Goal: Task Accomplishment & Management: Complete application form

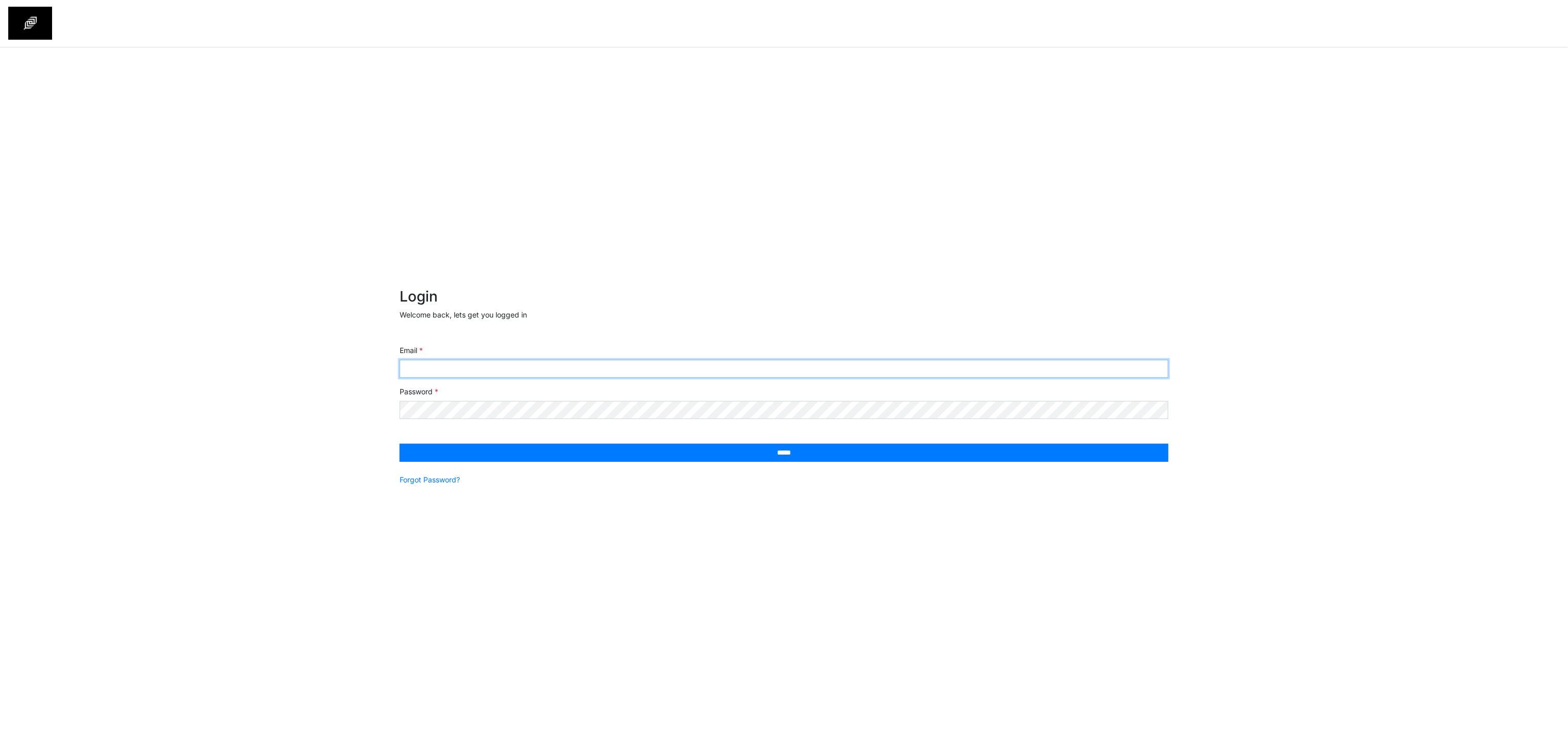
type input "**********"
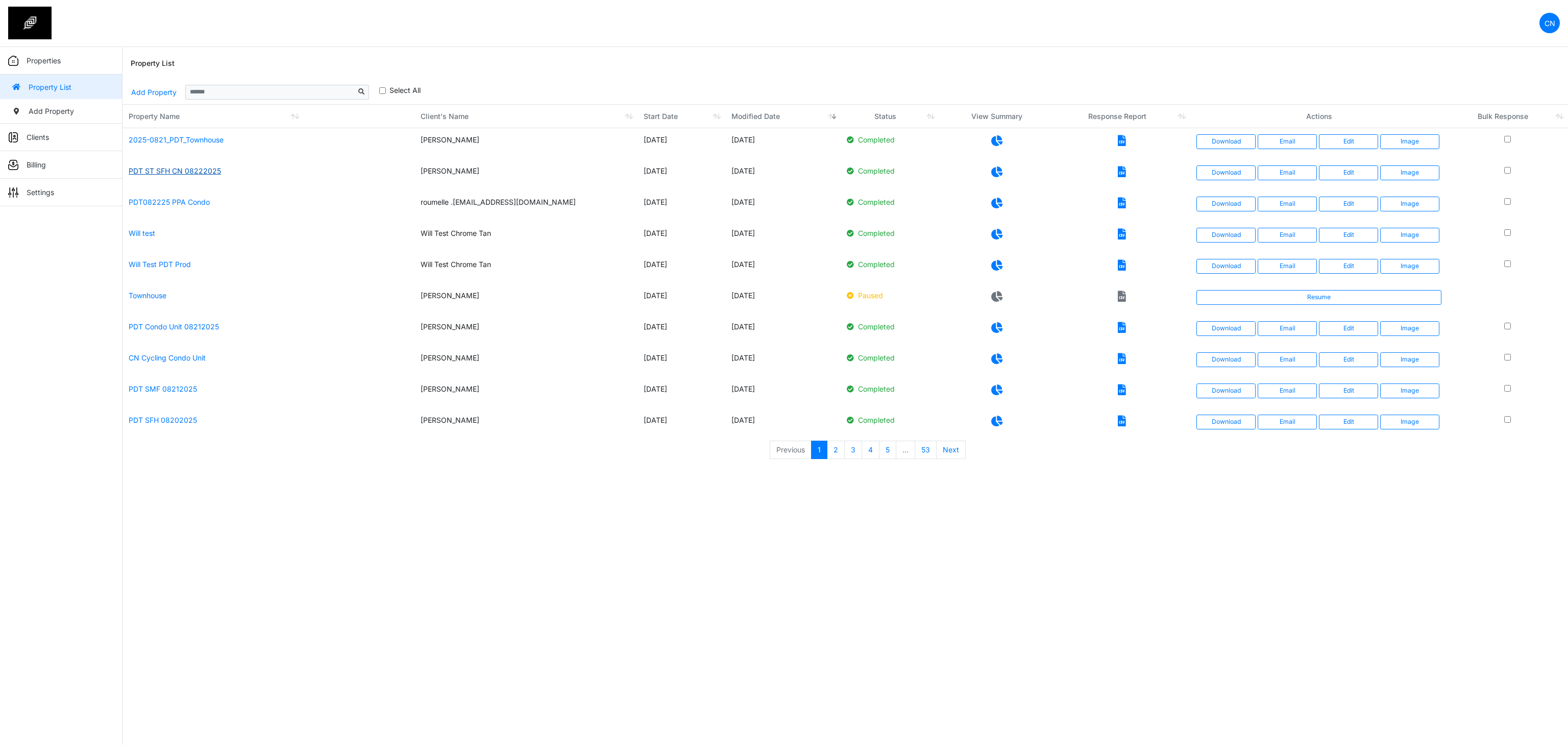
click at [194, 174] on link "PDT ST SFH CN 08222025" at bounding box center [174, 171] width 93 height 9
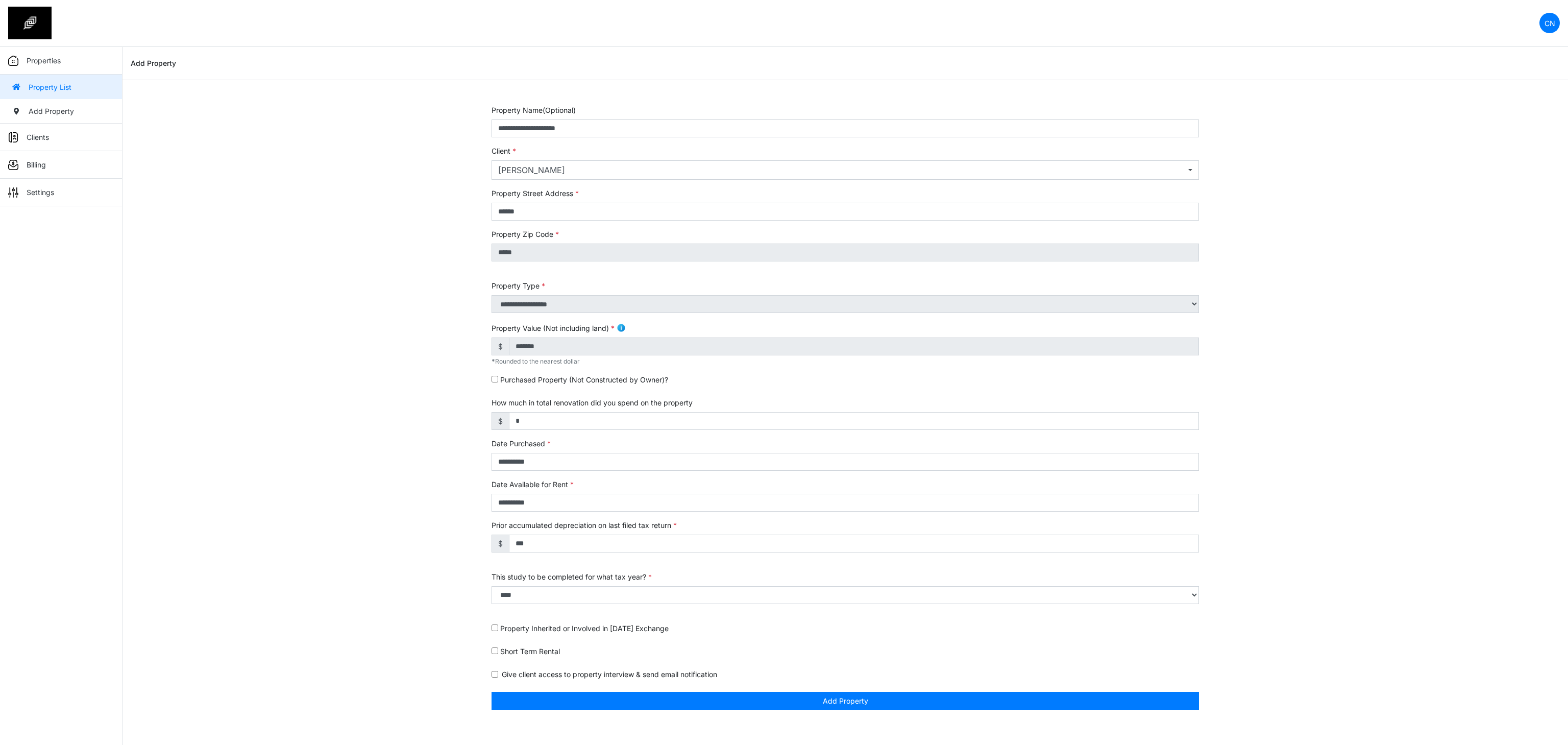
click at [35, 31] on img at bounding box center [29, 23] width 43 height 33
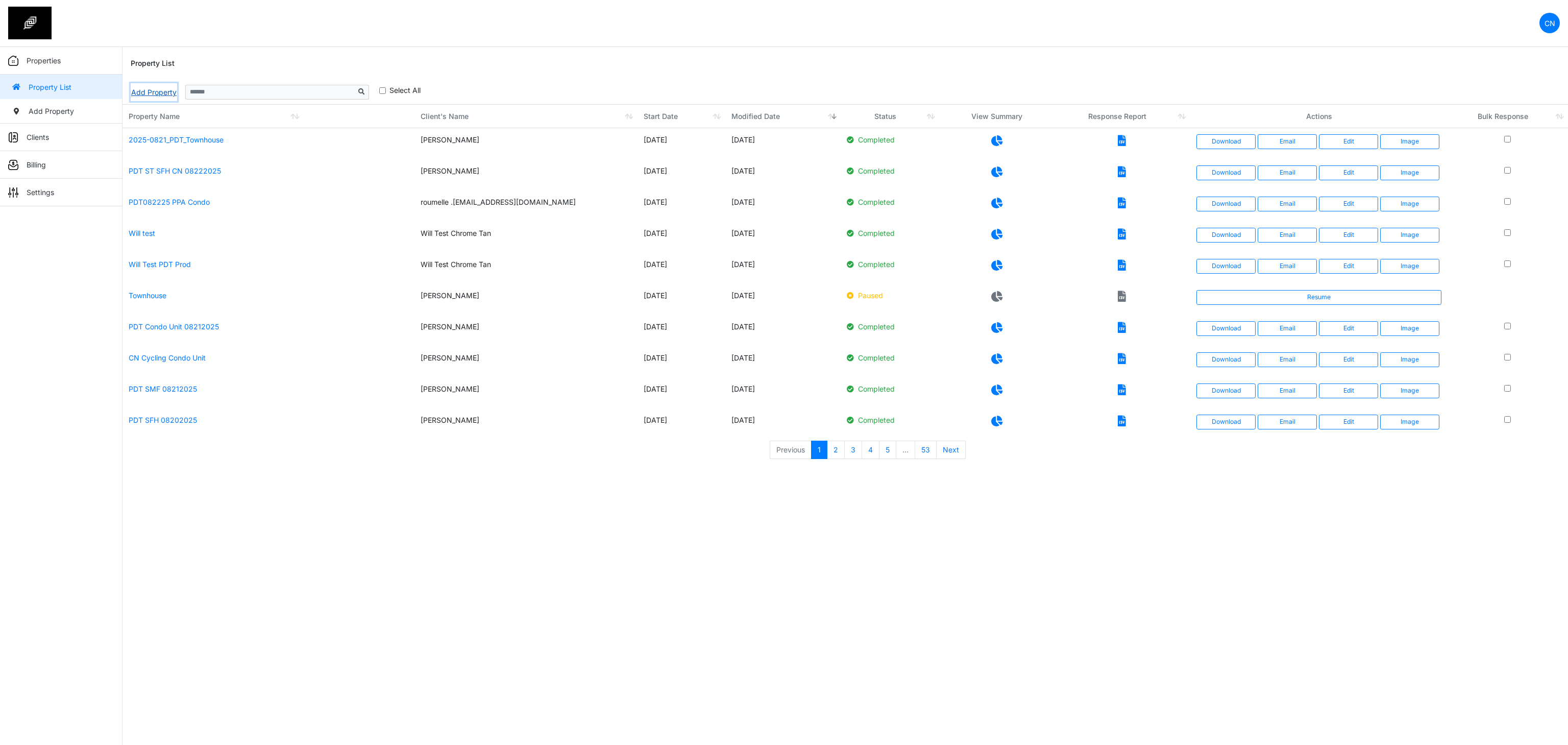
click at [133, 91] on link "Add Property" at bounding box center [154, 92] width 47 height 18
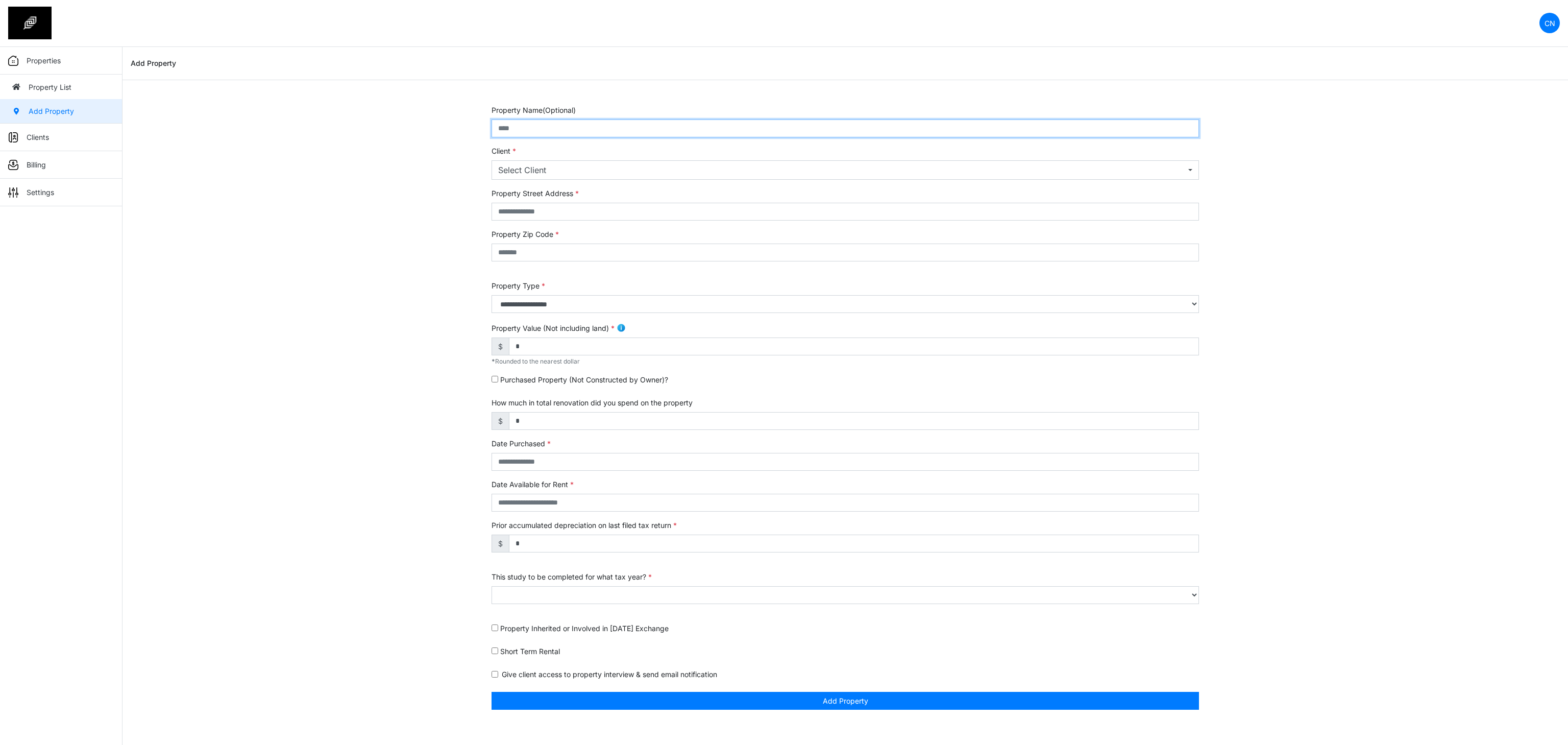
click at [570, 128] on input "text" at bounding box center [845, 128] width 707 height 18
type input "**********"
click at [564, 174] on div "Select Client" at bounding box center [842, 170] width 688 height 12
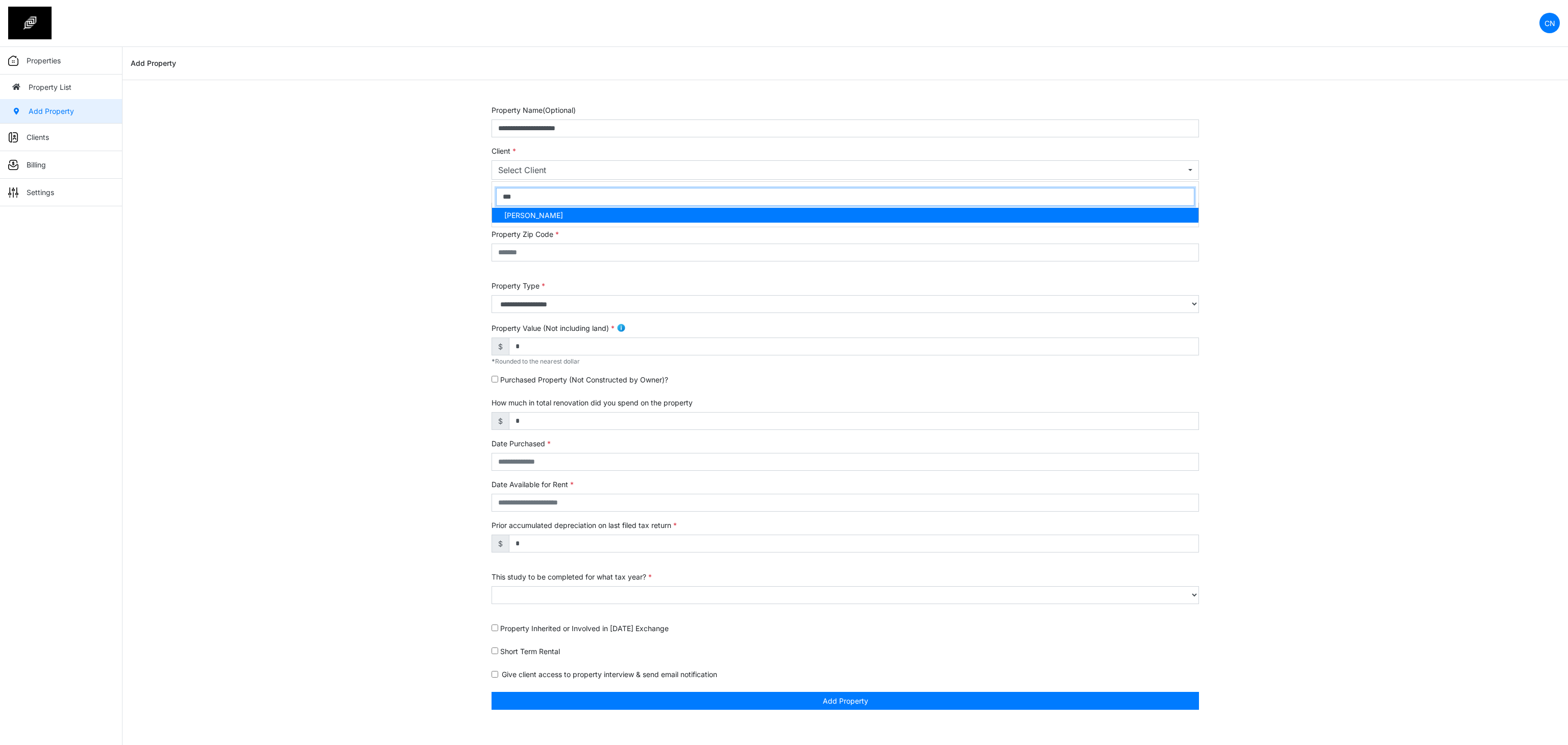
type input "***"
click at [534, 217] on span "[PERSON_NAME]" at bounding box center [533, 215] width 58 height 11
select select "***"
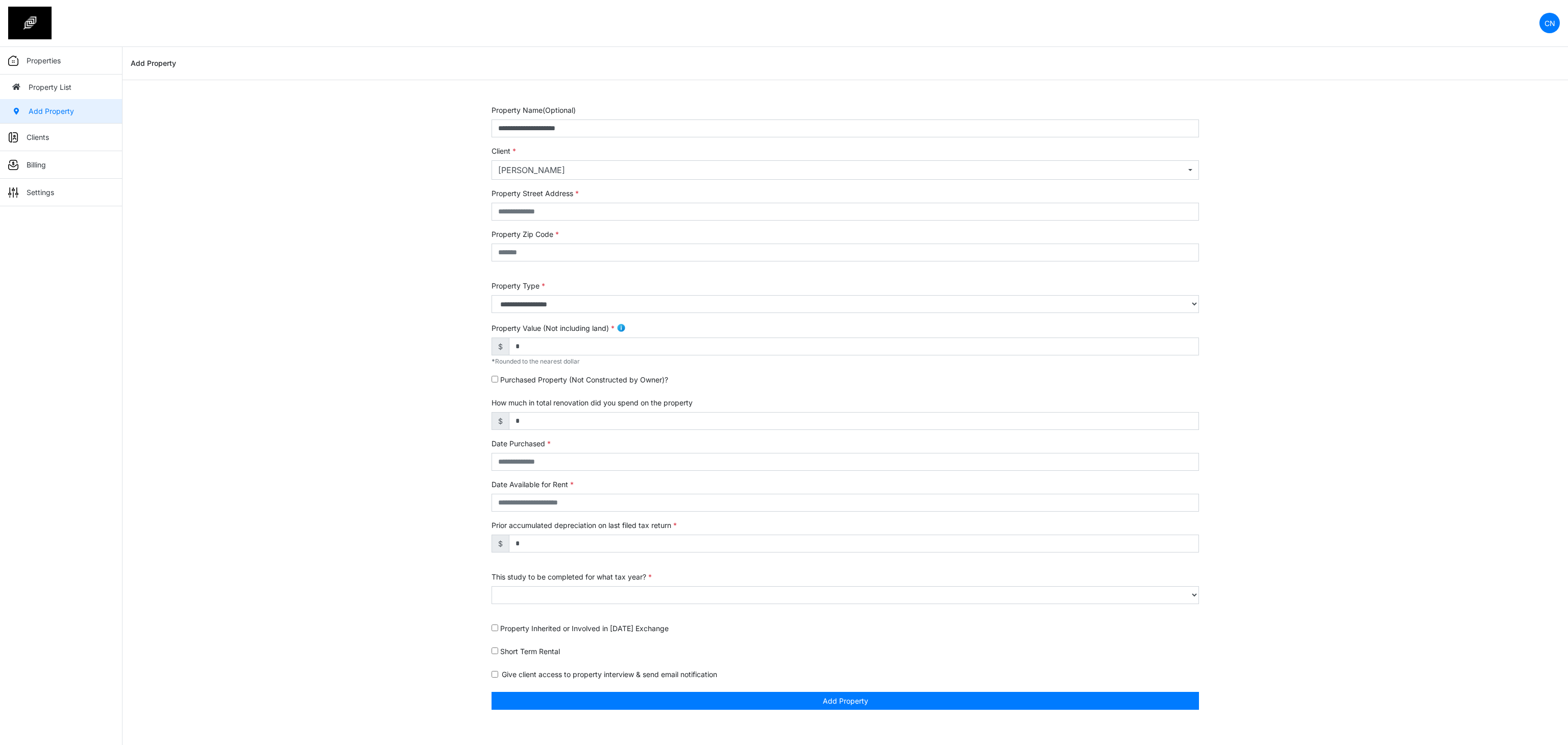
click at [440, 247] on div "**********" at bounding box center [845, 412] width 1445 height 617
click at [399, 260] on div "**********" at bounding box center [845, 412] width 1445 height 617
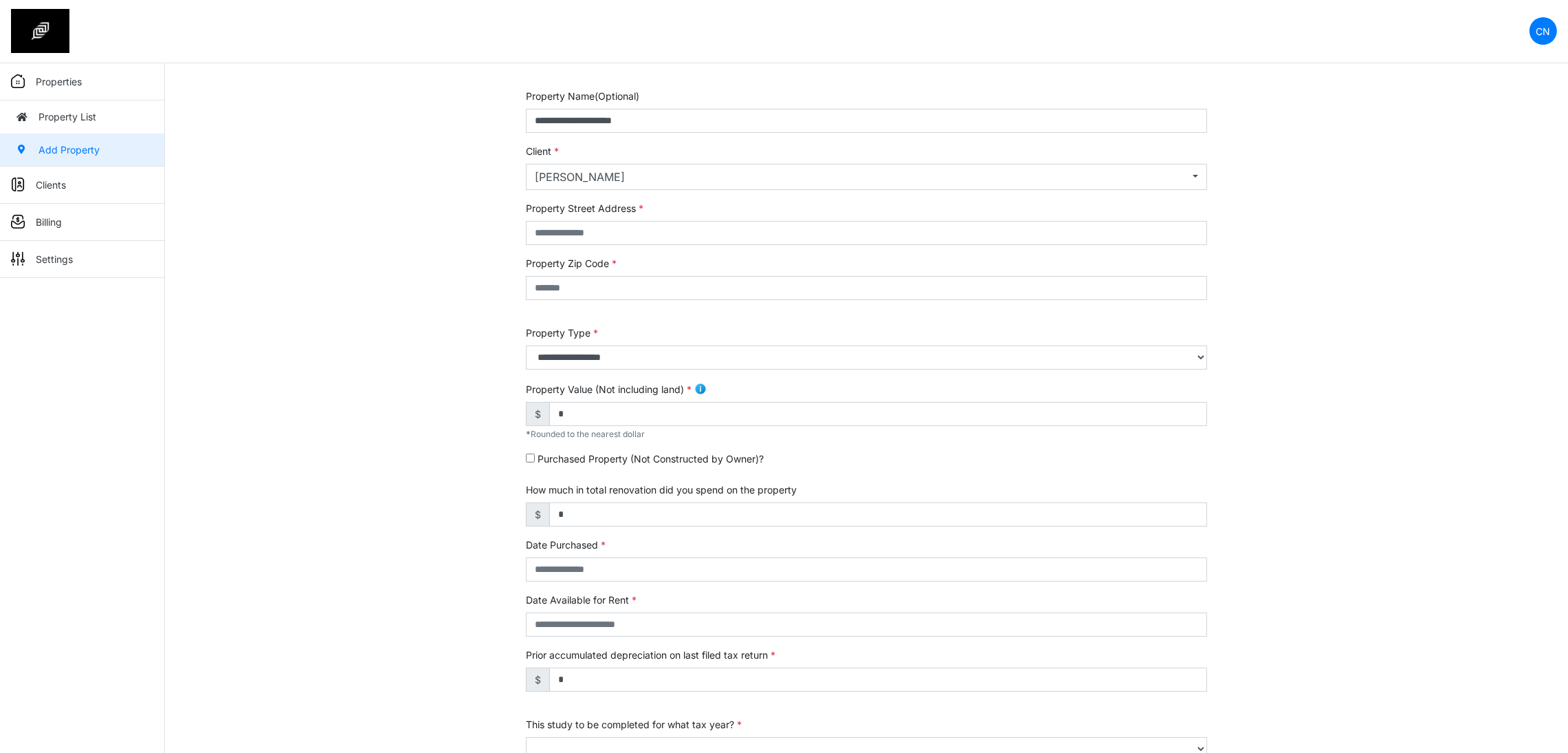
scroll to position [103, 0]
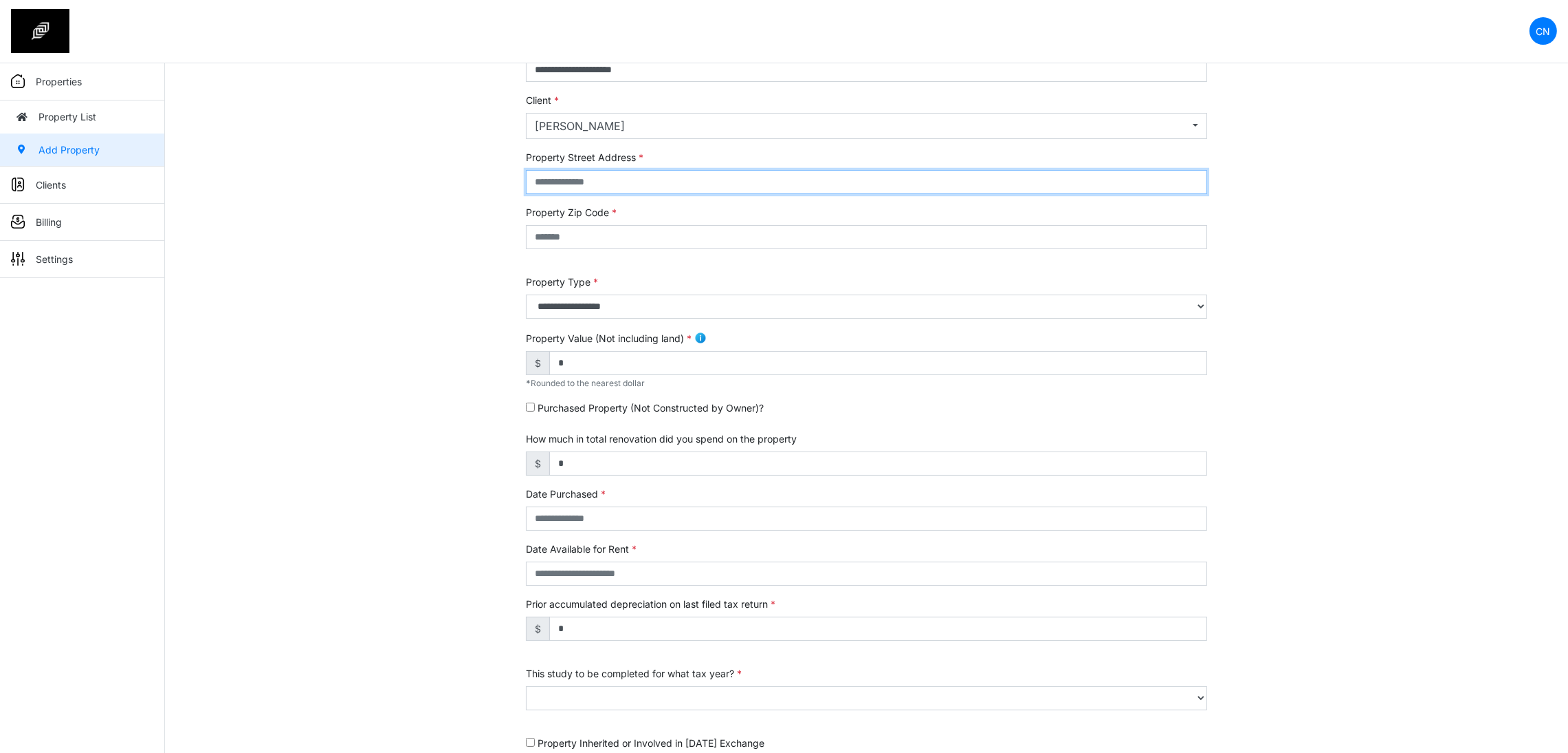
click at [629, 182] on input "text" at bounding box center [866, 182] width 681 height 24
type input "******"
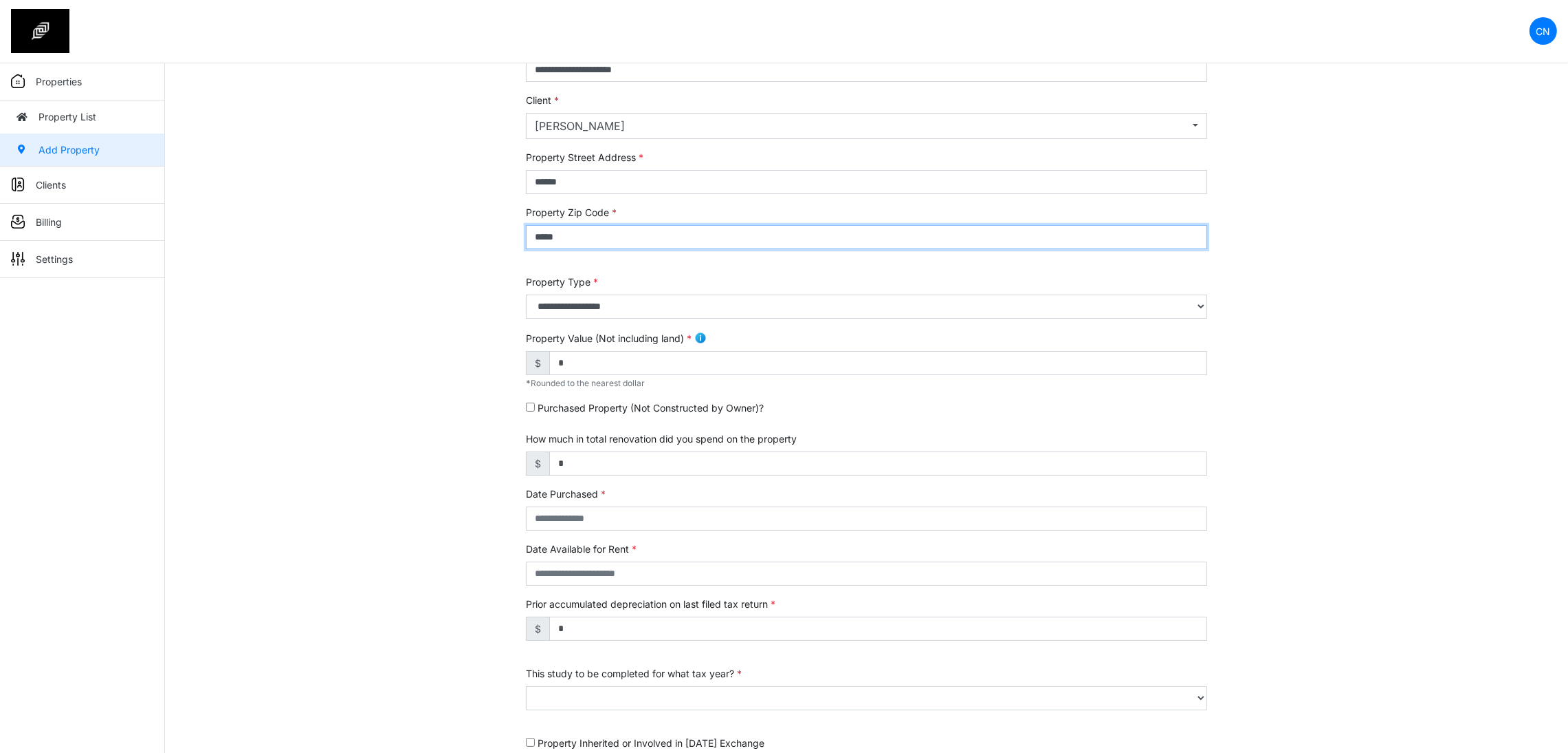
type input "*****"
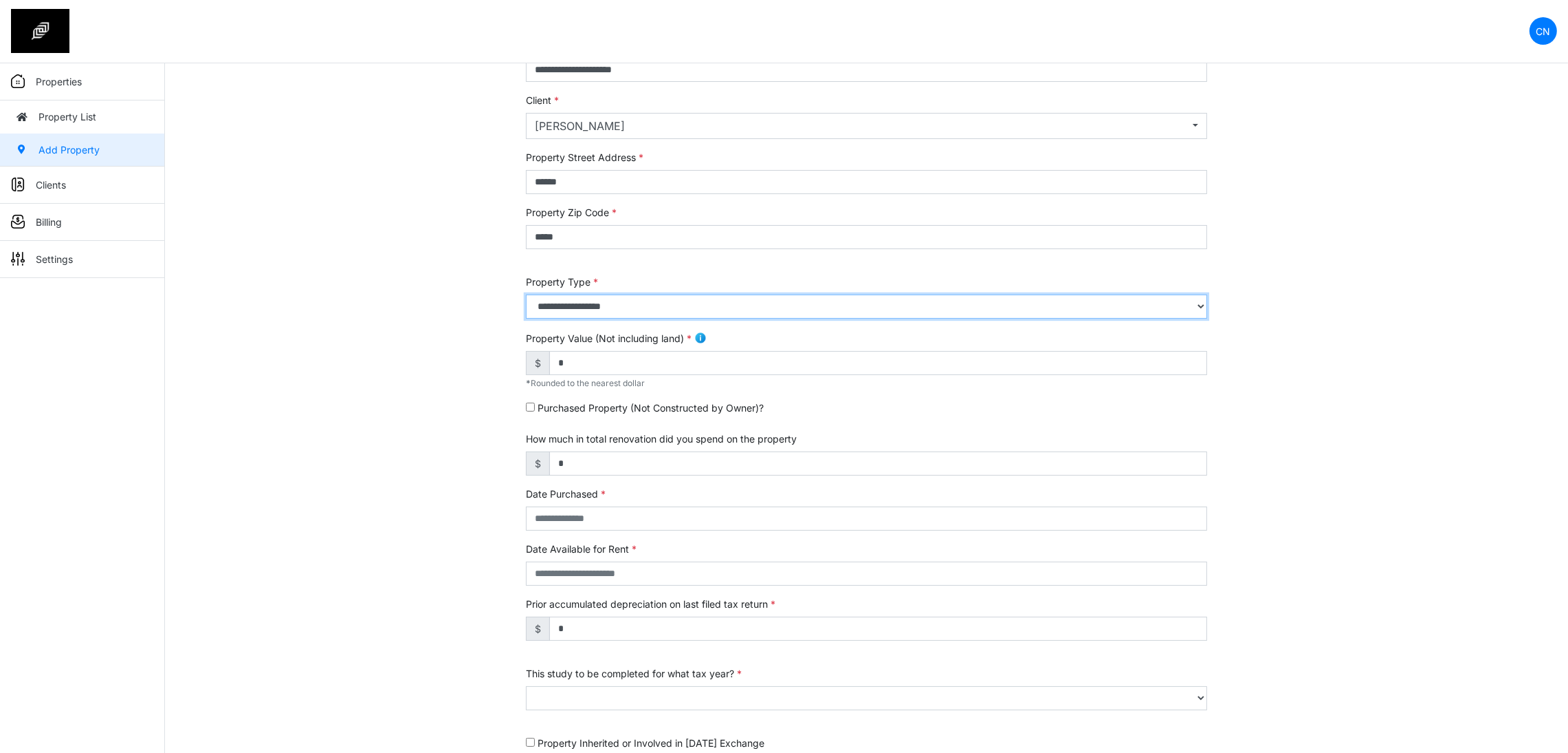
drag, startPoint x: 601, startPoint y: 294, endPoint x: 599, endPoint y: 301, distance: 7.3
click at [601, 294] on select "**********" at bounding box center [866, 306] width 681 height 24
select select "*"
click at [526, 294] on select "**********" at bounding box center [866, 306] width 681 height 24
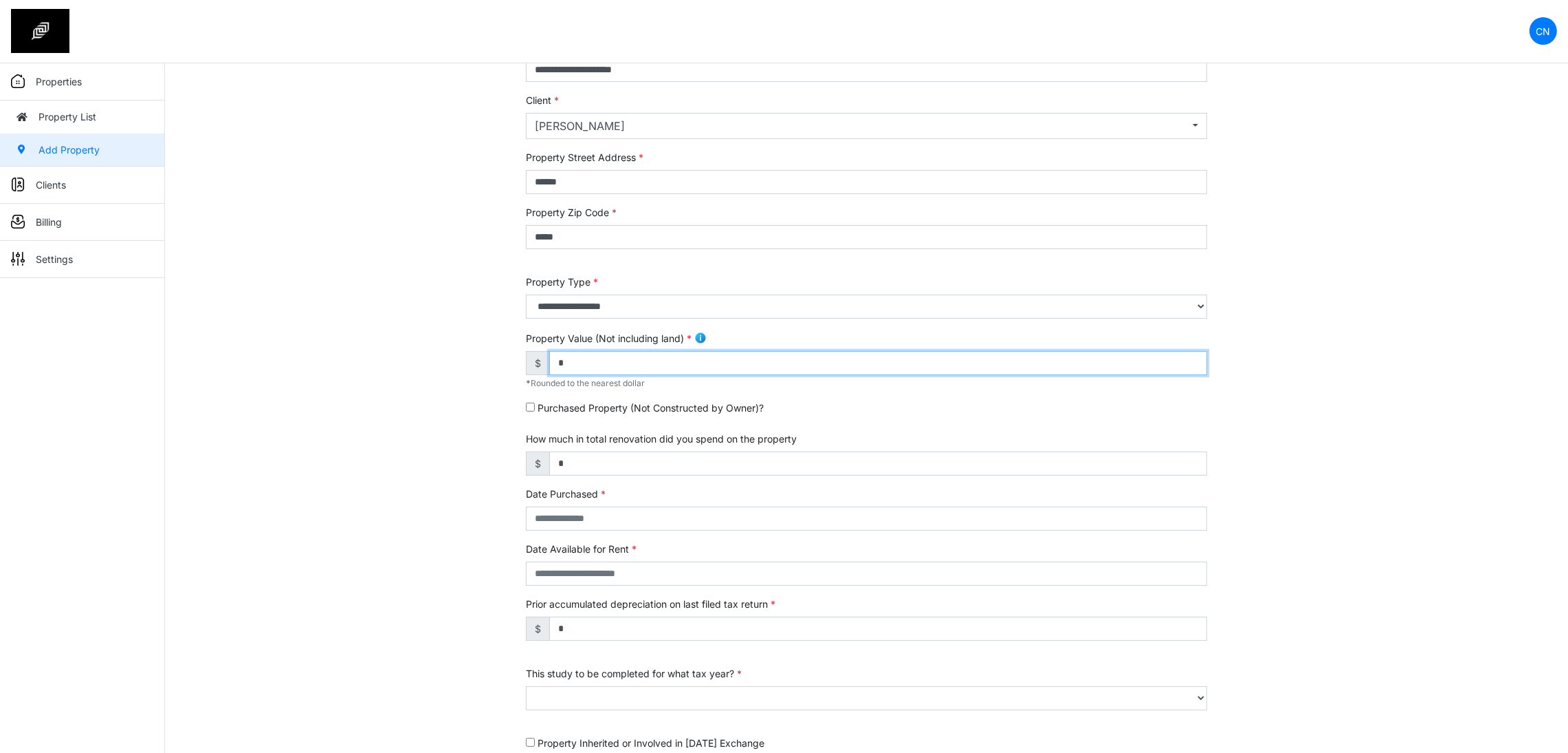
drag, startPoint x: 605, startPoint y: 369, endPoint x: 484, endPoint y: 356, distance: 121.7
click at [484, 356] on div "**********" at bounding box center [867, 452] width 1403 height 831
click at [665, 372] on input "*" at bounding box center [878, 363] width 658 height 24
drag, startPoint x: 636, startPoint y: 369, endPoint x: 472, endPoint y: 355, distance: 164.6
click at [472, 355] on div "**********" at bounding box center [867, 452] width 1403 height 831
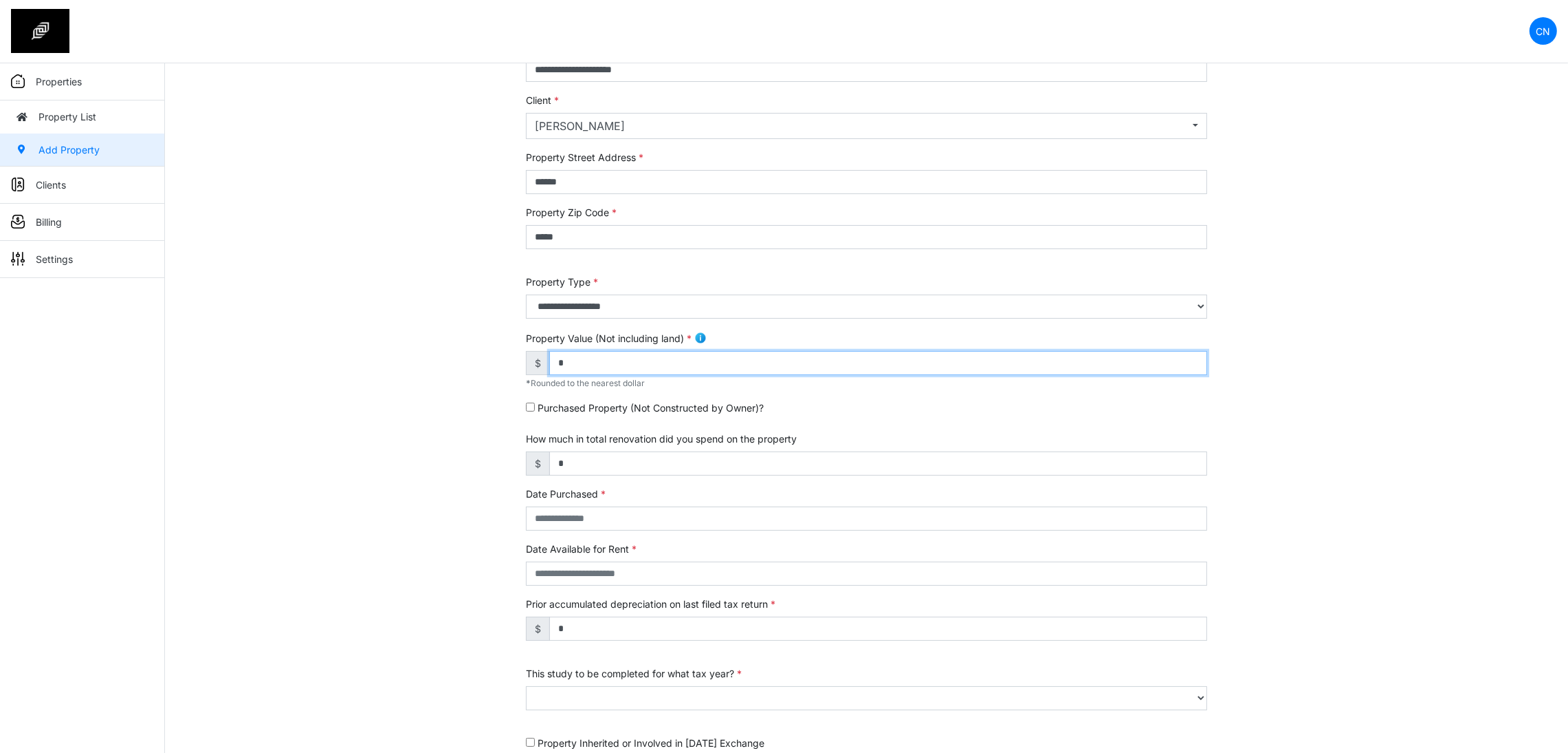
click at [657, 366] on input "*" at bounding box center [878, 363] width 658 height 24
click at [588, 361] on input "*" at bounding box center [878, 363] width 658 height 24
drag, startPoint x: 587, startPoint y: 361, endPoint x: 517, endPoint y: 356, distance: 70.2
click at [517, 356] on div "**********" at bounding box center [867, 452] width 701 height 831
type input "*******"
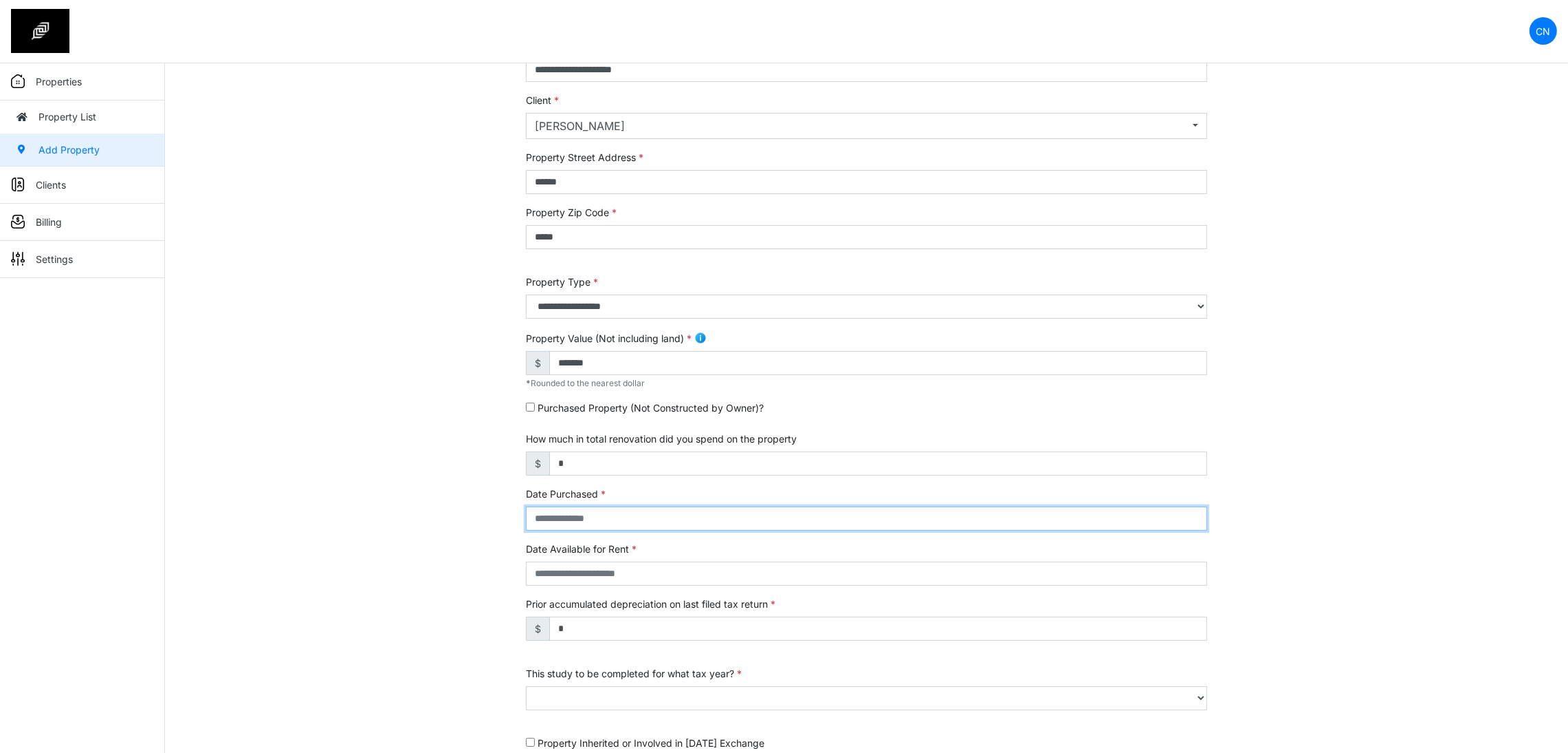
click at [595, 521] on input "text" at bounding box center [866, 518] width 681 height 24
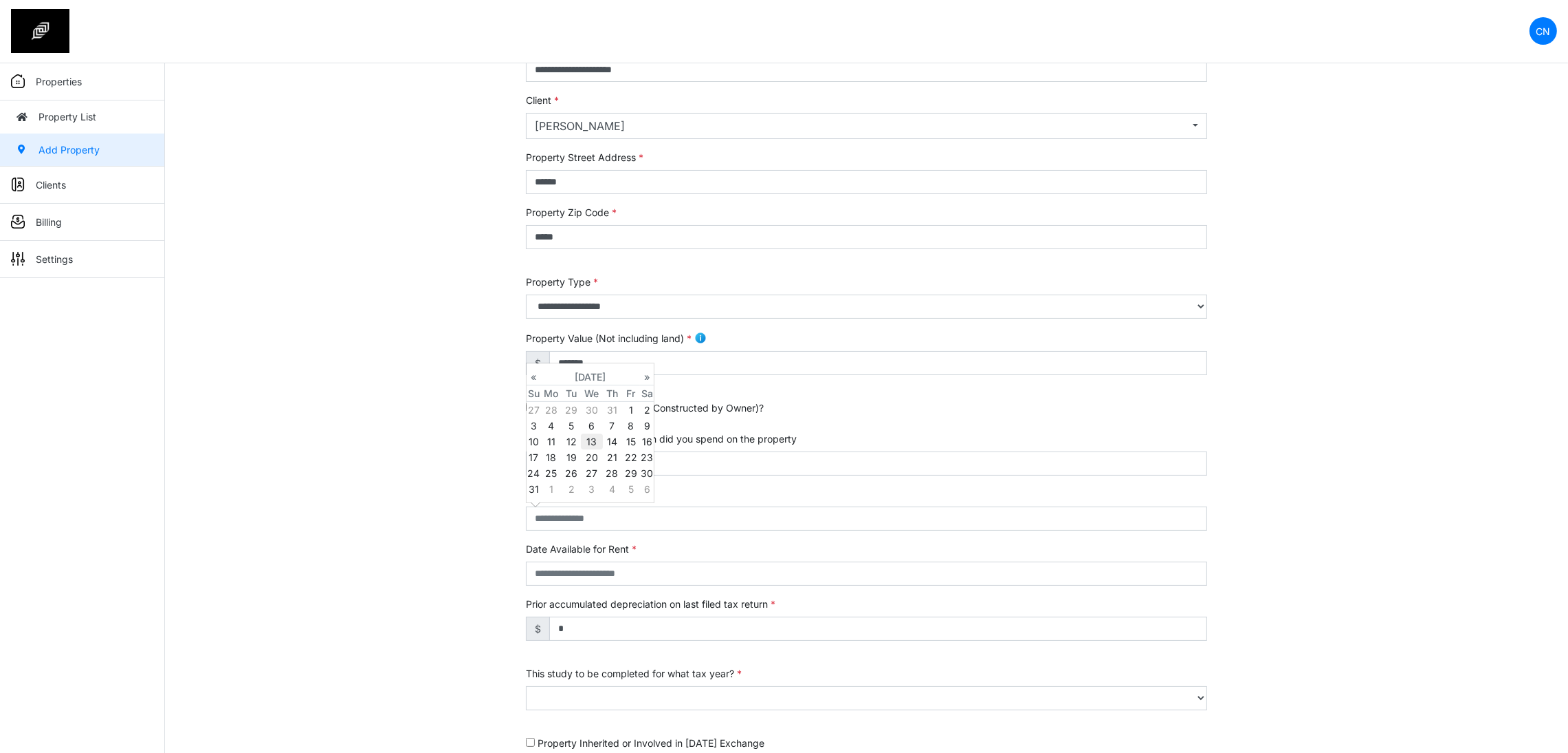
click at [596, 441] on td "13" at bounding box center [591, 441] width 22 height 16
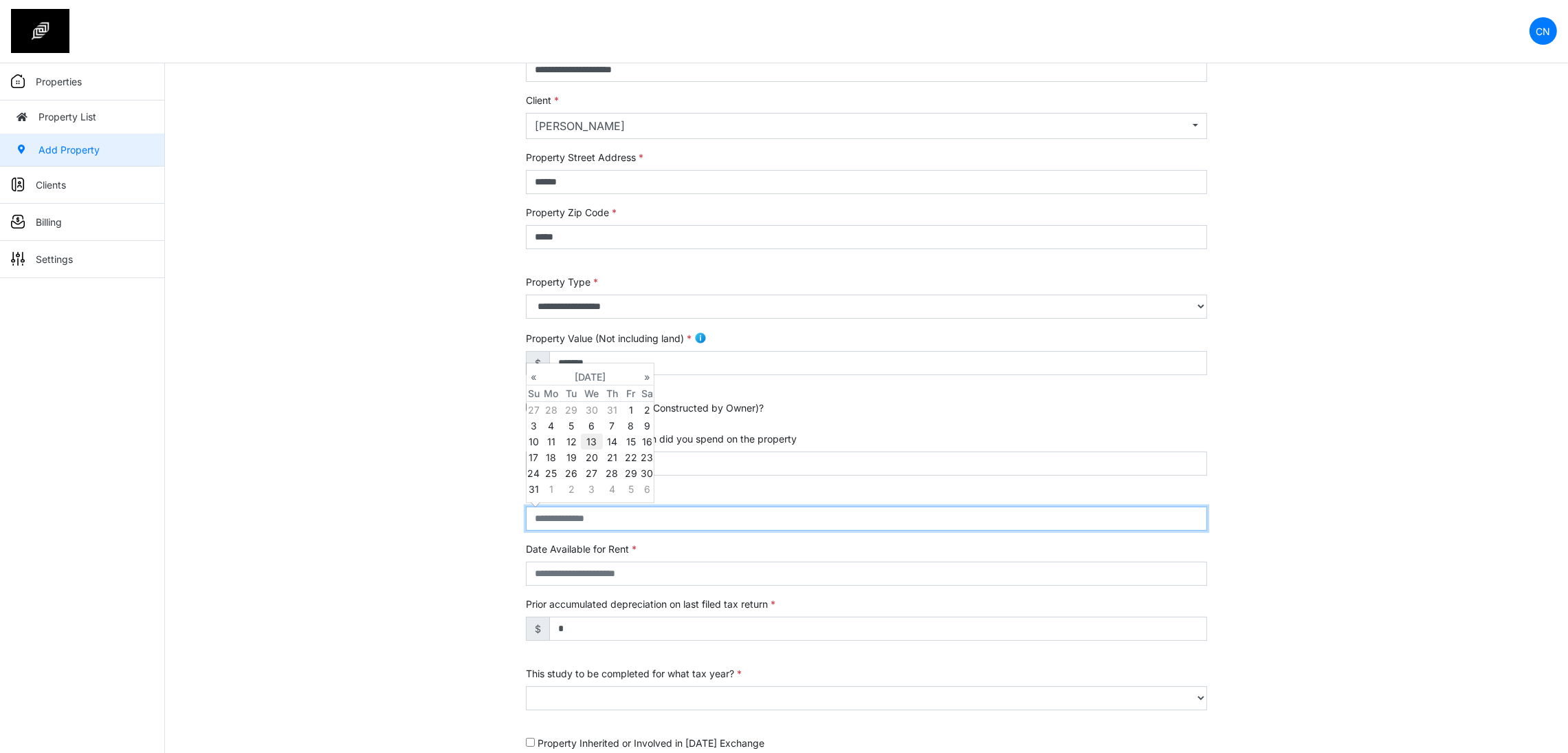
type input "**********"
select select "****"
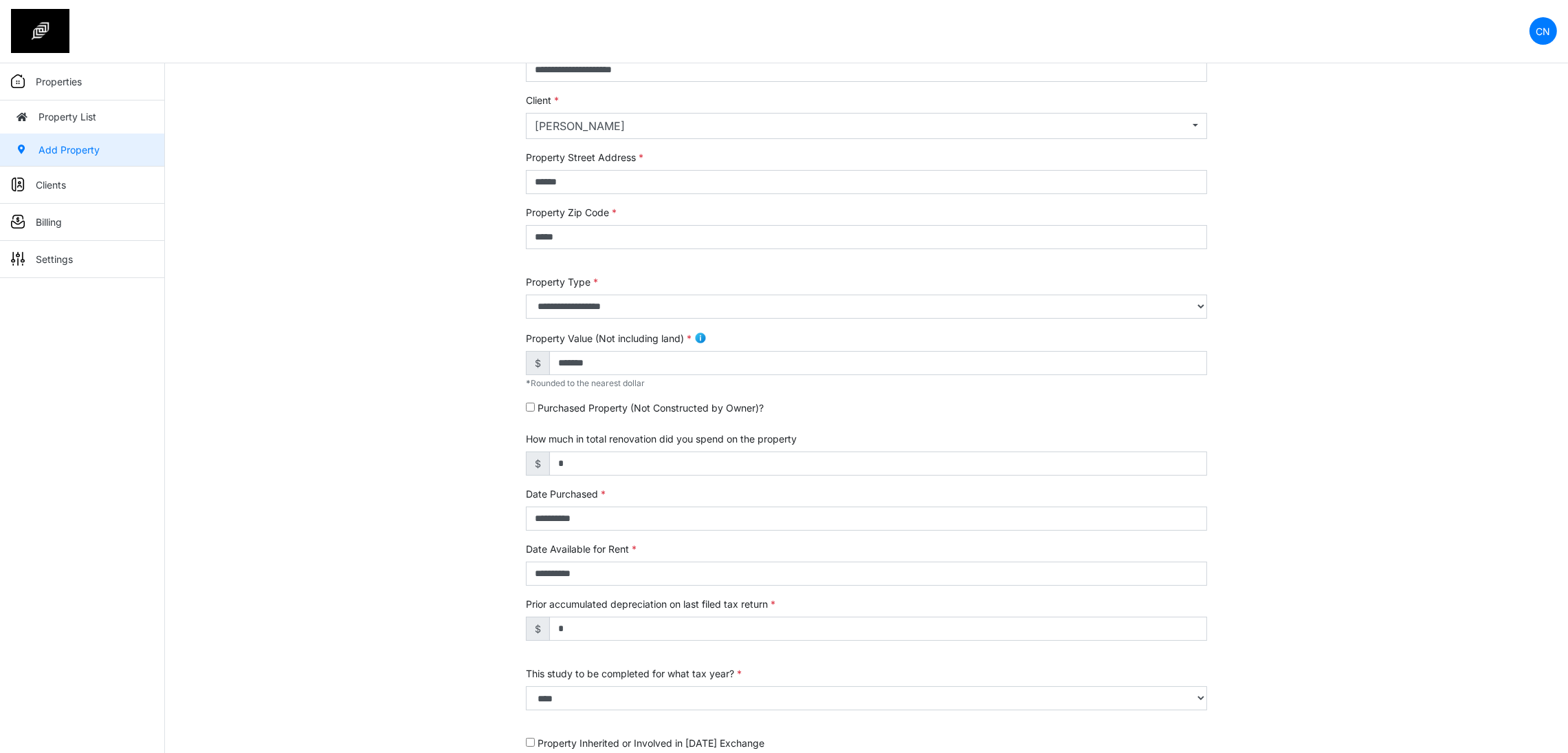
click at [393, 496] on div "**********" at bounding box center [867, 452] width 1403 height 831
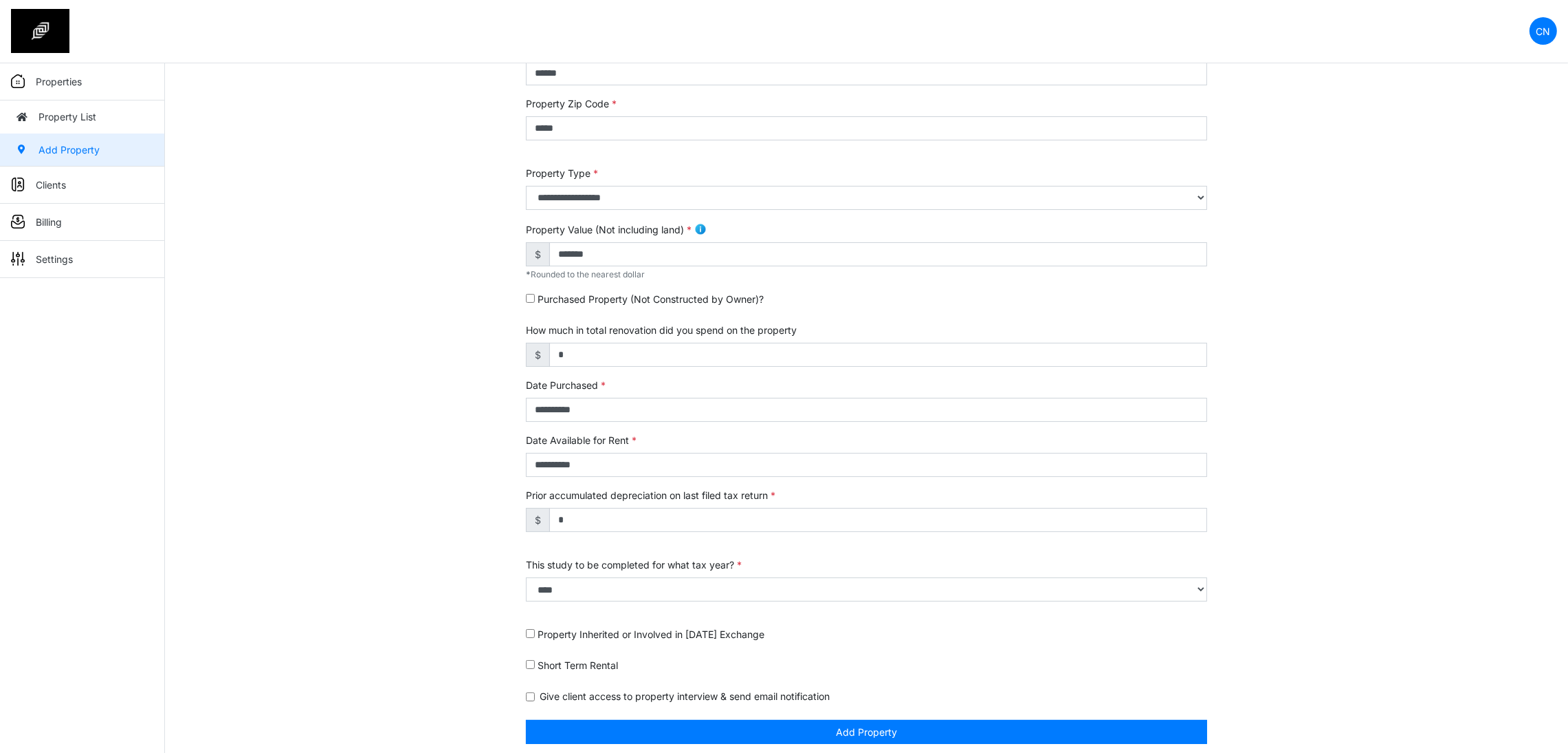
scroll to position [221, 0]
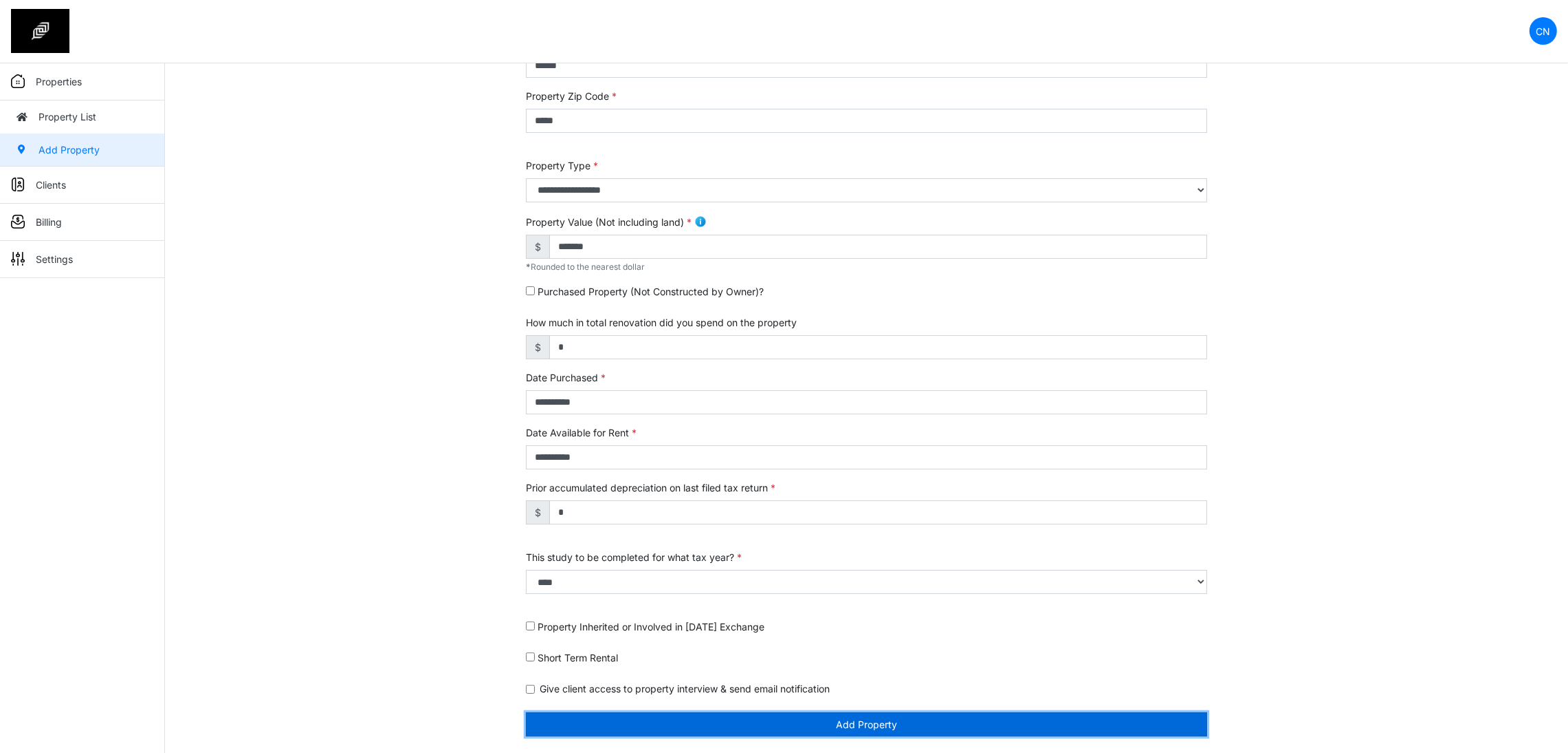
click at [842, 727] on button "Add Property" at bounding box center [866, 724] width 681 height 24
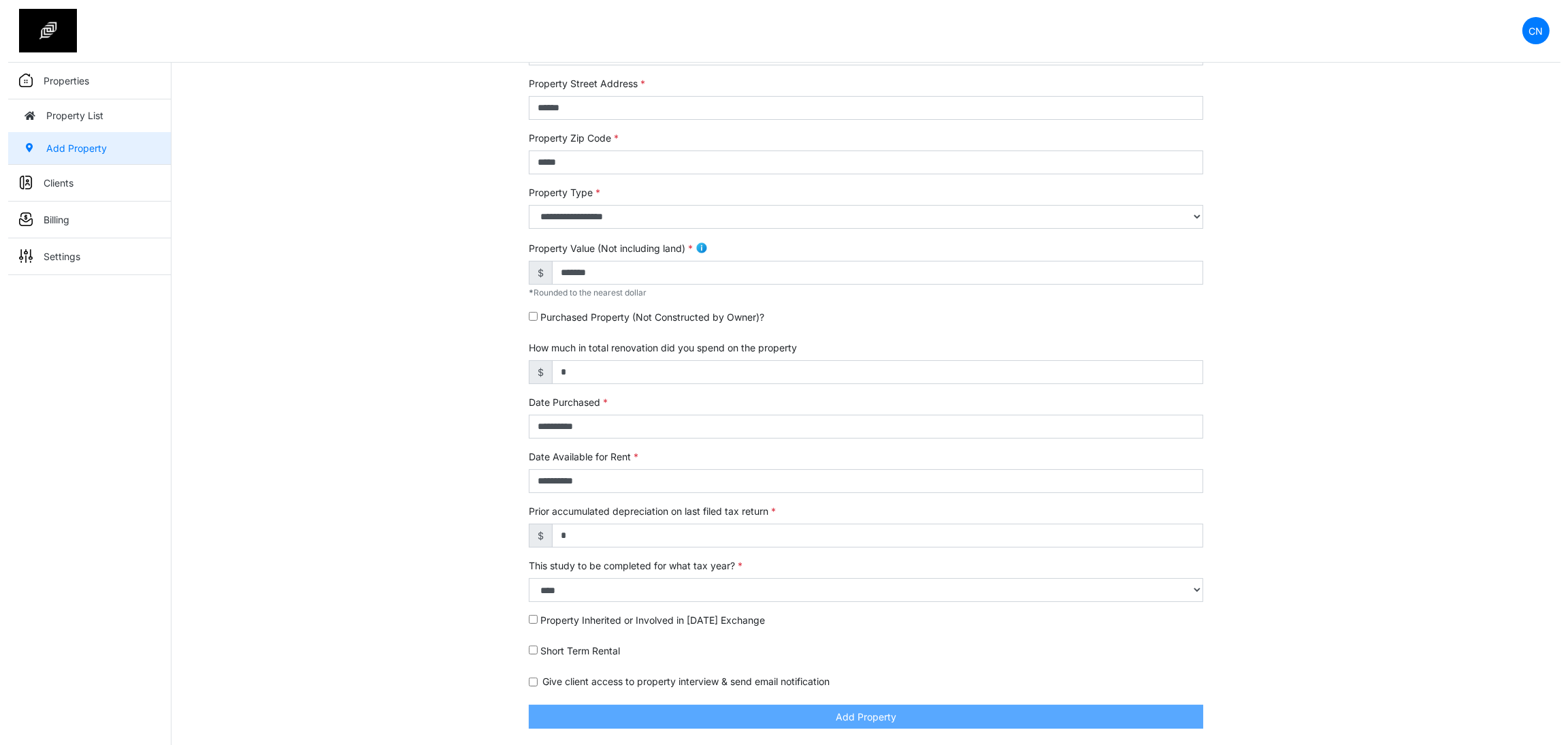
scroll to position [176, 0]
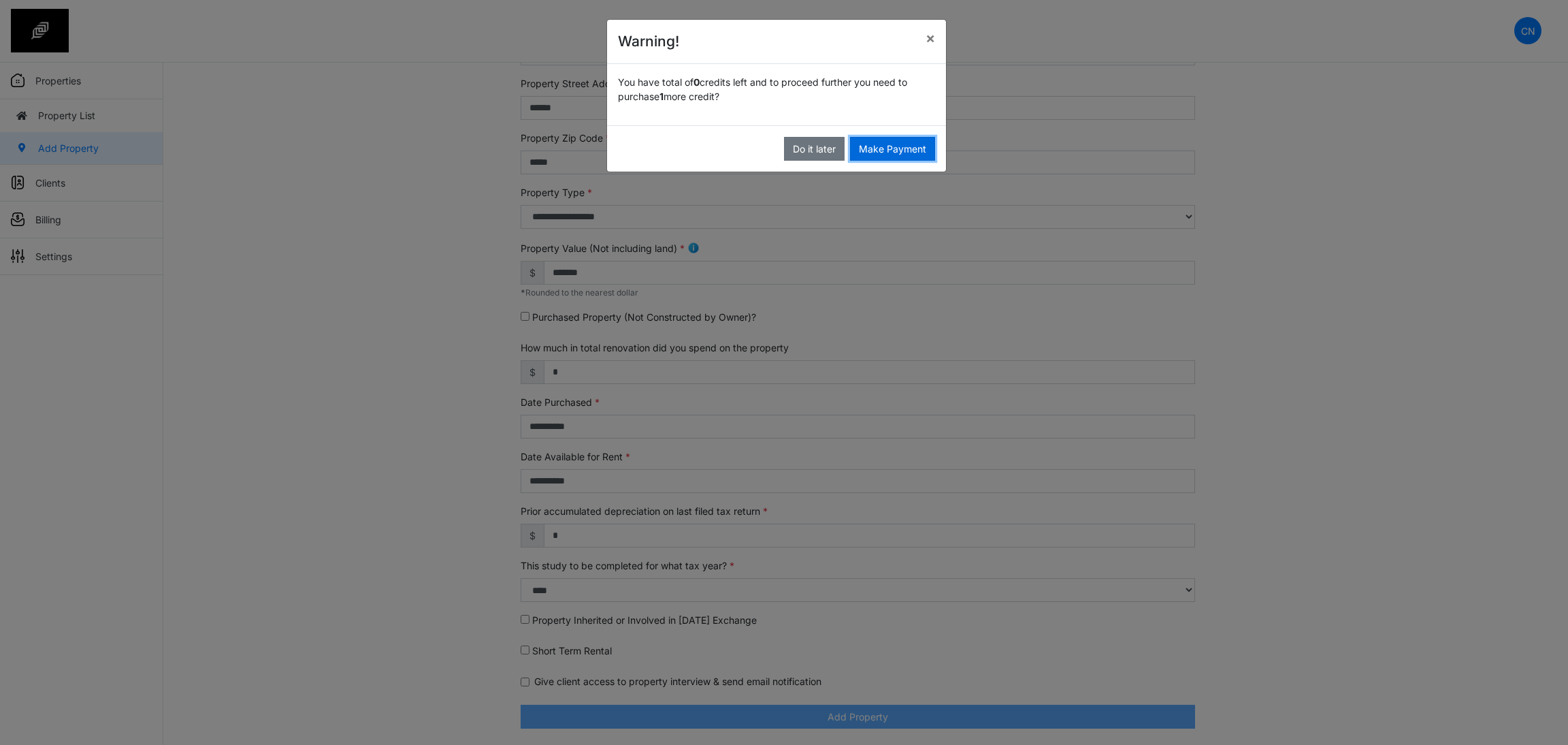
click at [880, 143] on button "Make Payment" at bounding box center [892, 149] width 85 height 23
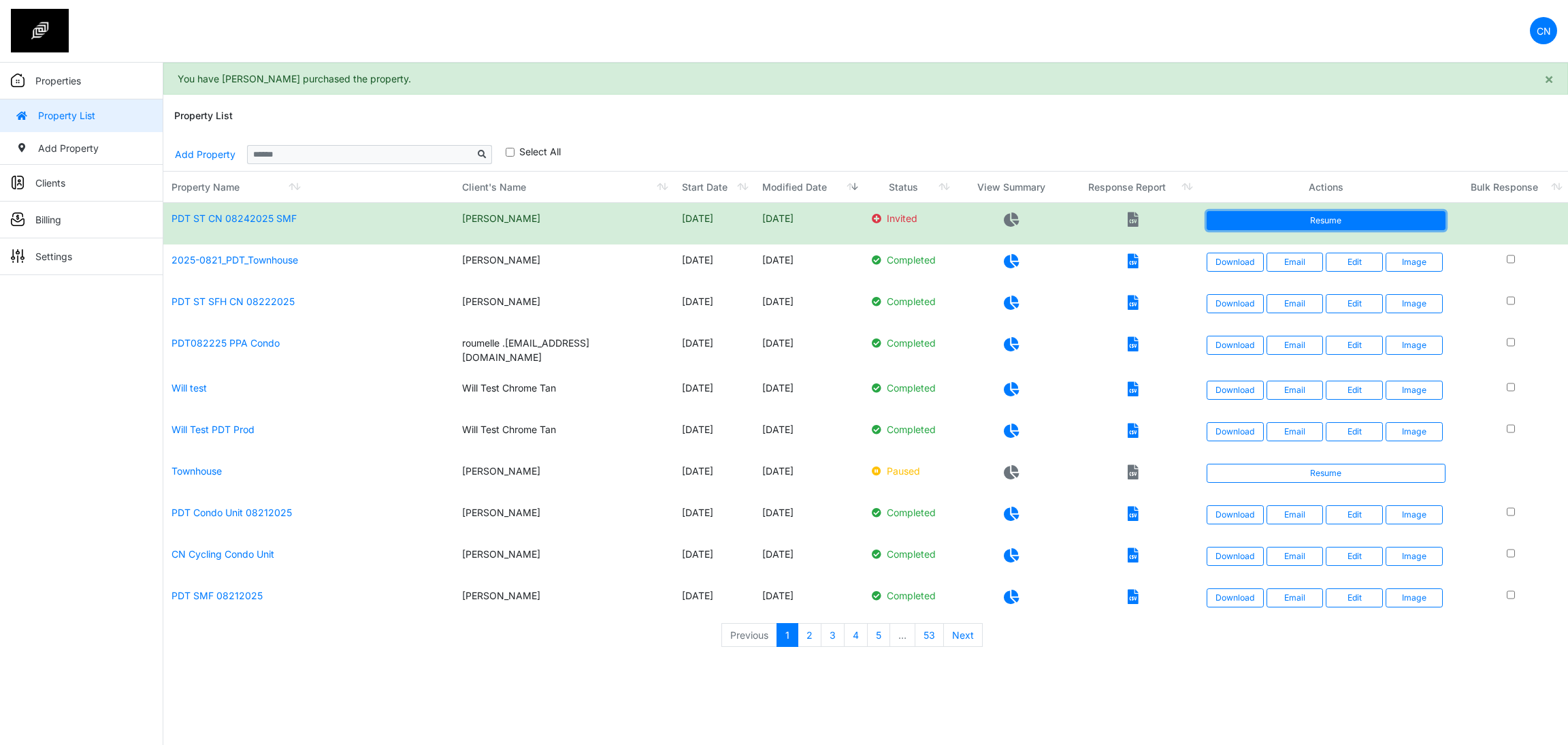
click at [1307, 226] on link "Resume" at bounding box center [1327, 221] width 239 height 19
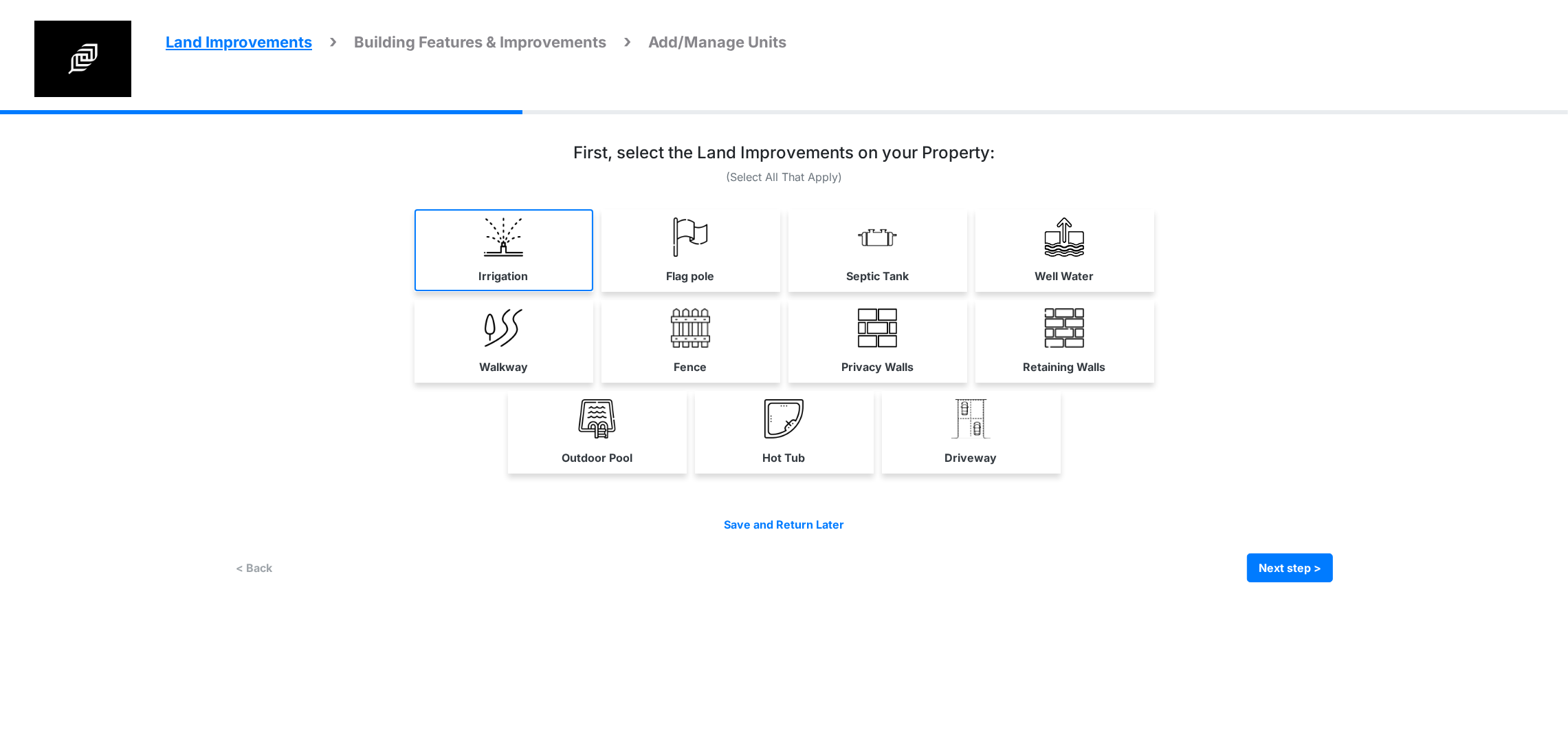
click at [415, 262] on link "Irrigation" at bounding box center [504, 250] width 179 height 82
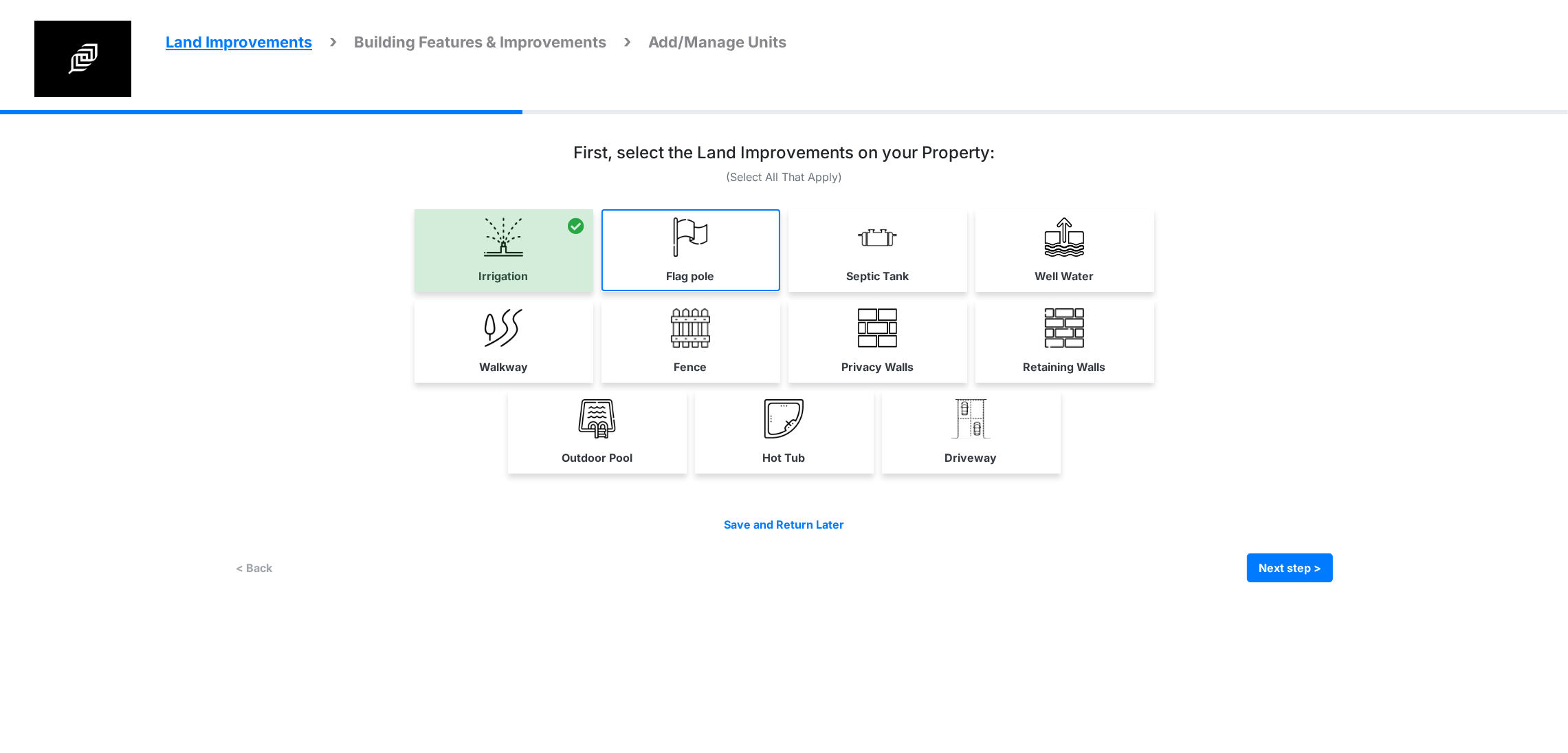
click at [671, 257] on img at bounding box center [691, 237] width 39 height 39
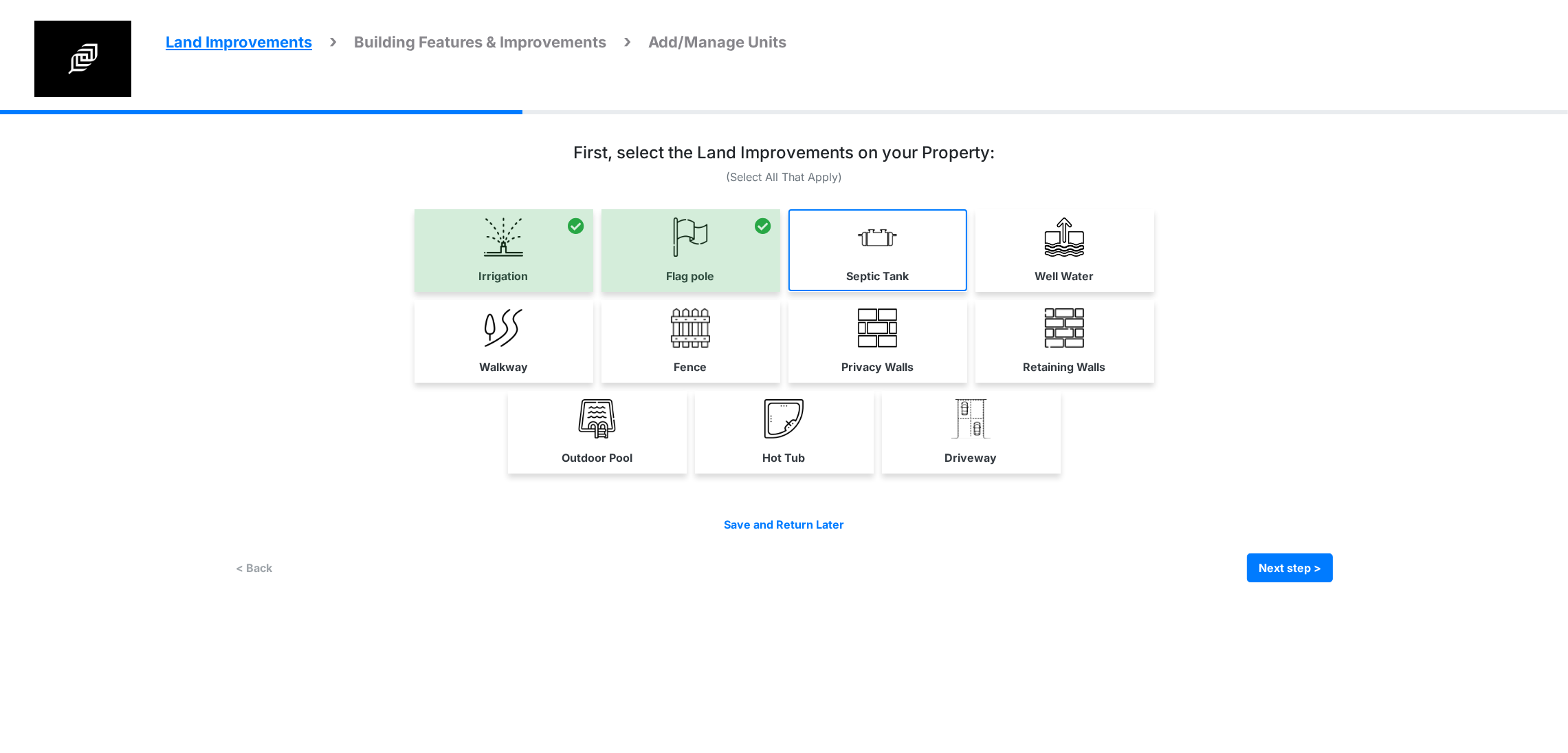
click at [909, 284] on label "Septic Tank" at bounding box center [877, 275] width 63 height 17
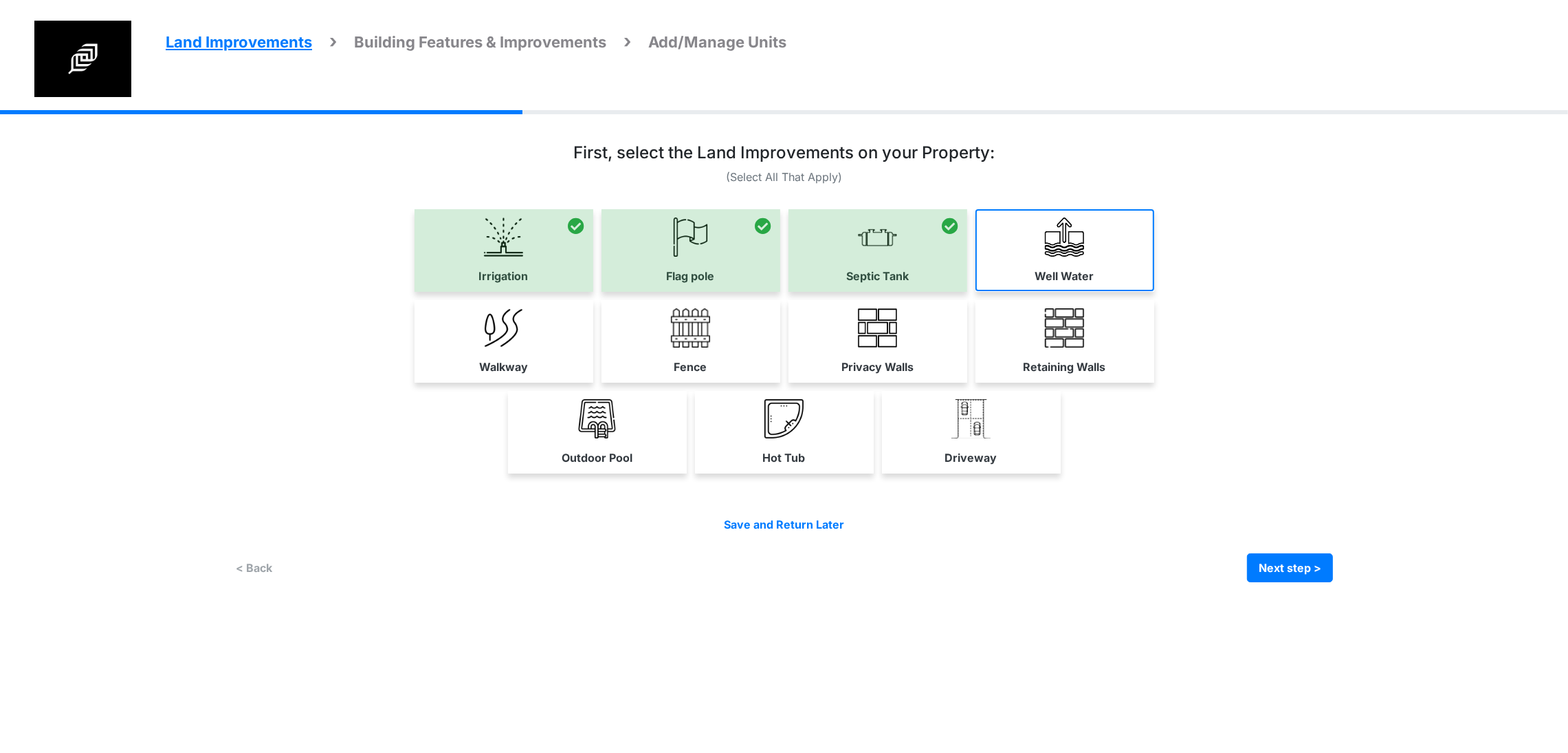
click at [1154, 291] on link "Well Water" at bounding box center [1065, 250] width 179 height 82
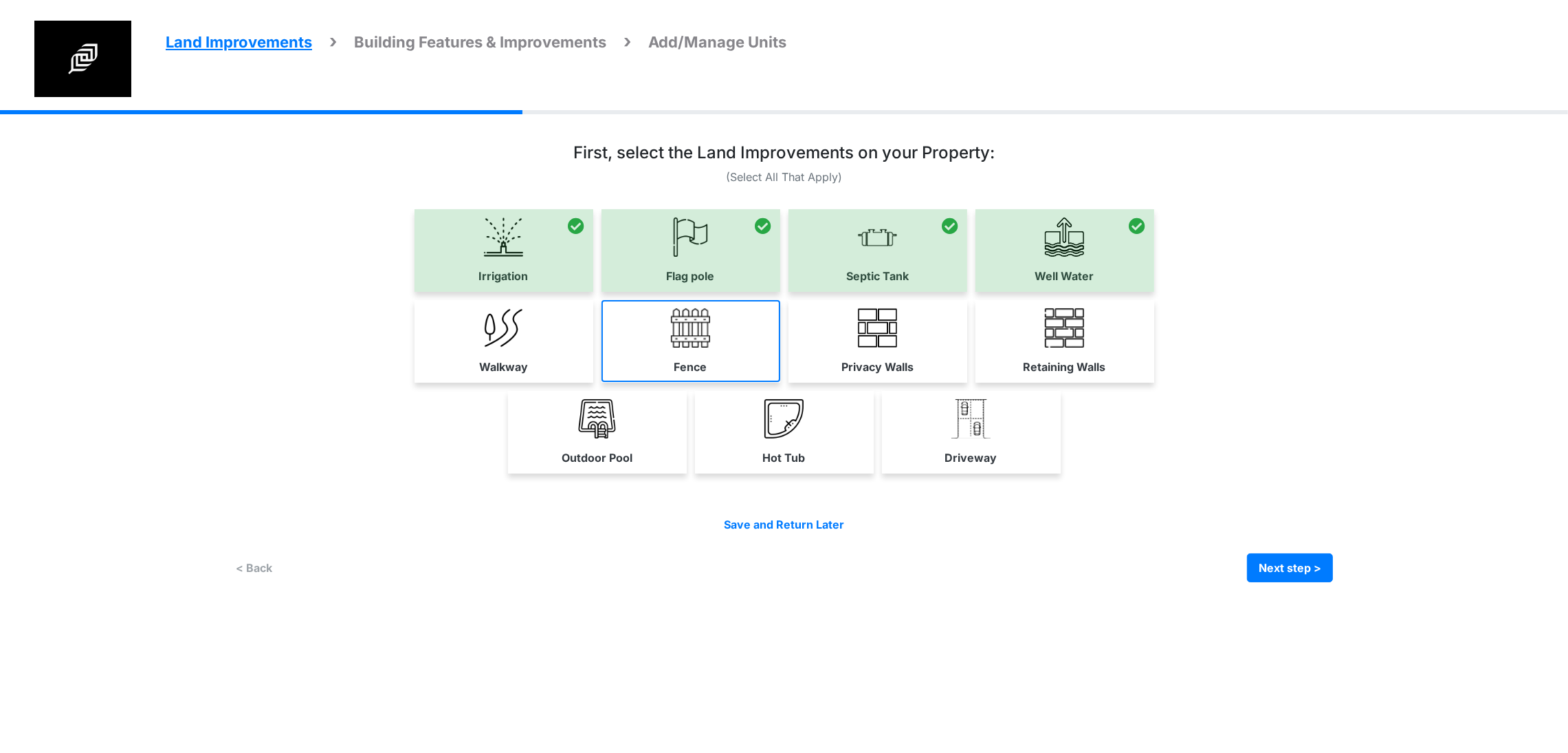
click at [601, 381] on link "Fence" at bounding box center [691, 340] width 179 height 82
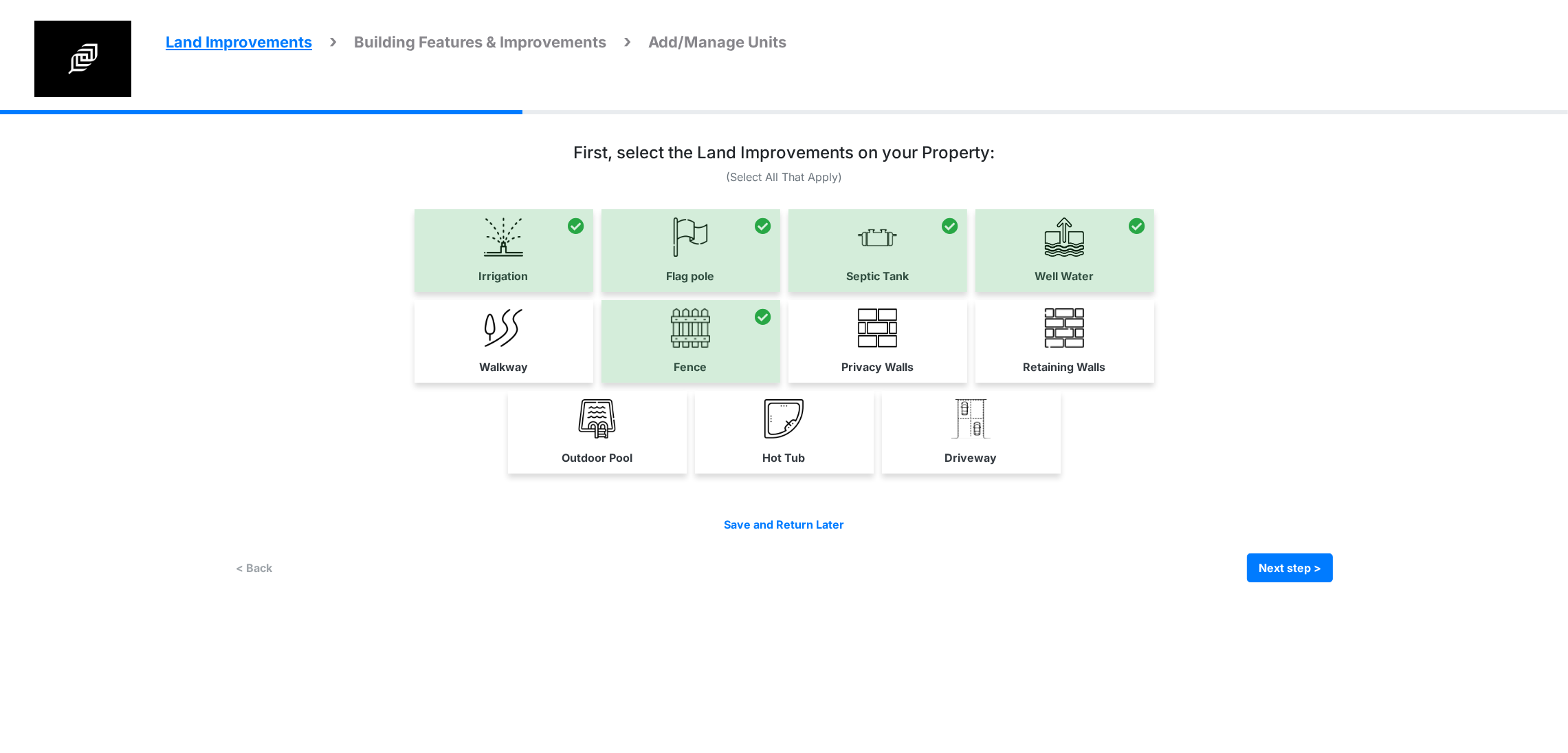
click at [415, 382] on div "Walkway" at bounding box center [504, 341] width 179 height 83
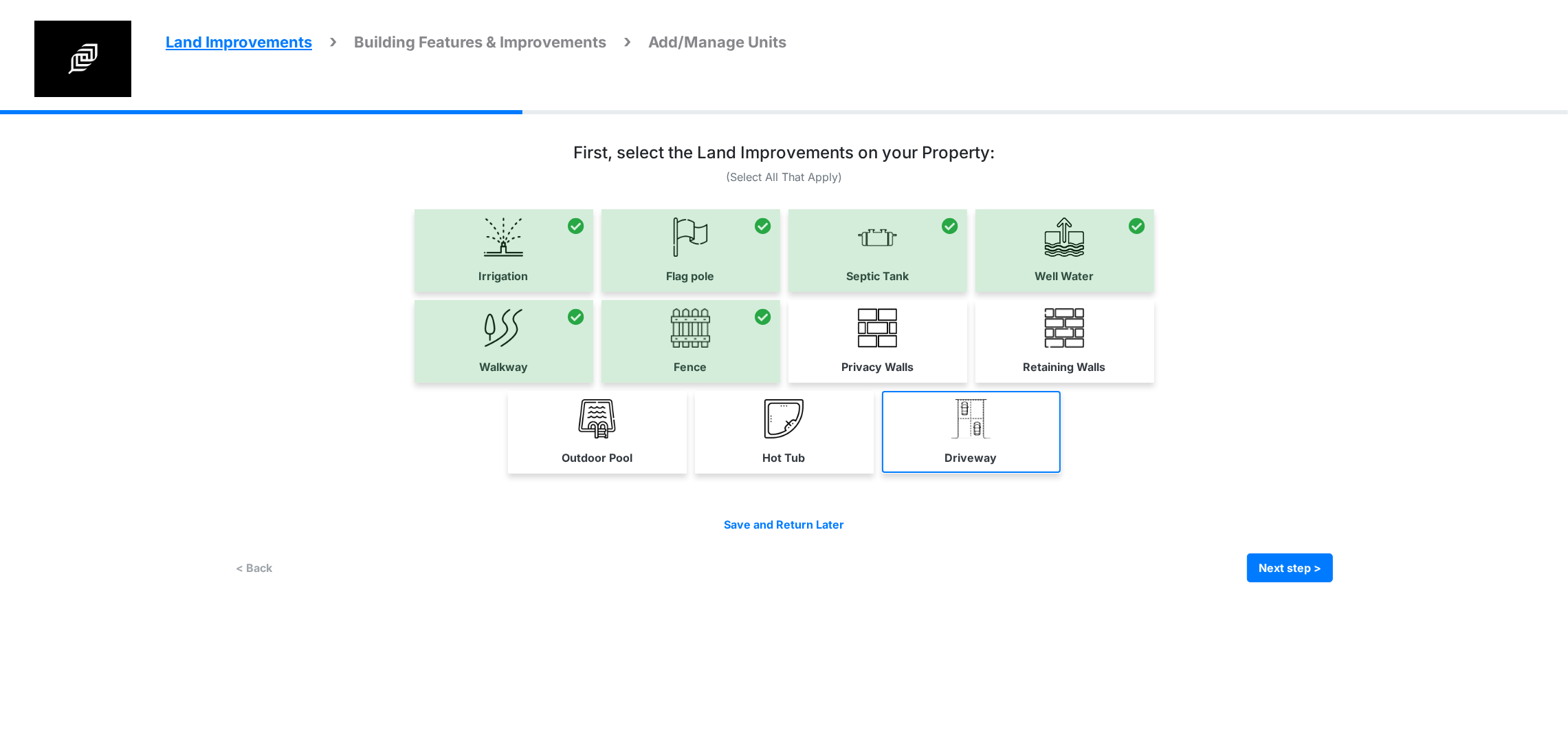
click at [1061, 473] on link "Driveway" at bounding box center [972, 431] width 179 height 82
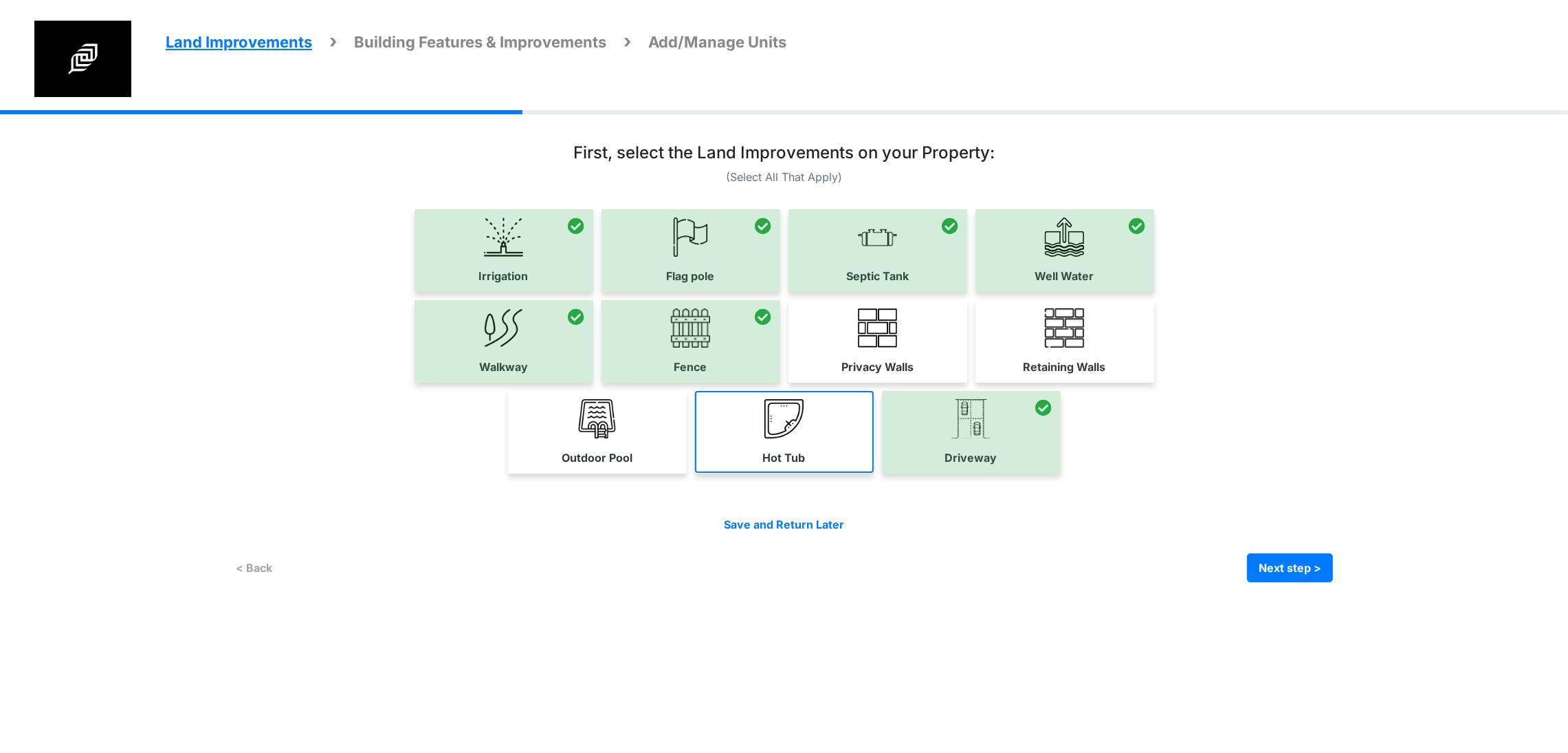
click at [873, 473] on link "Hot Tub" at bounding box center [784, 431] width 179 height 82
click at [1333, 473] on div "Outdoor Pool Hot Tub Driveway" at bounding box center [783, 432] width 1097 height 83
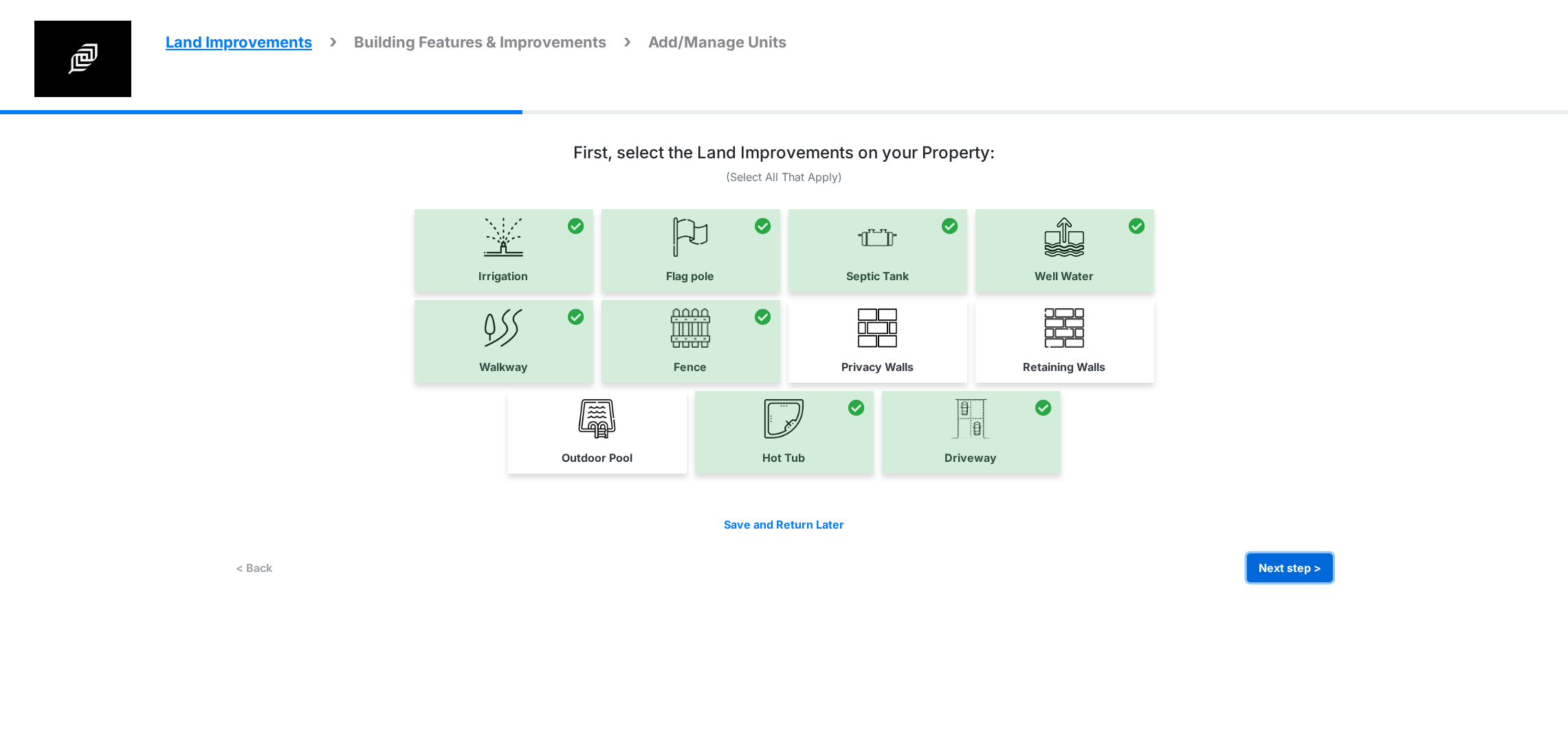
click at [1333, 582] on button "Next step >" at bounding box center [1289, 567] width 85 height 29
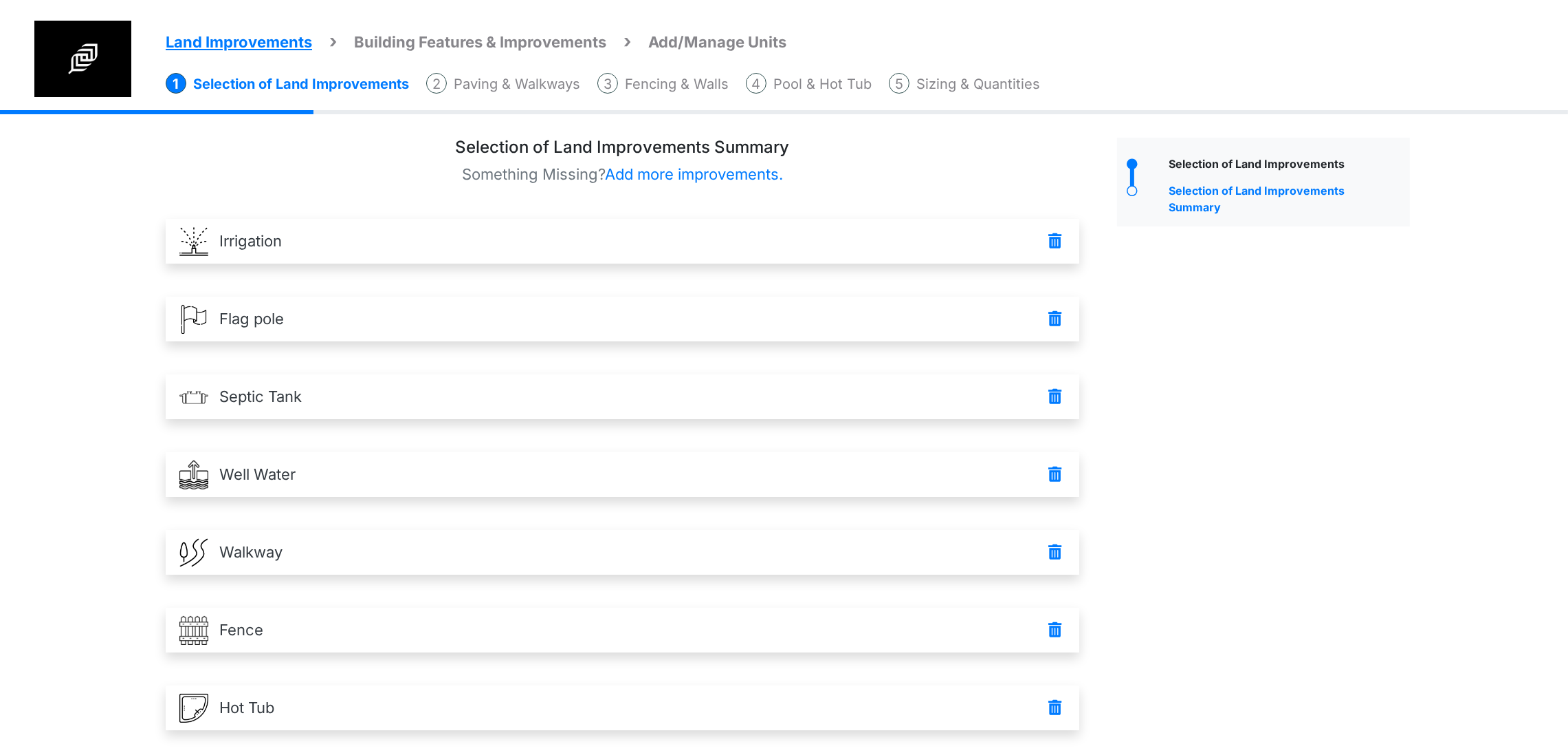
click at [1379, 445] on div "Selection of Land Improvements Selection of Land Improvements Summary" at bounding box center [1263, 519] width 313 height 764
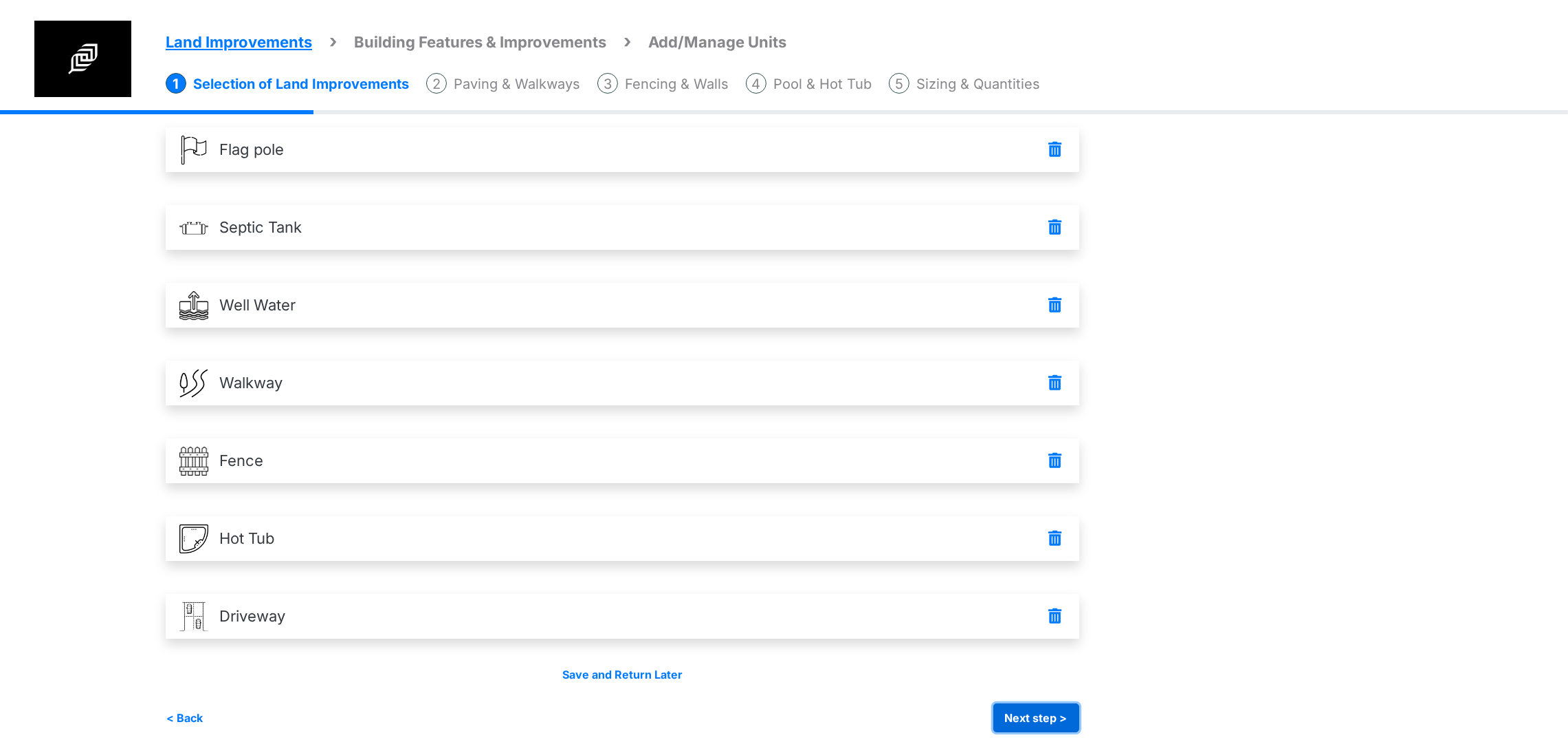
click at [1080, 709] on button "Next step >" at bounding box center [1036, 717] width 85 height 29
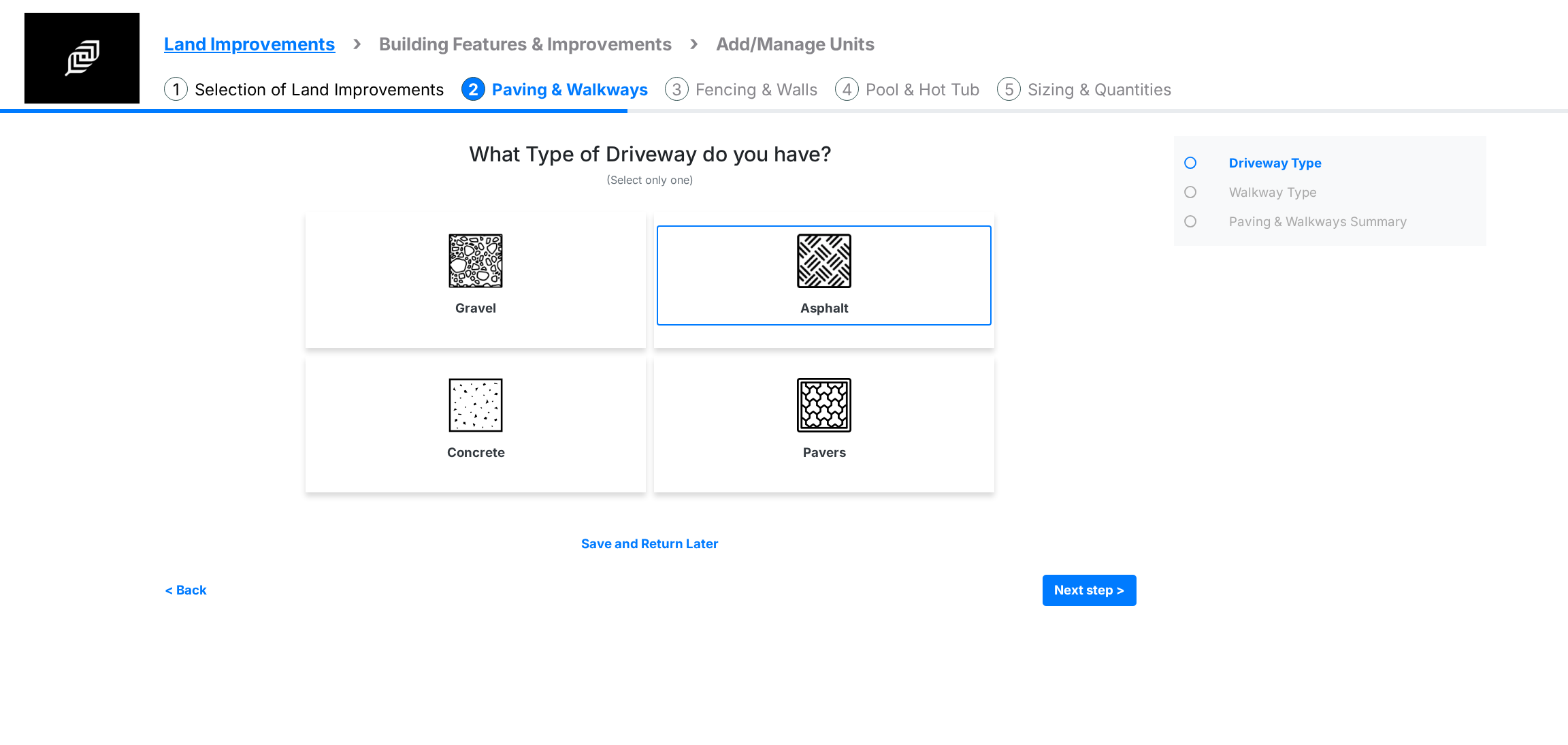
click at [893, 318] on link "Asphalt" at bounding box center [824, 275] width 335 height 99
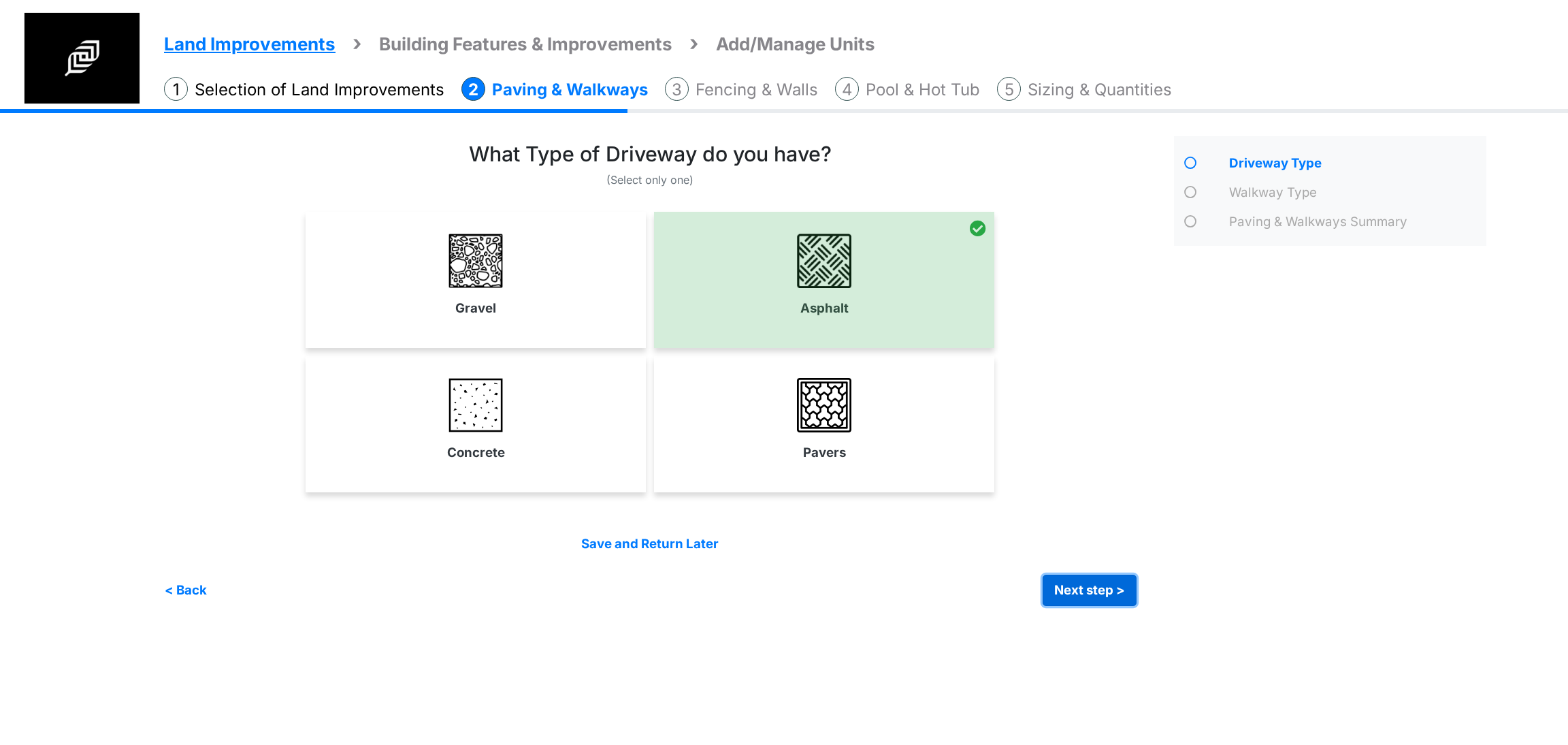
click at [1069, 597] on button "Next step >" at bounding box center [1089, 590] width 94 height 31
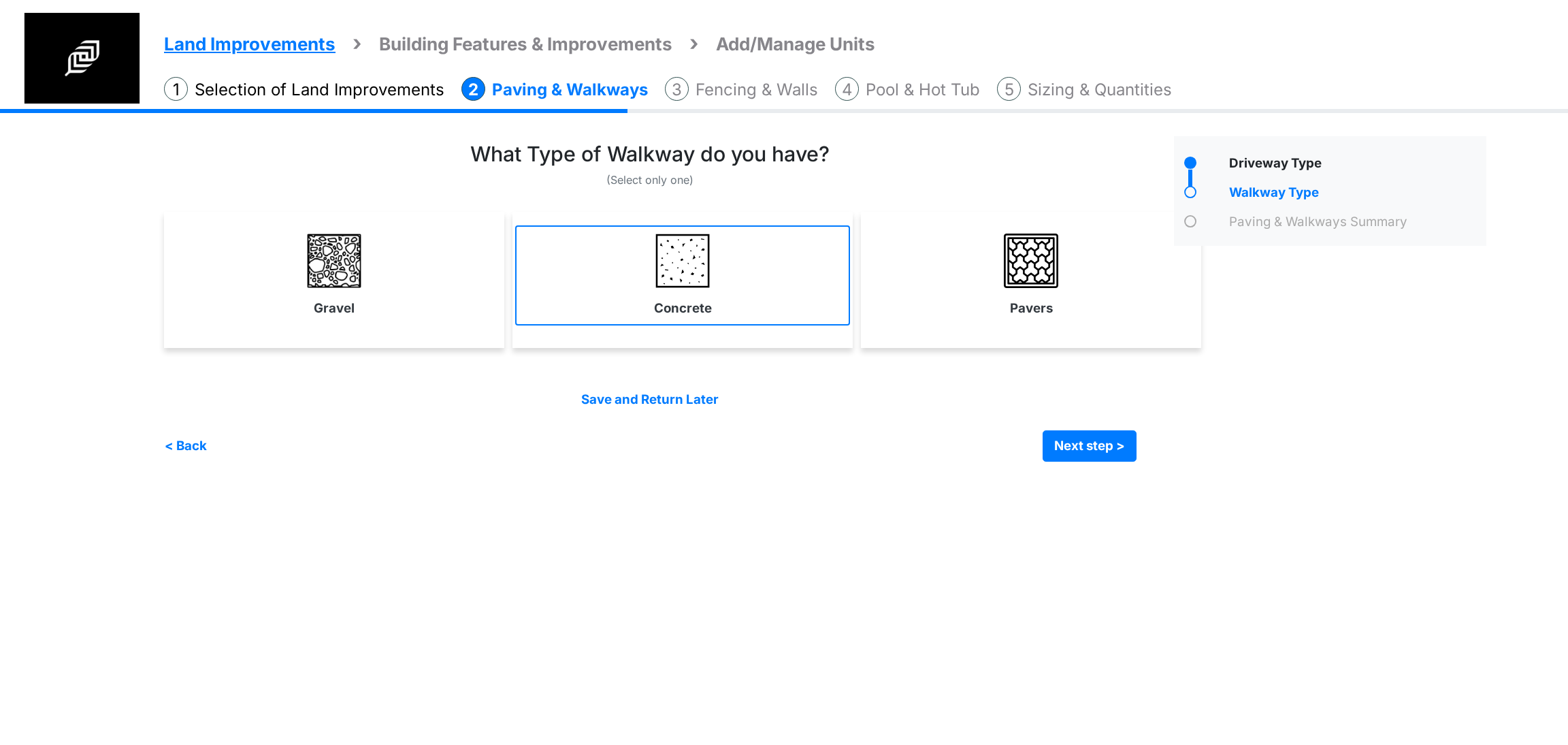
click at [611, 314] on link "Concrete" at bounding box center [683, 275] width 335 height 99
select select "*"
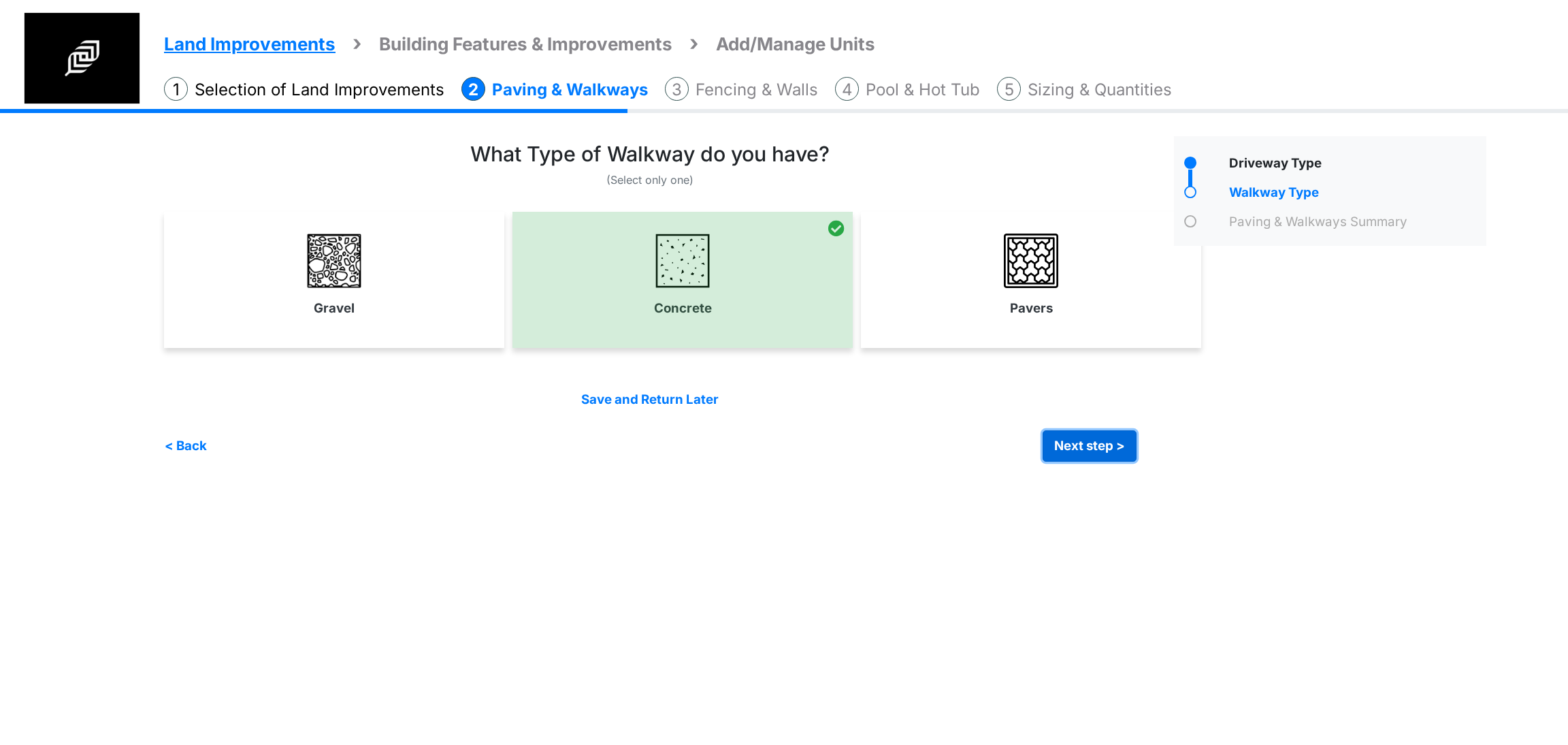
click at [1055, 447] on button "Next step >" at bounding box center [1089, 445] width 94 height 31
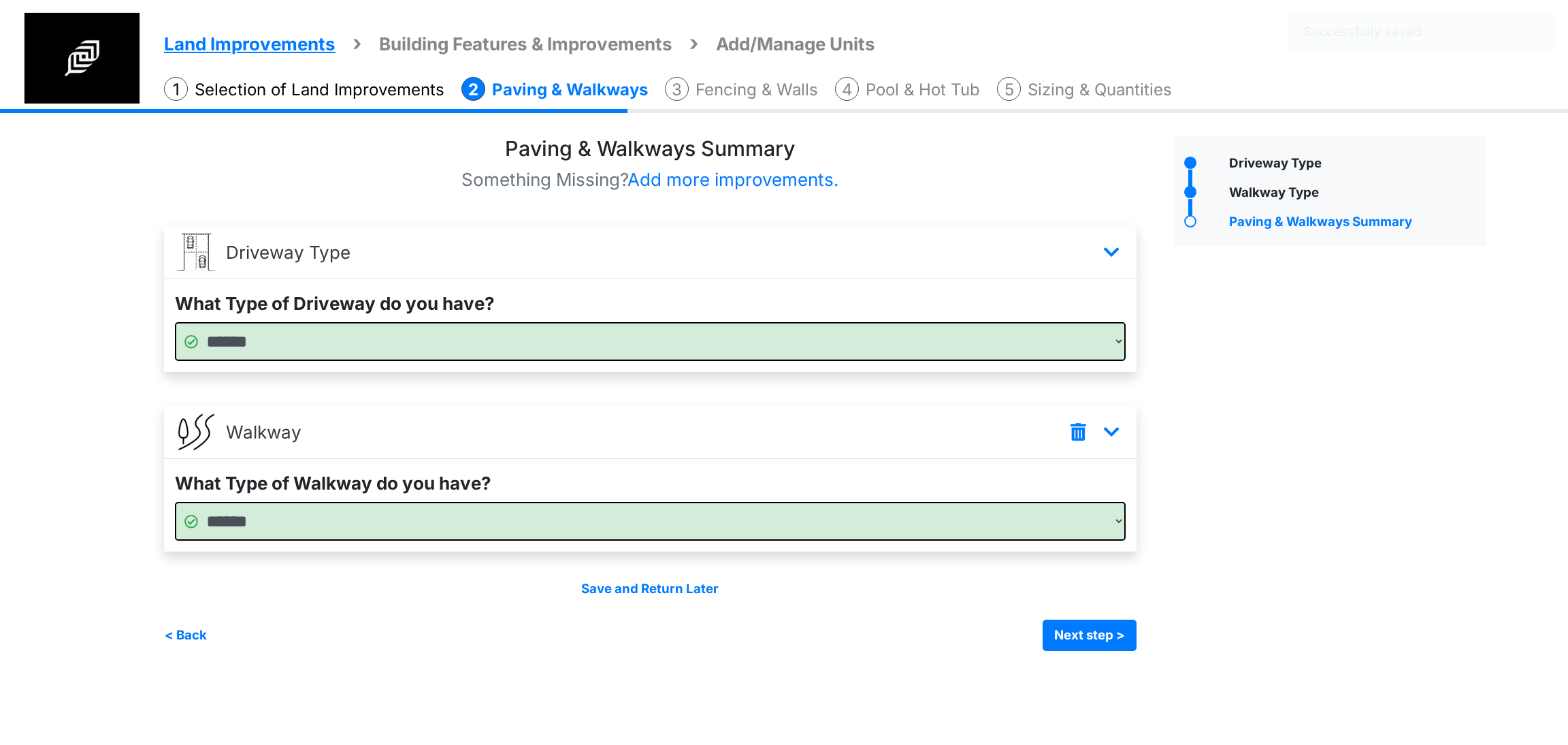
click at [1268, 551] on div "Driveway Type" at bounding box center [1331, 393] width 334 height 514
click at [1125, 633] on button "Next step >" at bounding box center [1089, 635] width 94 height 31
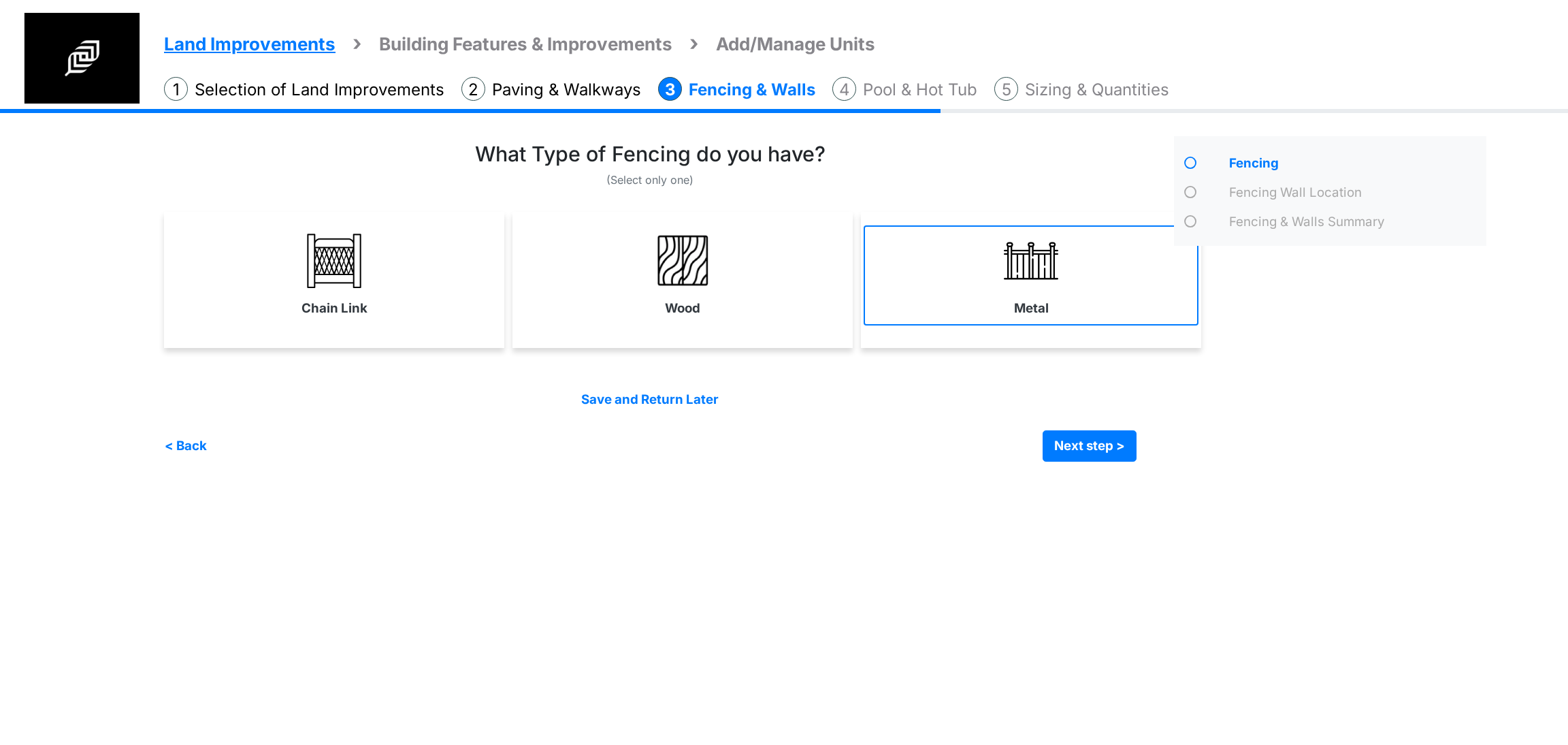
click at [948, 311] on link "Metal" at bounding box center [1031, 275] width 335 height 99
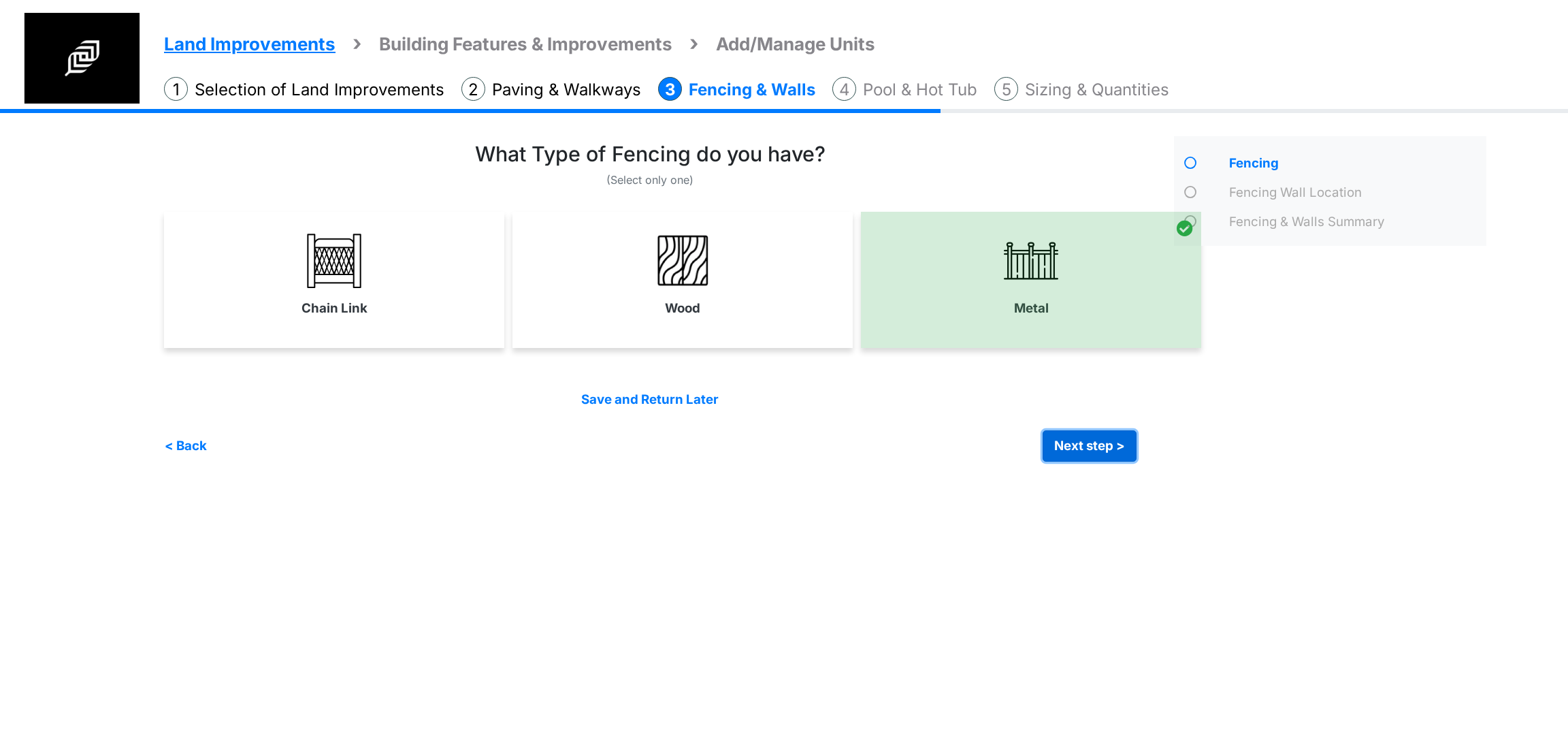
click at [1093, 439] on button "Next step >" at bounding box center [1089, 445] width 94 height 31
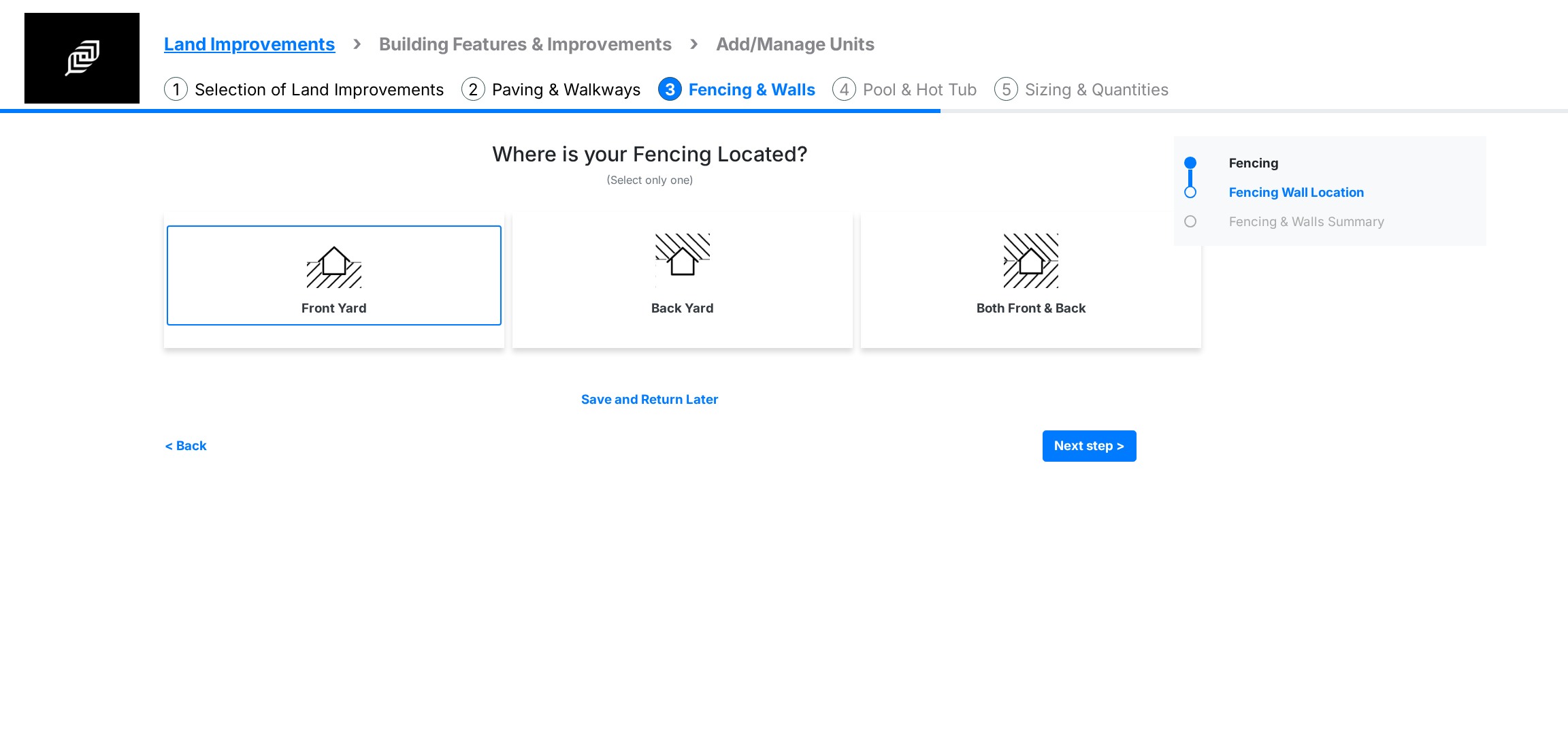
click at [365, 268] on link "Front Yard" at bounding box center [334, 275] width 335 height 99
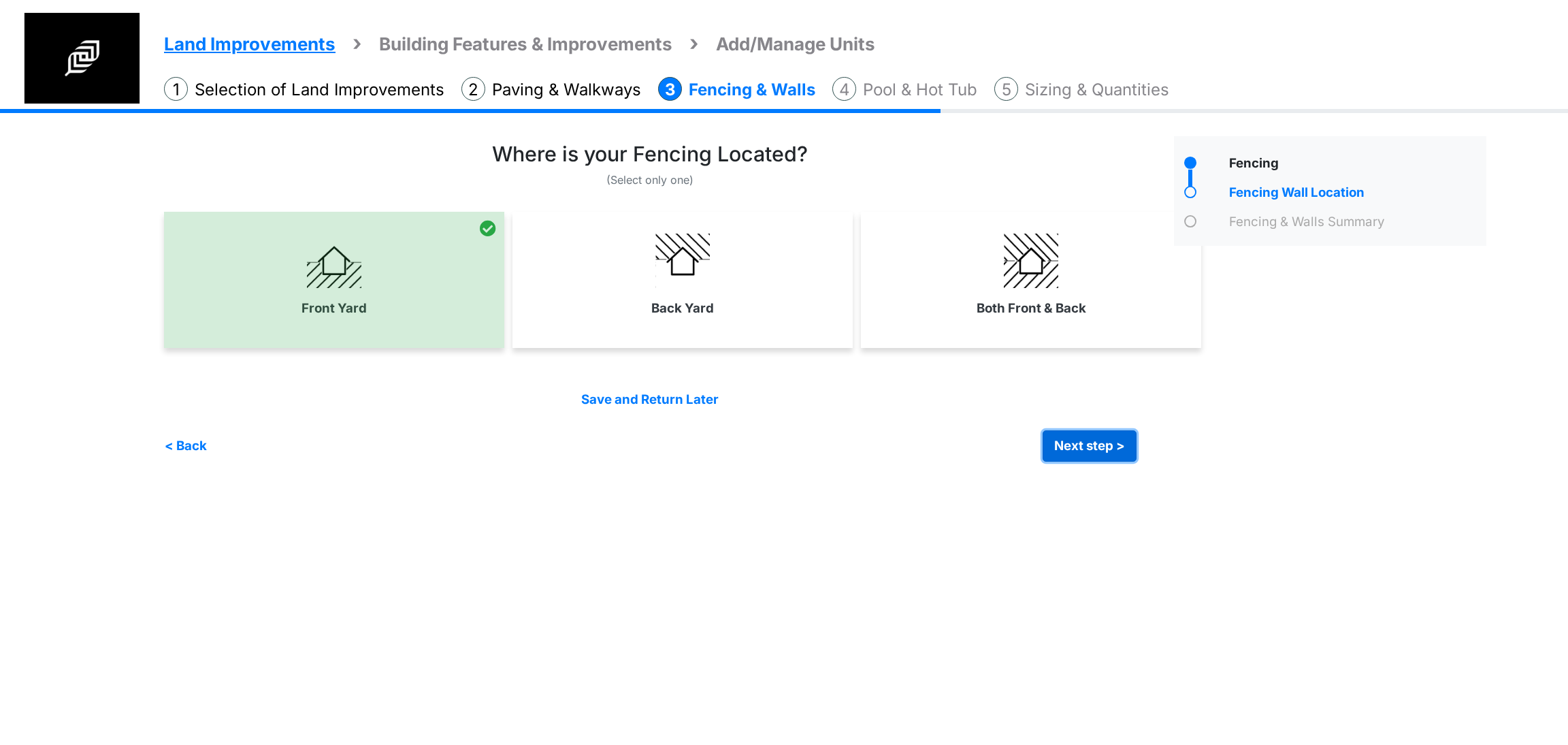
click at [1080, 452] on button "Next step >" at bounding box center [1089, 445] width 94 height 31
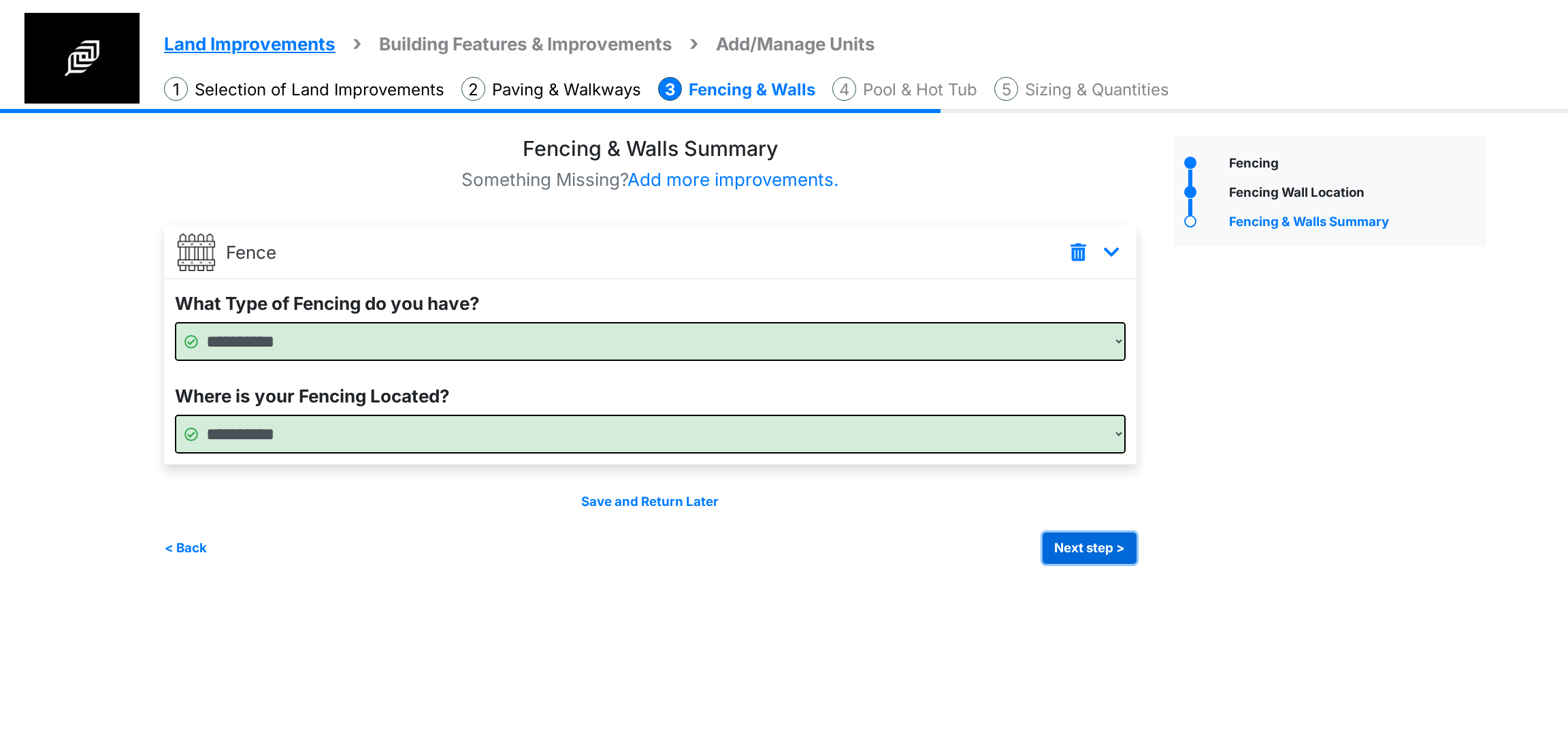
click at [1122, 548] on button "Next step >" at bounding box center [1089, 548] width 94 height 31
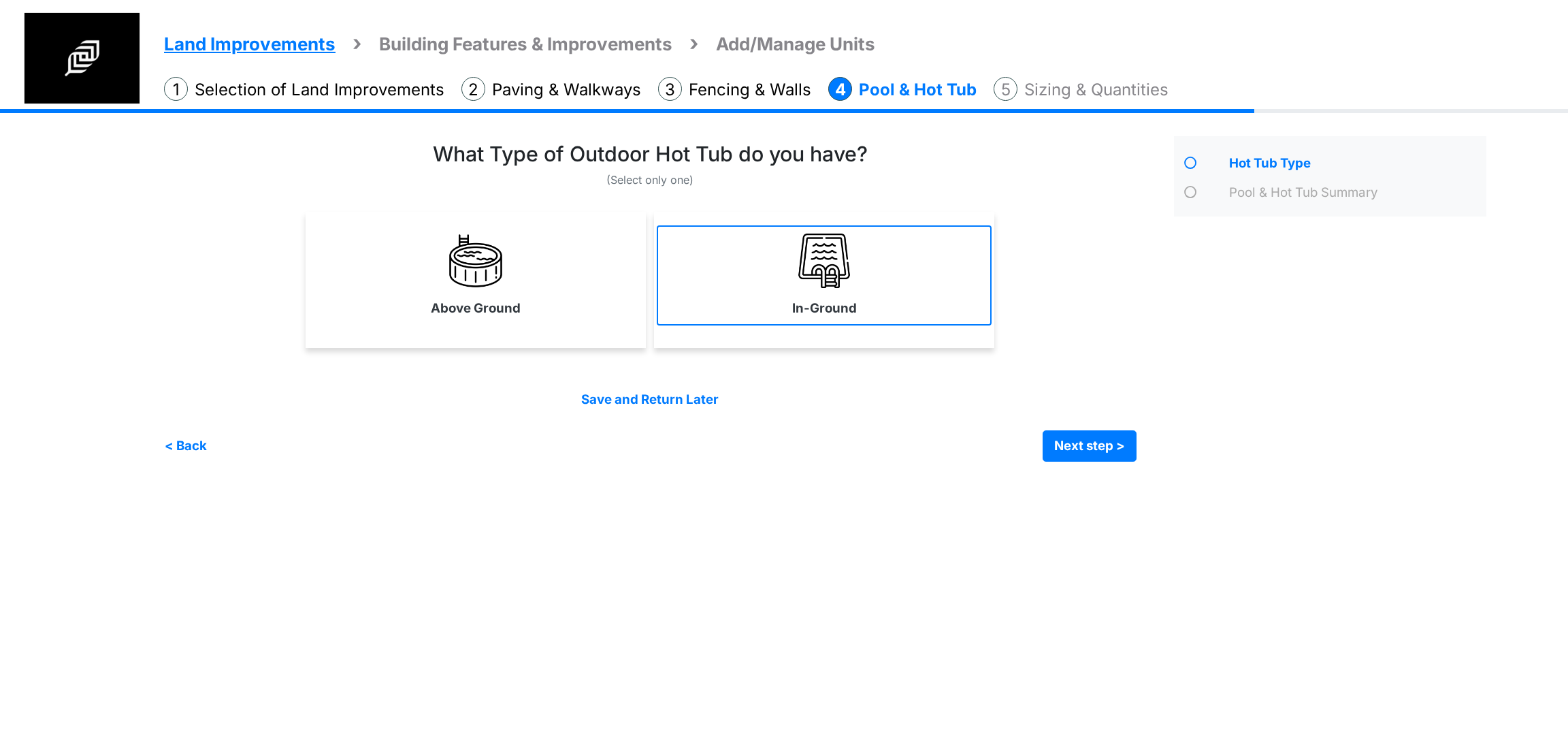
click at [694, 270] on link "In-Ground" at bounding box center [824, 275] width 335 height 99
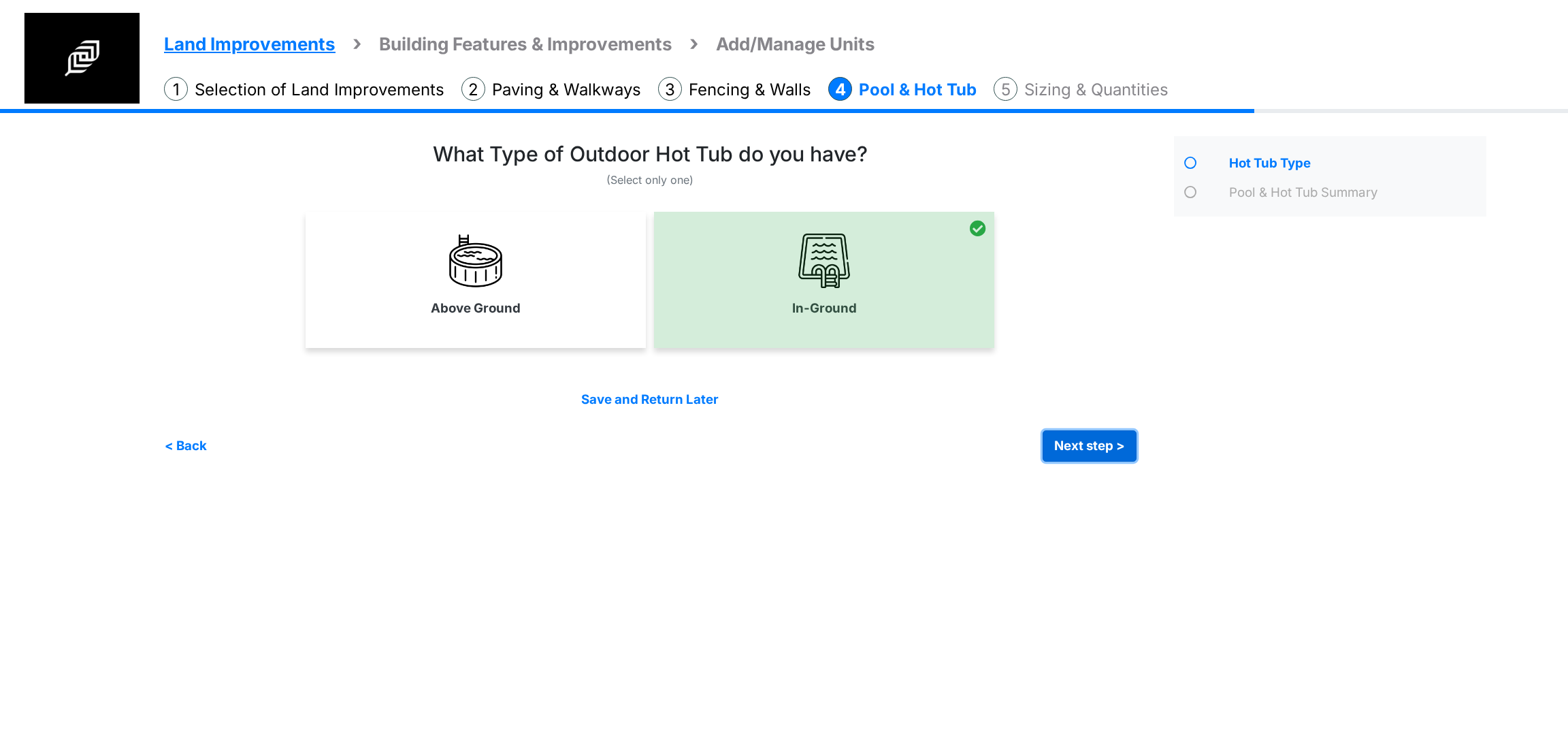
click at [1082, 439] on button "Next step >" at bounding box center [1089, 445] width 94 height 31
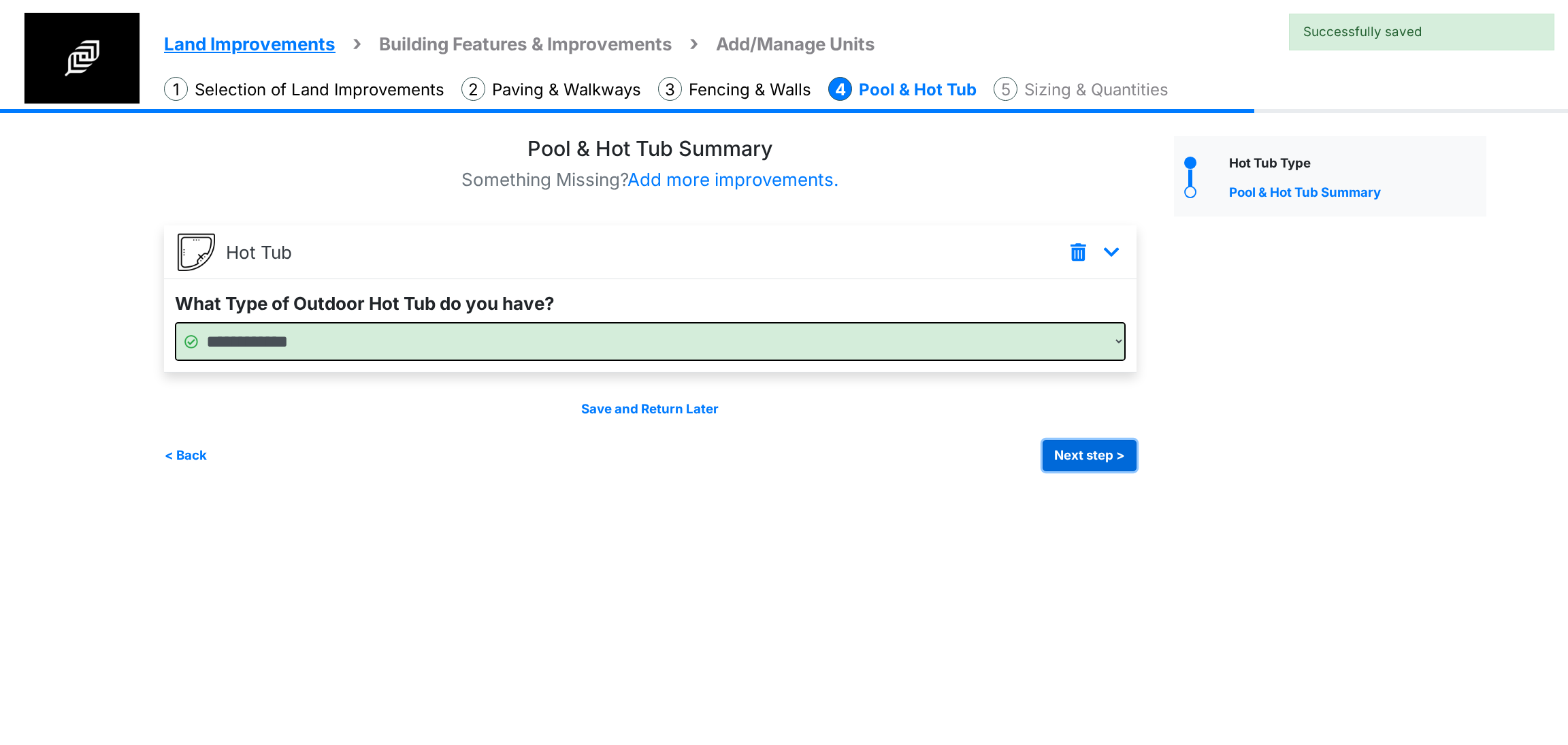
click at [1085, 454] on button "Next step >" at bounding box center [1089, 455] width 94 height 31
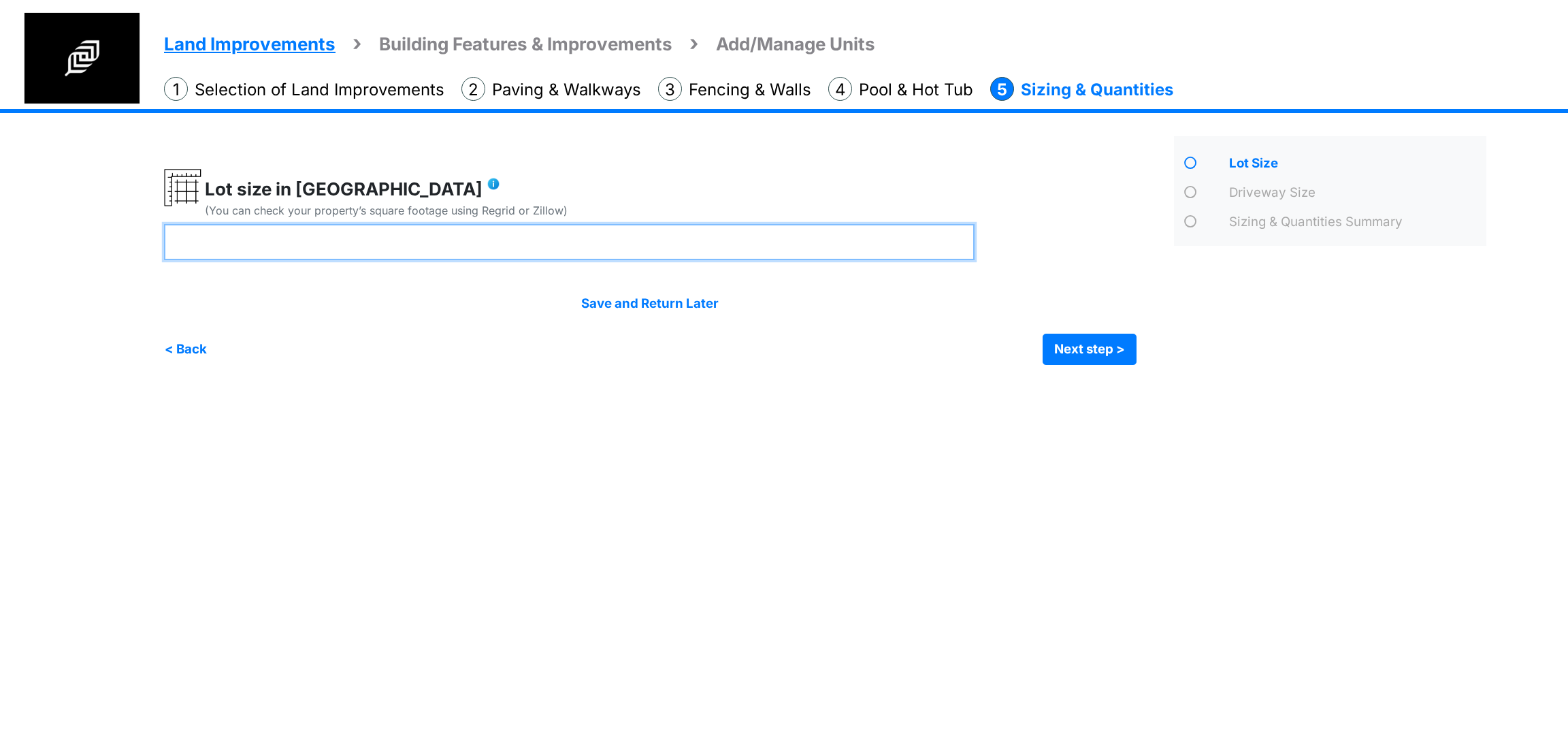
click at [425, 237] on input "number" at bounding box center [569, 241] width 810 height 36
type input "**"
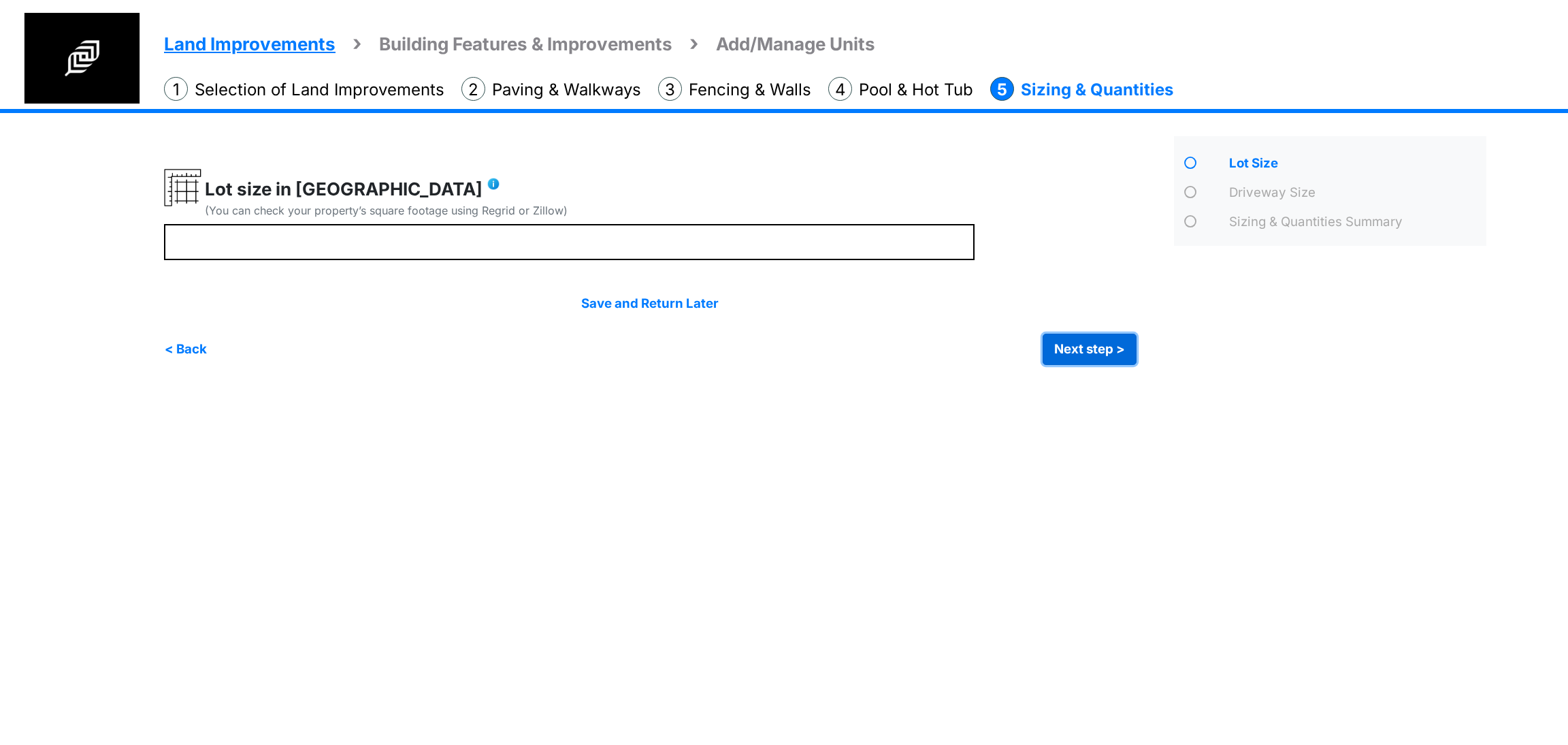
click at [1112, 344] on button "Next step >" at bounding box center [1089, 349] width 94 height 31
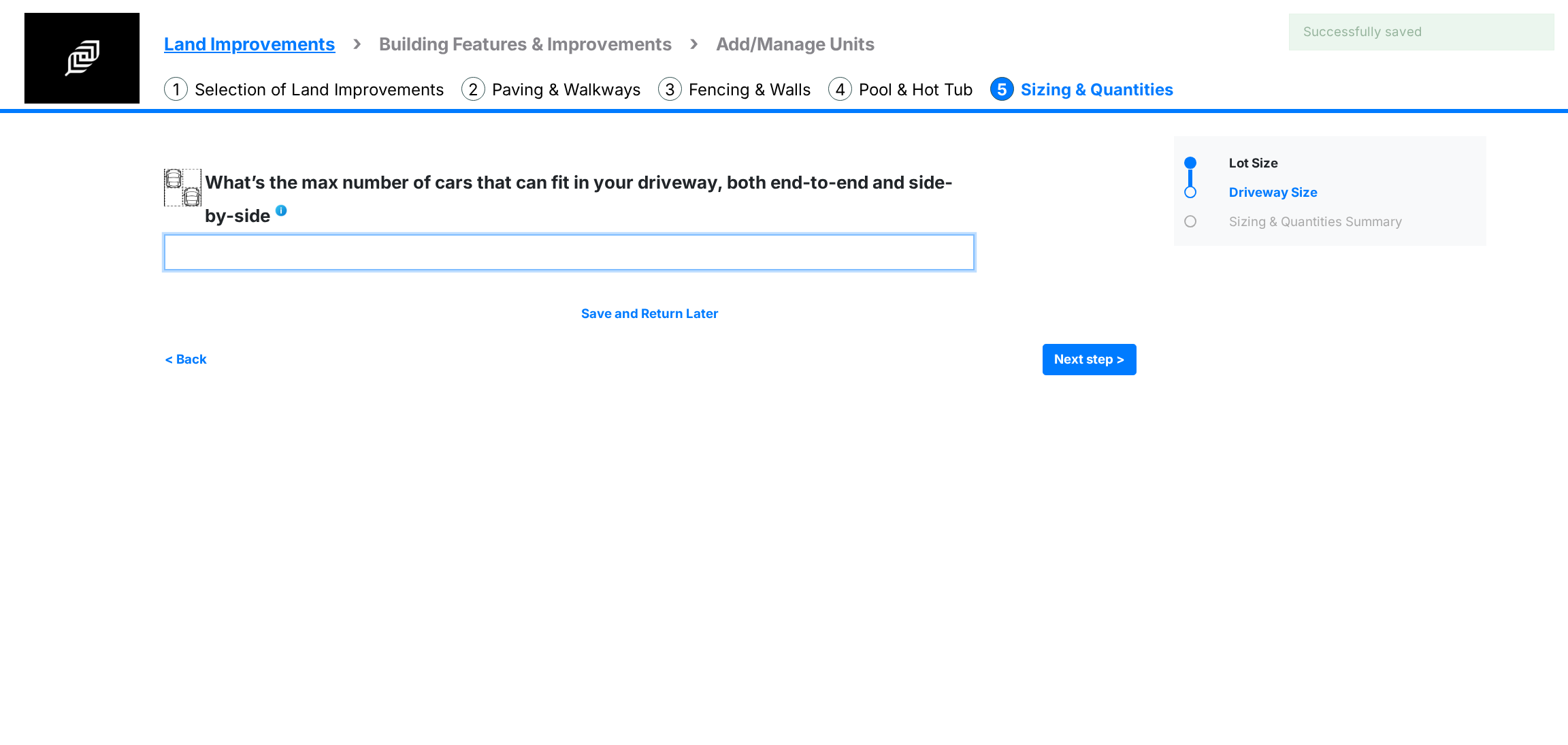
click at [516, 255] on input "number" at bounding box center [569, 252] width 810 height 36
type input "**"
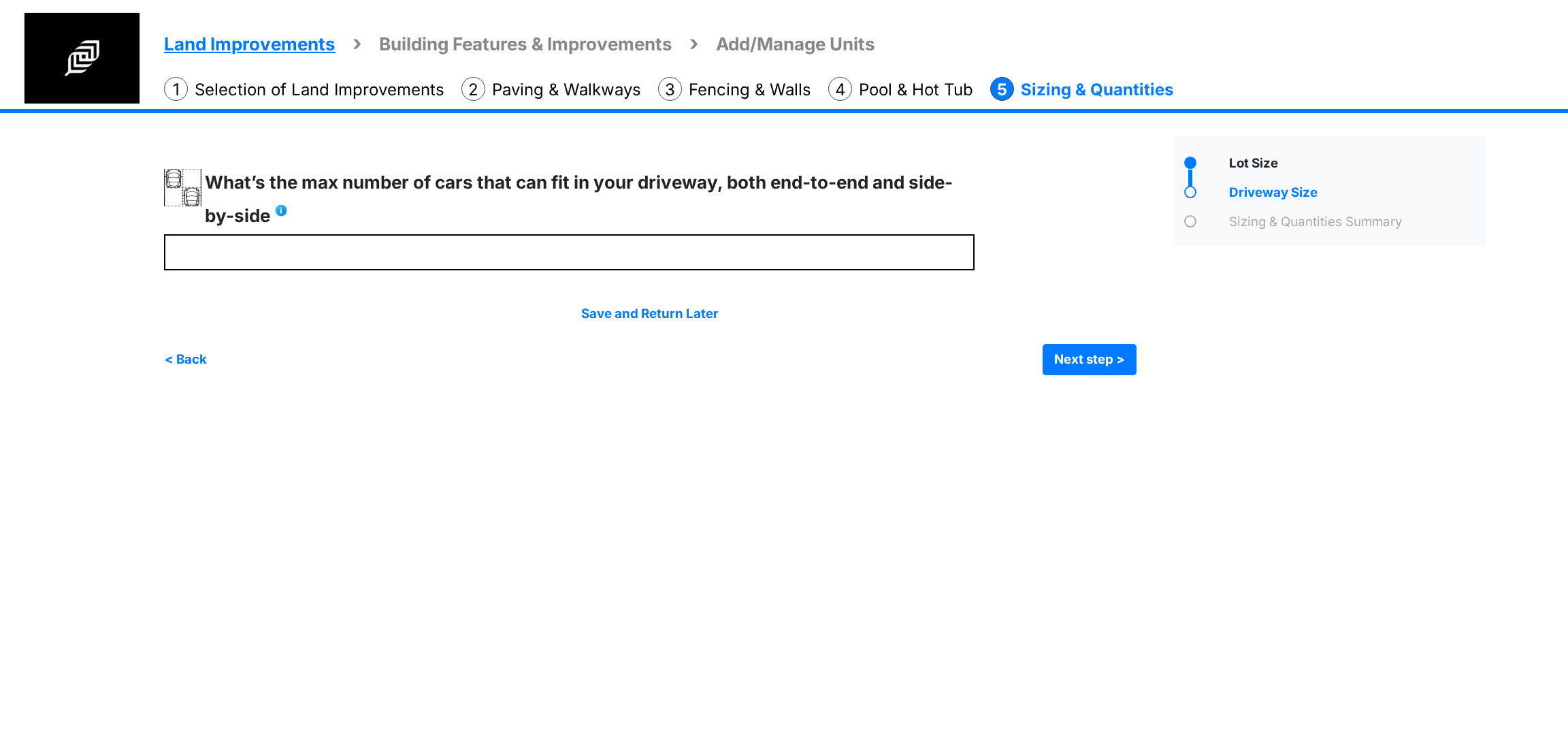
click at [1113, 330] on div "Save and Return Later < Back Next step > Save and submit" at bounding box center [651, 339] width 973 height 71
click at [1100, 352] on button "Next step >" at bounding box center [1089, 359] width 94 height 31
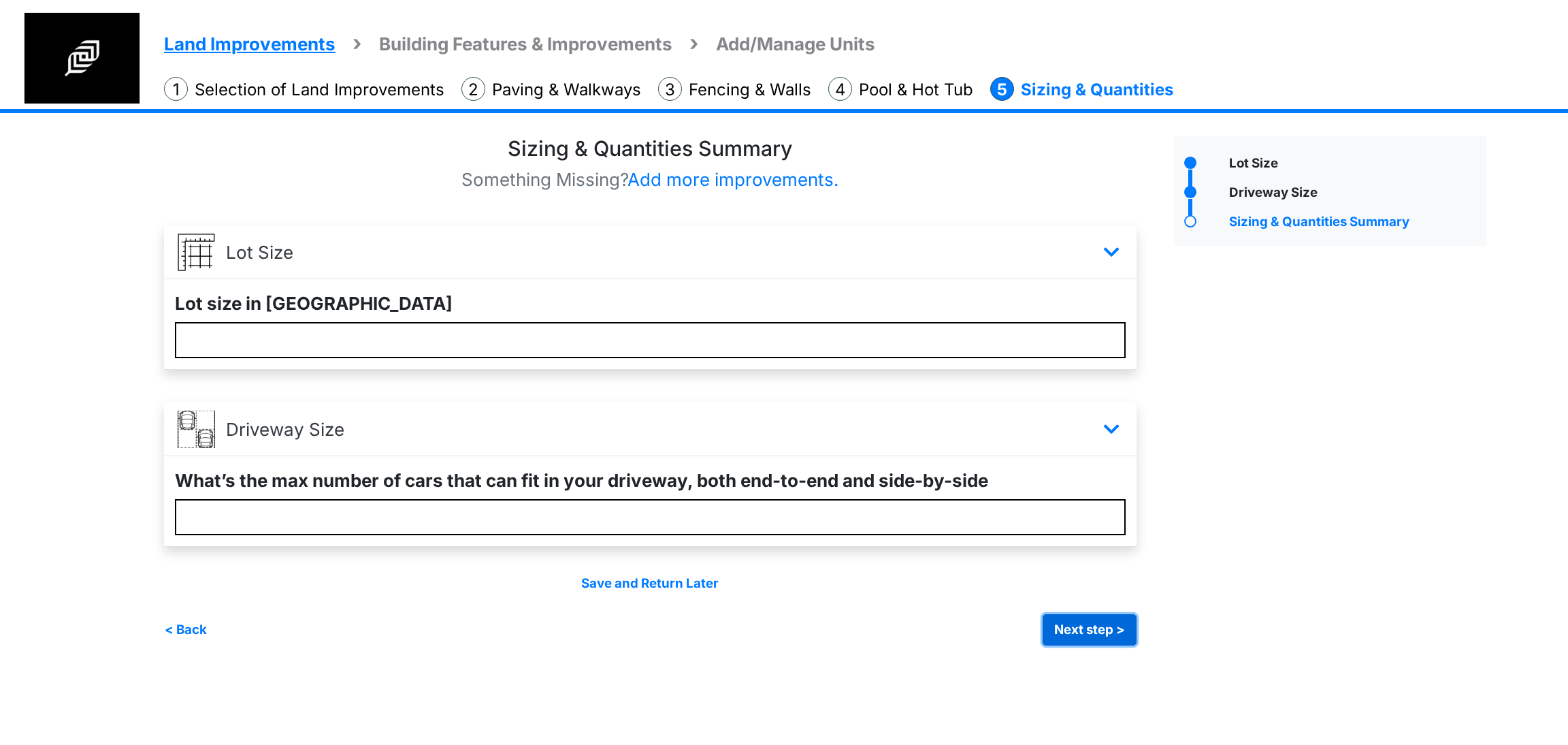
click at [1123, 624] on button "Next step >" at bounding box center [1089, 629] width 94 height 31
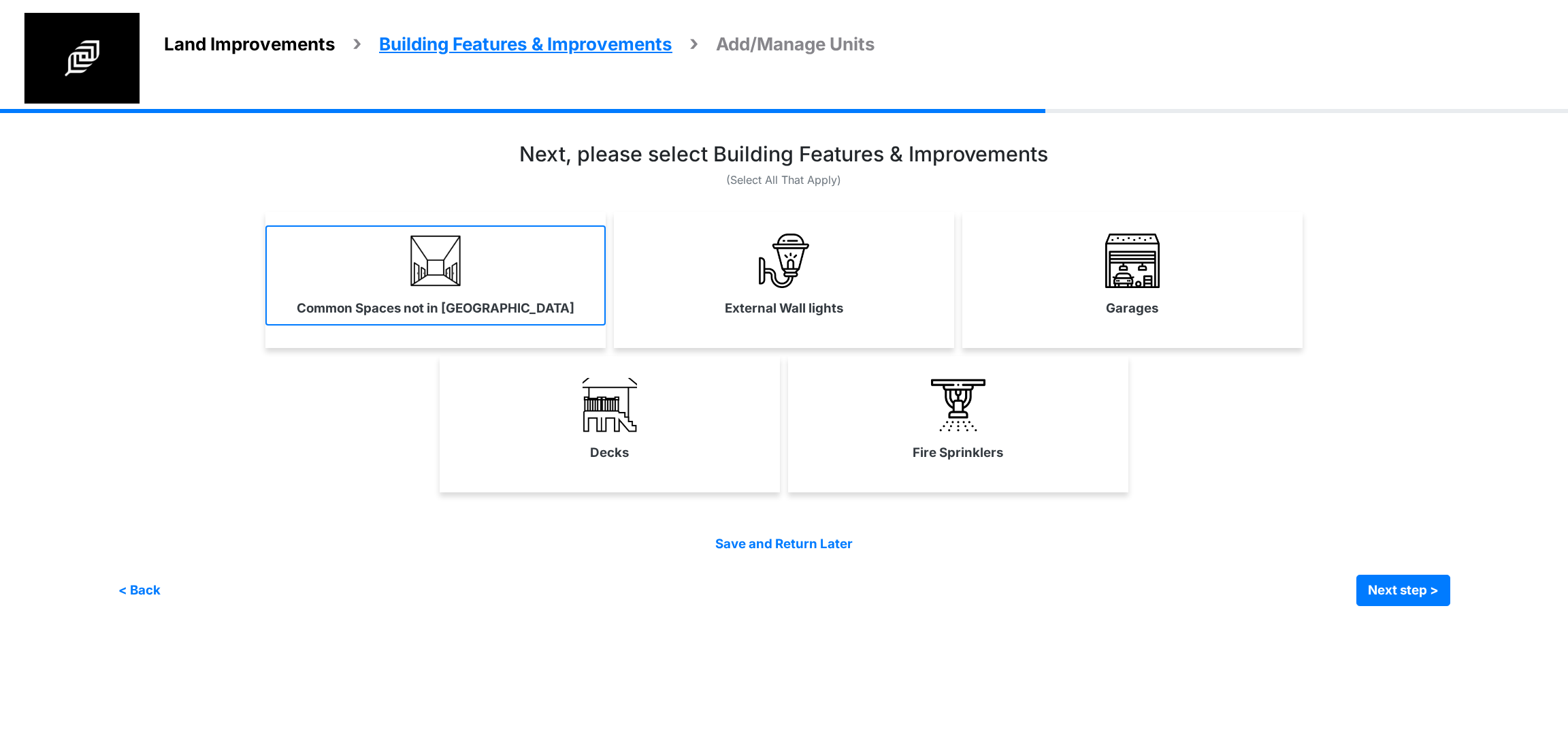
click at [480, 253] on link "Common Spaces not in Units" at bounding box center [436, 275] width 340 height 99
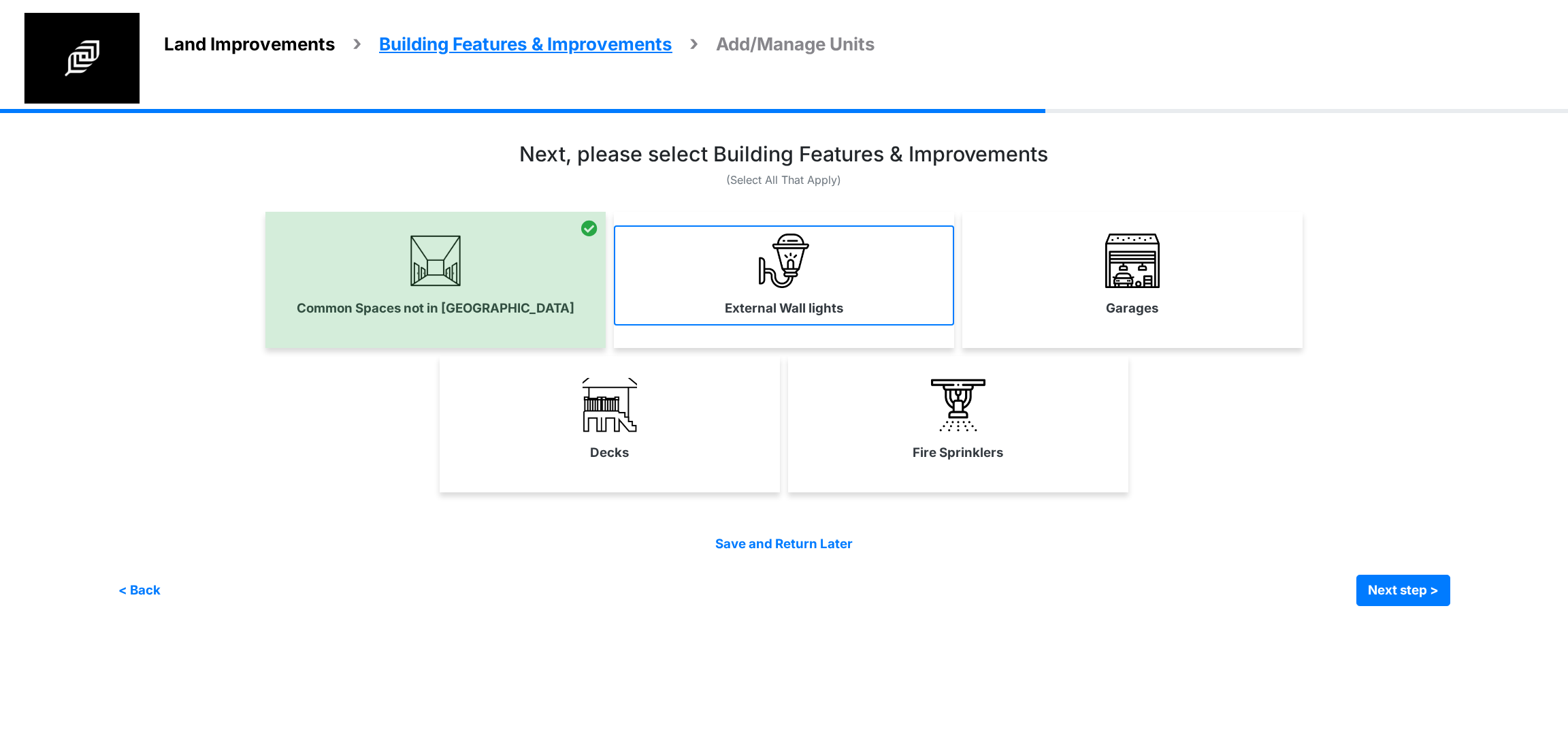
click at [693, 262] on link "External Wall lights" at bounding box center [784, 275] width 340 height 99
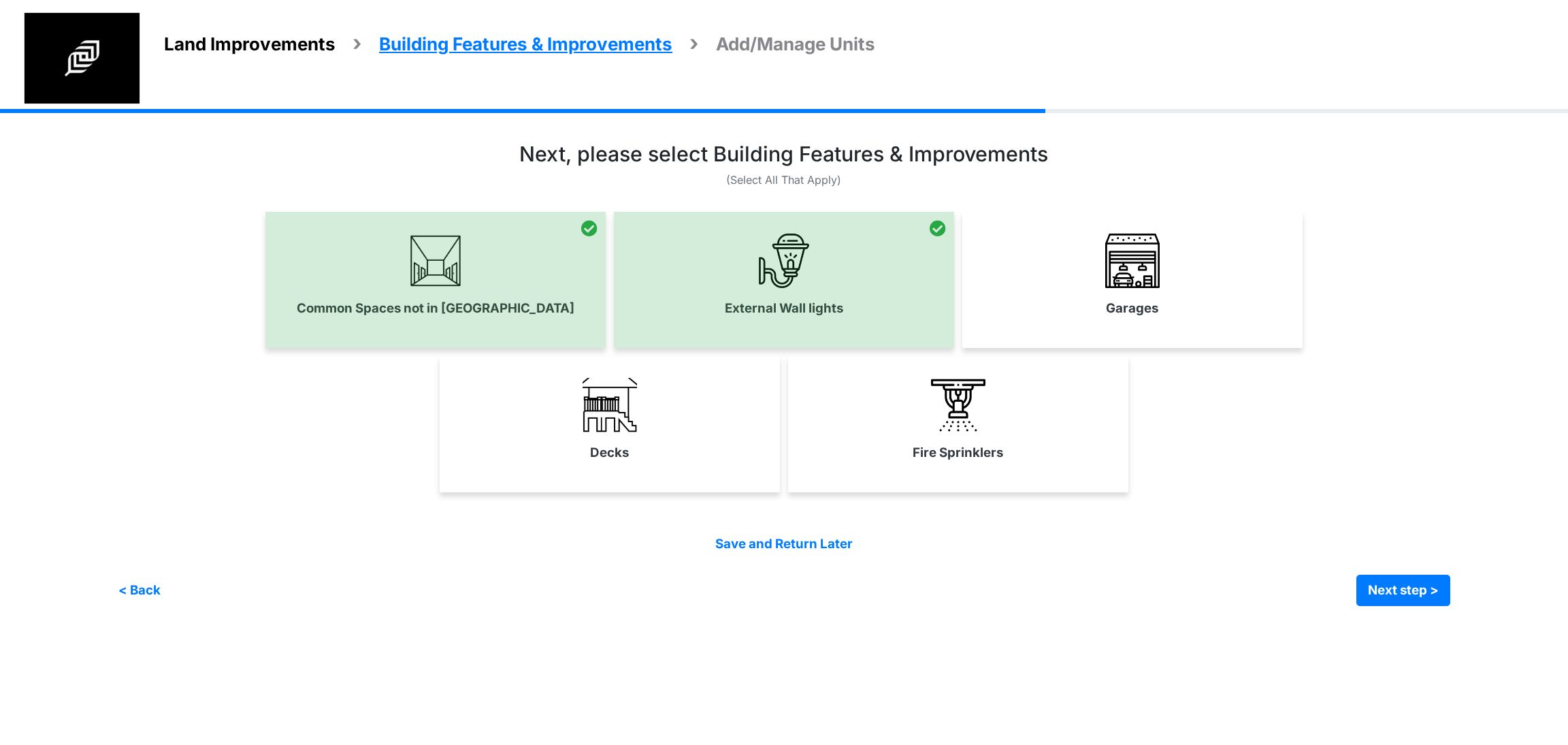
click at [1162, 328] on div "Garages" at bounding box center [1132, 280] width 340 height 136
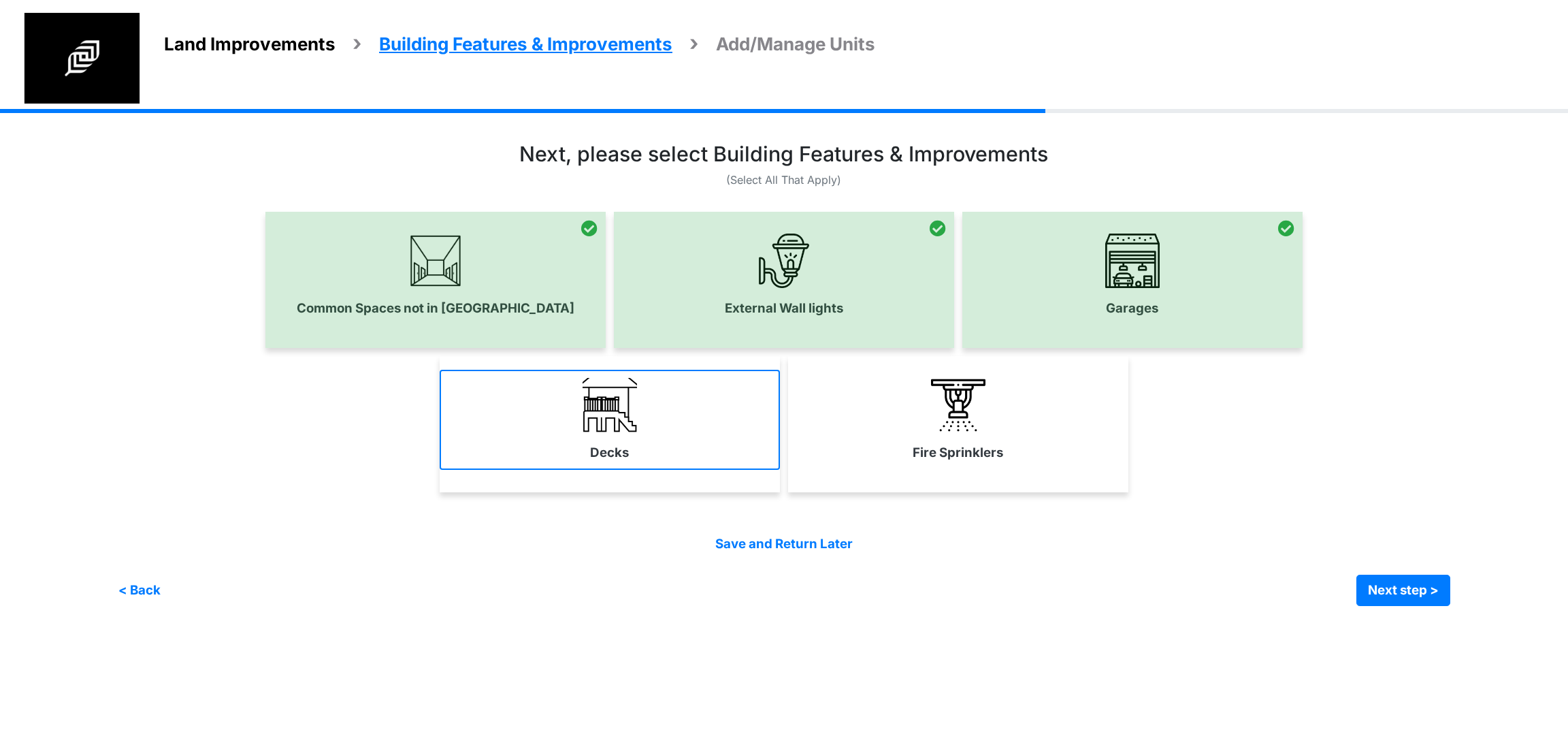
click at [691, 400] on link "Decks" at bounding box center [610, 419] width 340 height 99
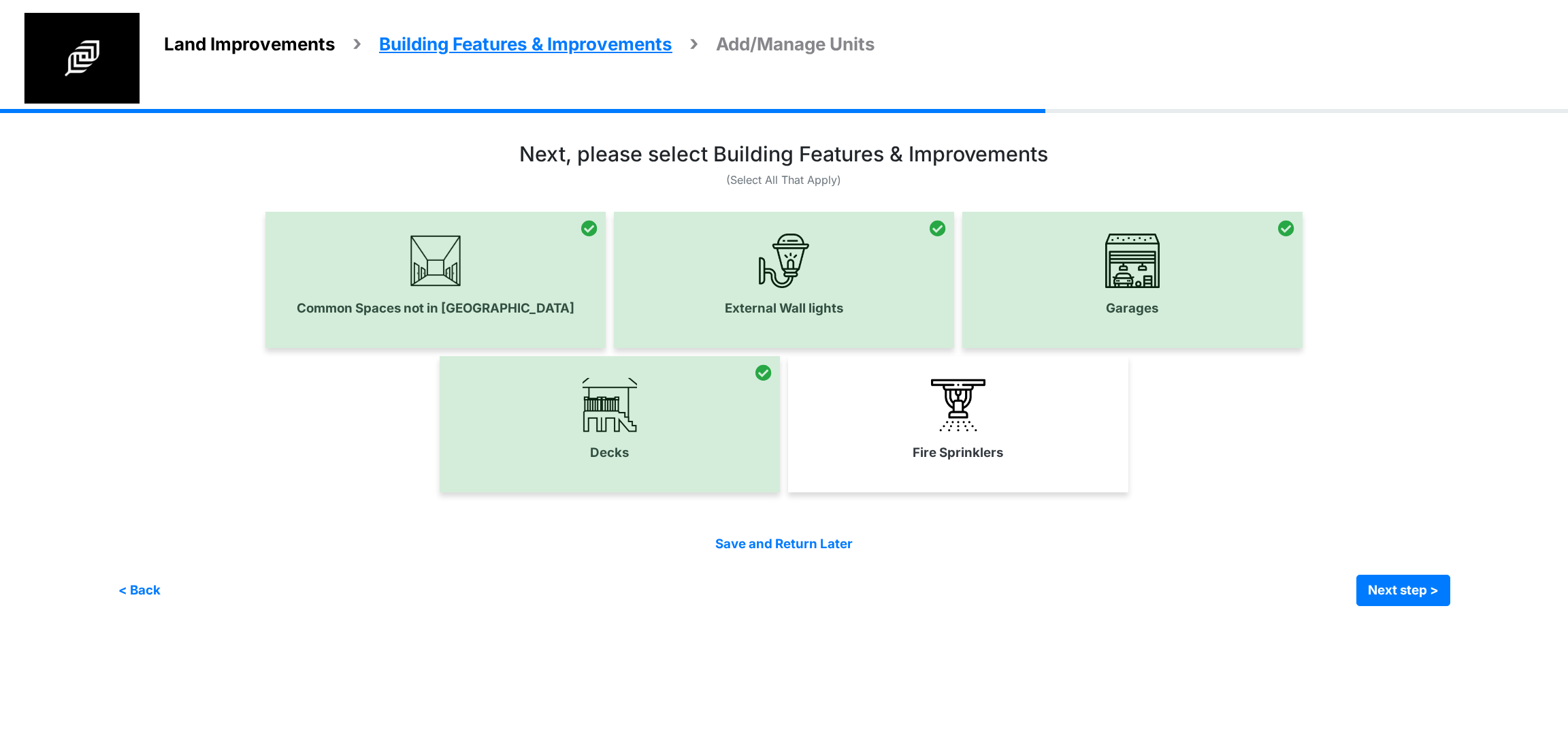
click at [909, 417] on link "Fire Sprinklers" at bounding box center [958, 419] width 340 height 99
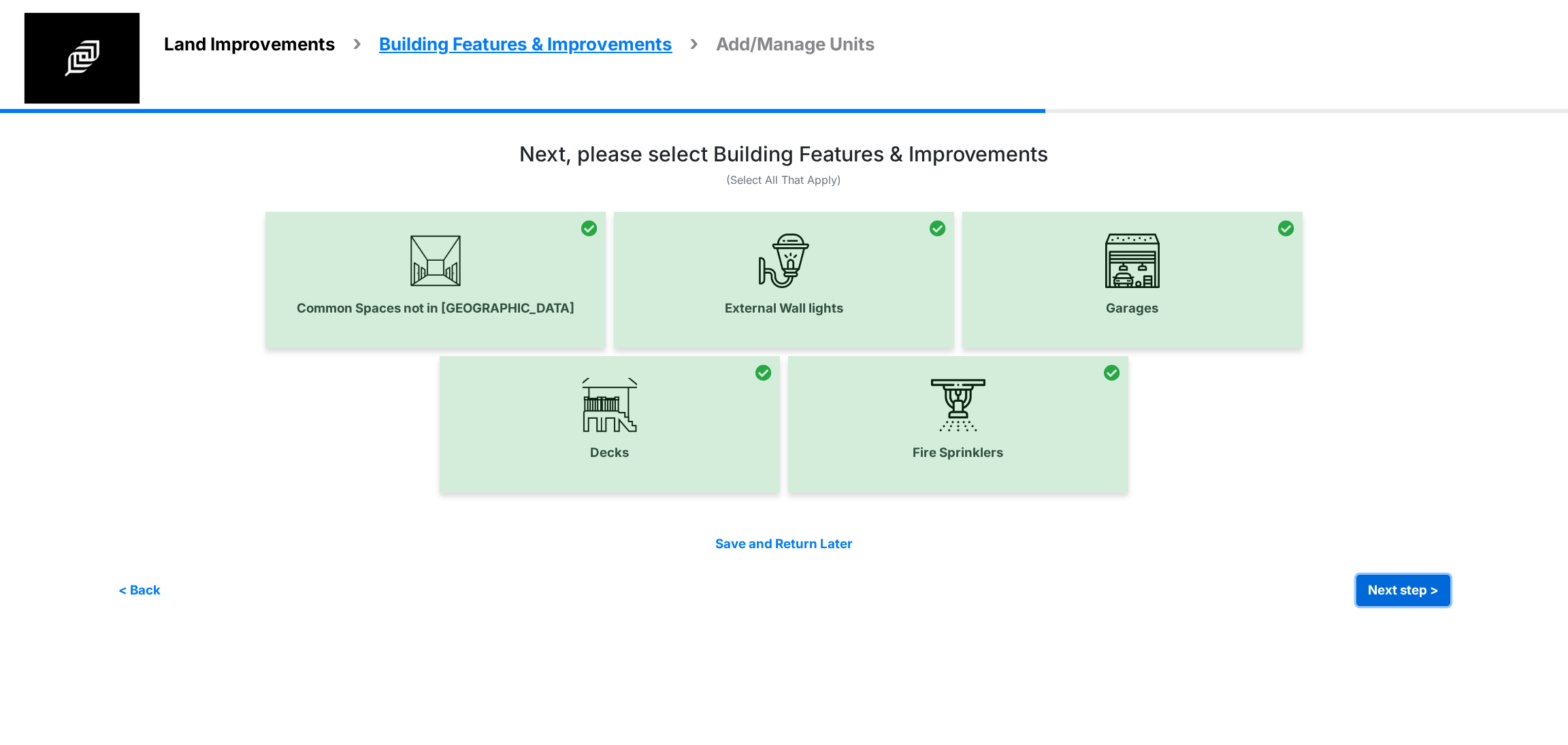
drag, startPoint x: 1372, startPoint y: 597, endPoint x: 1370, endPoint y: 588, distance: 9.2
click at [1372, 596] on button "Next step >" at bounding box center [1404, 590] width 94 height 31
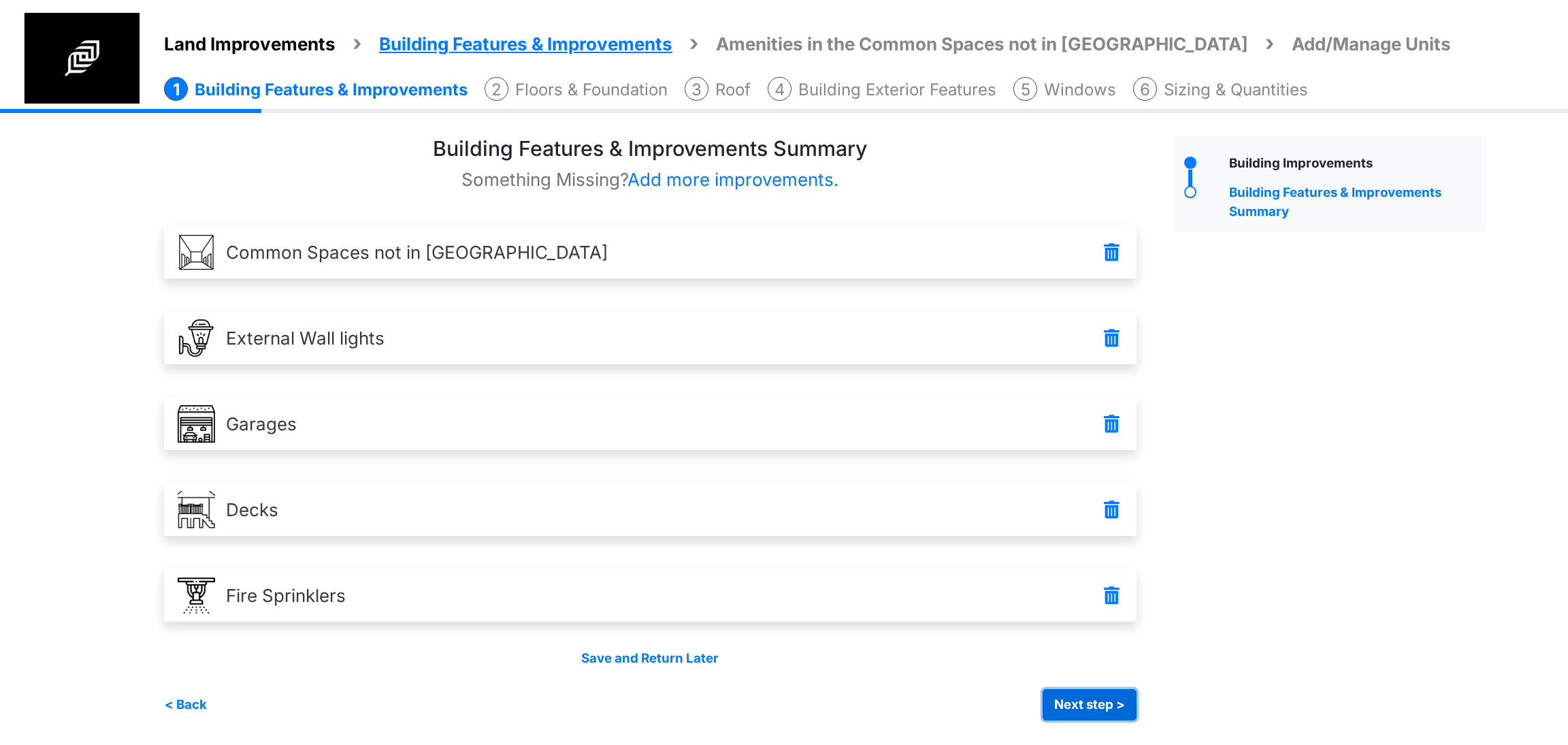
click at [1108, 706] on button "Next step >" at bounding box center [1089, 704] width 94 height 31
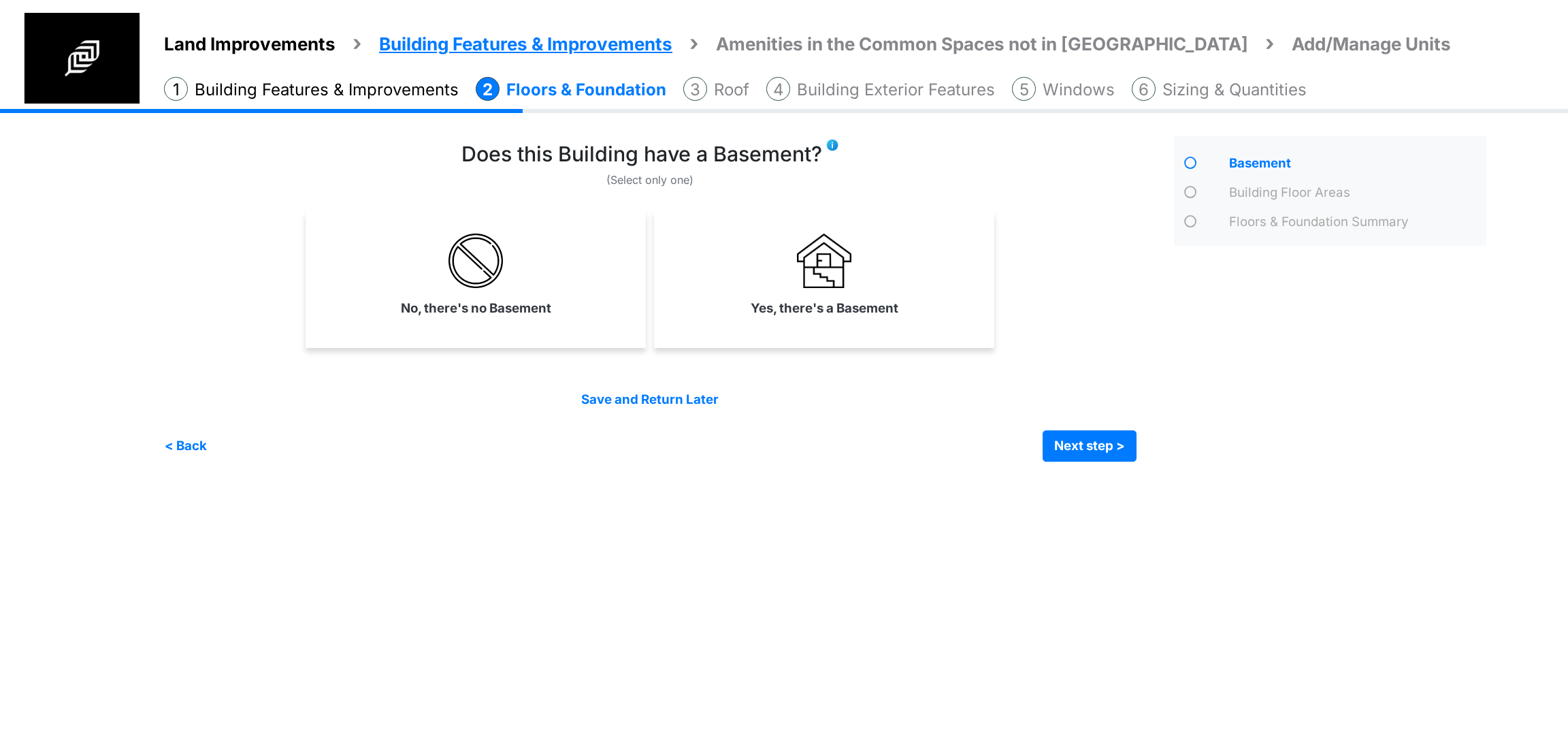
click at [940, 481] on html "Land Improvements Building Features & Improvements Amenities in the Common Spac…" at bounding box center [784, 240] width 1568 height 481
click at [868, 320] on link "Yes, there's a Basement" at bounding box center [824, 275] width 335 height 99
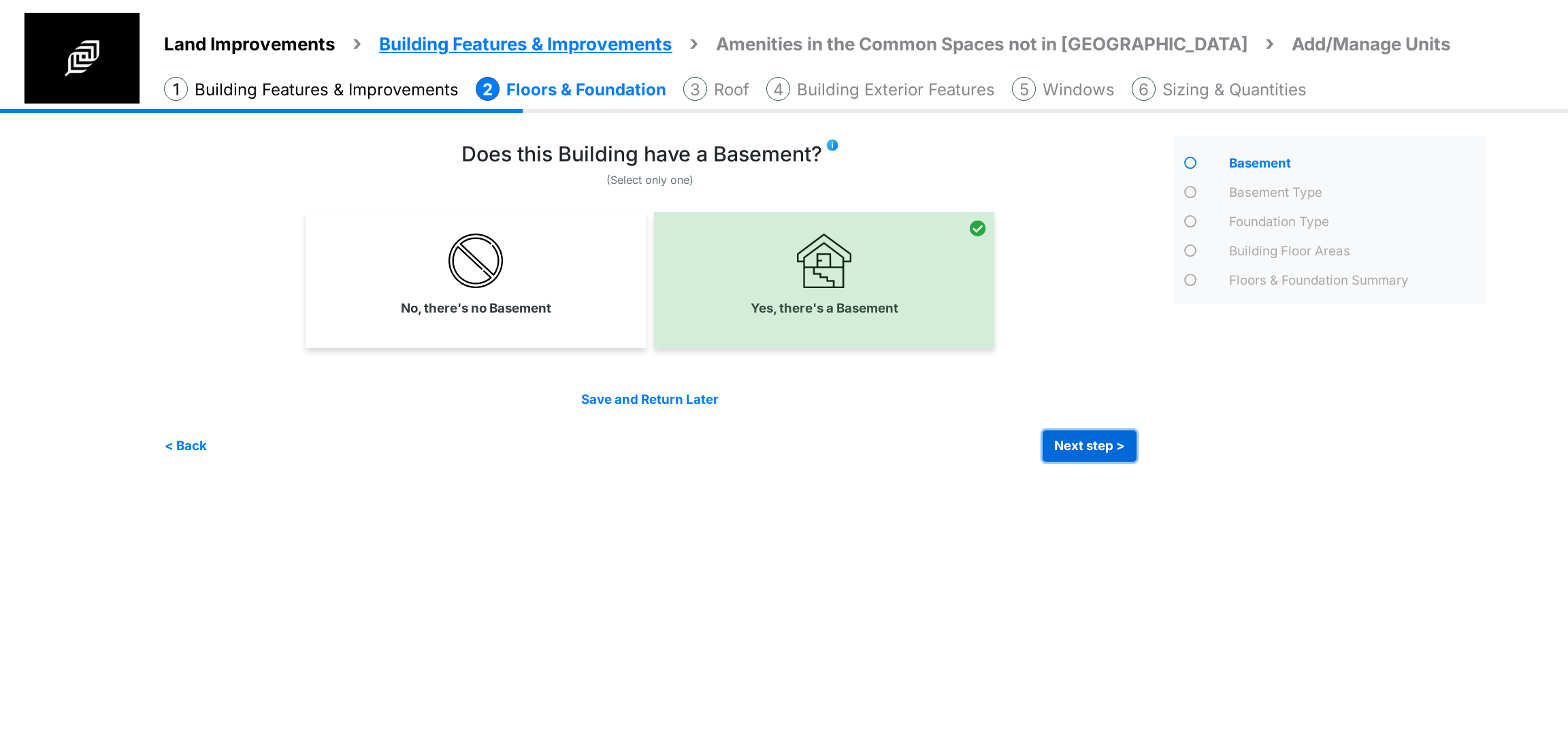
click at [1092, 451] on button "Next step >" at bounding box center [1089, 445] width 94 height 31
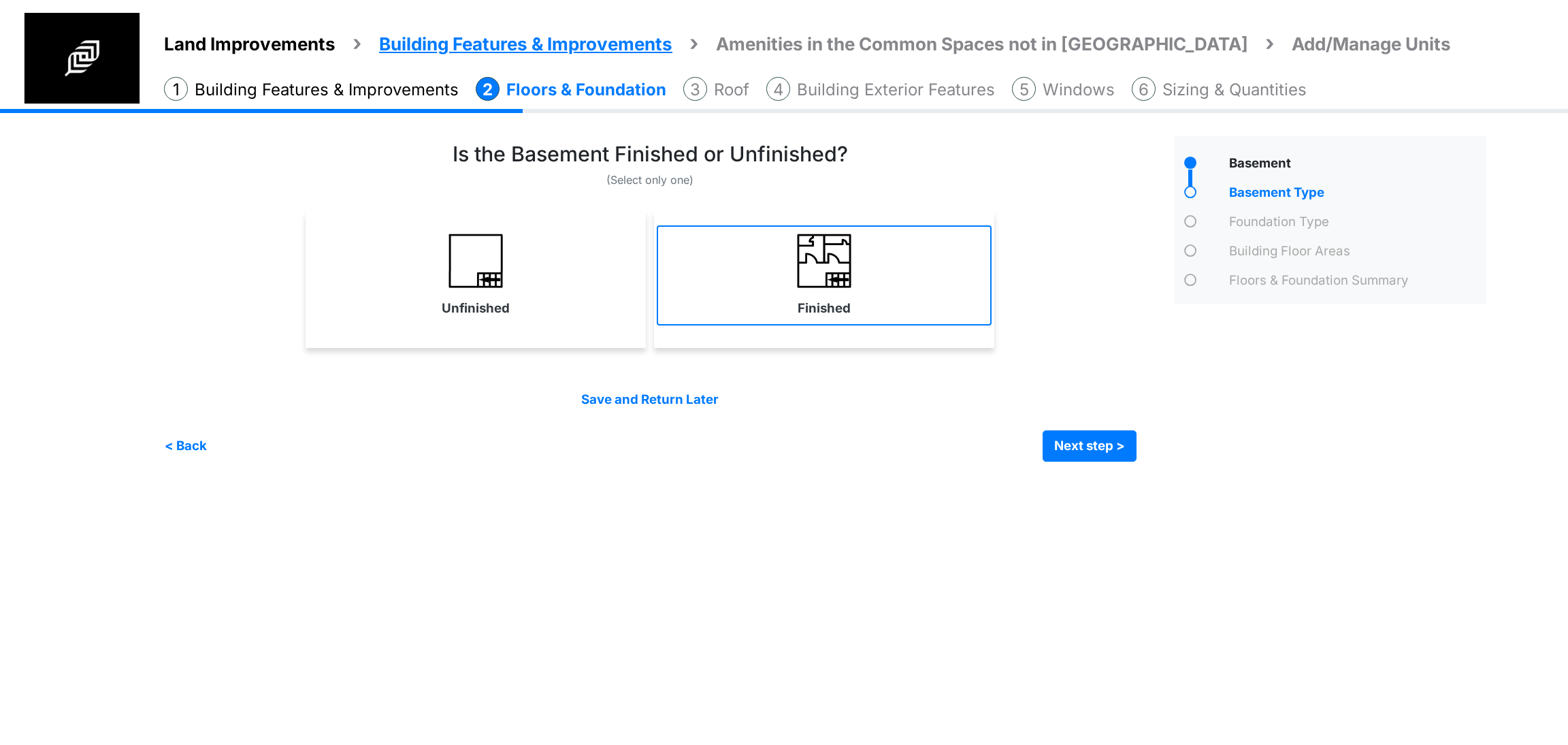
click at [858, 285] on link "Finished" at bounding box center [824, 275] width 335 height 99
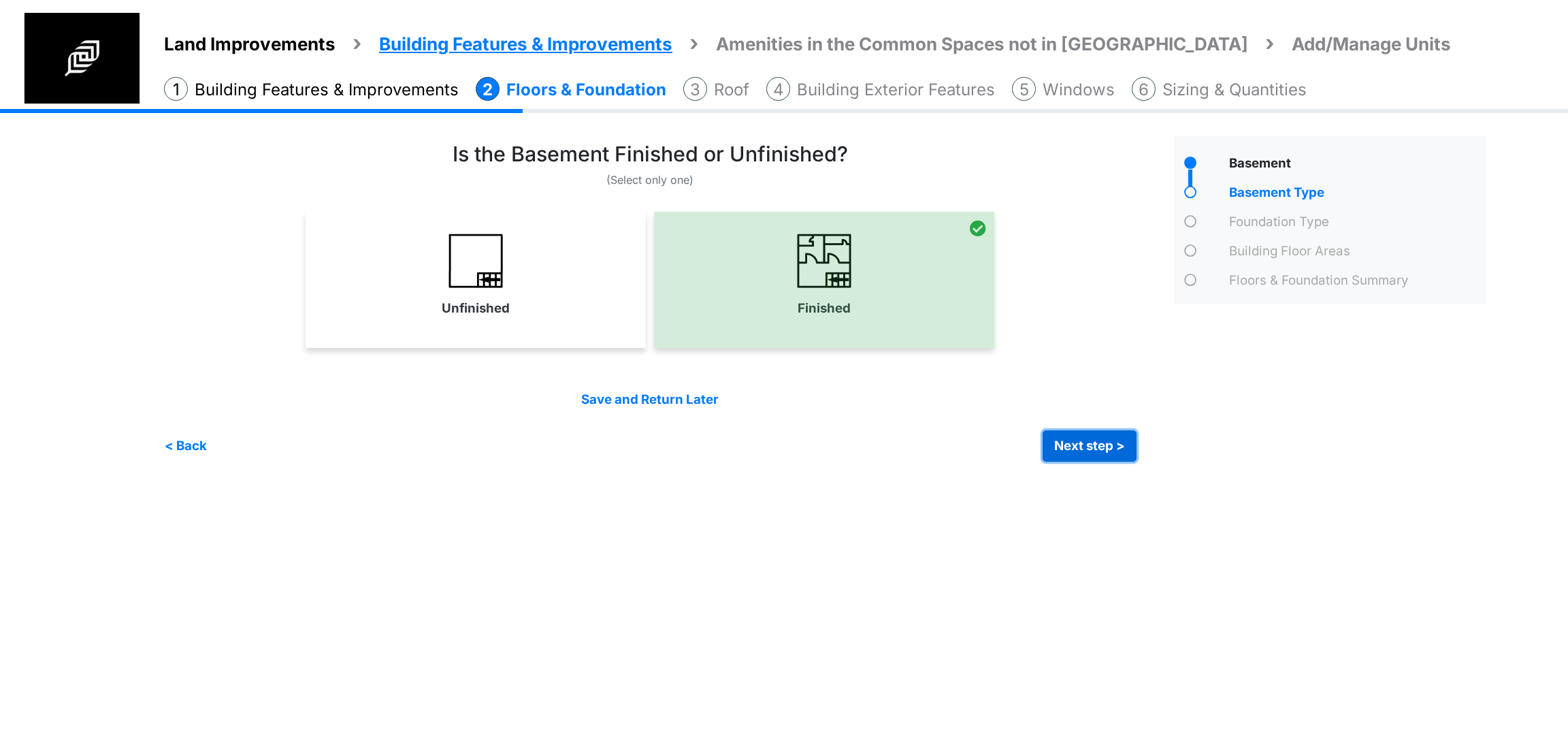
click at [1072, 450] on button "Next step >" at bounding box center [1089, 445] width 94 height 31
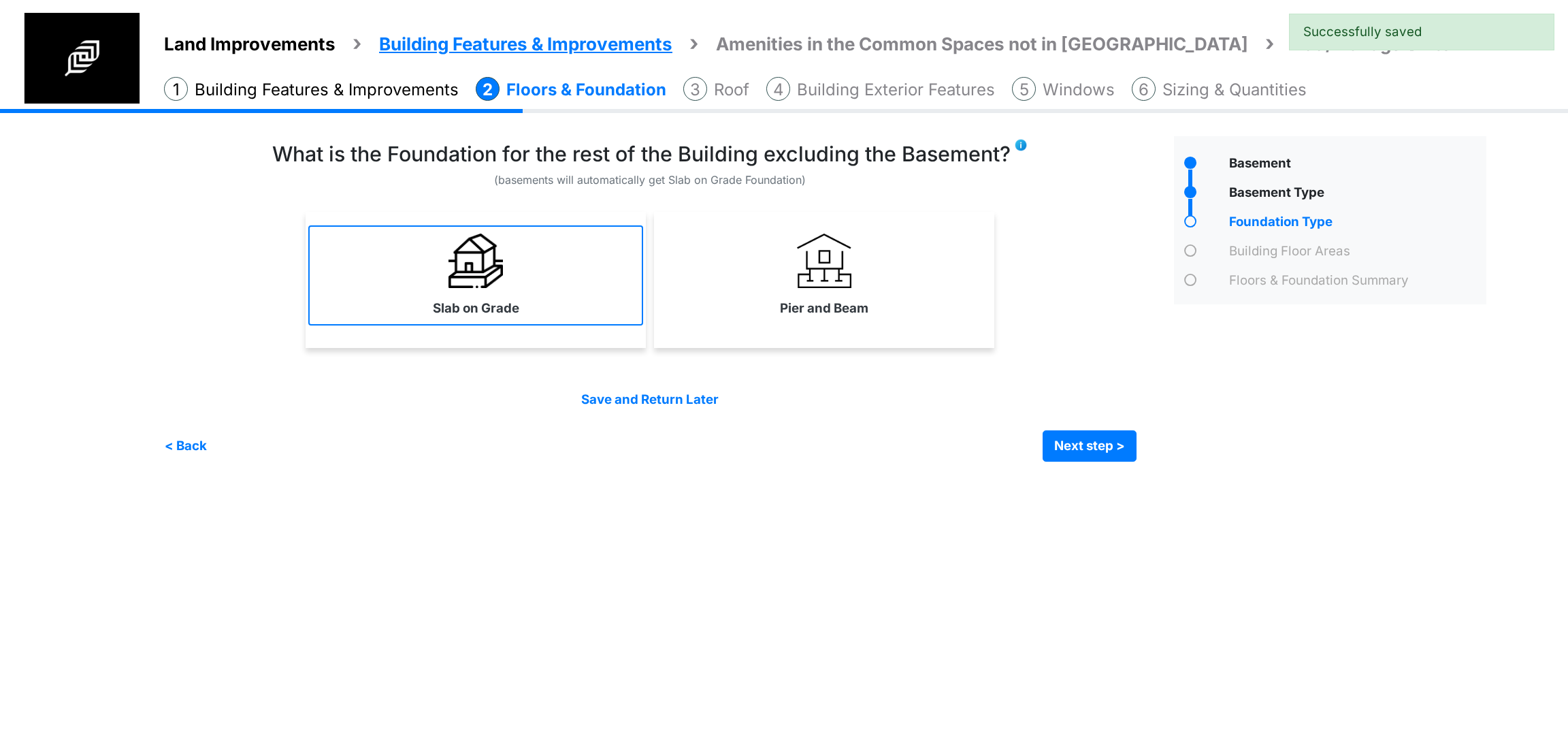
click at [586, 296] on link "Slab on Grade" at bounding box center [476, 275] width 335 height 99
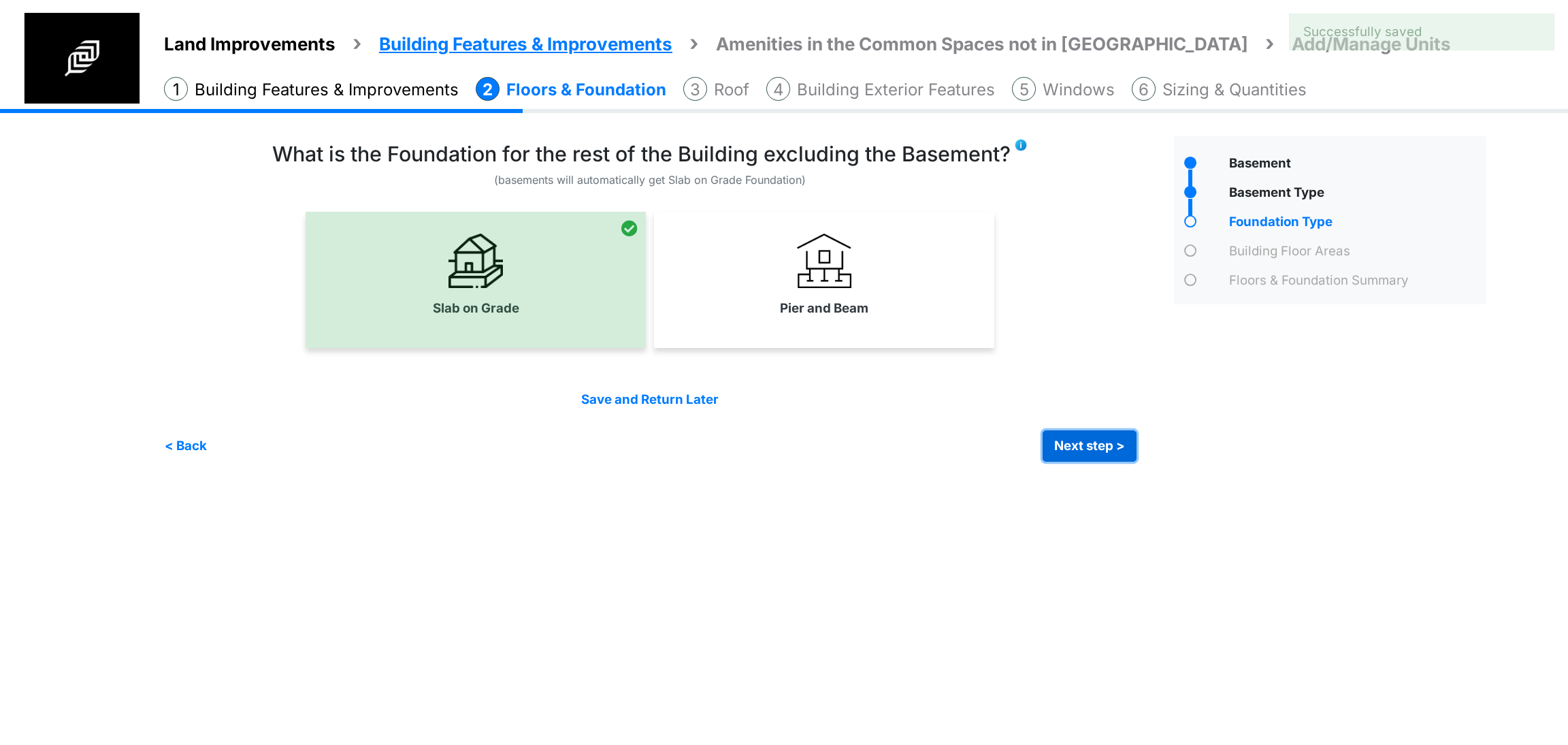
click at [1083, 461] on button "Next step >" at bounding box center [1089, 445] width 94 height 31
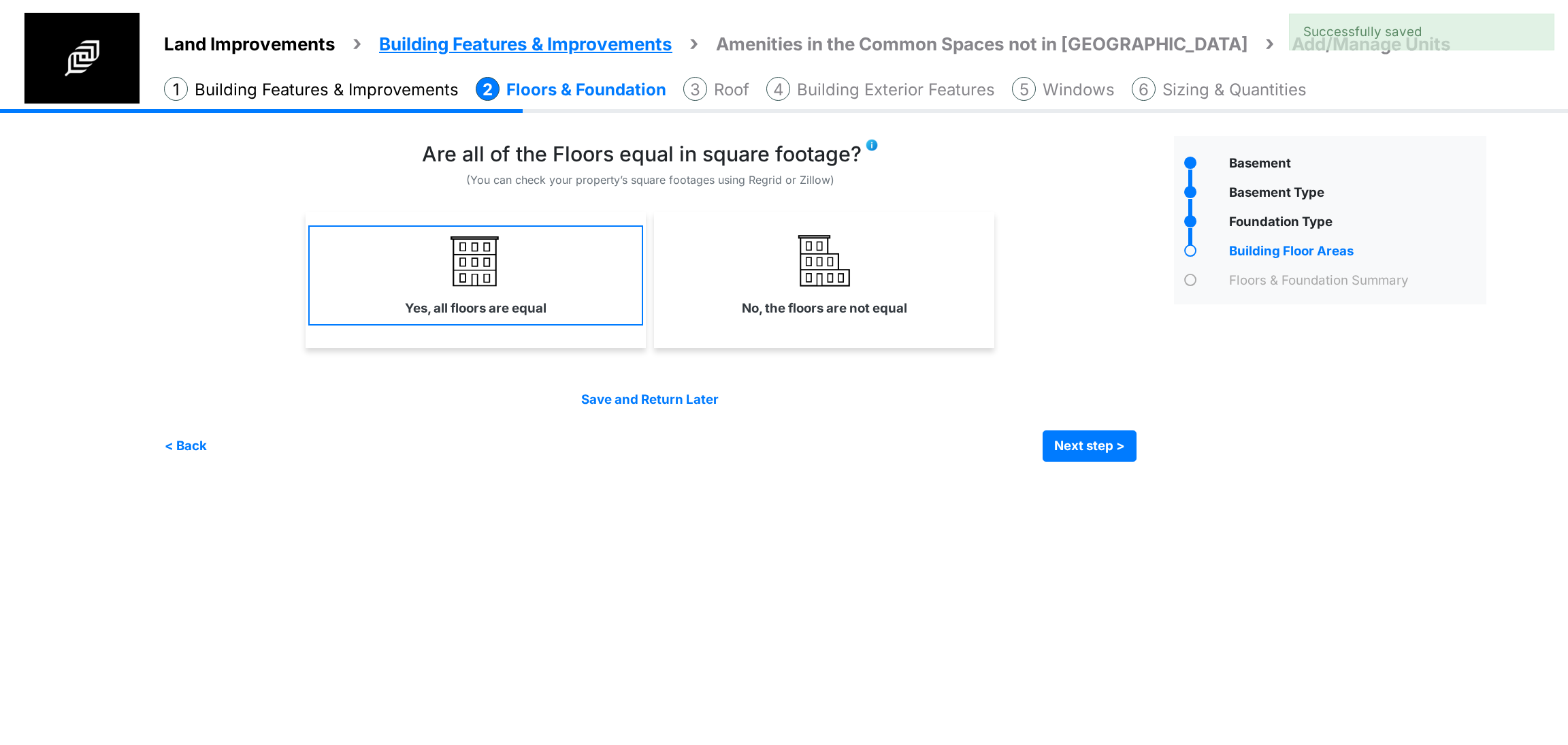
click at [565, 311] on link "Yes, all floors are equal" at bounding box center [476, 275] width 335 height 99
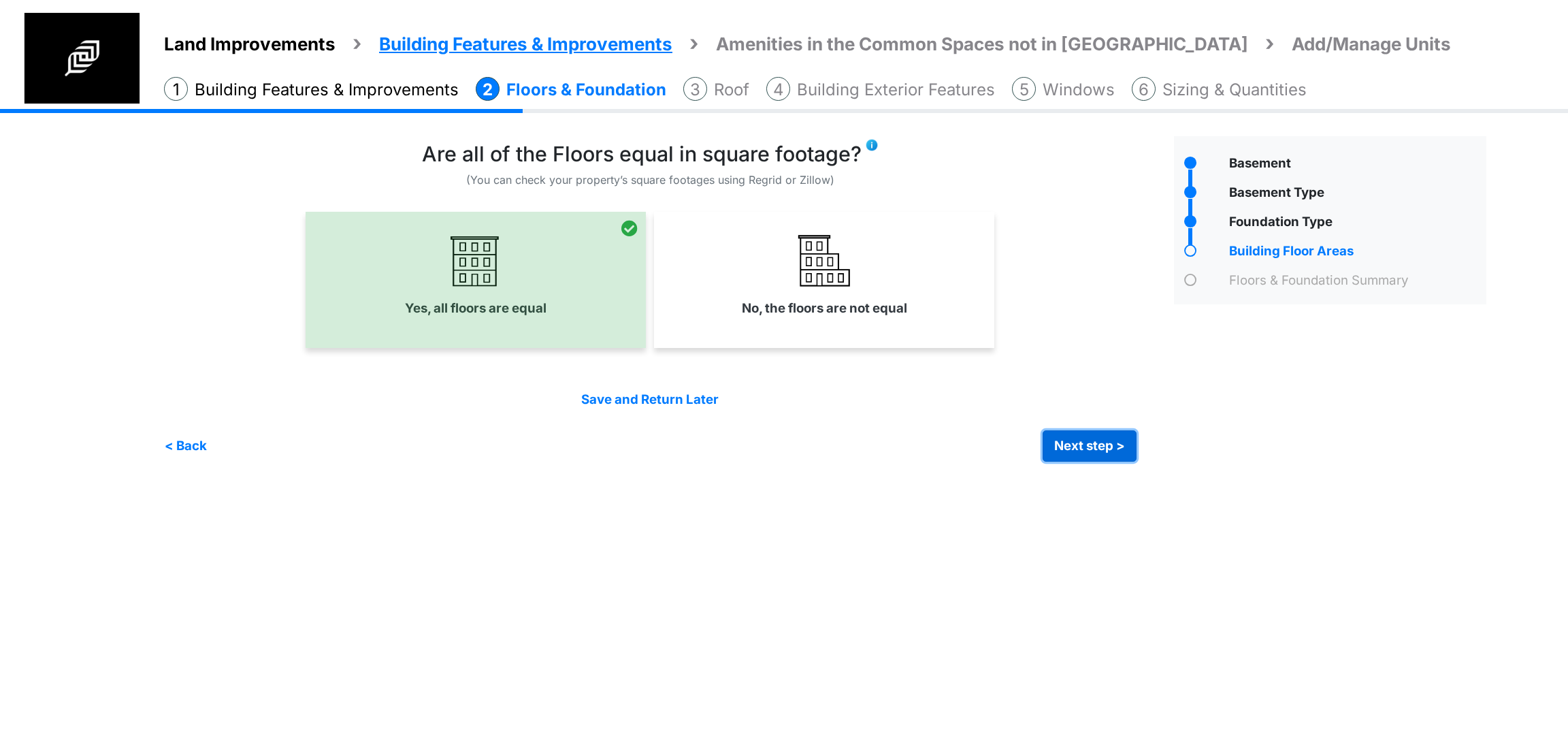
click at [1044, 451] on button "Next step >" at bounding box center [1089, 445] width 94 height 31
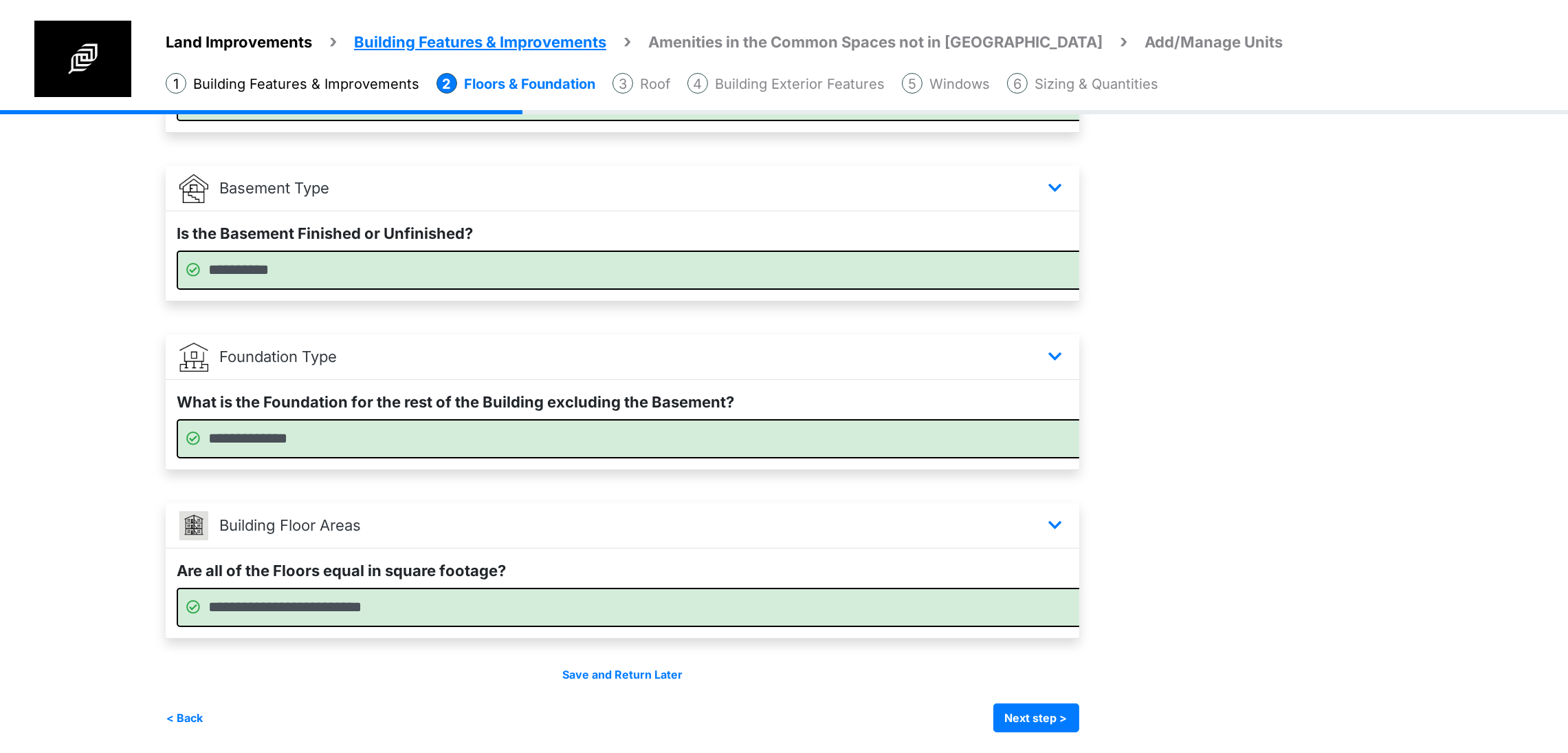
scroll to position [290, 0]
click at [1080, 706] on button "Next step >" at bounding box center [1036, 717] width 85 height 29
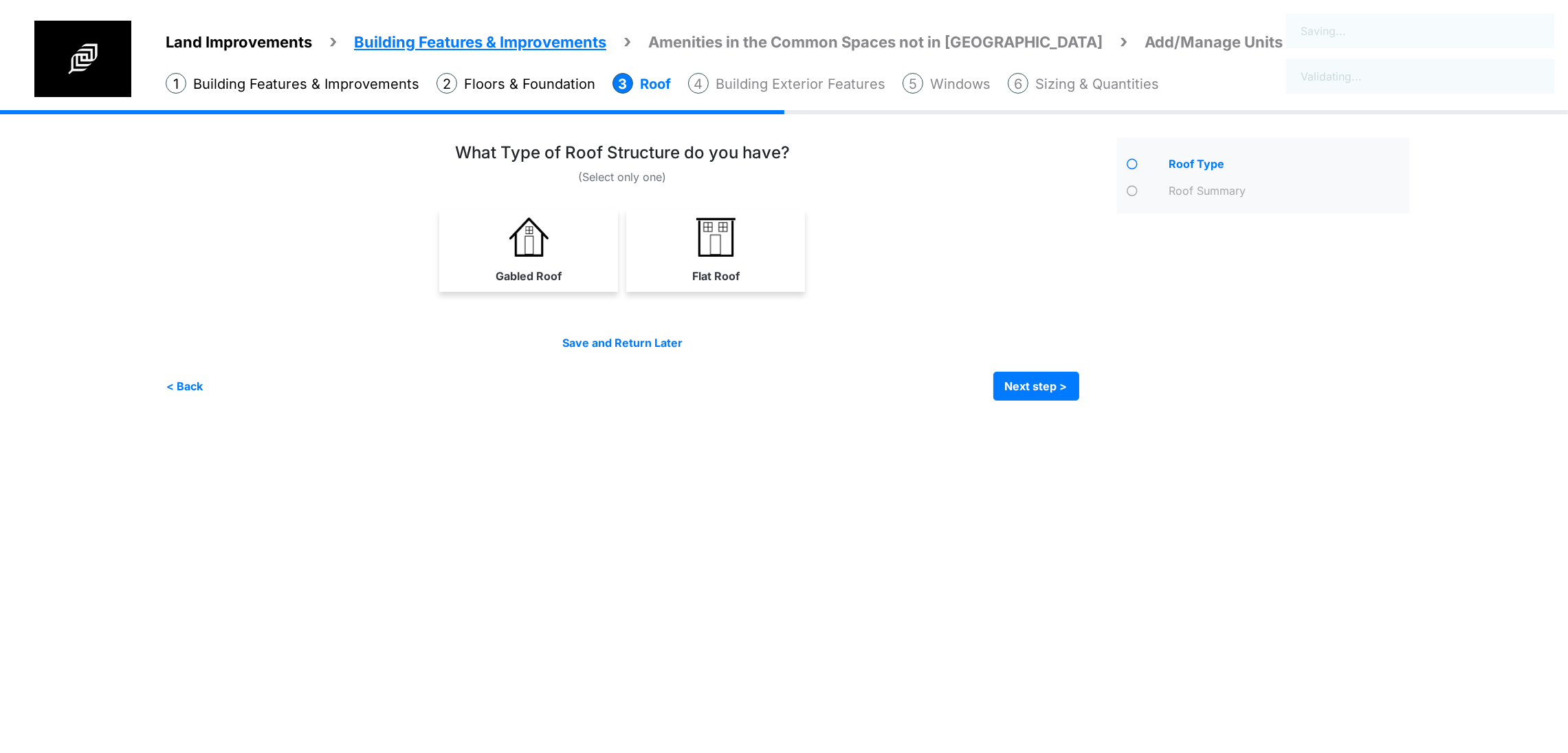
scroll to position [0, 0]
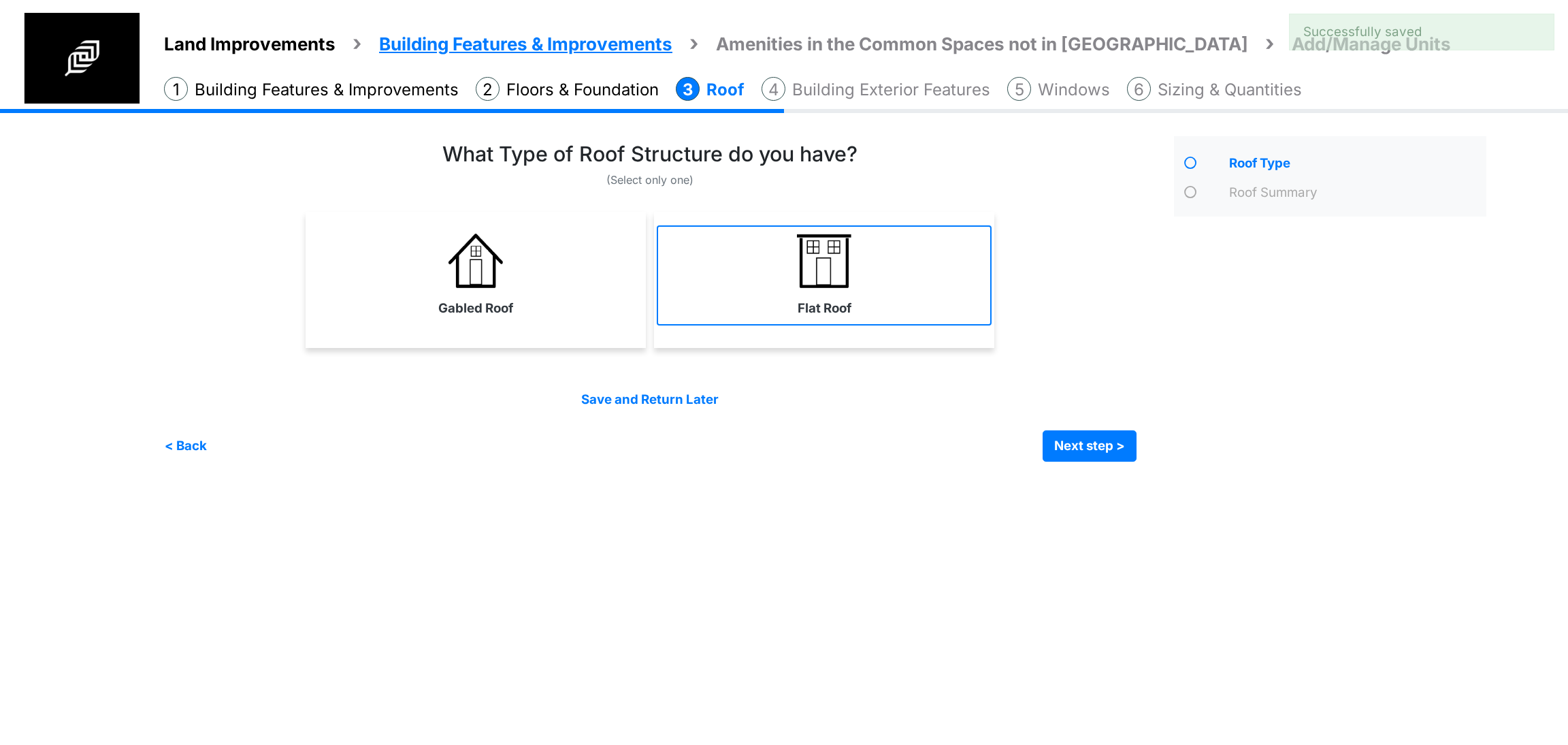
click at [948, 291] on link "Flat Roof" at bounding box center [824, 275] width 335 height 99
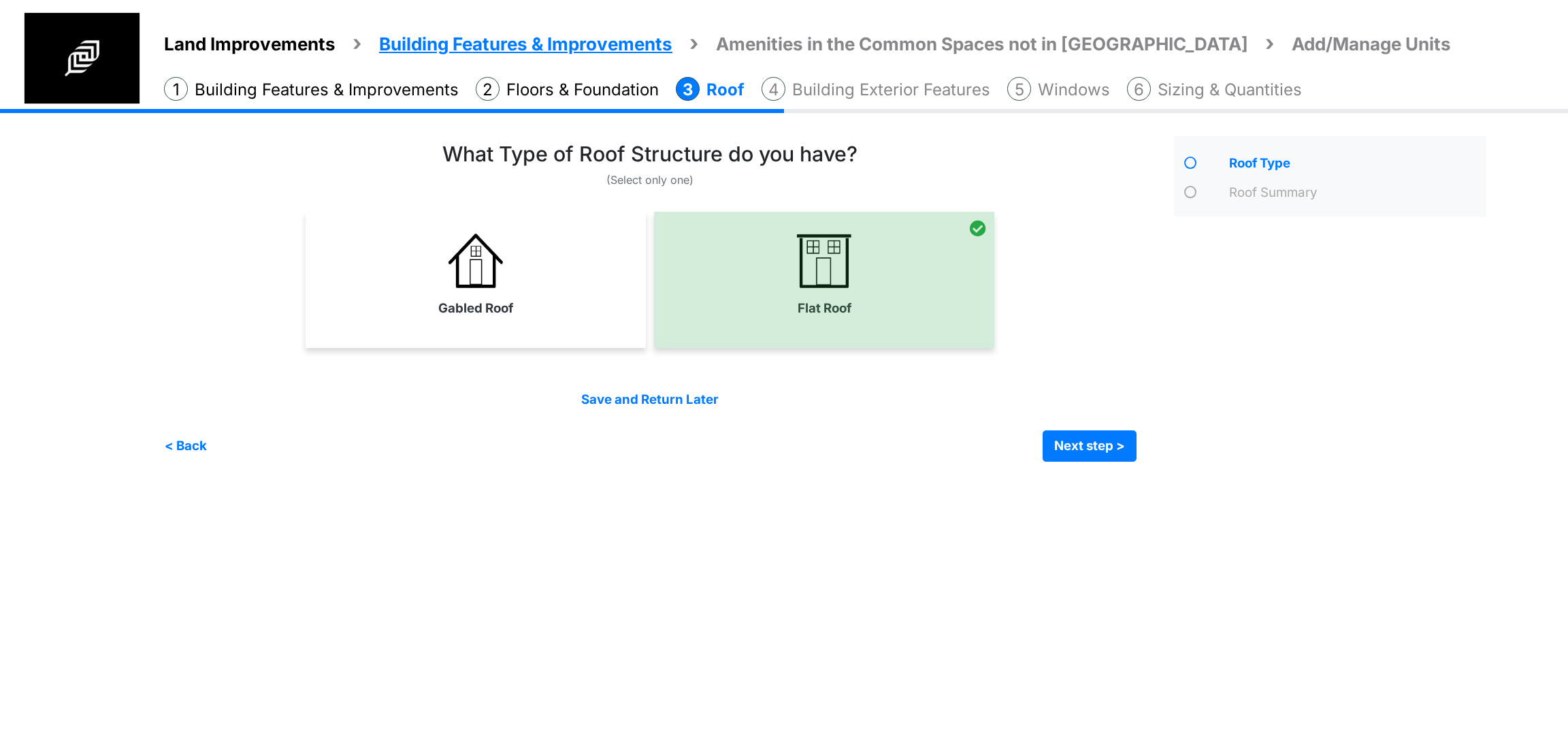
click at [1146, 461] on div "(Select only one)" at bounding box center [664, 302] width 1000 height 320
click at [1075, 427] on div "Save and Return Later < Back Next step > Save and submit" at bounding box center [651, 425] width 973 height 71
click at [1092, 445] on button "Next step >" at bounding box center [1089, 445] width 94 height 31
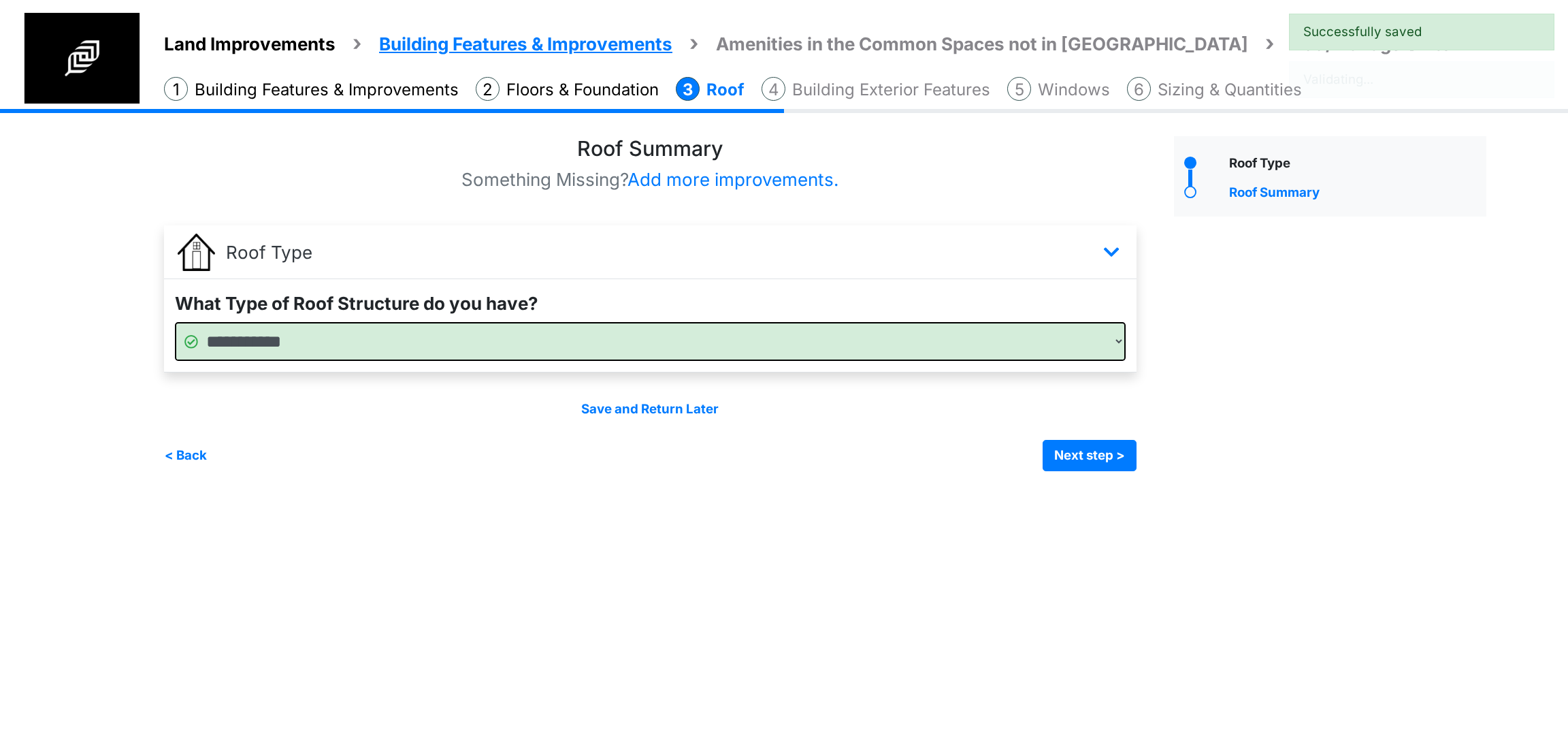
click at [1082, 437] on div "Save and Return Later < Back Next step > Save and submit" at bounding box center [651, 435] width 973 height 71
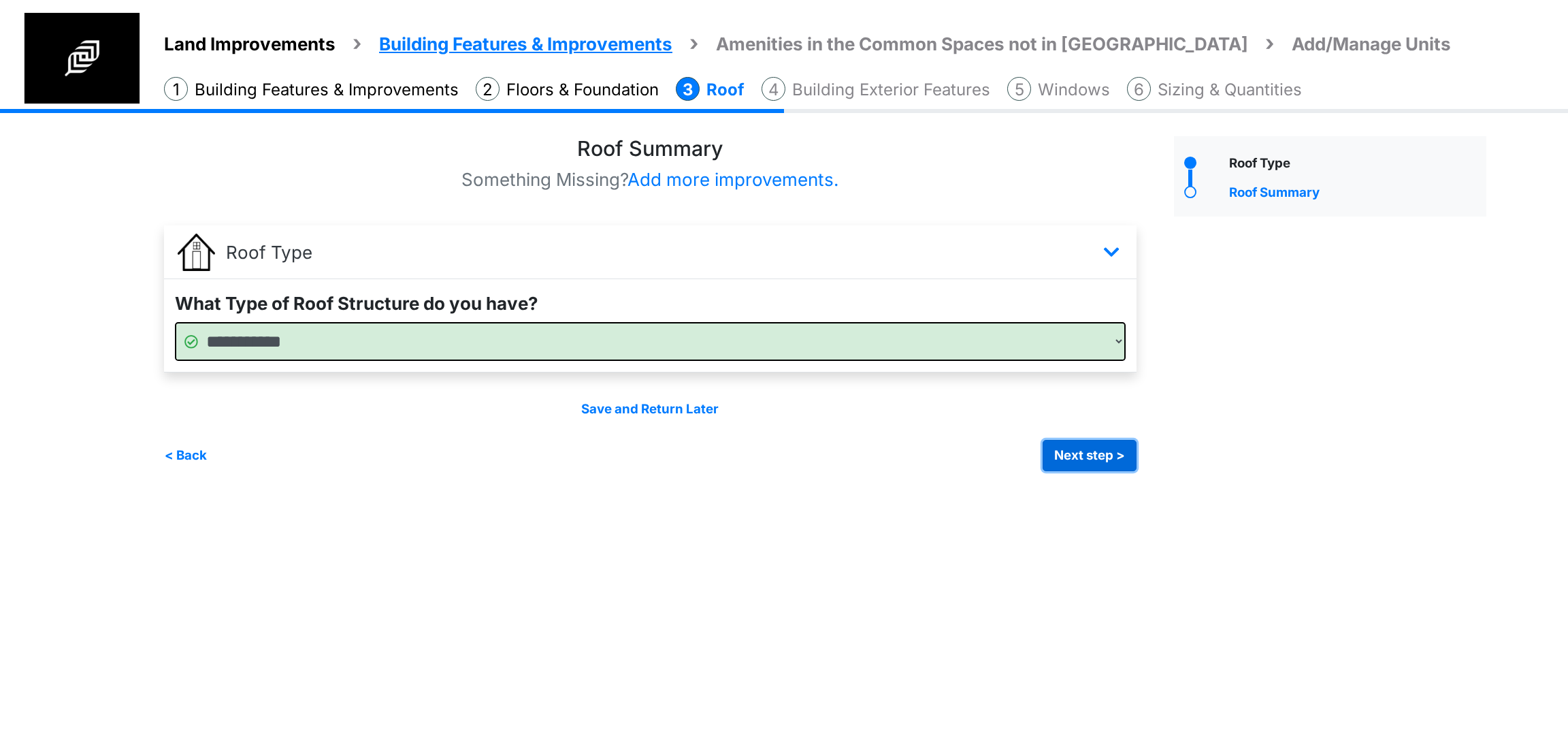
click at [1079, 450] on button "Next step >" at bounding box center [1089, 455] width 94 height 31
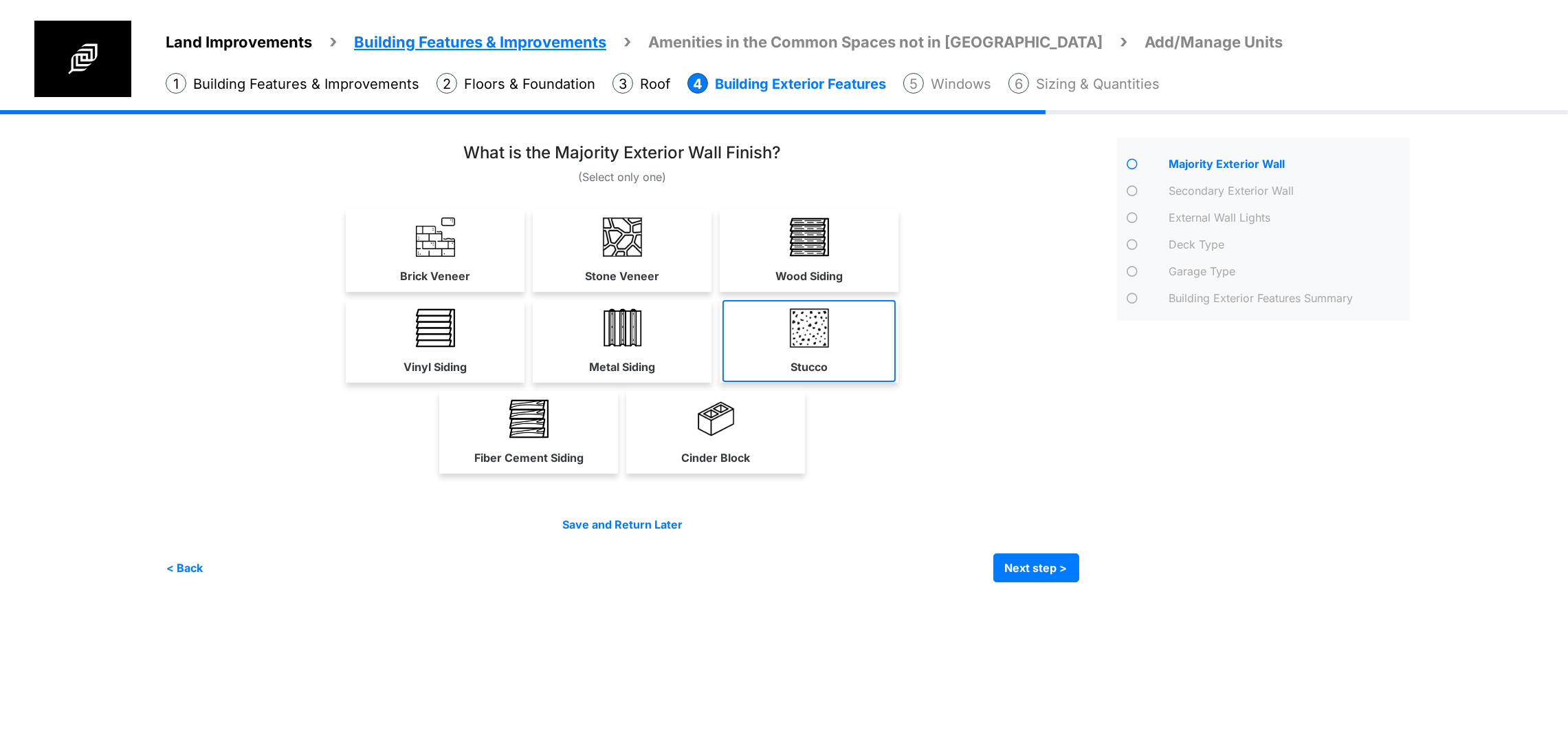
click at [896, 381] on link "Stucco" at bounding box center [809, 340] width 173 height 82
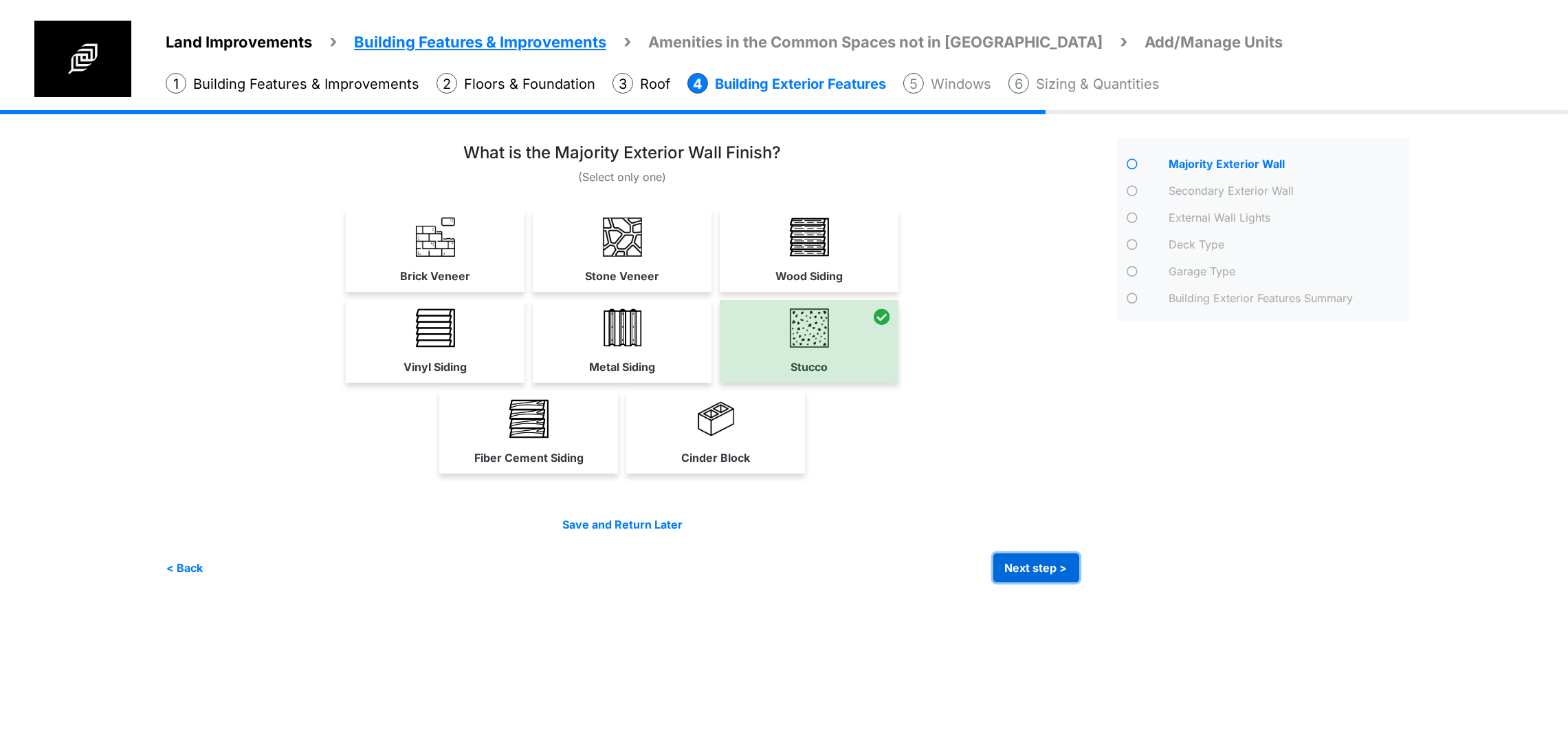
click at [1080, 582] on button "Next step >" at bounding box center [1036, 567] width 85 height 29
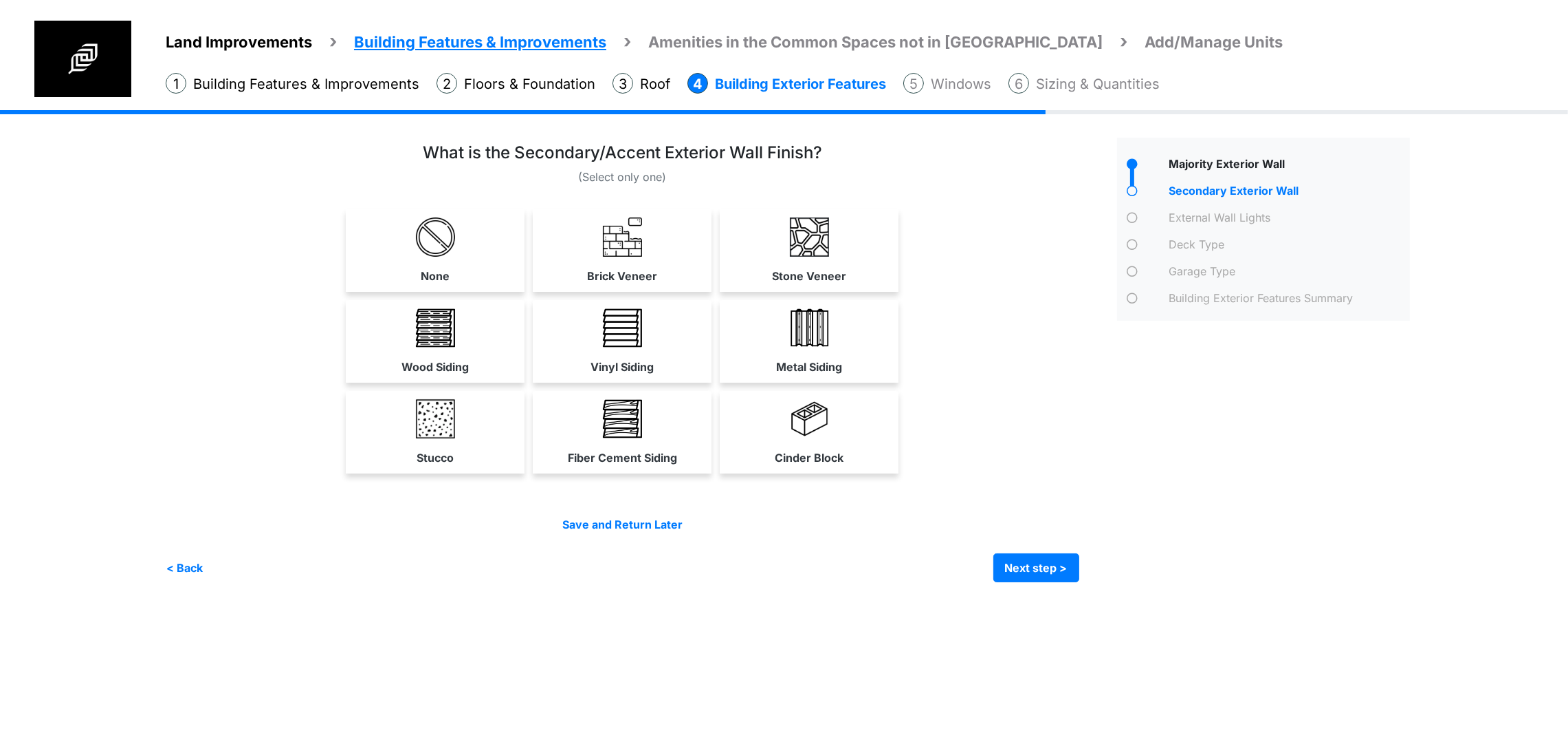
click at [1331, 545] on div "Majority Exterior Wall" at bounding box center [1263, 360] width 313 height 444
click at [368, 291] on link "None" at bounding box center [435, 250] width 173 height 82
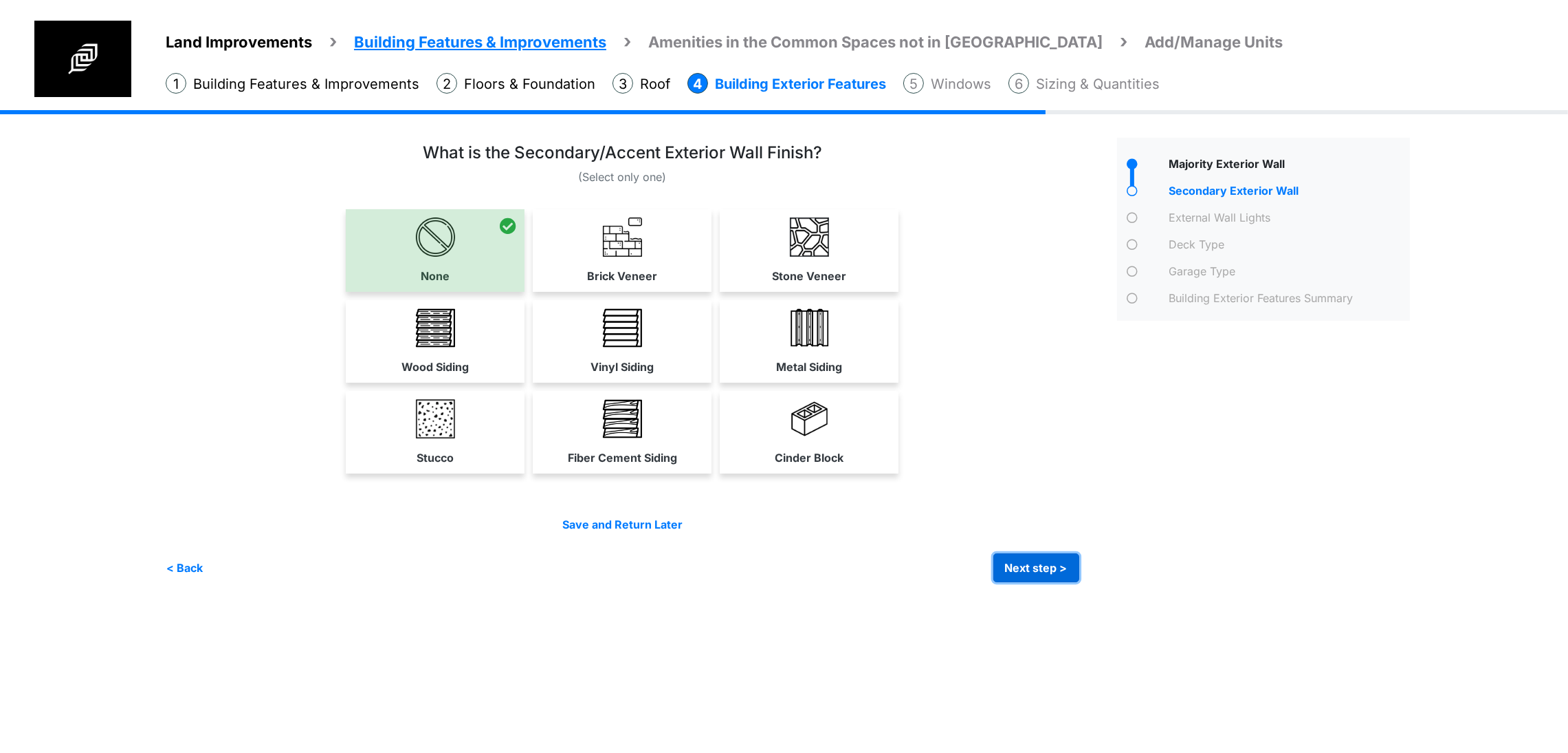
click at [1080, 582] on button "Next step >" at bounding box center [1036, 567] width 85 height 29
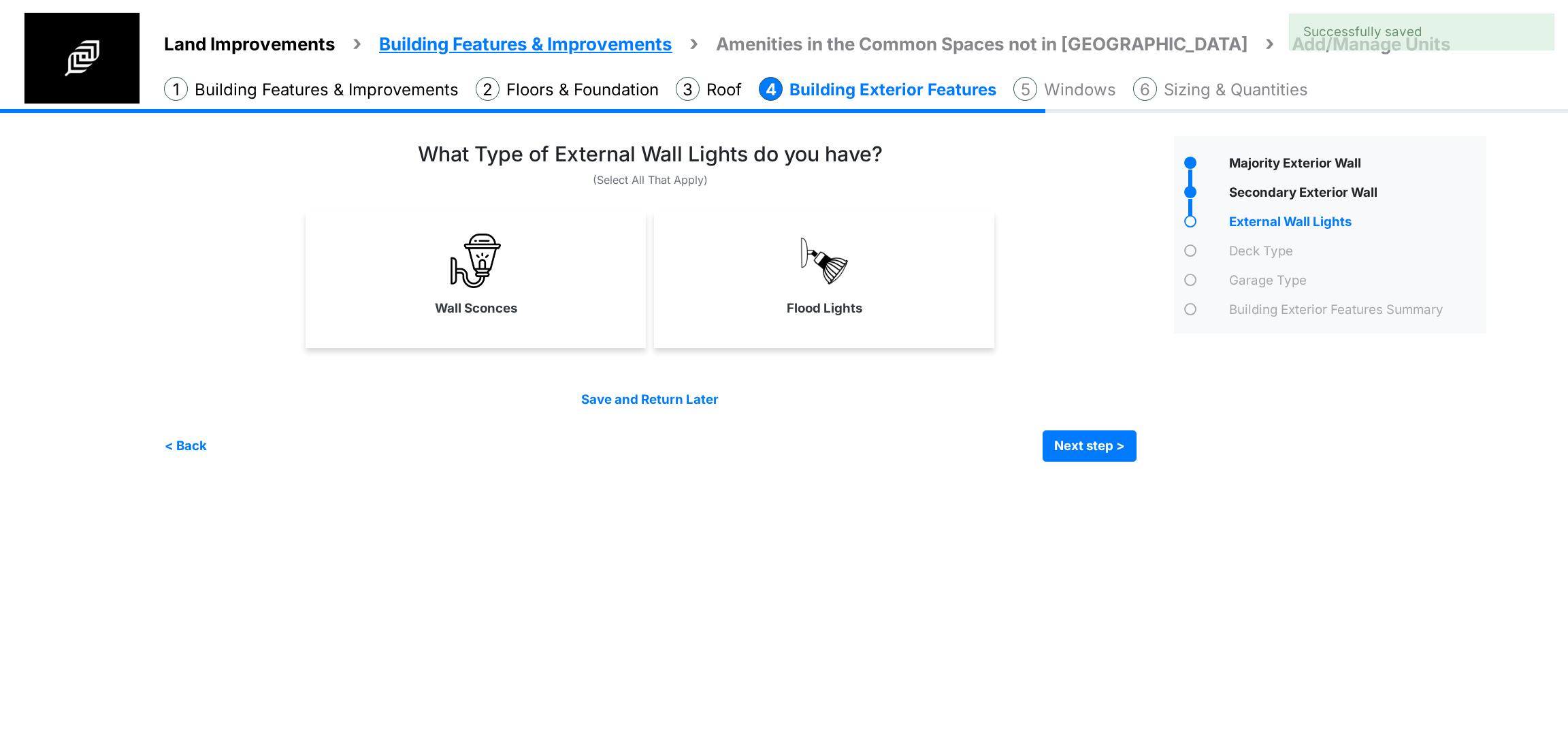
click at [909, 328] on div "Flood Lights" at bounding box center [824, 280] width 340 height 136
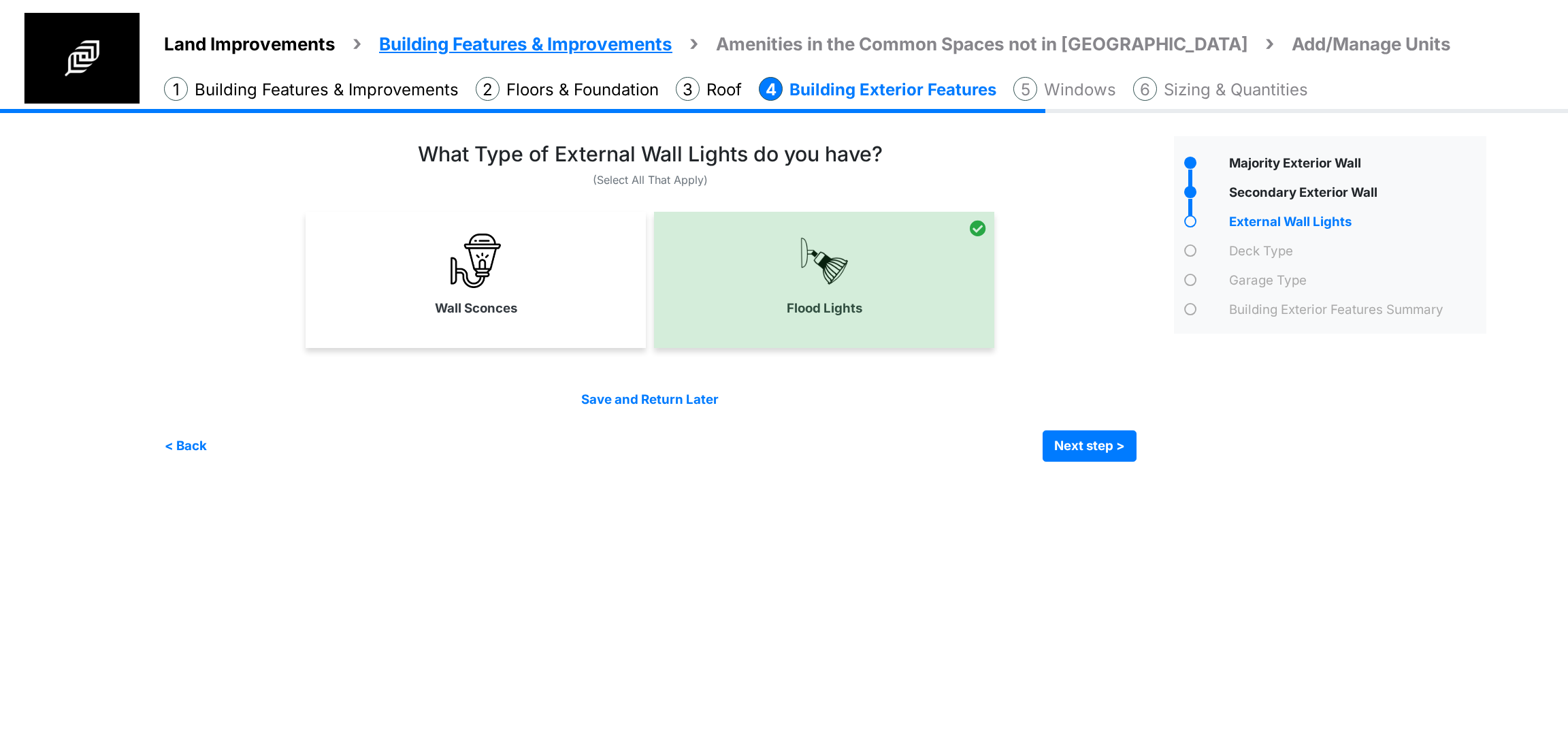
drag, startPoint x: 512, startPoint y: 309, endPoint x: 538, endPoint y: 318, distance: 27.5
click at [512, 308] on label "Wall Sconces" at bounding box center [476, 308] width 83 height 19
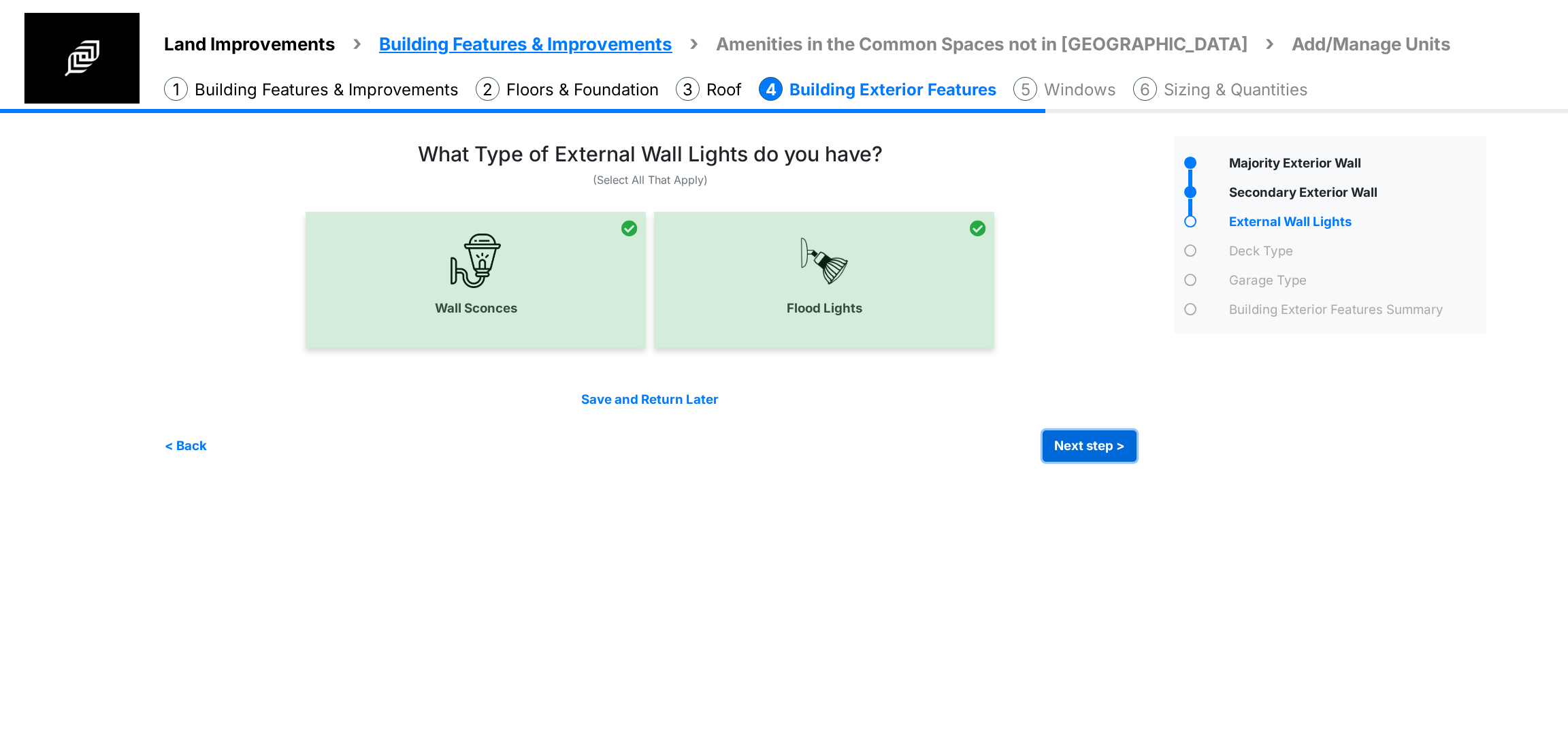
click at [1081, 444] on button "Next step >" at bounding box center [1089, 445] width 94 height 31
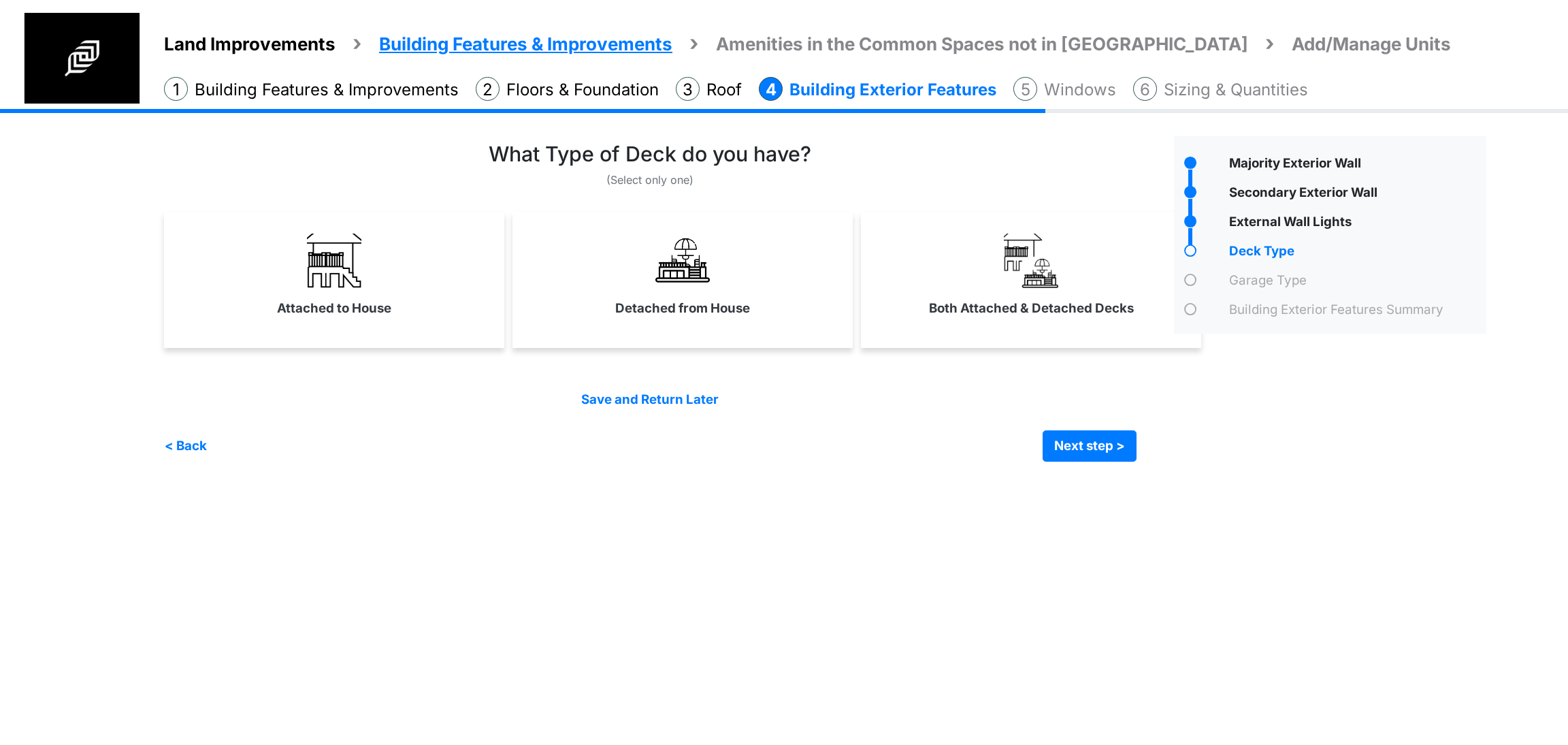
click at [918, 418] on div "Save and Return Later < Back Next step > Save and submit" at bounding box center [651, 425] width 973 height 71
click at [745, 311] on label "Detached from House" at bounding box center [683, 308] width 135 height 19
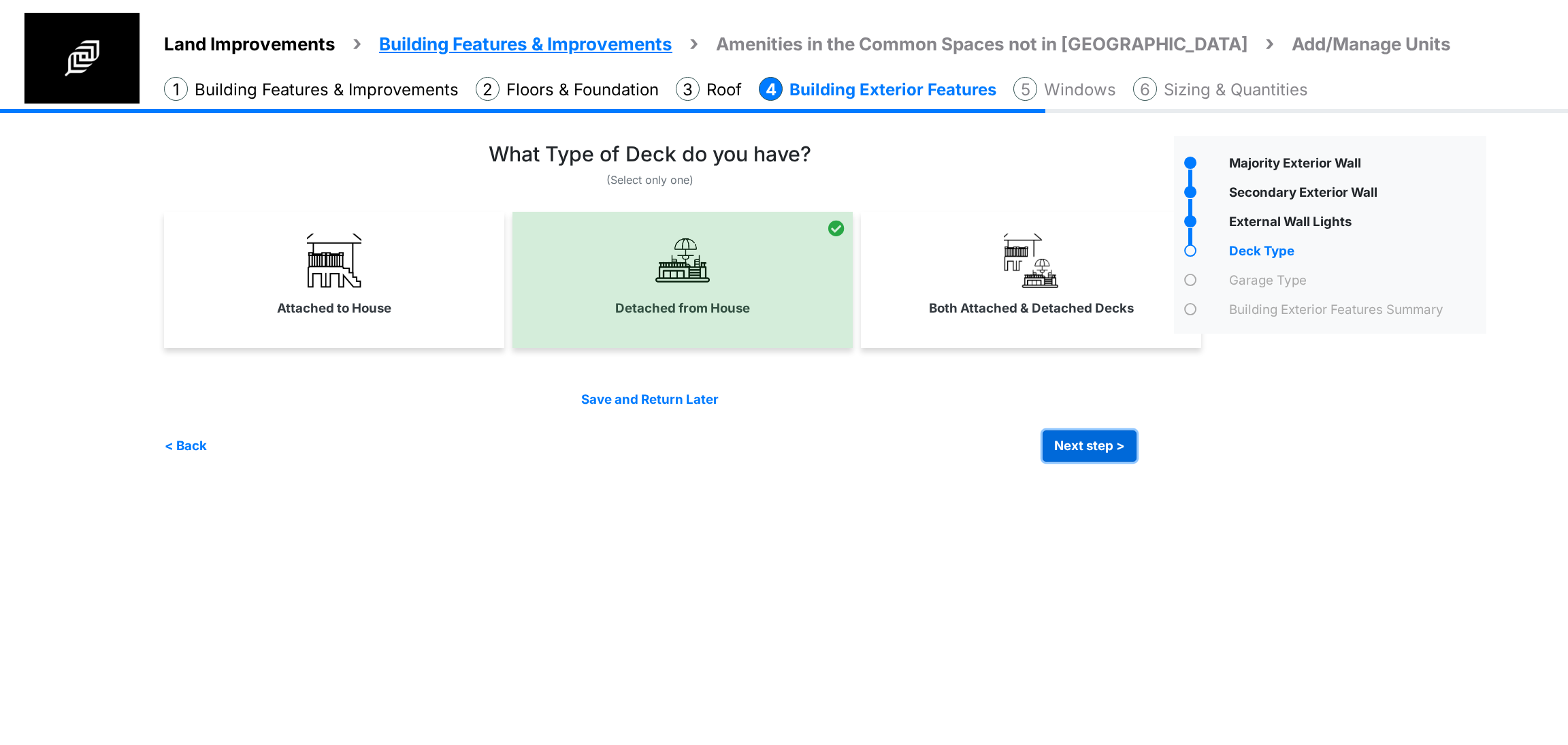
click at [1100, 442] on button "Next step >" at bounding box center [1089, 445] width 94 height 31
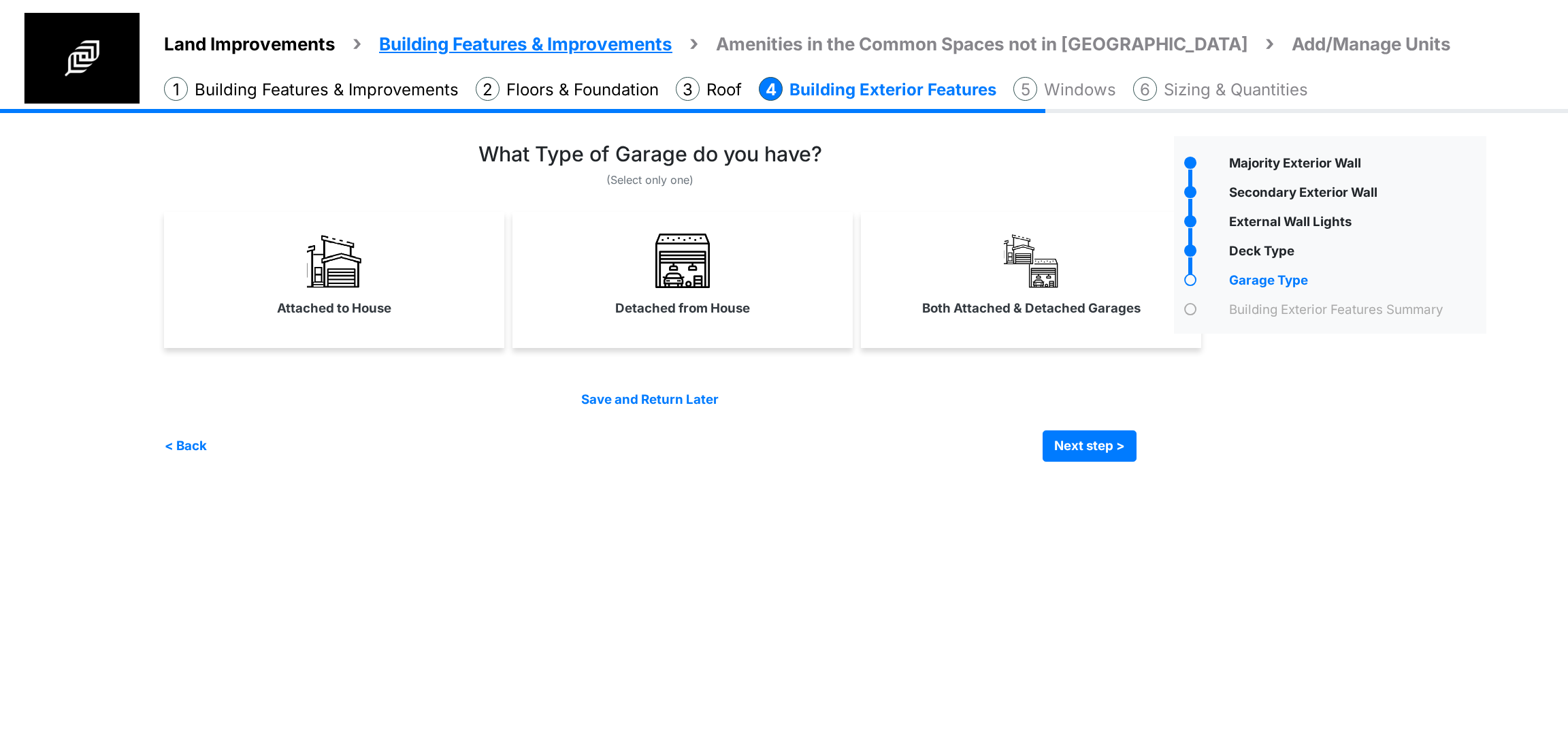
click at [734, 325] on div "Detached from House" at bounding box center [683, 280] width 340 height 136
select select "*"
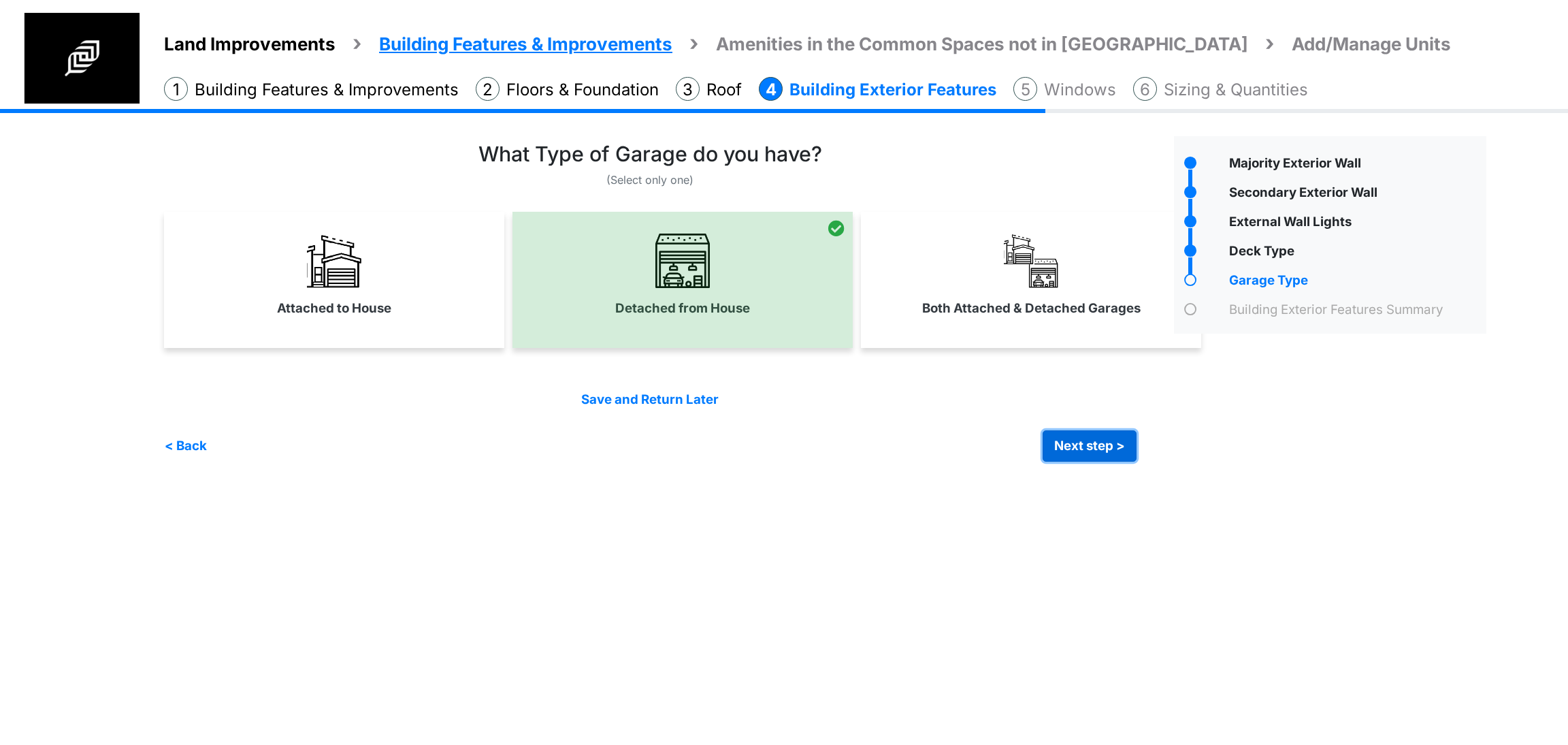
click at [1083, 435] on button "Next step >" at bounding box center [1089, 445] width 94 height 31
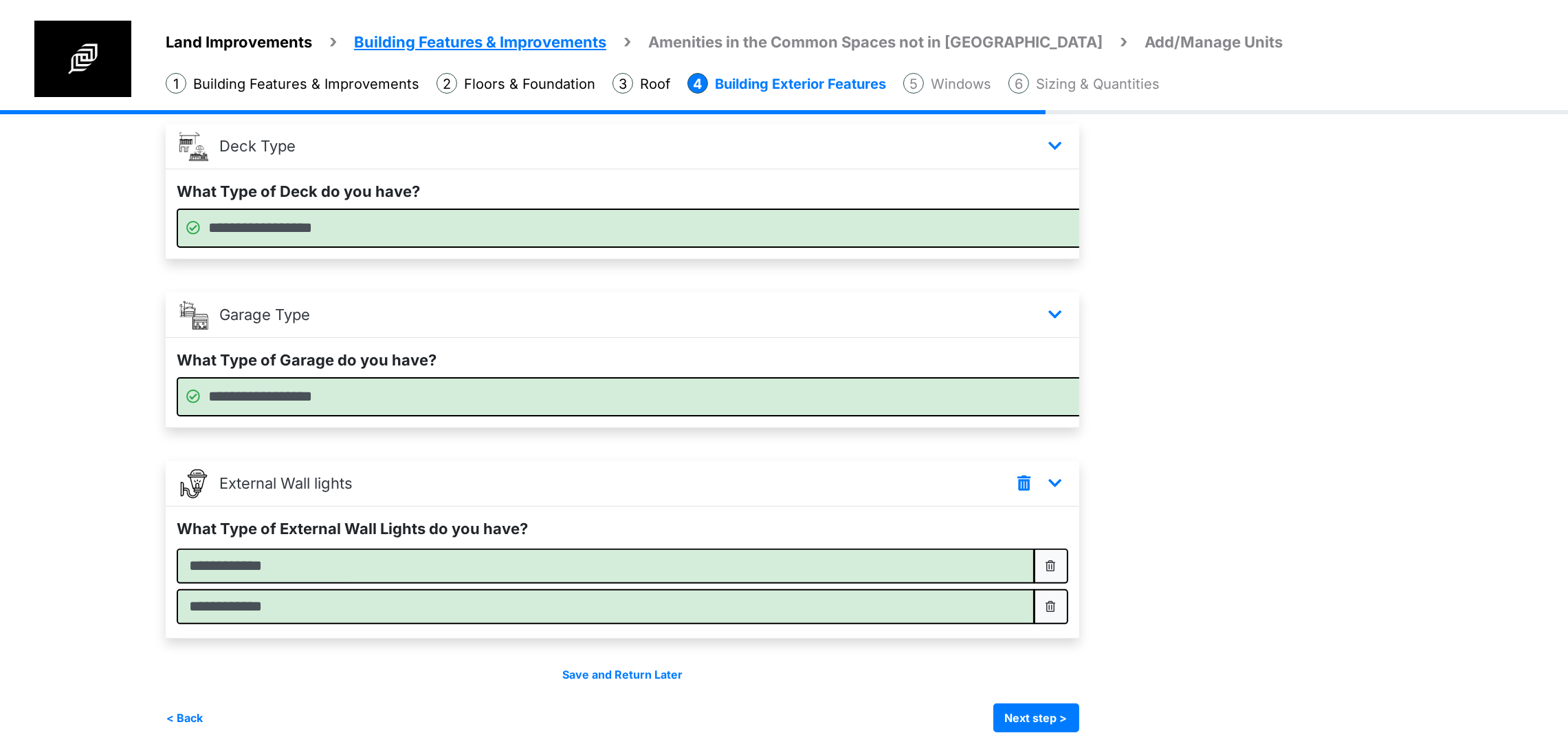
scroll to position [521, 0]
click at [1080, 721] on button "Next step >" at bounding box center [1036, 717] width 85 height 29
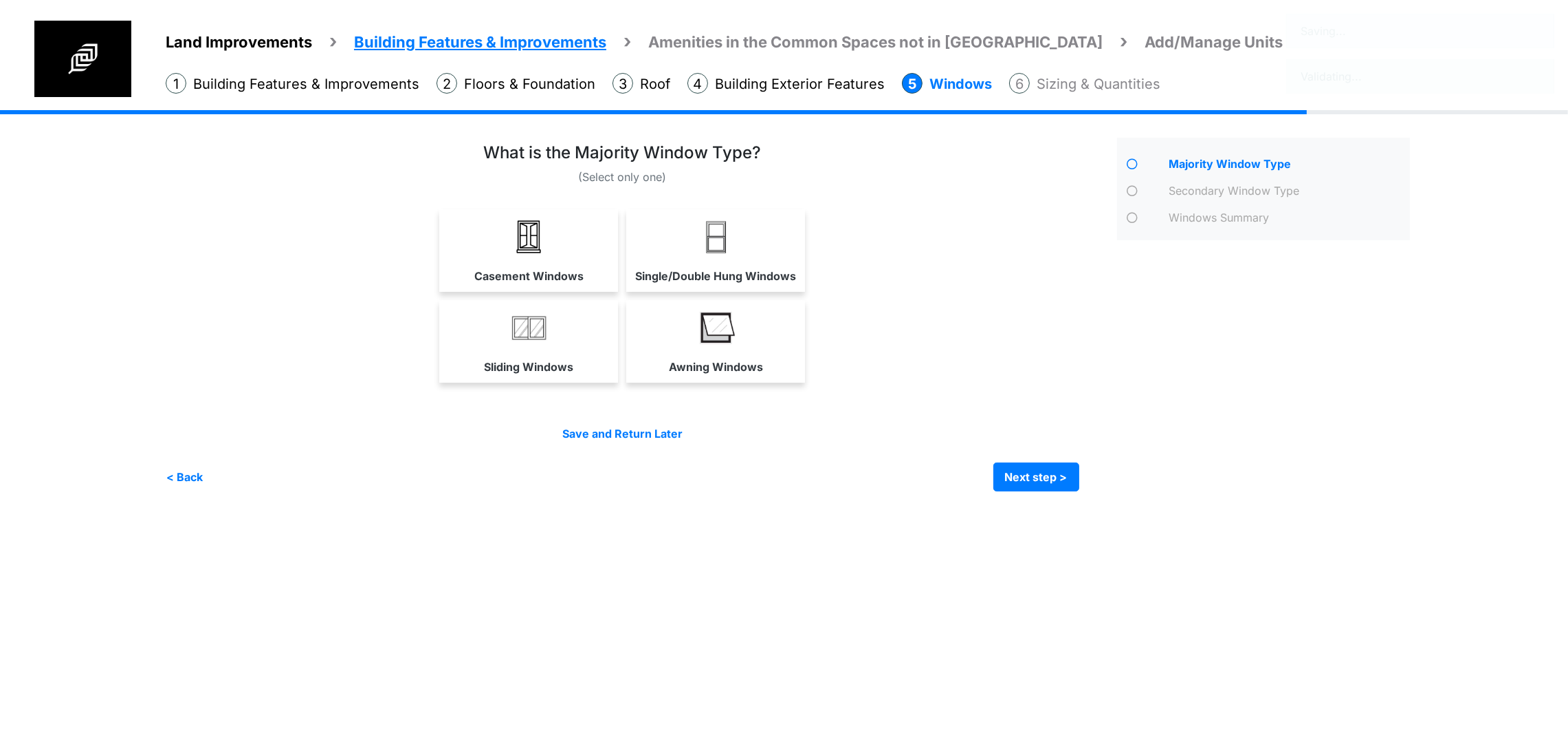
scroll to position [0, 0]
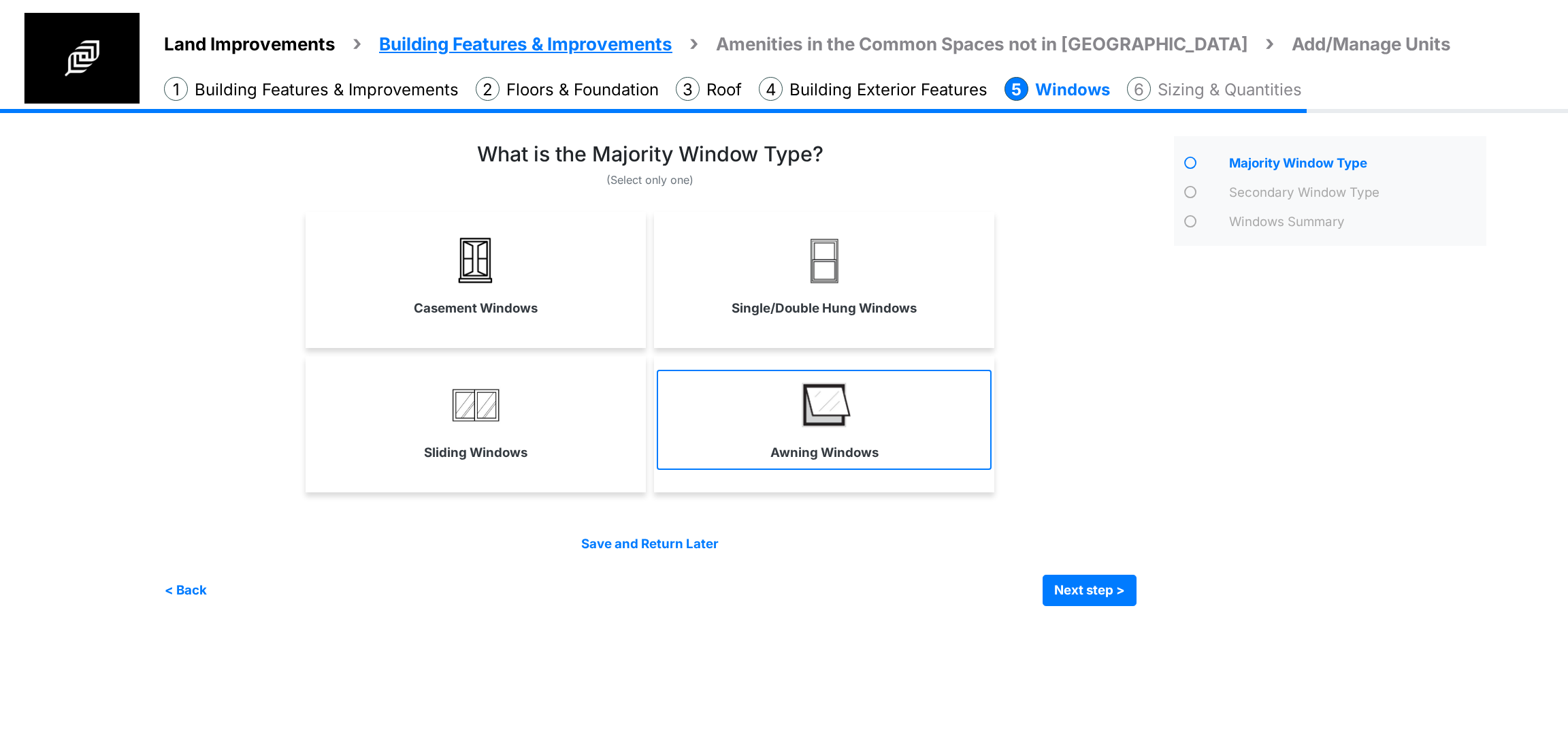
click at [874, 459] on label "Awning Windows" at bounding box center [824, 453] width 108 height 19
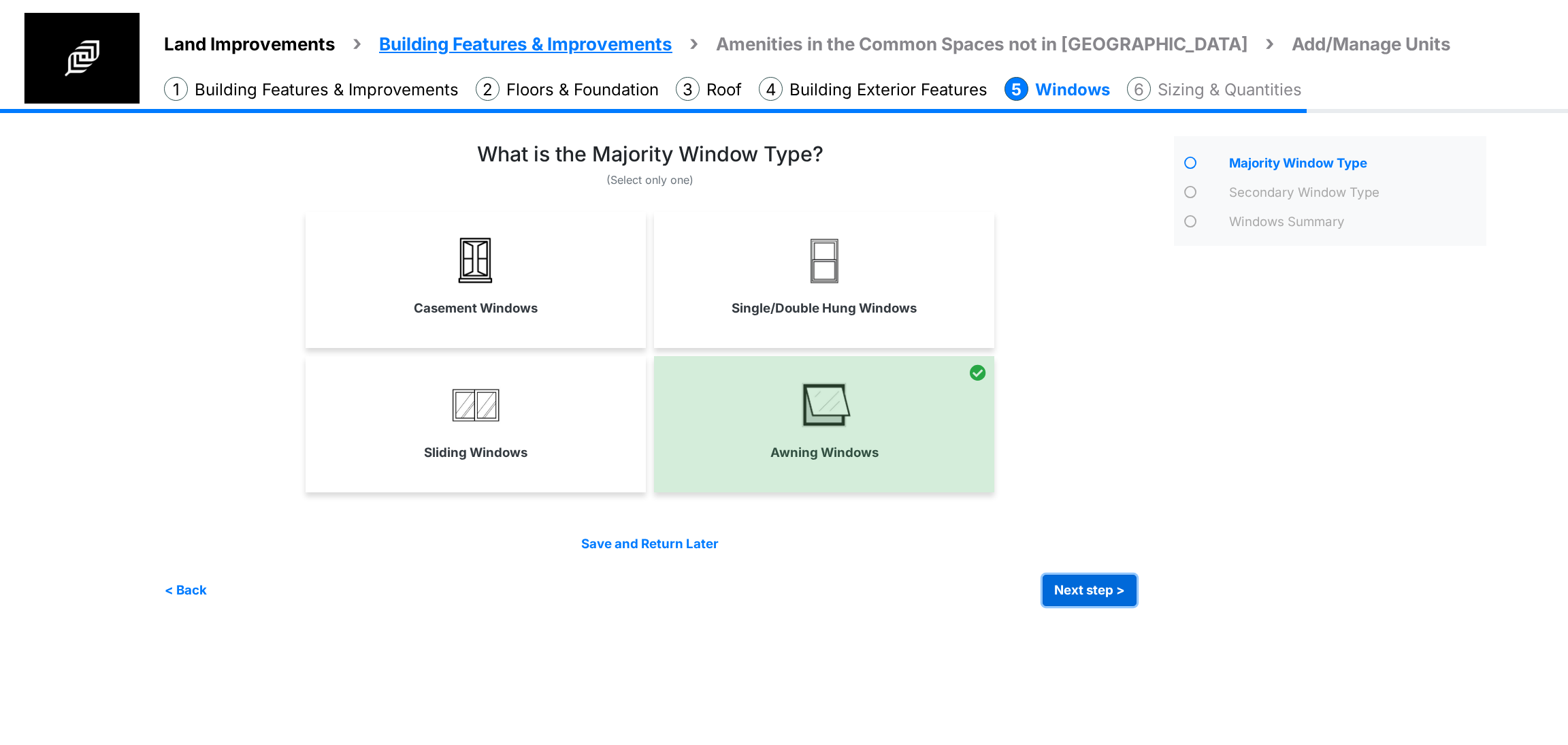
click at [1077, 580] on button "Next step >" at bounding box center [1089, 590] width 94 height 31
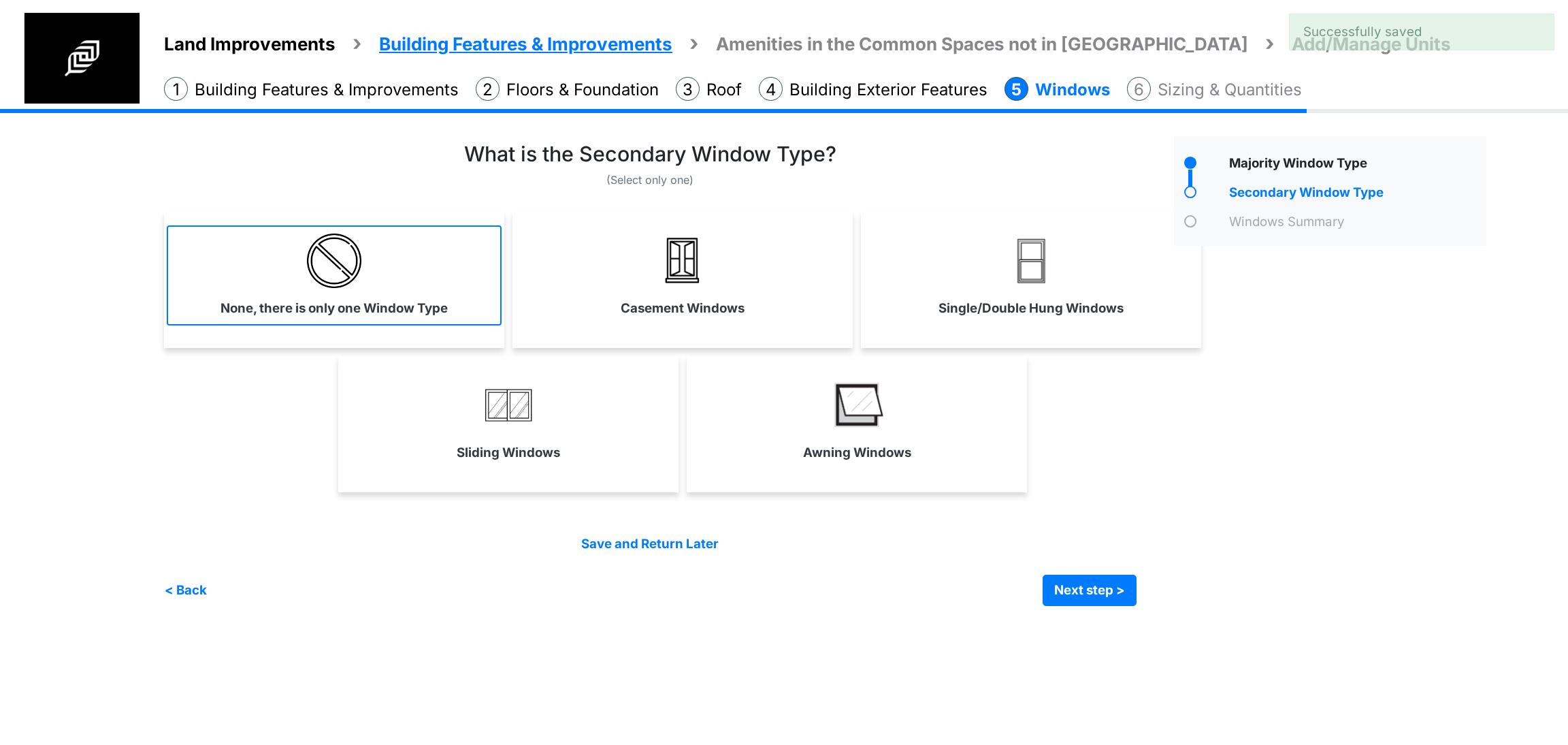
click at [431, 274] on link "None, there is only one Window Type" at bounding box center [334, 275] width 335 height 99
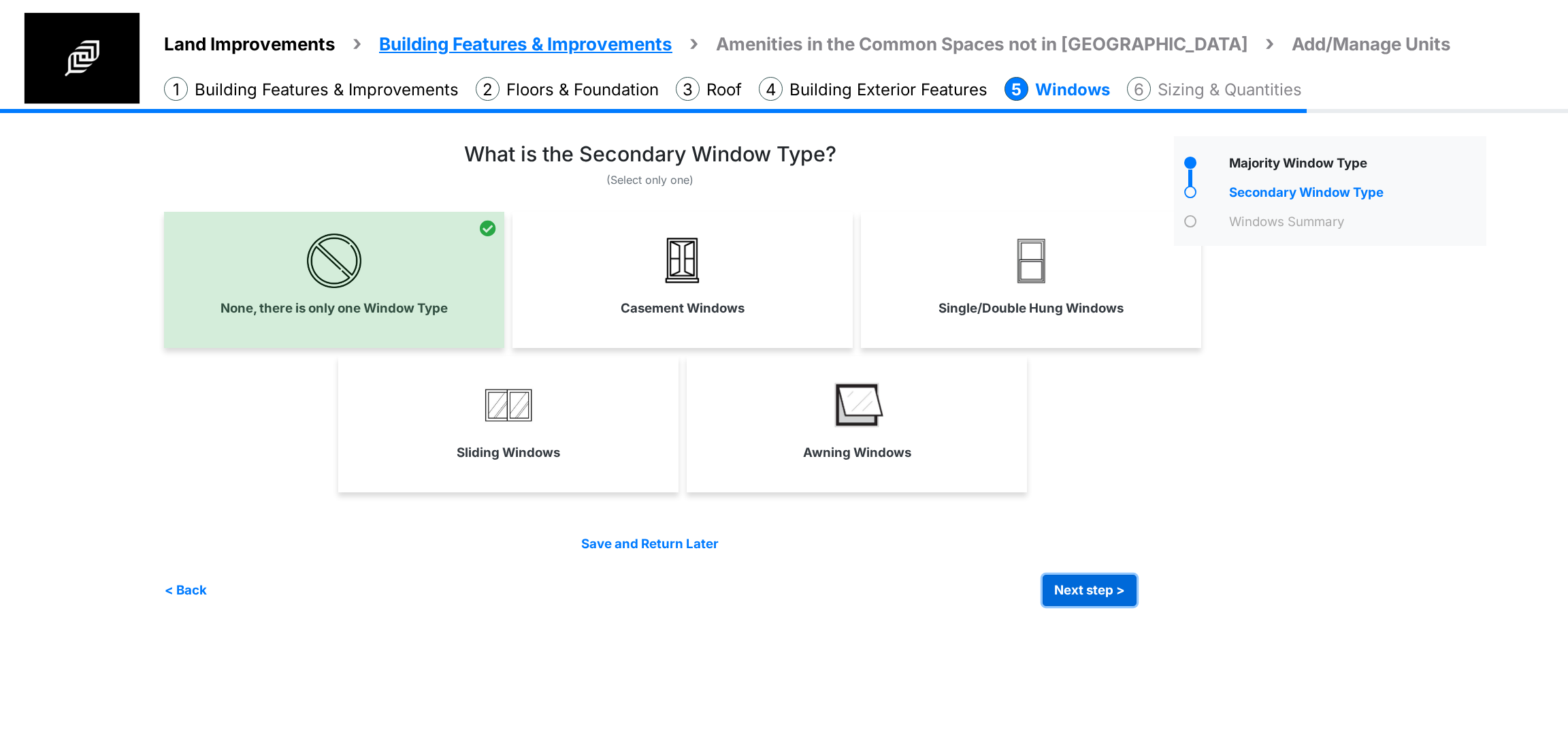
click at [1079, 575] on button "Next step >" at bounding box center [1089, 590] width 94 height 31
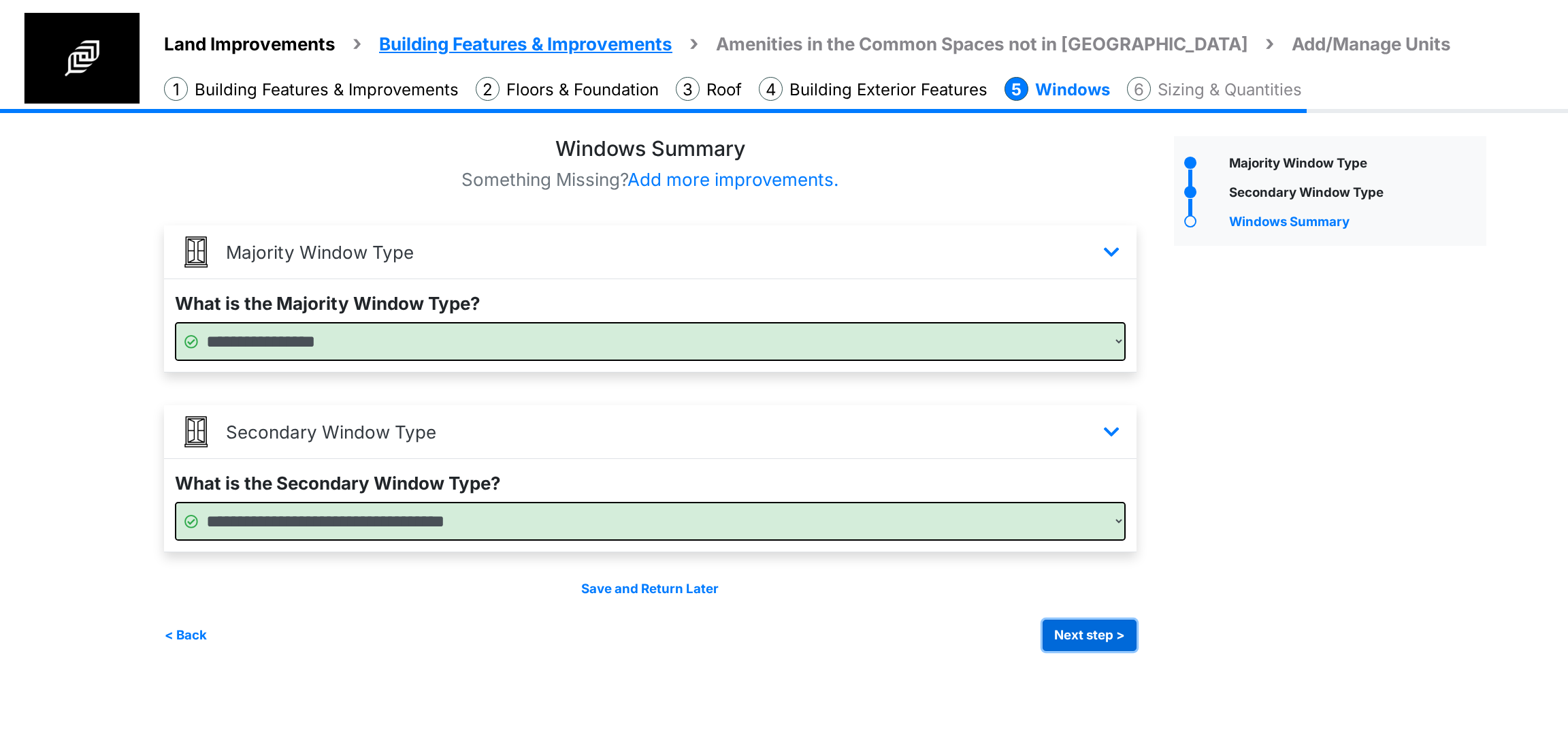
click at [1078, 624] on button "Next step >" at bounding box center [1089, 635] width 94 height 31
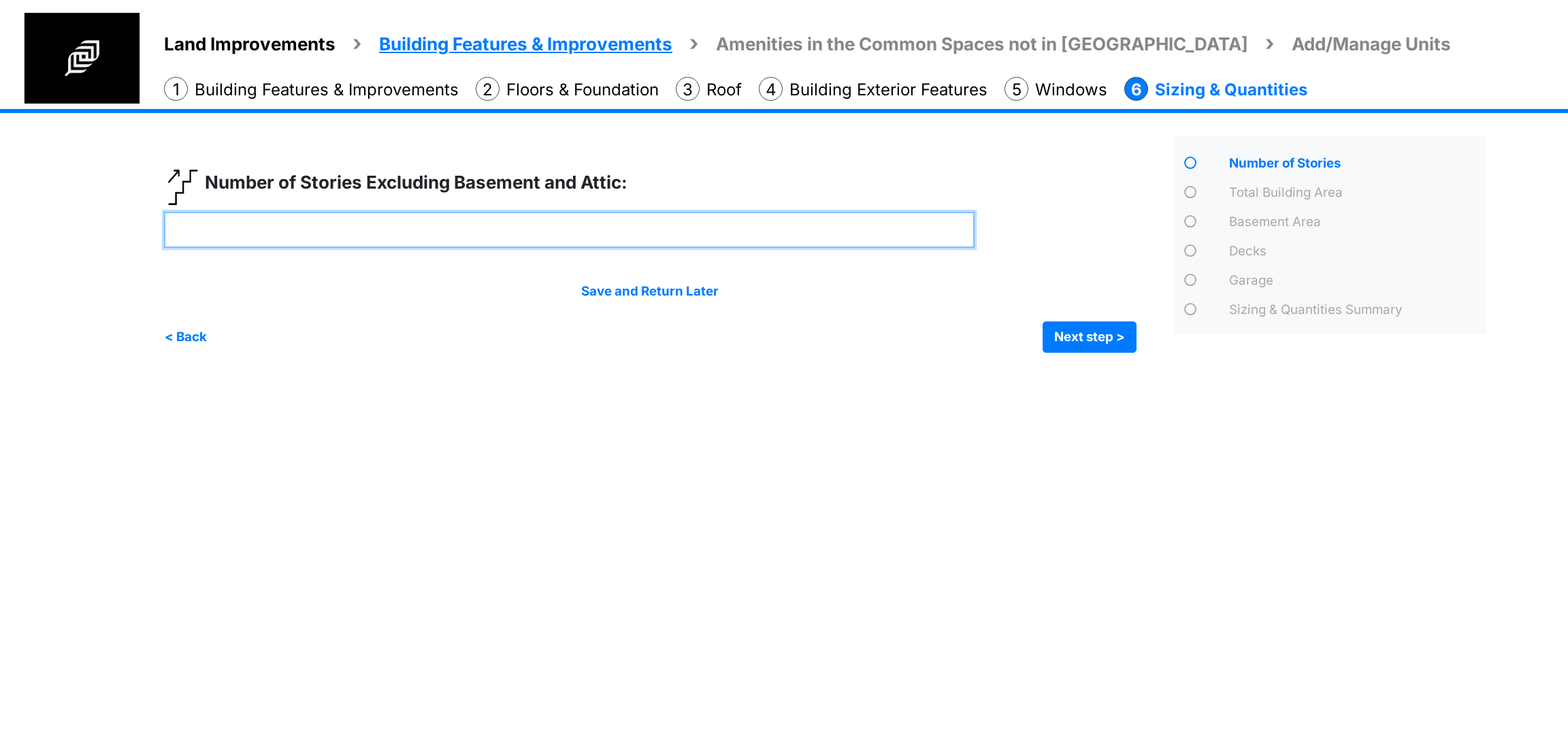
click at [574, 225] on input "number" at bounding box center [569, 230] width 810 height 36
type input "*"
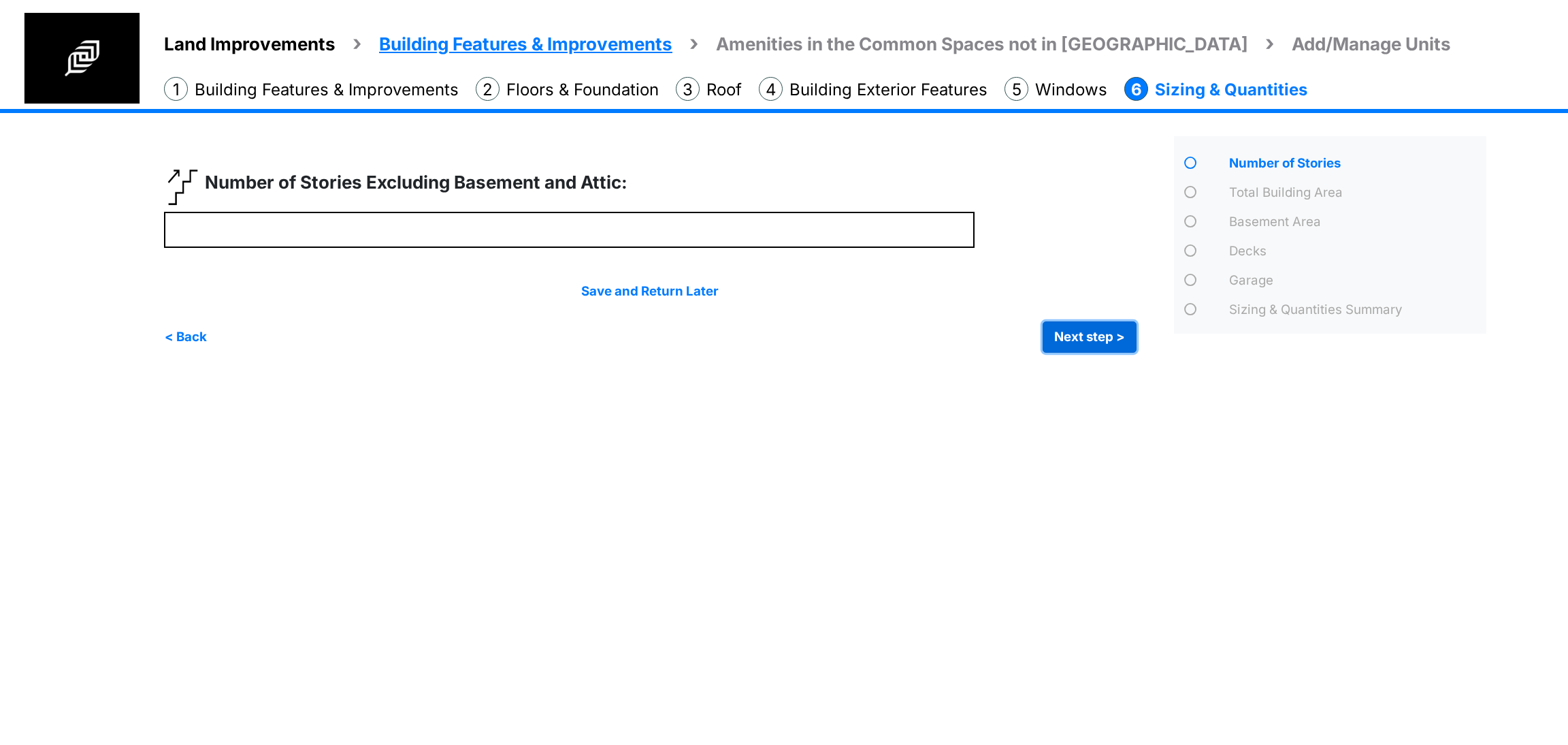
click at [1083, 341] on button "Next step >" at bounding box center [1089, 337] width 94 height 31
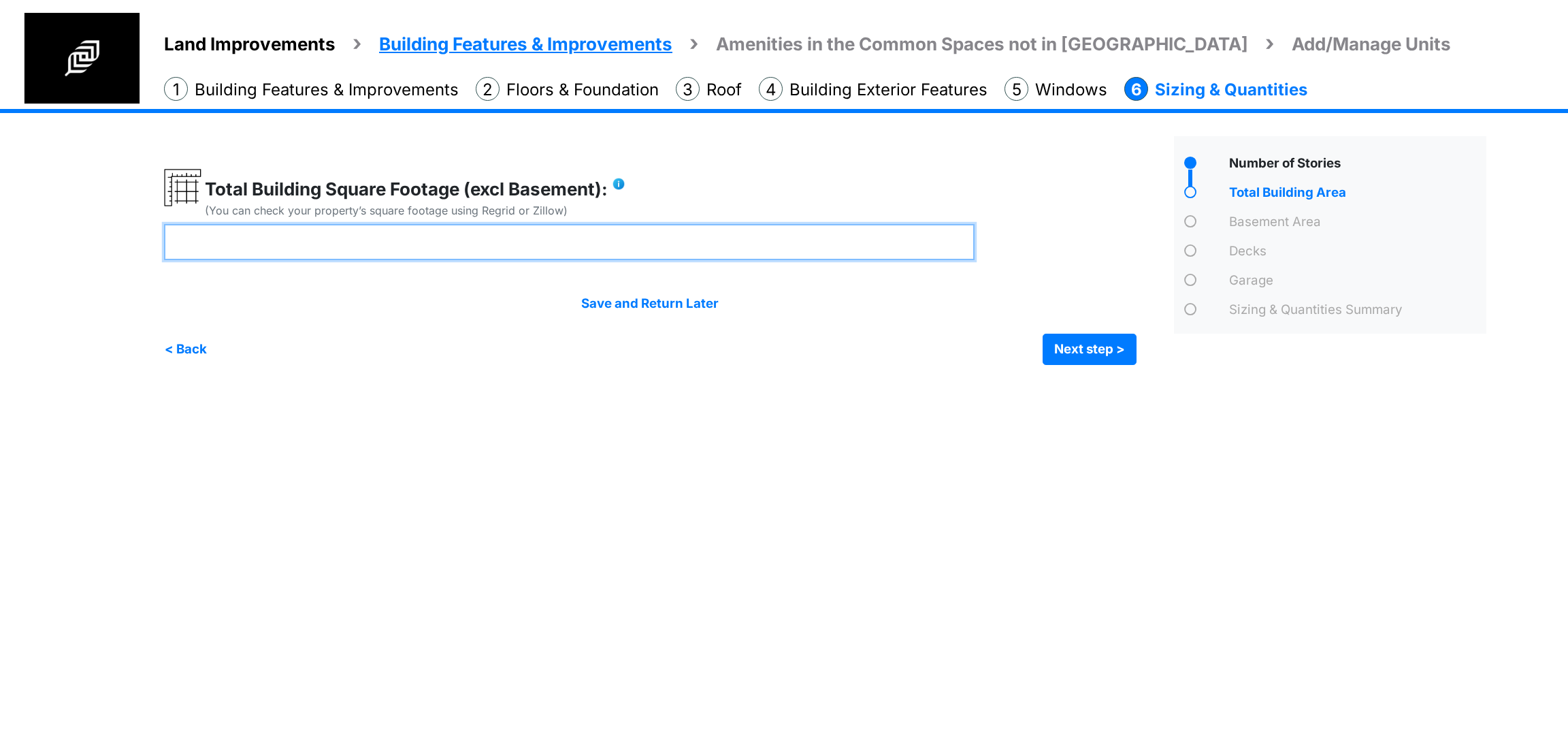
click at [500, 240] on input "number" at bounding box center [569, 241] width 810 height 36
type input "****"
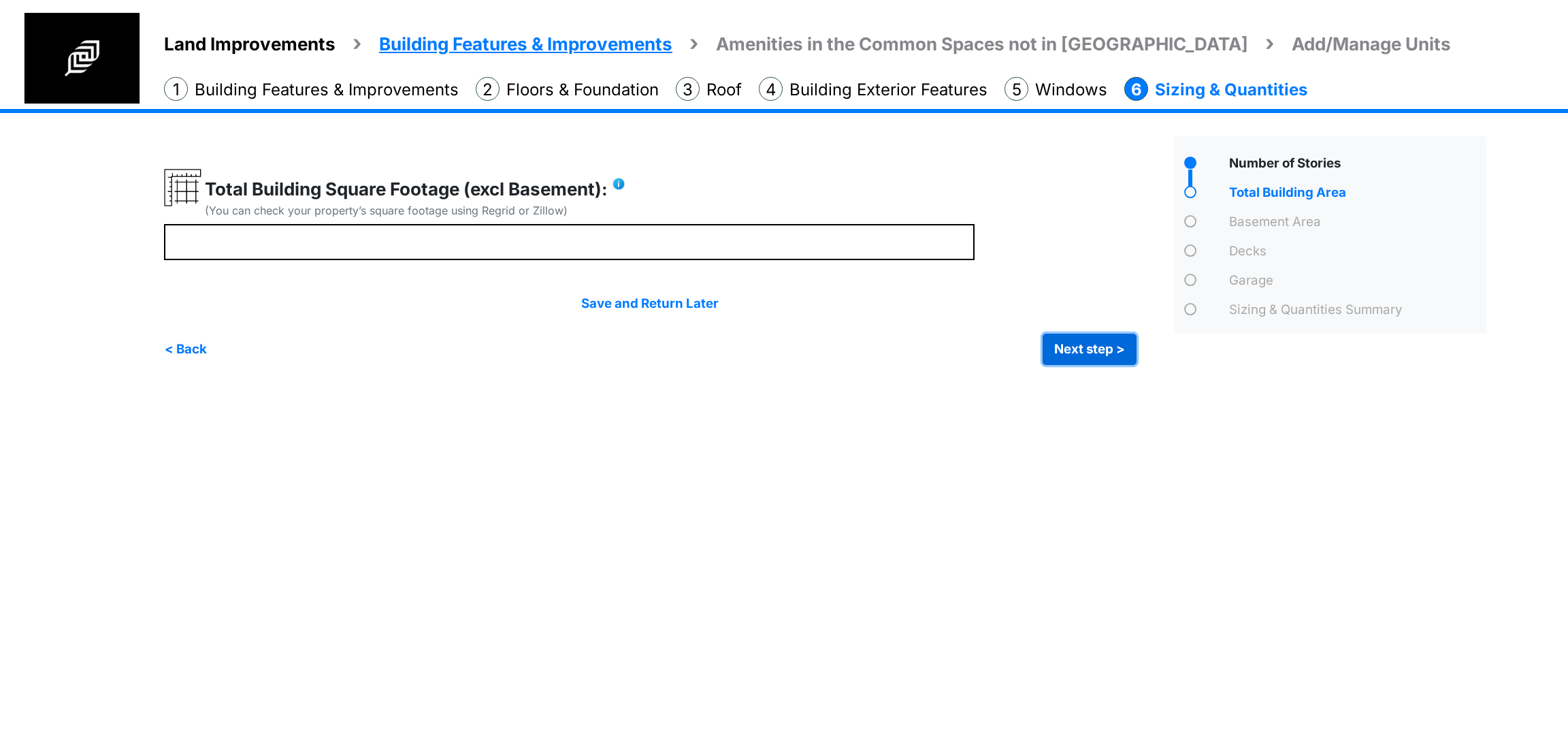
click at [1051, 356] on button "Next step >" at bounding box center [1089, 349] width 94 height 31
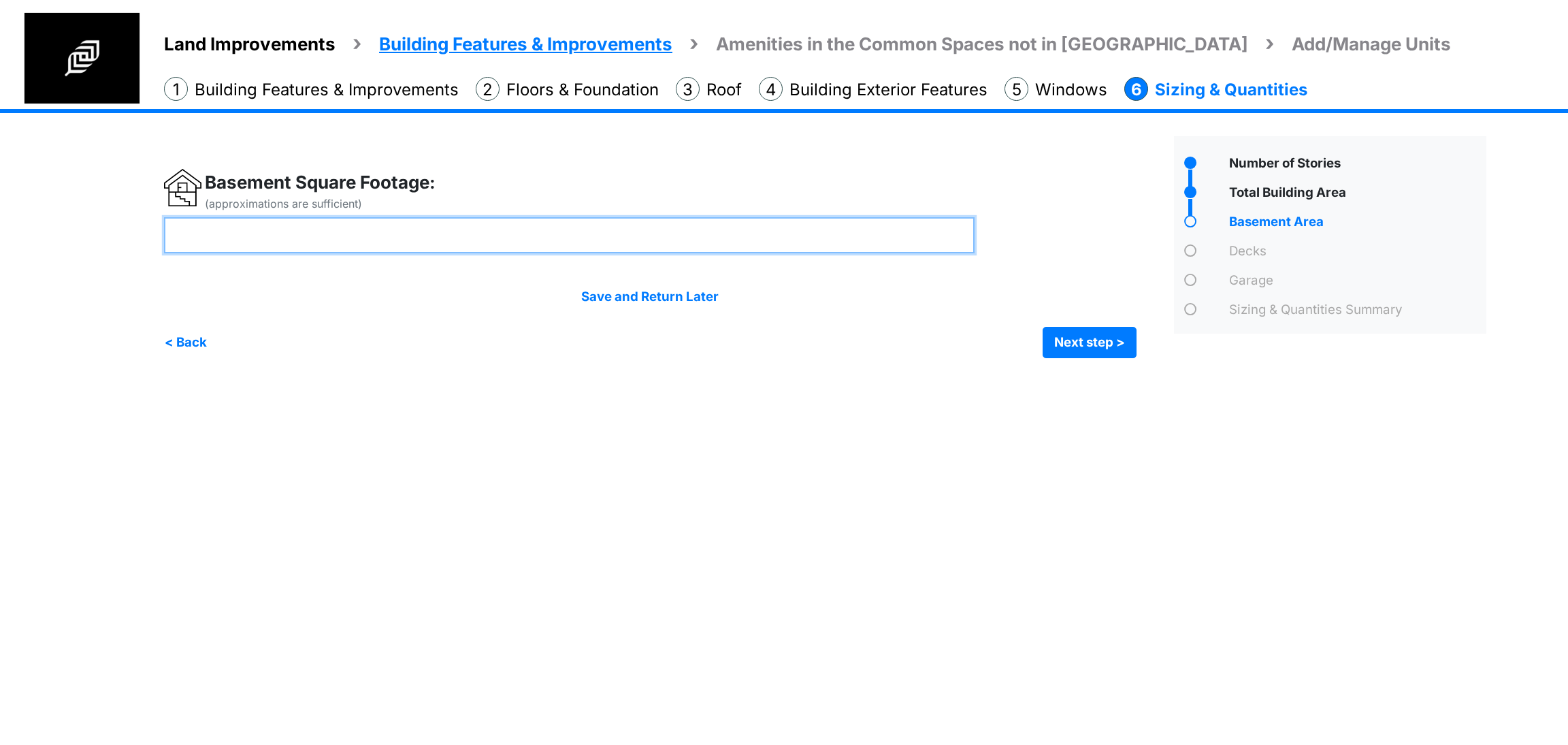
click at [488, 234] on input "number" at bounding box center [569, 234] width 810 height 36
type input "****"
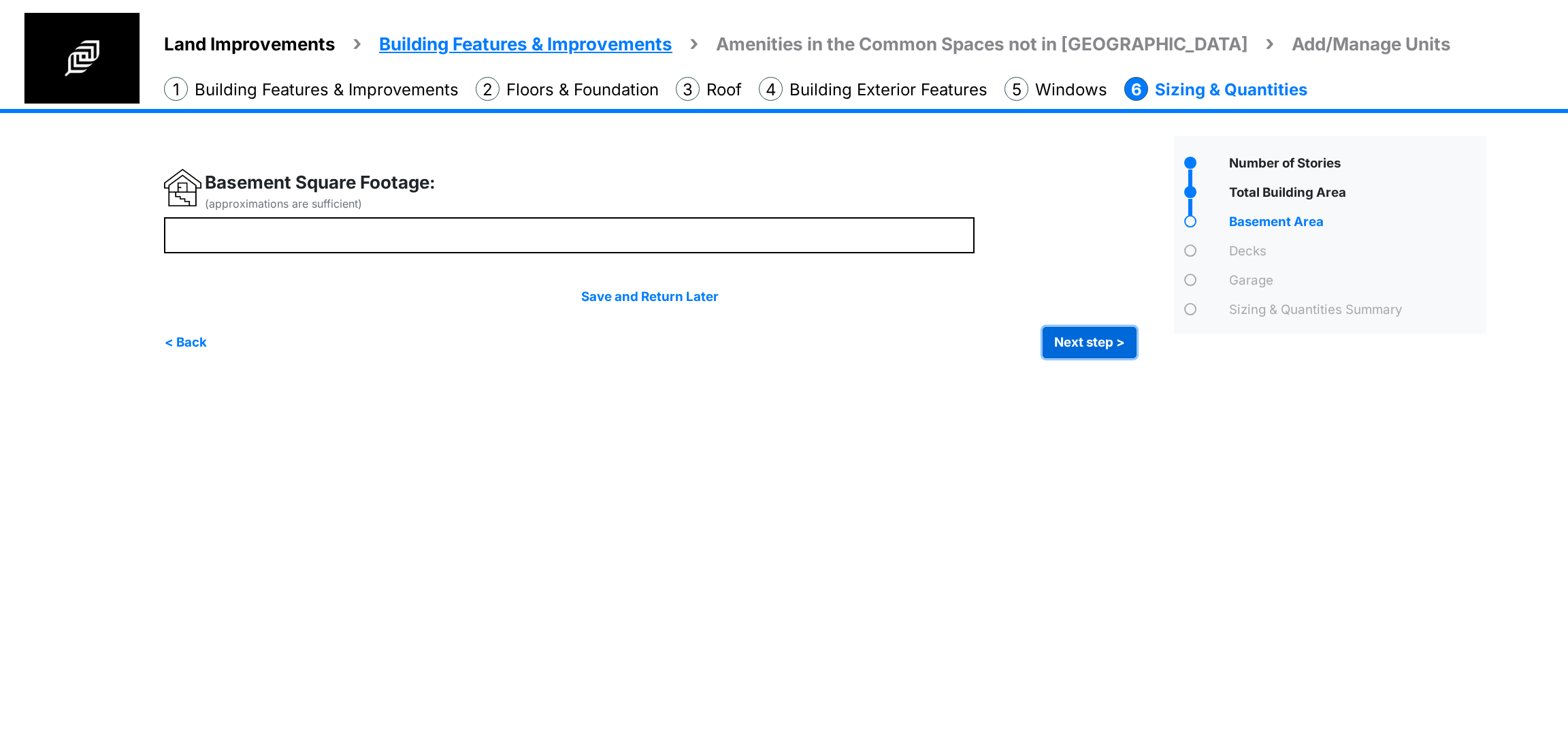
click at [1124, 349] on button "Next step >" at bounding box center [1089, 342] width 94 height 31
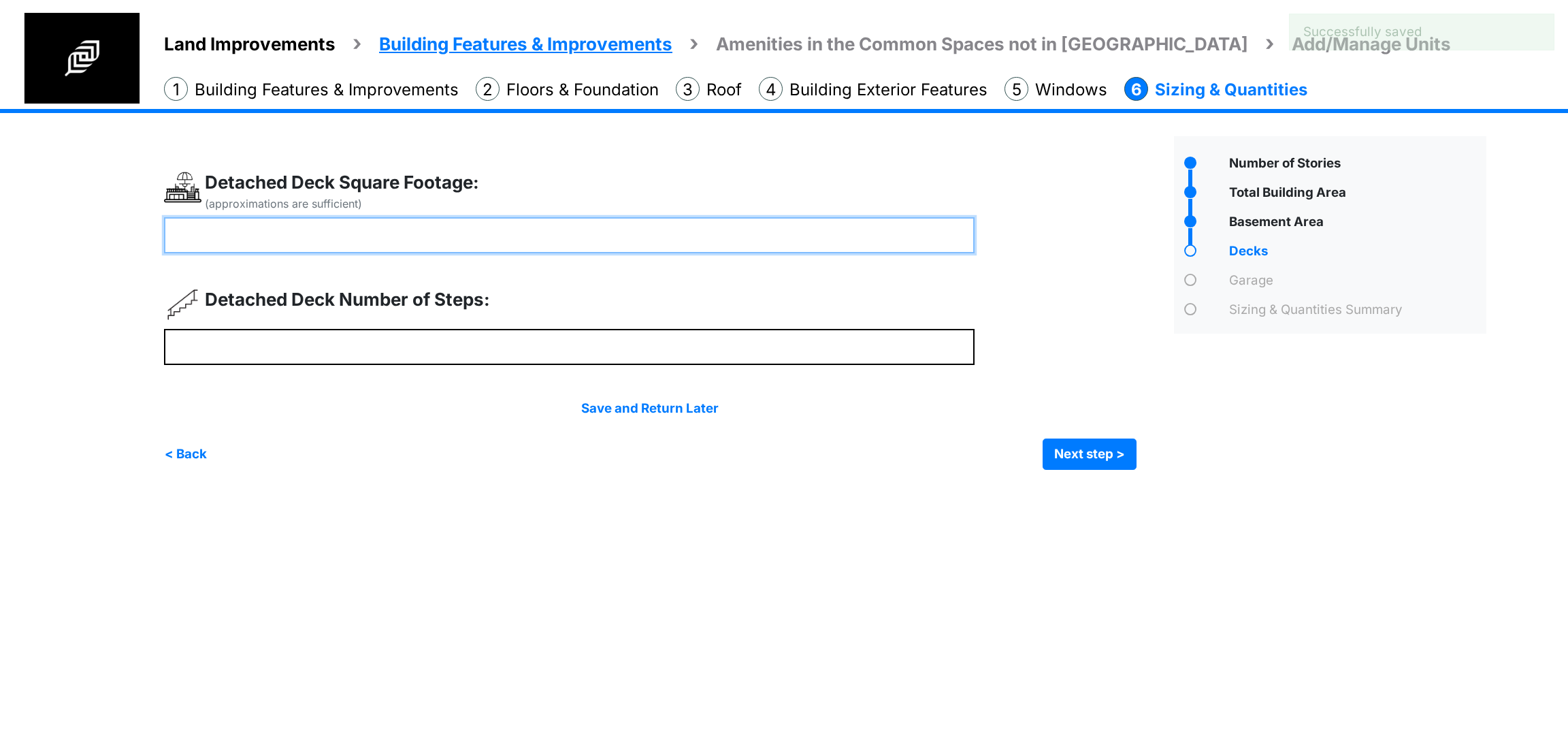
click at [497, 223] on input "number" at bounding box center [569, 234] width 810 height 36
click at [404, 221] on input "number" at bounding box center [569, 234] width 810 height 36
type input "***"
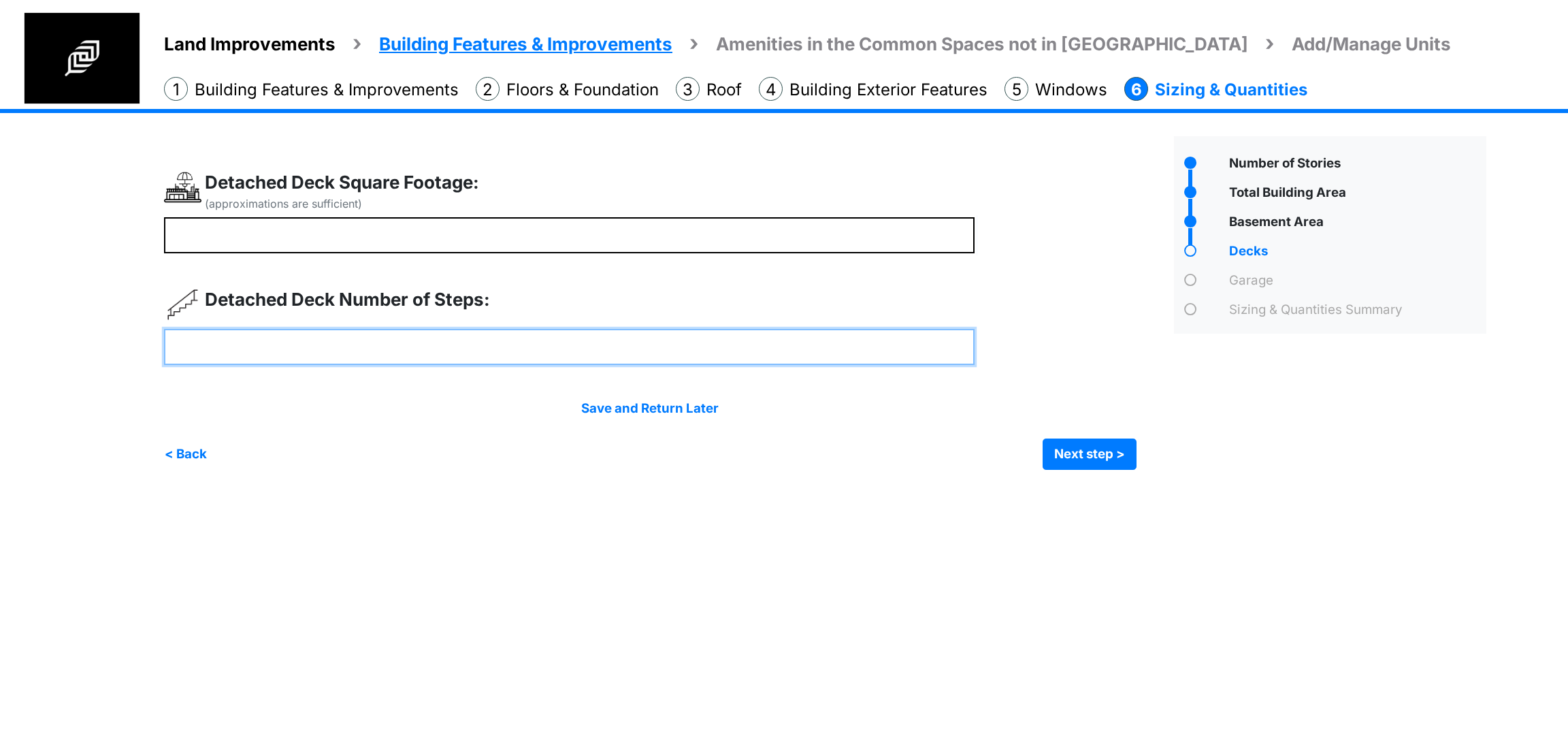
click at [342, 343] on input "number" at bounding box center [569, 346] width 810 height 36
type input "*"
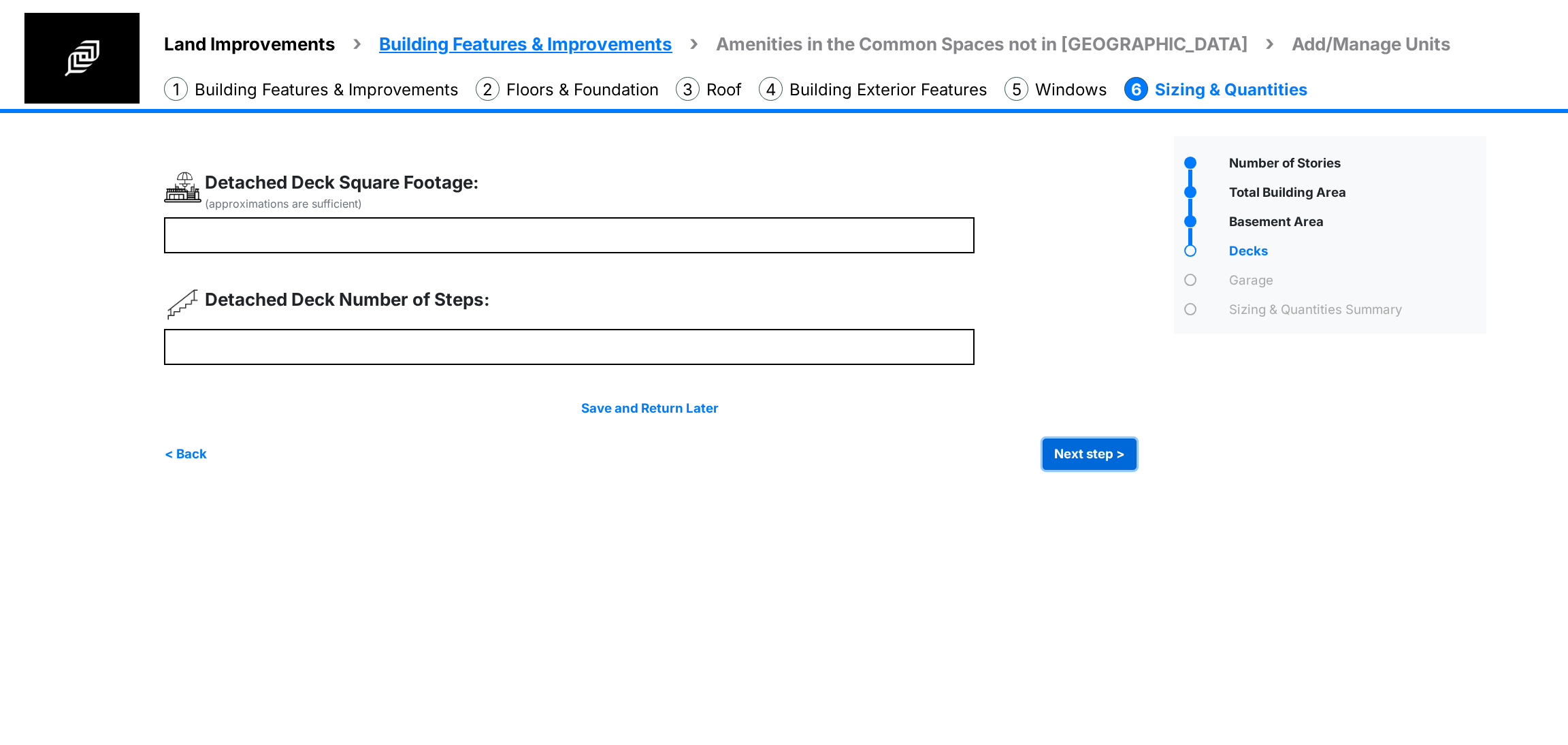
click at [1069, 457] on button "Next step >" at bounding box center [1089, 454] width 94 height 31
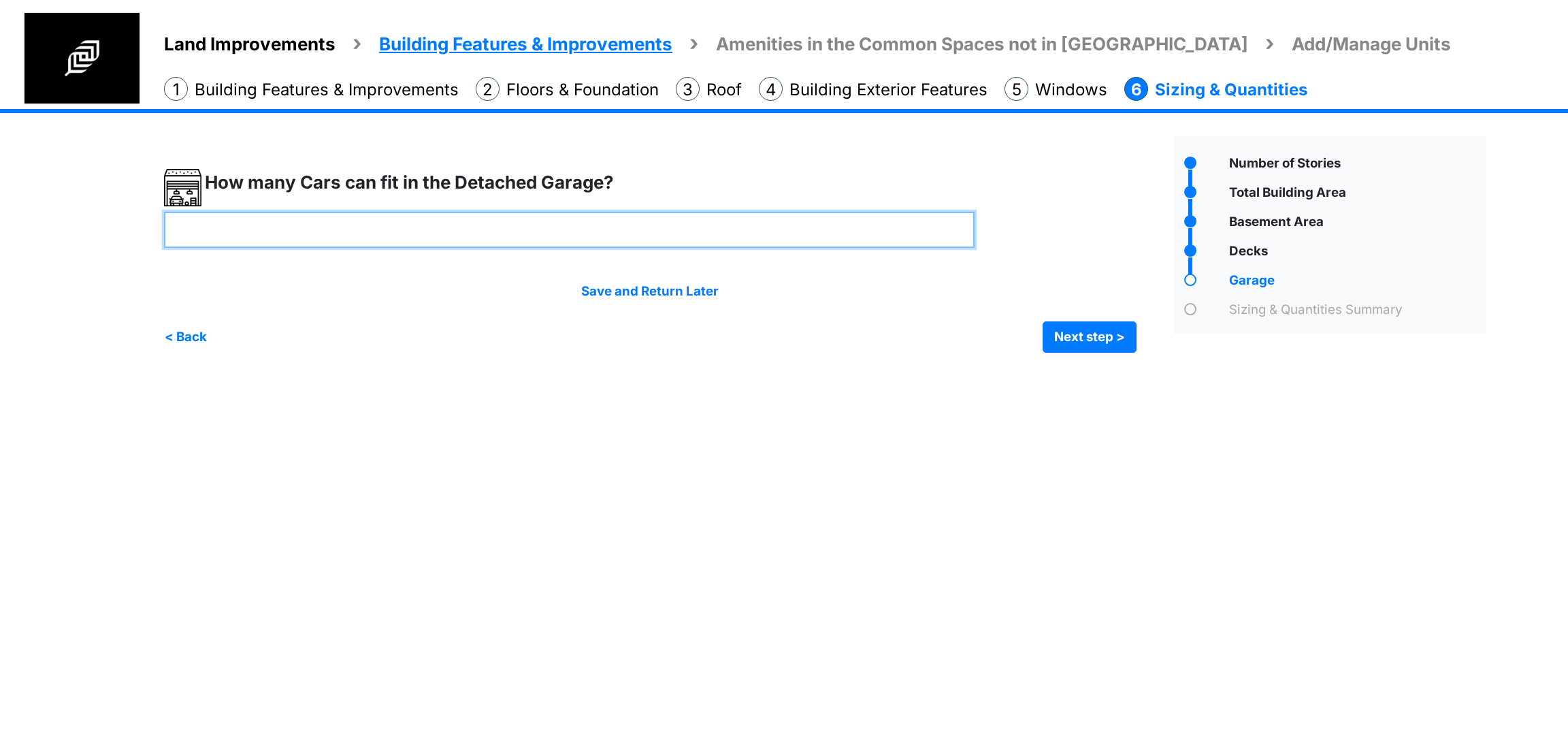
click at [437, 230] on input "number" at bounding box center [569, 230] width 810 height 36
type input "**"
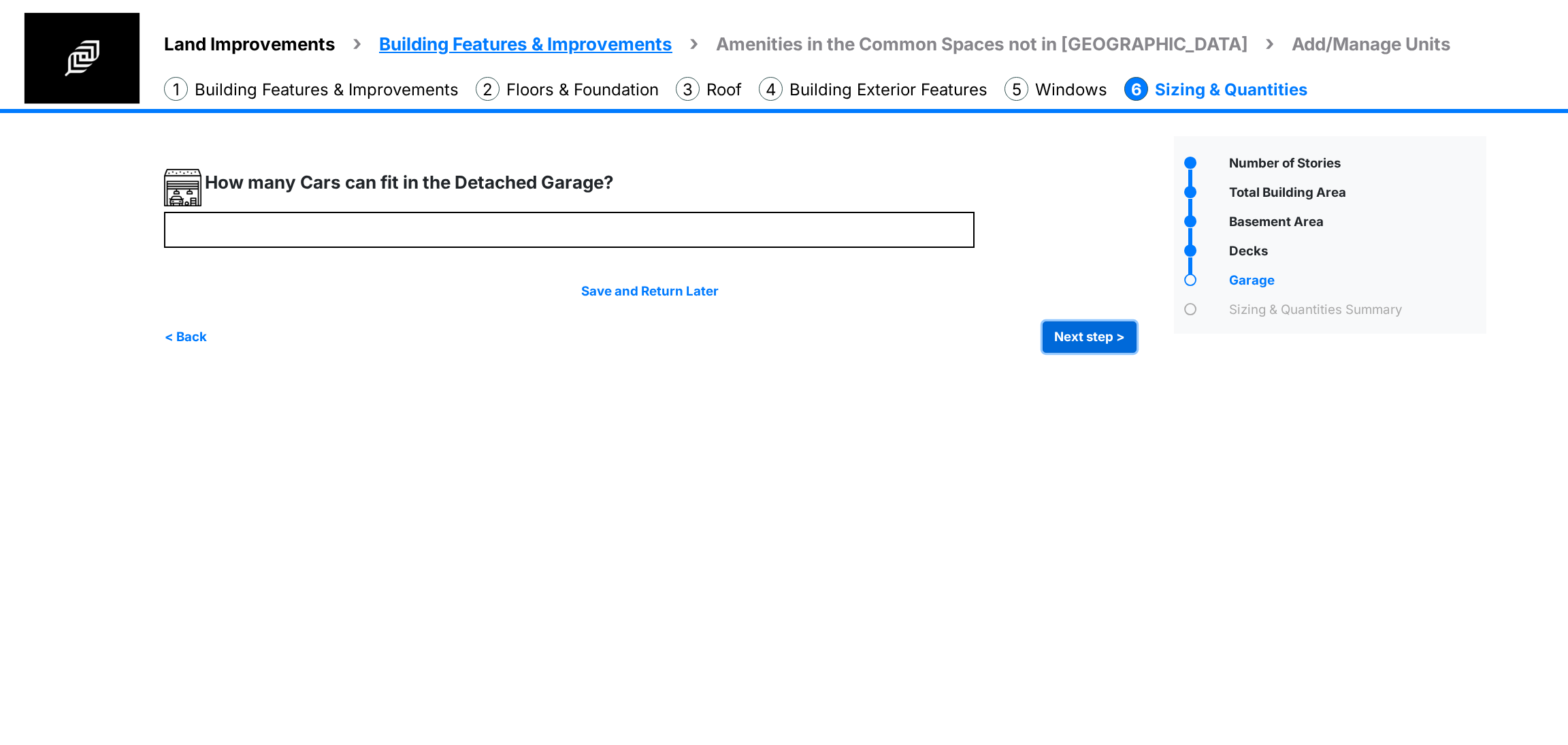
click at [1064, 337] on button "Next step >" at bounding box center [1089, 337] width 94 height 31
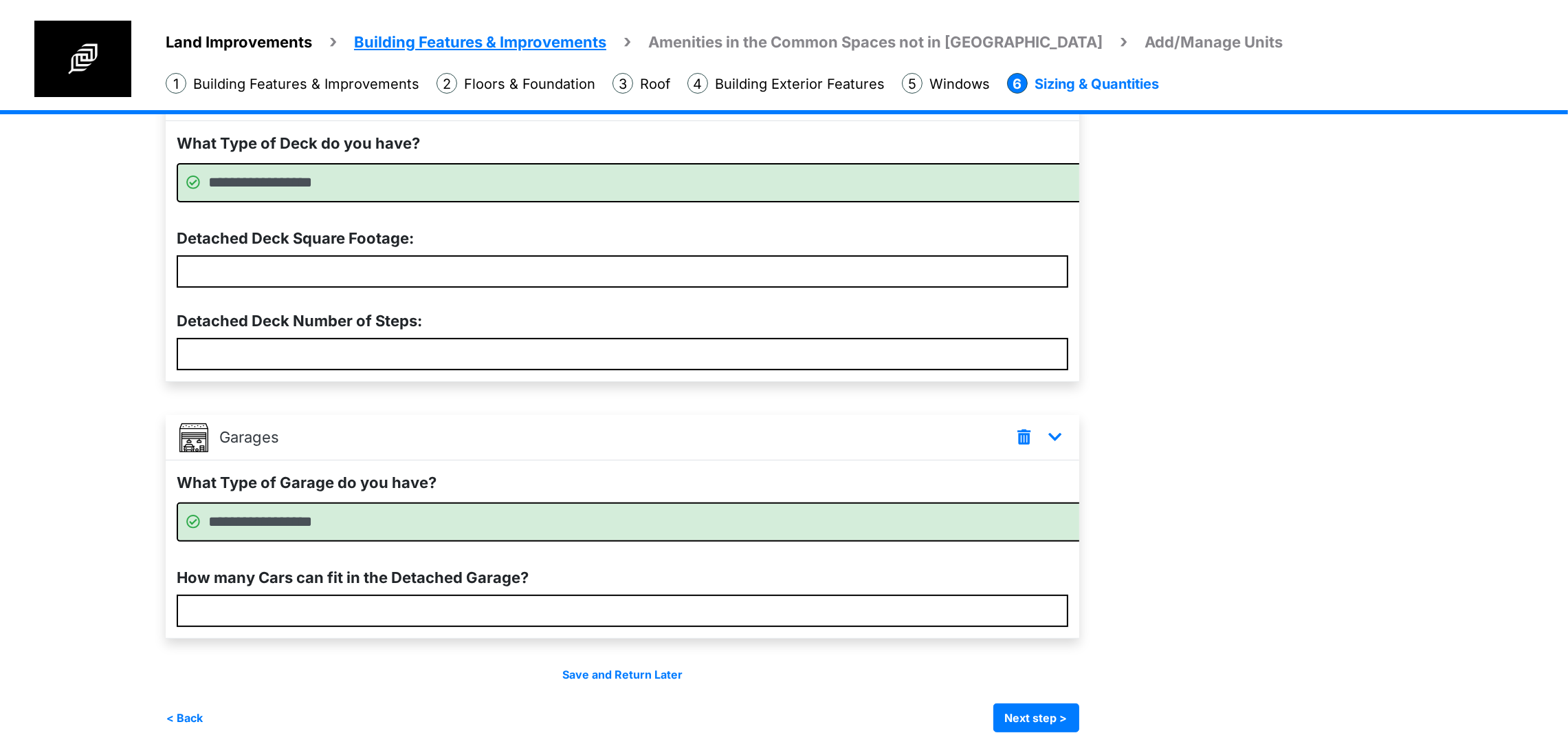
scroll to position [746, 0]
click at [1070, 709] on button "Next step >" at bounding box center [1036, 717] width 85 height 29
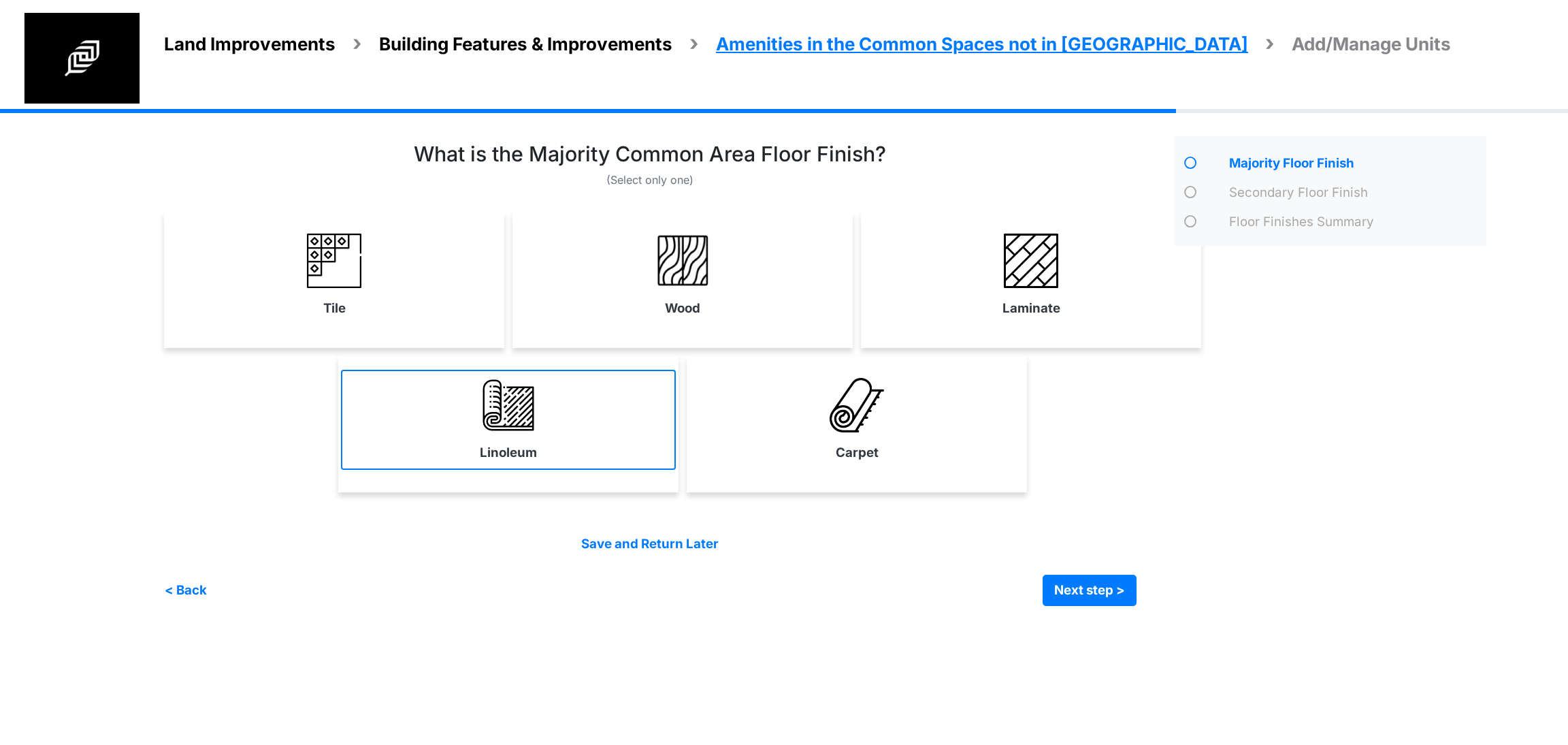
click at [491, 457] on label "Linoleum" at bounding box center [508, 453] width 57 height 19
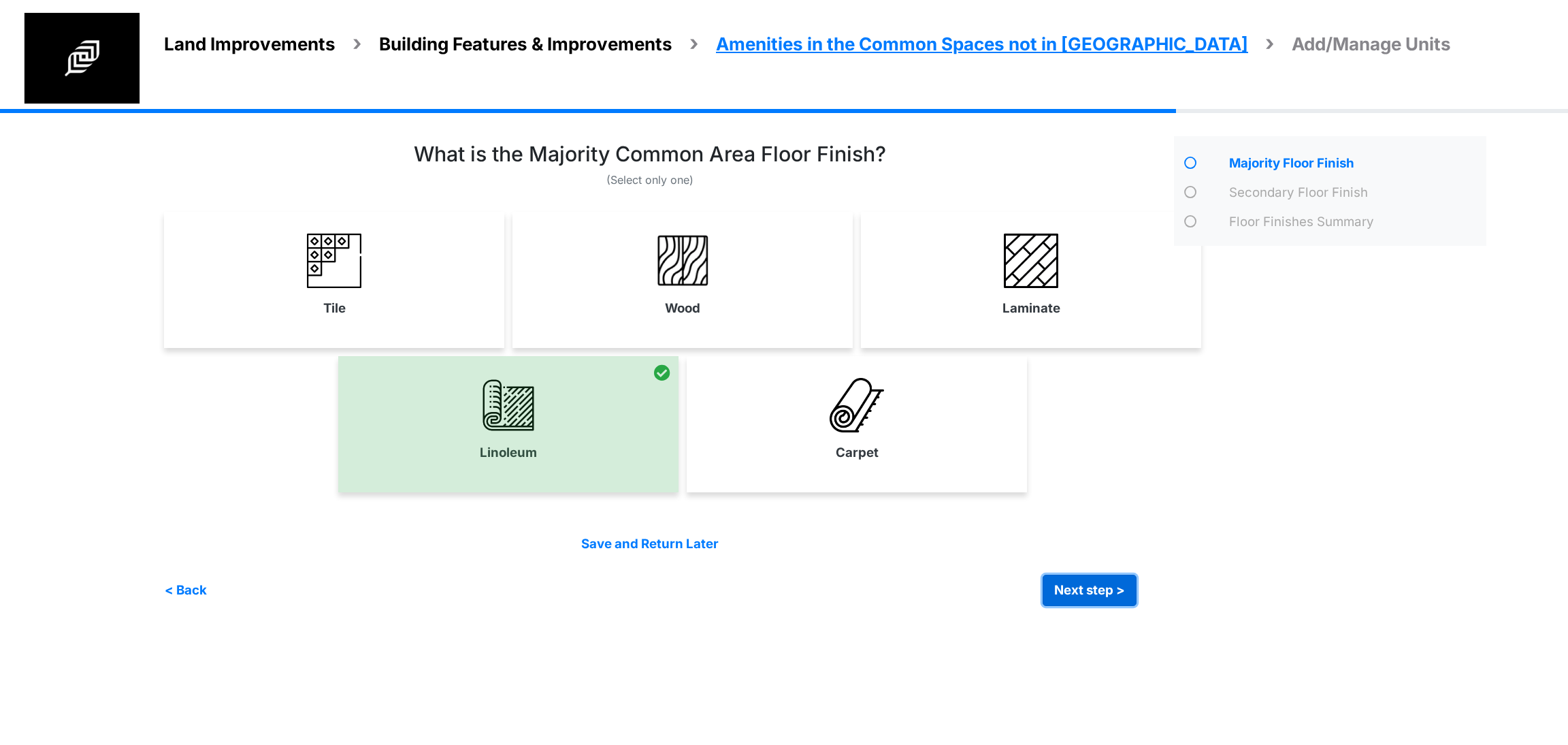
click at [1093, 584] on button "Next step >" at bounding box center [1089, 590] width 94 height 31
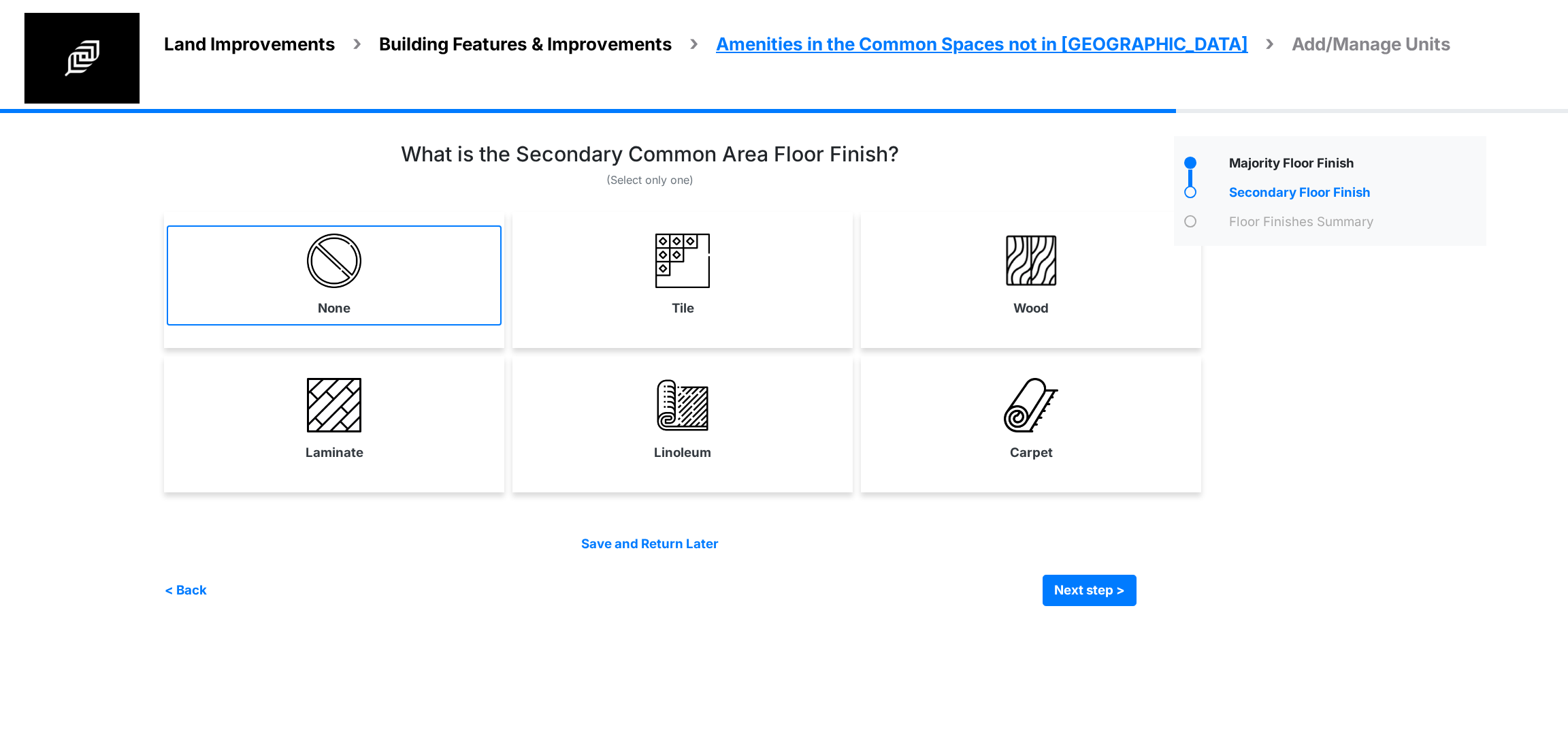
click at [441, 318] on link "None" at bounding box center [334, 275] width 335 height 99
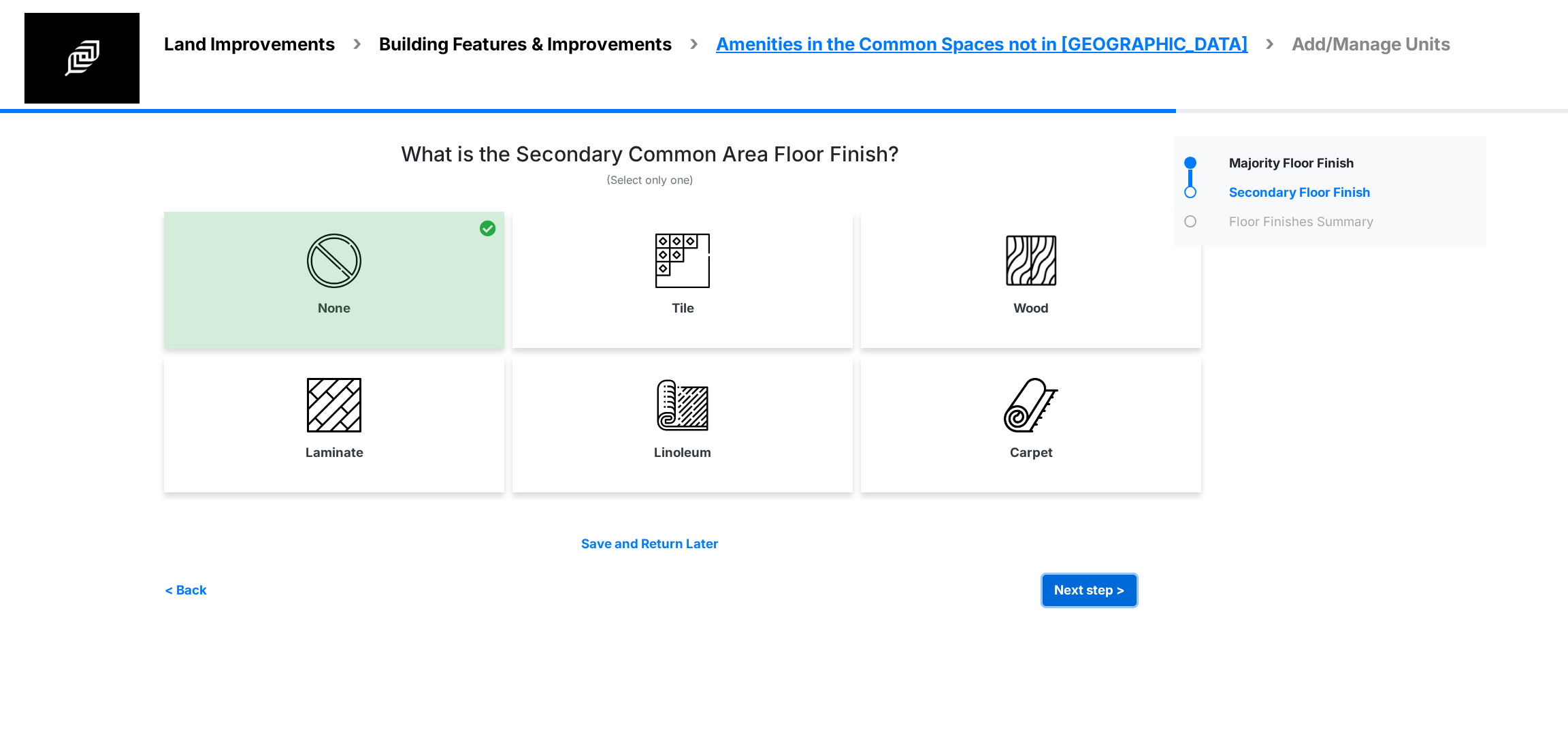
click at [1059, 582] on button "Next step >" at bounding box center [1089, 590] width 94 height 31
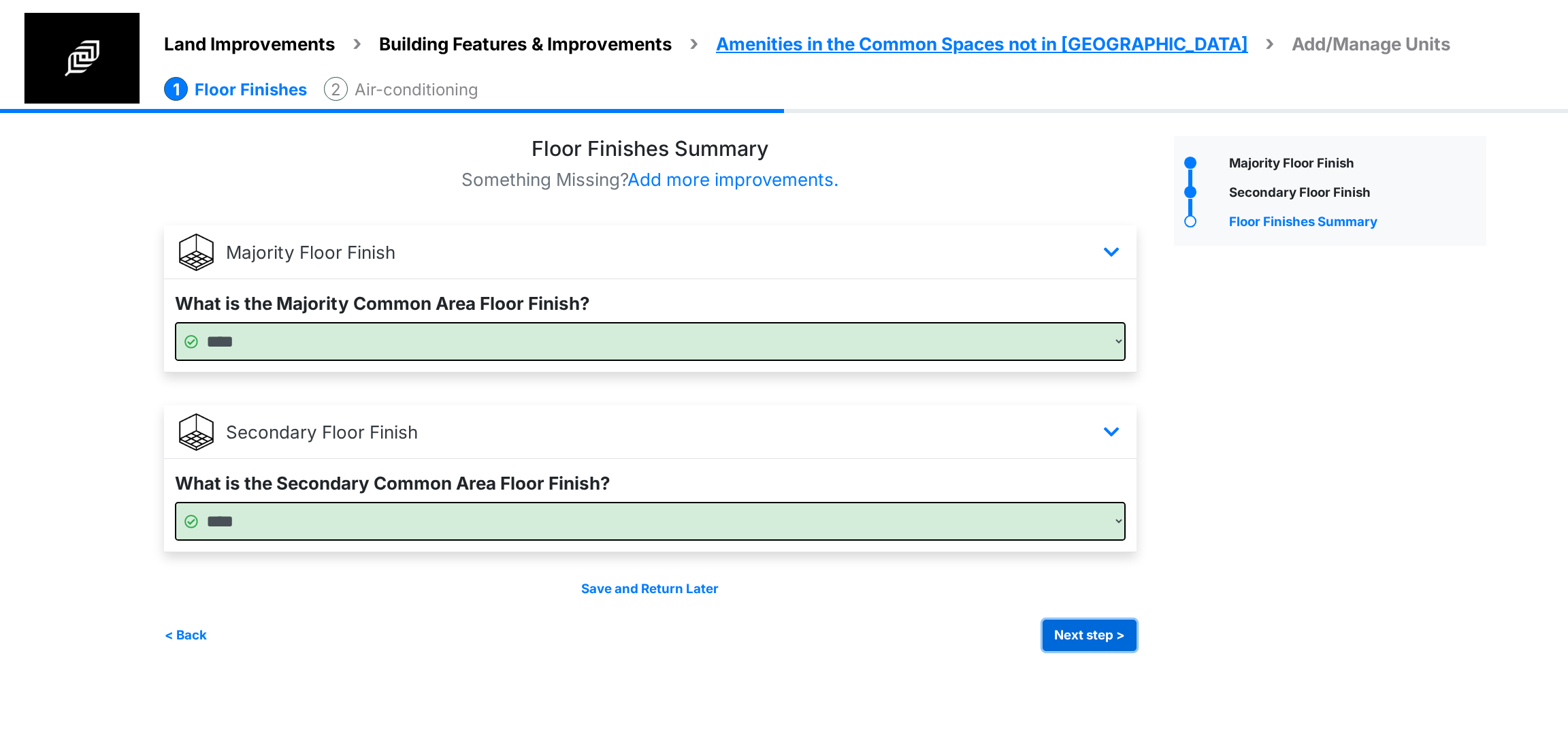
click at [1082, 633] on button "Next step >" at bounding box center [1089, 635] width 94 height 31
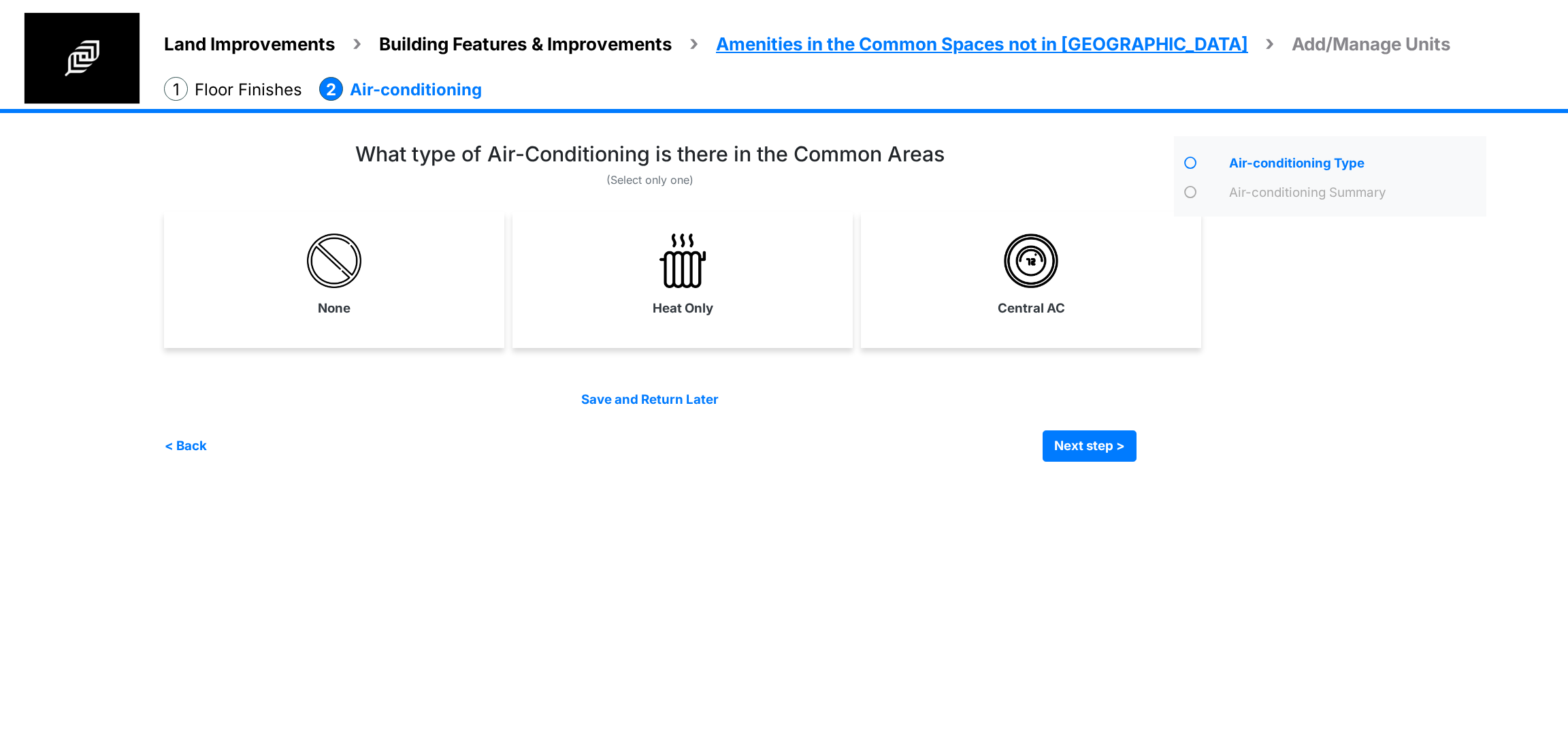
click at [695, 330] on div "Heat Only" at bounding box center [683, 280] width 340 height 136
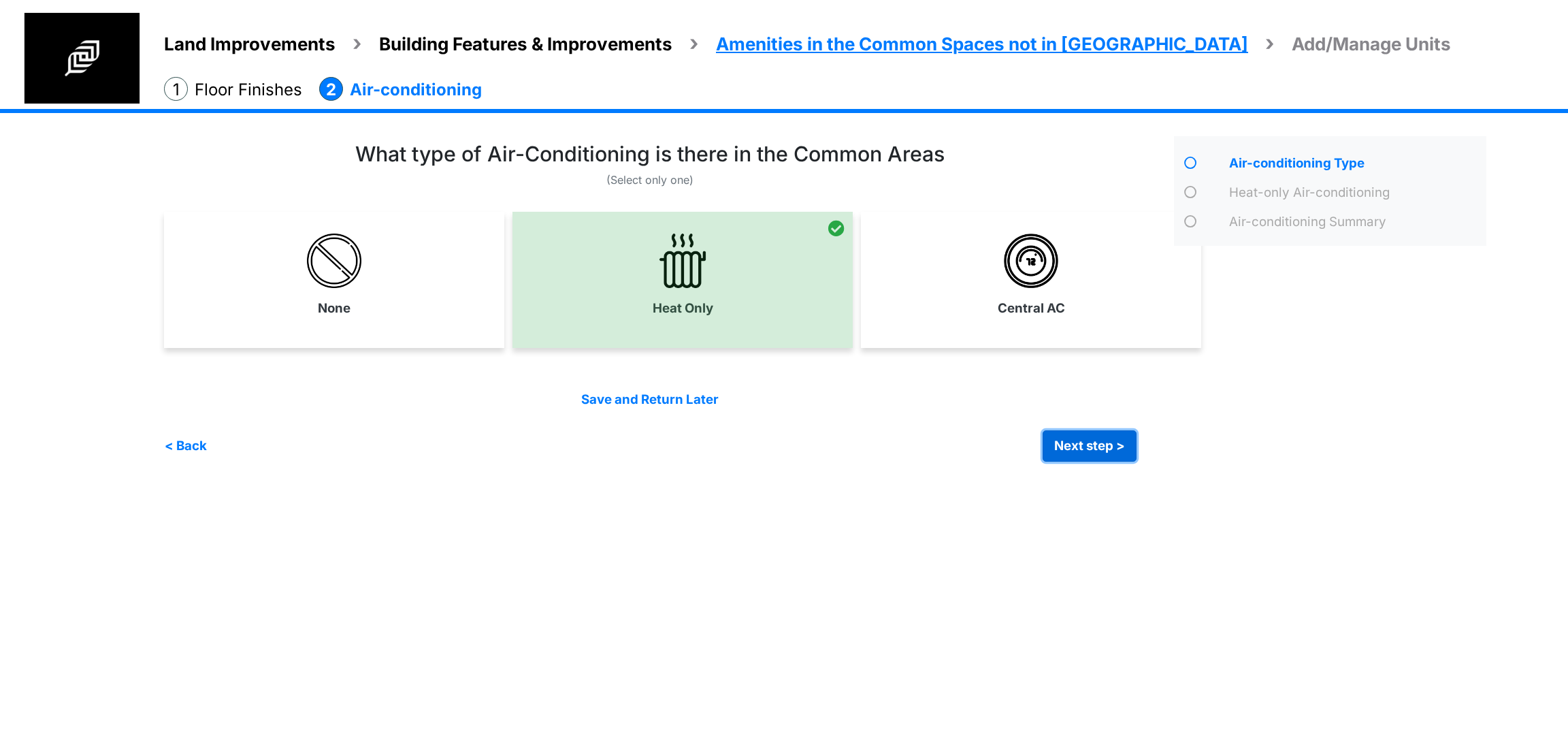
click at [1075, 447] on button "Next step >" at bounding box center [1089, 445] width 94 height 31
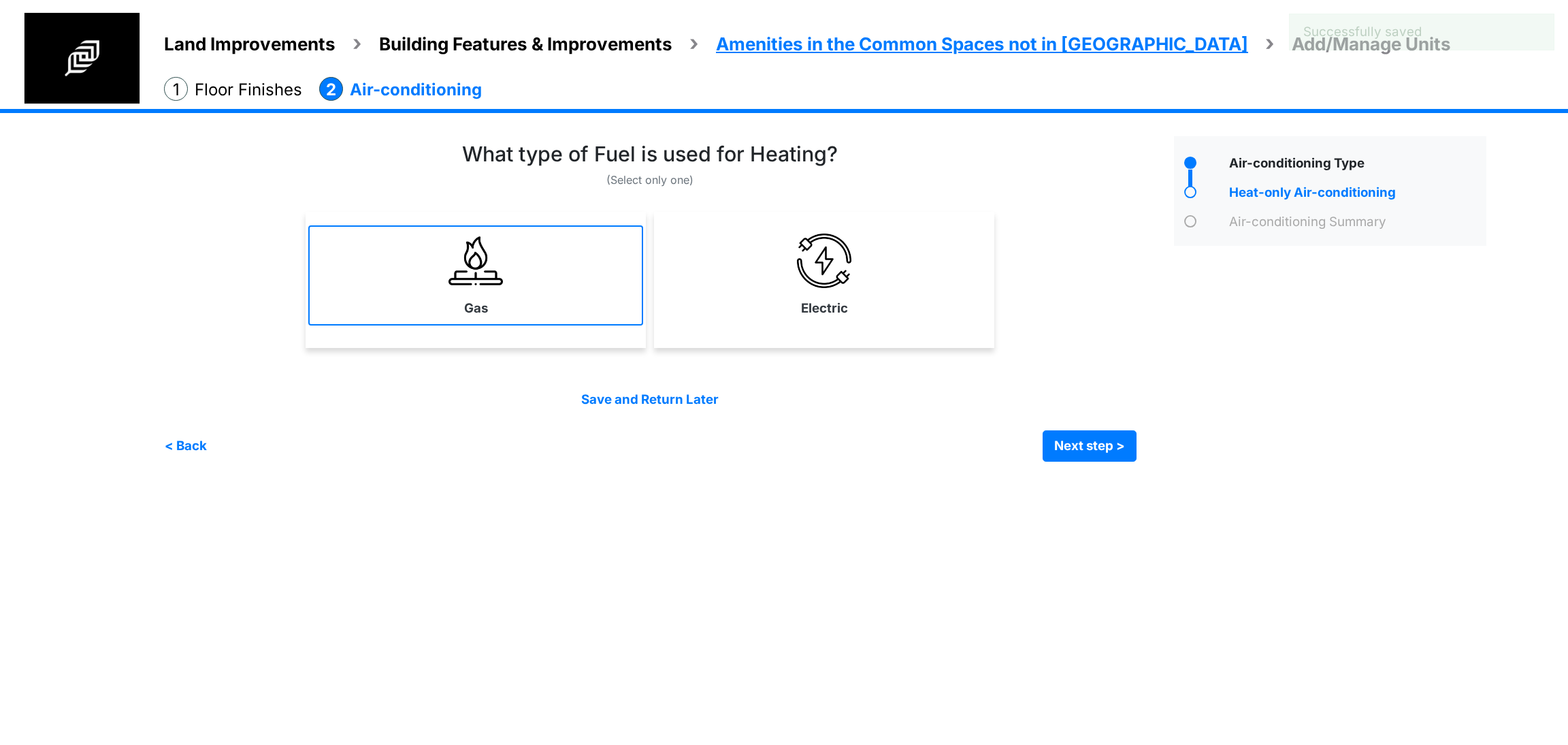
click at [591, 289] on link "Gas" at bounding box center [476, 275] width 335 height 99
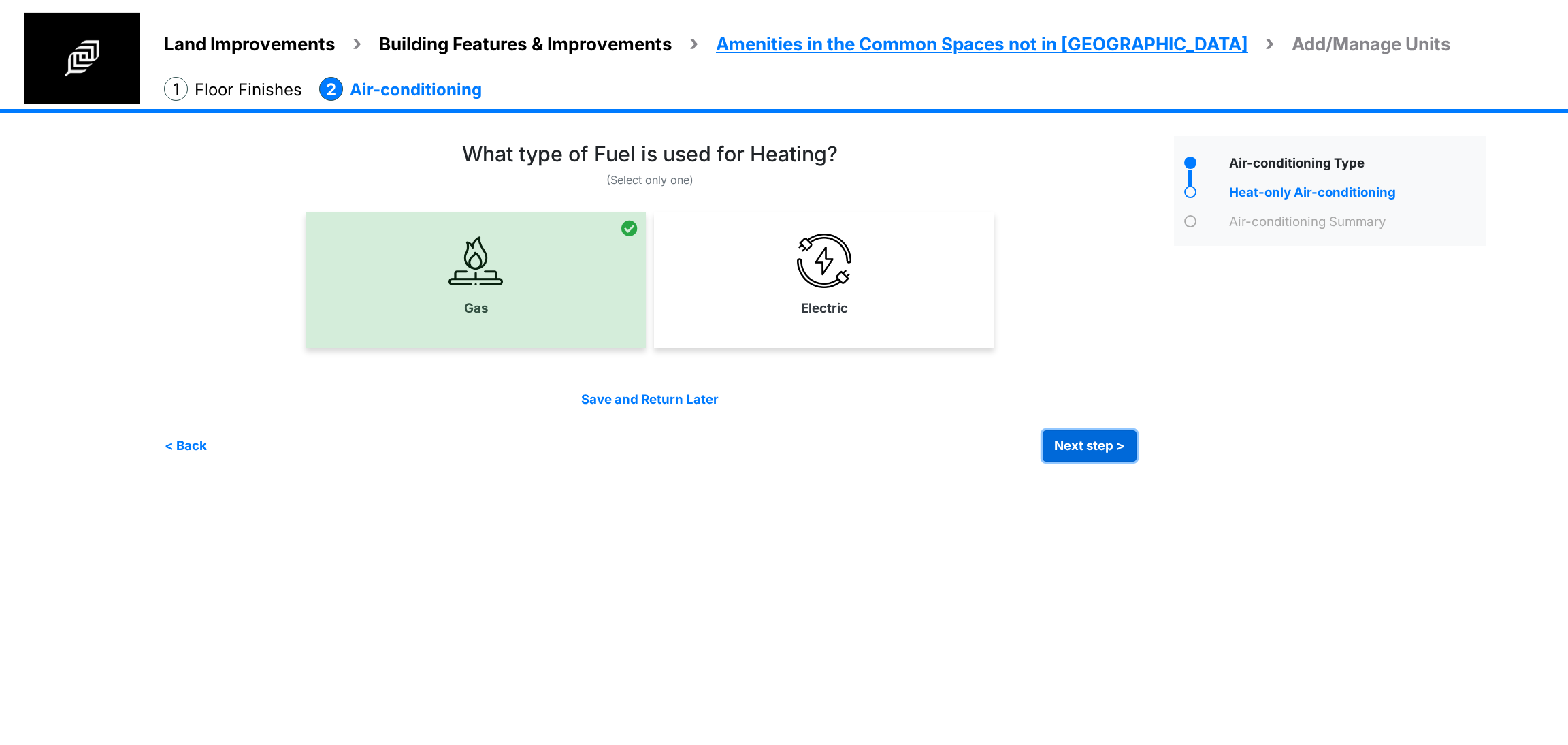
click at [1054, 437] on button "Next step >" at bounding box center [1089, 445] width 94 height 31
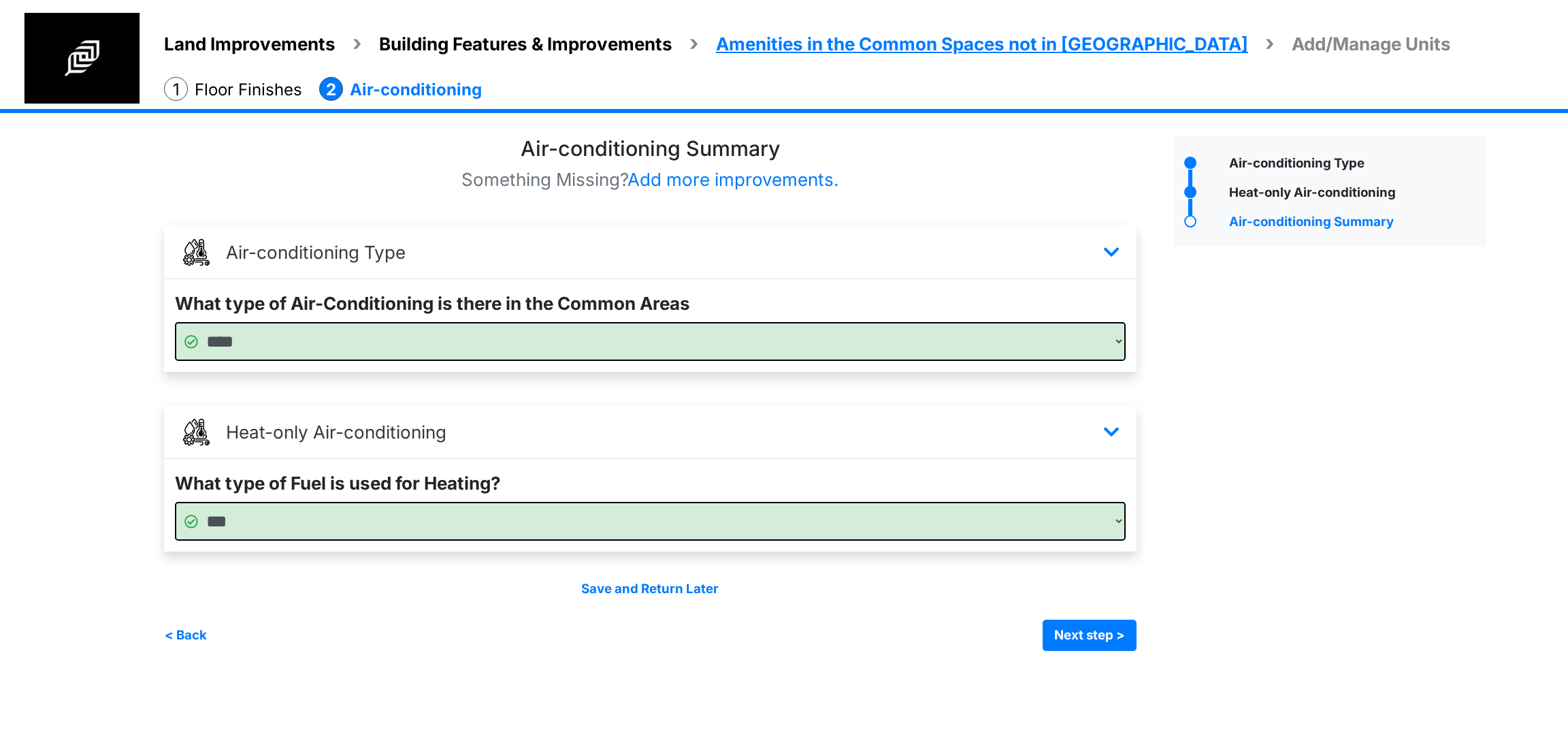
click at [830, 605] on div "Save and Return Later < Back Next step > Save and submit" at bounding box center [651, 614] width 973 height 71
click at [1044, 626] on button "Next step >" at bounding box center [1089, 635] width 94 height 31
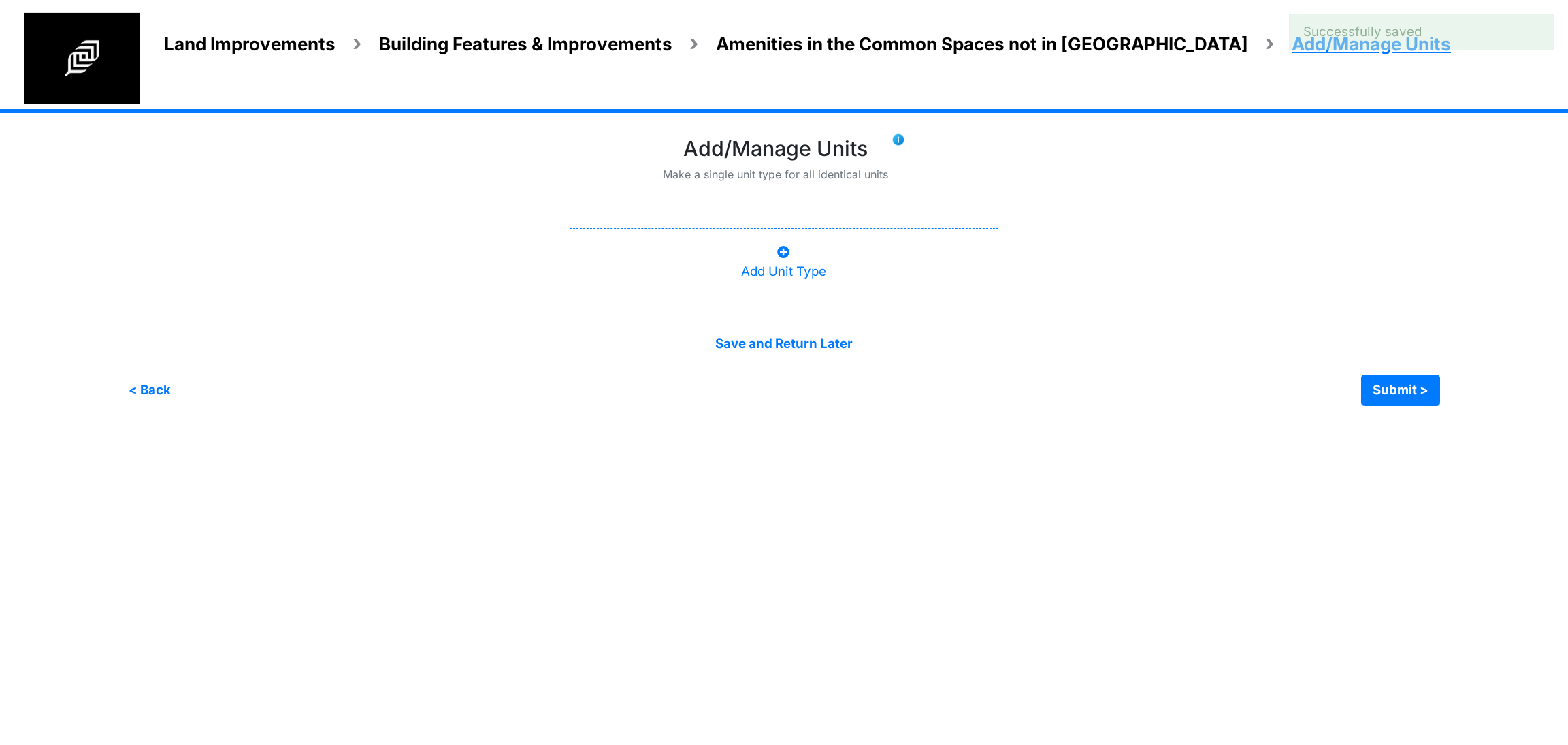
click at [762, 266] on div "Add Unit Type" at bounding box center [783, 262] width 85 height 38
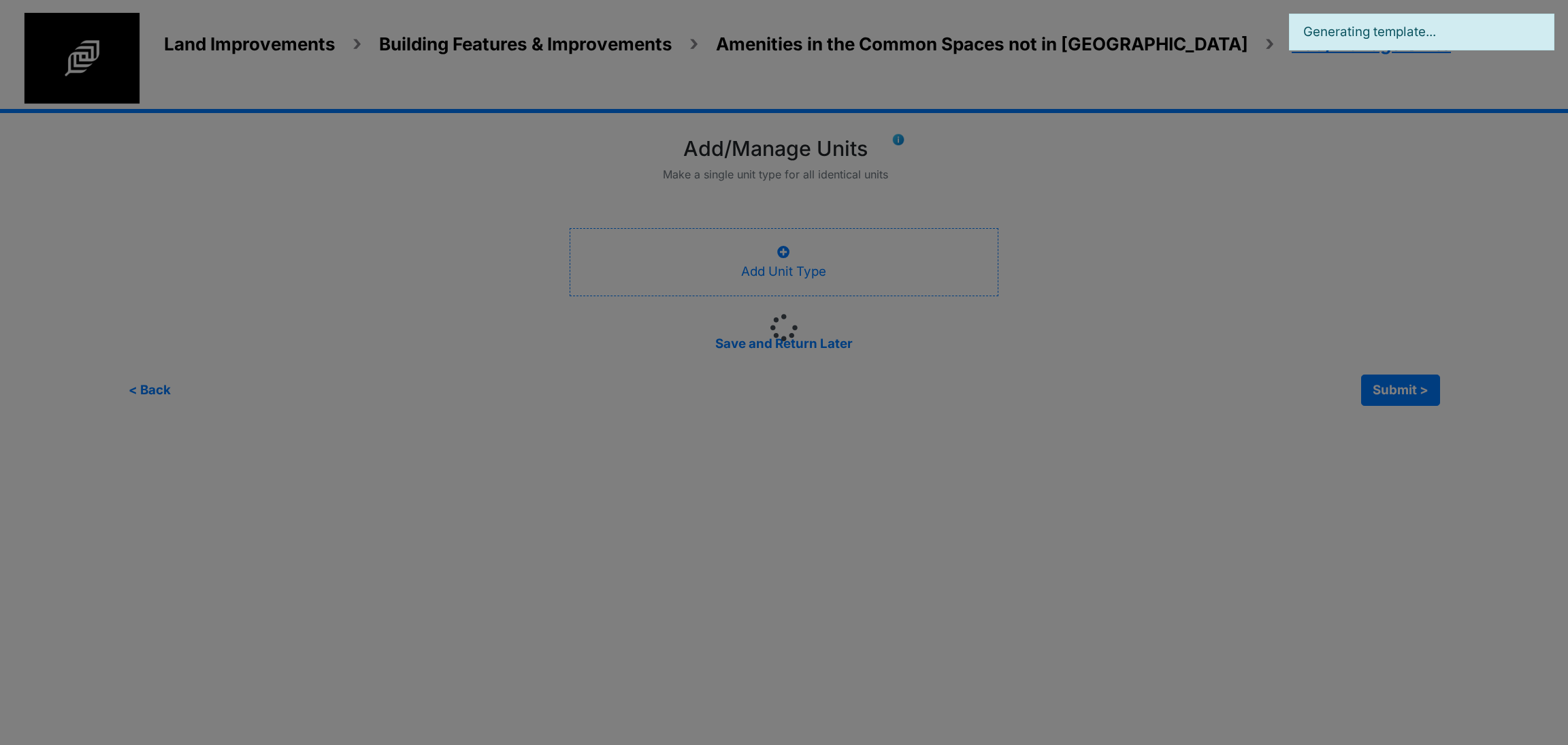
click at [954, 433] on div at bounding box center [784, 372] width 1568 height 745
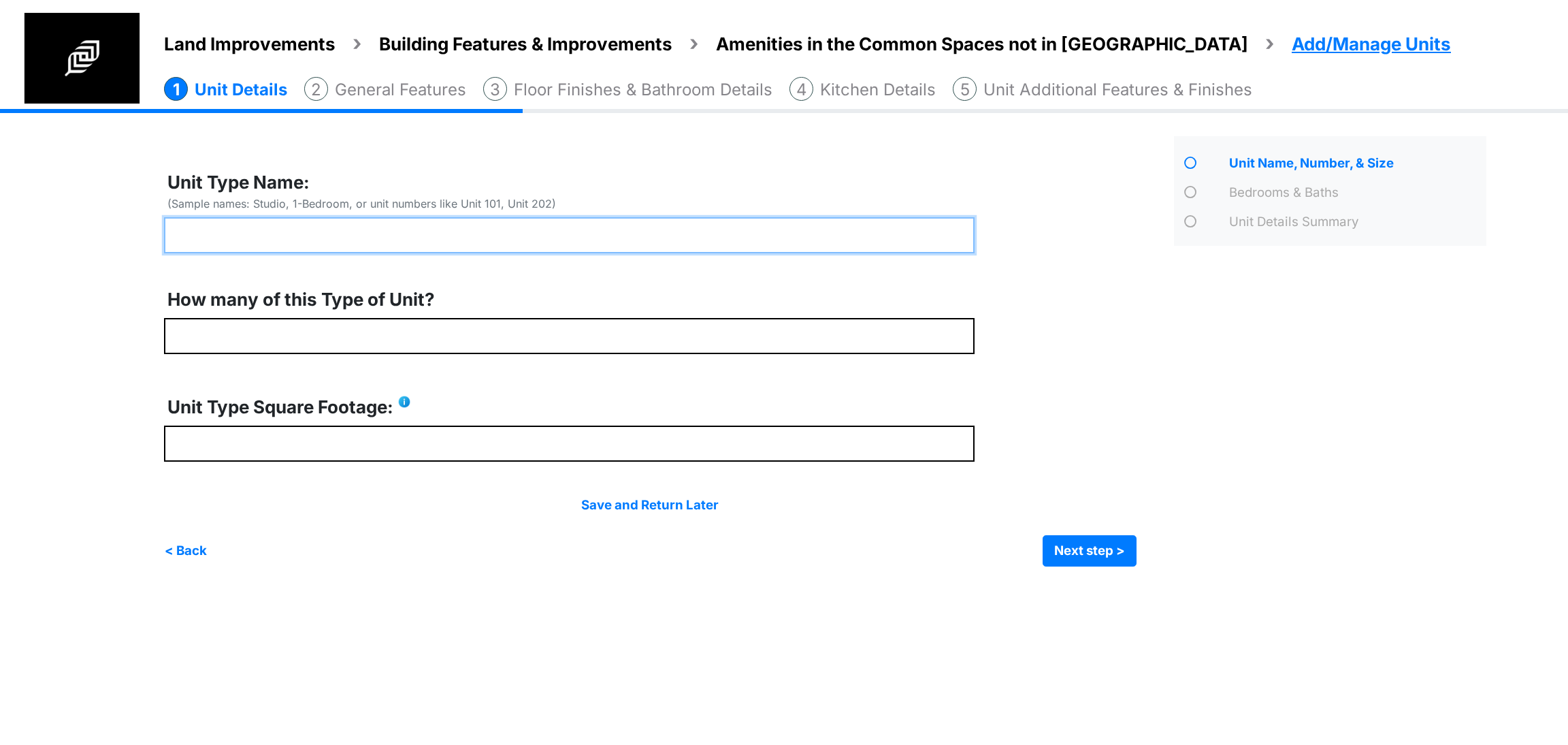
click at [363, 237] on input "text" at bounding box center [569, 234] width 810 height 36
type input "*"
type input "*********"
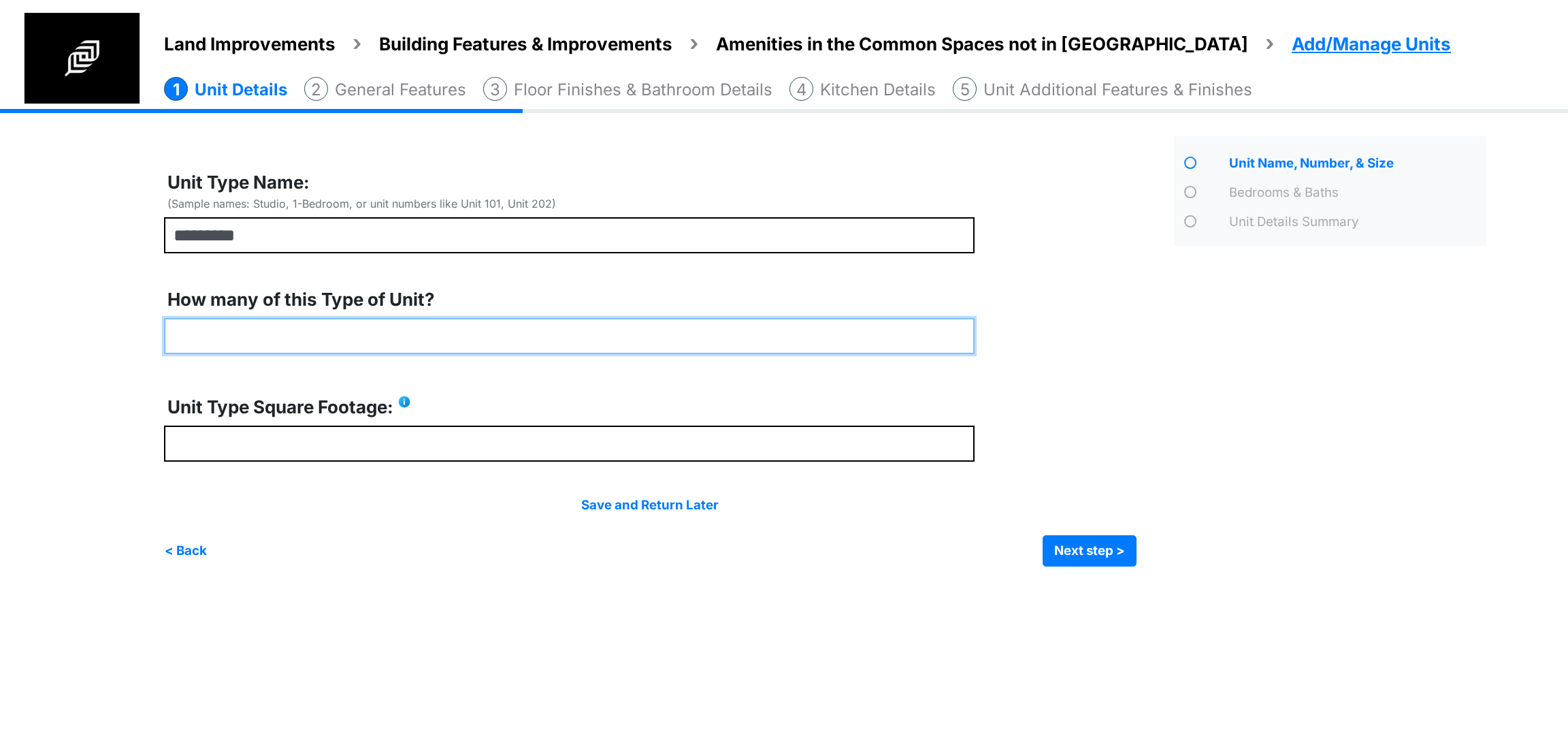
type input "*"
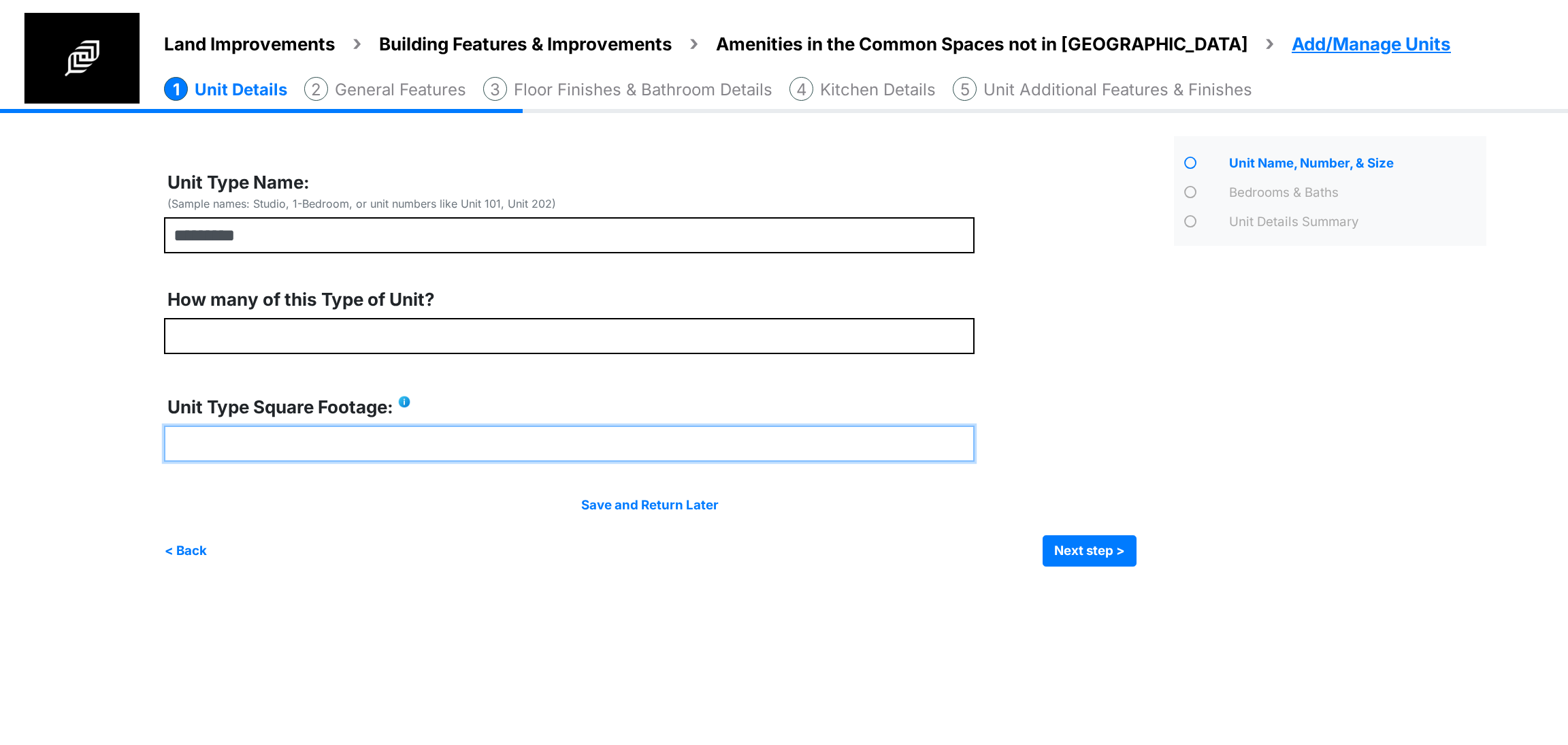
click at [272, 434] on input "number" at bounding box center [569, 443] width 810 height 36
type input "****"
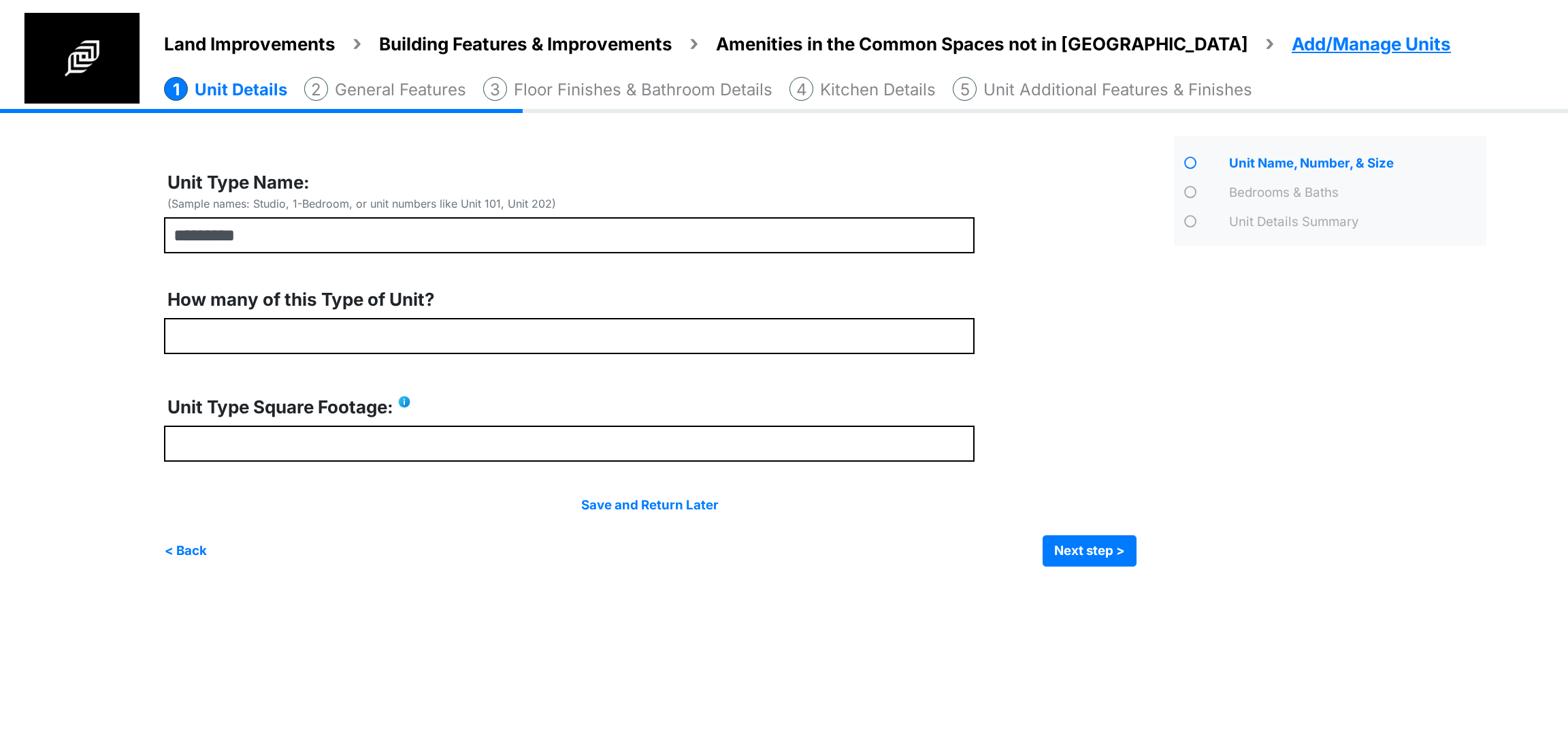
click at [1113, 568] on div "Irrigation Flag pole" at bounding box center [831, 347] width 1333 height 478
click at [1112, 567] on div "Irrigation Flag pole" at bounding box center [831, 347] width 1333 height 478
click at [1107, 551] on button "Next step >" at bounding box center [1089, 550] width 94 height 31
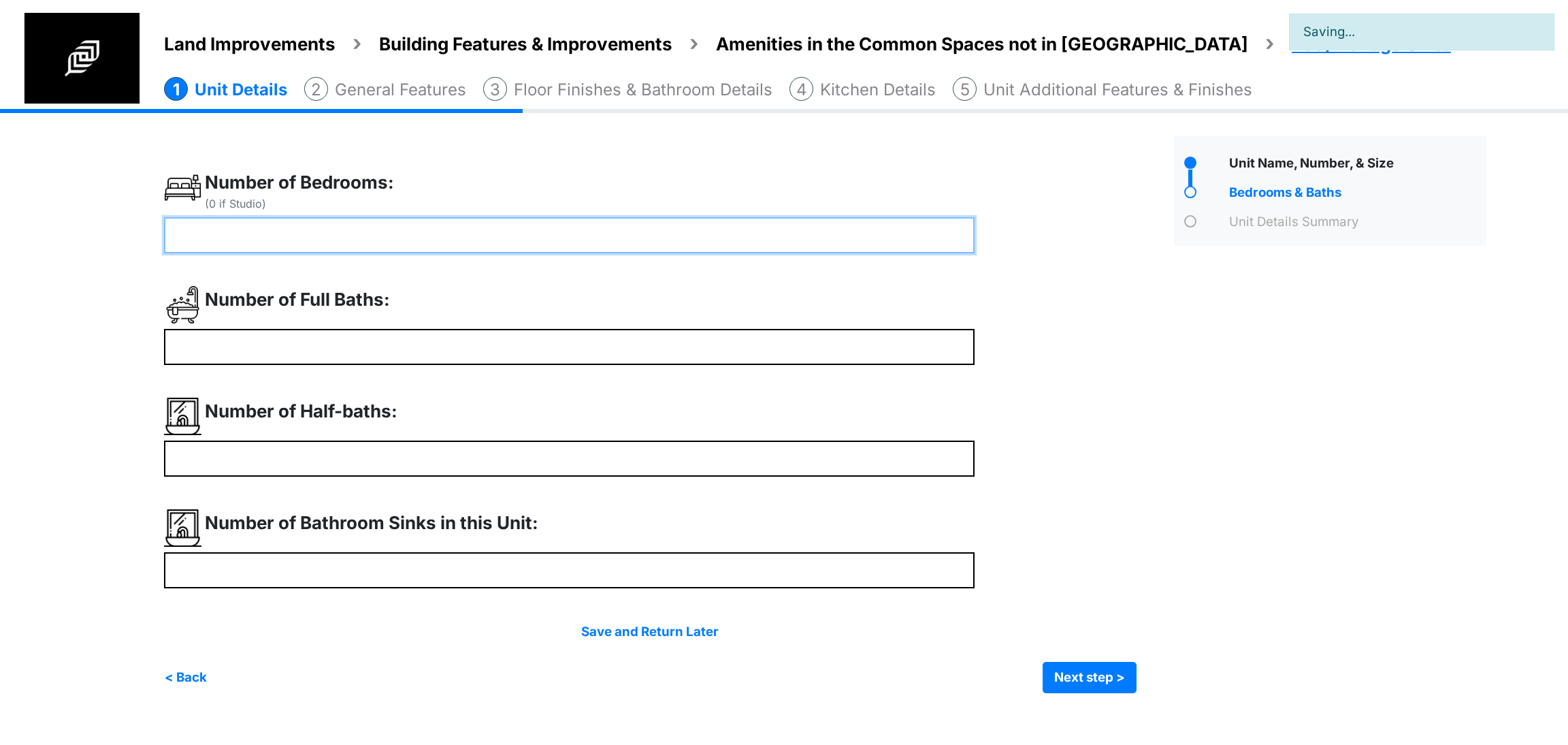
click at [387, 234] on input "number" at bounding box center [569, 234] width 810 height 36
click at [361, 234] on input "number" at bounding box center [569, 234] width 810 height 36
type input "*"
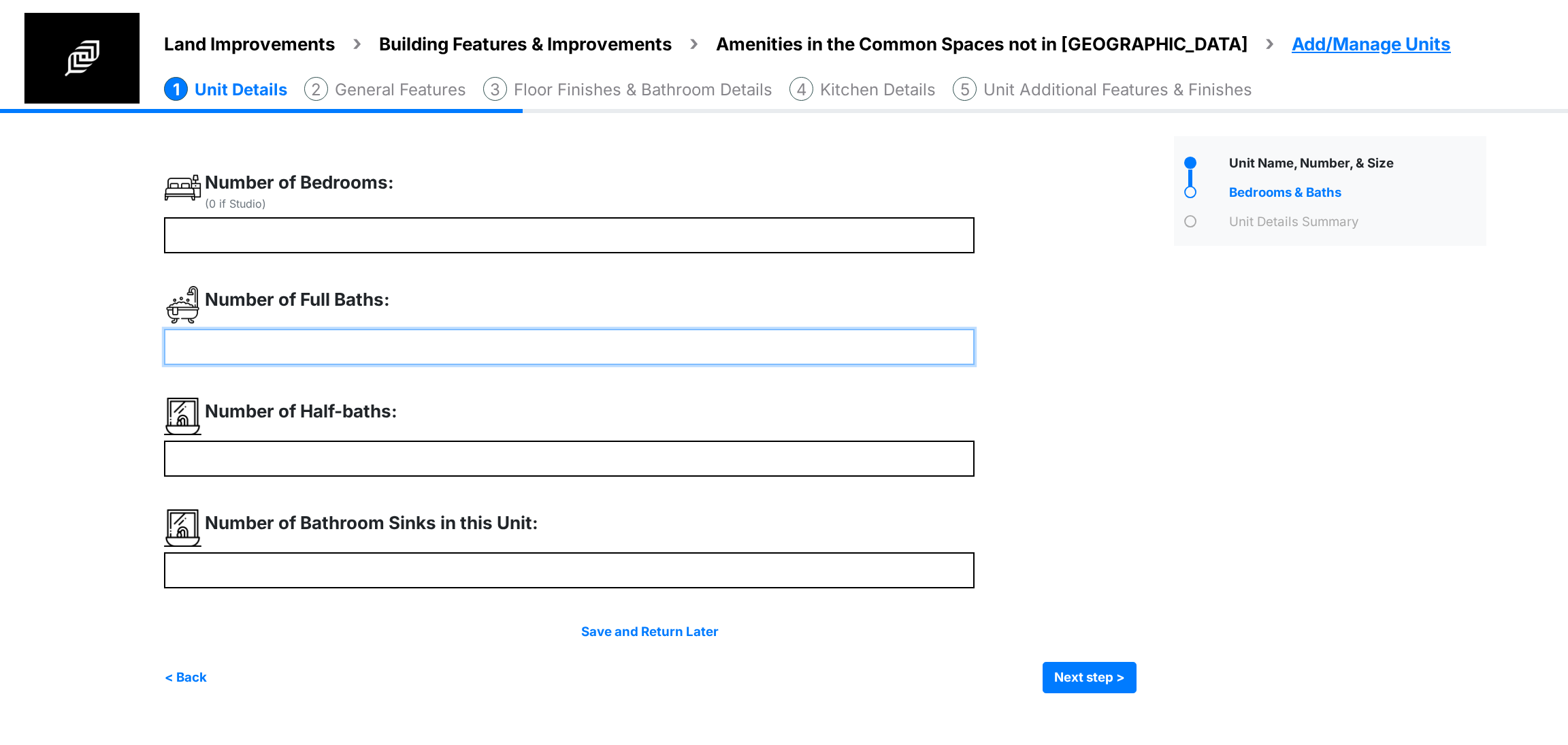
click at [300, 342] on input "number" at bounding box center [569, 346] width 810 height 36
type input "*"
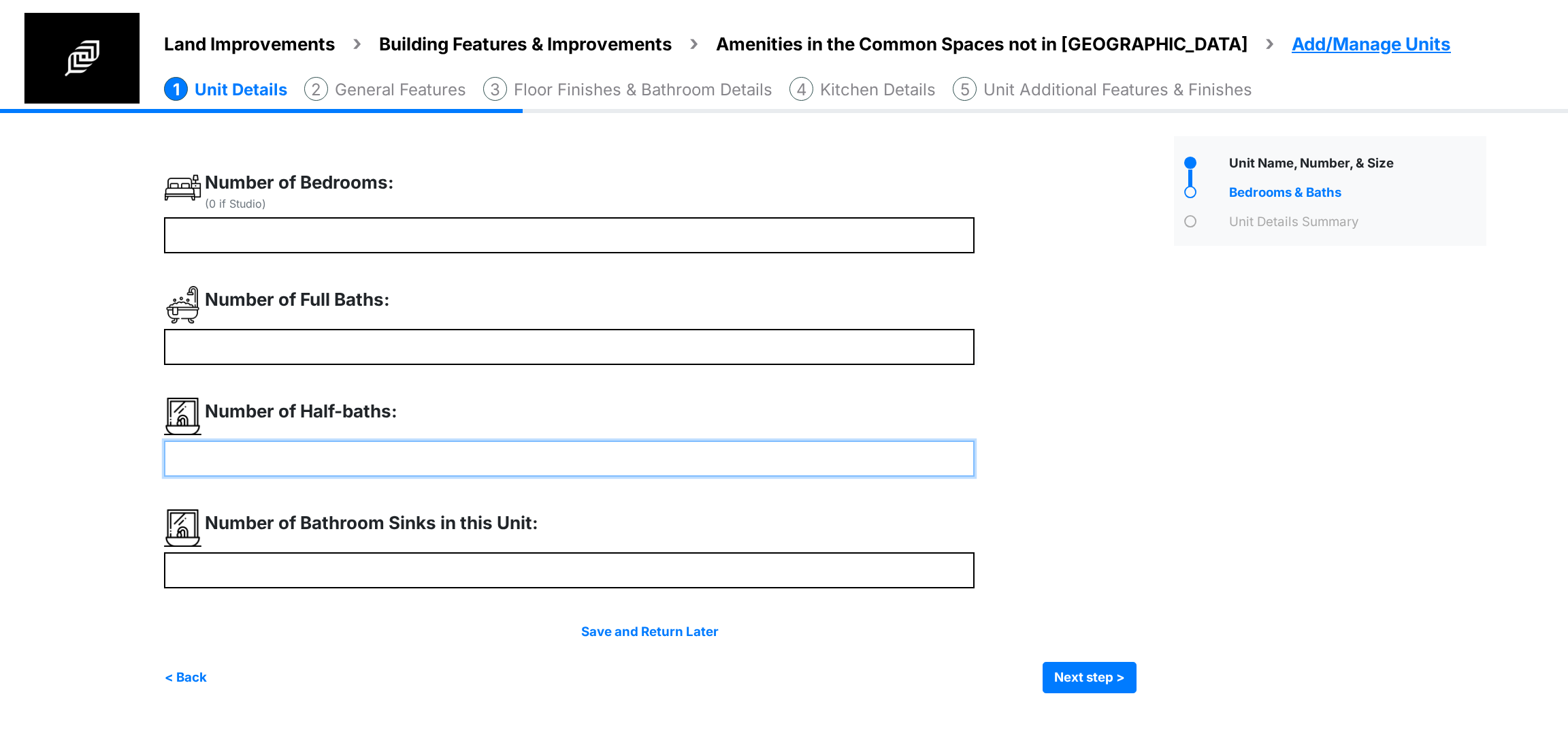
click at [288, 452] on input "number" at bounding box center [569, 458] width 810 height 36
type input "*"
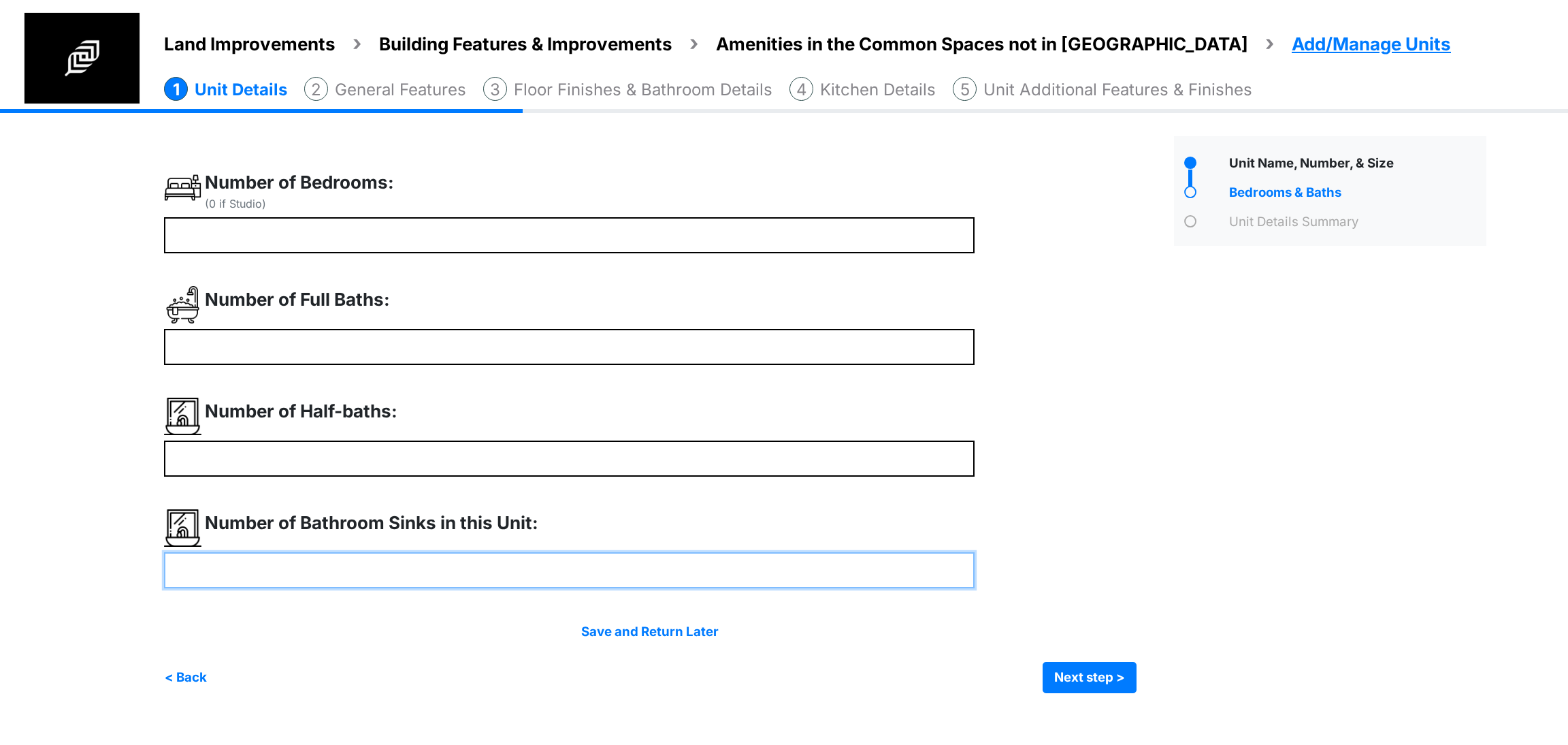
click at [287, 563] on input "number" at bounding box center [569, 569] width 810 height 36
type input "*"
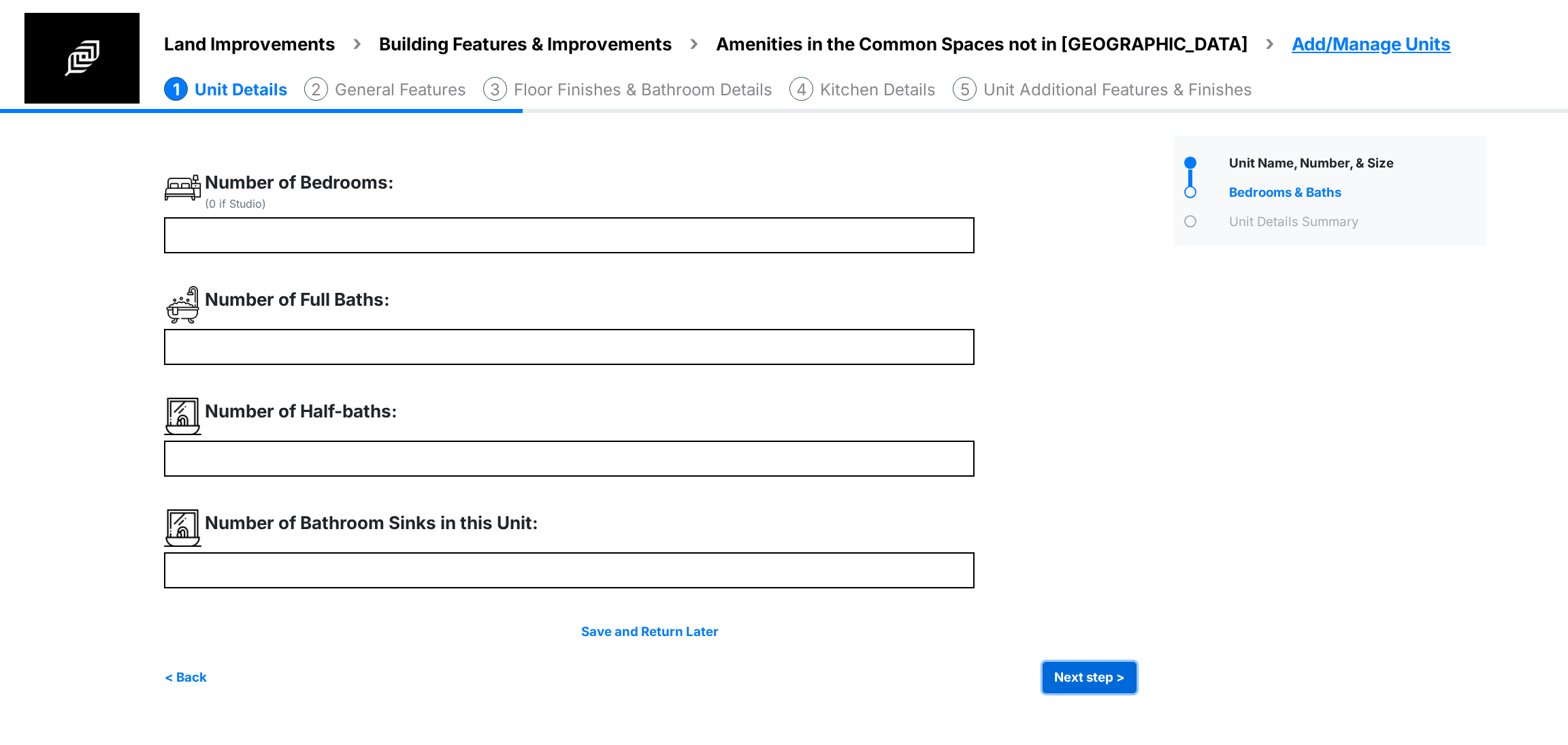
click at [1073, 679] on button "Next step >" at bounding box center [1089, 677] width 94 height 31
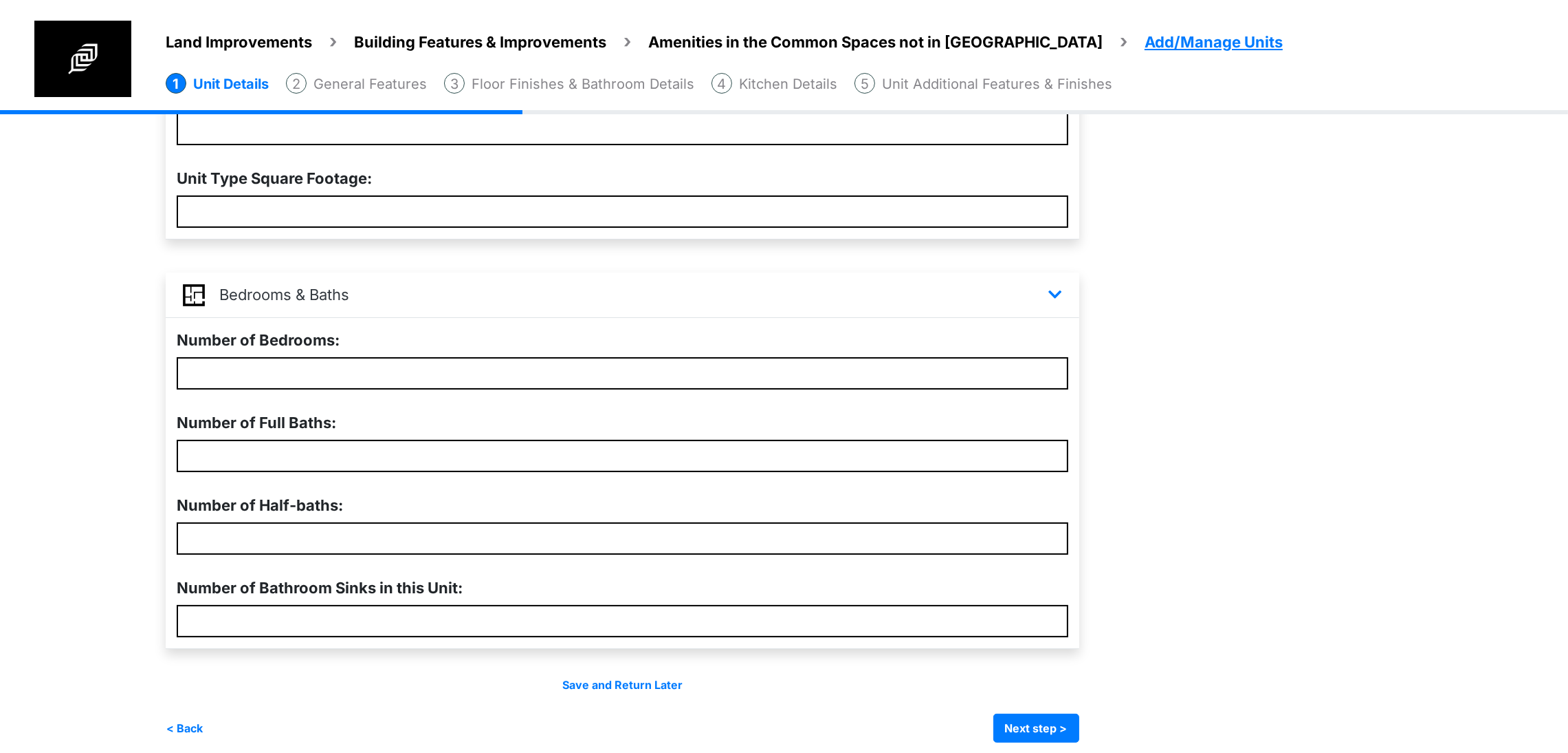
scroll to position [376, 0]
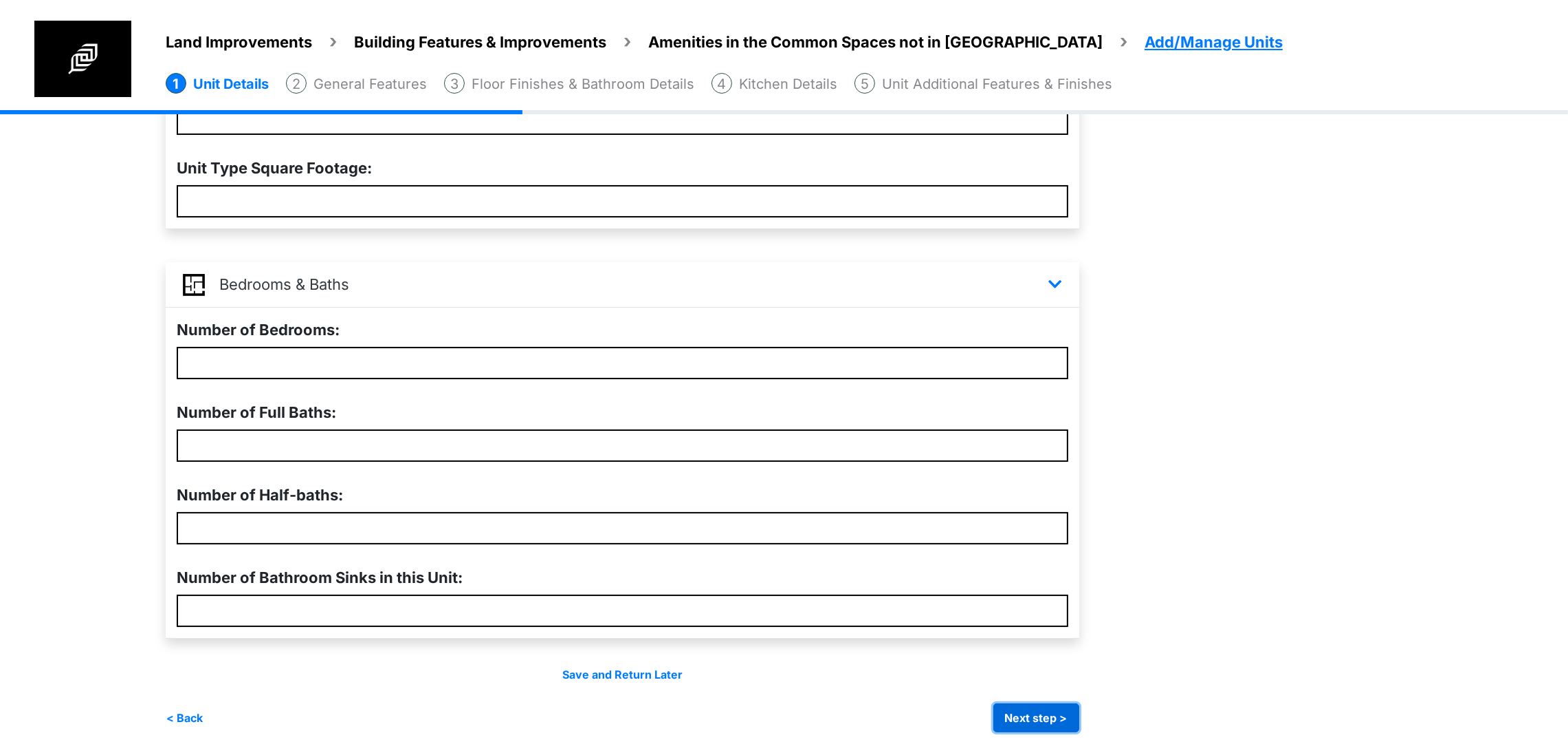
click at [1080, 707] on button "Next step >" at bounding box center [1036, 717] width 85 height 29
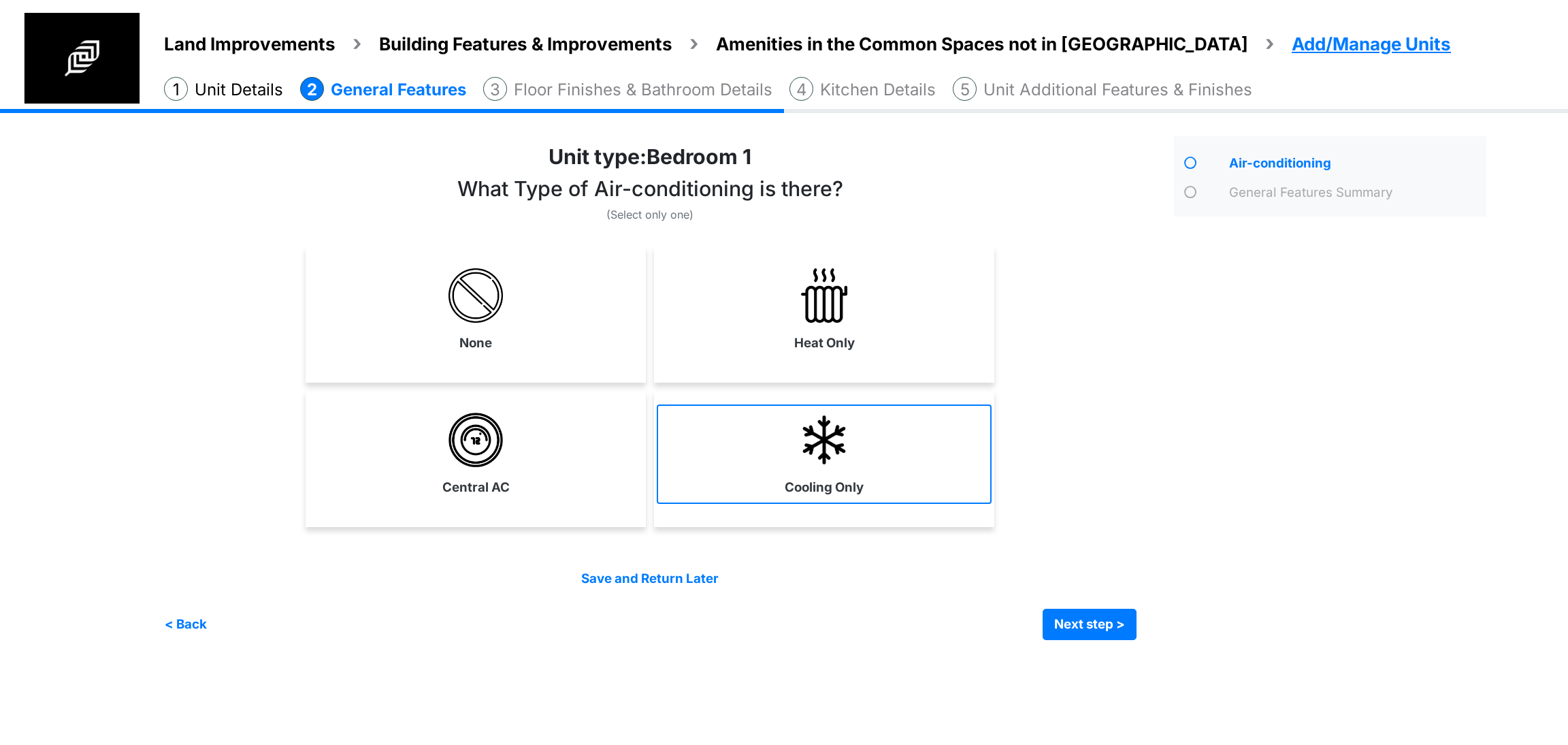
click at [751, 435] on link "Cooling Only" at bounding box center [824, 454] width 335 height 99
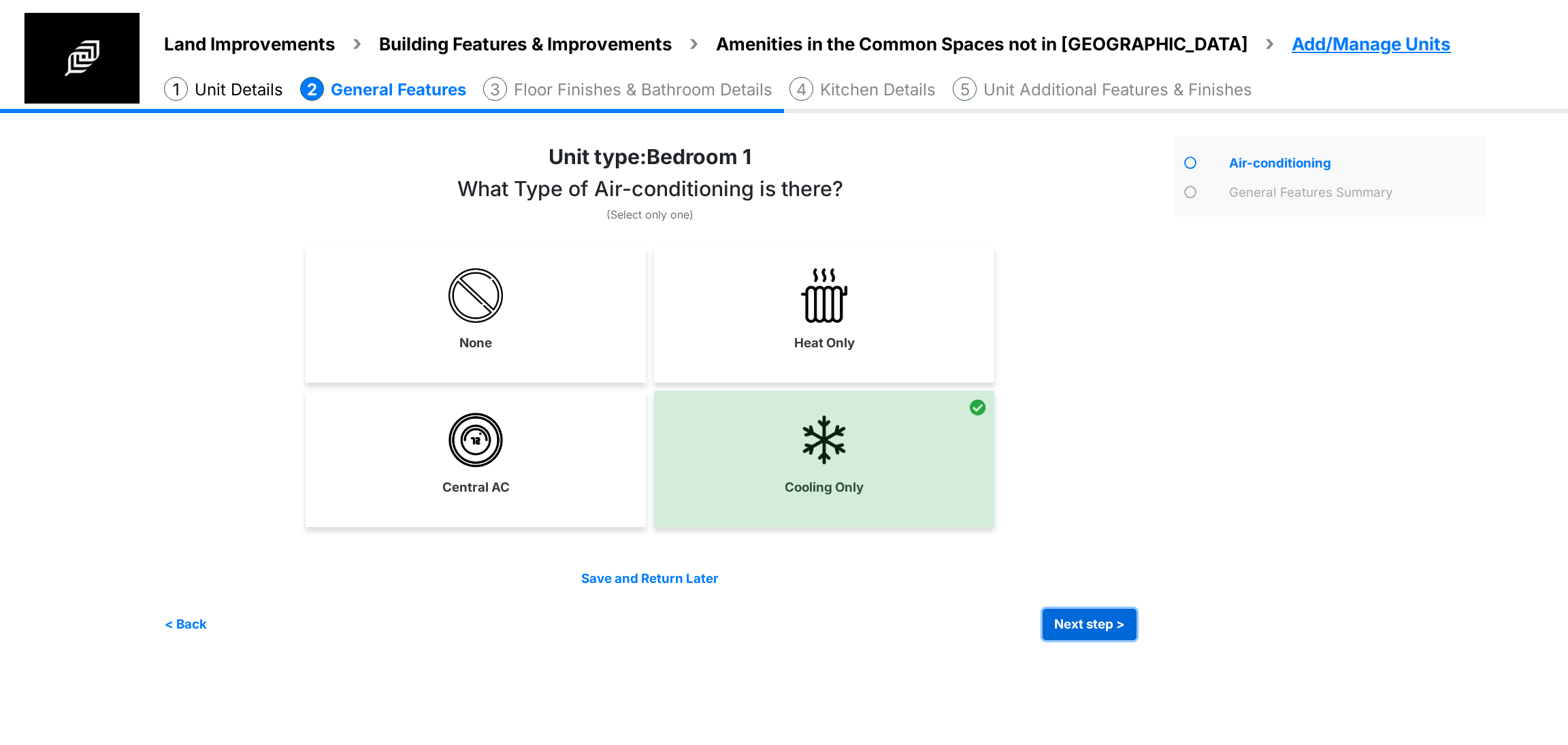
click at [1076, 615] on button "Next step >" at bounding box center [1089, 624] width 94 height 31
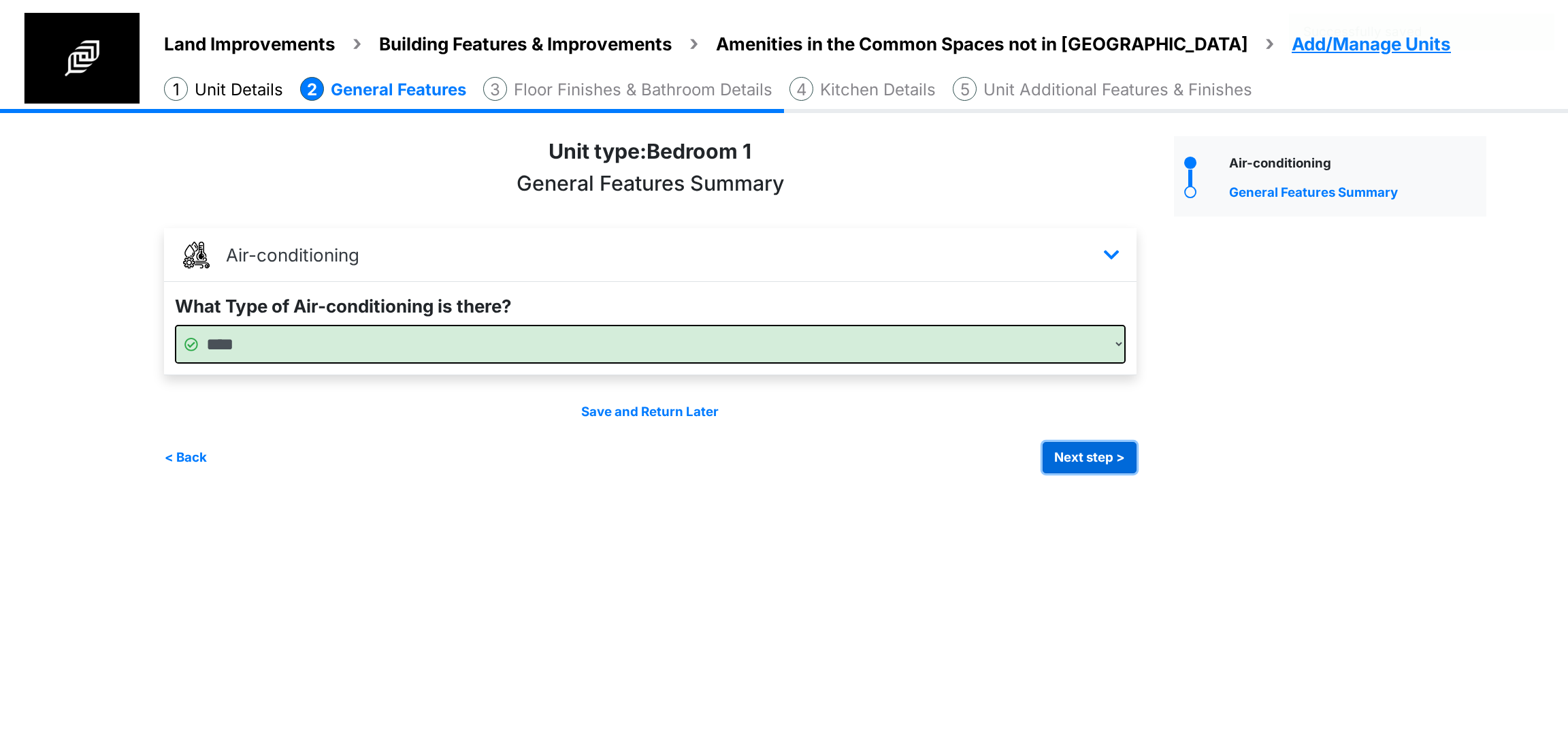
click at [1072, 459] on button "Next step >" at bounding box center [1089, 457] width 94 height 31
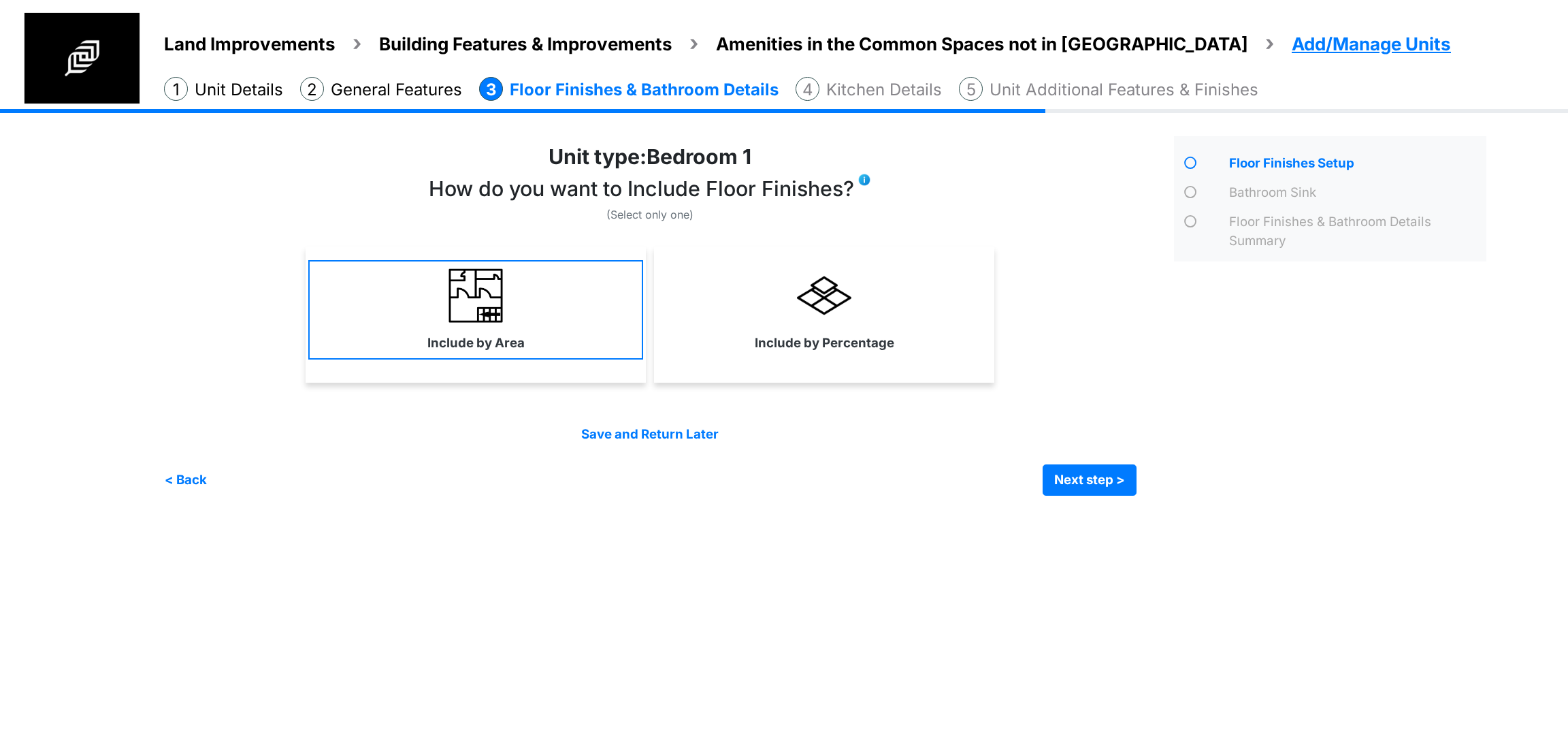
click at [458, 300] on img at bounding box center [476, 296] width 54 height 54
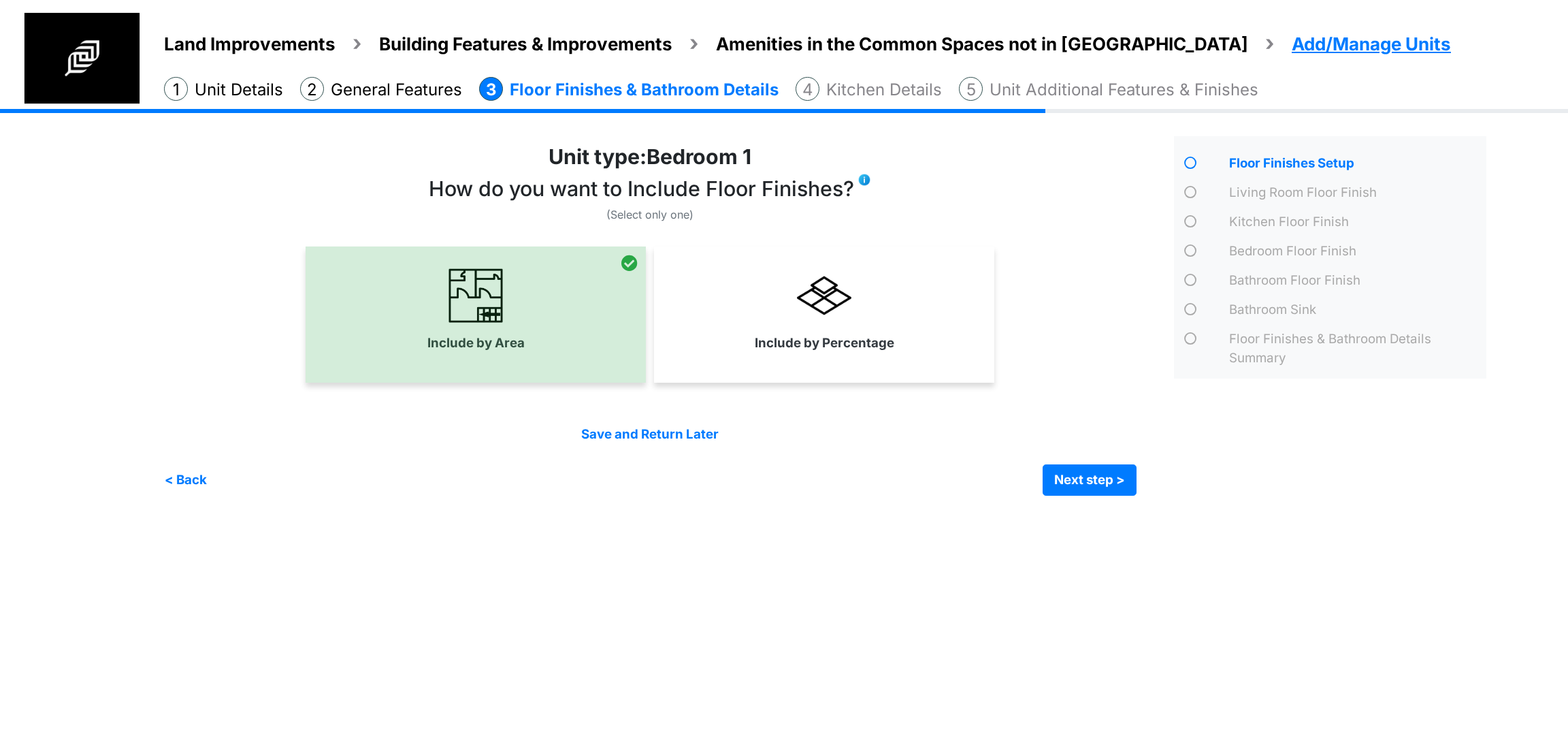
click at [872, 362] on div "Include by Percentage" at bounding box center [824, 314] width 340 height 136
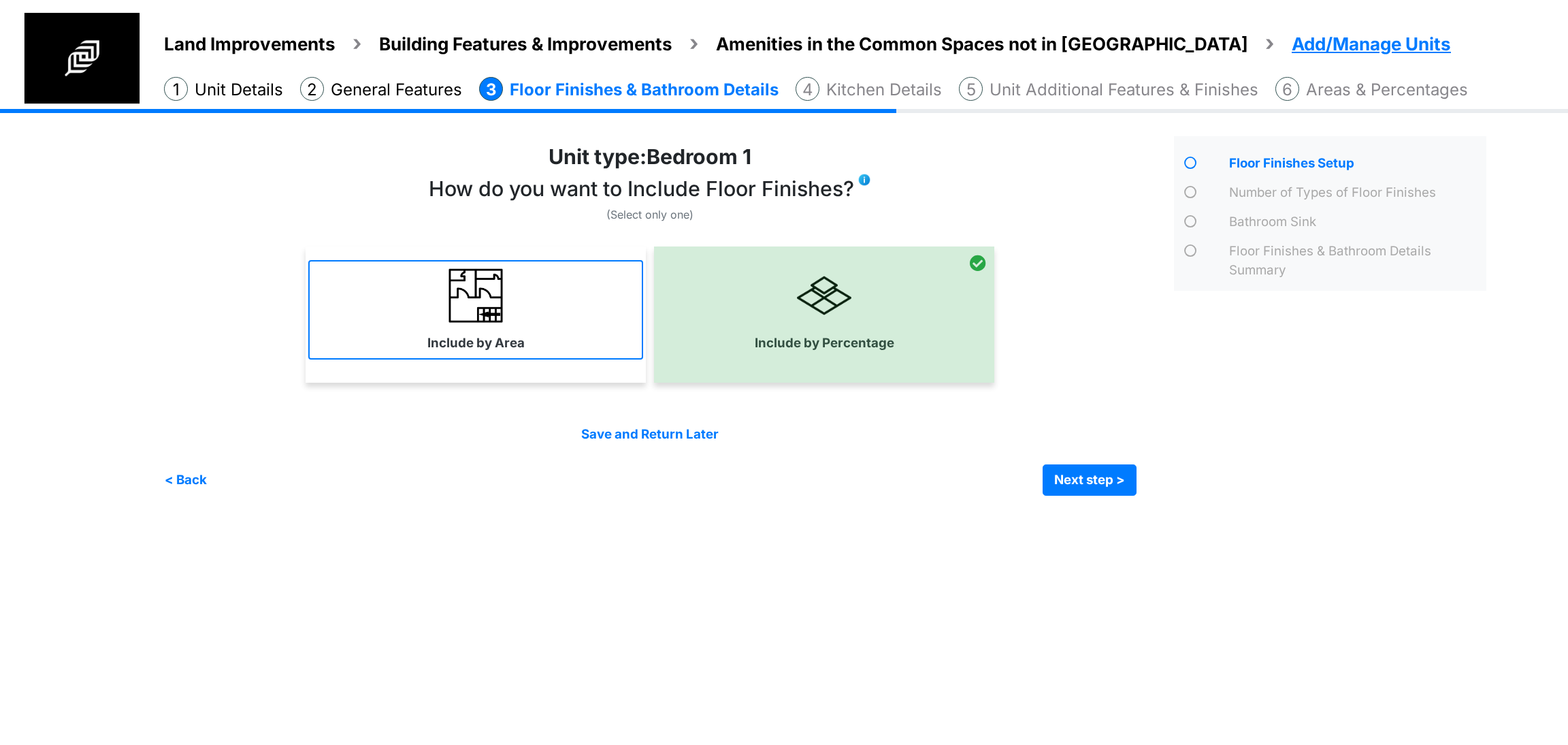
click at [526, 341] on link "Include by Area" at bounding box center [476, 309] width 335 height 99
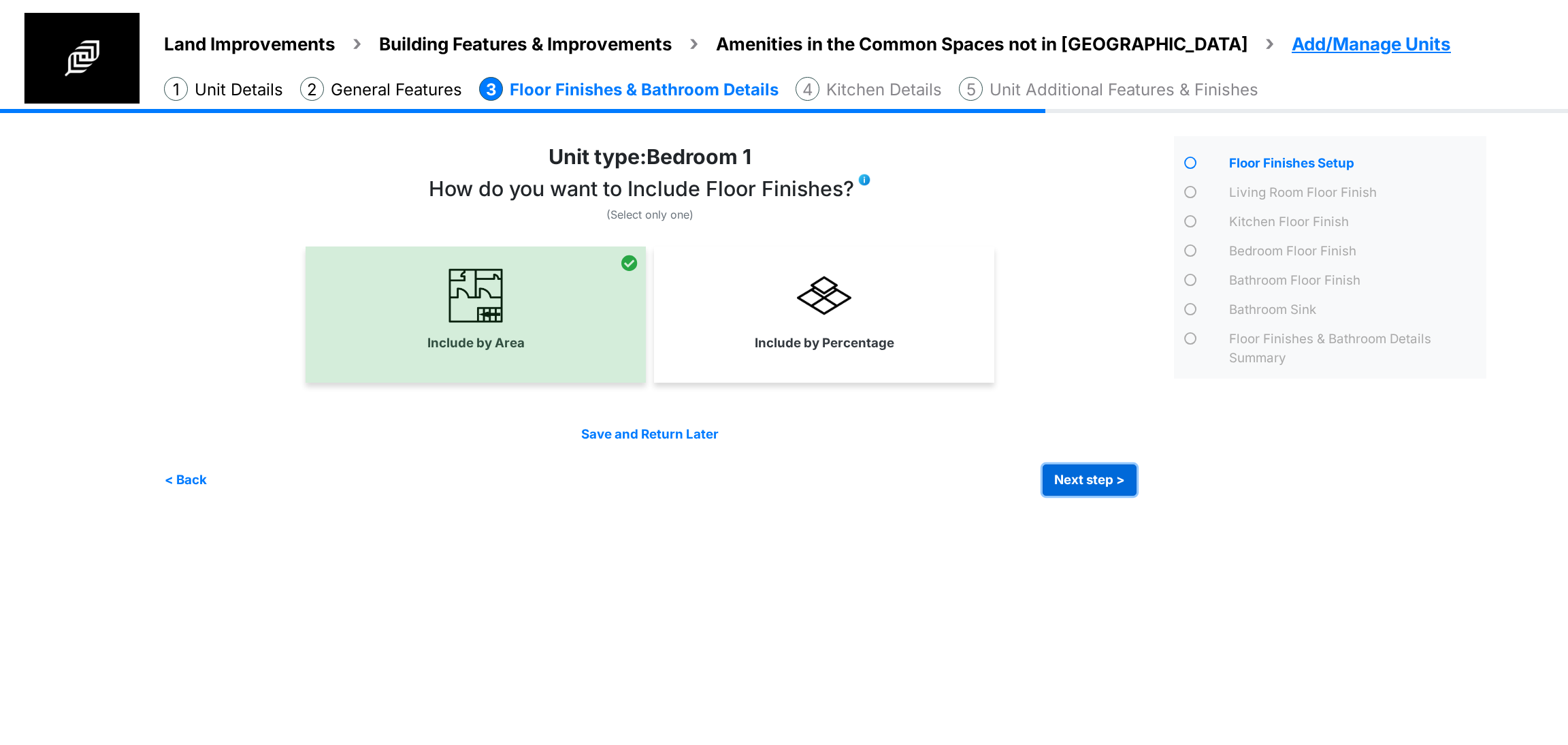
click at [1059, 478] on button "Next step >" at bounding box center [1089, 479] width 94 height 31
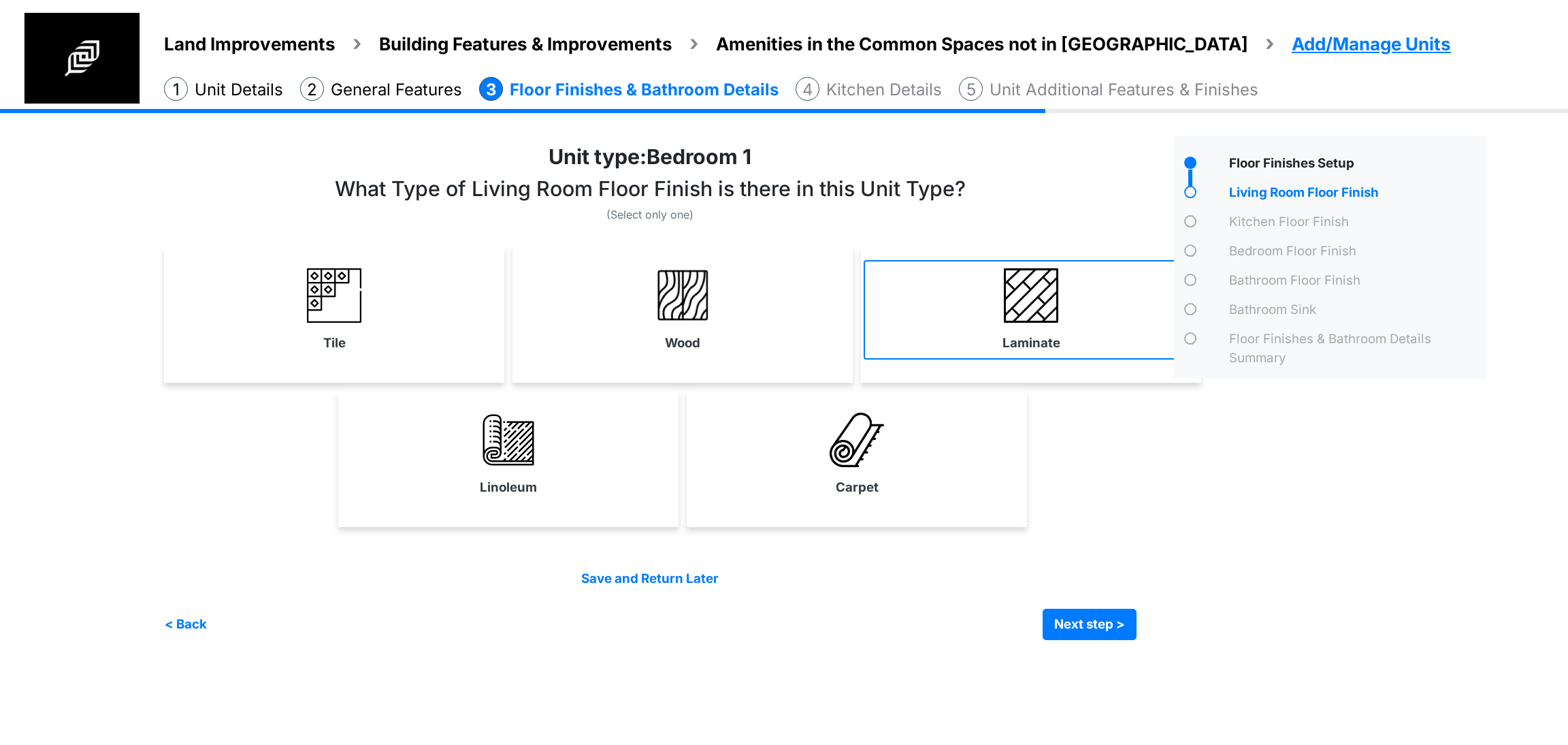
click at [982, 340] on link "Laminate" at bounding box center [1031, 309] width 335 height 99
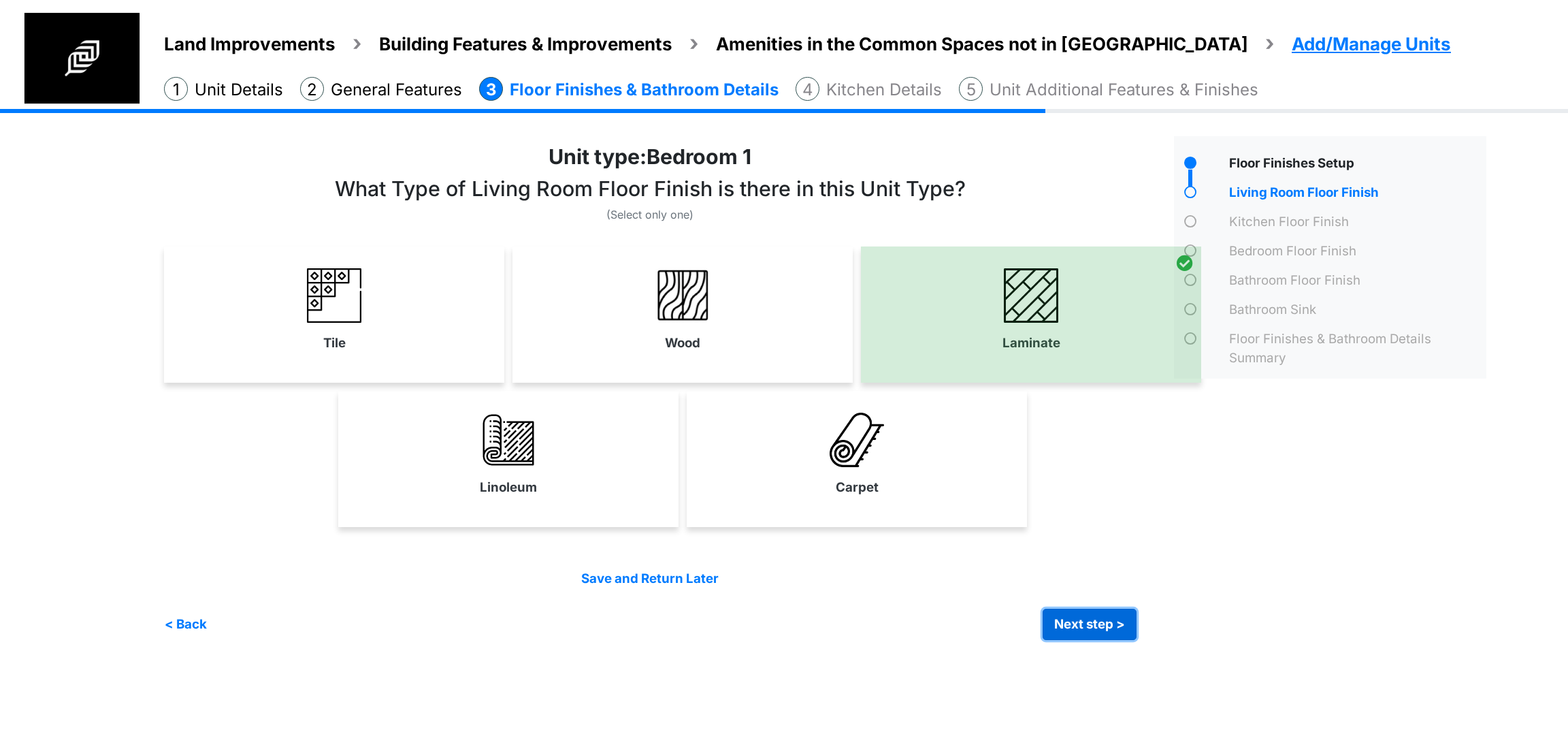
click at [1095, 615] on button "Next step >" at bounding box center [1089, 624] width 94 height 31
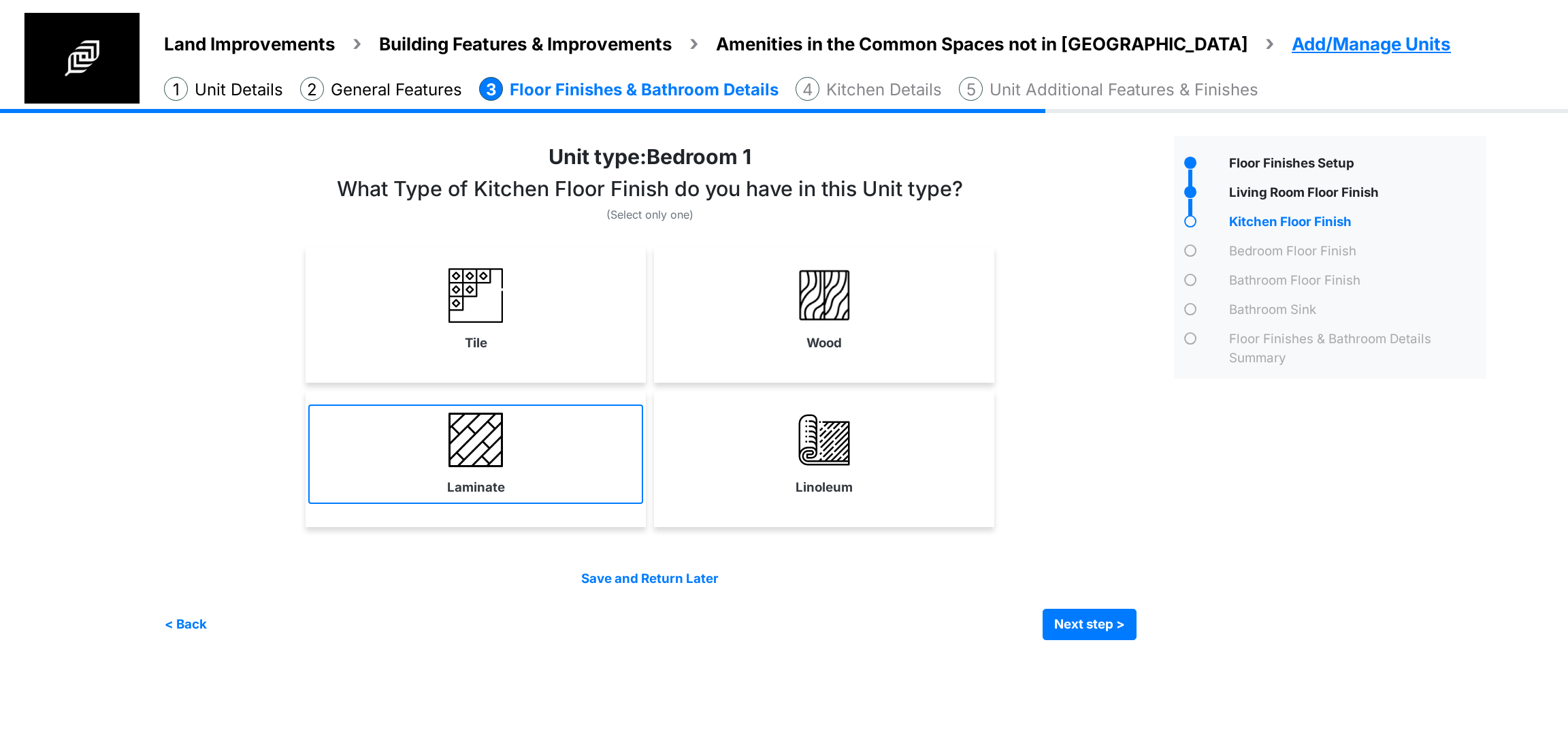
click at [520, 483] on link "Laminate" at bounding box center [476, 454] width 335 height 99
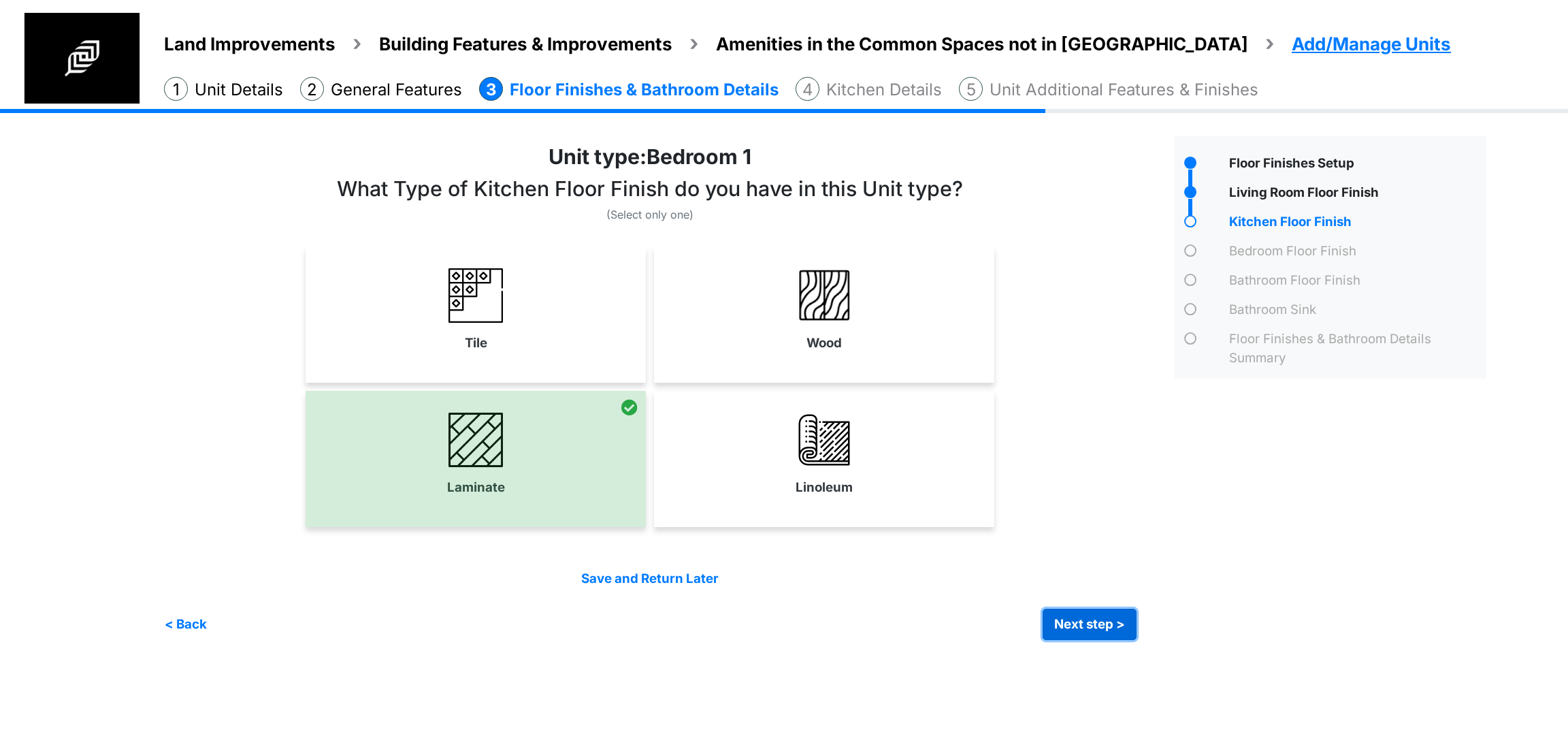
click at [1064, 620] on button "Next step >" at bounding box center [1089, 624] width 94 height 31
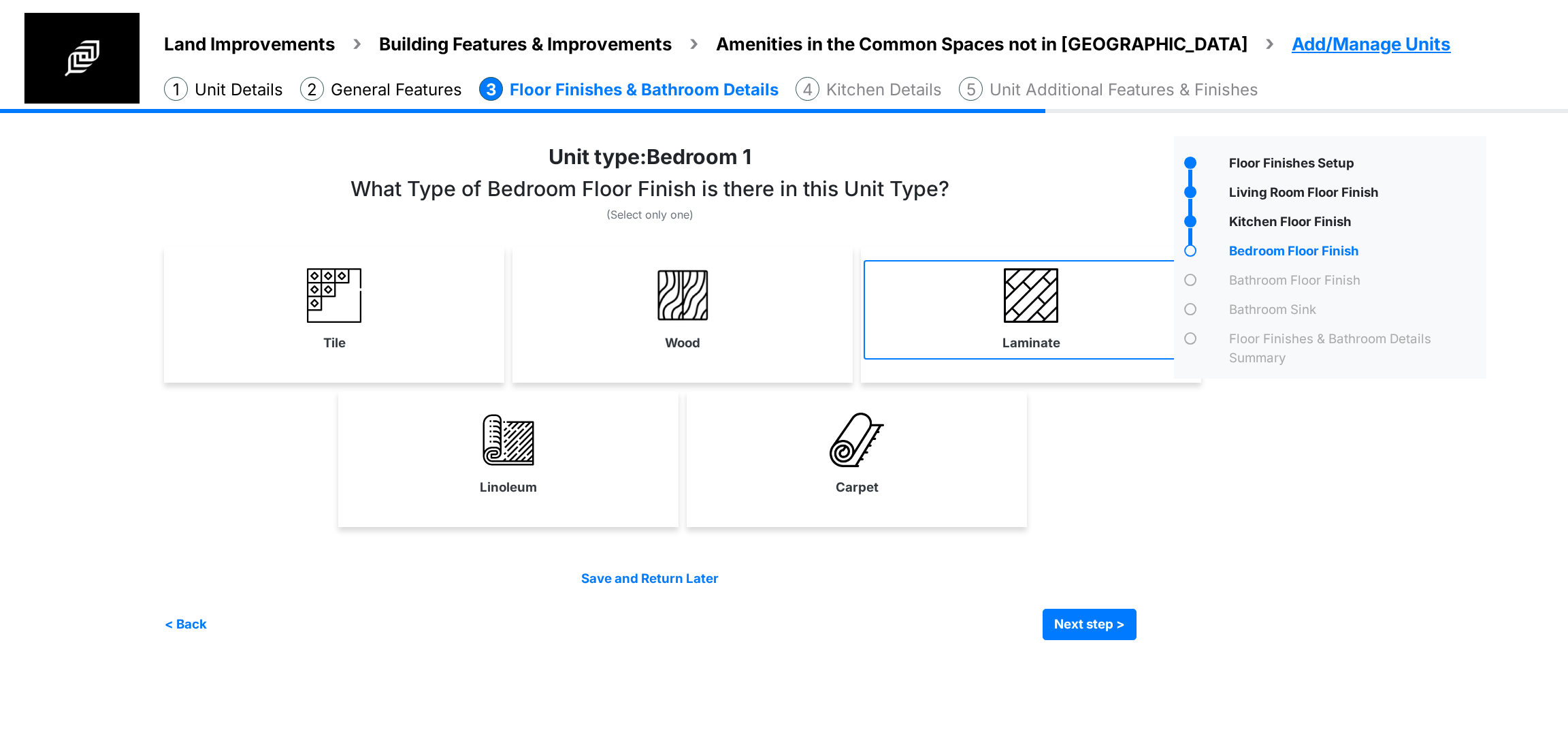
click at [1047, 281] on img at bounding box center [1031, 296] width 54 height 54
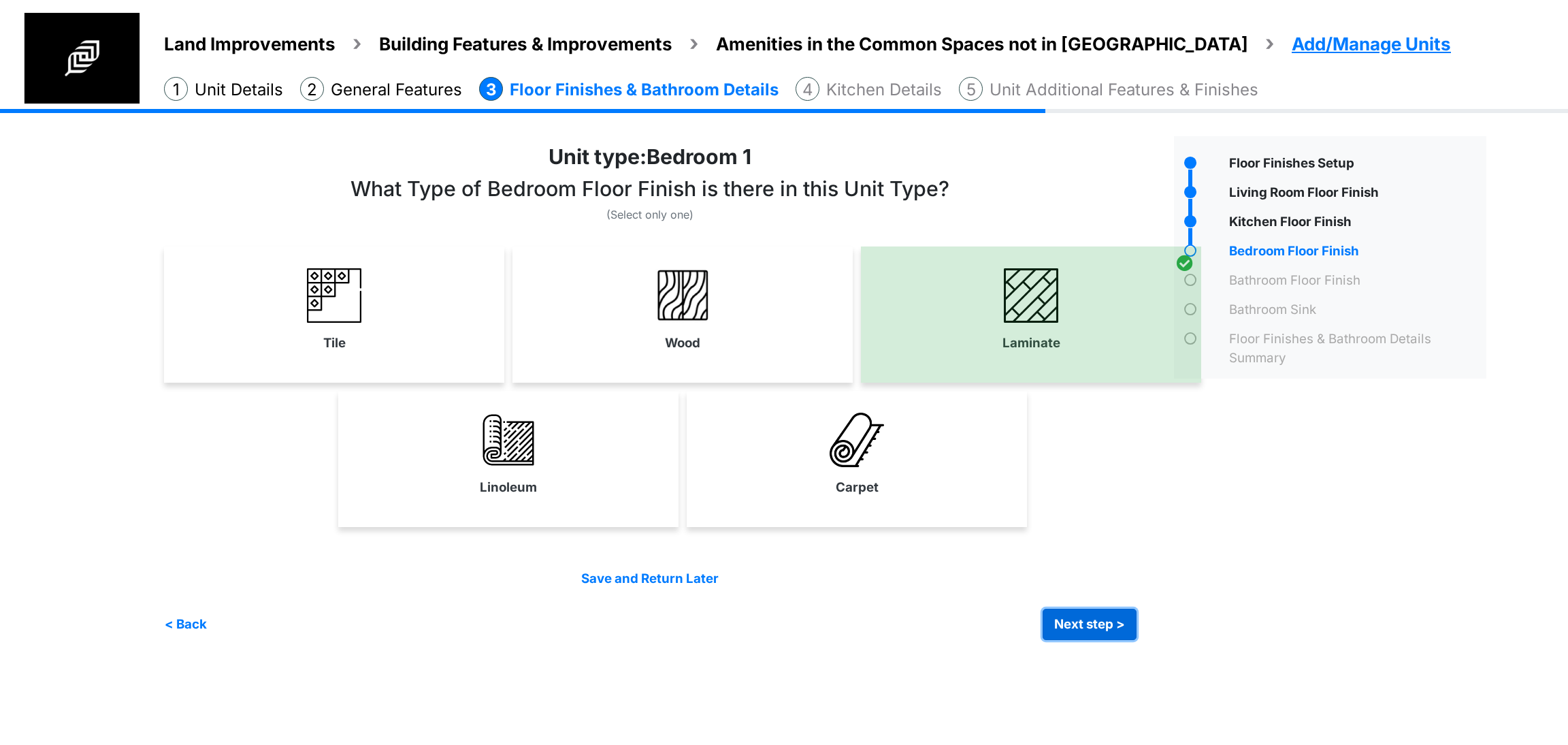
click at [1086, 613] on button "Next step >" at bounding box center [1089, 624] width 94 height 31
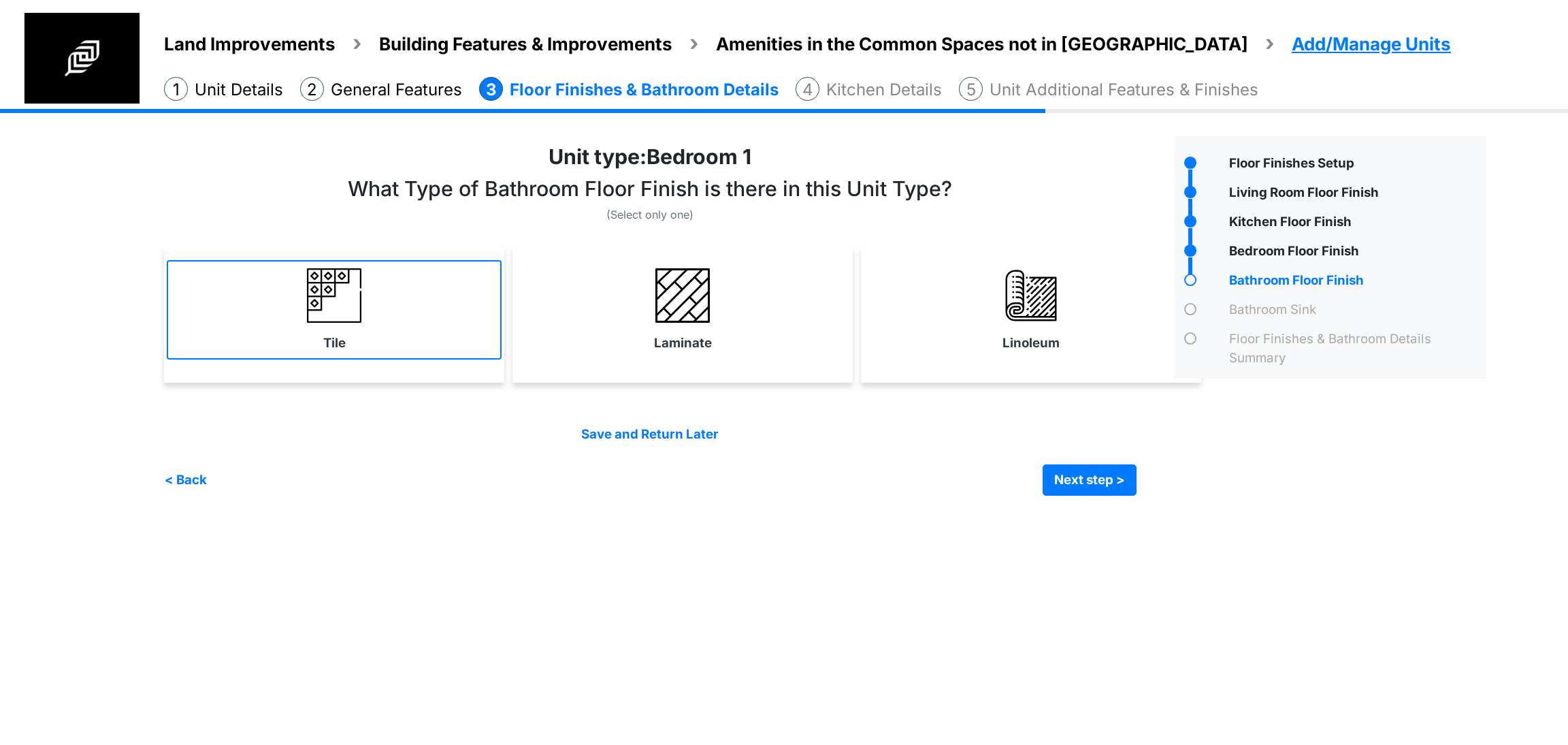
click at [335, 308] on img at bounding box center [335, 296] width 54 height 54
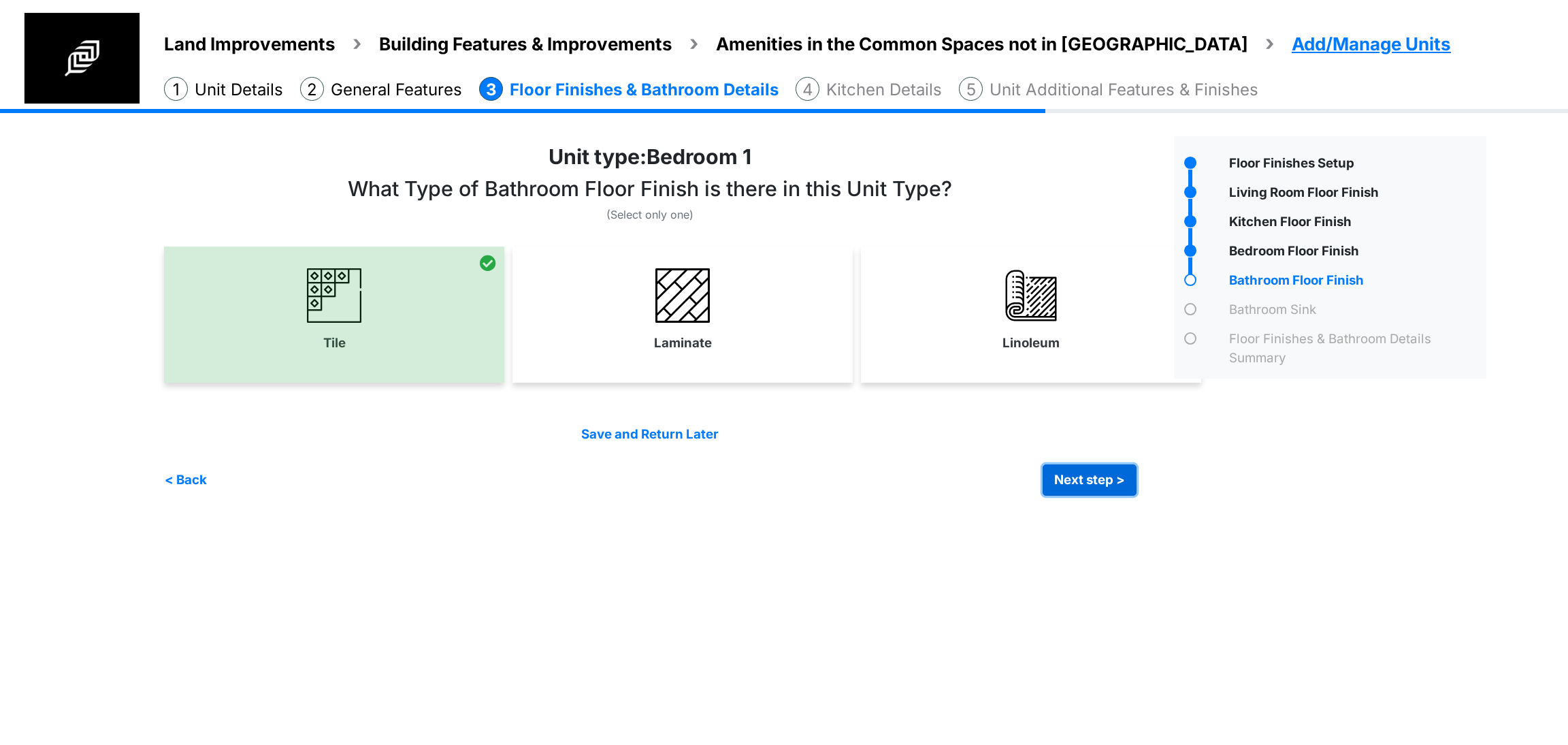
click at [1080, 482] on button "Next step >" at bounding box center [1089, 479] width 94 height 31
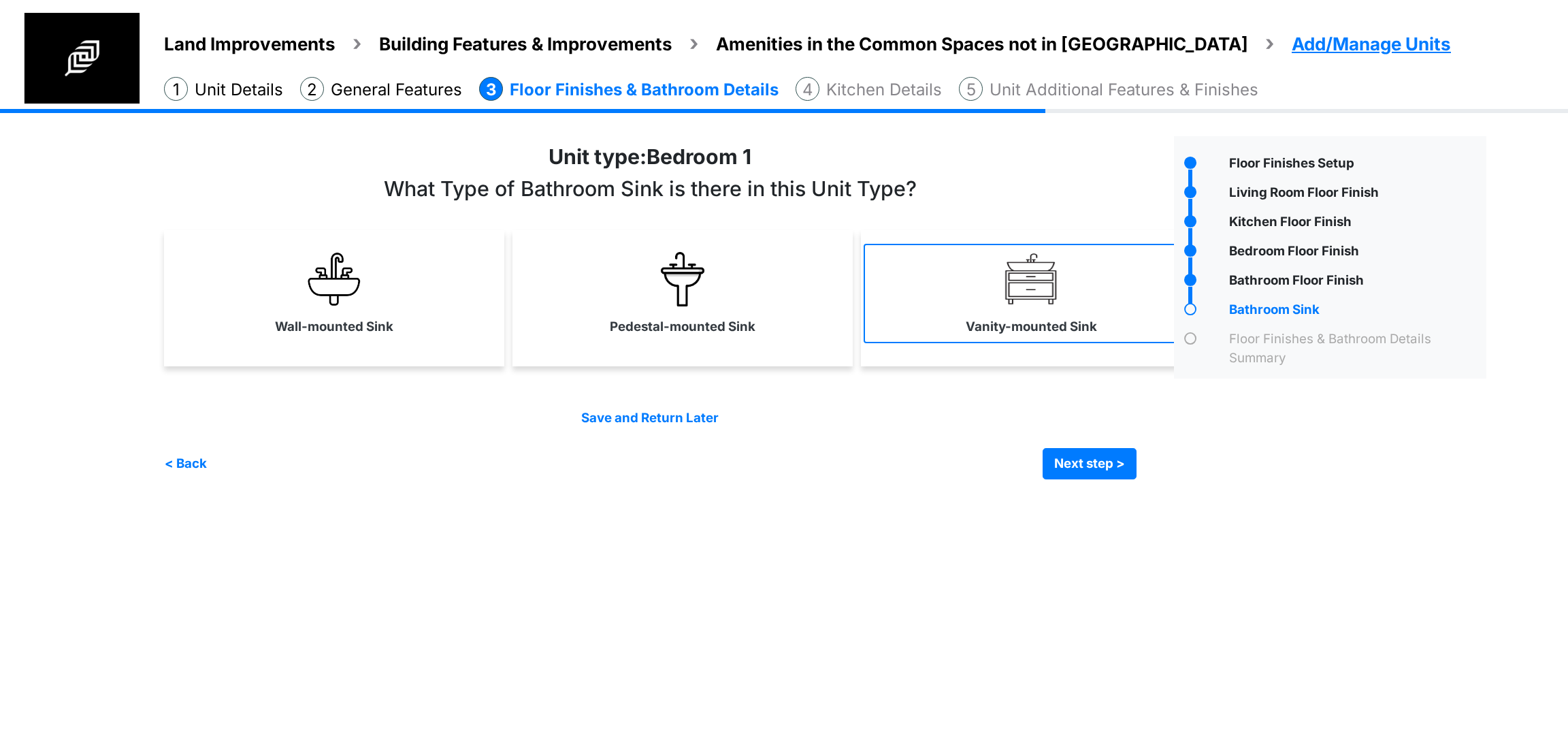
click at [928, 323] on link "Vanity-mounted Sink" at bounding box center [1031, 294] width 335 height 99
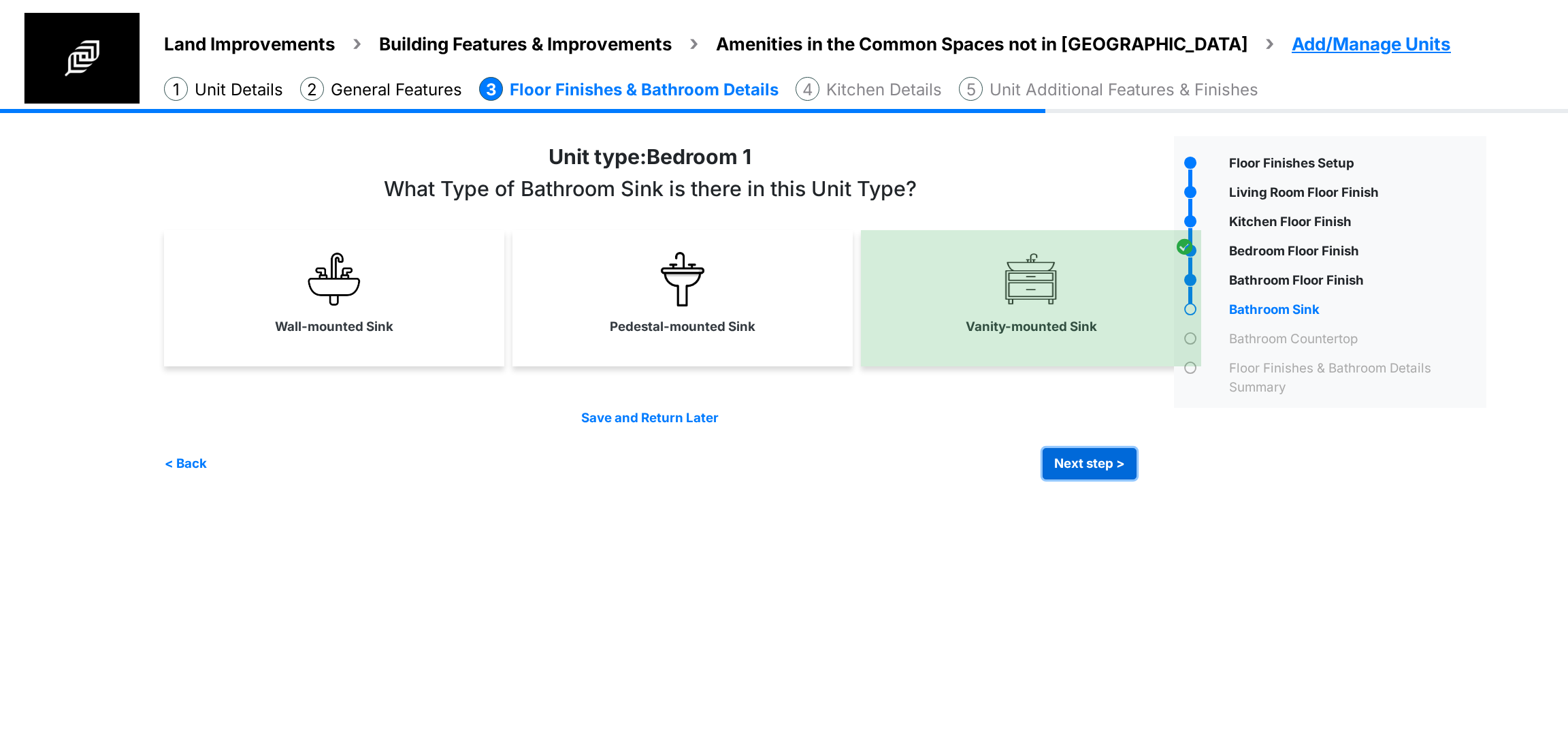
click at [1089, 472] on button "Next step >" at bounding box center [1089, 463] width 94 height 31
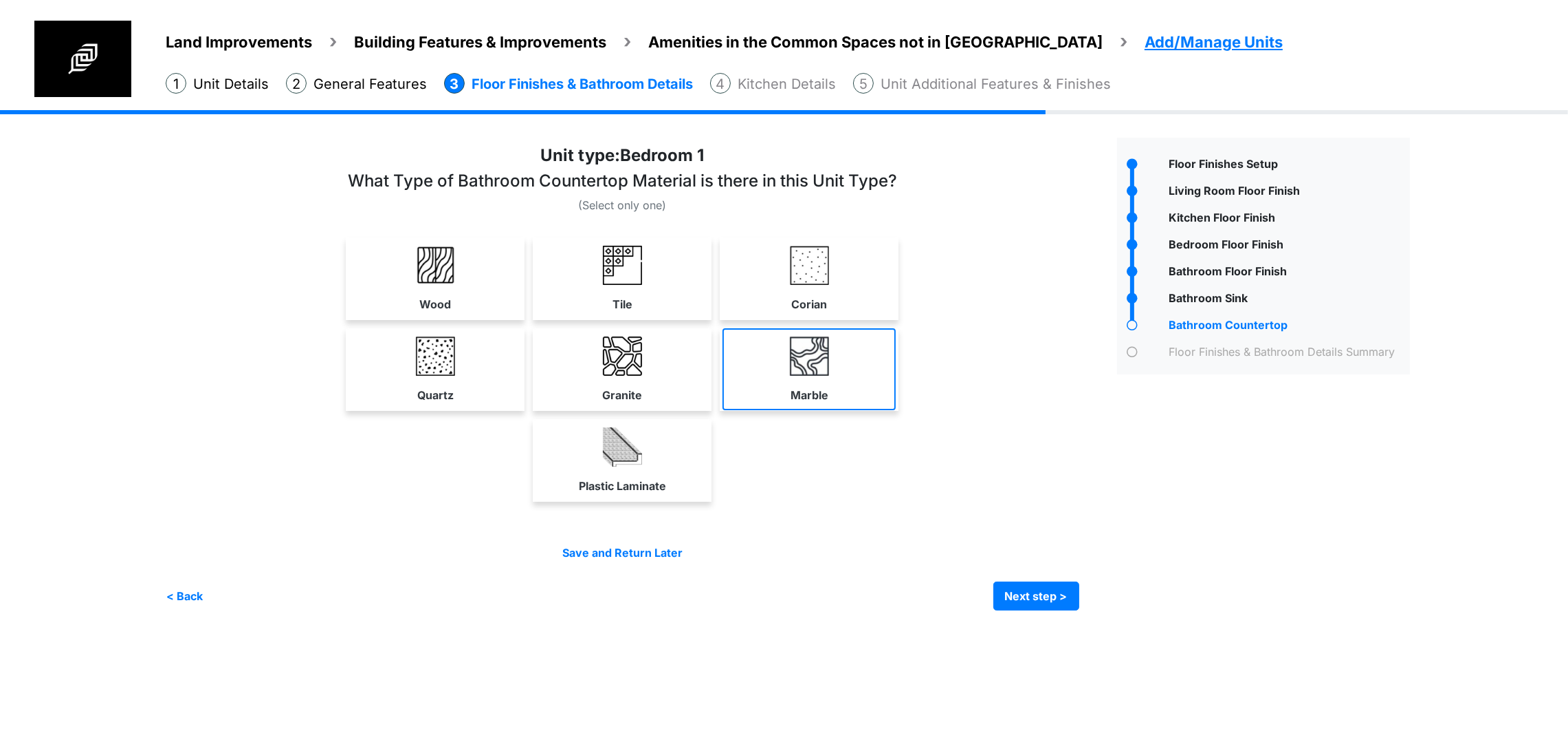
click at [896, 410] on link "Marble" at bounding box center [809, 369] width 173 height 82
select select "*"
click at [1080, 501] on div "Plastic Laminate" at bounding box center [623, 460] width 914 height 83
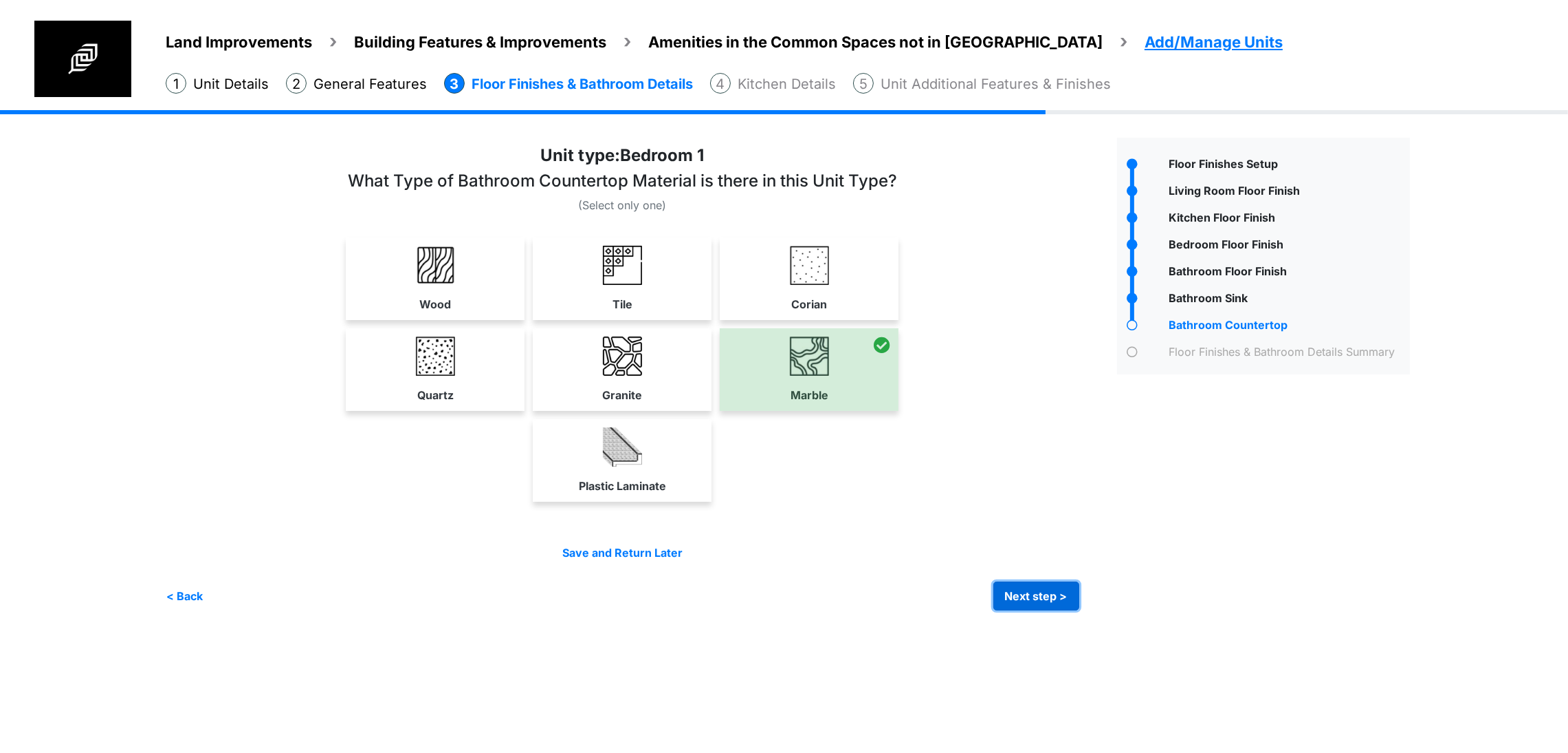
click at [1080, 610] on button "Next step >" at bounding box center [1036, 595] width 85 height 29
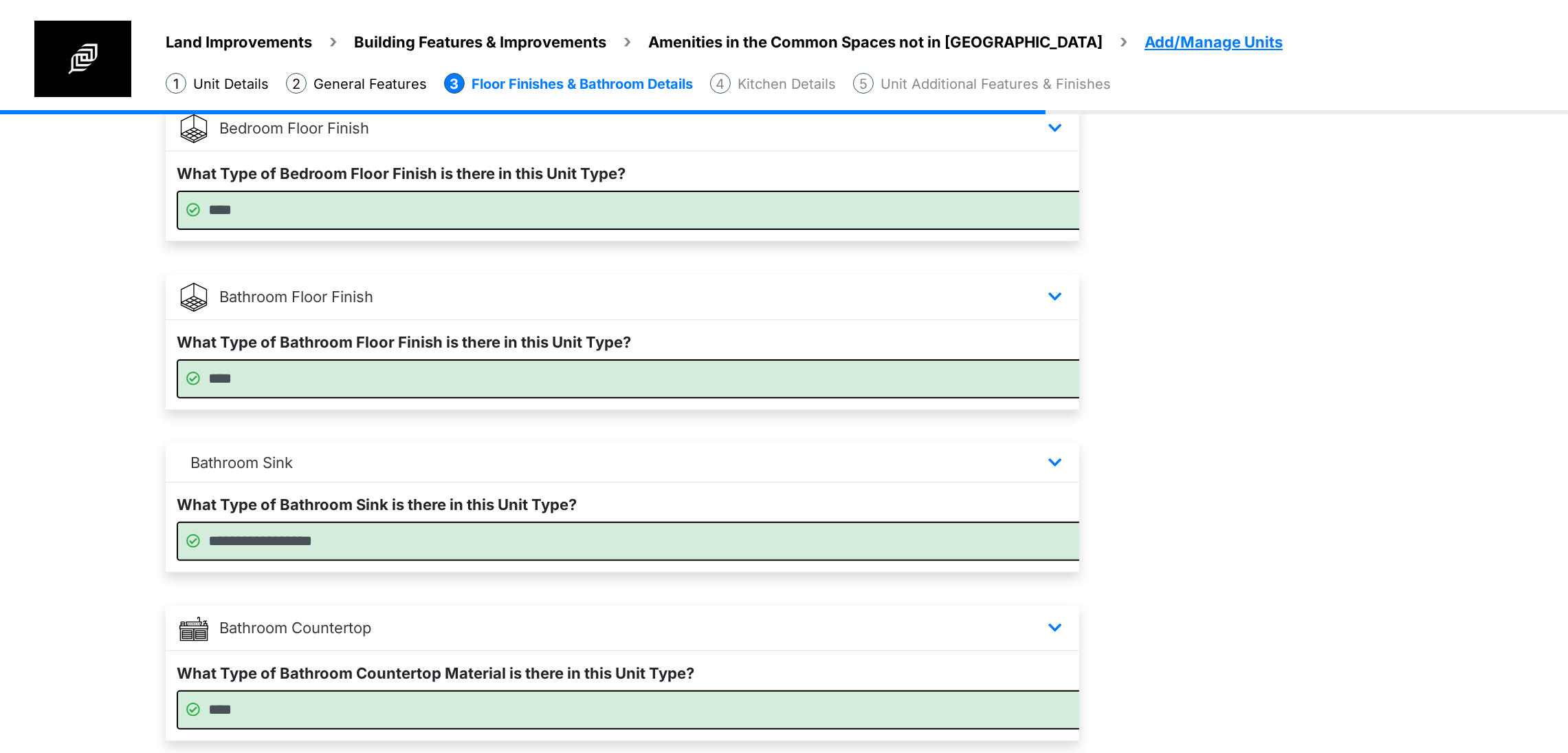
scroll to position [826, 0]
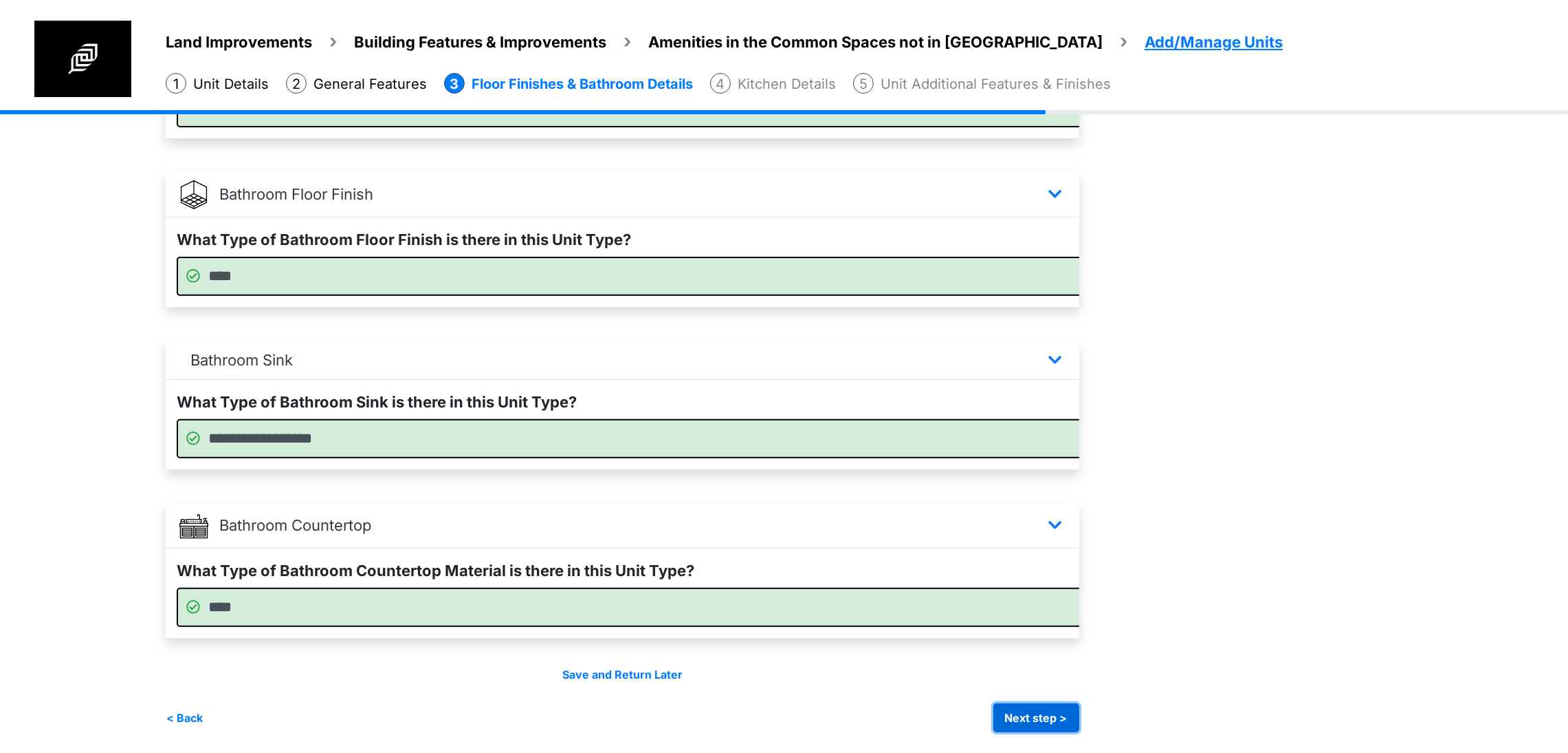
click at [1080, 703] on button "Next step >" at bounding box center [1036, 717] width 85 height 29
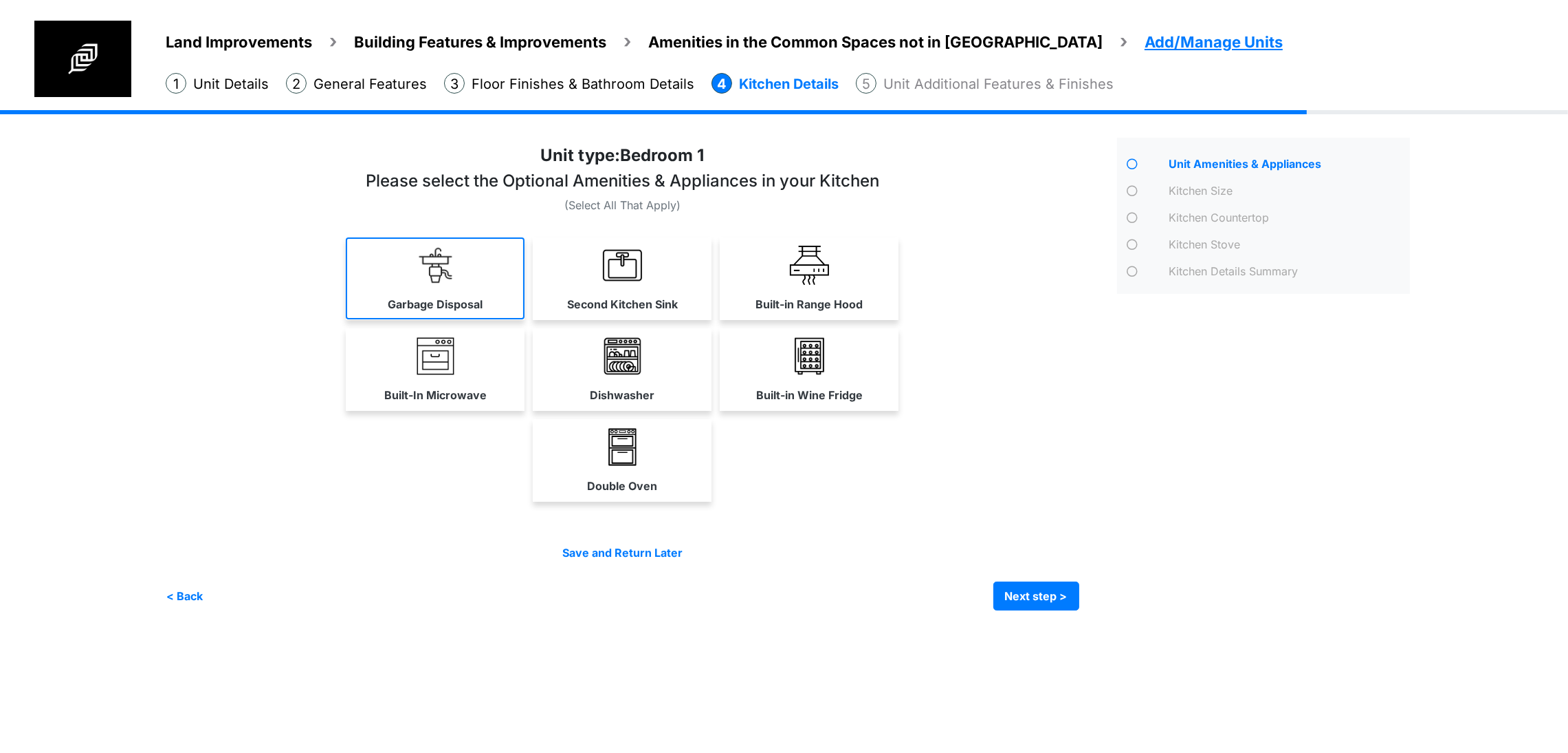
click at [493, 291] on link "Garbage Disposal" at bounding box center [435, 277] width 179 height 82
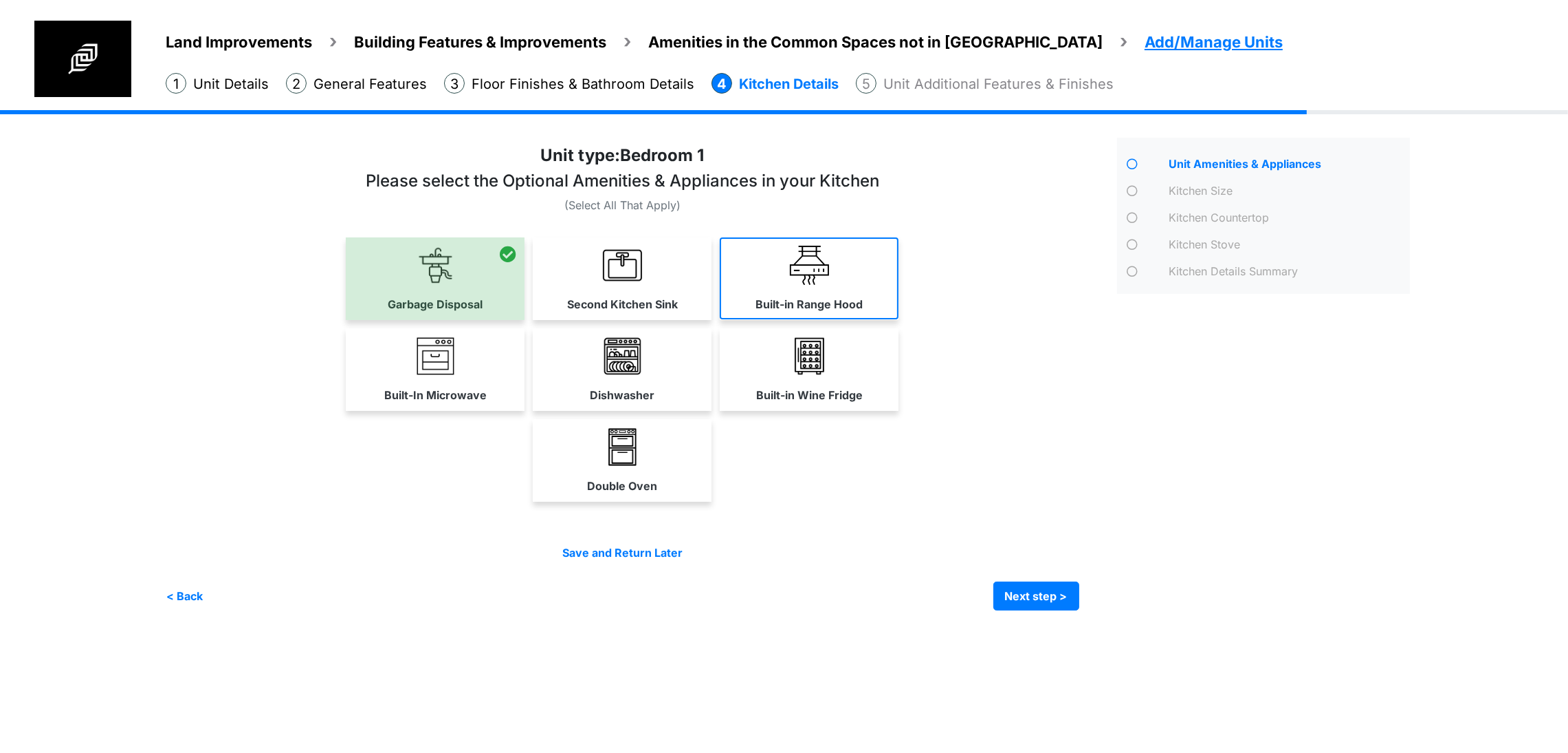
click at [899, 313] on link "Built-in Range Hood" at bounding box center [810, 277] width 179 height 82
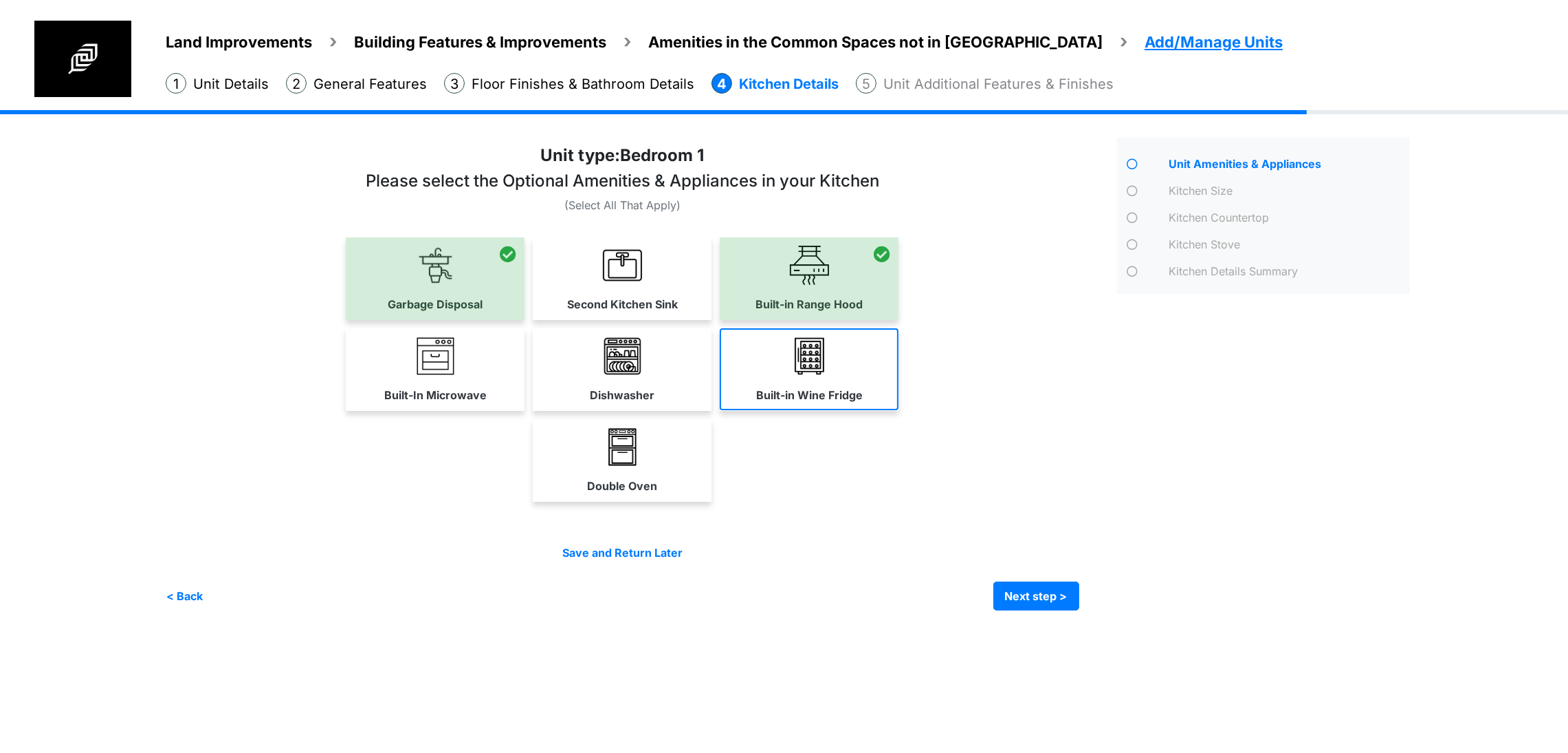
click at [899, 410] on link "Built-in Wine Fridge" at bounding box center [810, 369] width 179 height 82
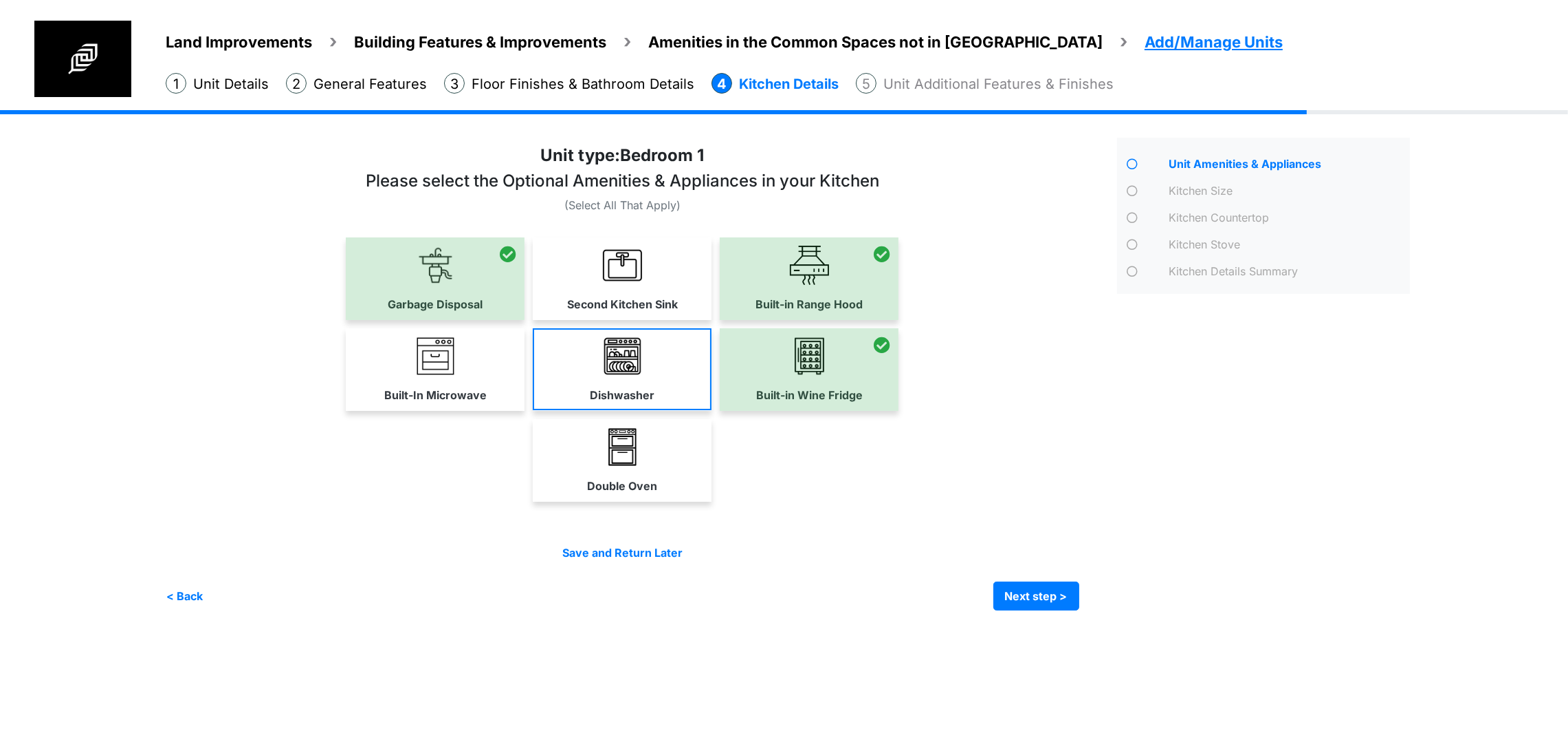
click at [643, 376] on img at bounding box center [623, 356] width 39 height 39
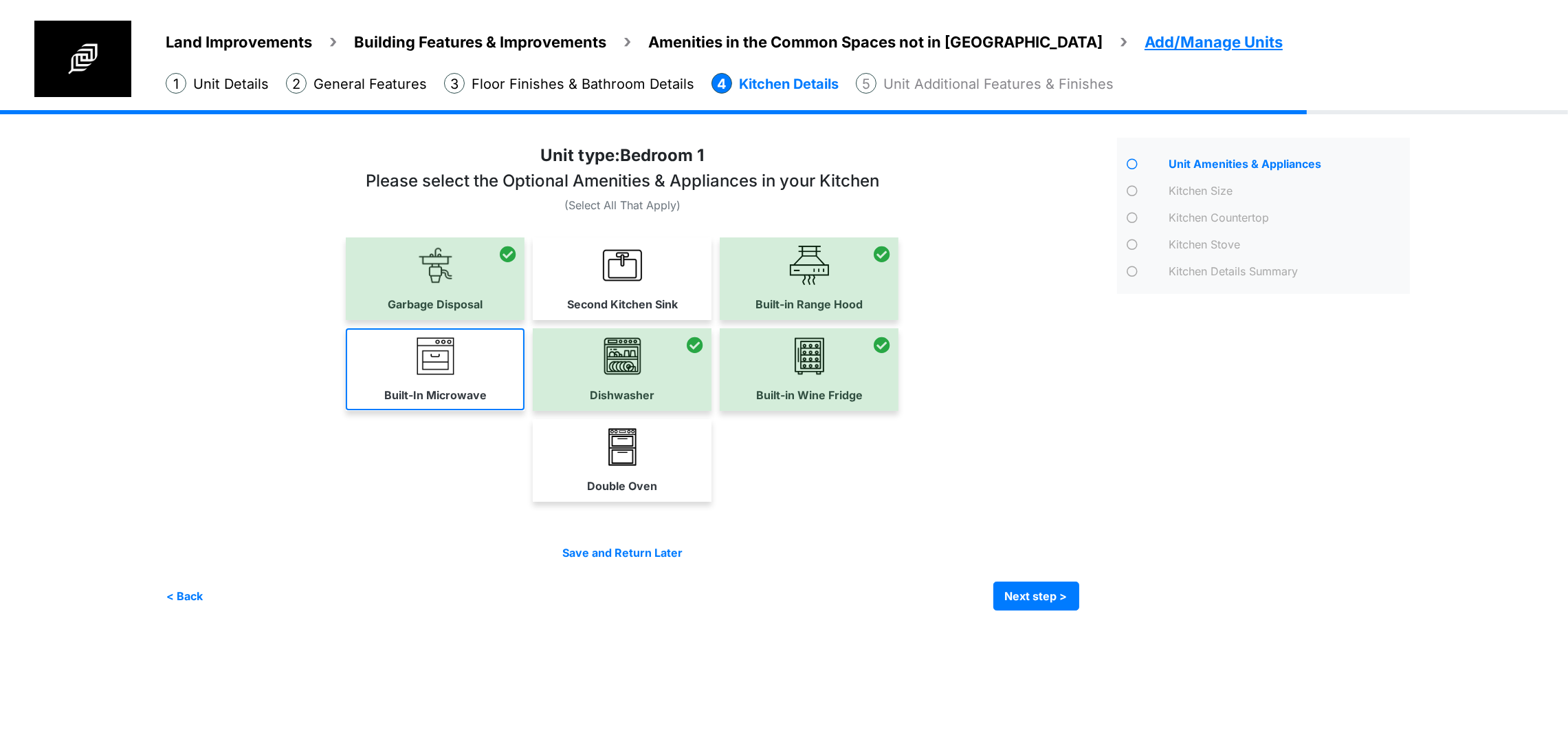
click at [477, 410] on link "Built-In Microwave" at bounding box center [435, 369] width 179 height 82
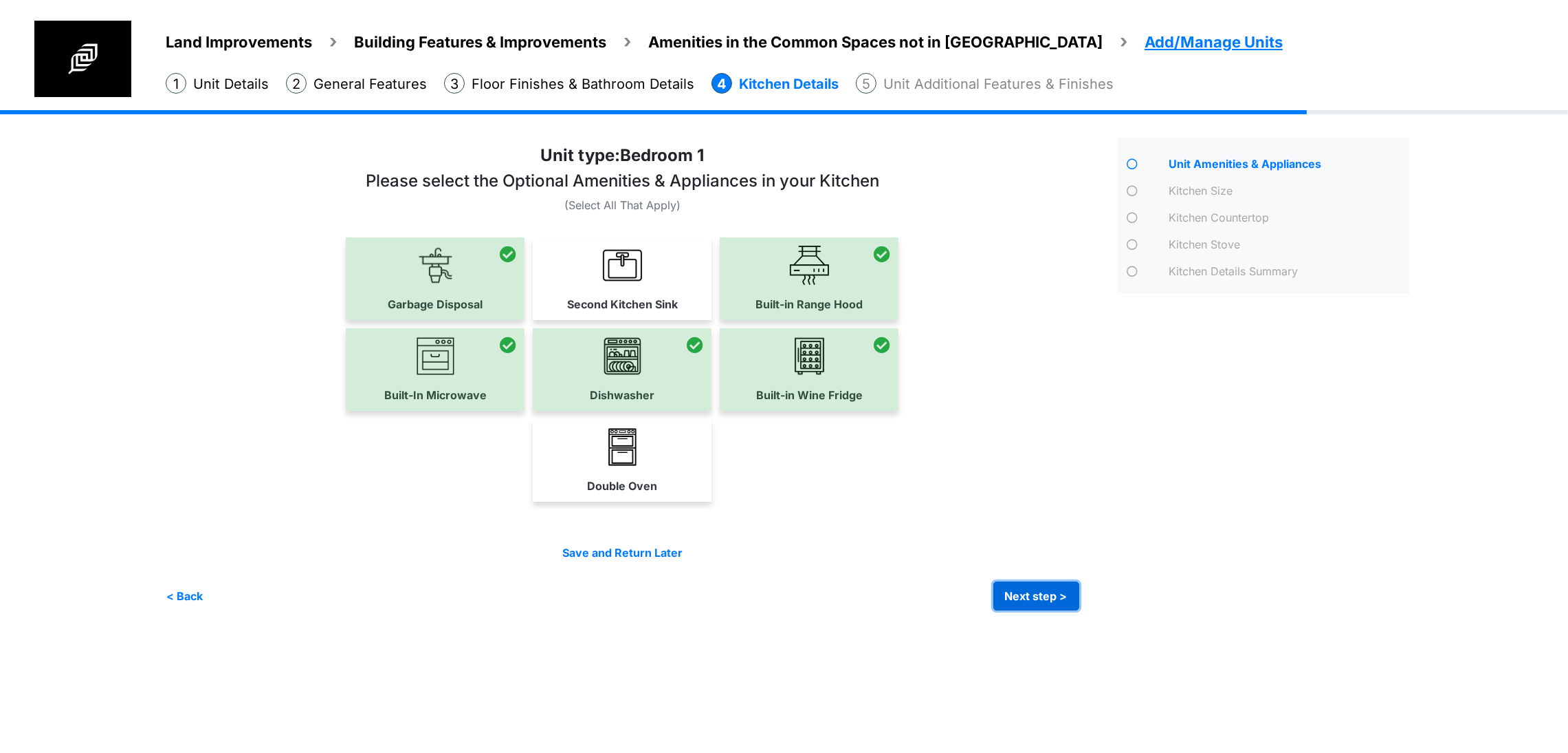
click at [1080, 610] on button "Next step >" at bounding box center [1036, 595] width 85 height 29
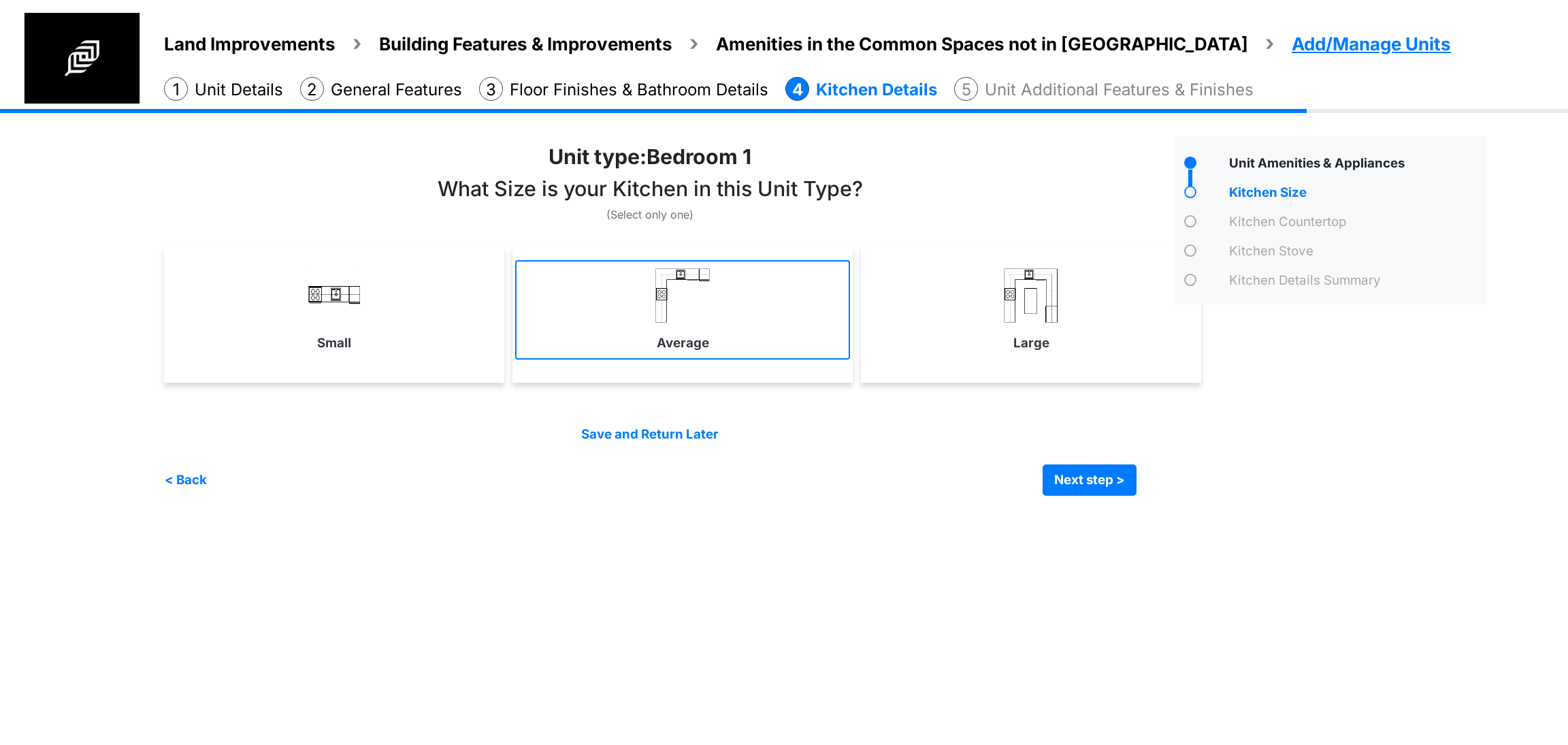
click at [657, 328] on link "Average" at bounding box center [683, 309] width 335 height 99
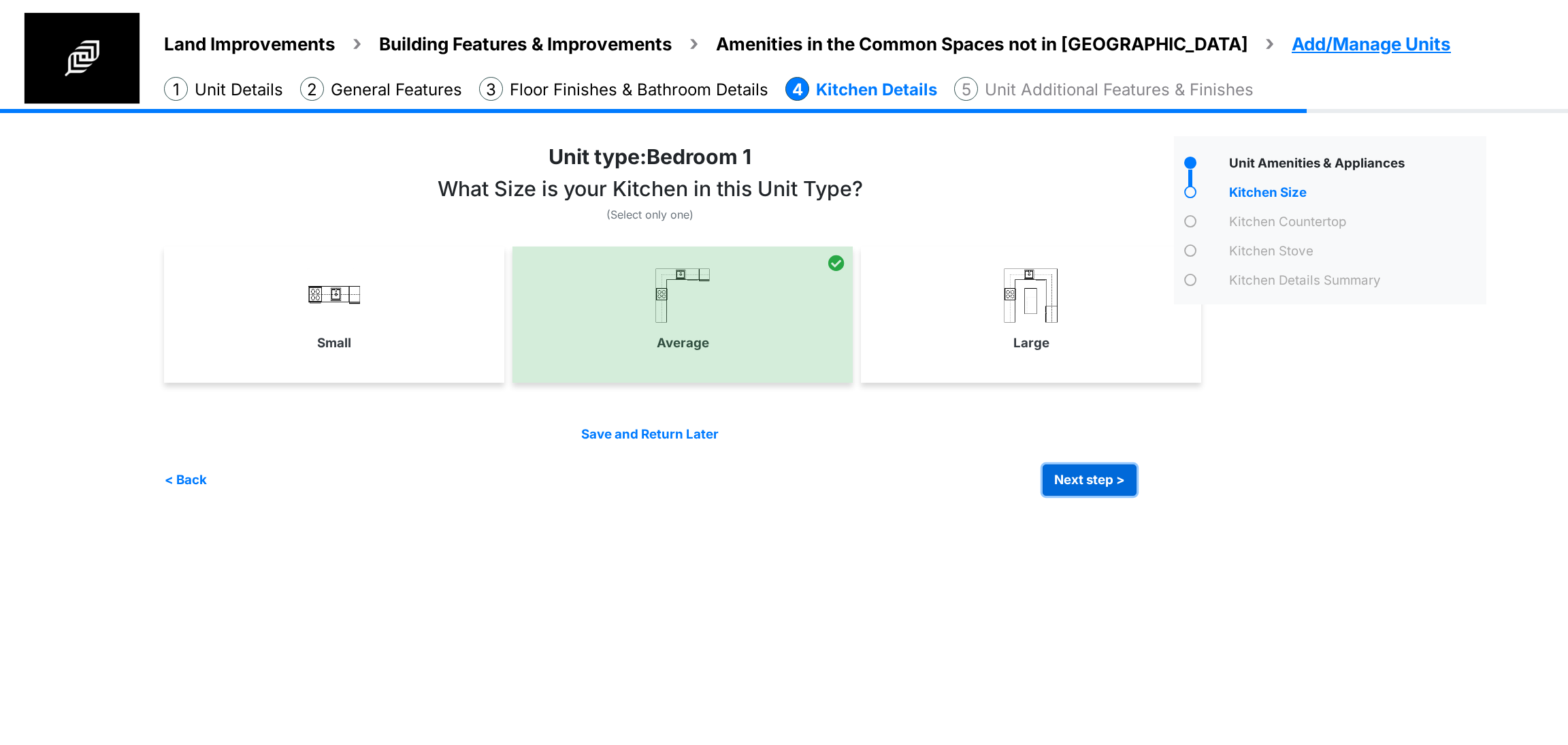
click at [1076, 491] on button "Next step >" at bounding box center [1089, 479] width 94 height 31
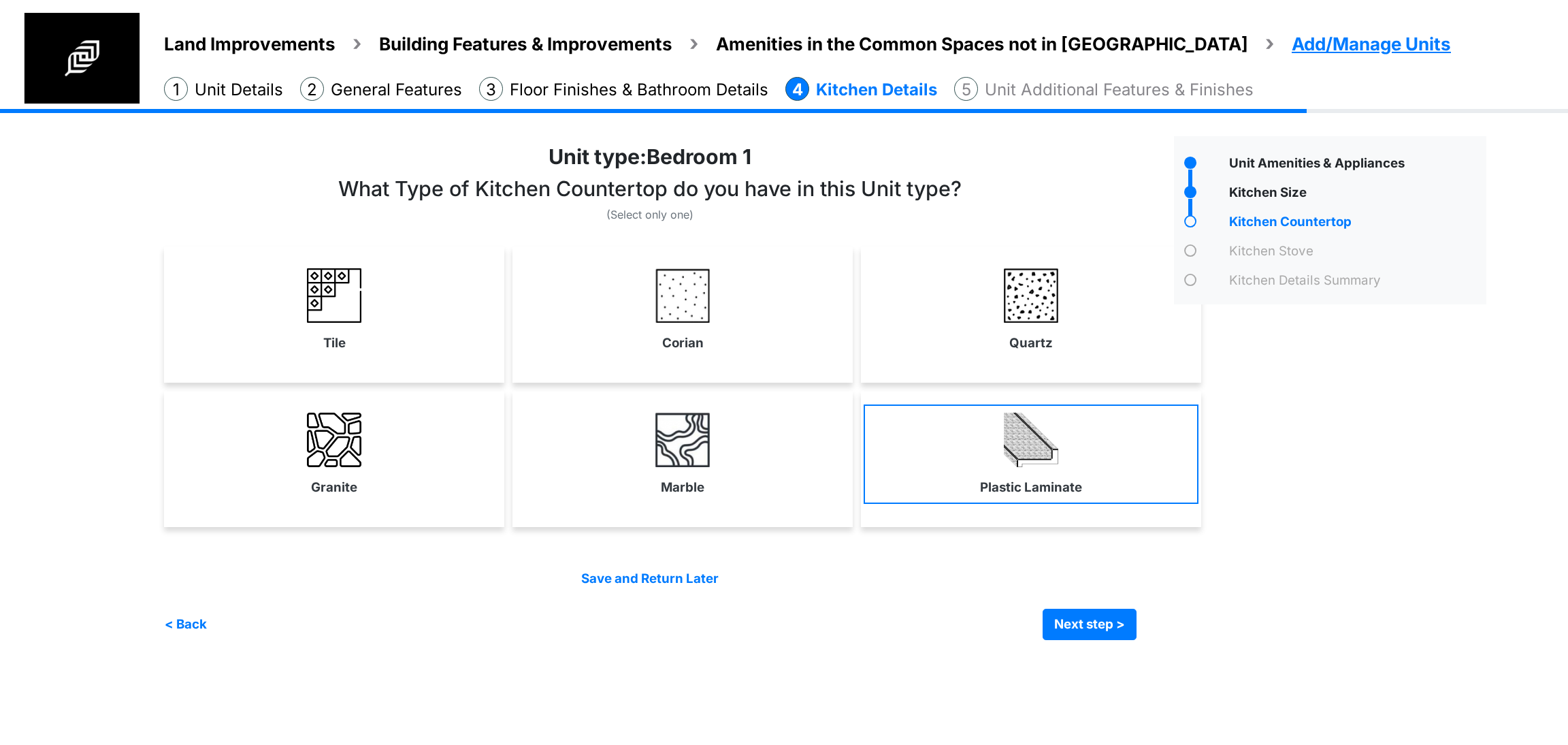
click at [1037, 441] on img at bounding box center [1031, 440] width 54 height 54
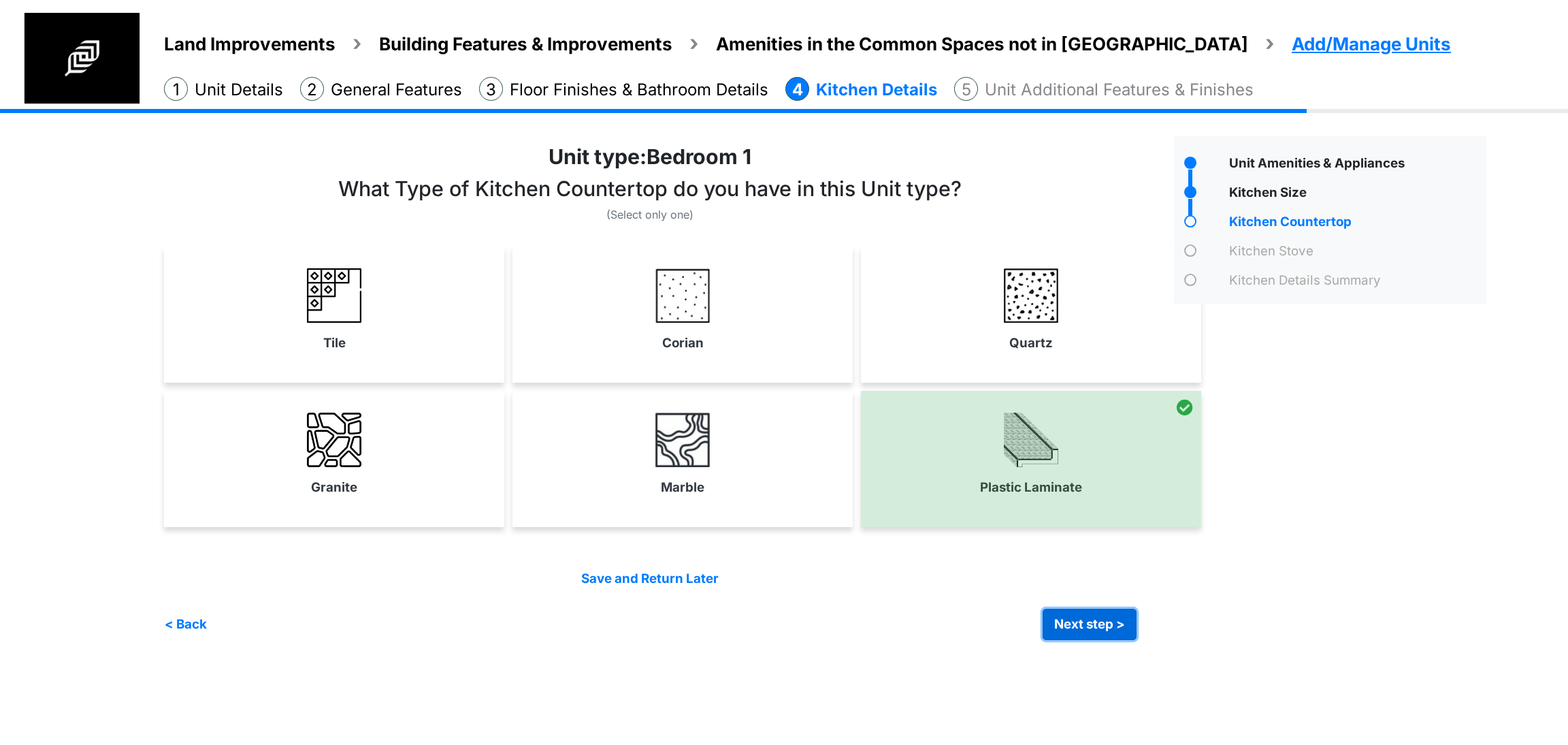
click at [1078, 631] on button "Next step >" at bounding box center [1089, 624] width 94 height 31
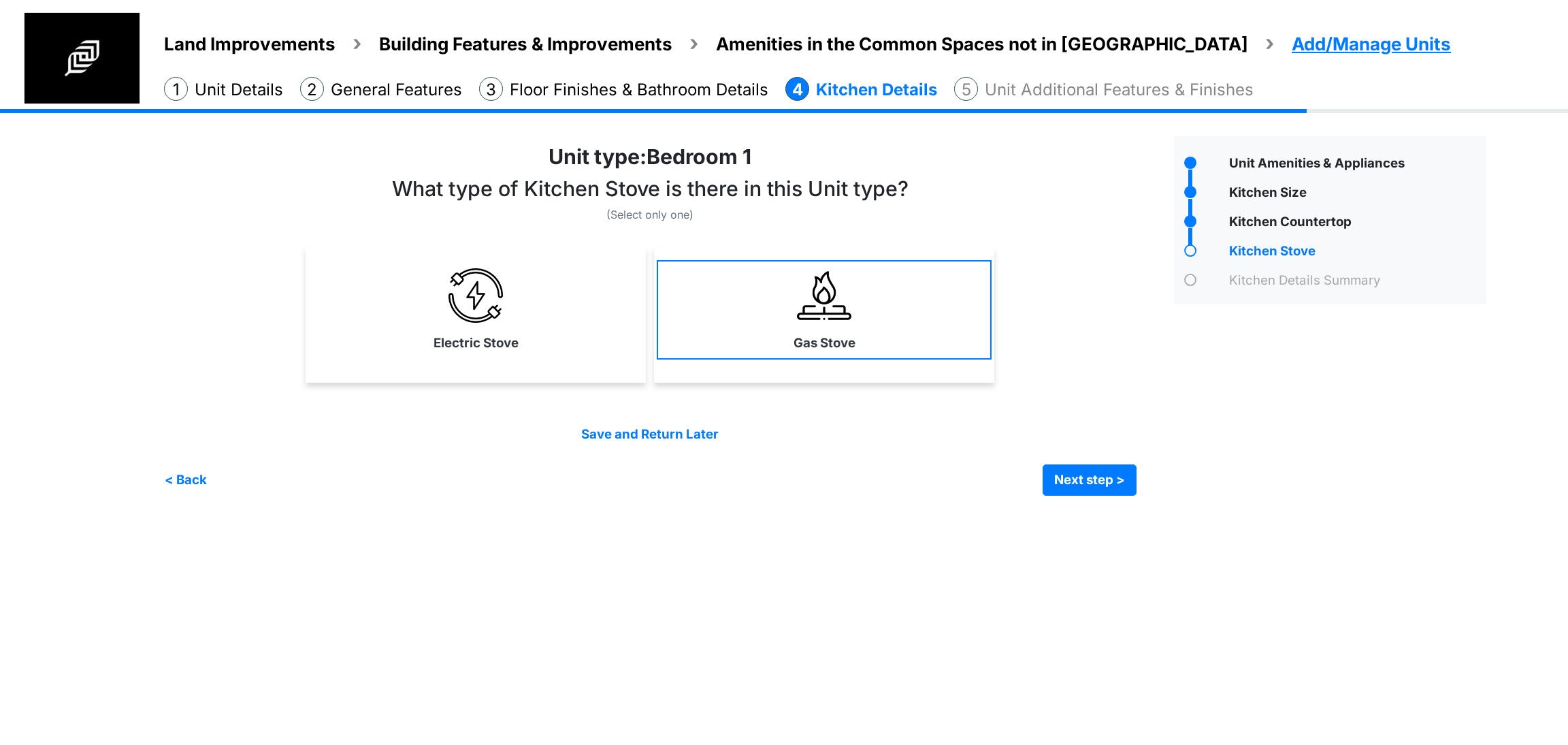
click at [919, 332] on link "Gas Stove" at bounding box center [824, 309] width 335 height 99
select select "*"
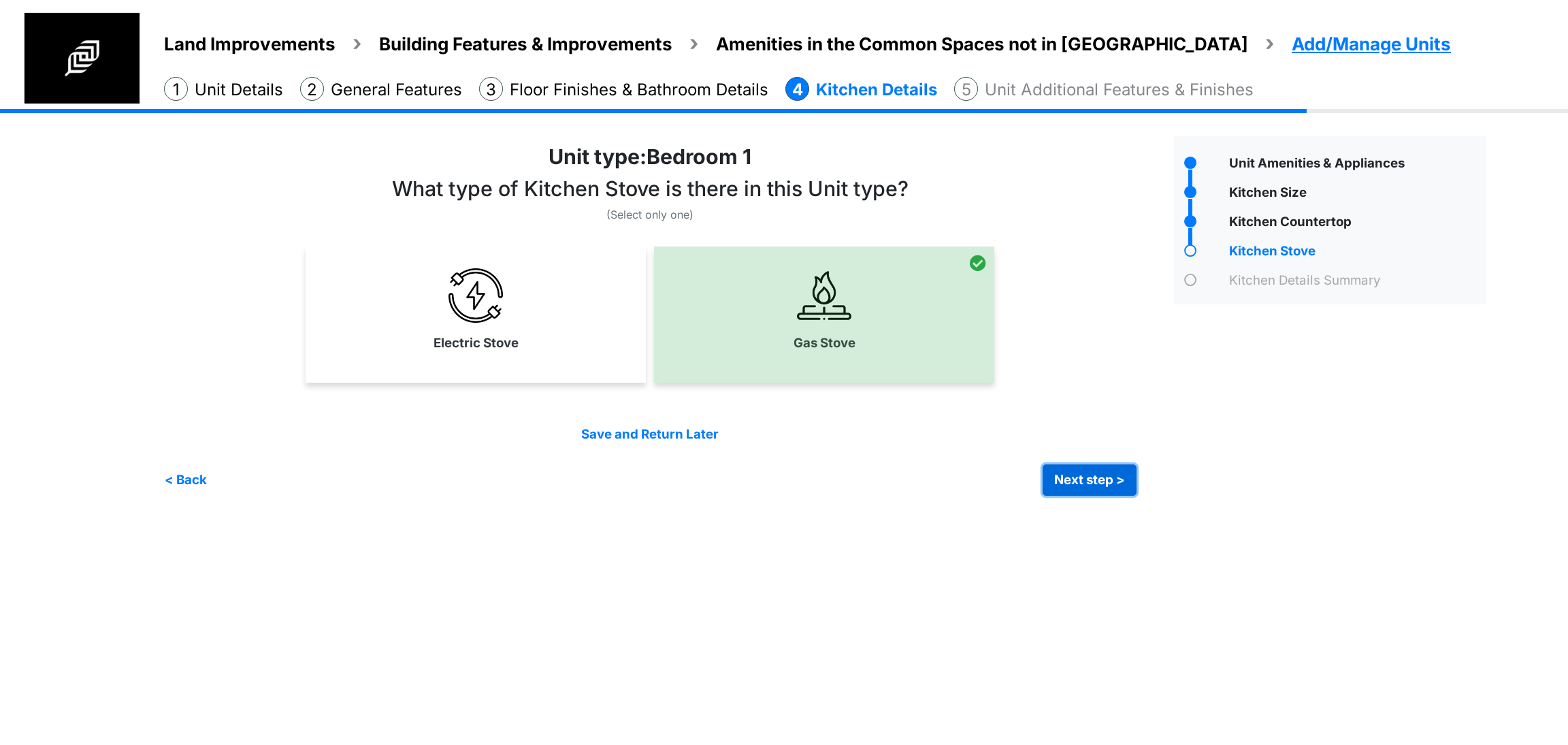
click at [1087, 486] on button "Next step >" at bounding box center [1089, 479] width 94 height 31
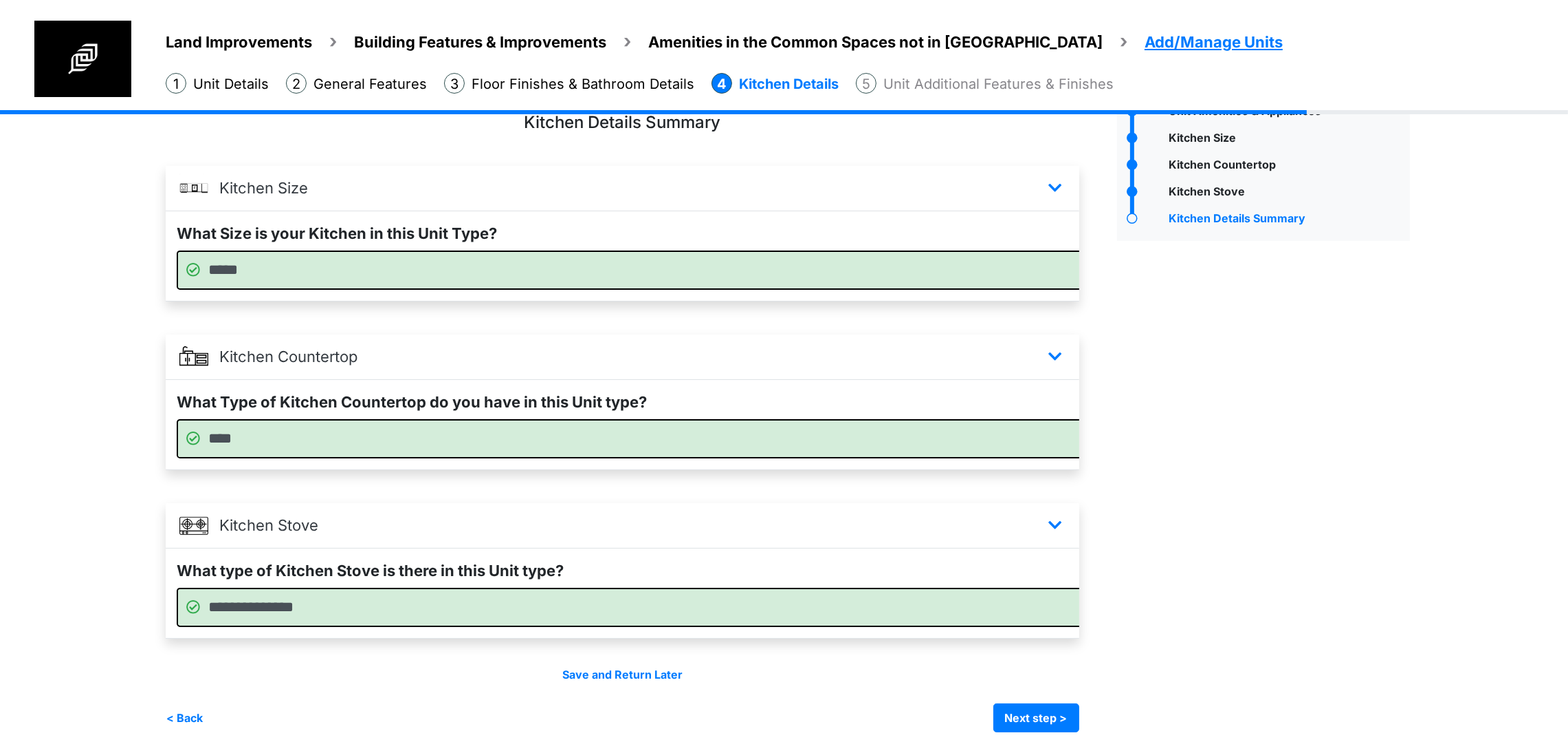
scroll to position [110, 0]
click at [1080, 711] on button "Next step >" at bounding box center [1036, 717] width 85 height 29
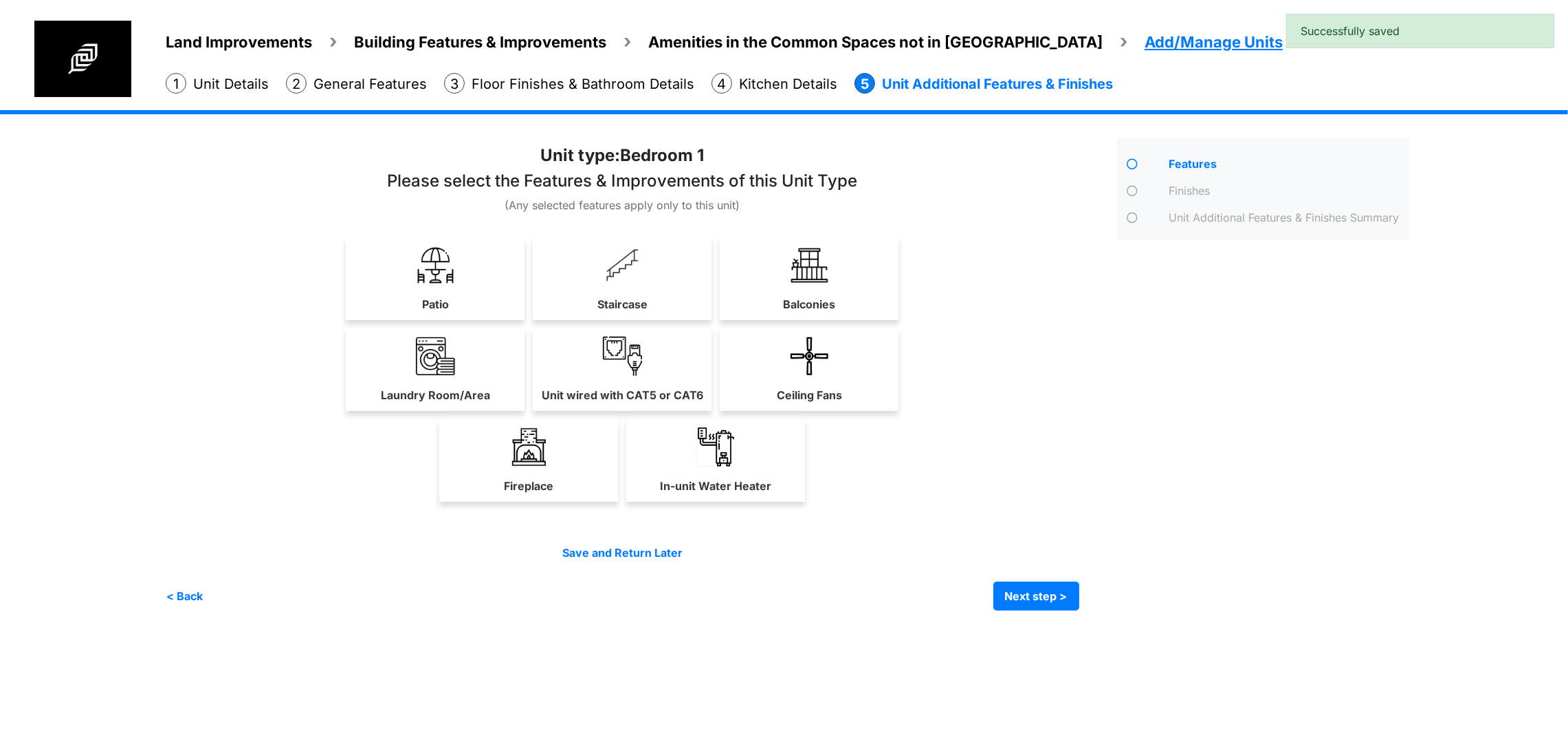
click at [1178, 610] on div "Features" at bounding box center [1263, 374] width 313 height 473
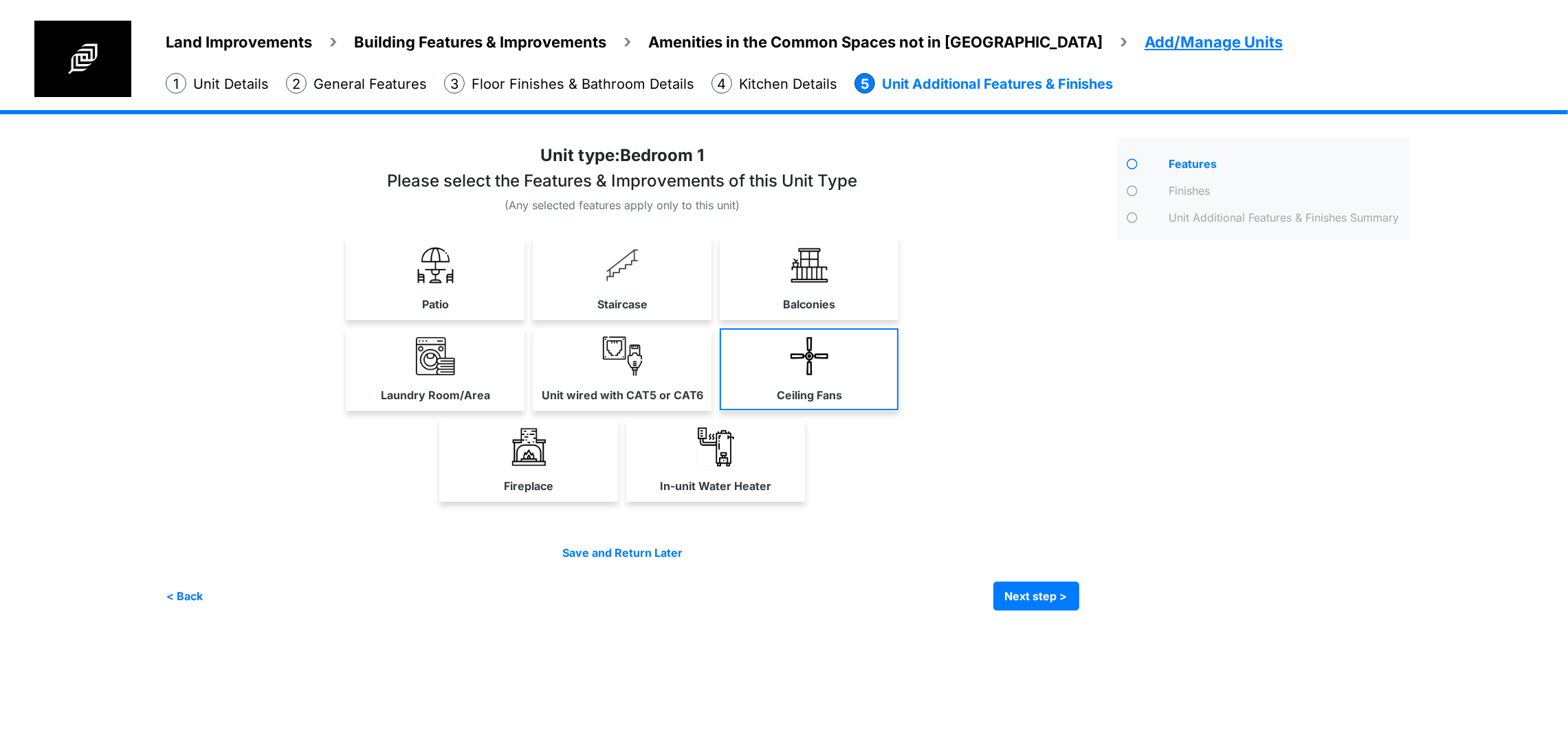
click at [899, 410] on link "Ceiling Fans" at bounding box center [810, 369] width 179 height 82
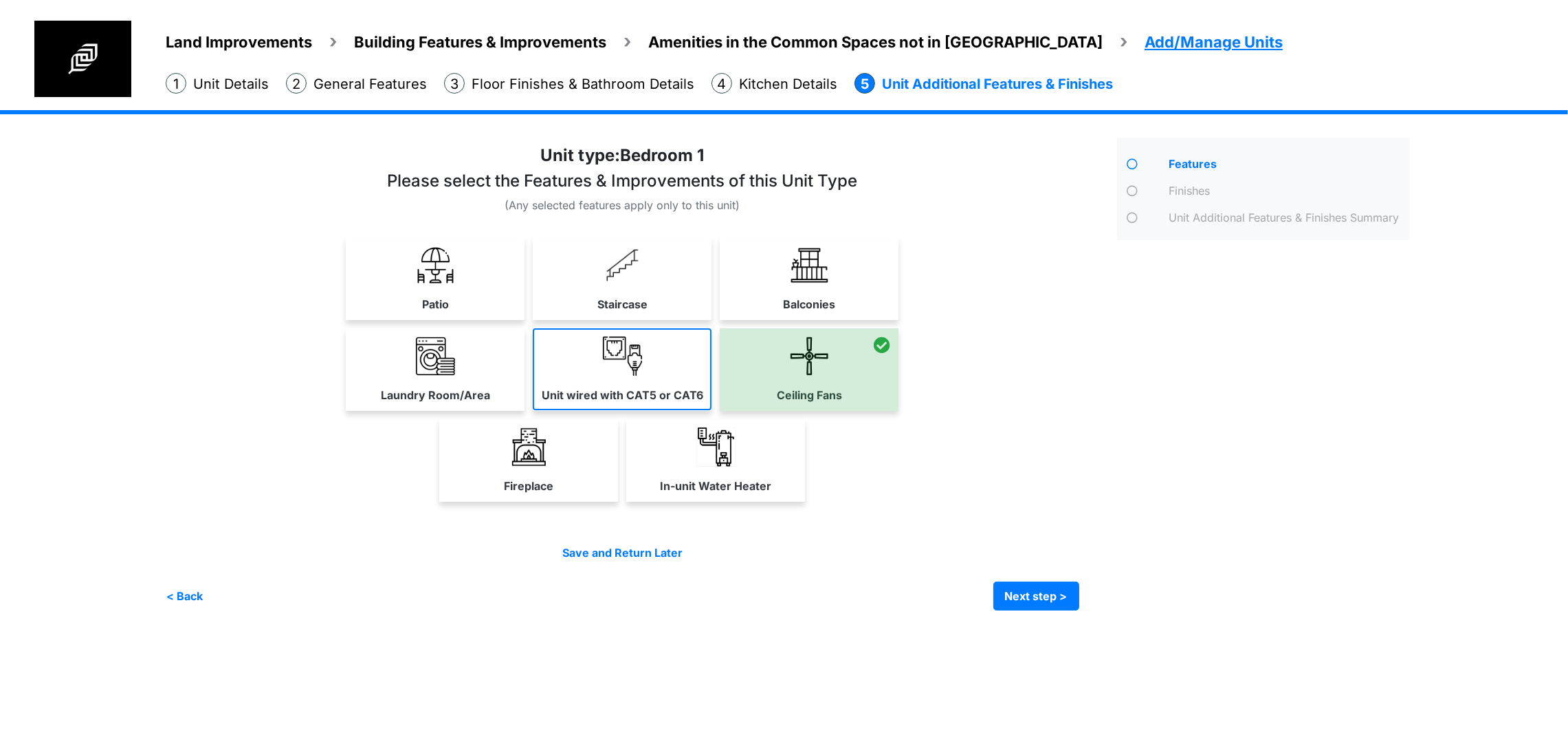
click at [658, 403] on label "Unit wired with CAT5 or CAT6" at bounding box center [622, 394] width 161 height 17
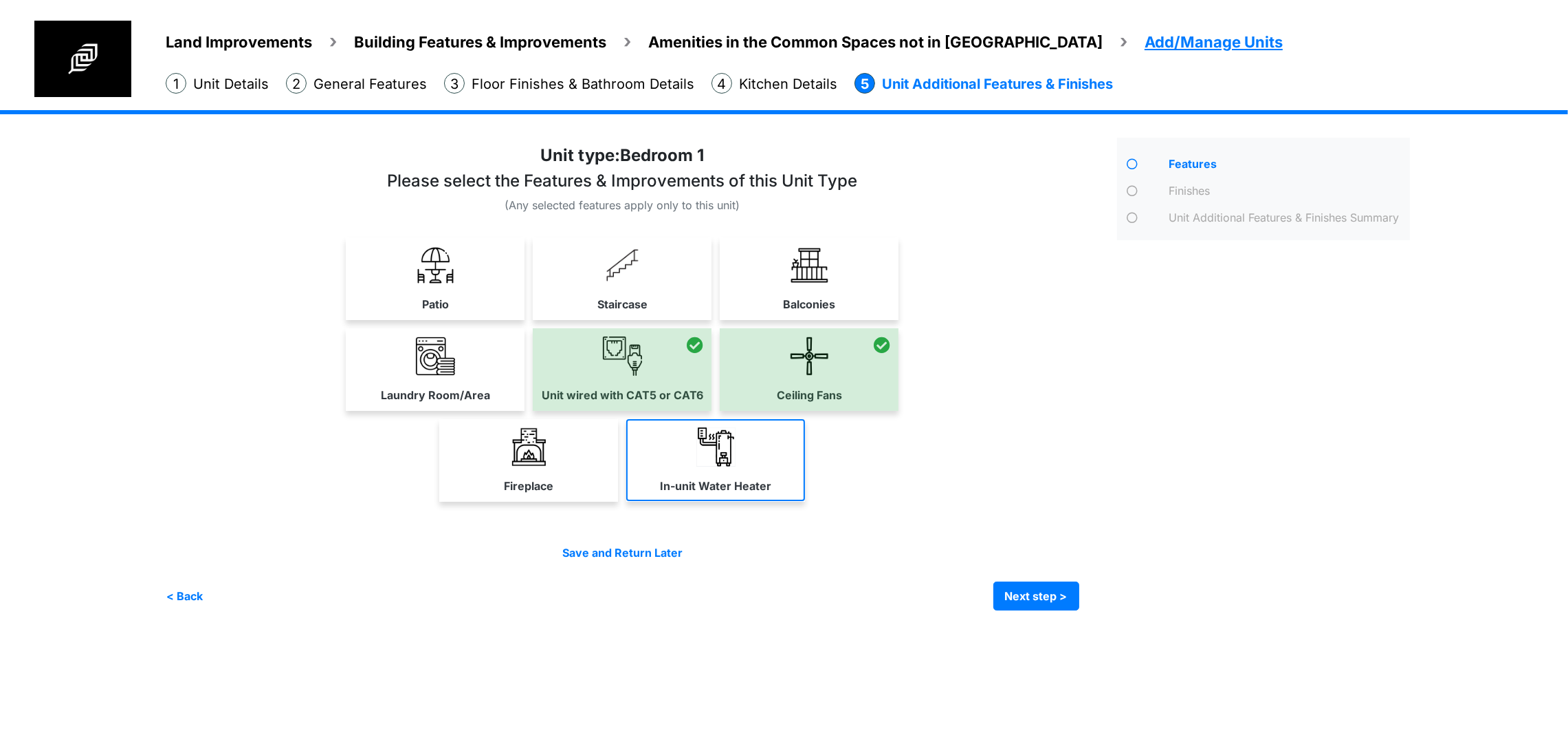
click at [771, 493] on label "In-unit Water Heater" at bounding box center [715, 486] width 111 height 17
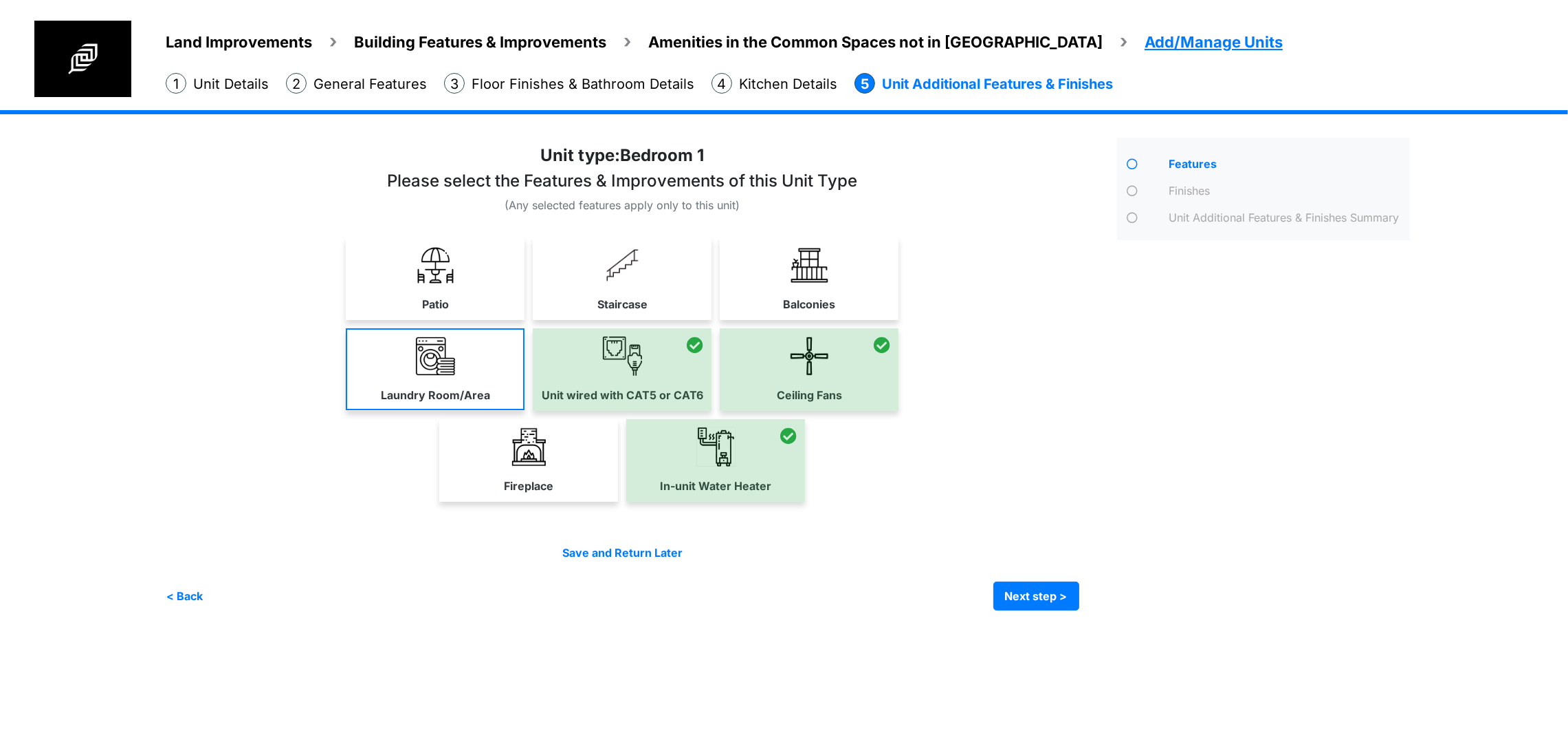
click at [381, 403] on label "Laundry Room/Area" at bounding box center [435, 394] width 109 height 17
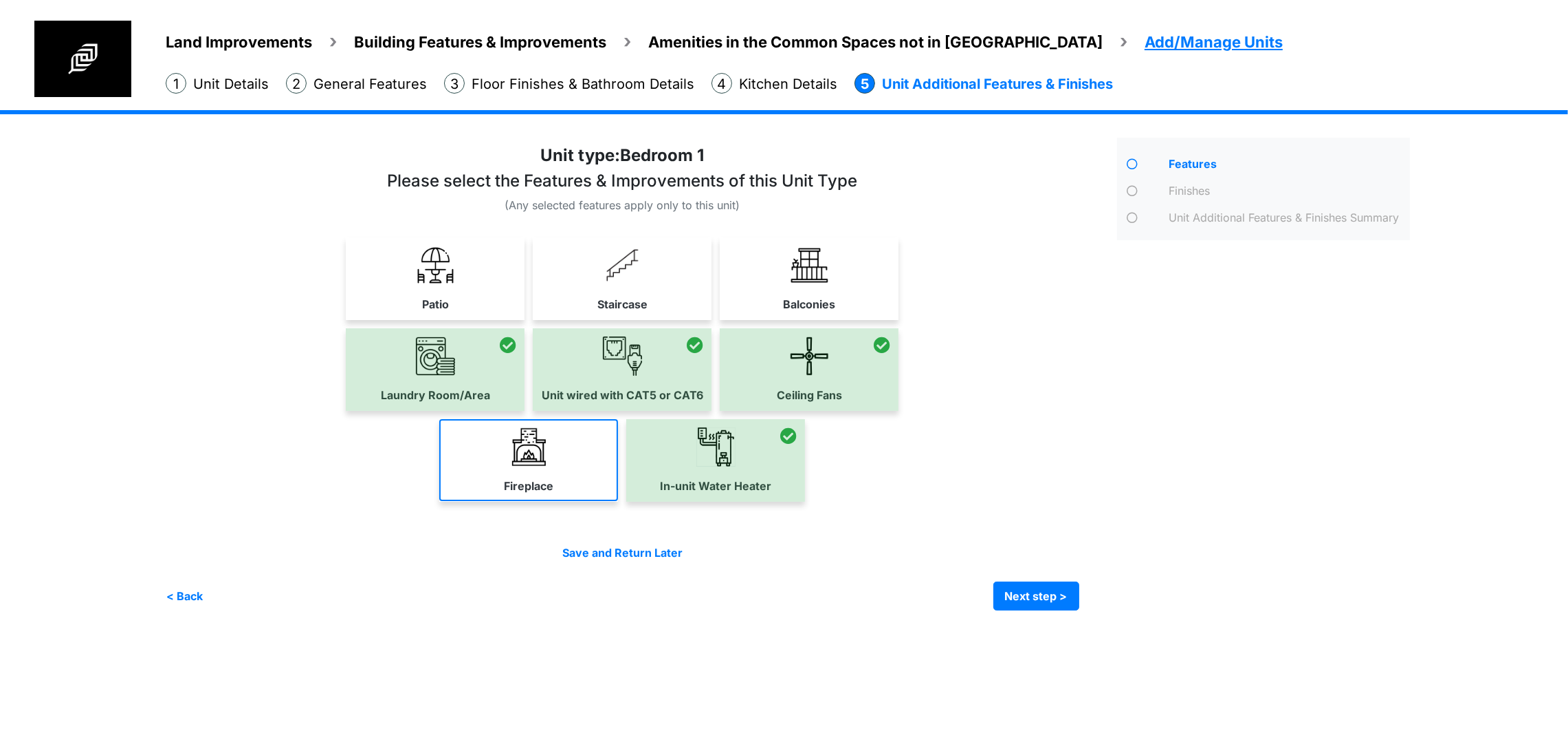
click at [533, 466] on img at bounding box center [530, 447] width 39 height 39
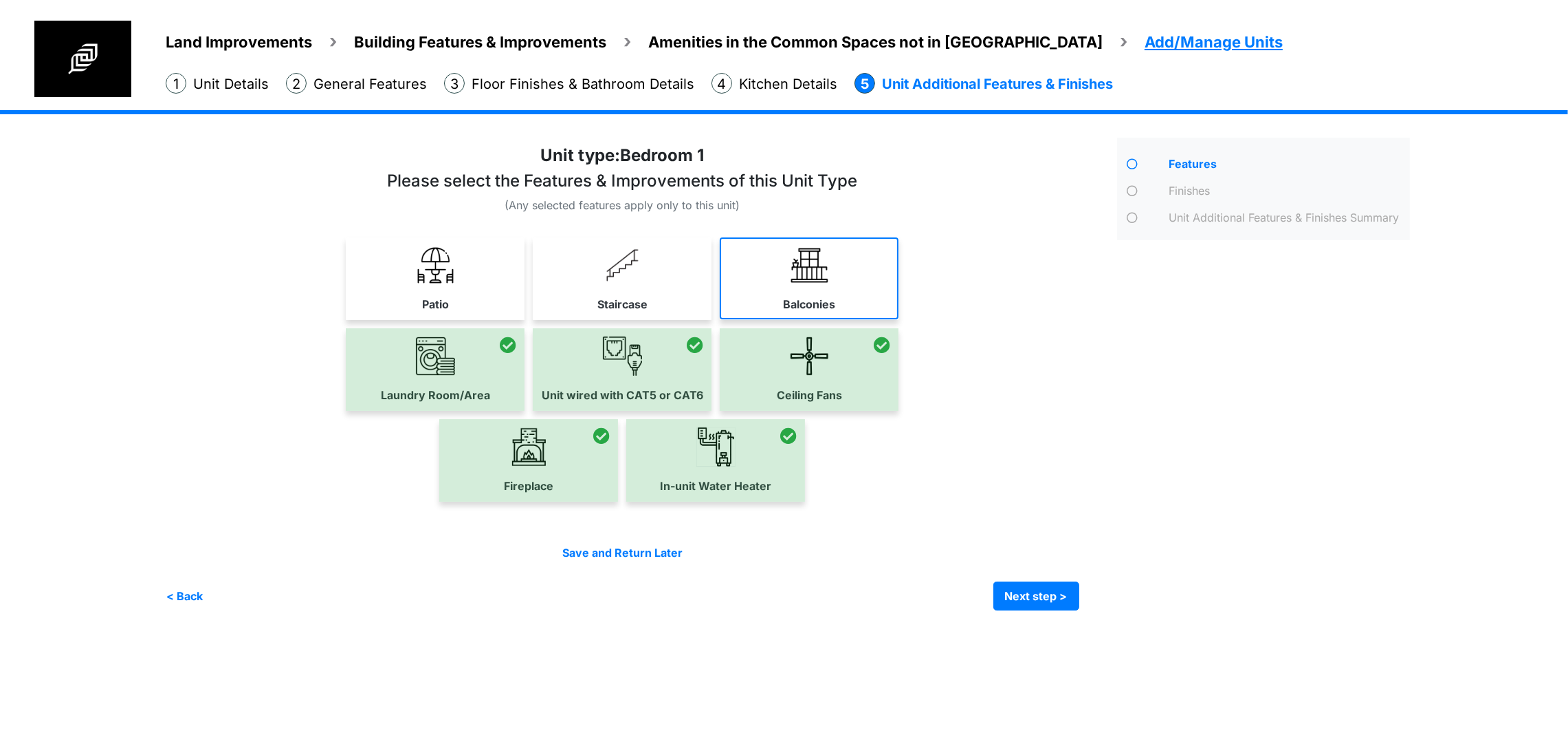
click at [835, 313] on label "Balconies" at bounding box center [809, 304] width 52 height 17
click at [1309, 423] on div "Features" at bounding box center [1263, 374] width 313 height 473
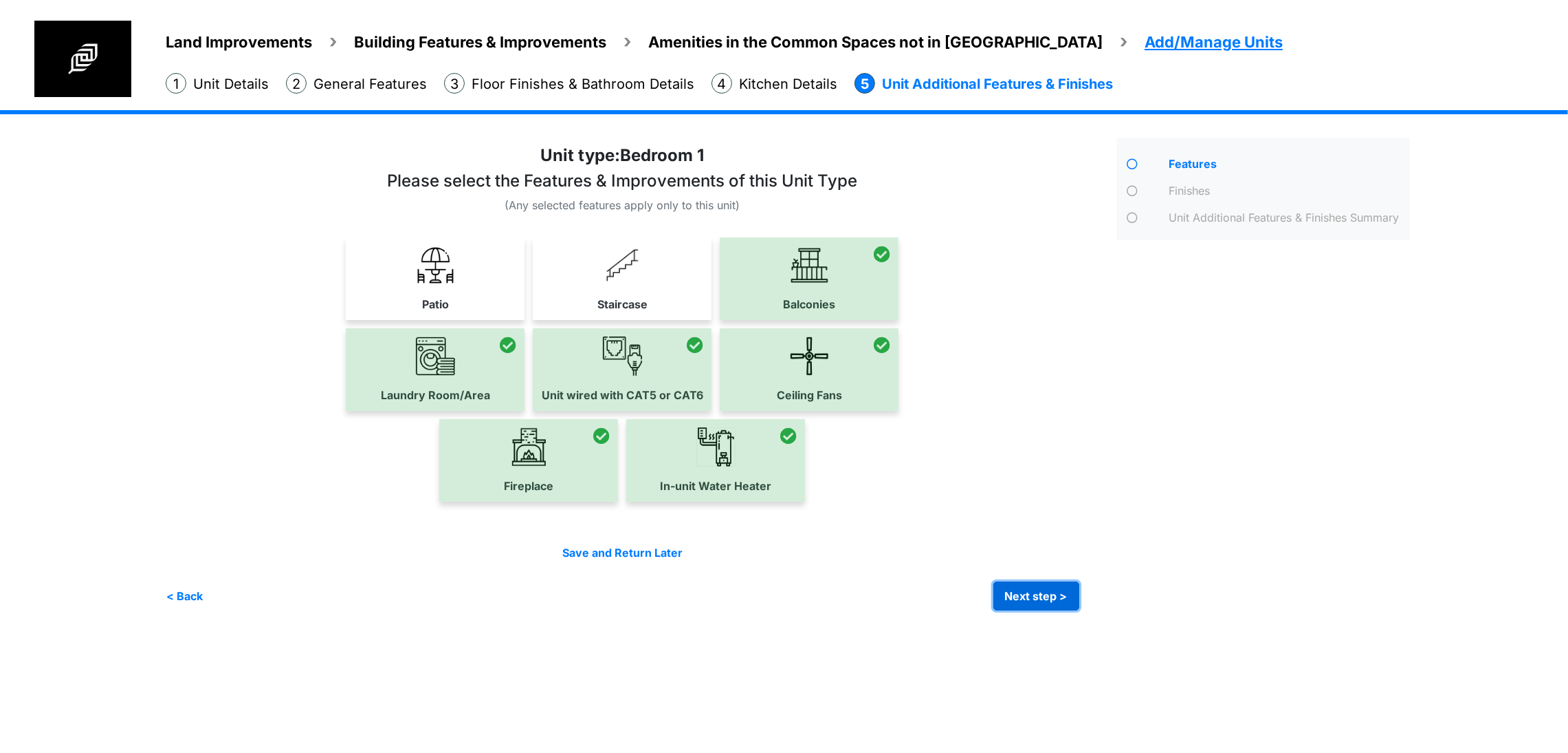
click at [1080, 610] on button "Next step >" at bounding box center [1036, 595] width 85 height 29
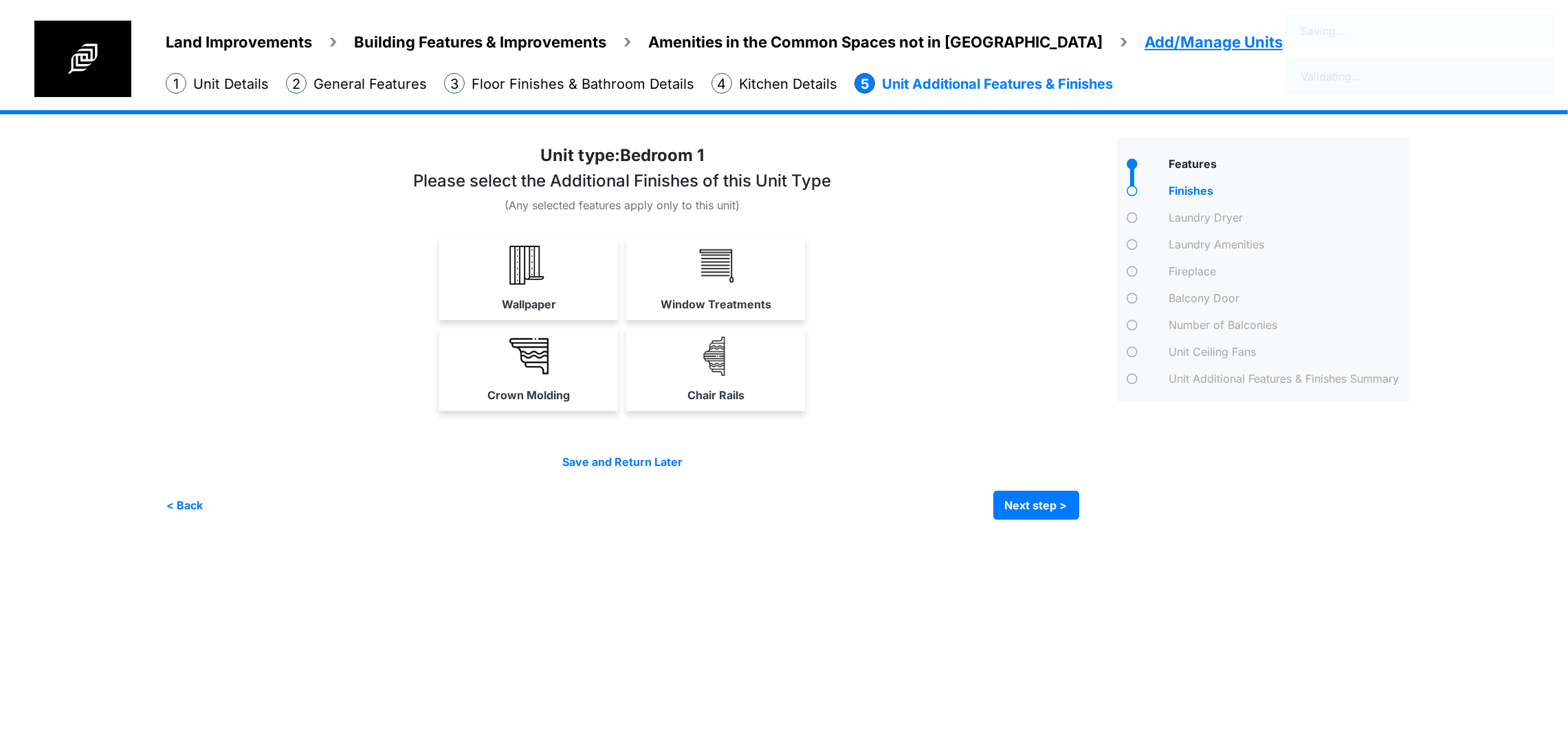
scroll to position [0, 0]
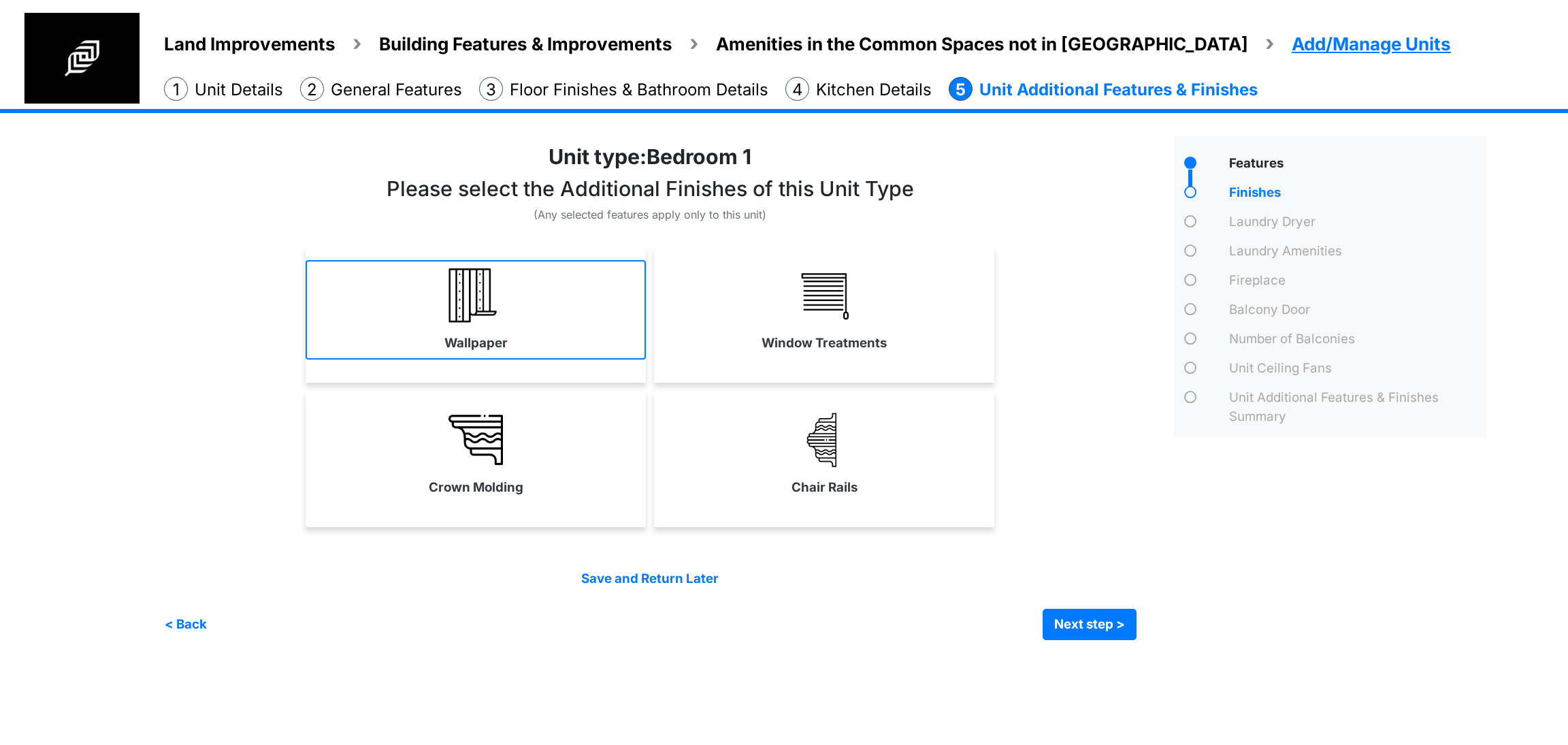
click at [581, 339] on link "Wallpaper" at bounding box center [476, 309] width 340 height 99
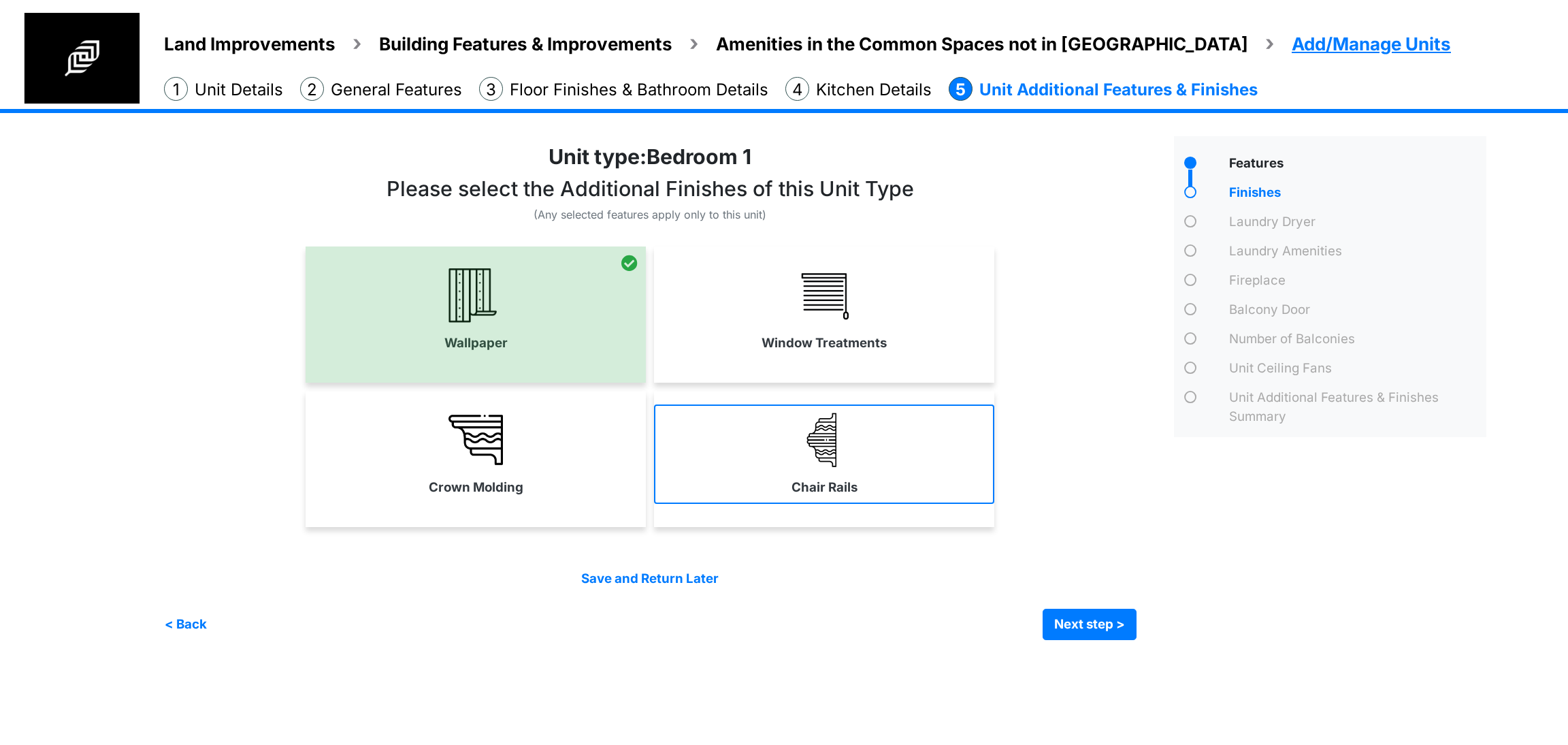
click at [831, 488] on label "Chair Rails" at bounding box center [825, 487] width 66 height 19
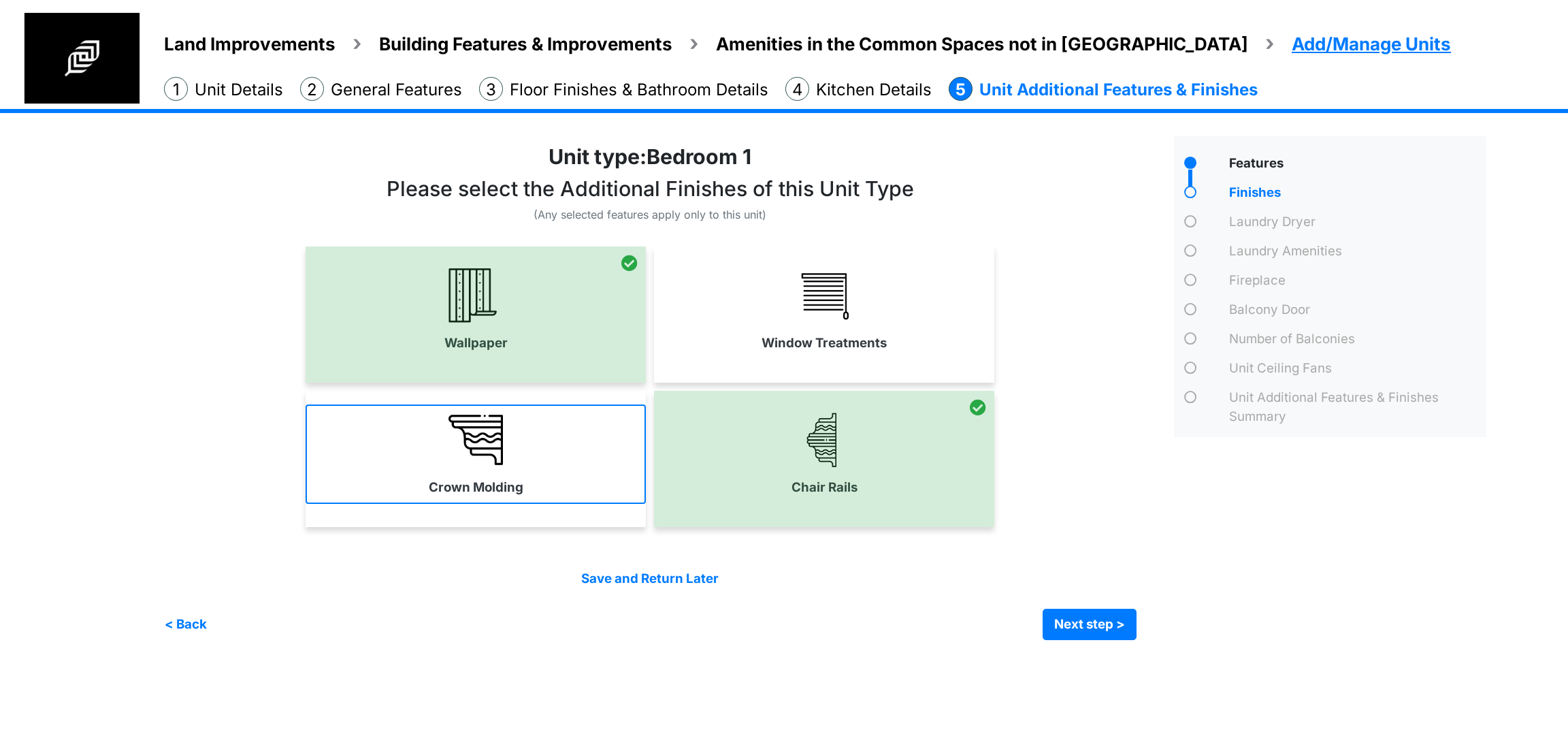
click at [543, 424] on link "Crown Molding" at bounding box center [476, 454] width 340 height 99
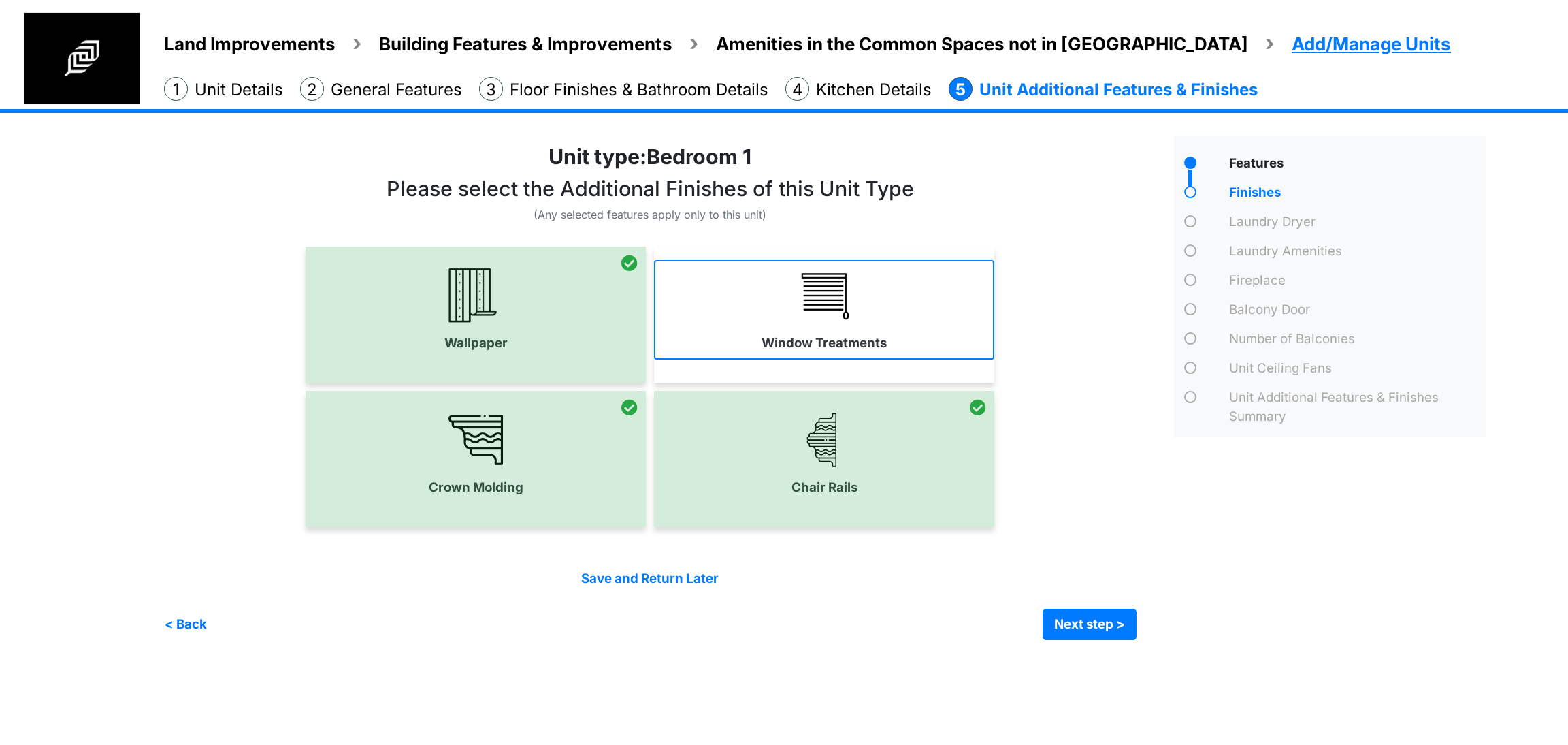
click at [851, 344] on label "Window Treatments" at bounding box center [824, 343] width 125 height 19
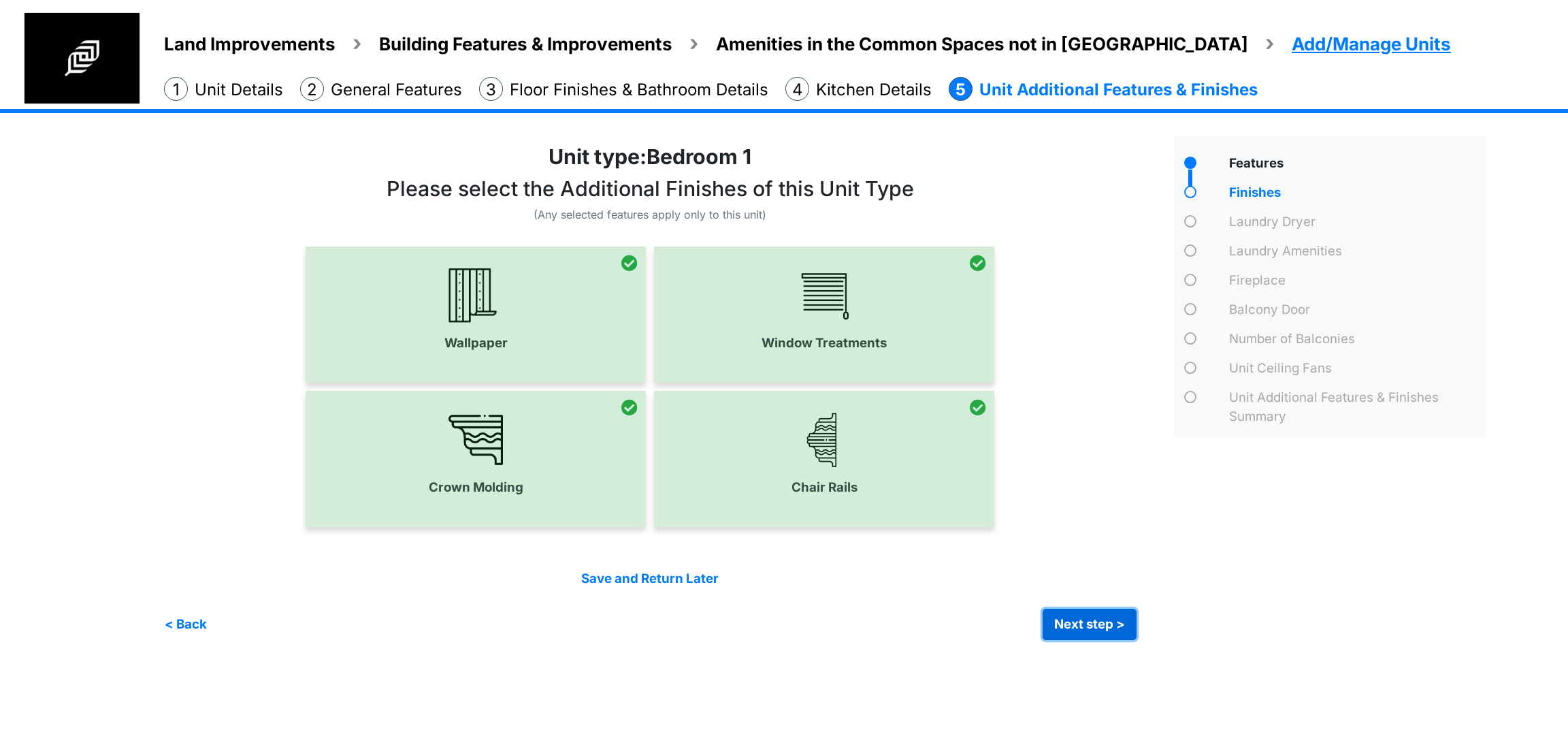
click at [1089, 634] on button "Next step >" at bounding box center [1089, 624] width 94 height 31
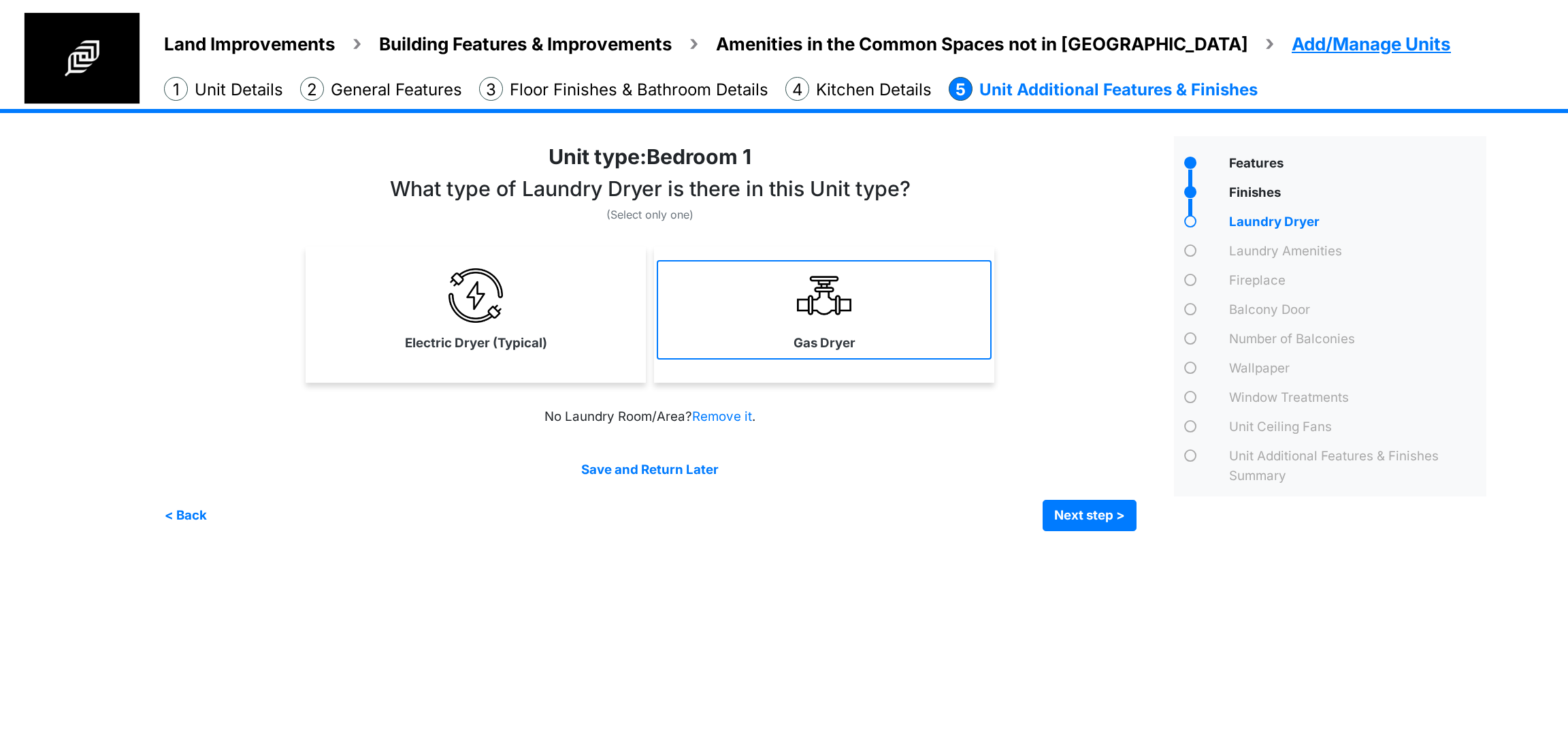
click at [844, 279] on img at bounding box center [824, 296] width 54 height 54
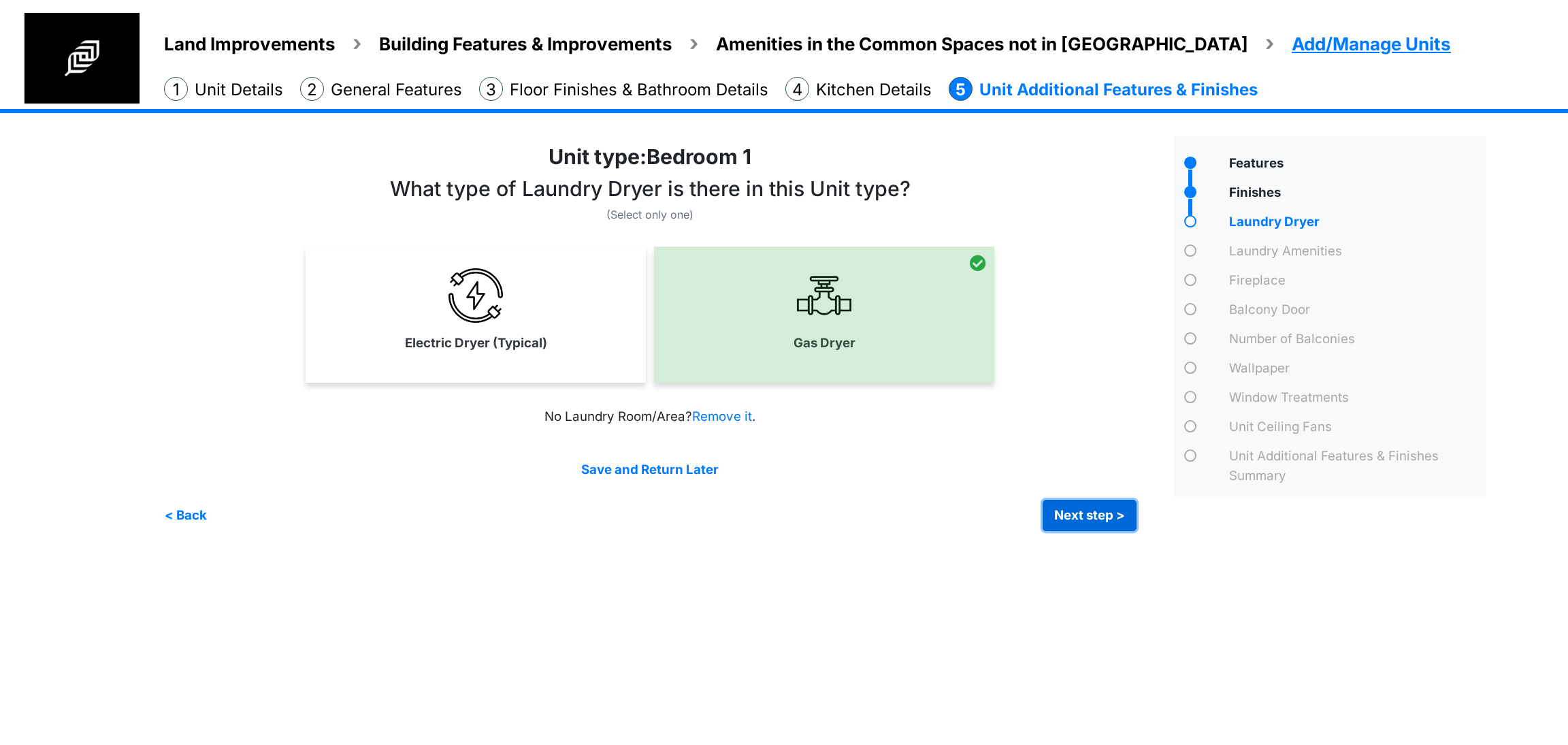
click at [1064, 525] on button "Next step >" at bounding box center [1089, 515] width 94 height 31
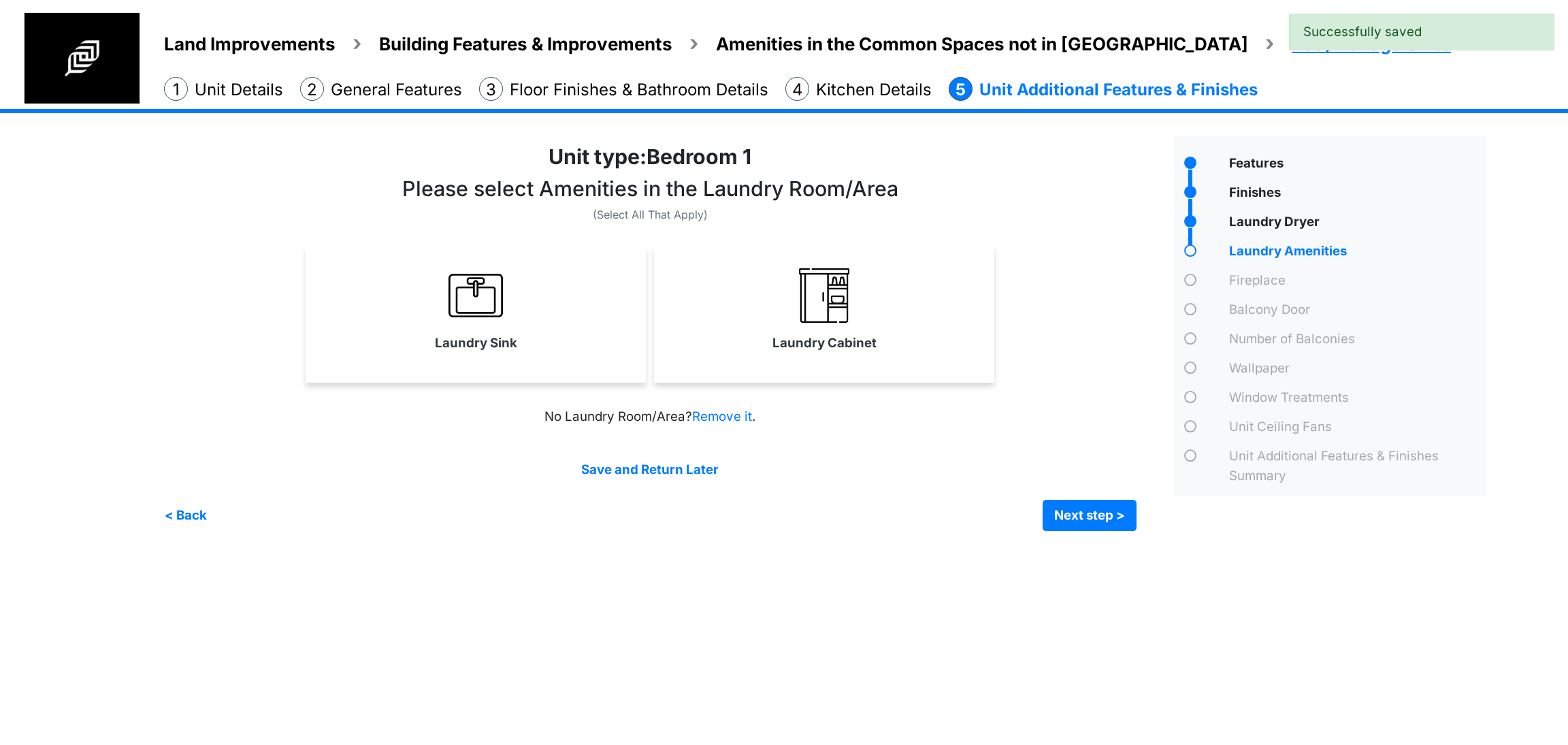
click at [598, 364] on div "Laundry Sink" at bounding box center [476, 314] width 340 height 136
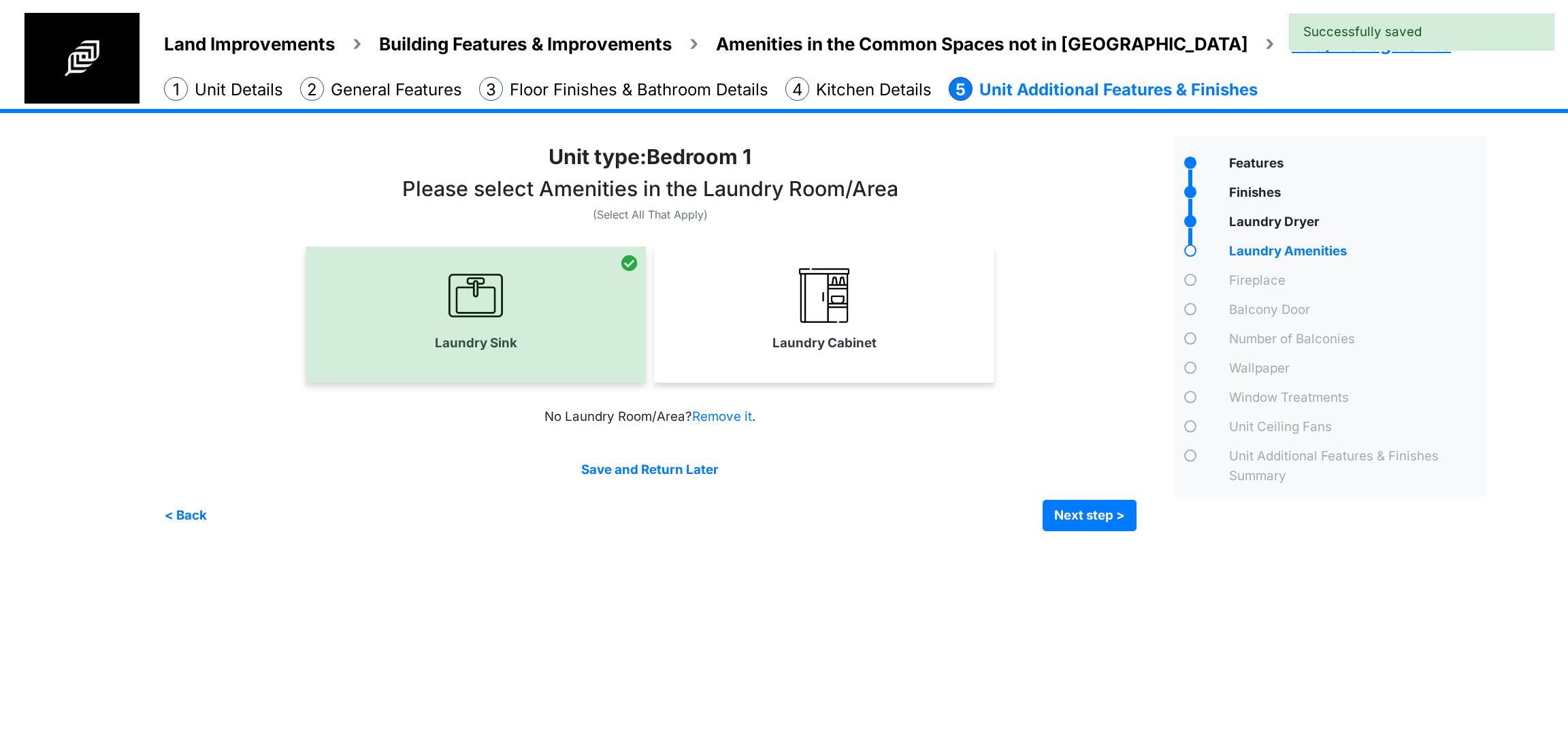
drag, startPoint x: 677, startPoint y: 369, endPoint x: 704, endPoint y: 376, distance: 27.9
click at [679, 369] on div "Laundry Cabinet" at bounding box center [824, 314] width 340 height 136
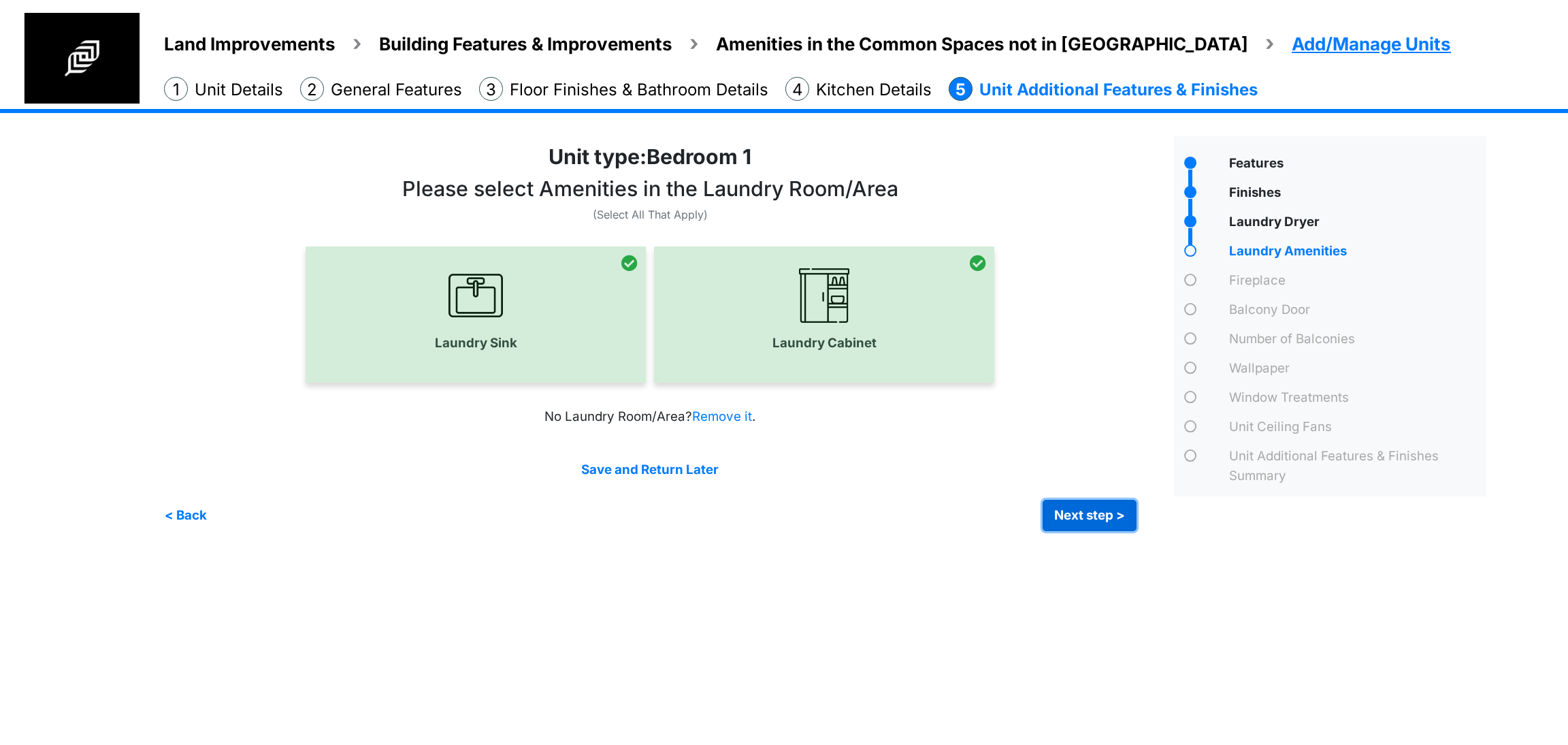
click at [1081, 524] on button "Next step >" at bounding box center [1089, 515] width 94 height 31
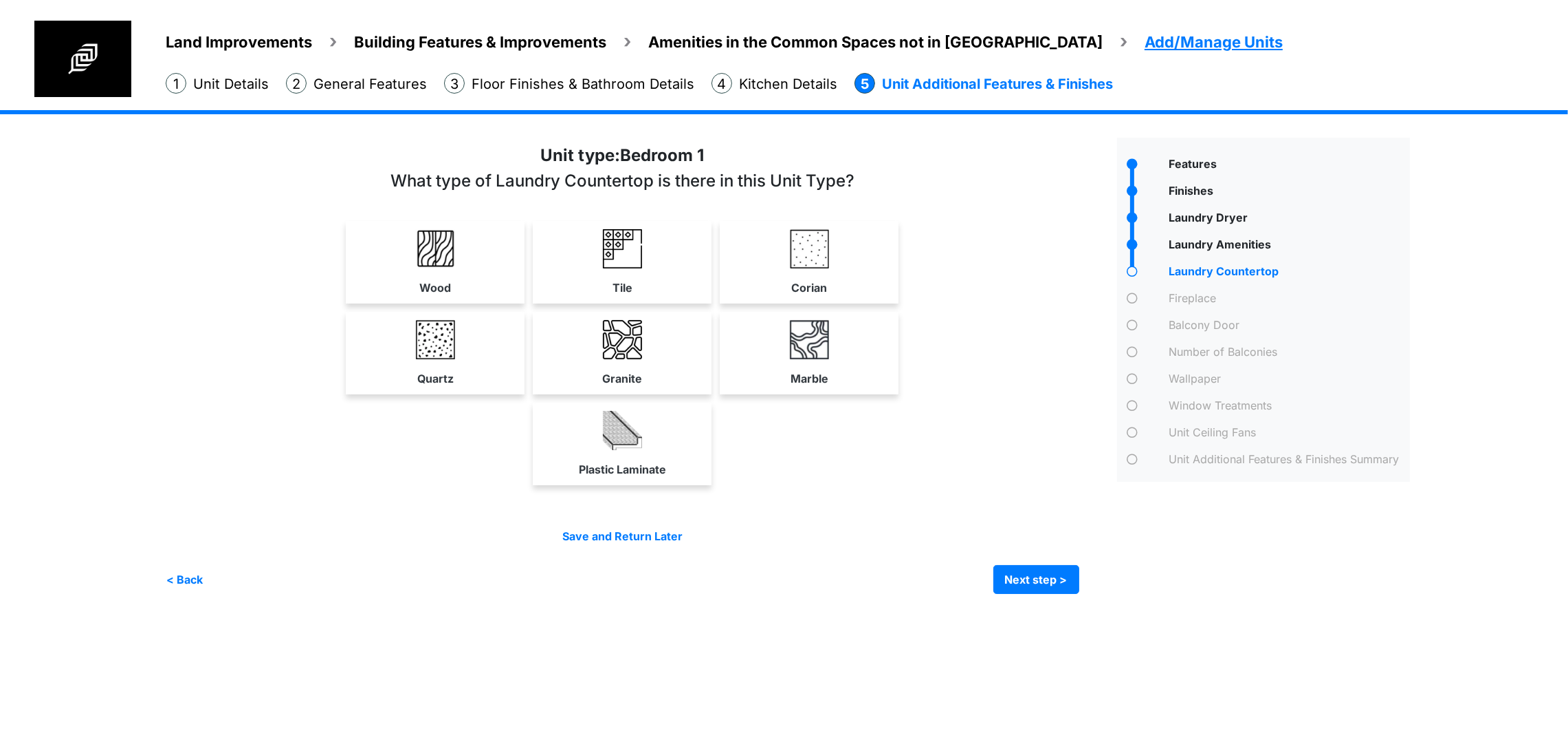
click at [899, 304] on div "Corian" at bounding box center [810, 262] width 179 height 83
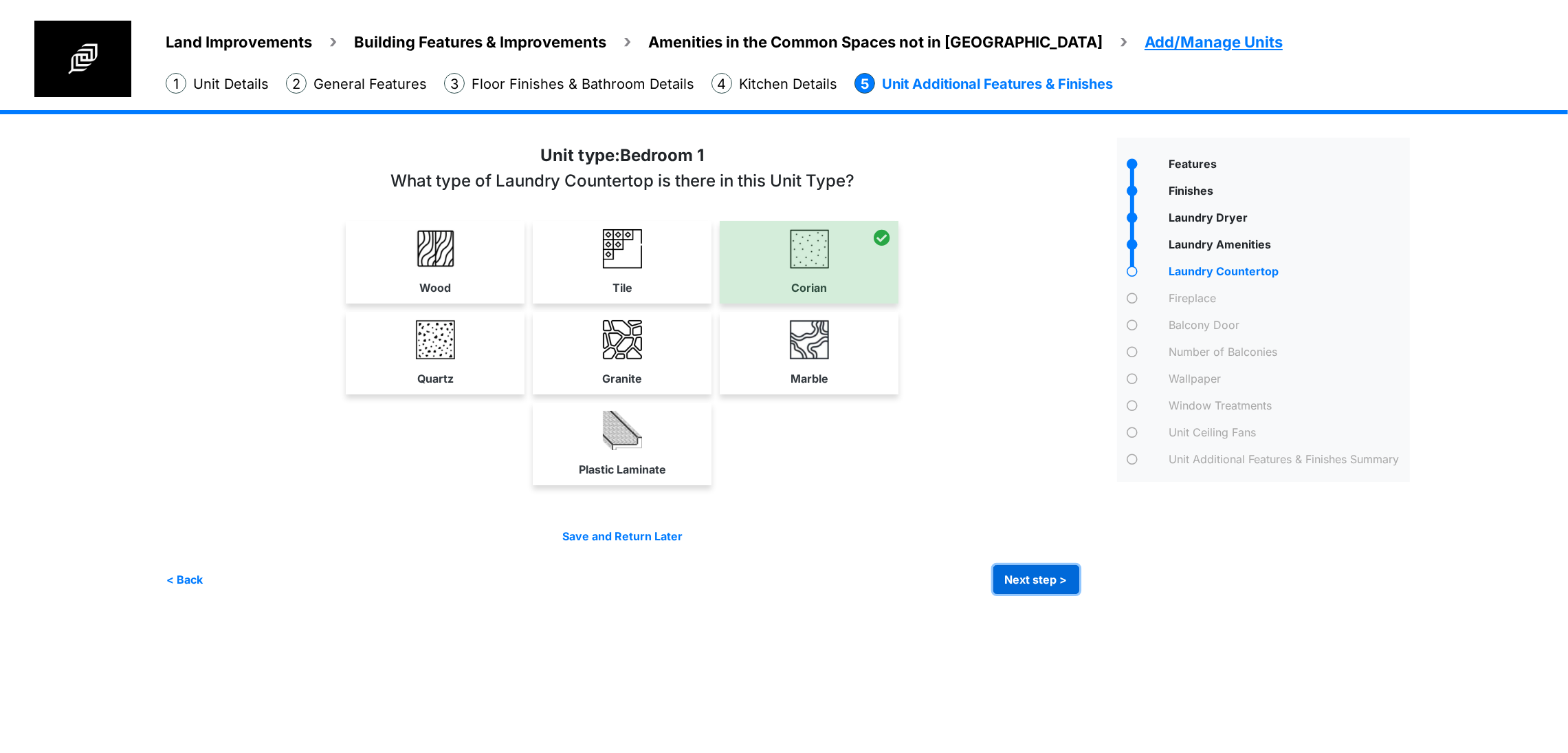
click at [1080, 594] on button "Next step >" at bounding box center [1036, 578] width 85 height 29
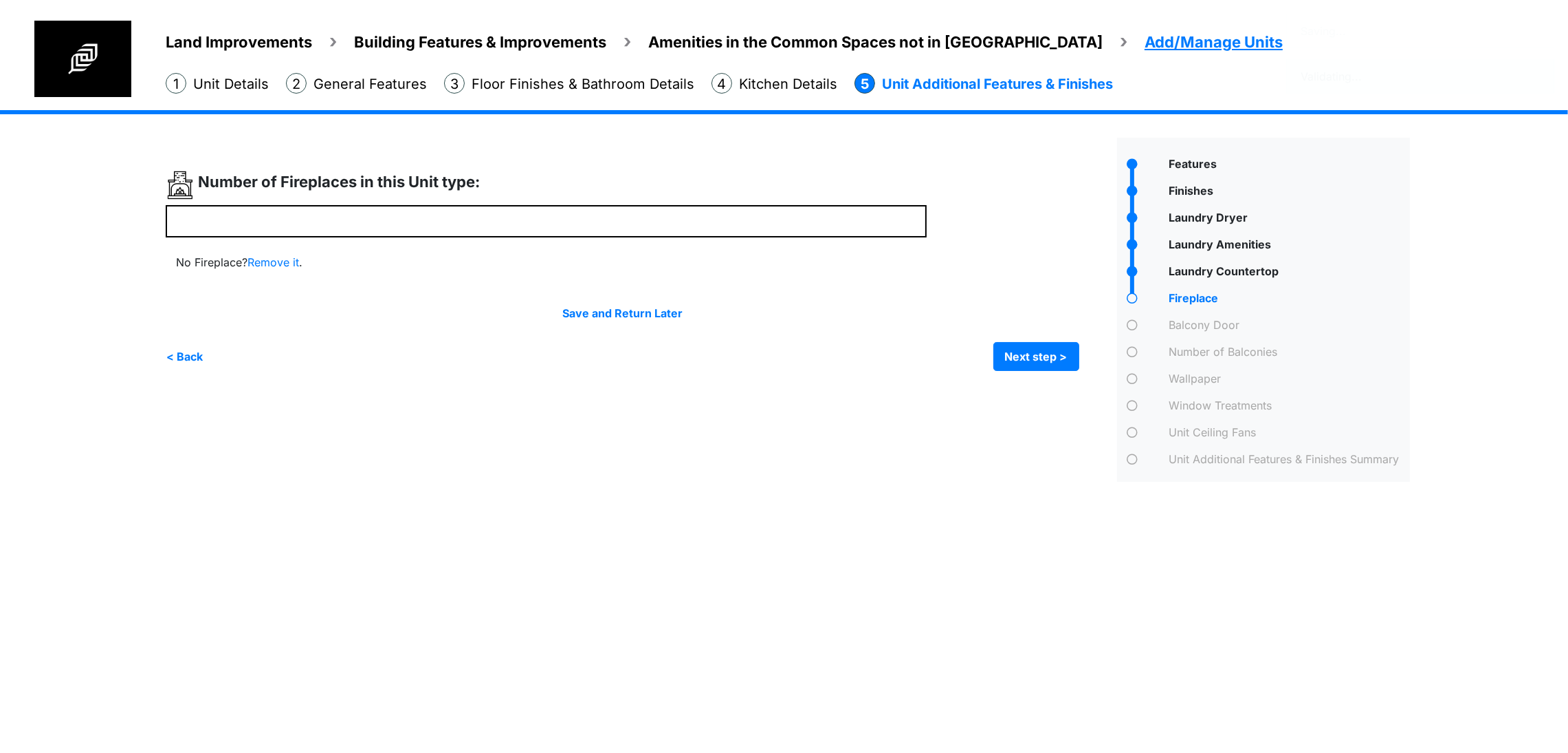
scroll to position [0, 0]
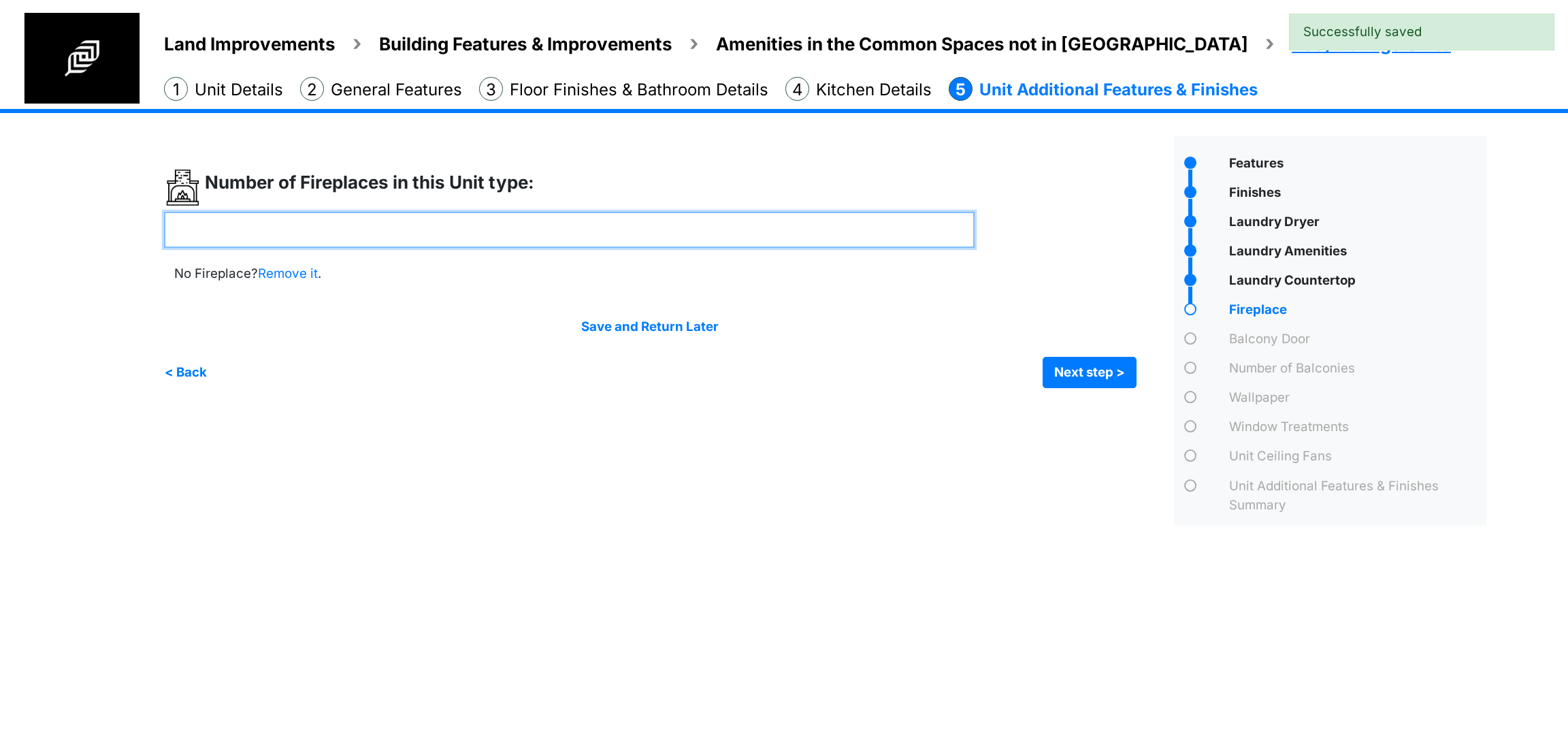
click at [483, 224] on input "number" at bounding box center [569, 230] width 810 height 36
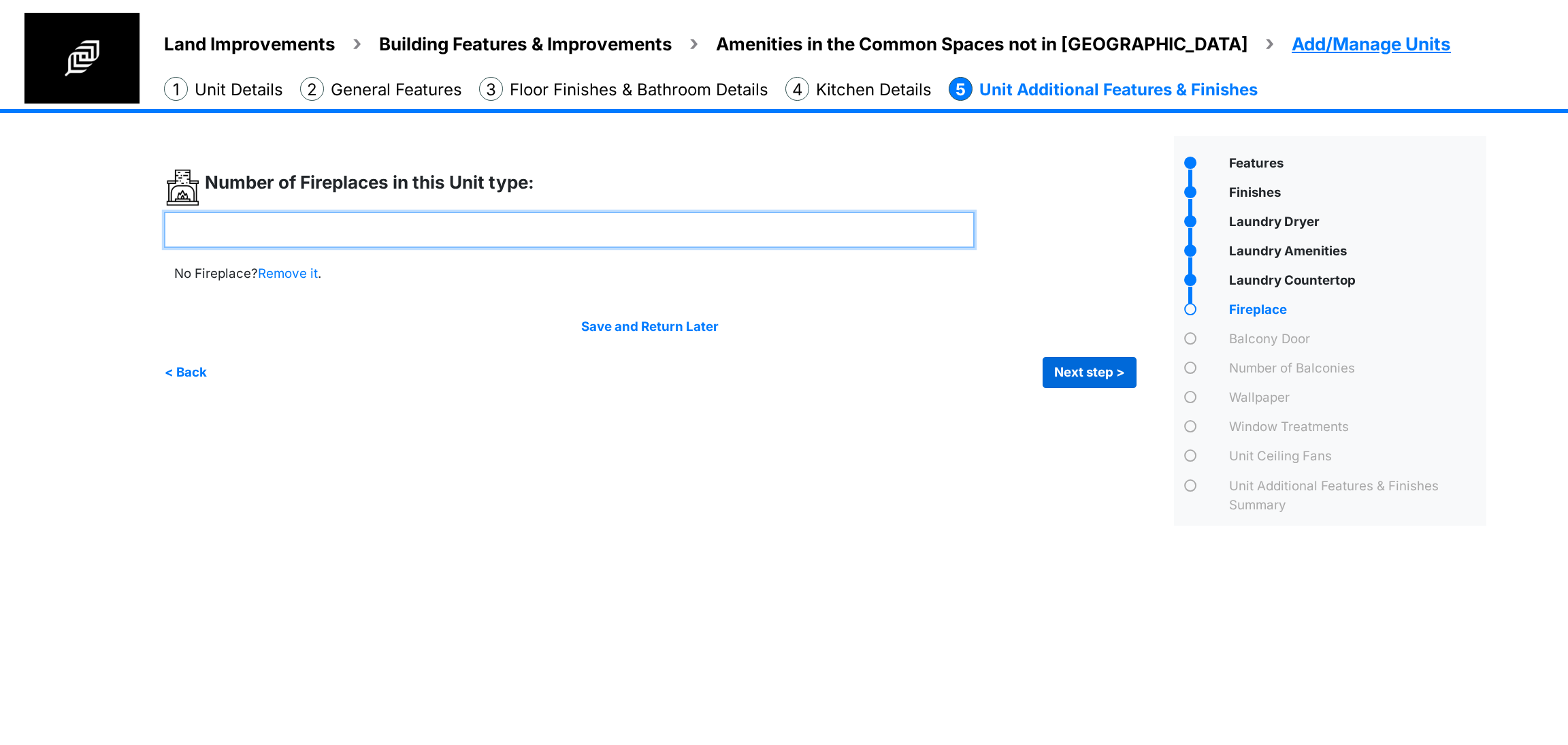
type input "*"
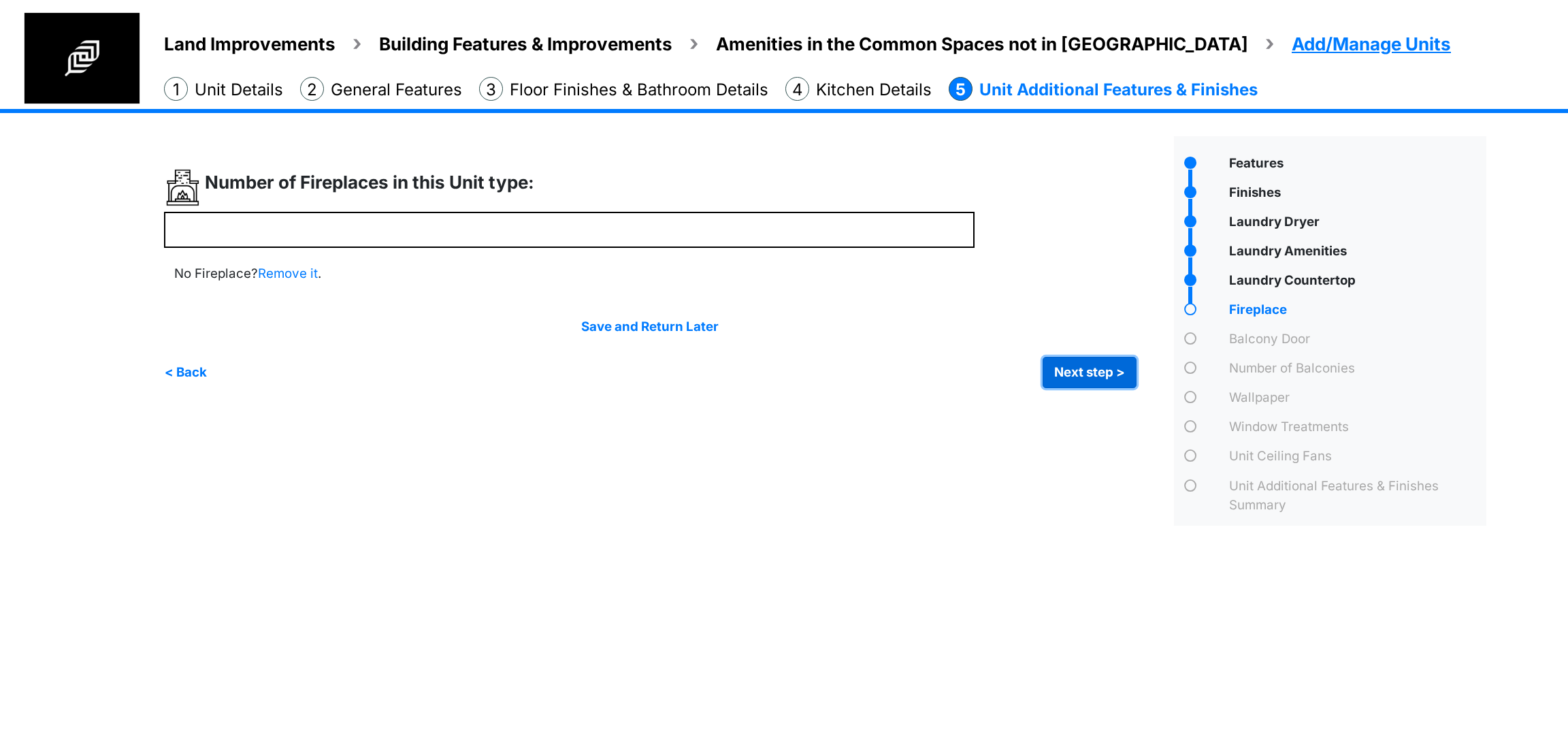
click at [1067, 368] on button "Next step >" at bounding box center [1089, 372] width 94 height 31
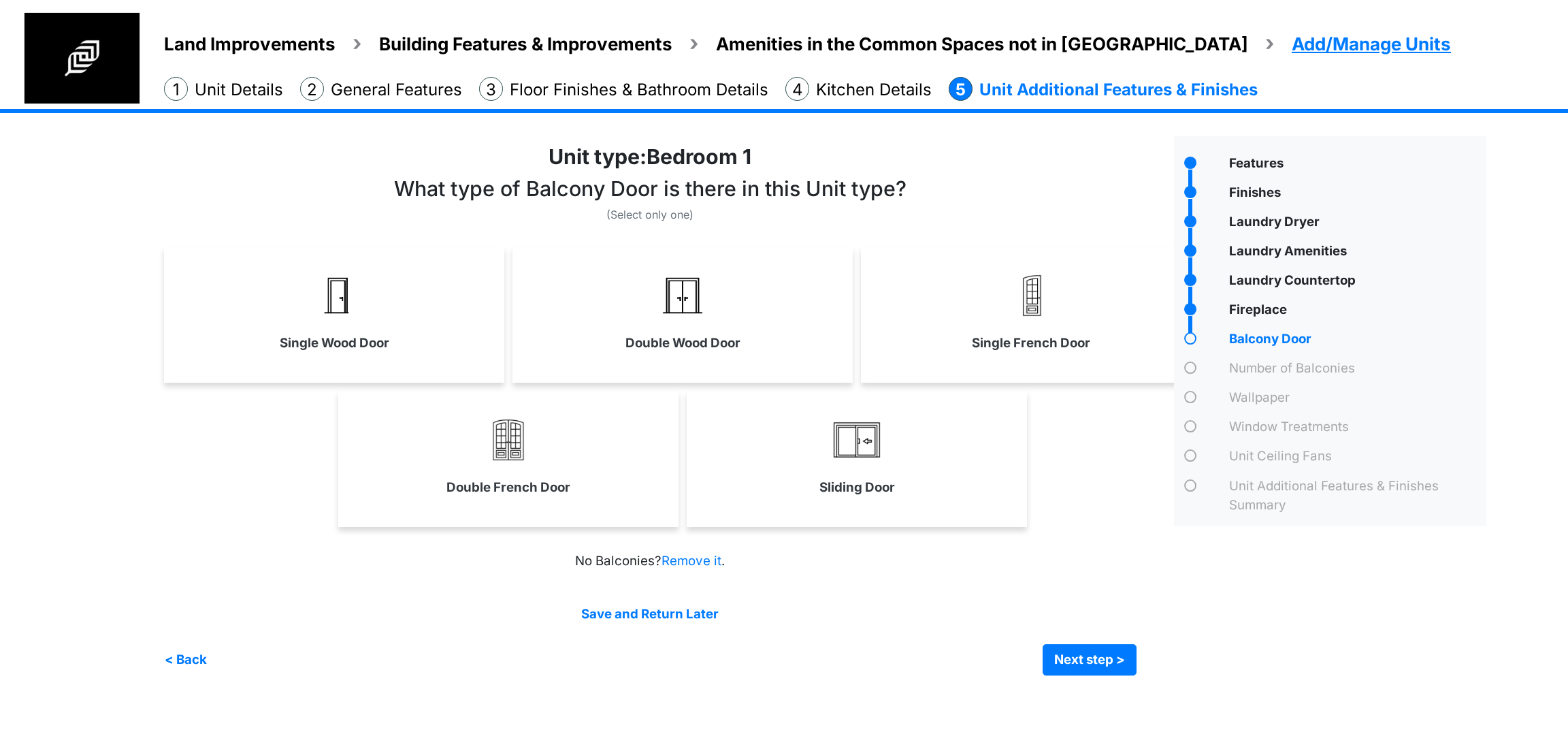
click at [1075, 514] on div "Double French Door" at bounding box center [683, 459] width 1037 height 136
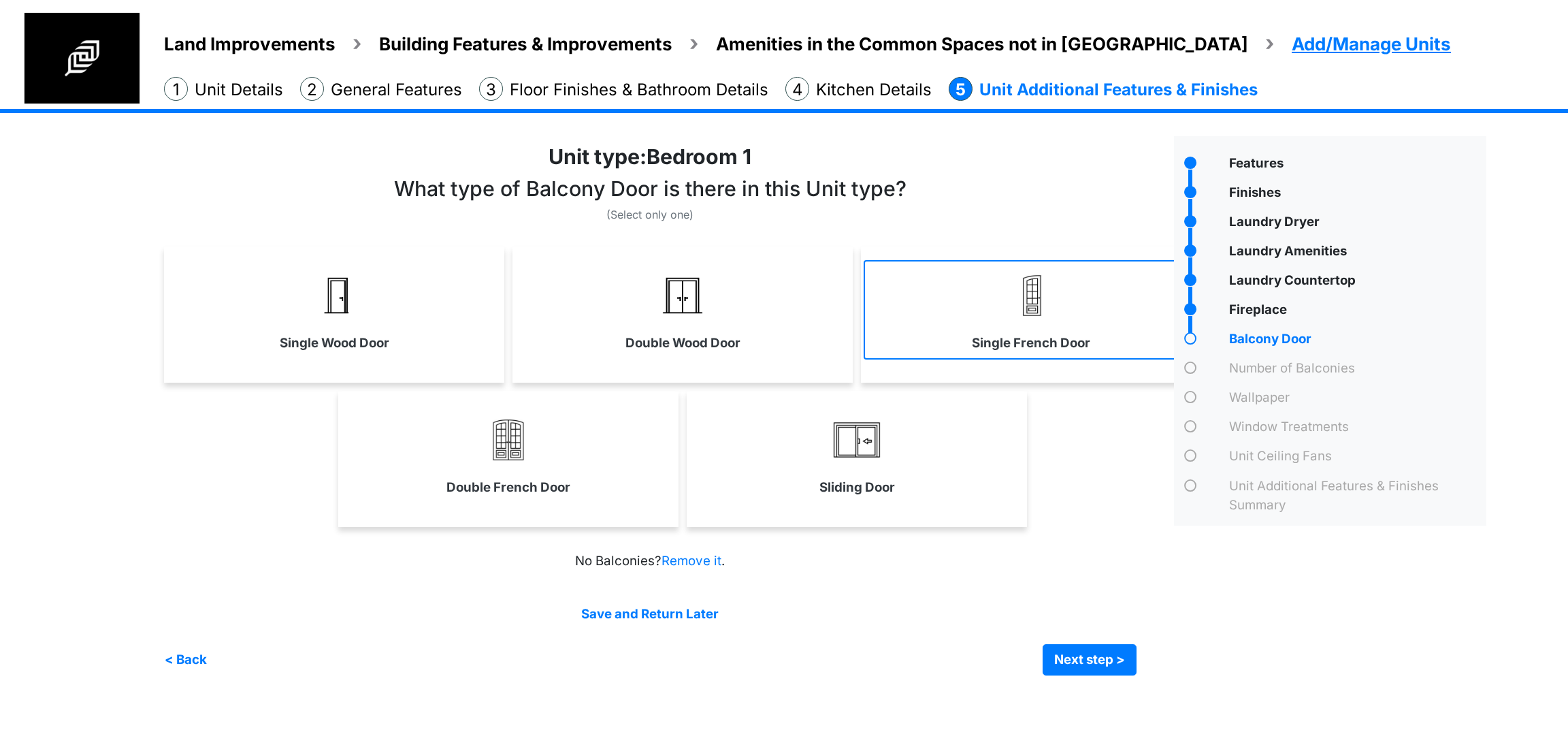
click at [1042, 282] on img at bounding box center [1031, 296] width 54 height 54
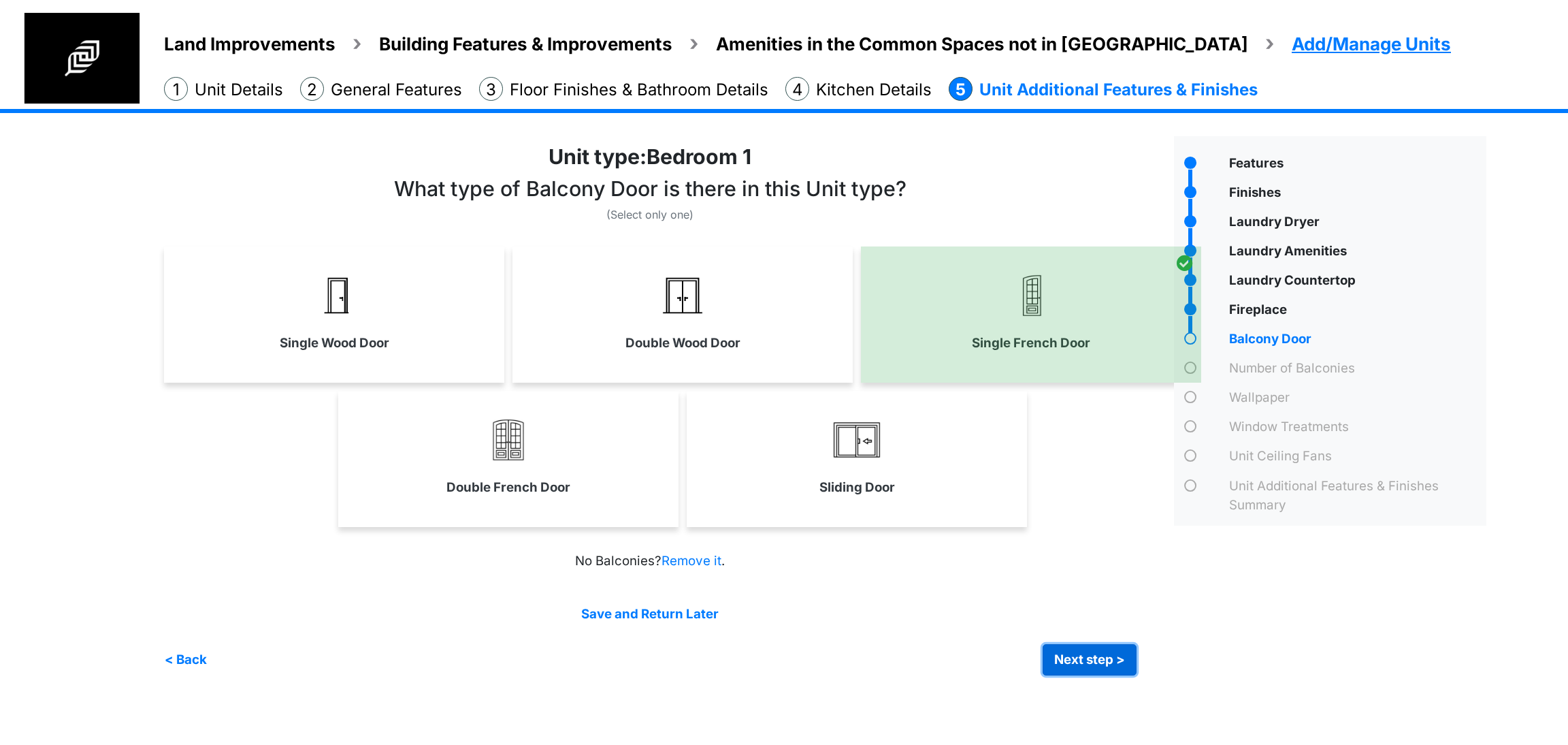
click at [1097, 653] on button "Next step >" at bounding box center [1089, 659] width 94 height 31
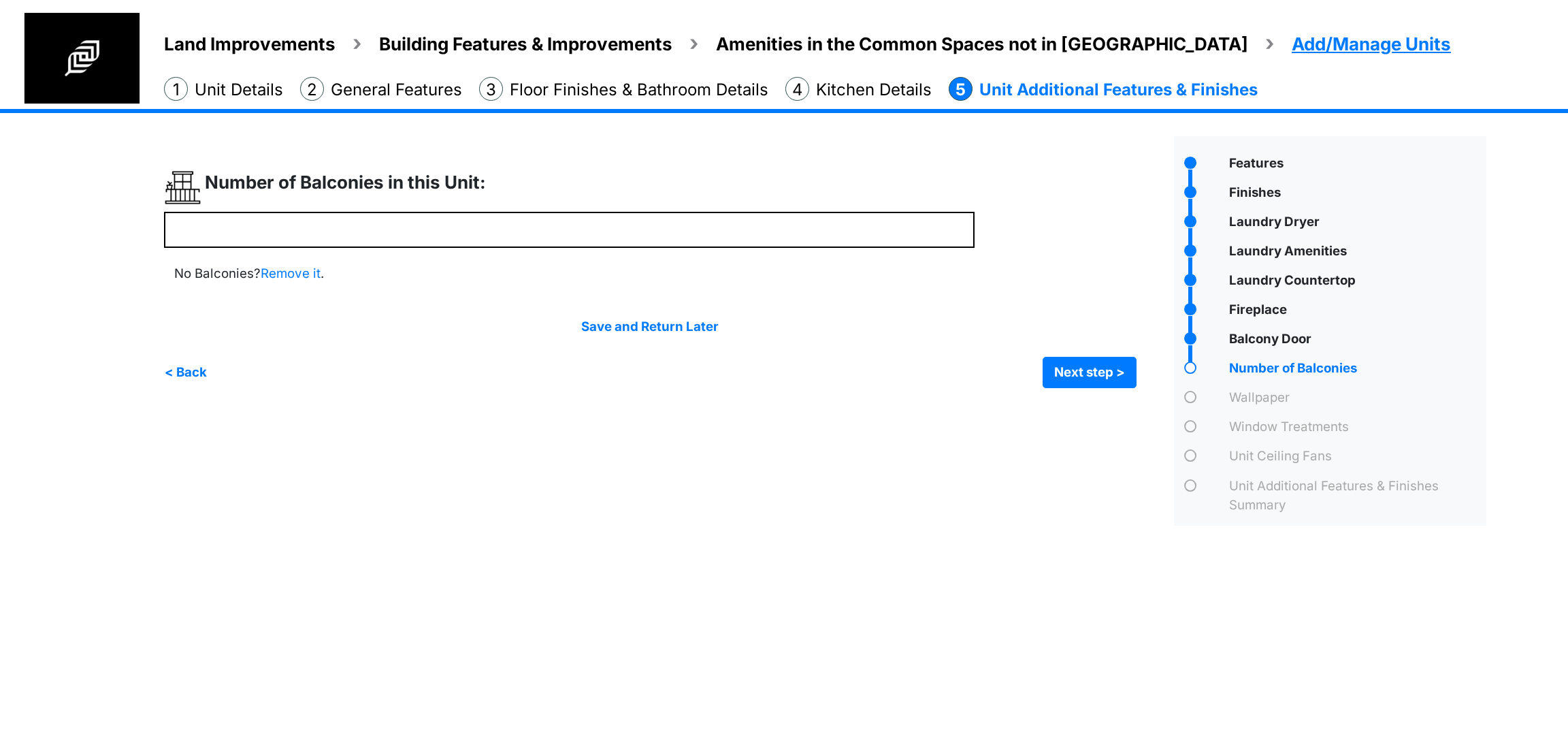
click at [959, 546] on html "Land Improvements Building Features & Improvements Amenities in the Common Spac…" at bounding box center [784, 272] width 1568 height 546
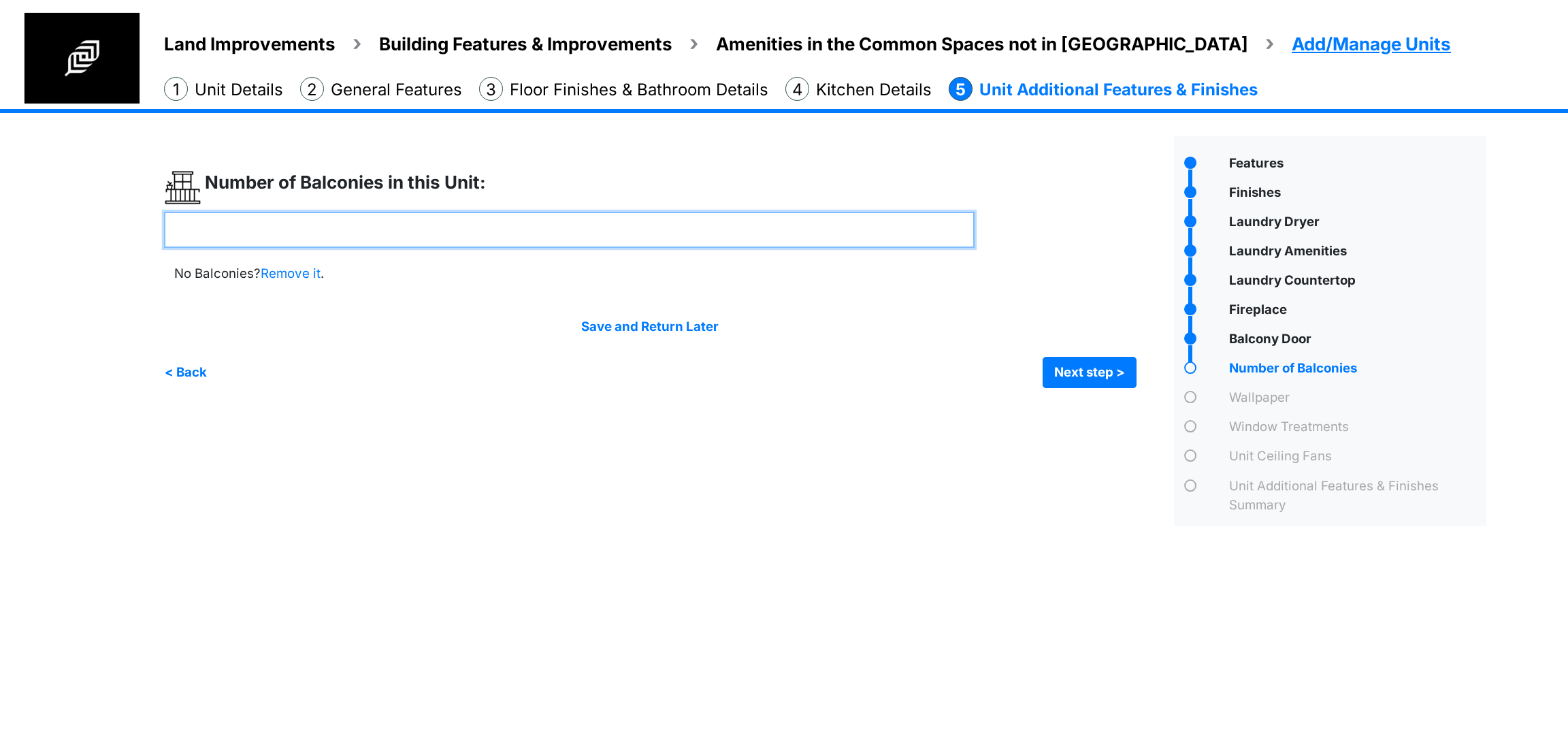
click at [629, 220] on input "number" at bounding box center [569, 230] width 810 height 36
type input "*"
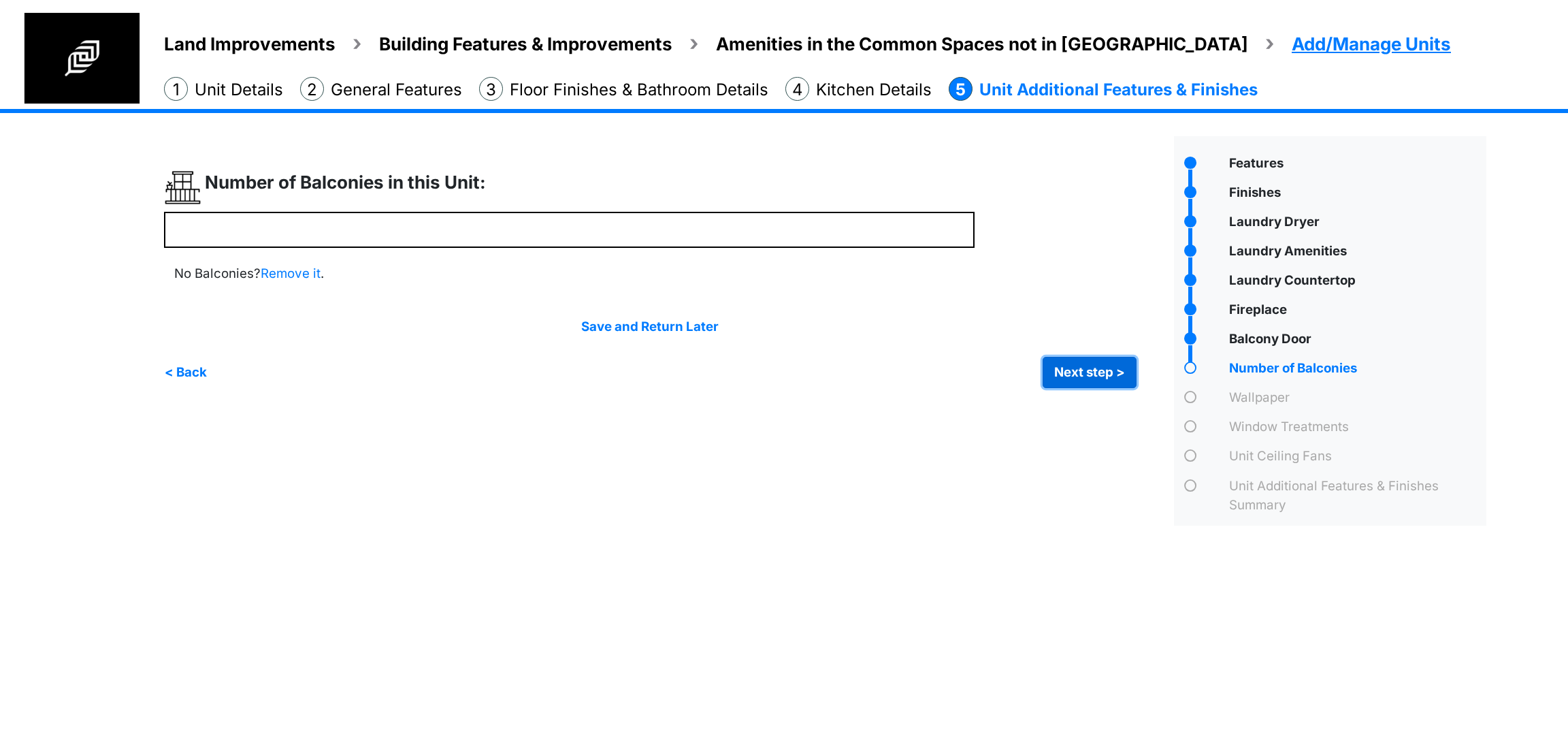
click at [1077, 365] on button "Next step >" at bounding box center [1089, 372] width 94 height 31
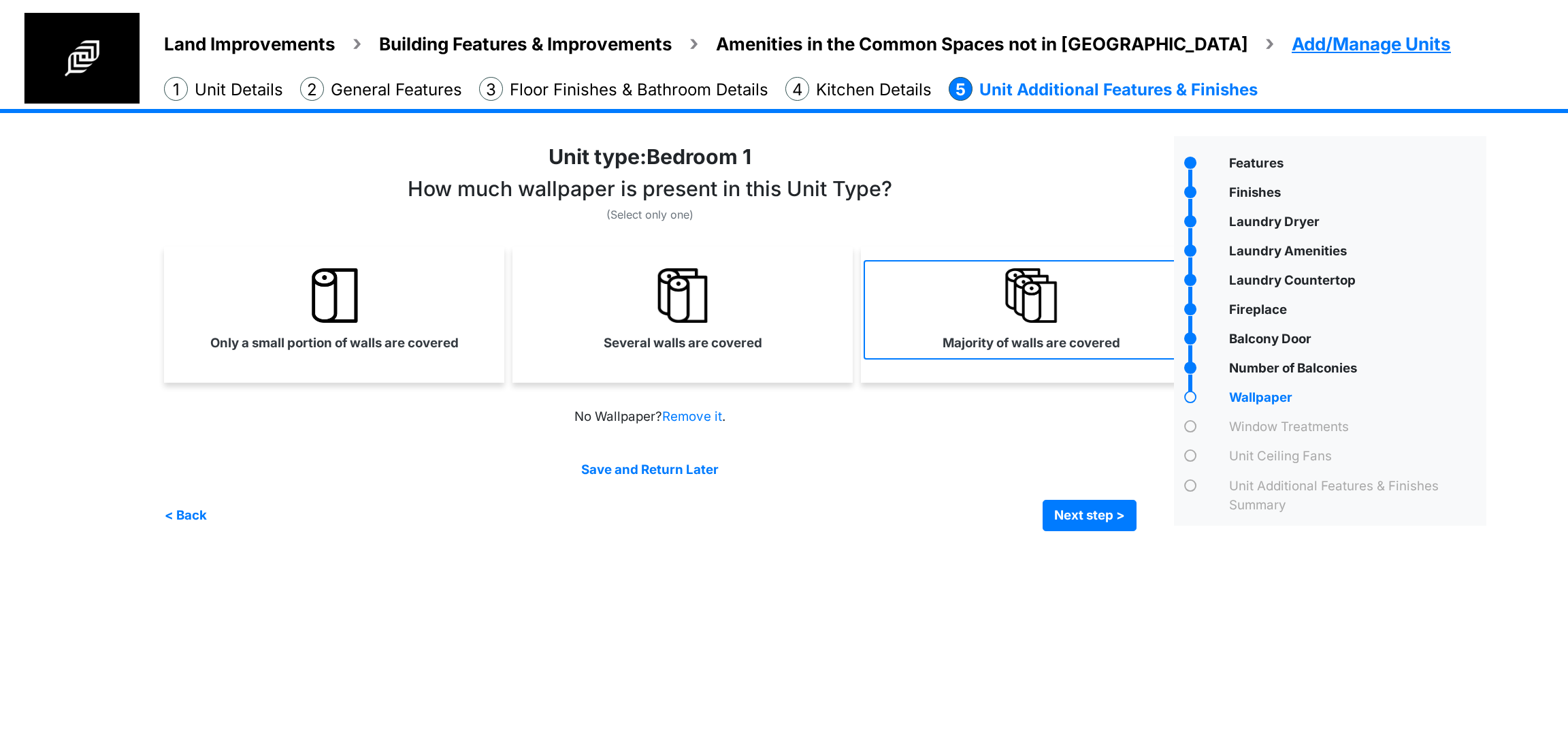
click at [919, 340] on link "Majority of walls are covered" at bounding box center [1031, 309] width 335 height 99
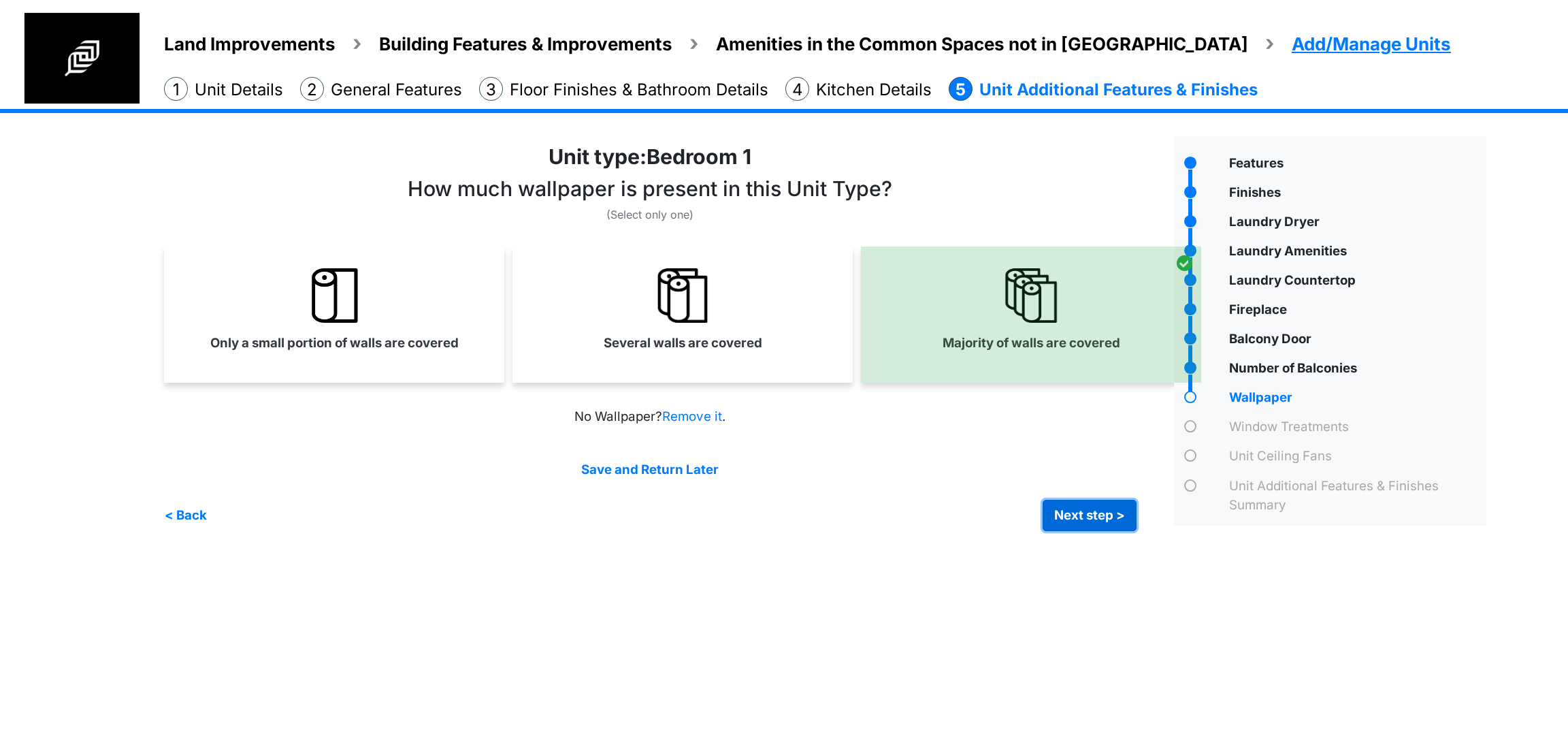
click at [1060, 515] on button "Next step >" at bounding box center [1089, 515] width 94 height 31
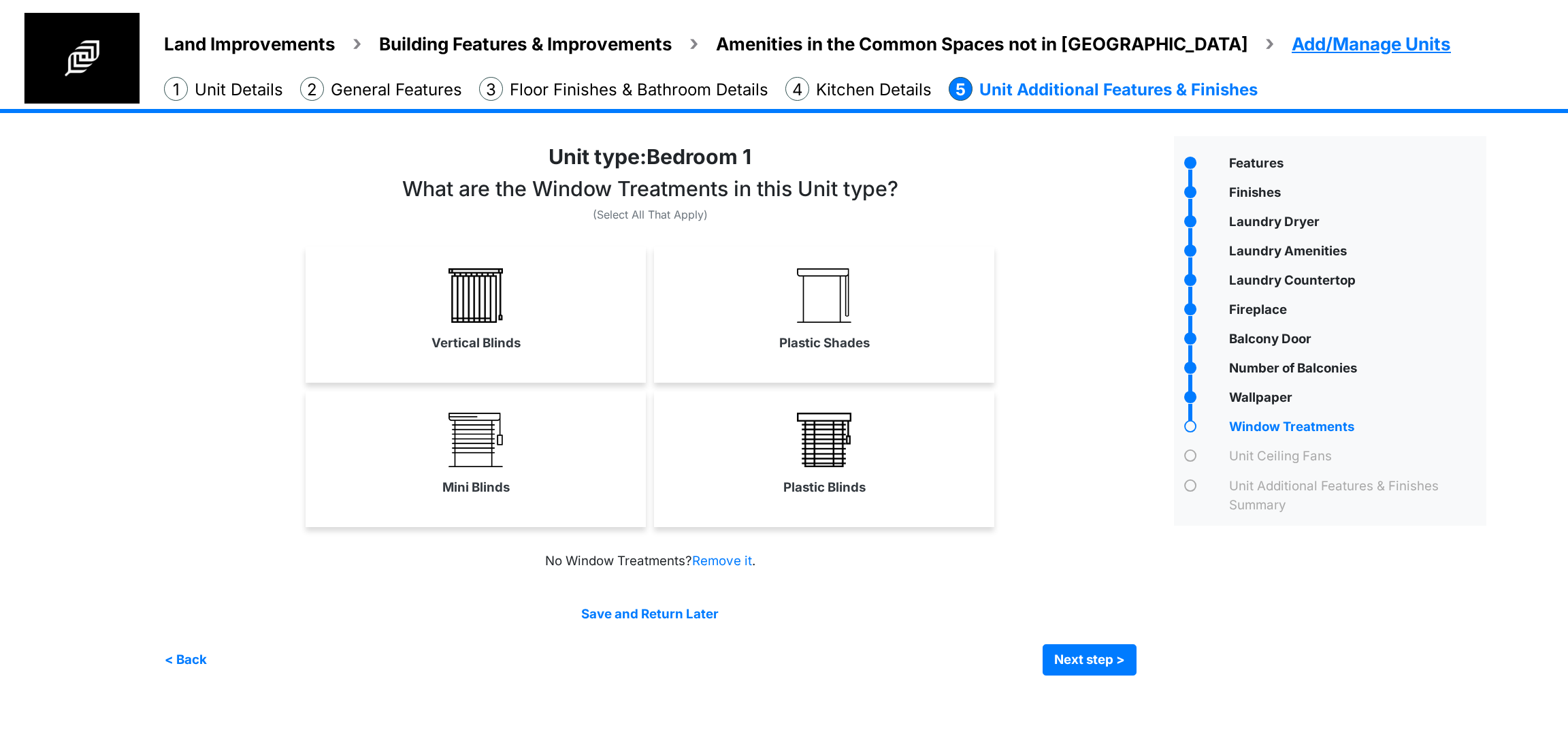
click at [237, 494] on div "Mini Blinds Plastic Blinds" at bounding box center [651, 459] width 973 height 136
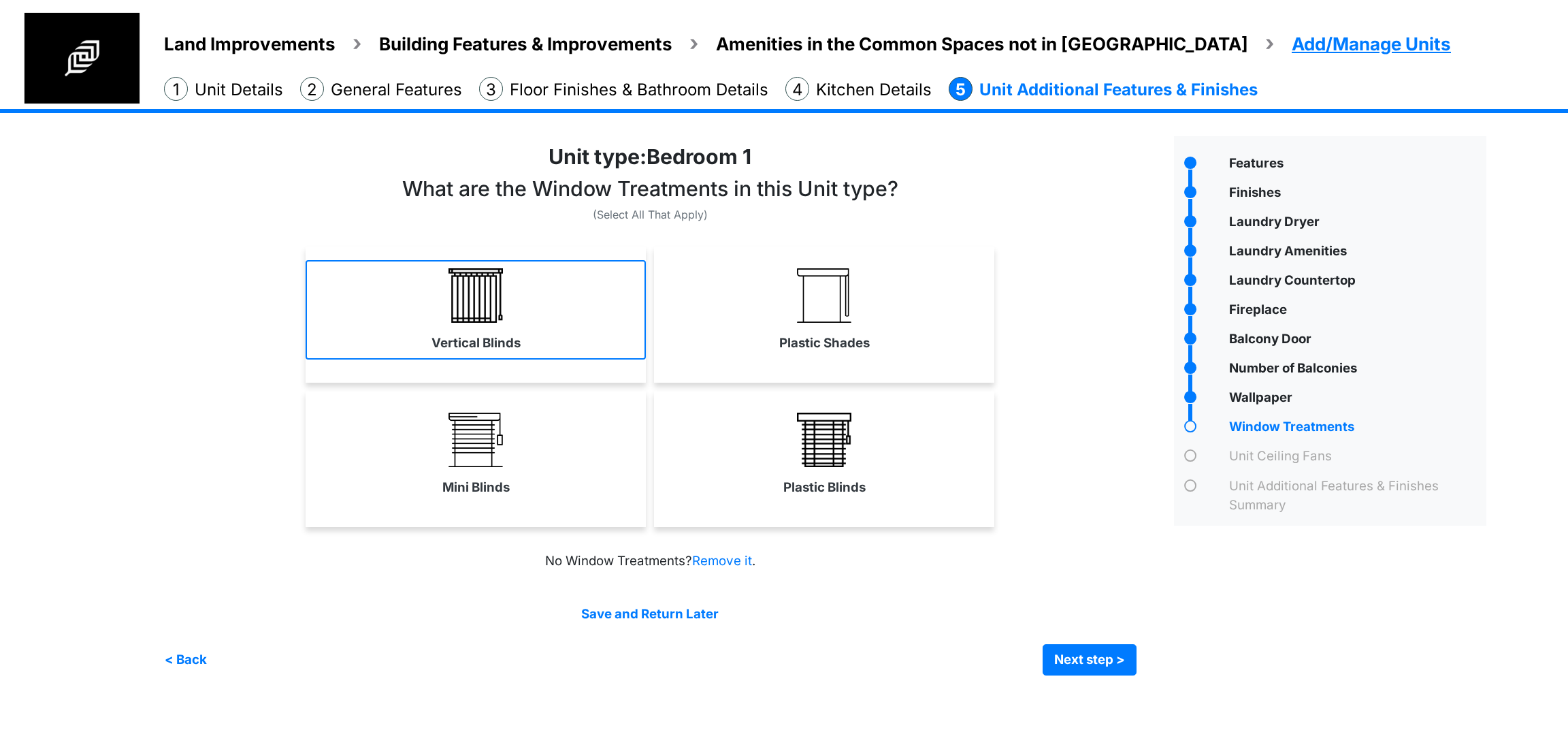
click at [553, 322] on link "Vertical Blinds" at bounding box center [476, 309] width 340 height 99
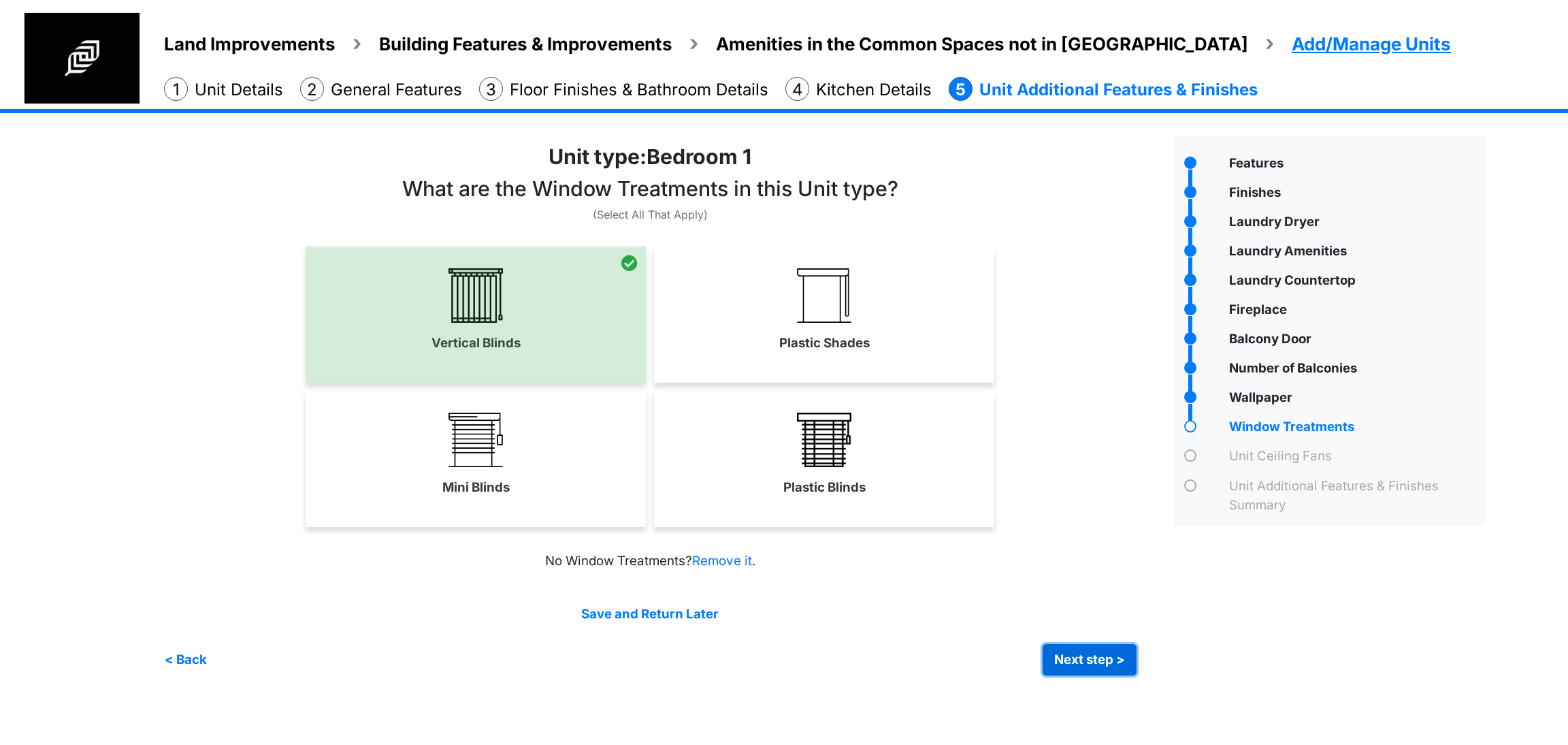
click at [1092, 652] on button "Next step >" at bounding box center [1089, 659] width 94 height 31
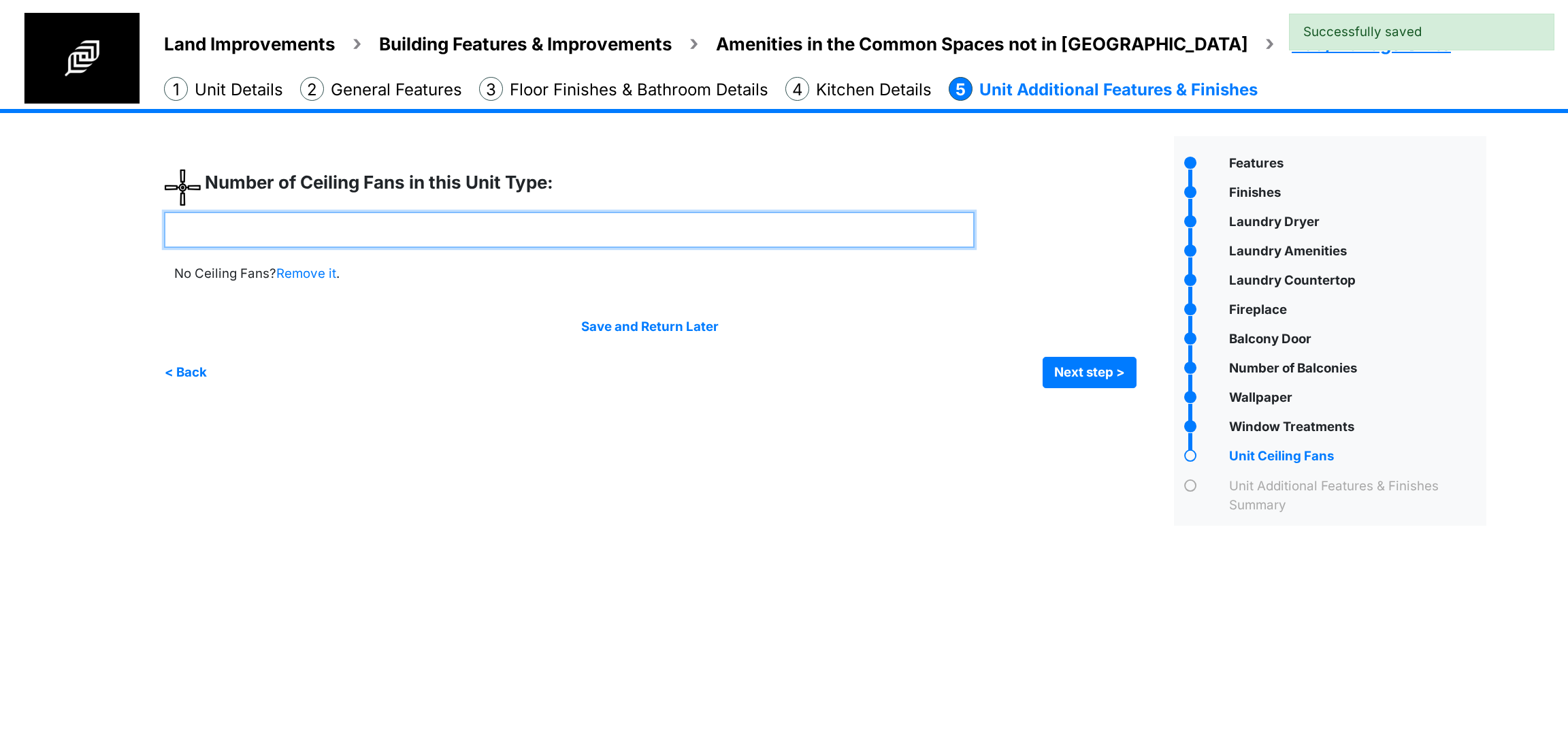
click at [590, 241] on input "number" at bounding box center [569, 230] width 810 height 36
drag, startPoint x: 391, startPoint y: 224, endPoint x: 3, endPoint y: 199, distance: 388.8
click at [18, 200] on div "Land Improvements Building Features & Improvements Amenities in the Common Spac…" at bounding box center [784, 327] width 1568 height 437
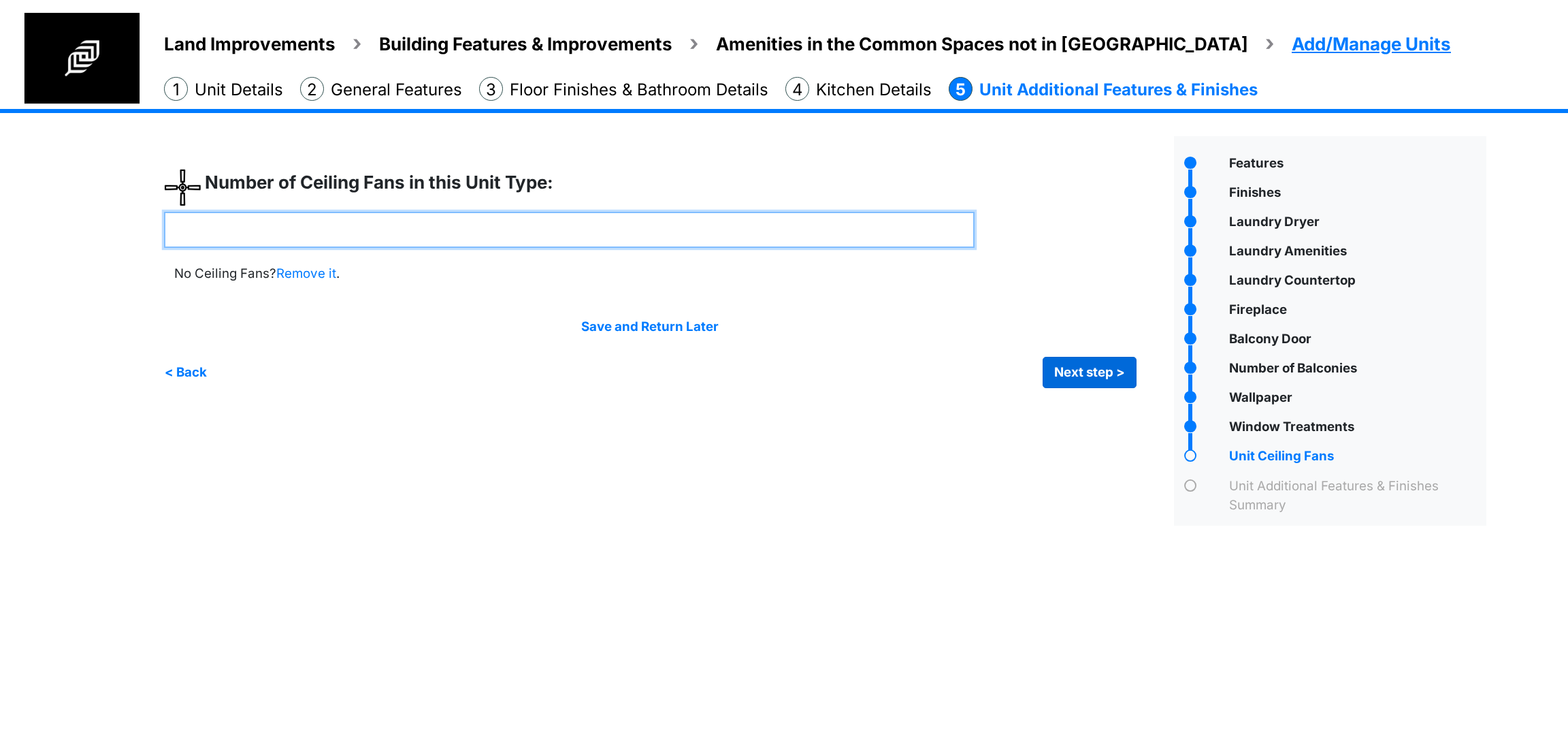
type input "*"
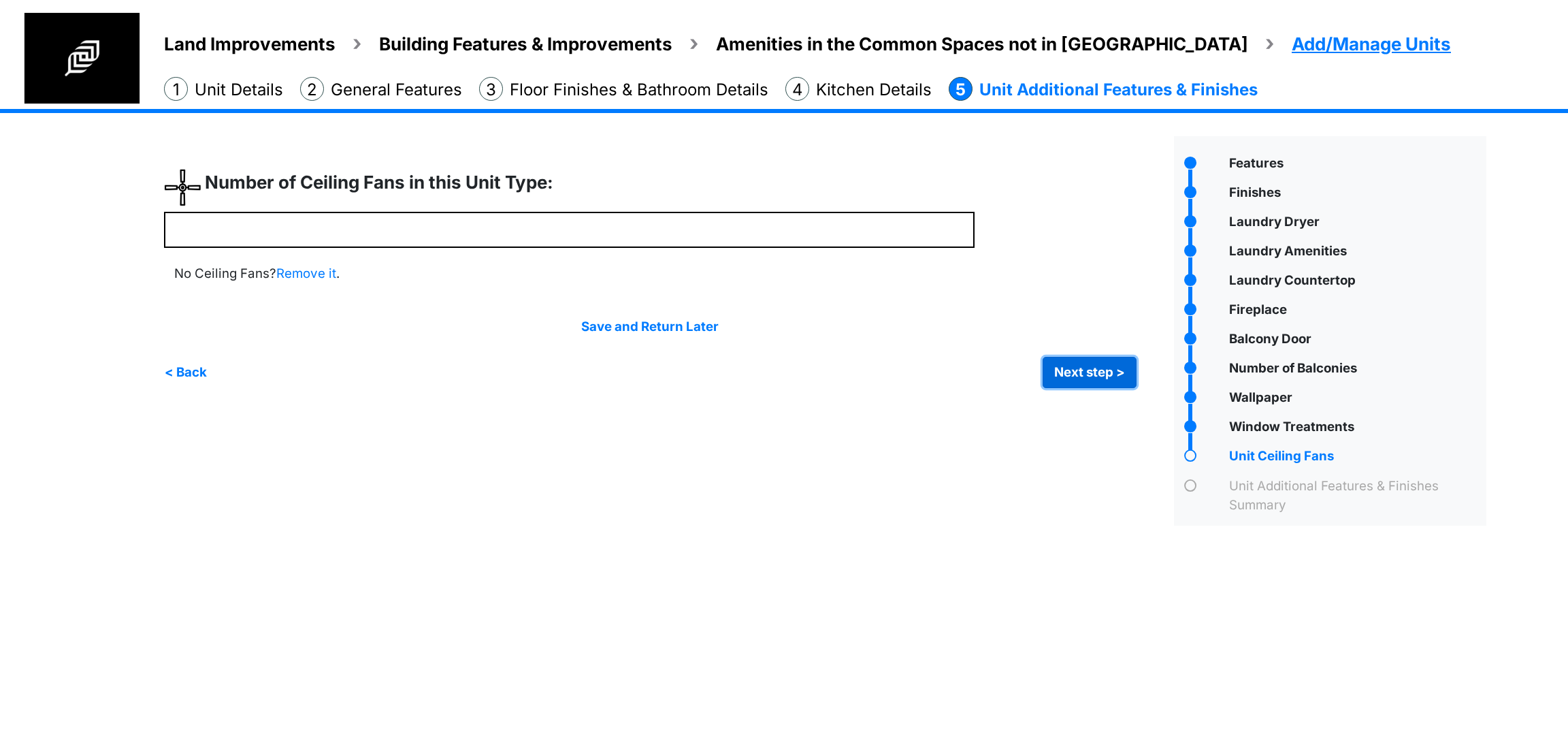
type input "*"
click at [1063, 375] on button "Next step >" at bounding box center [1089, 372] width 94 height 31
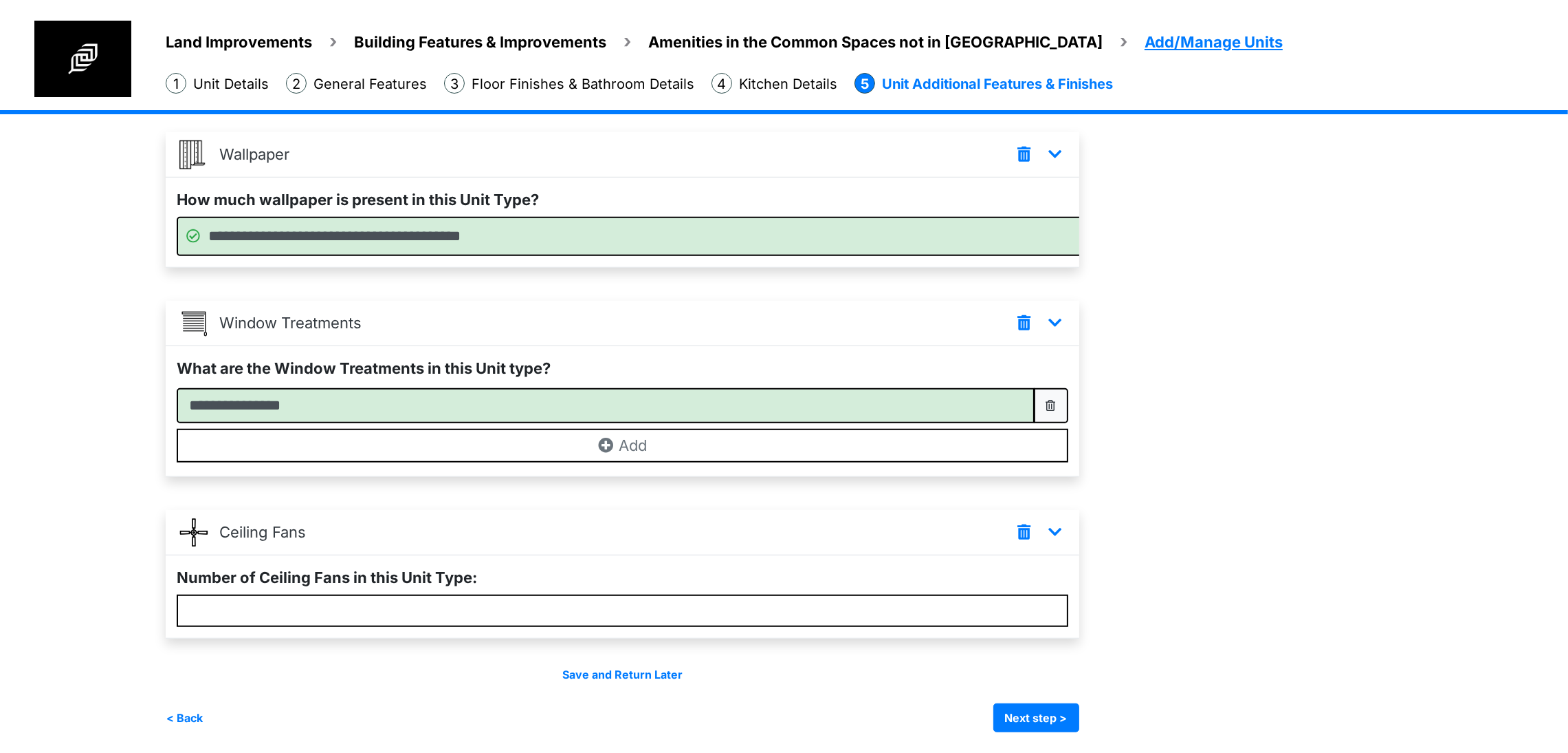
scroll to position [1548, 0]
click at [1080, 708] on button "Next step >" at bounding box center [1036, 717] width 85 height 29
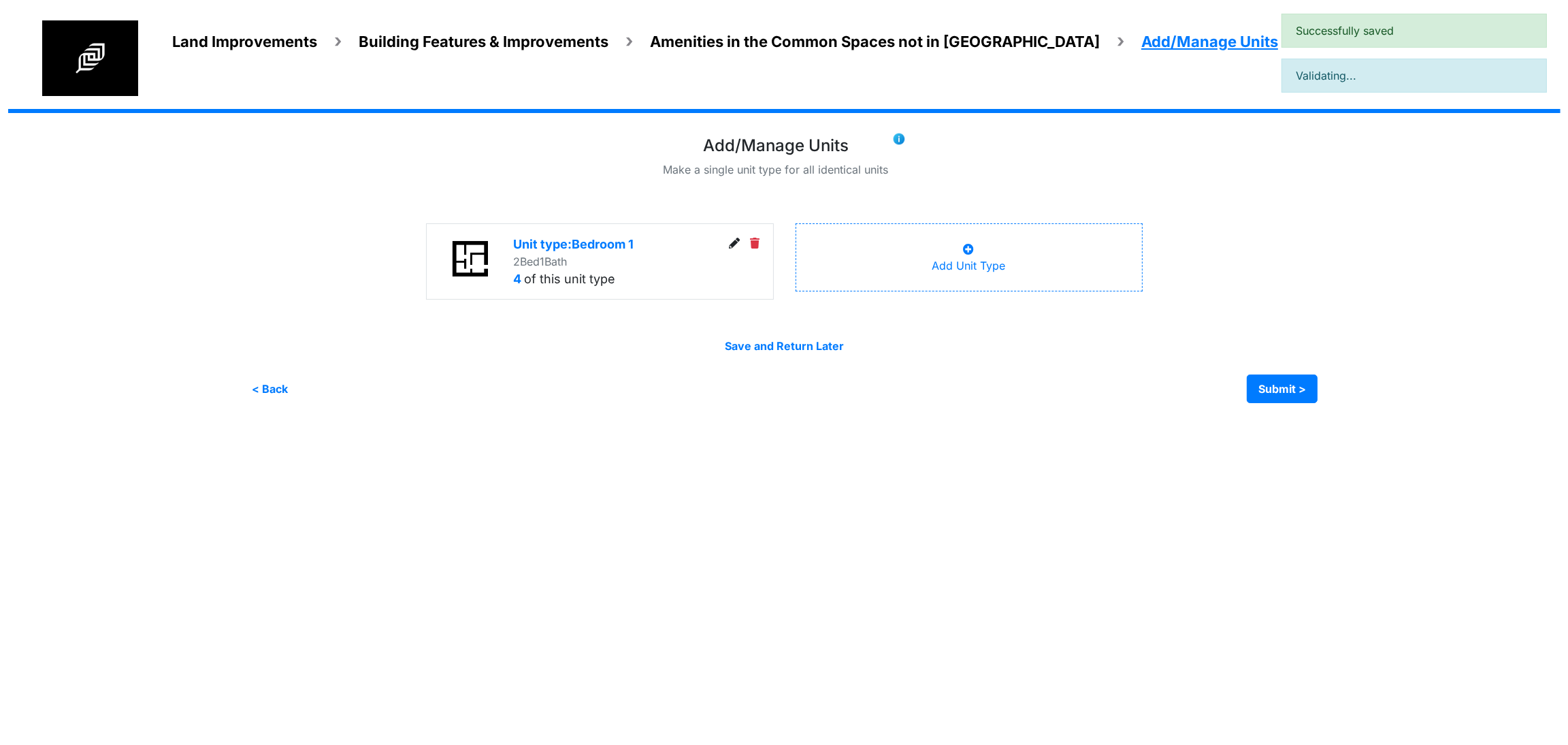
scroll to position [0, 0]
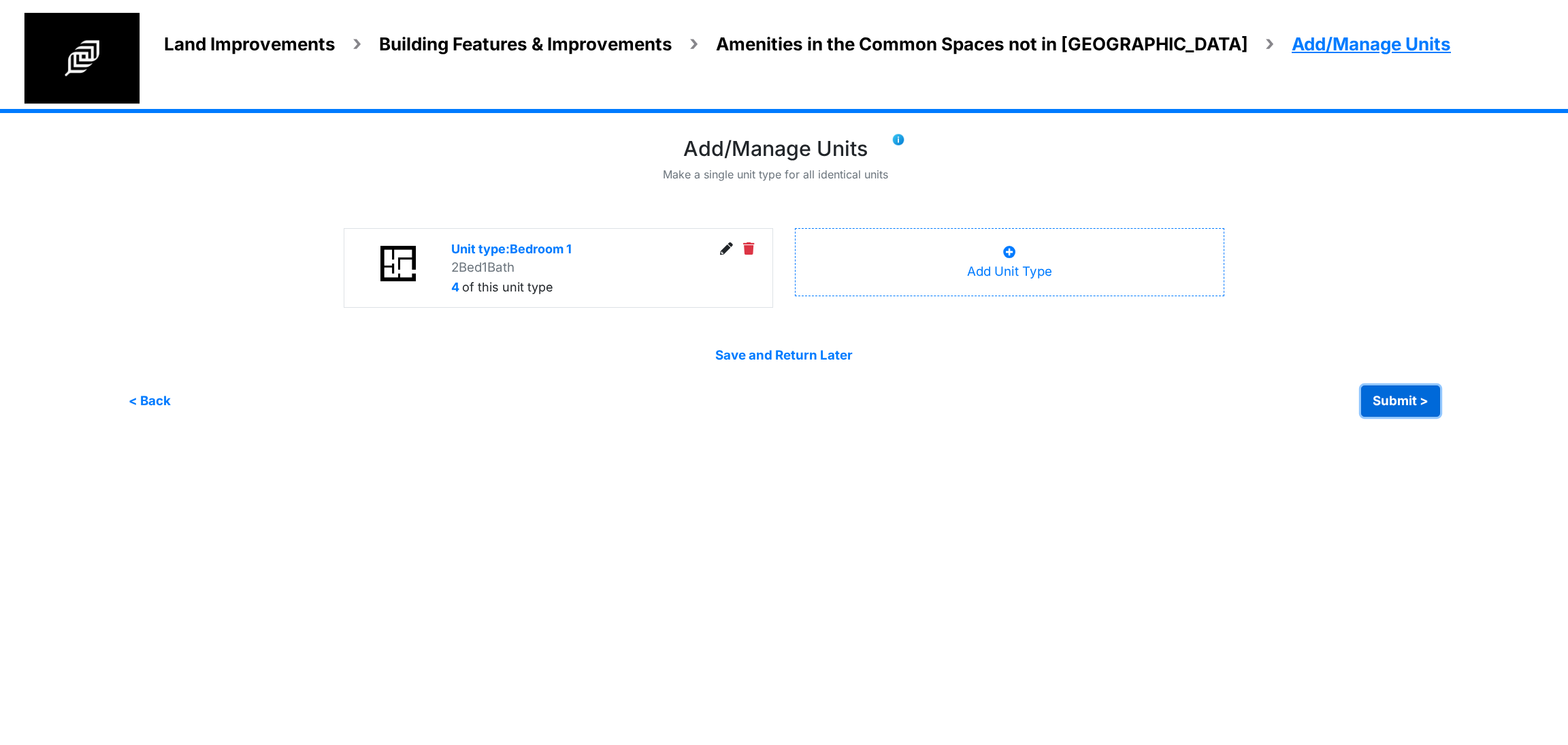
click at [1422, 396] on button "Submit >" at bounding box center [1400, 401] width 79 height 31
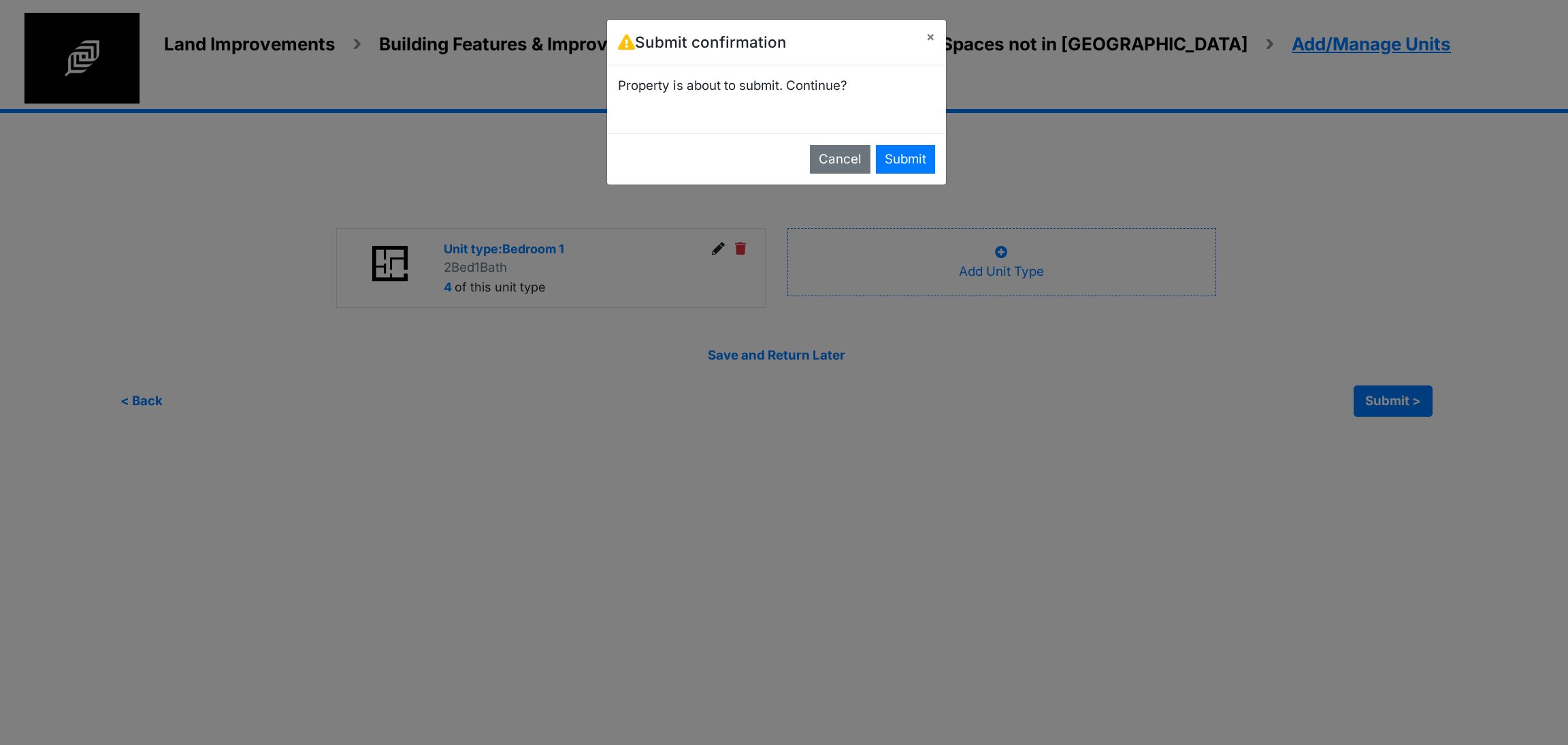
click at [873, 161] on div "Cancel Submit" at bounding box center [776, 159] width 339 height 51
click at [899, 164] on button "Submit" at bounding box center [906, 159] width 59 height 28
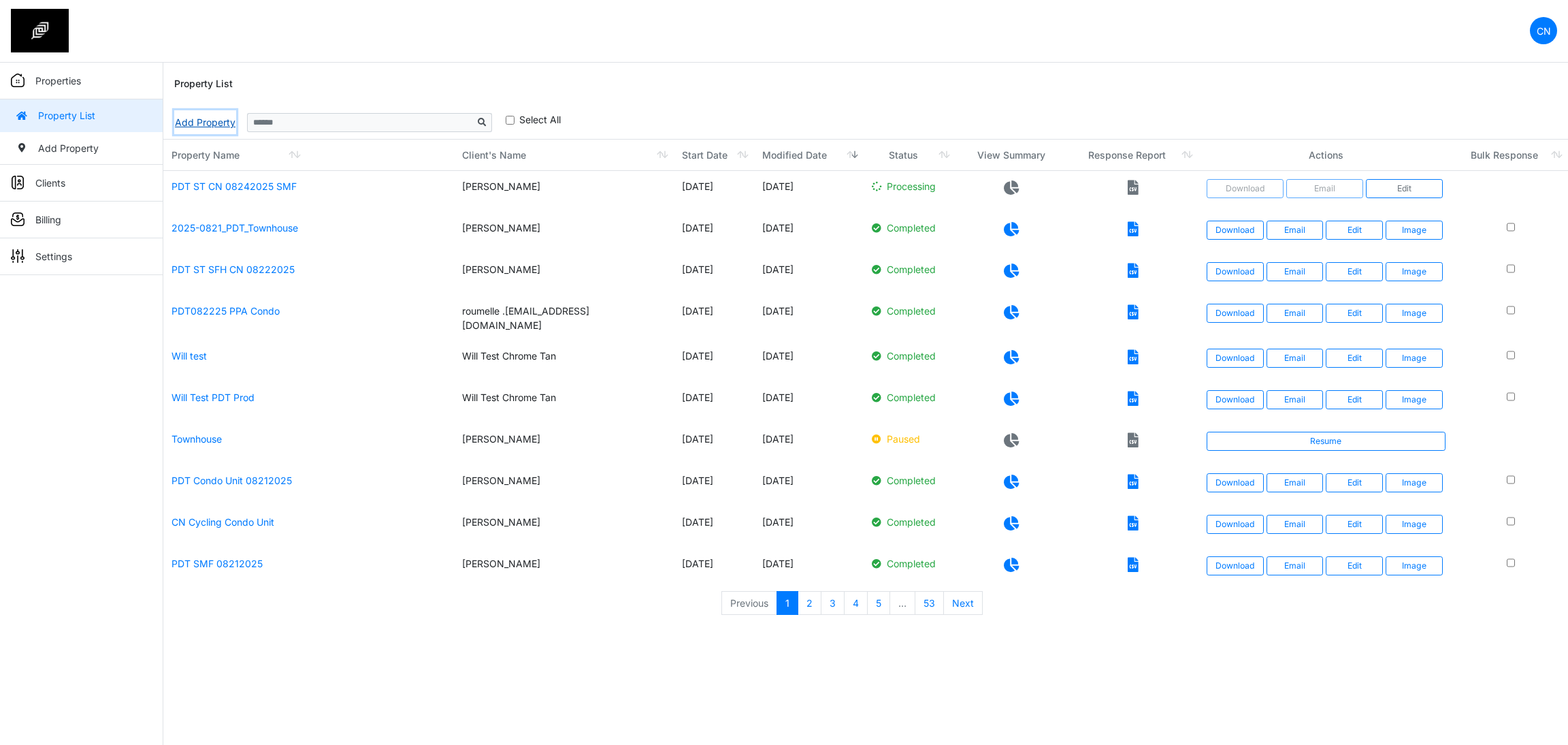
click at [197, 124] on link "Add Property" at bounding box center [205, 122] width 62 height 23
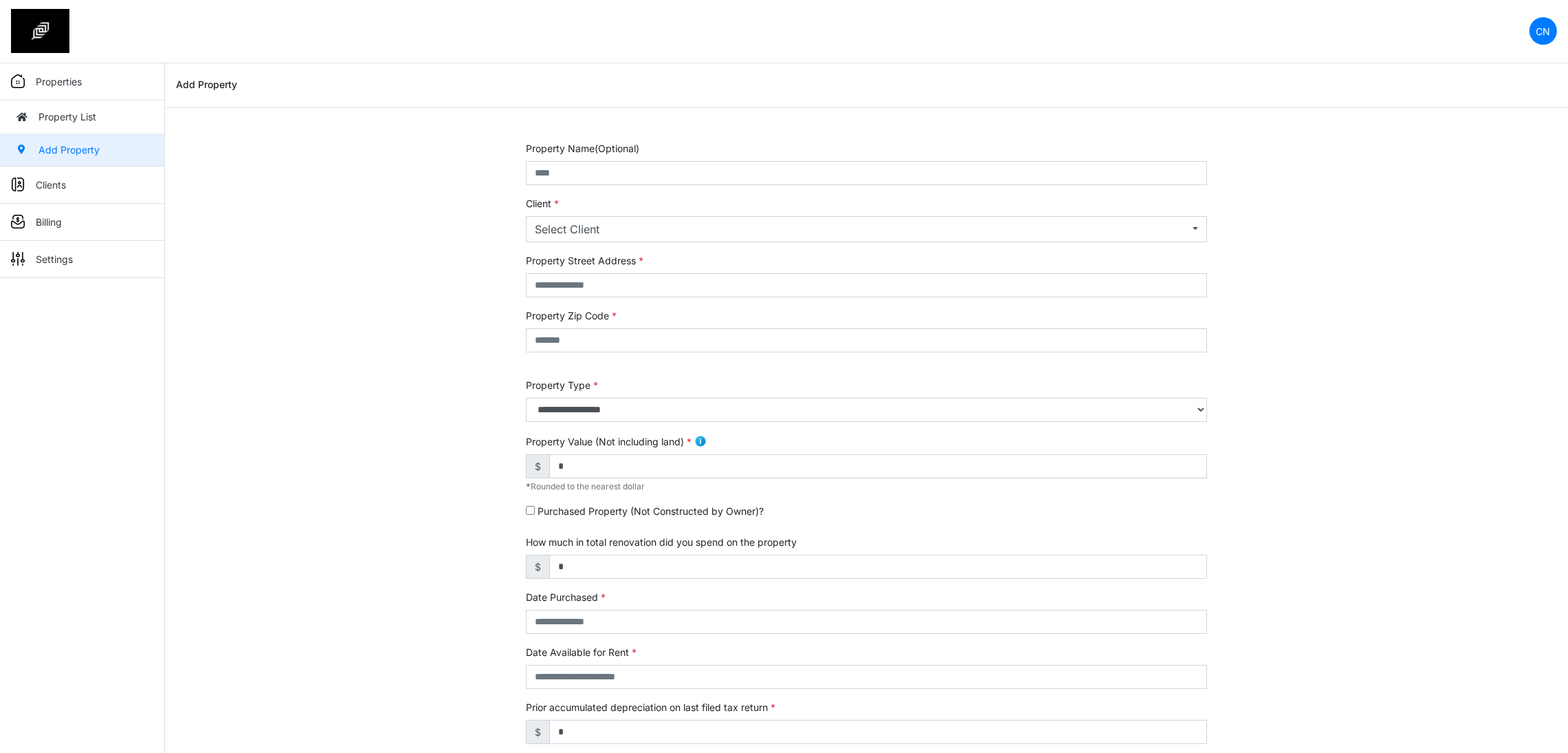
drag, startPoint x: 427, startPoint y: 330, endPoint x: 479, endPoint y: 286, distance: 68.1
click at [427, 330] on div "**********" at bounding box center [867, 555] width 1403 height 831
click at [583, 171] on input "text" at bounding box center [866, 173] width 681 height 24
type input "**********"
click at [581, 229] on div "Select Client" at bounding box center [862, 229] width 654 height 17
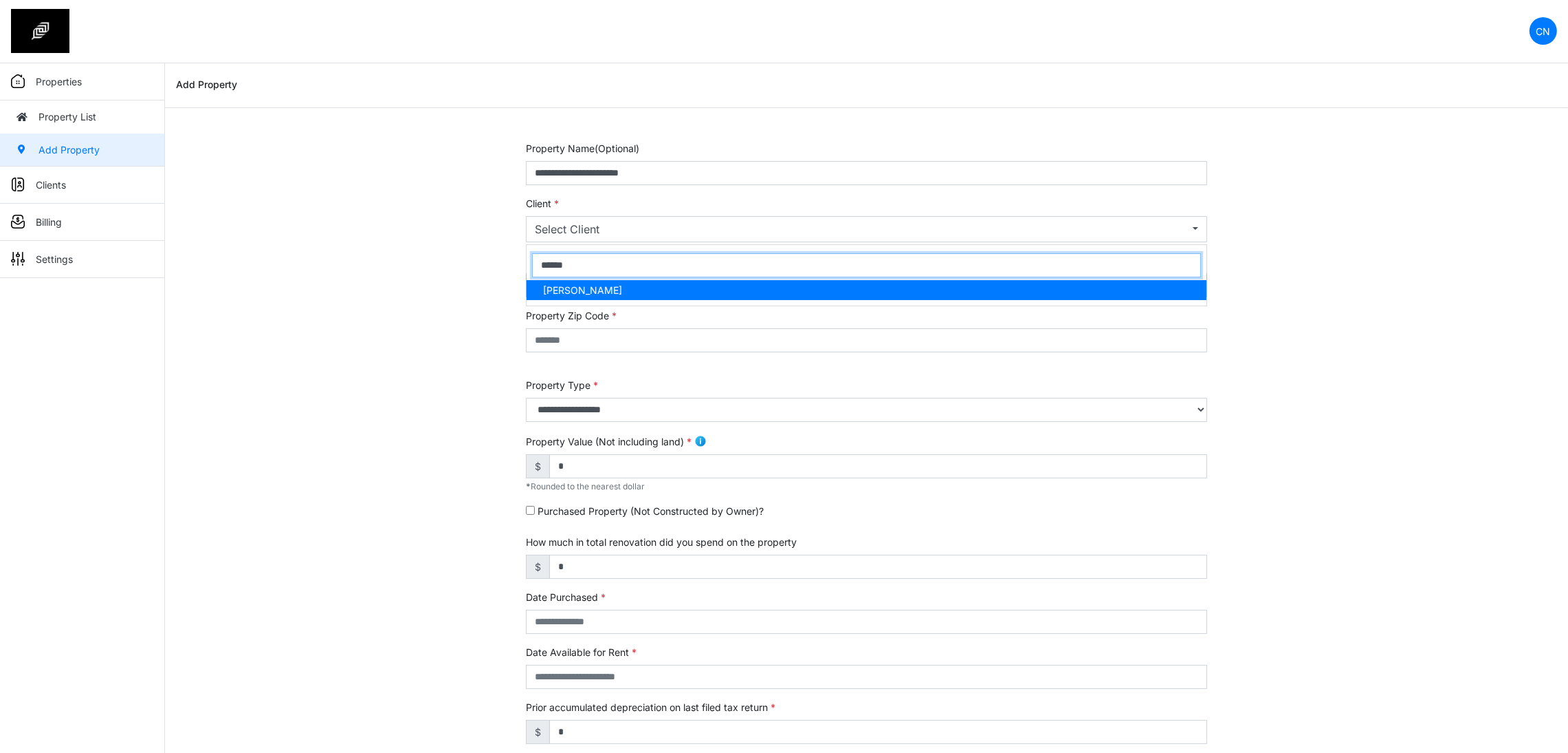
type input "******"
click at [589, 290] on span "Clyton Navarro" at bounding box center [583, 290] width 79 height 15
select select "***"
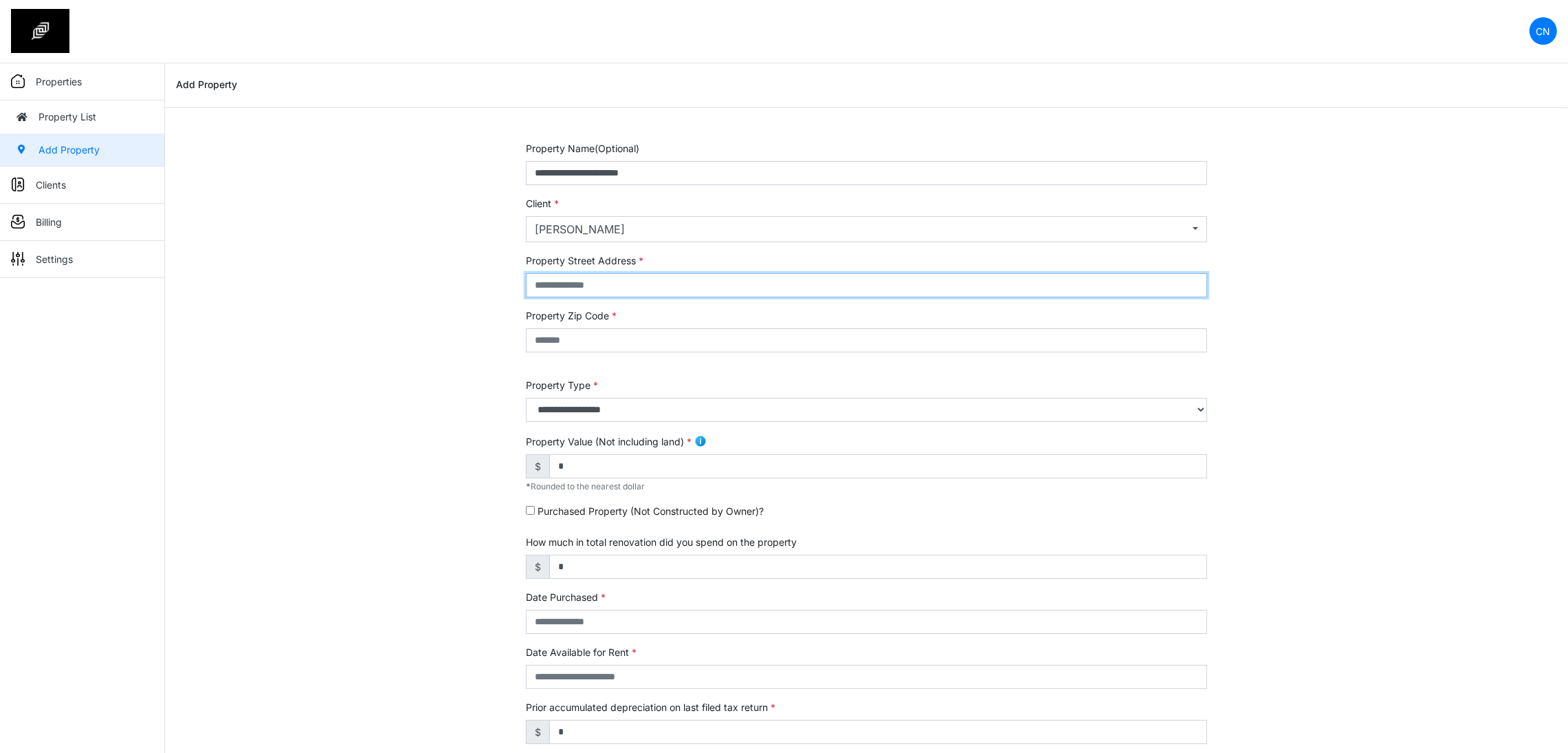
click at [563, 282] on input "text" at bounding box center [866, 285] width 681 height 24
type input "******"
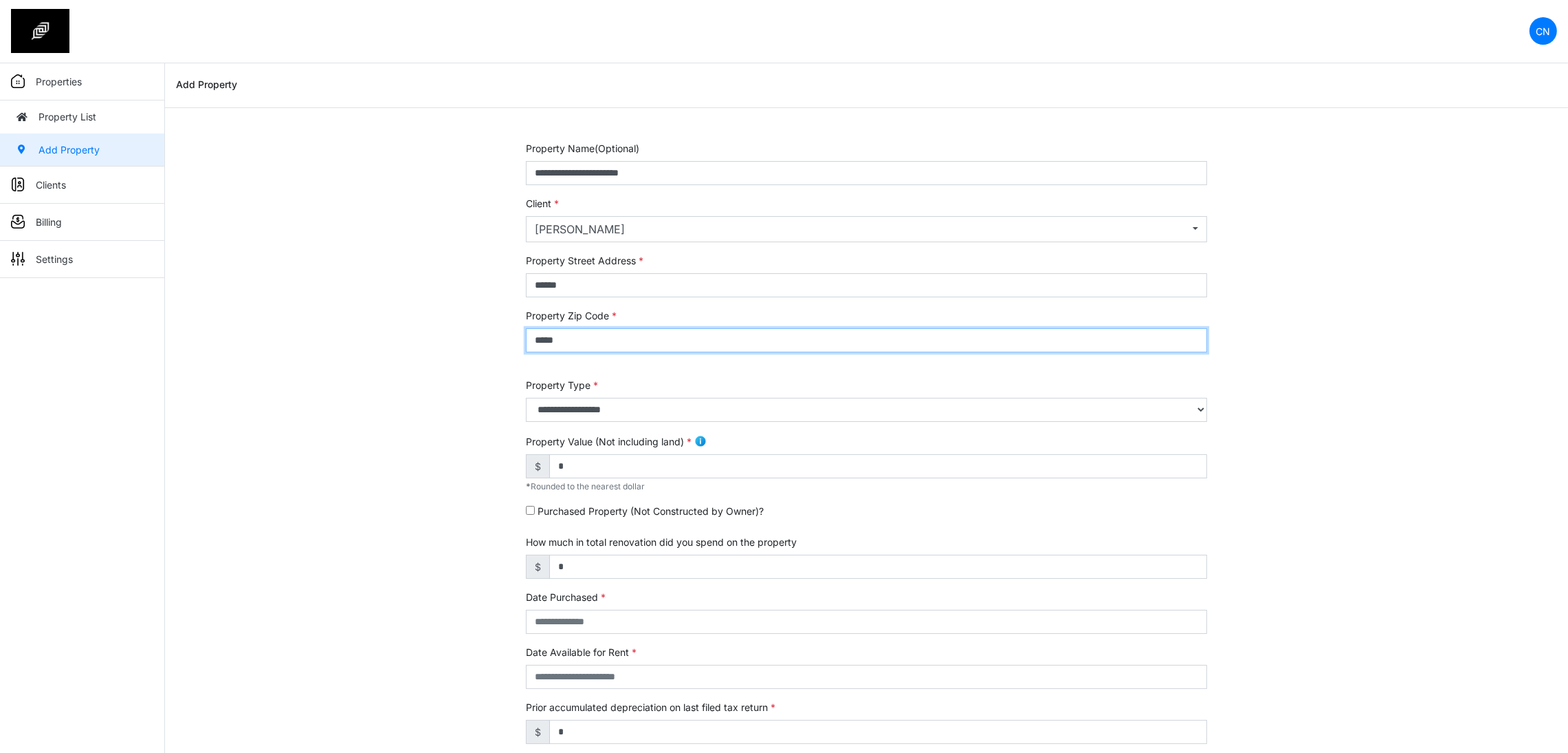
type input "*****"
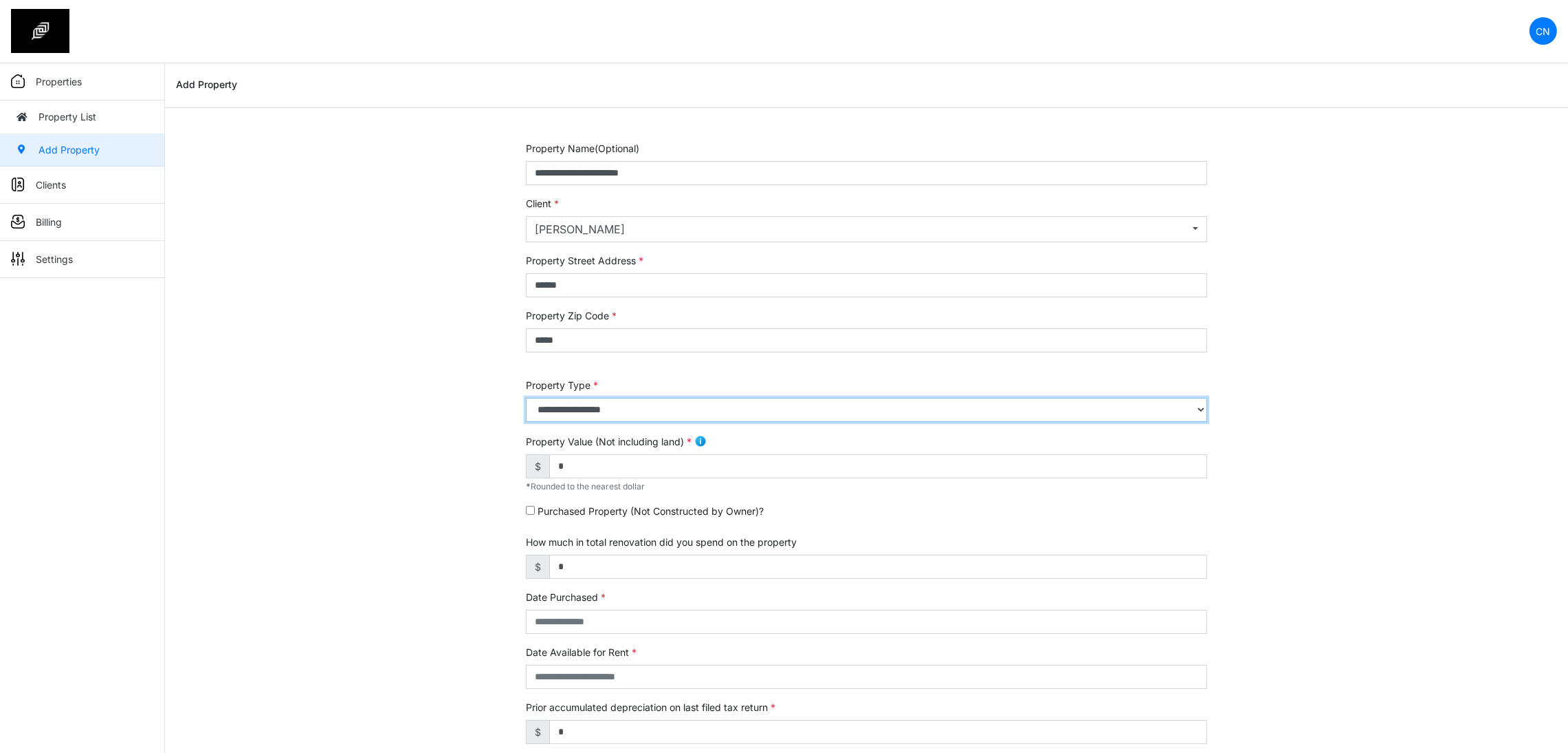
click at [560, 401] on select "**********" at bounding box center [866, 409] width 681 height 24
select select "*"
click at [526, 397] on select "**********" at bounding box center [866, 409] width 681 height 24
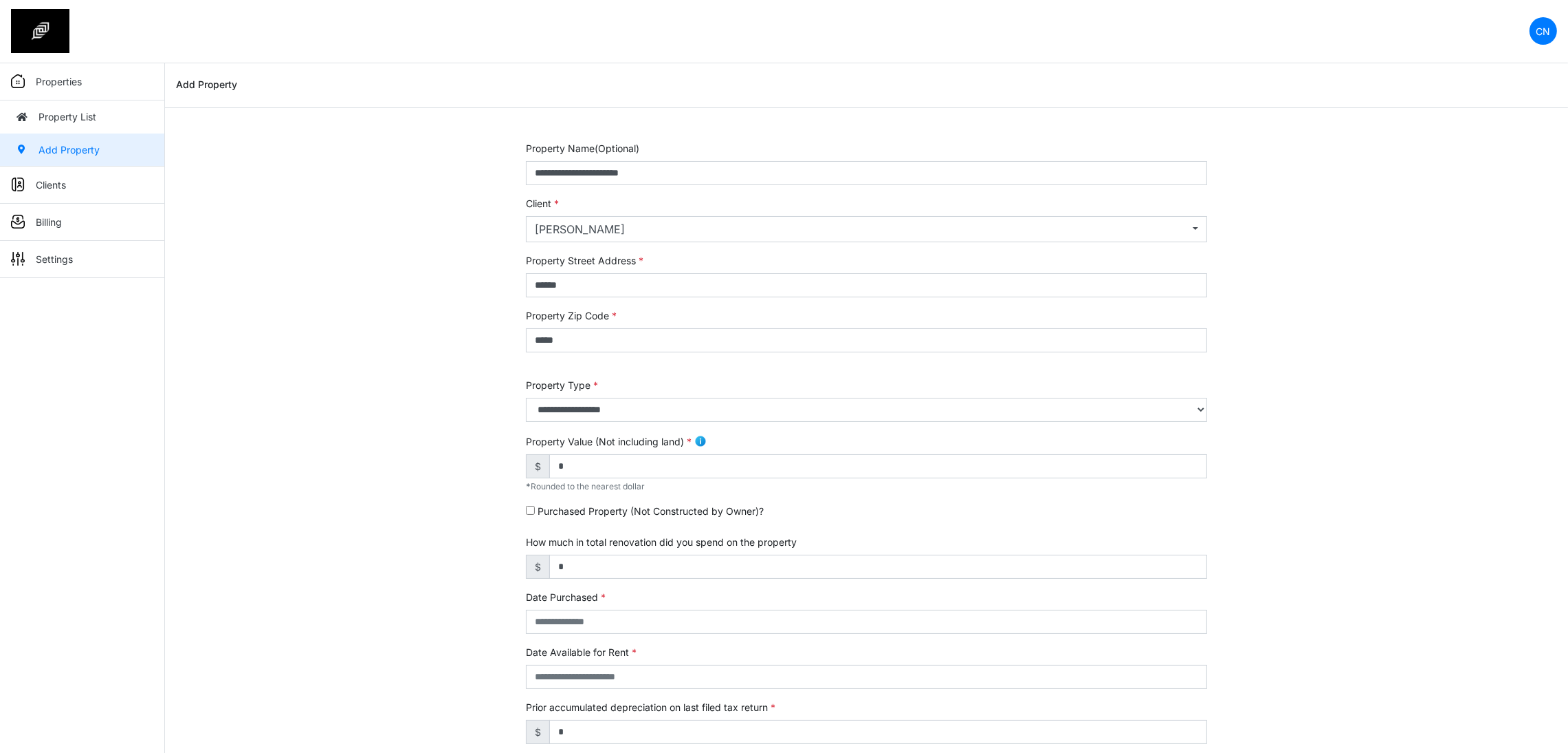
click at [414, 450] on div "**********" at bounding box center [867, 555] width 1403 height 831
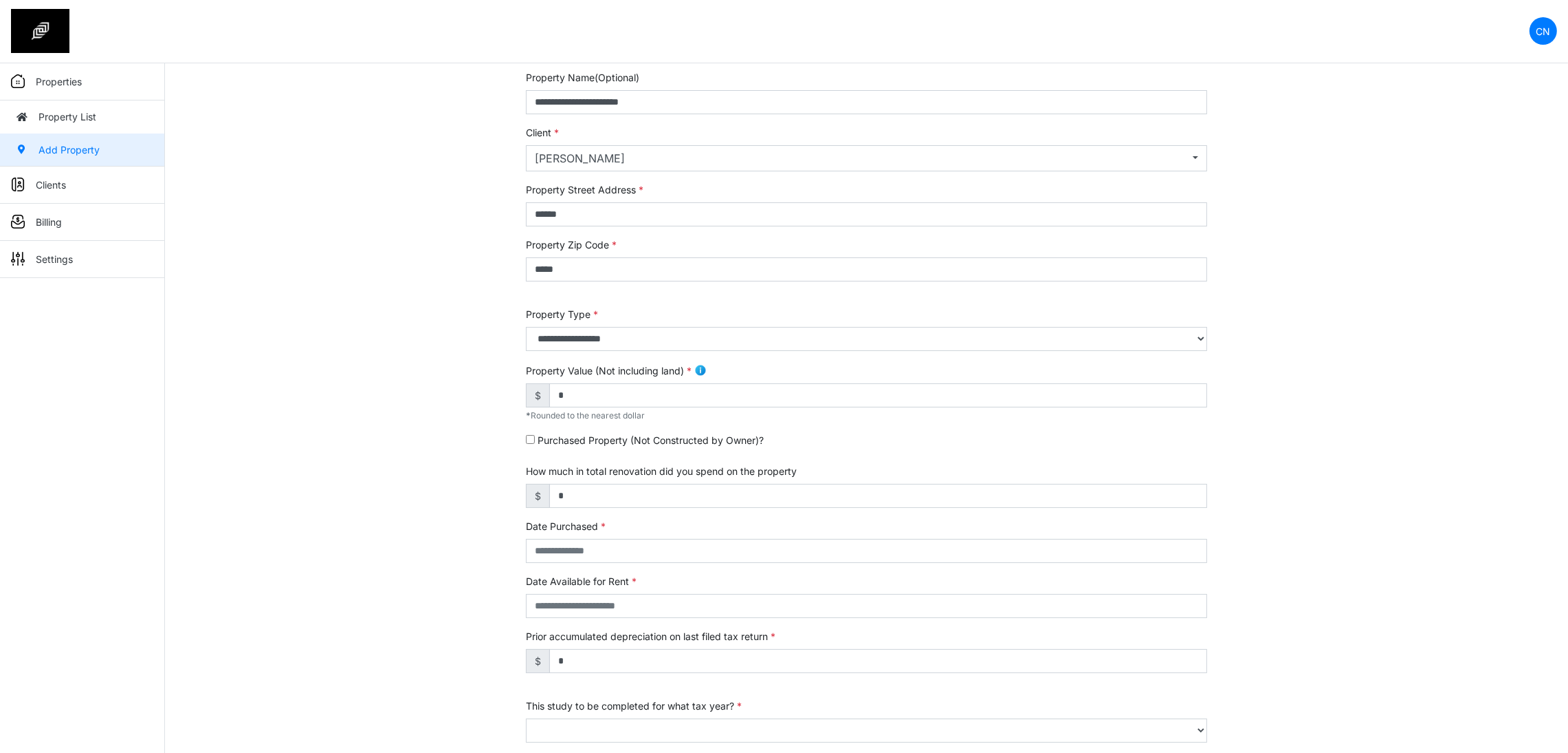
scroll to position [103, 0]
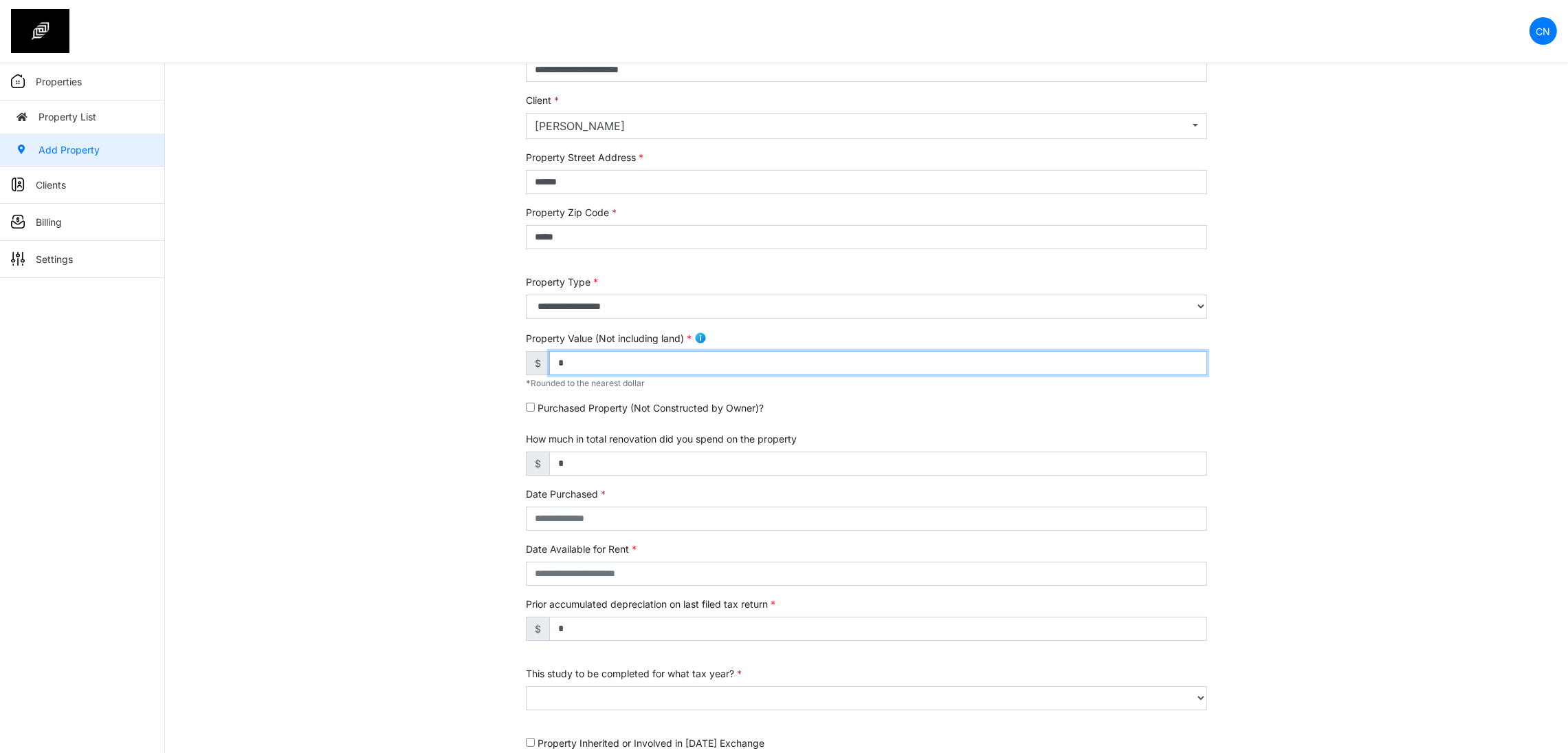
drag, startPoint x: 588, startPoint y: 372, endPoint x: 518, endPoint y: 373, distance: 70.0
click at [521, 373] on div "**********" at bounding box center [867, 452] width 701 height 831
type input "*******"
click at [465, 481] on div "**********" at bounding box center [867, 452] width 1403 height 831
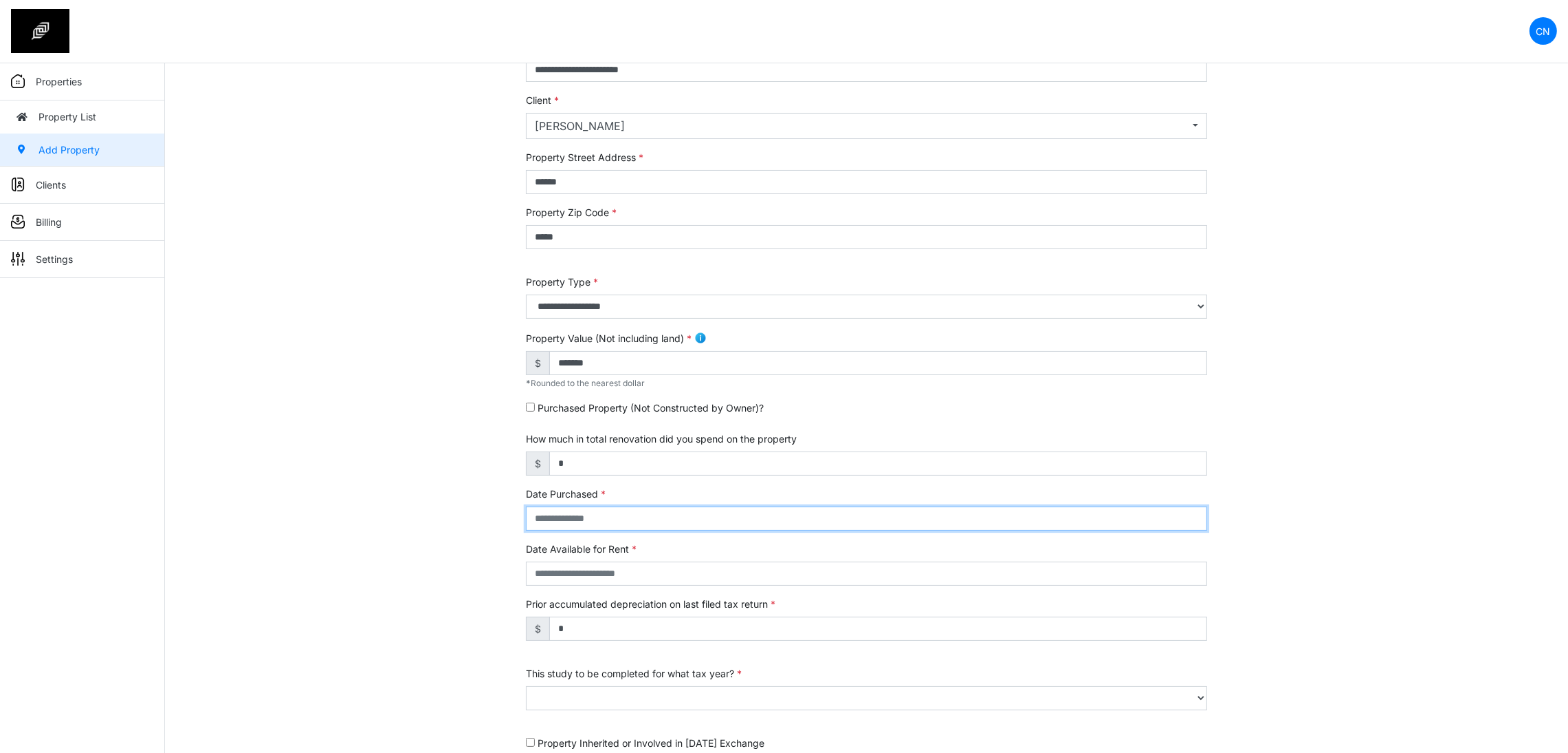
click at [563, 516] on input "text" at bounding box center [866, 518] width 681 height 24
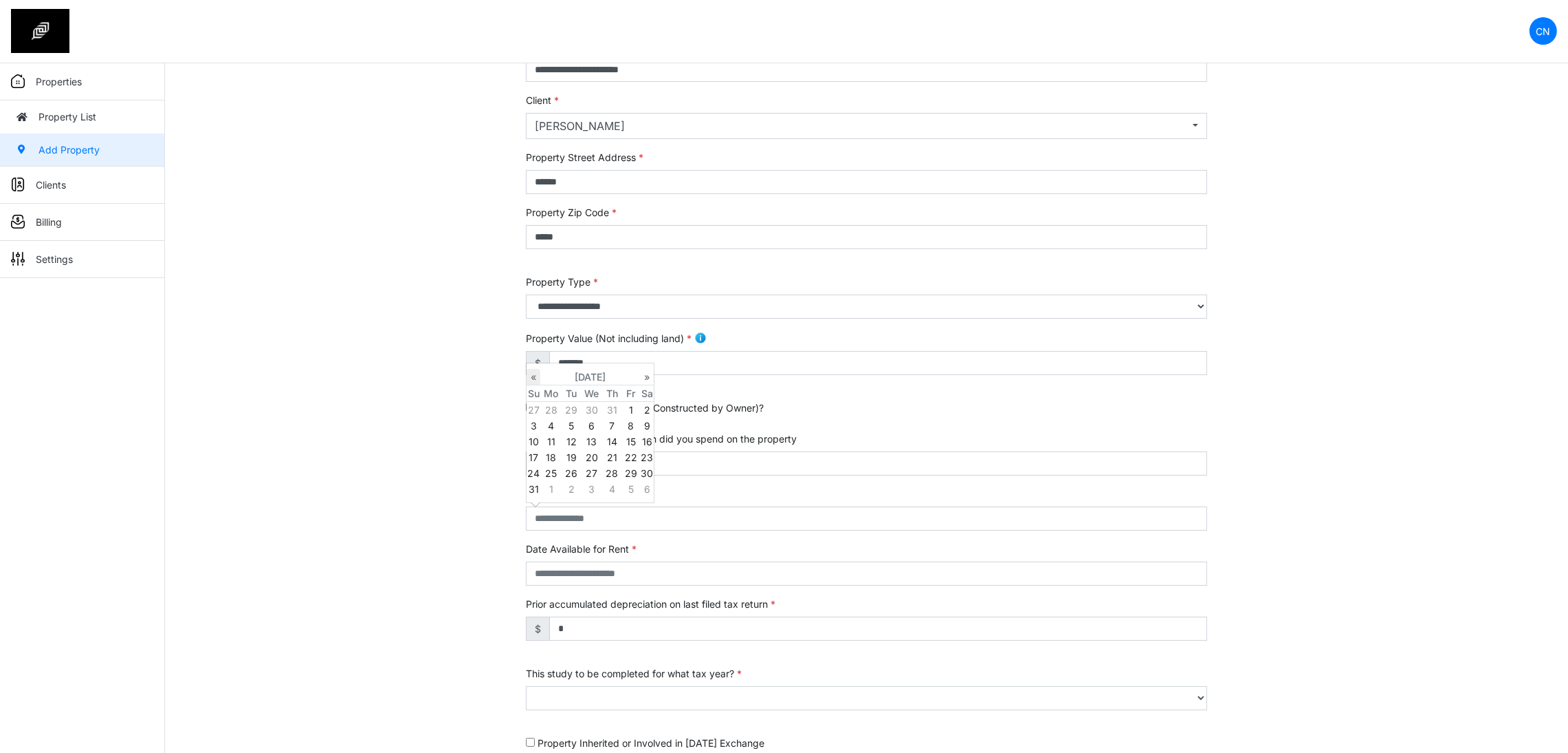
click at [537, 376] on th "«" at bounding box center [533, 376] width 14 height 17
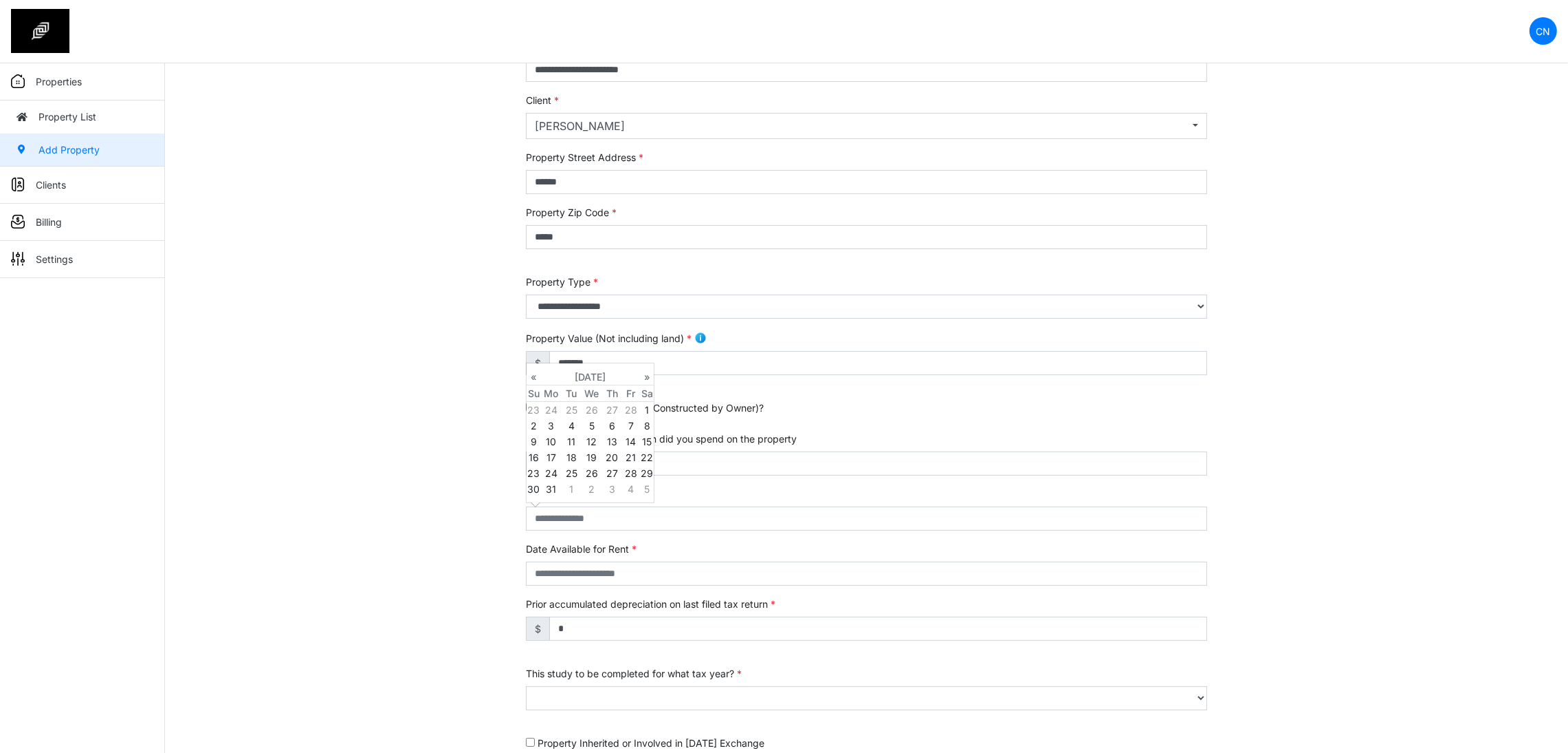
click at [537, 376] on th "«" at bounding box center [533, 376] width 14 height 17
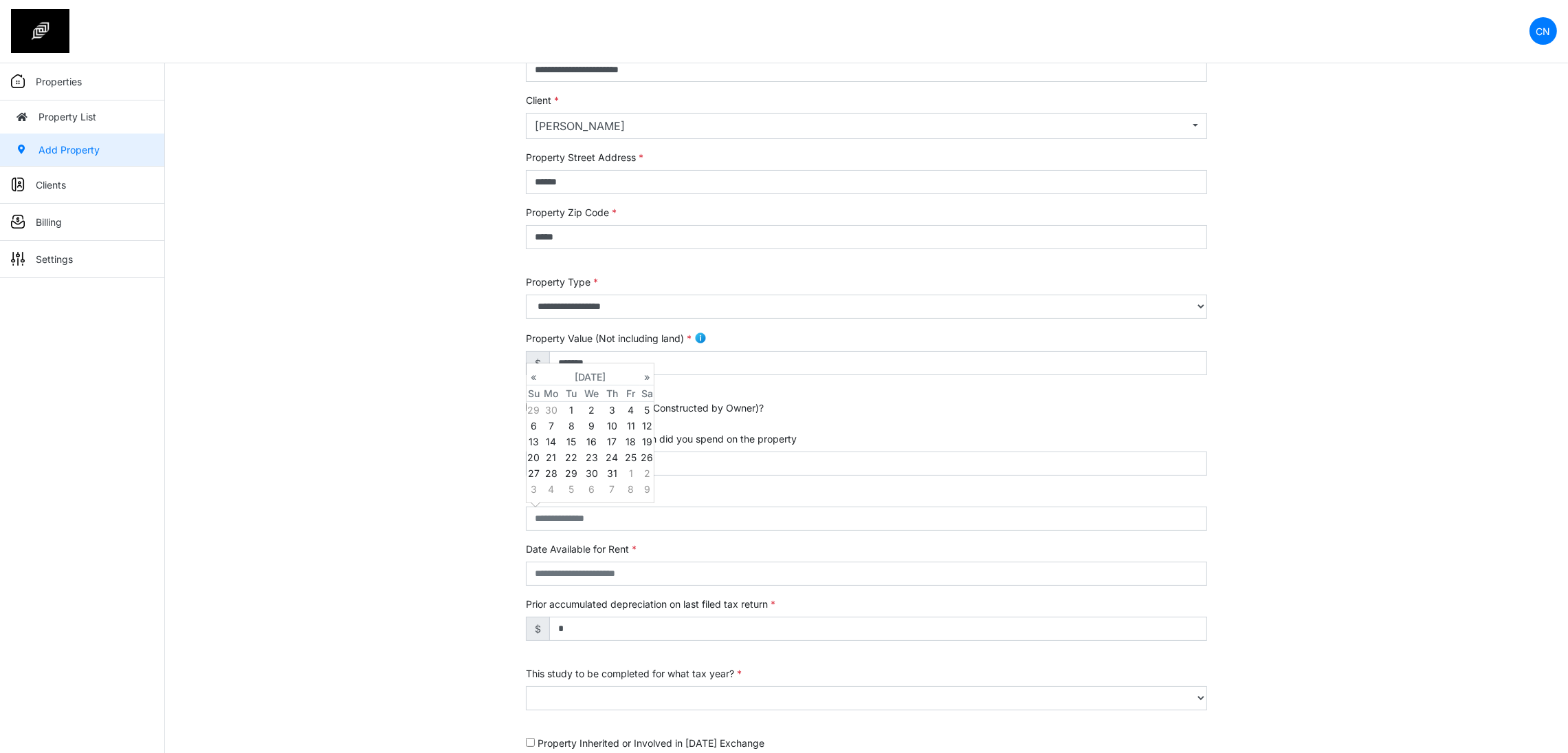
click at [537, 376] on th "«" at bounding box center [533, 376] width 14 height 17
click at [583, 425] on td "4" at bounding box center [591, 426] width 22 height 16
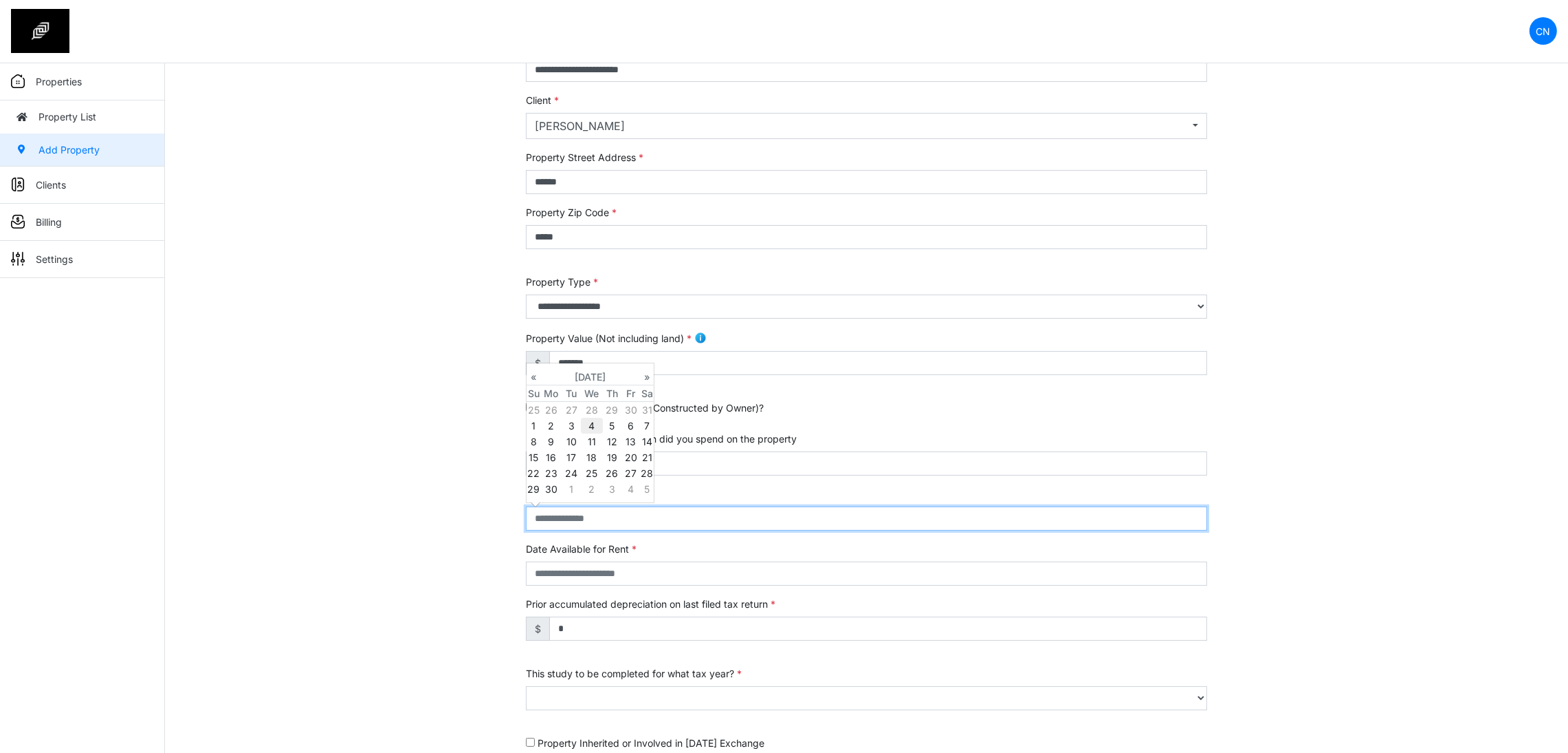
type input "**********"
select select "****"
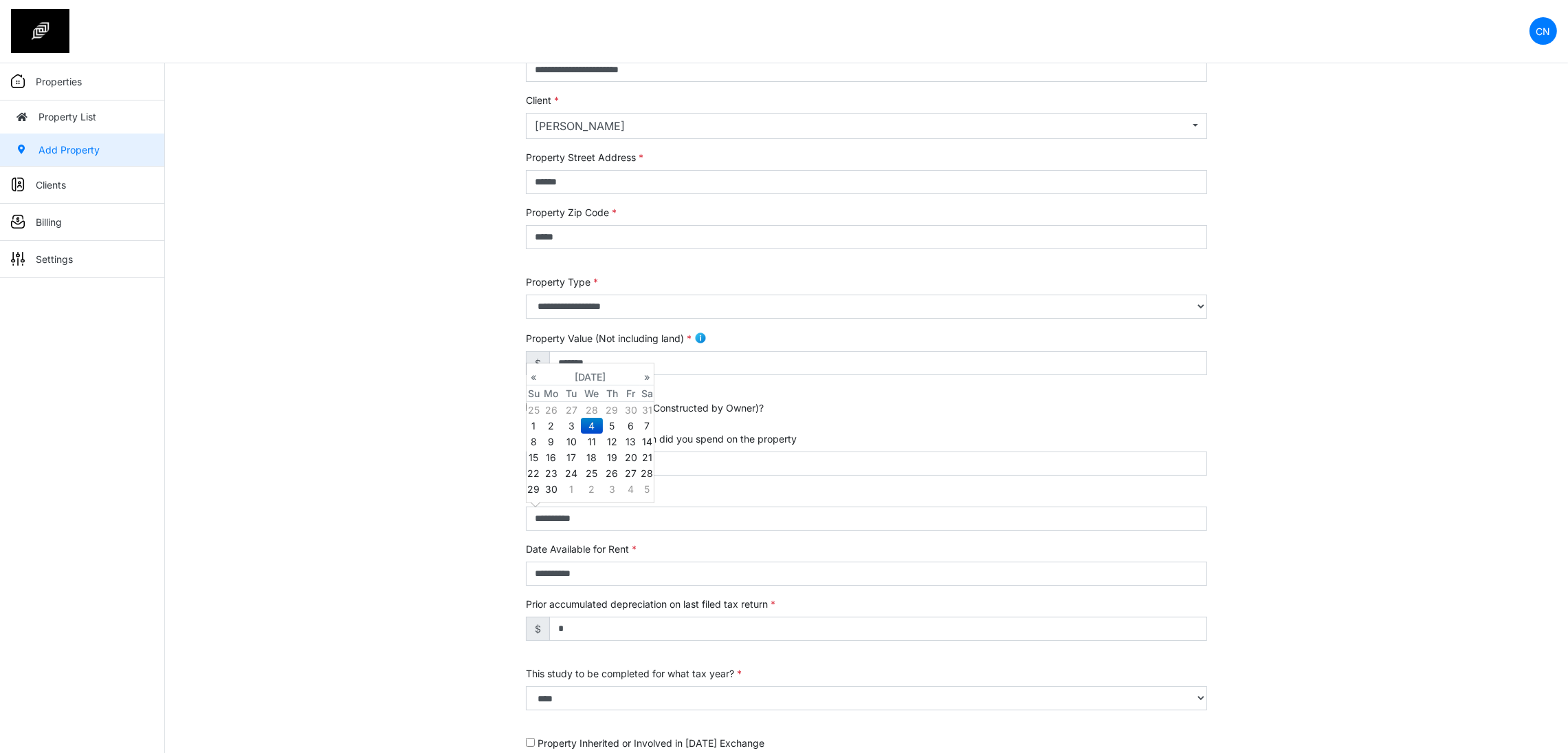
click at [393, 512] on div "**********" at bounding box center [867, 452] width 1403 height 831
drag, startPoint x: 588, startPoint y: 460, endPoint x: 457, endPoint y: 462, distance: 131.0
click at [474, 462] on div "**********" at bounding box center [867, 452] width 1403 height 831
type input "*"
click at [419, 459] on div "**********" at bounding box center [867, 452] width 1403 height 831
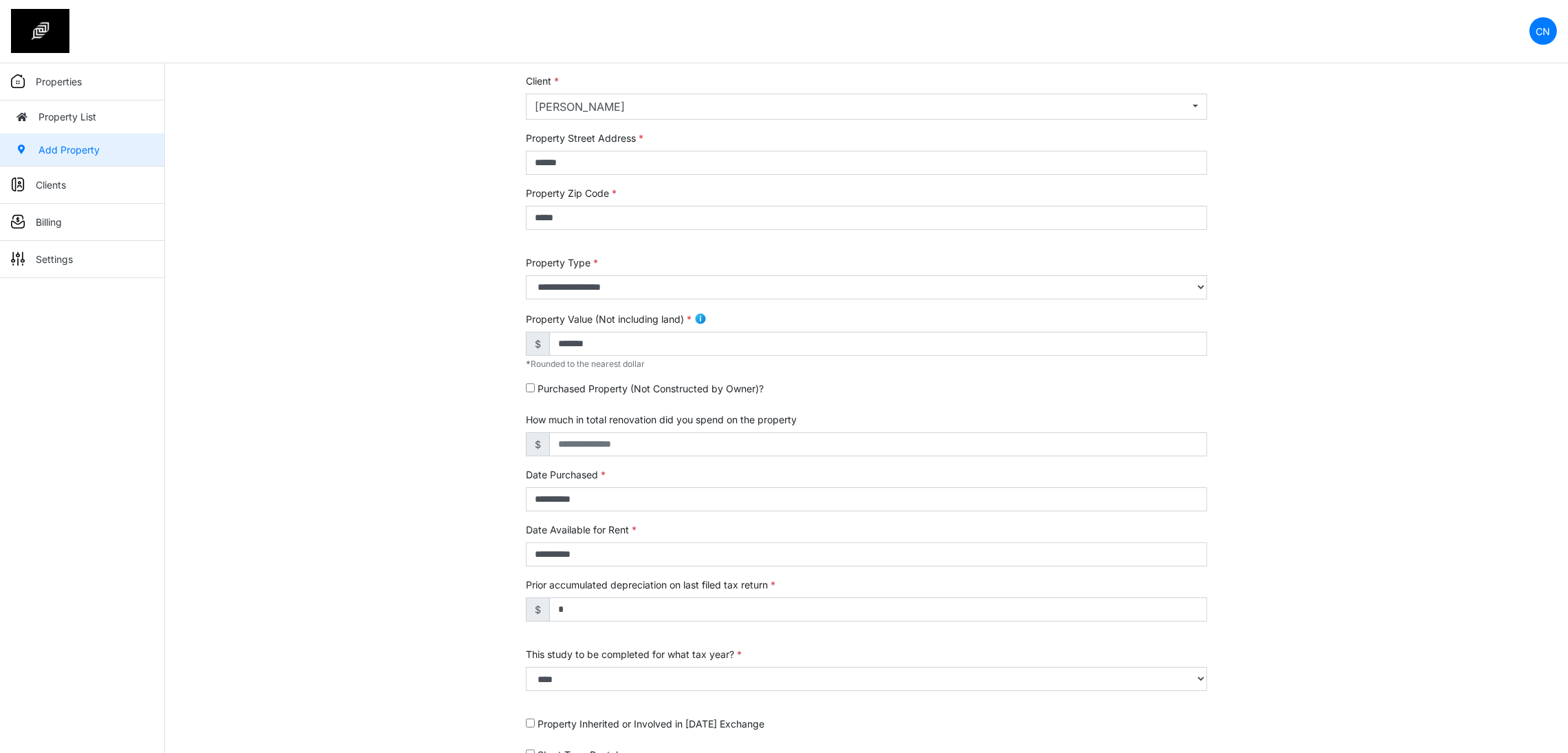
scroll to position [221, 0]
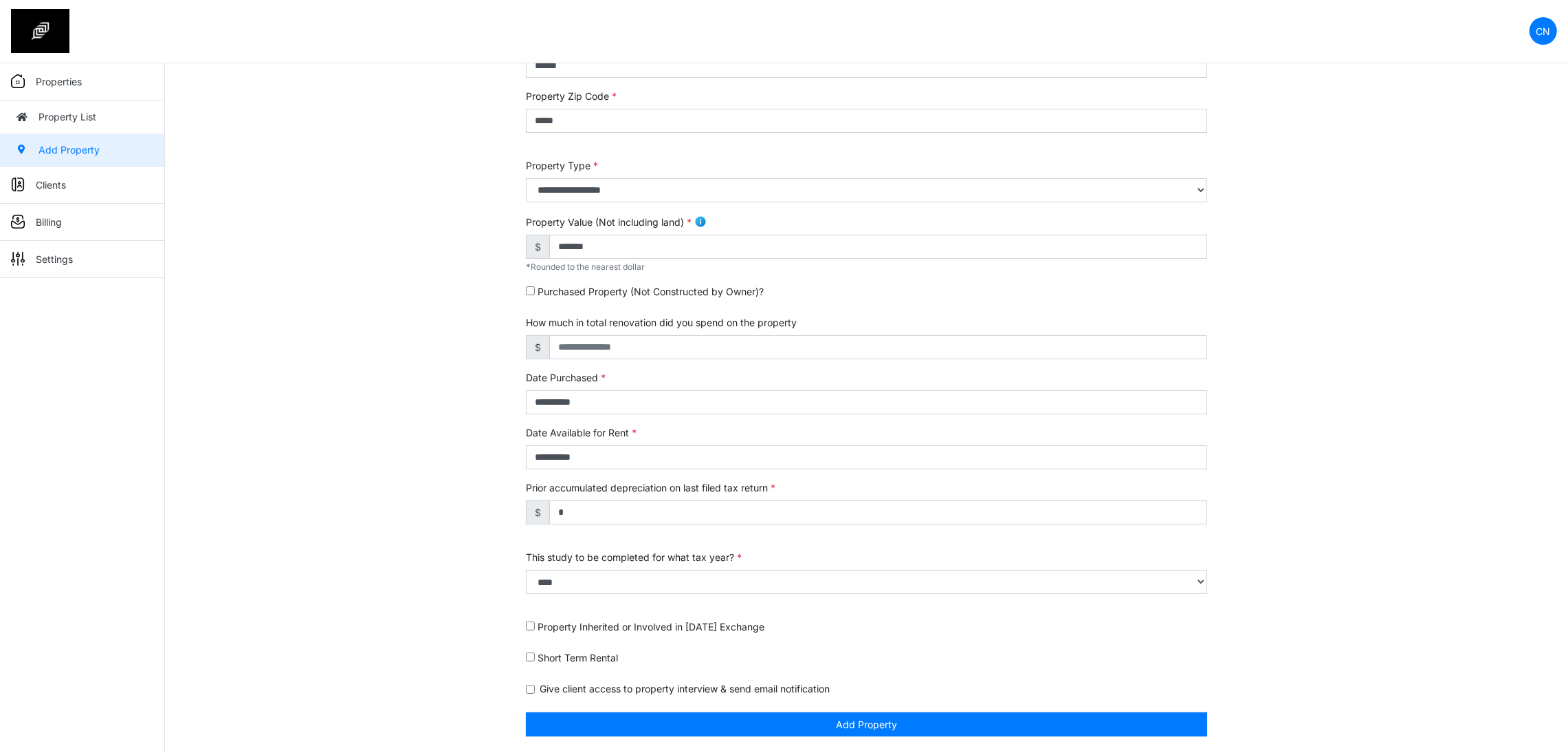
click at [534, 654] on div "Short Term Rental" at bounding box center [866, 660] width 681 height 20
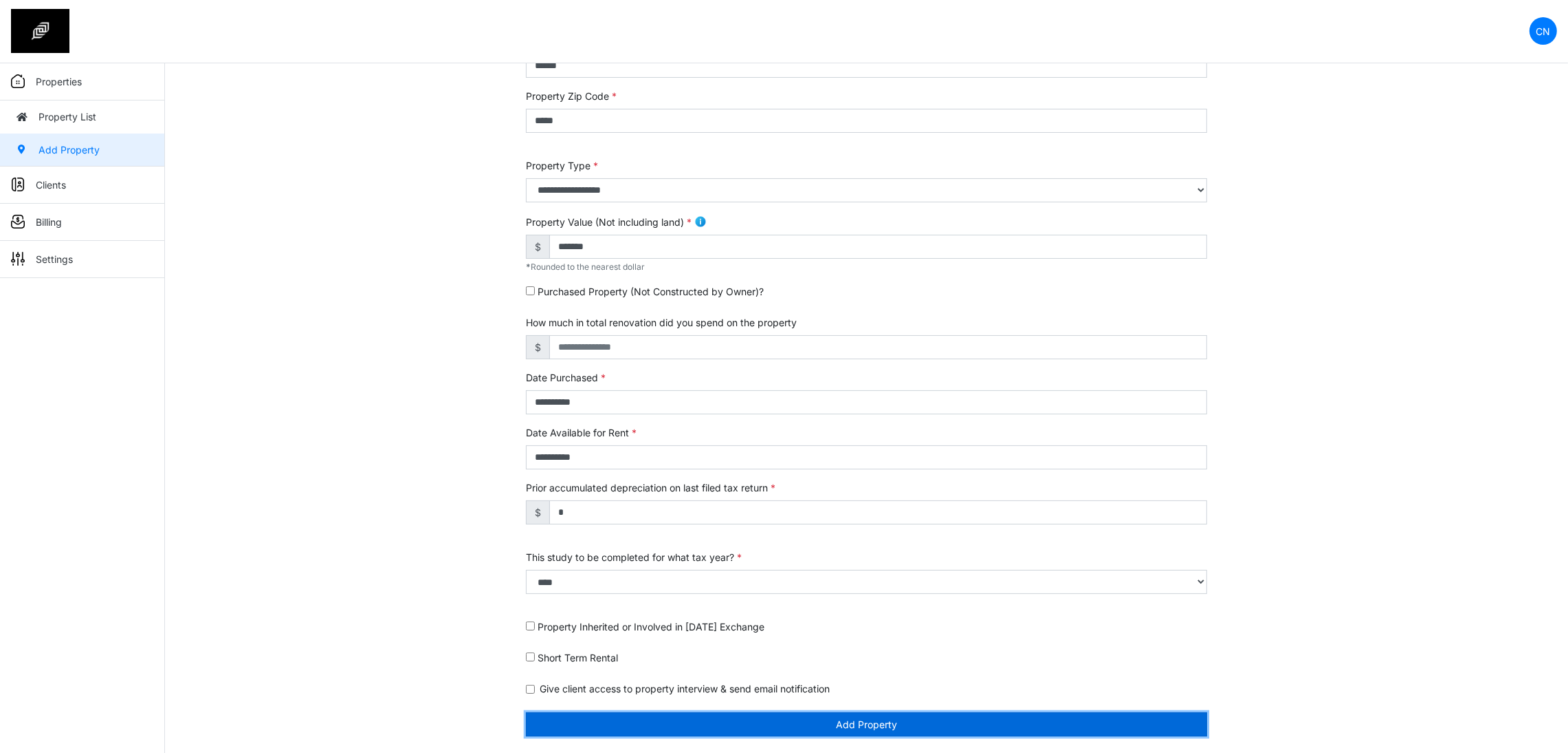
click at [798, 716] on button "Add Property" at bounding box center [866, 724] width 681 height 24
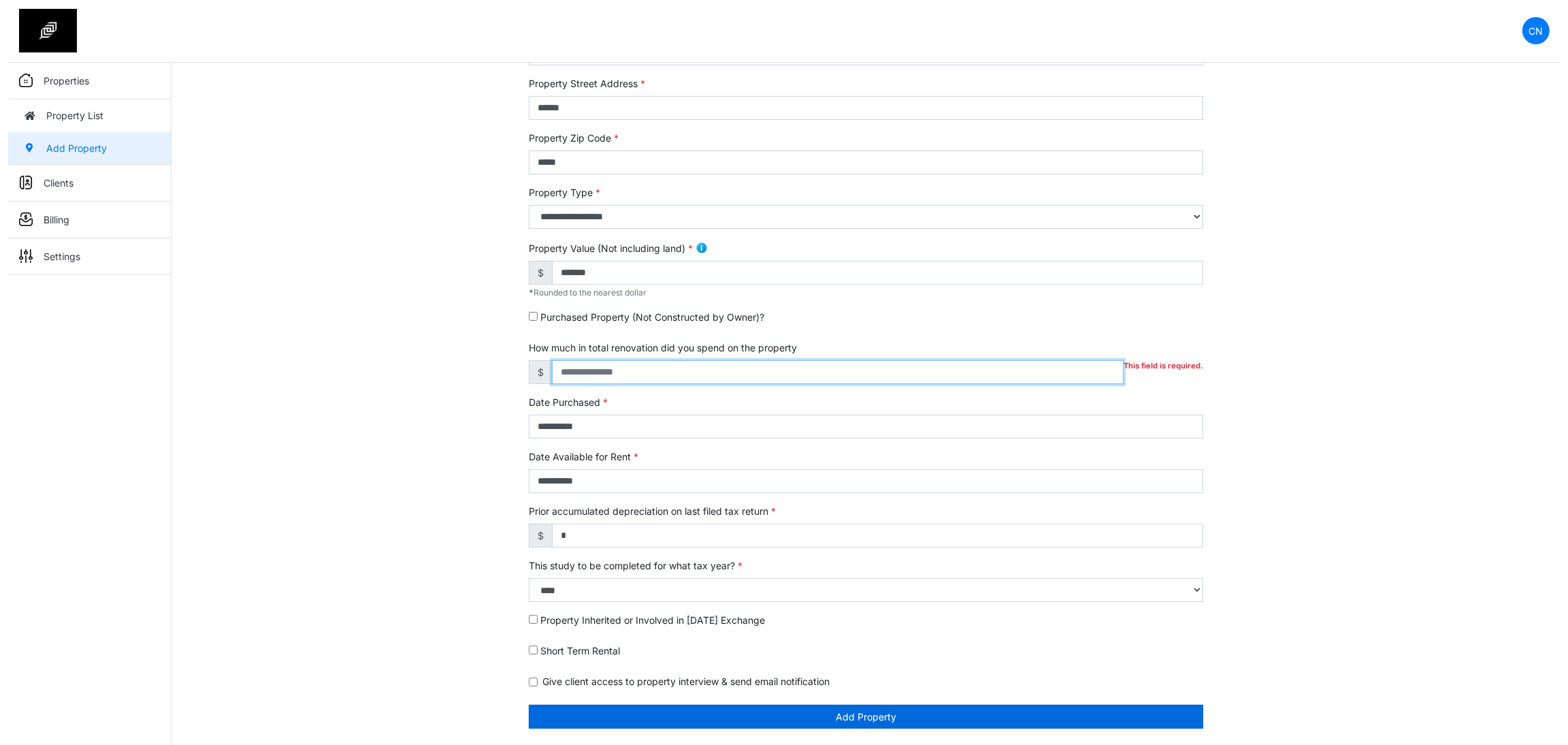
scroll to position [176, 0]
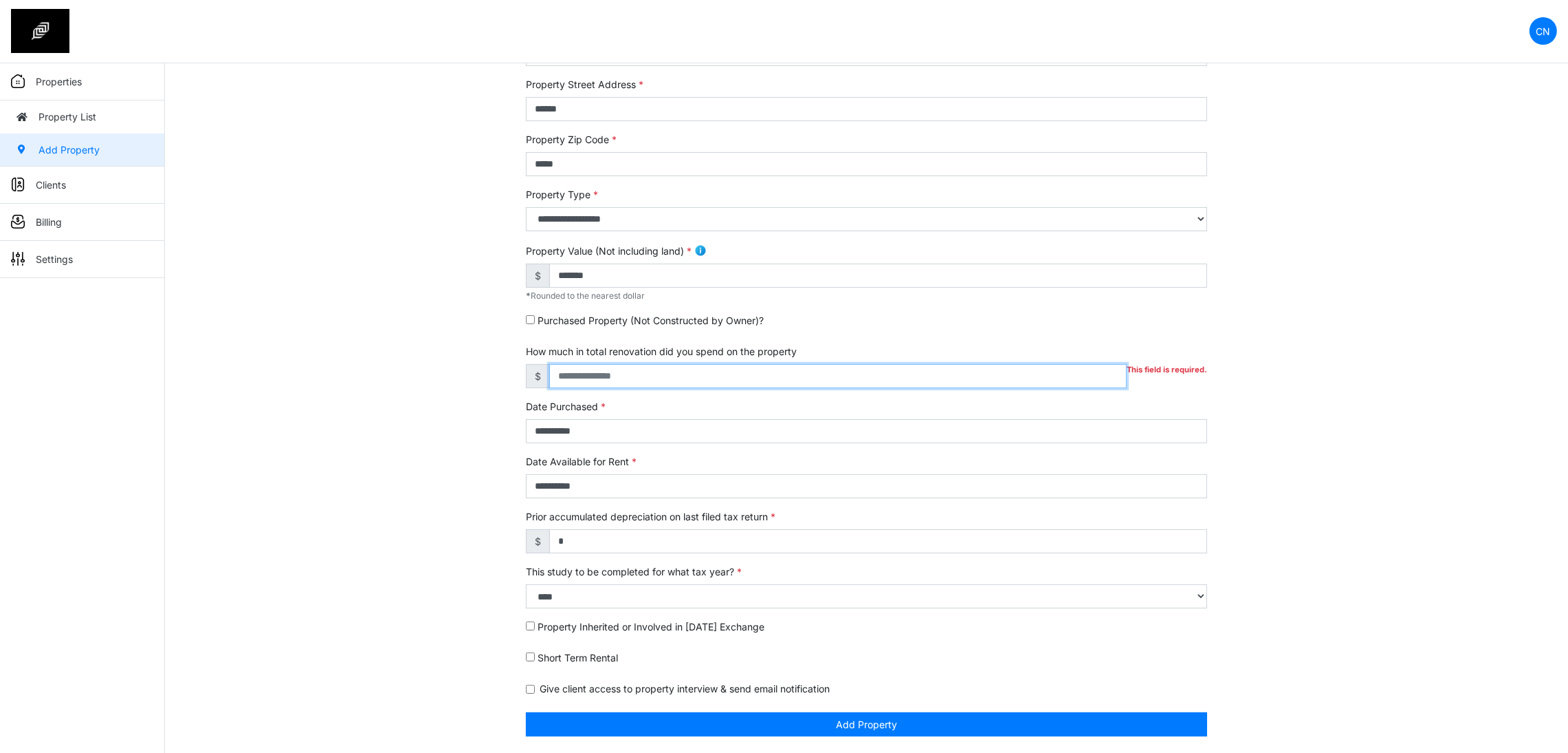
click at [641, 376] on input "This field is required." at bounding box center [838, 376] width 578 height 24
type input "*"
type input "******"
click at [299, 668] on div "**********" at bounding box center [867, 358] width 1403 height 787
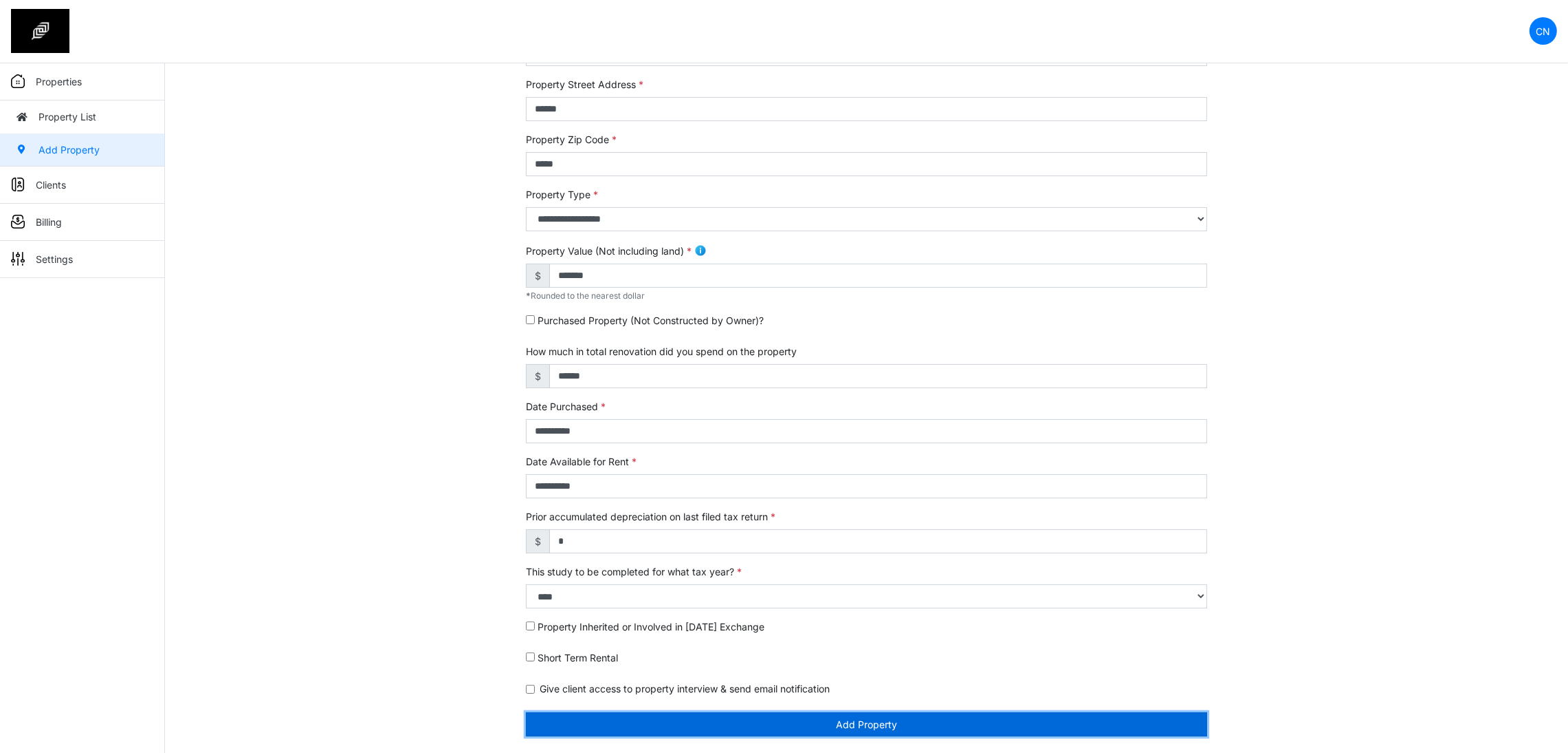
click at [697, 725] on button "Add Property" at bounding box center [866, 724] width 681 height 24
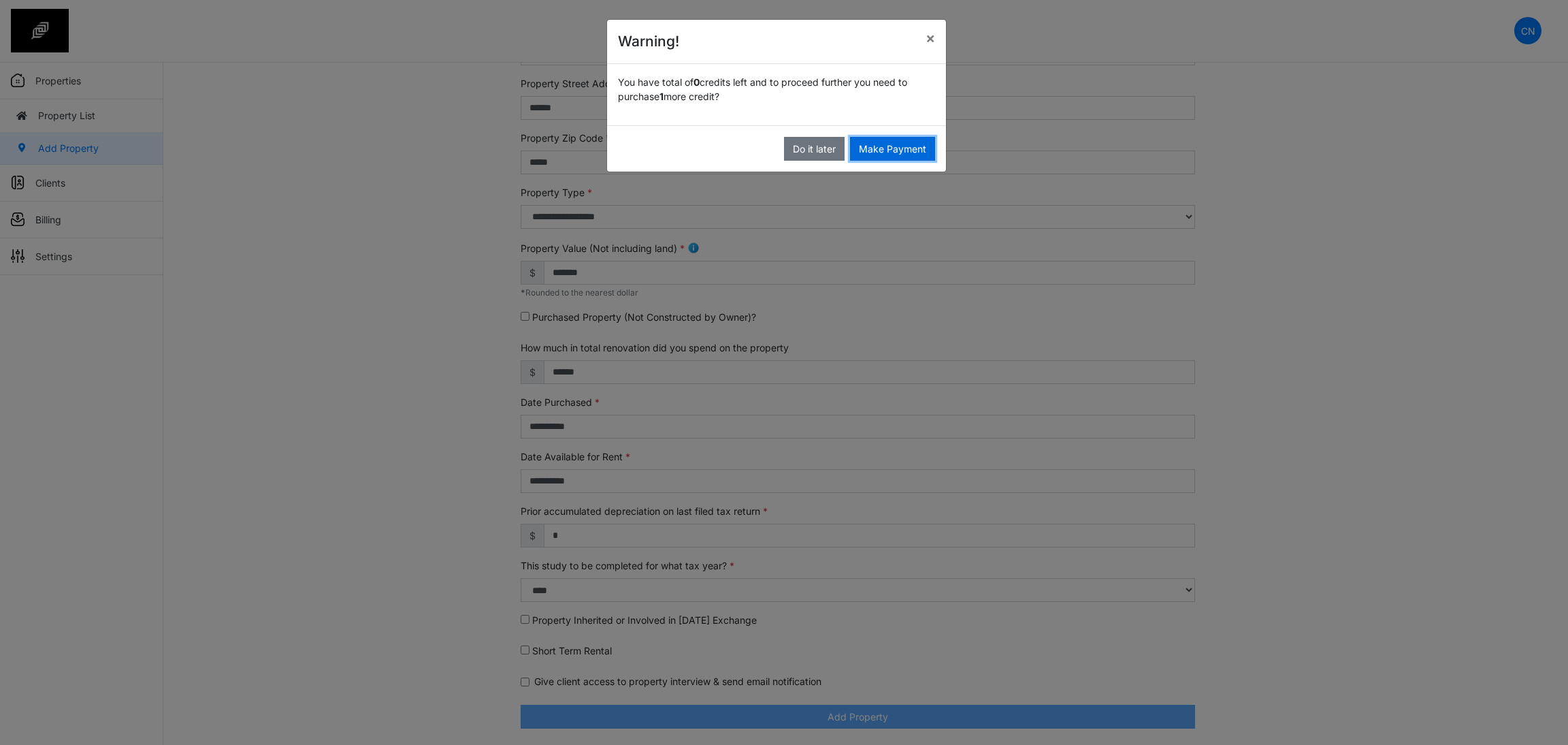
click at [876, 153] on button "Make Payment" at bounding box center [892, 149] width 85 height 23
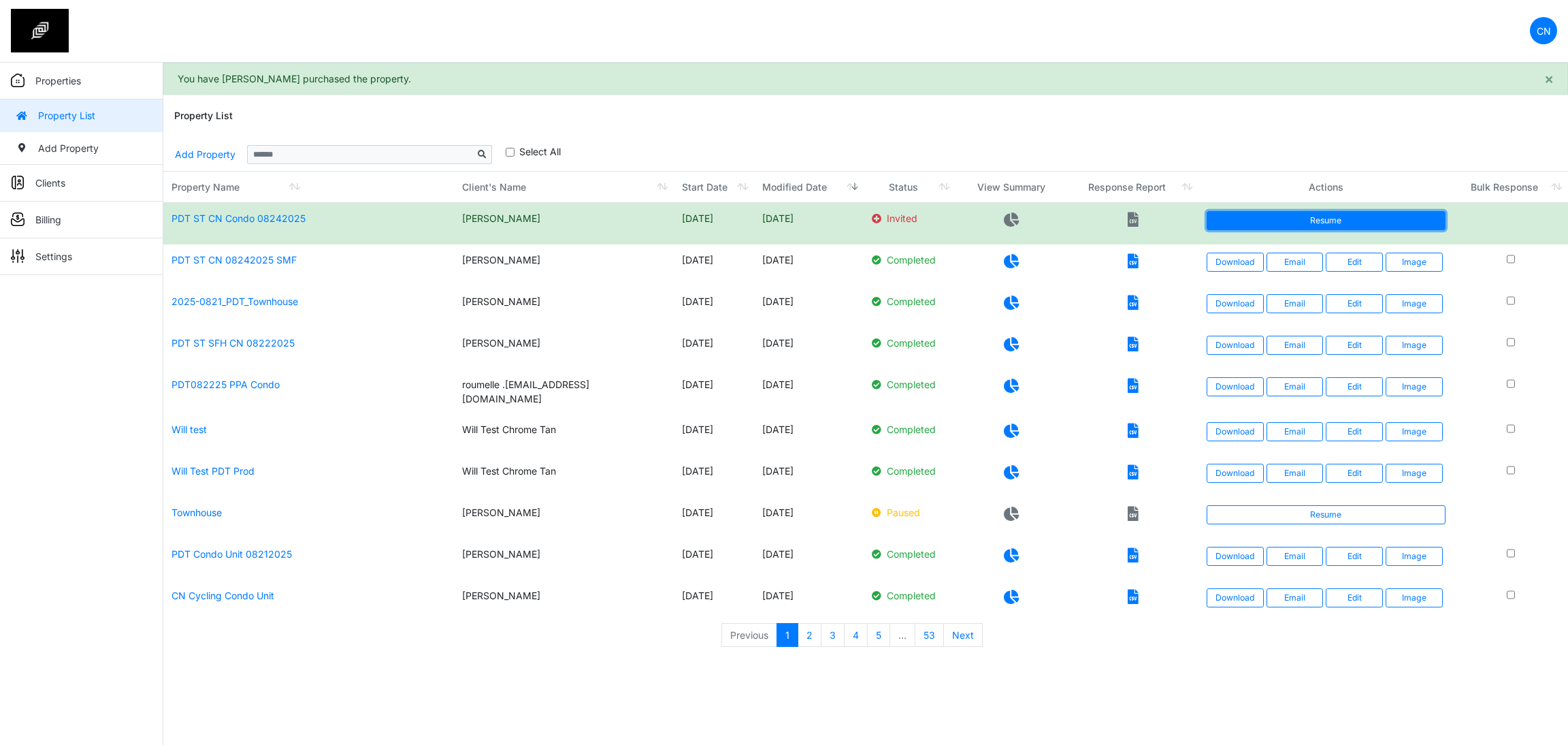
click at [1296, 213] on link "Resume" at bounding box center [1327, 221] width 239 height 19
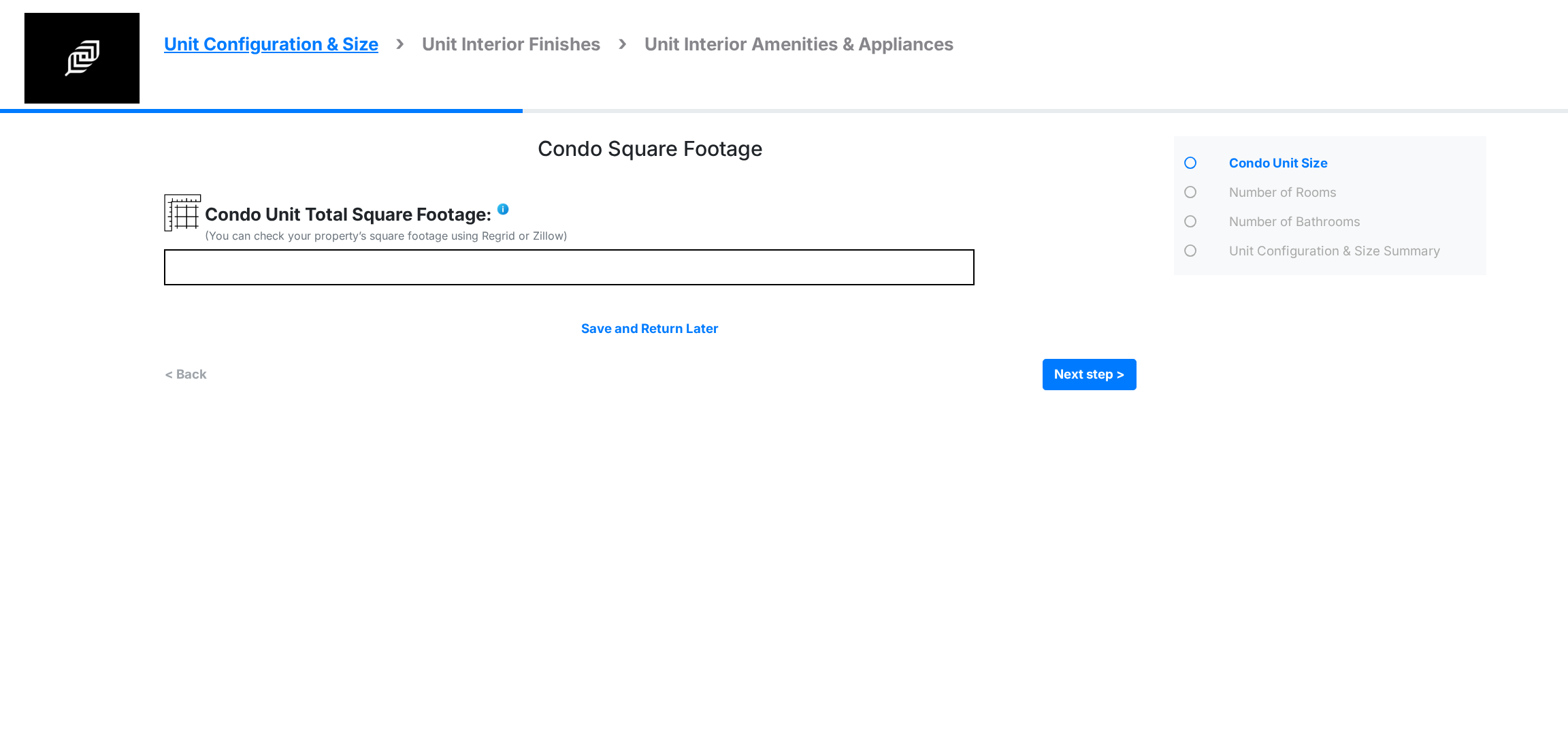
click at [758, 410] on html "Unit Configuration & Size Unit Interior Finishes Unit Interior Amenities & Appl…" at bounding box center [784, 205] width 1568 height 410
click at [361, 336] on div "Save and Return Later" at bounding box center [651, 329] width 973 height 19
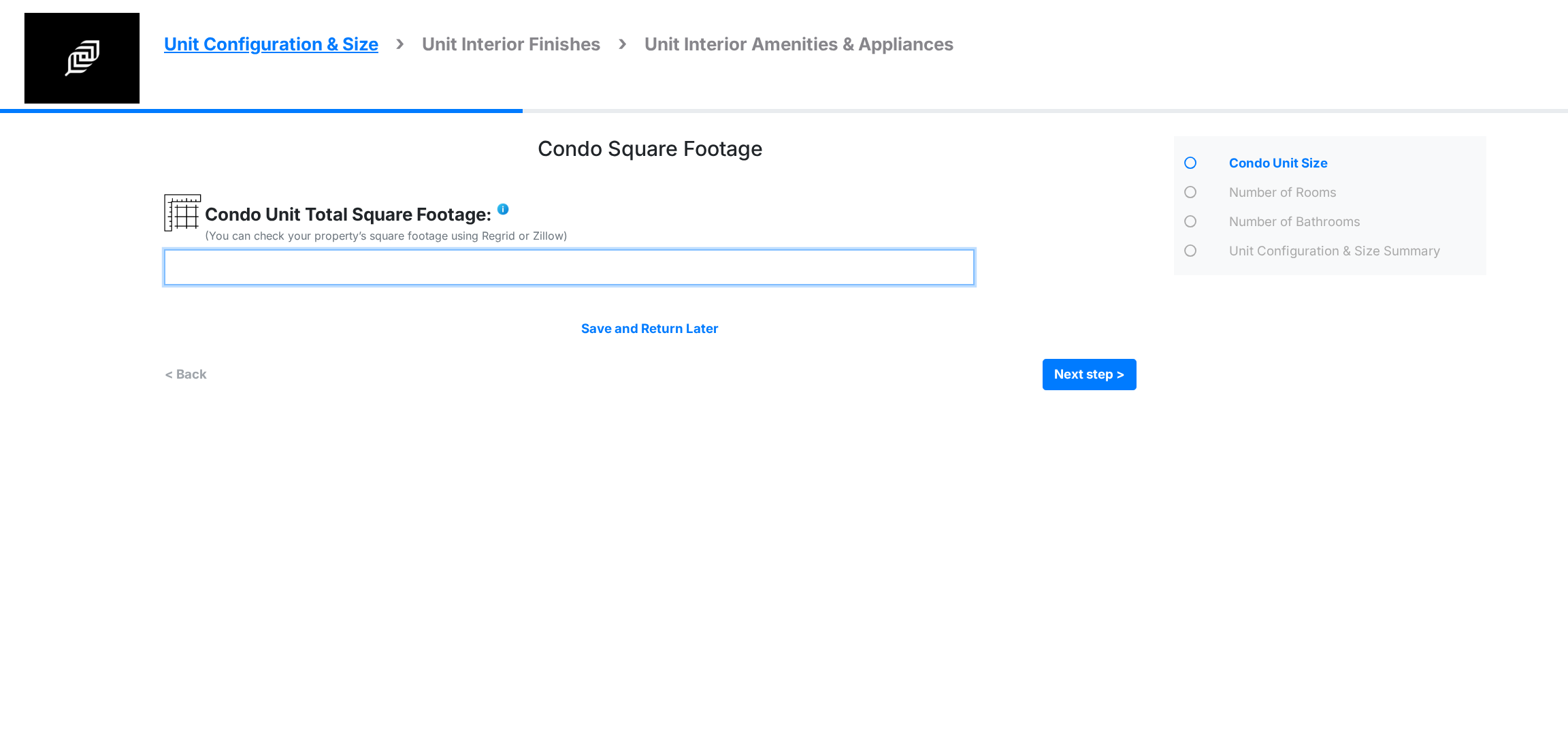
click at [373, 273] on input "number" at bounding box center [569, 266] width 810 height 36
type input "****"
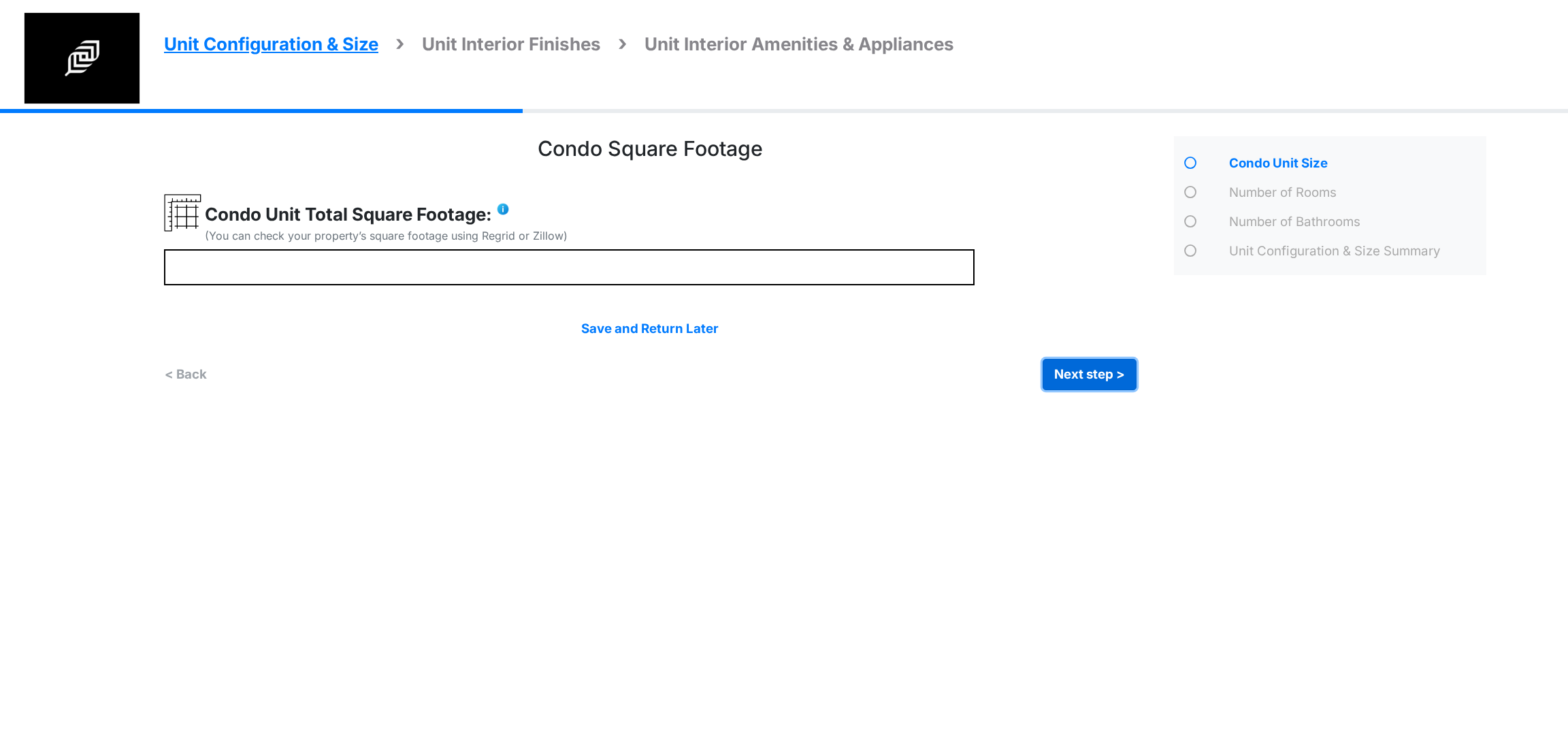
click at [1097, 379] on button "Next step >" at bounding box center [1089, 374] width 94 height 31
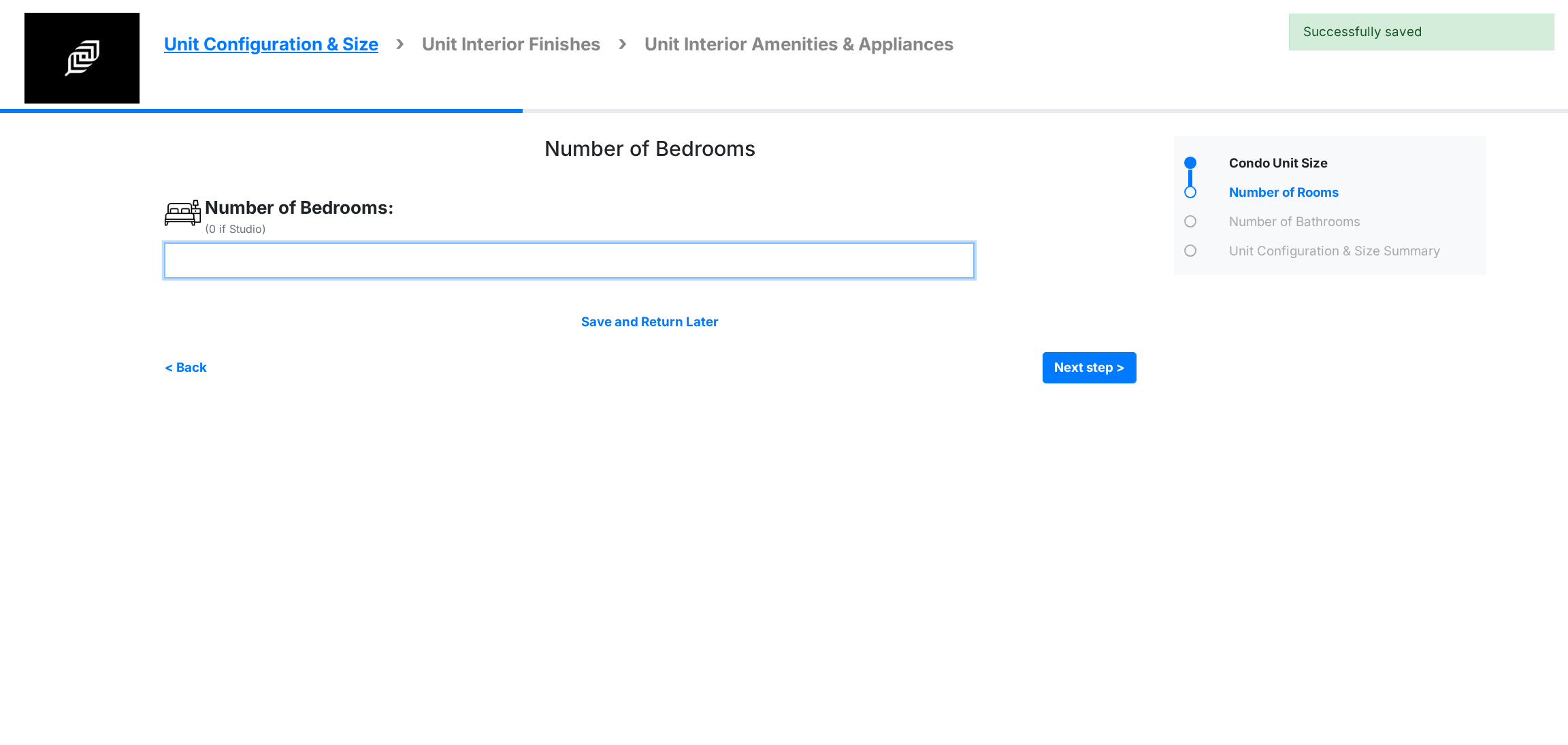
click at [379, 266] on input "number" at bounding box center [569, 260] width 810 height 36
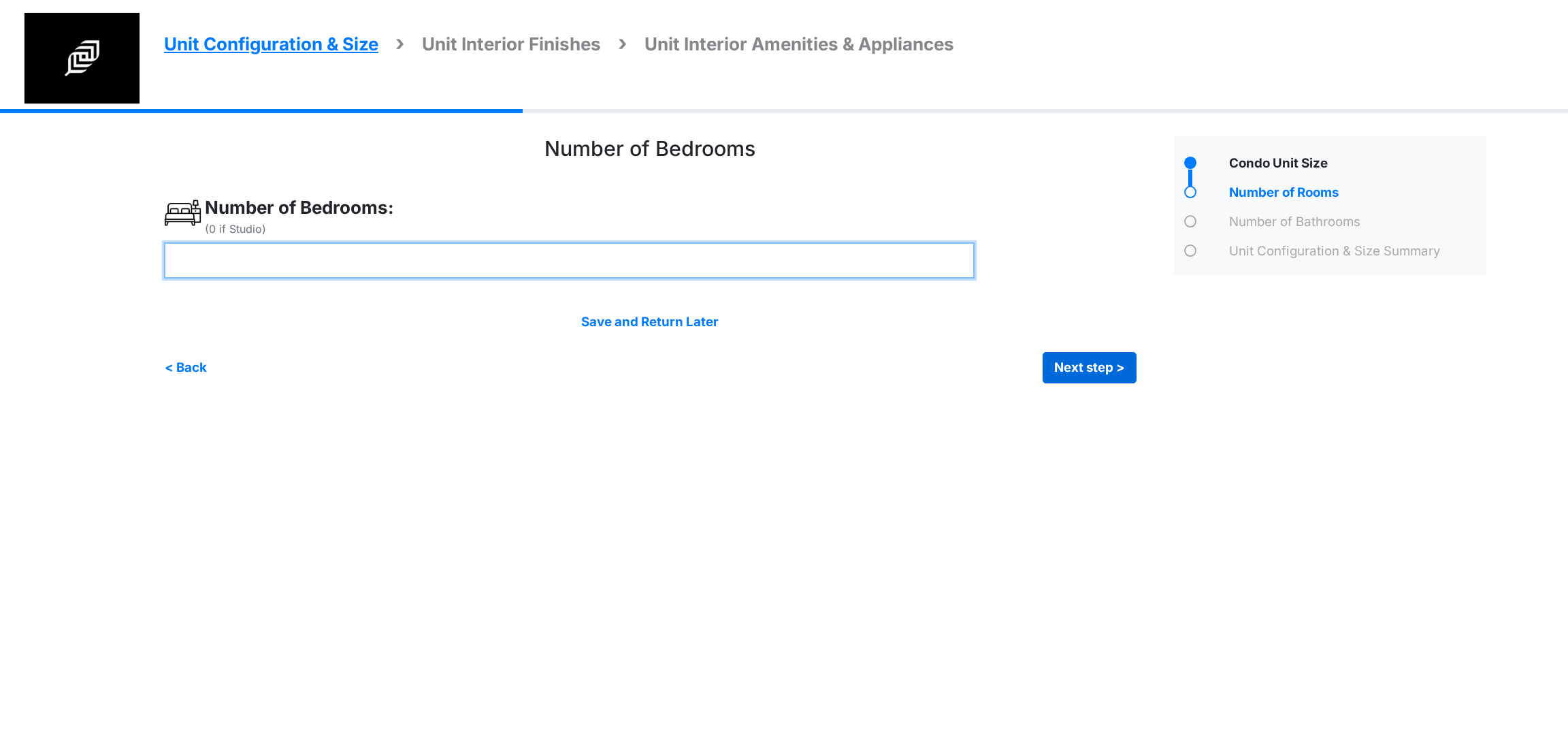
type input "*"
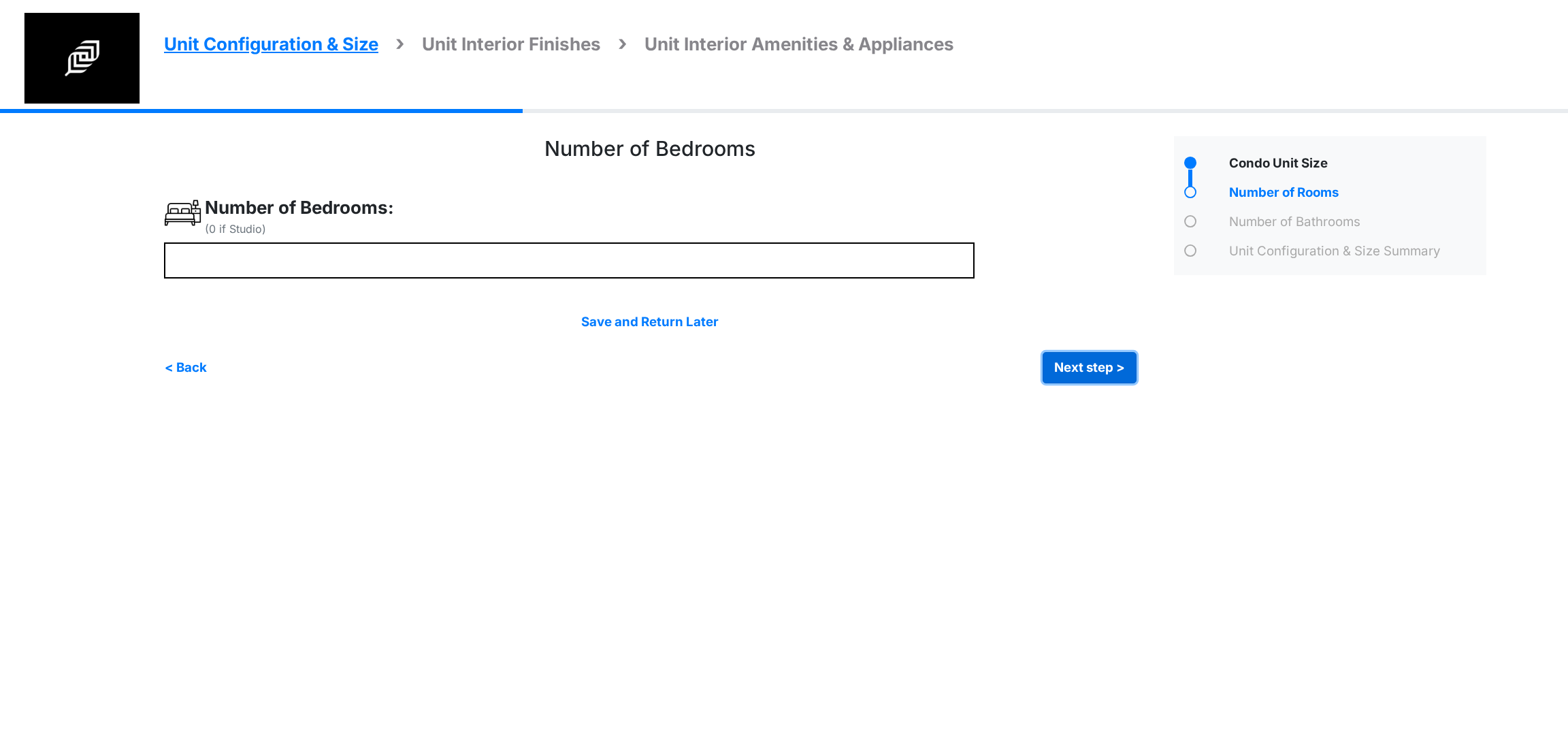
click at [1127, 367] on button "Next step >" at bounding box center [1089, 368] width 94 height 31
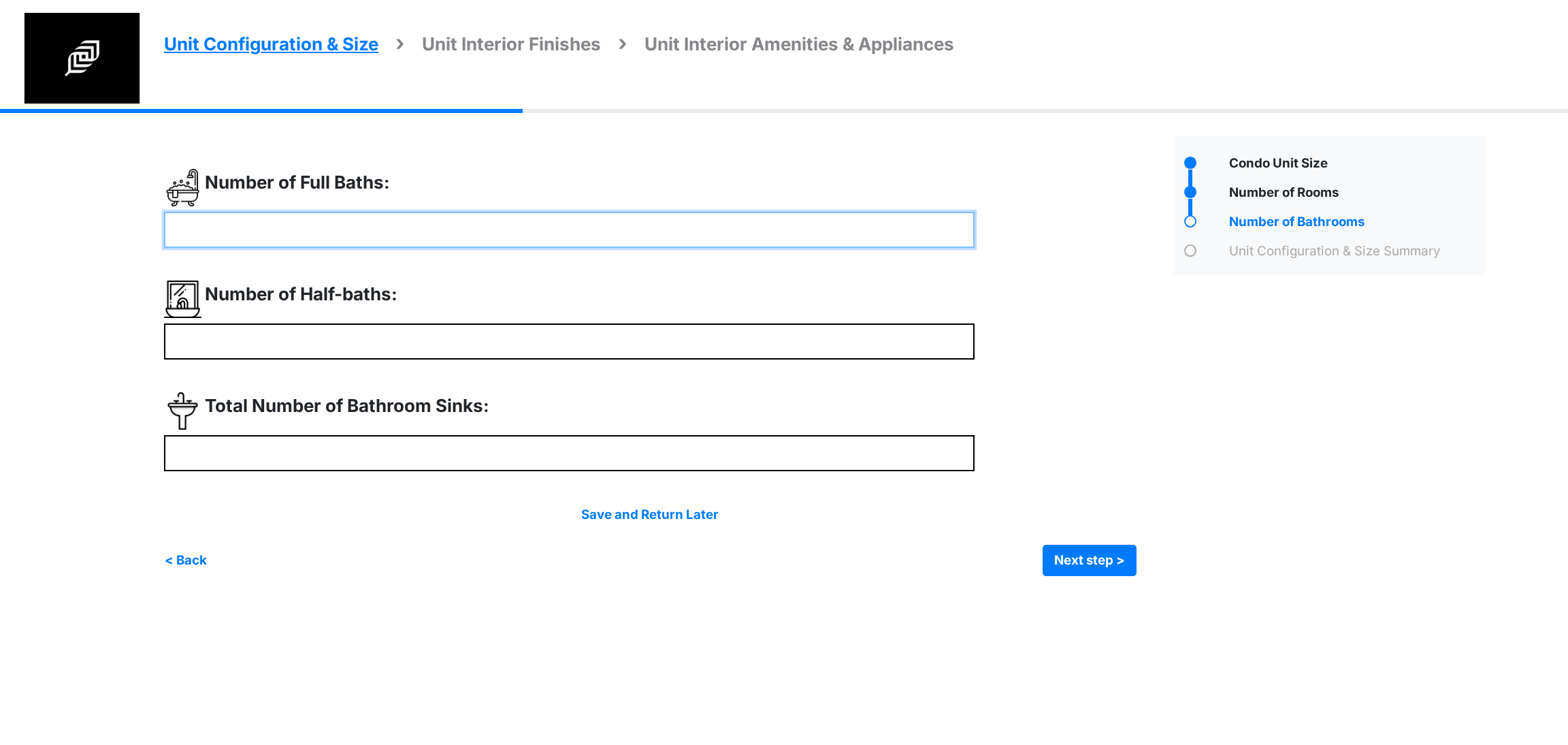
click at [332, 238] on input "number" at bounding box center [569, 230] width 810 height 36
type input "*"
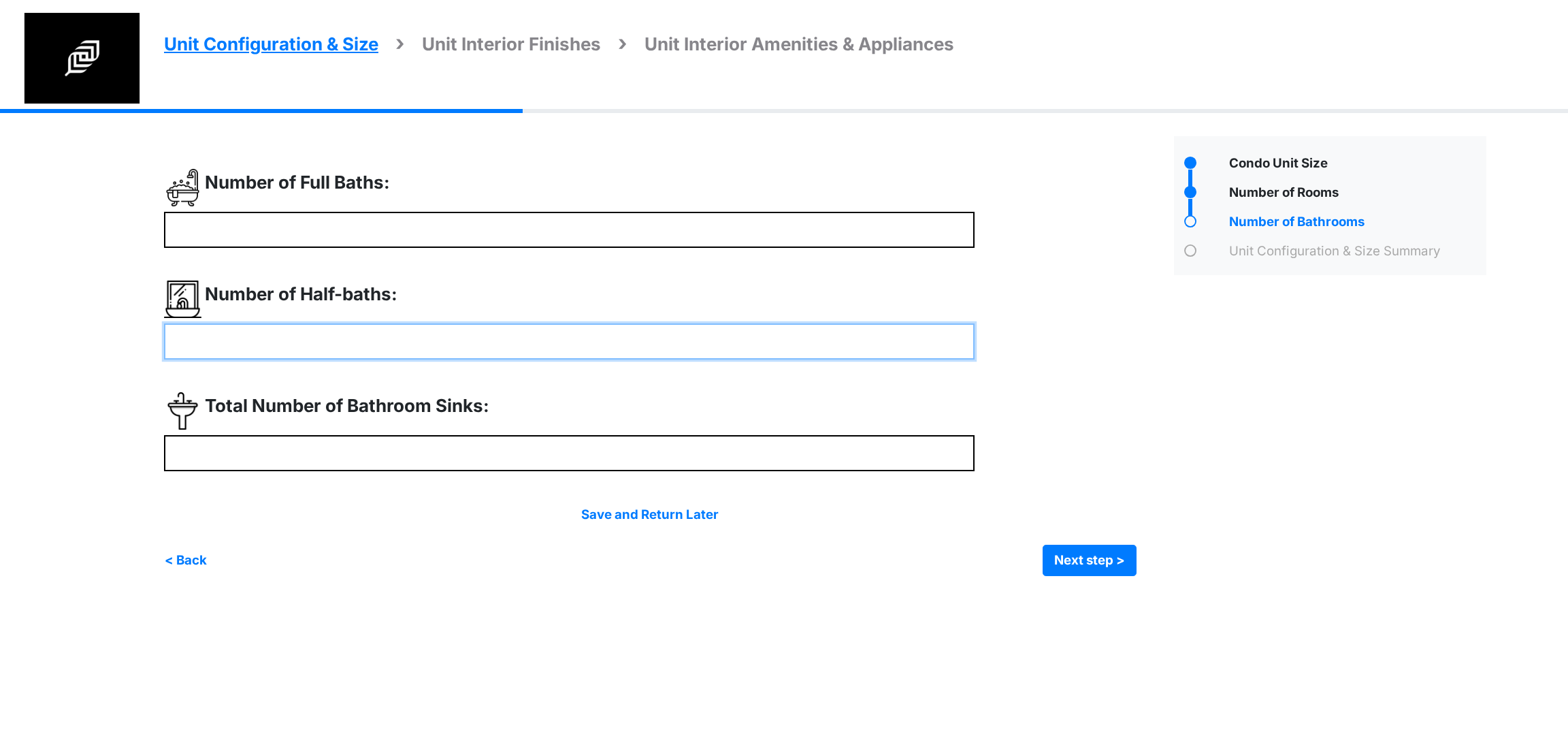
click at [238, 348] on input "number" at bounding box center [569, 340] width 810 height 36
drag, startPoint x: 267, startPoint y: 337, endPoint x: 153, endPoint y: 345, distance: 114.3
click at [153, 345] on div "Unit Configuration & Size Unit Interior Finishes Unit Interior Amenities & Appl…" at bounding box center [784, 352] width 1568 height 487
type input "*"
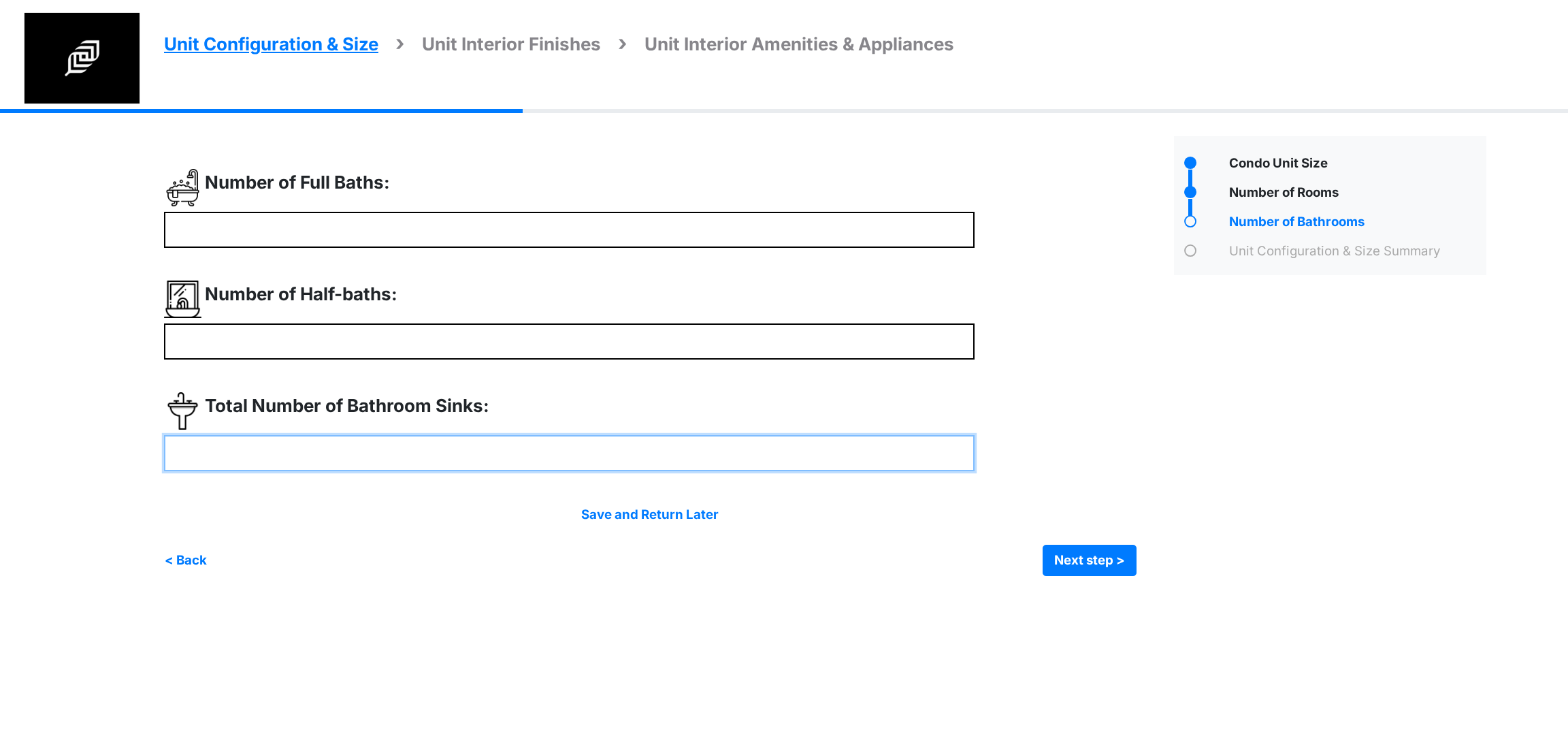
click at [232, 457] on input "number" at bounding box center [569, 452] width 810 height 36
type input "*"
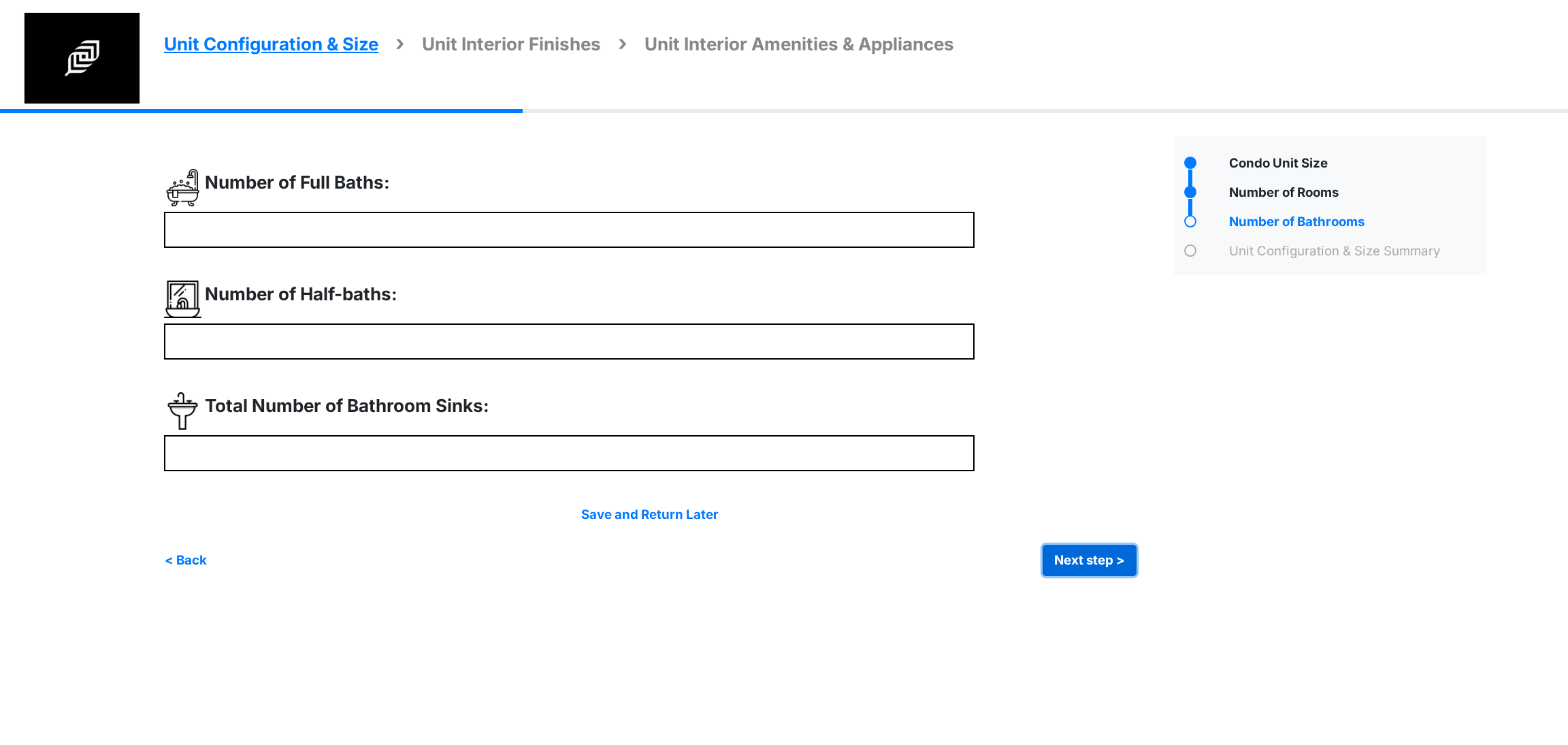
click at [1107, 558] on button "Next step >" at bounding box center [1089, 560] width 94 height 31
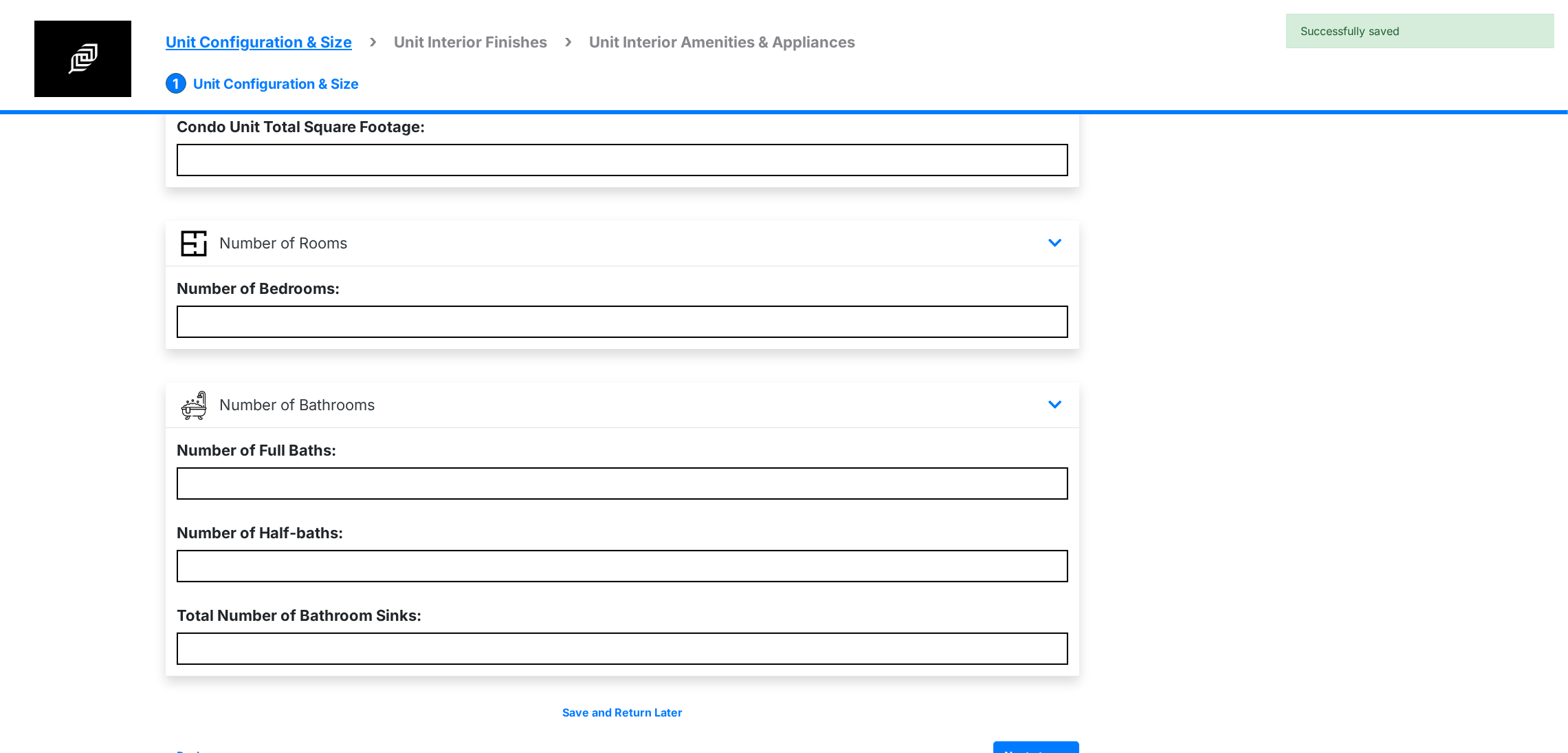
scroll to position [280, 0]
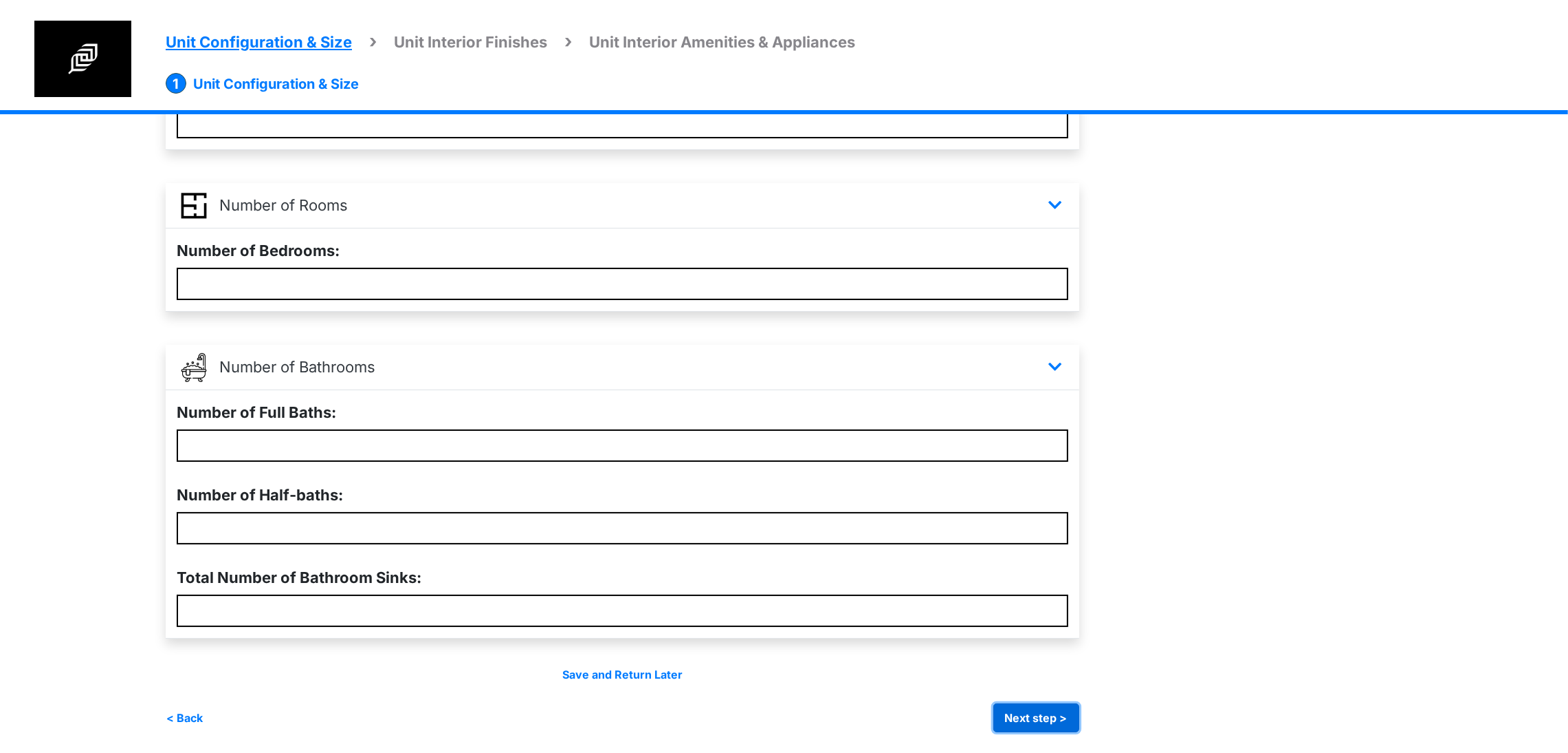
click at [1080, 712] on button "Next step >" at bounding box center [1036, 717] width 85 height 29
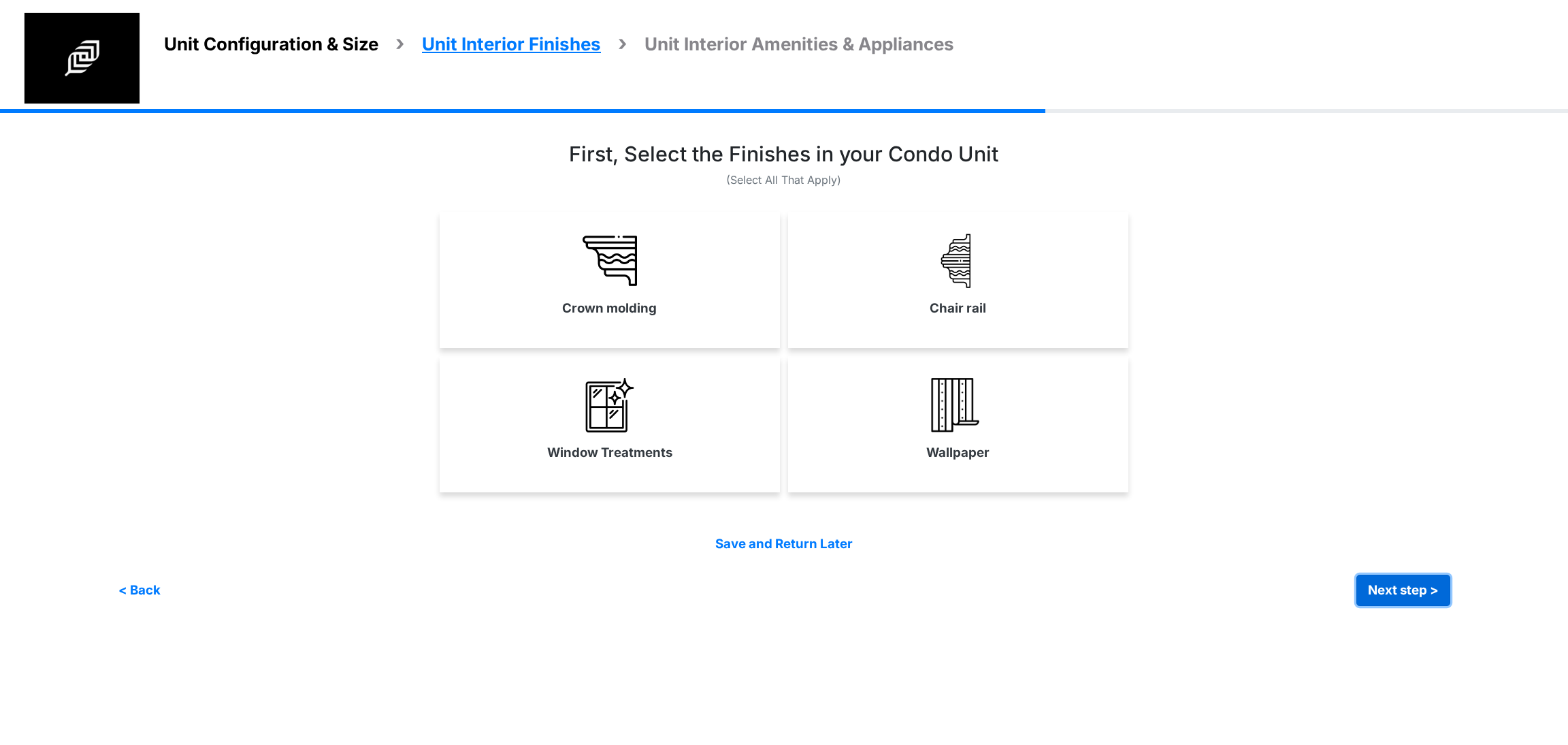
click at [1390, 585] on button "Next step >" at bounding box center [1404, 590] width 94 height 31
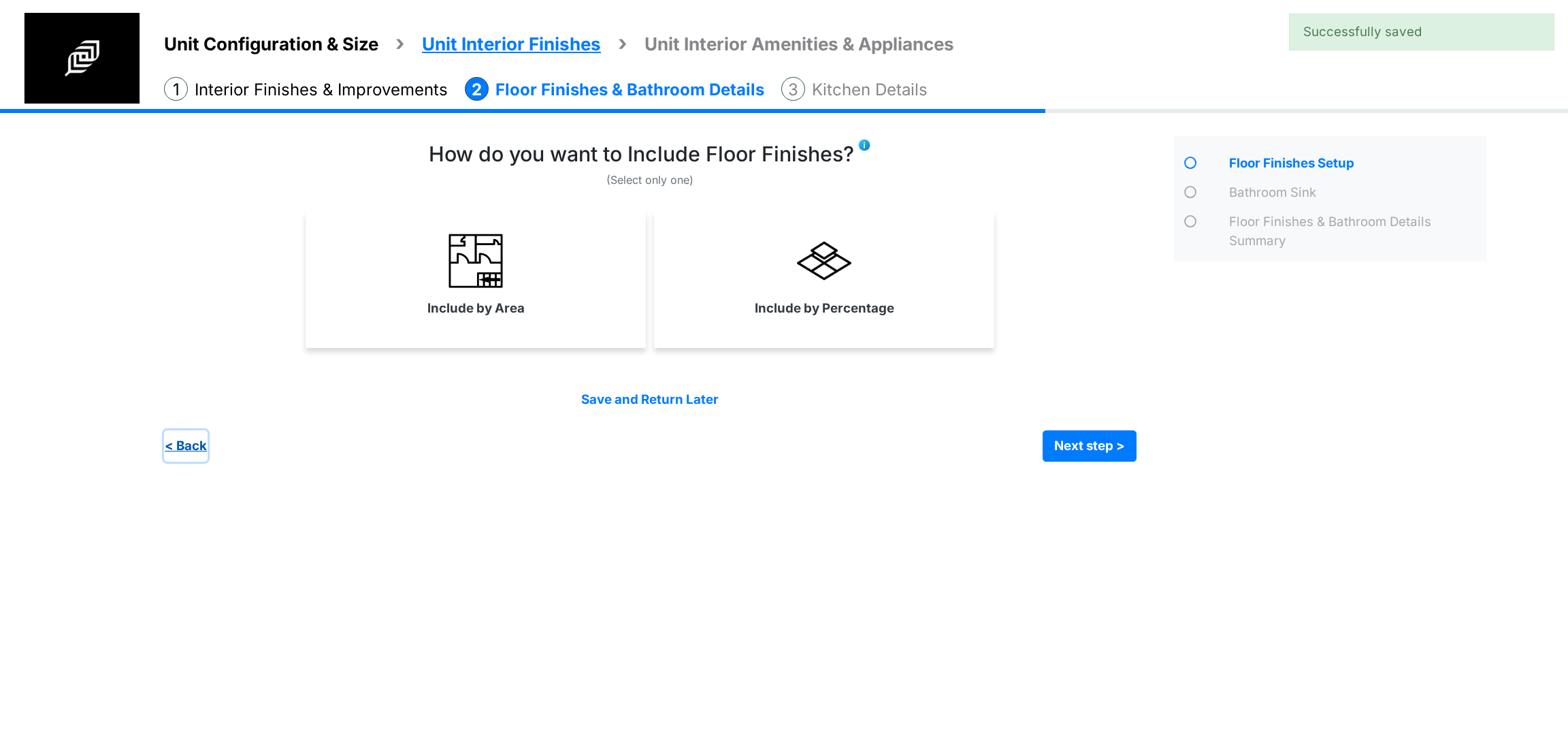
click at [190, 447] on button "< Back" at bounding box center [186, 445] width 44 height 31
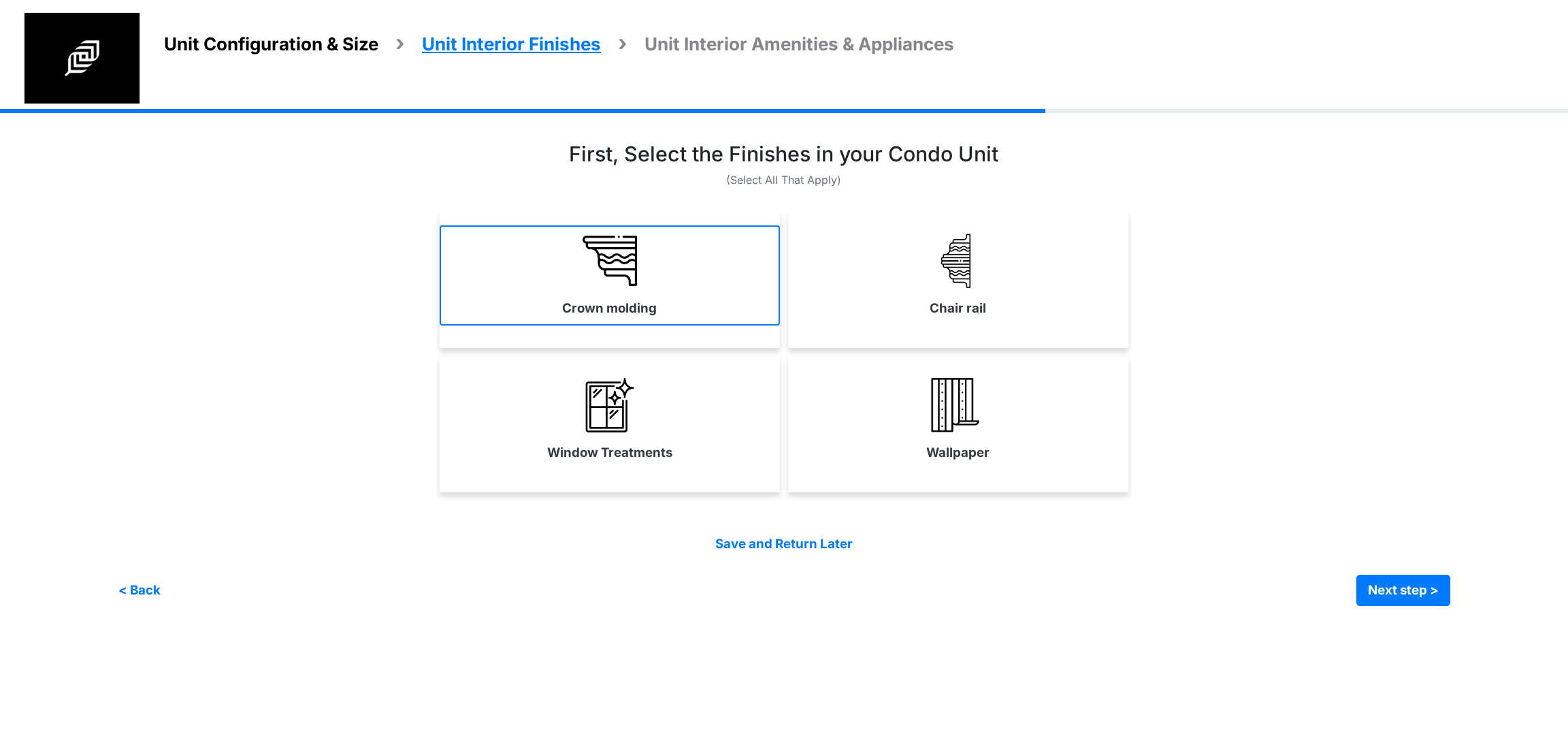
click at [640, 258] on link "Crown molding" at bounding box center [610, 275] width 340 height 99
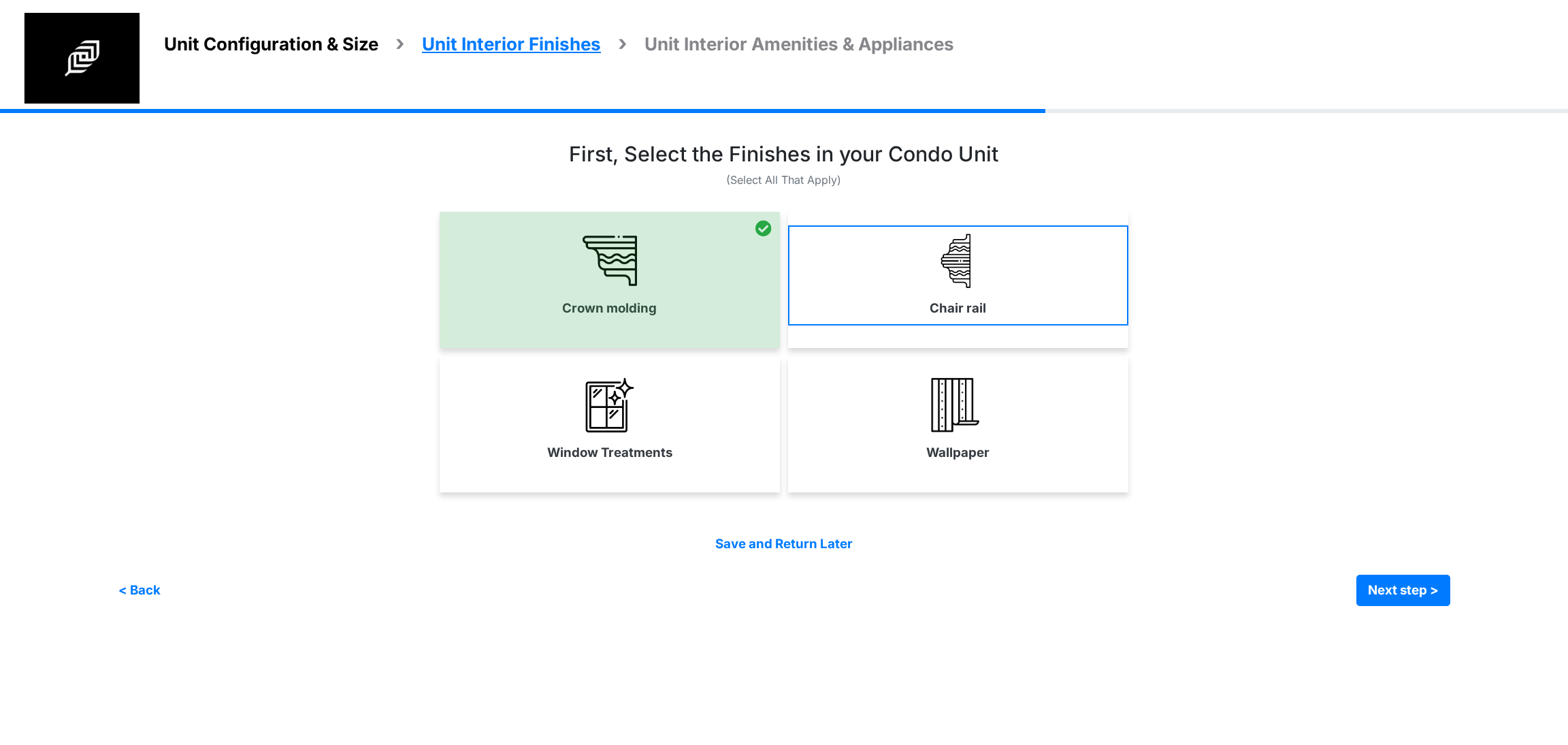
click at [823, 273] on link "Chair rail" at bounding box center [958, 275] width 340 height 99
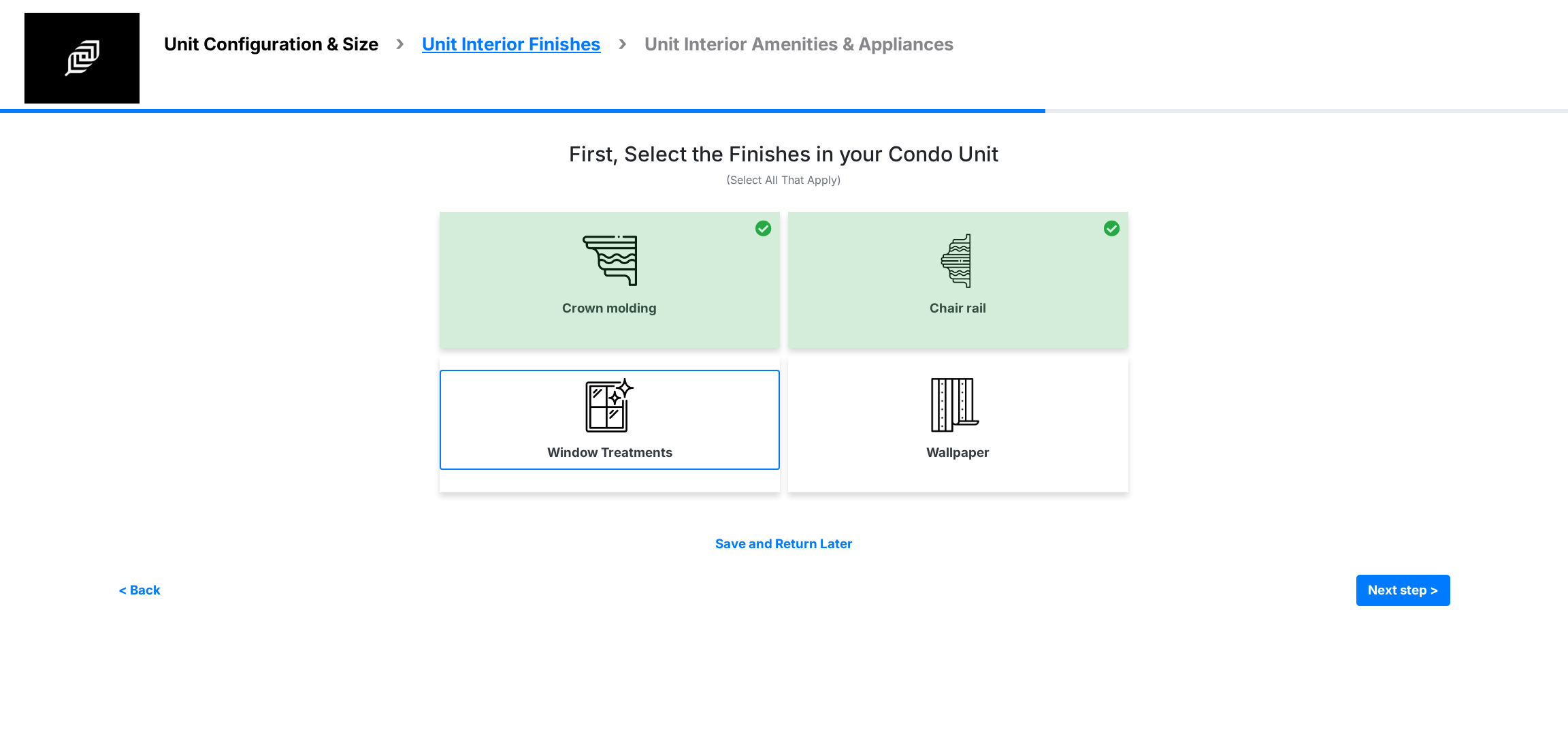
click at [636, 408] on link "Window Treatments" at bounding box center [610, 419] width 340 height 99
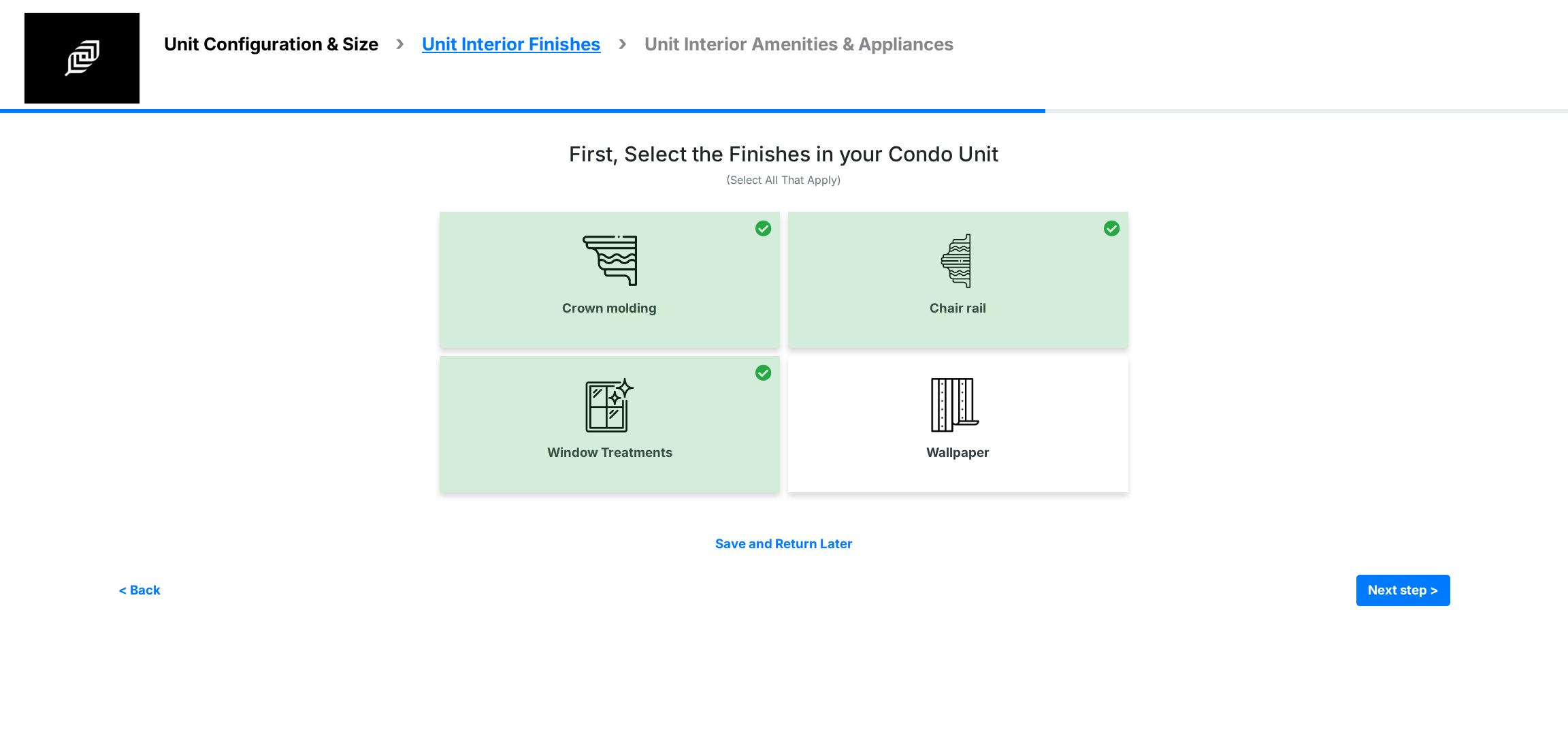
click at [835, 420] on link "Wallpaper" at bounding box center [958, 419] width 340 height 99
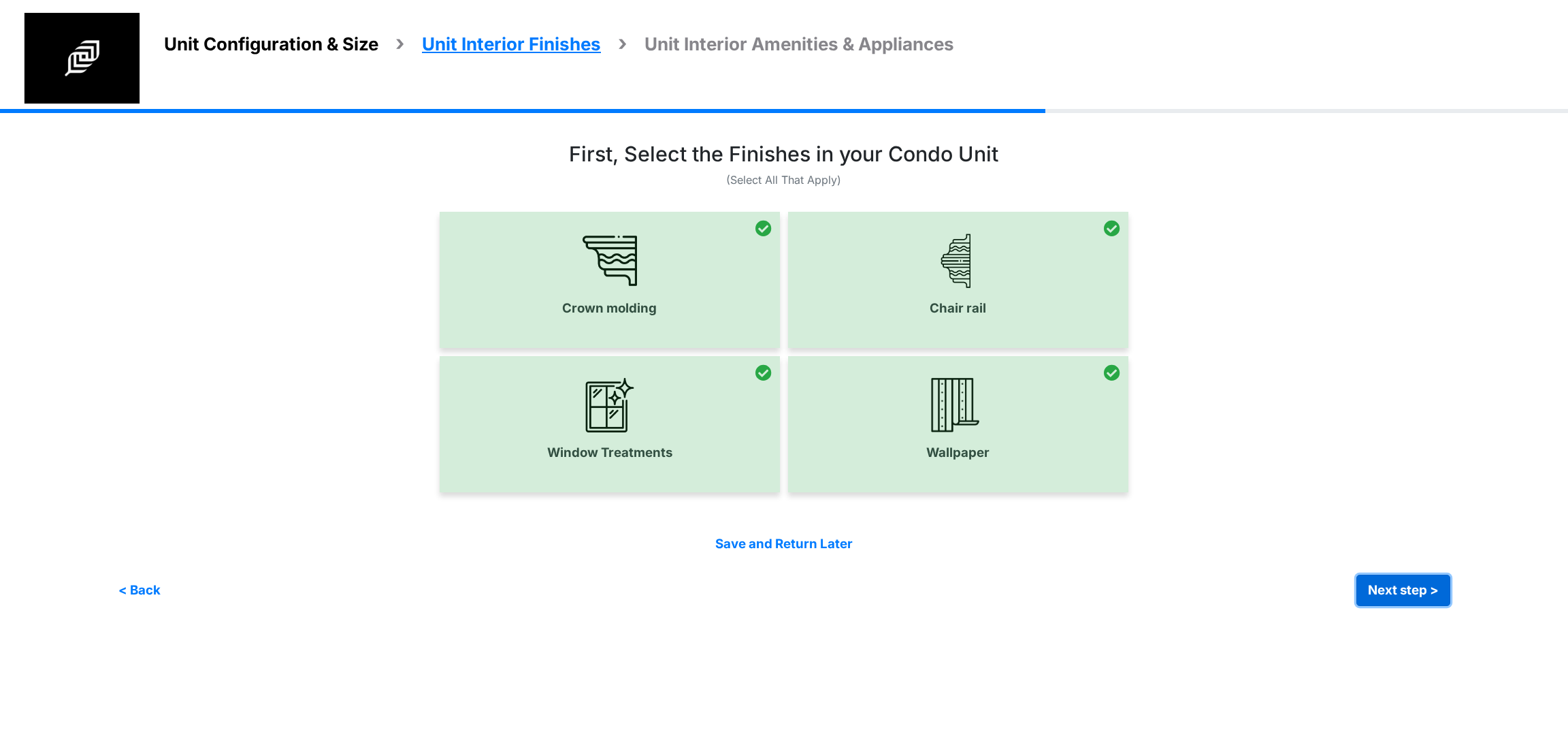
click at [1418, 589] on button "Next step >" at bounding box center [1404, 590] width 94 height 31
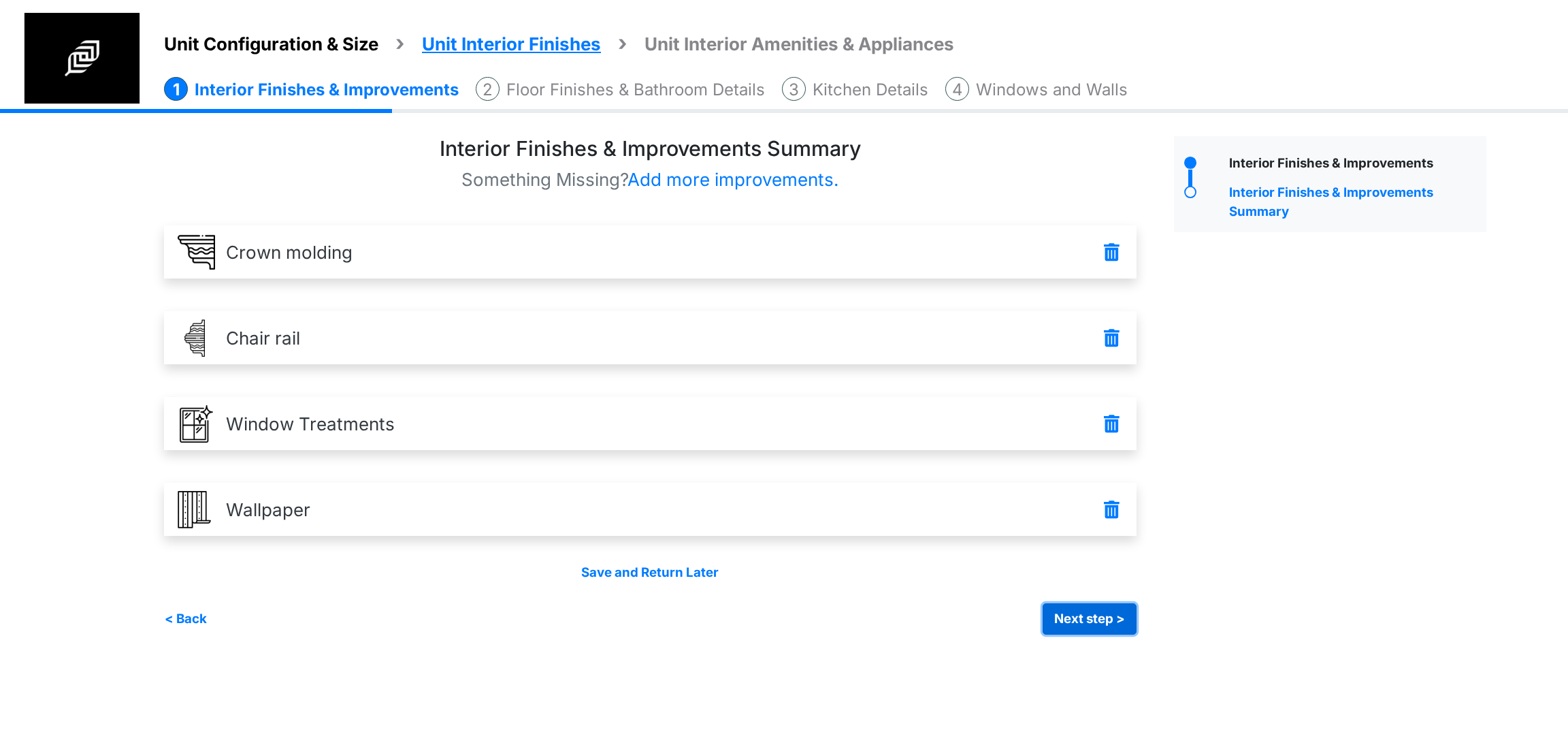
click at [1064, 616] on button "Next step >" at bounding box center [1089, 619] width 94 height 31
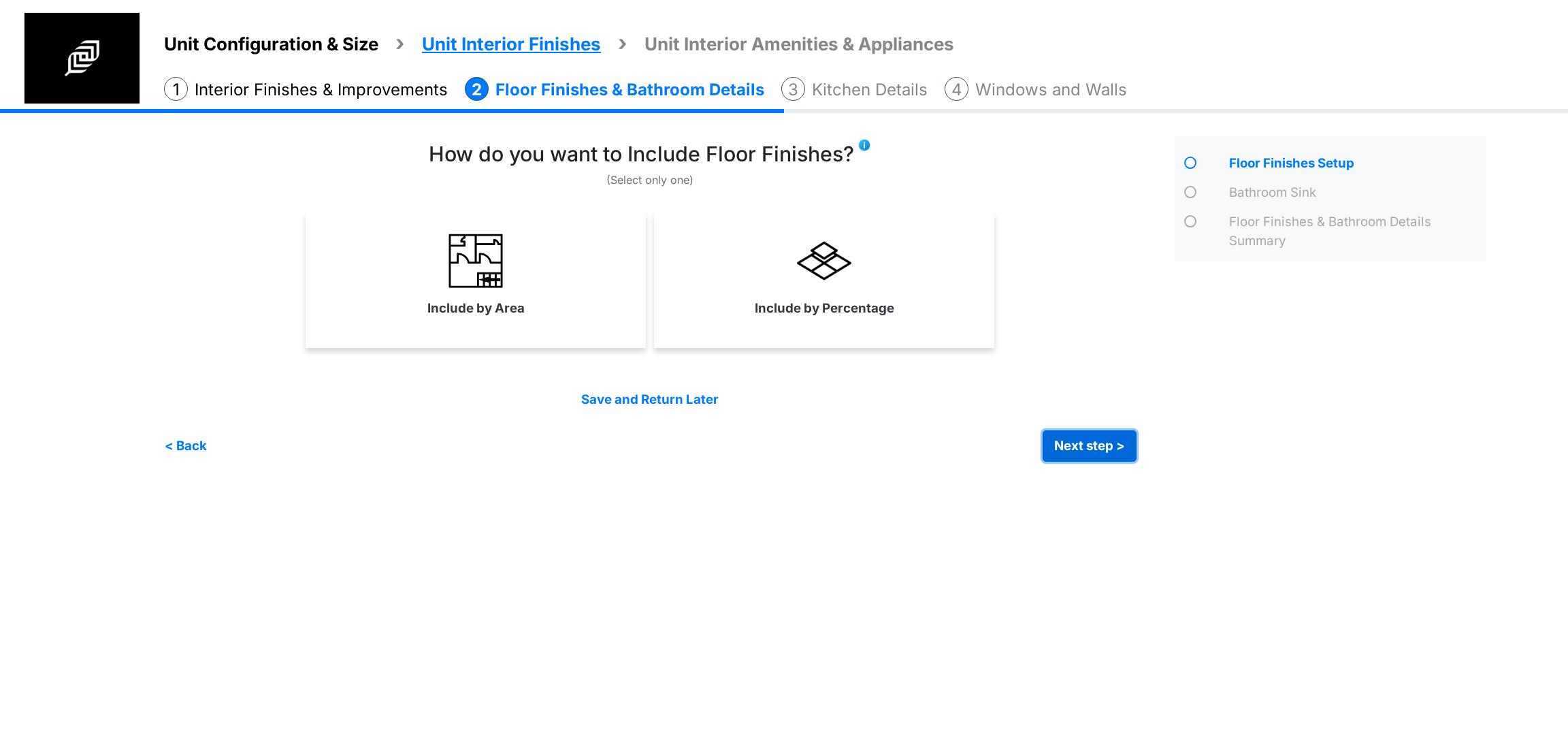
click at [1064, 443] on button "Next step >" at bounding box center [1089, 445] width 94 height 31
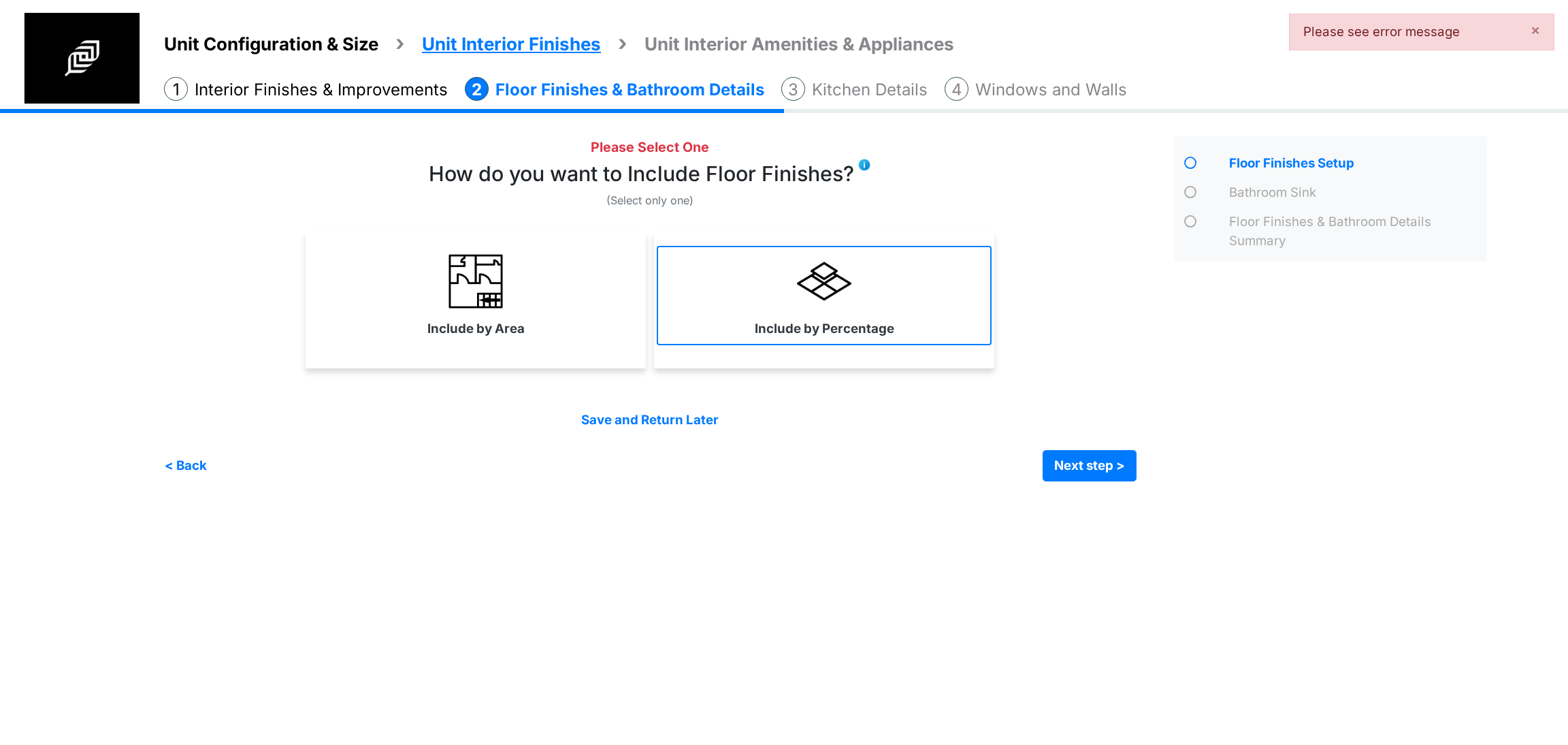
click at [844, 316] on link "Include by Percentage" at bounding box center [824, 296] width 335 height 99
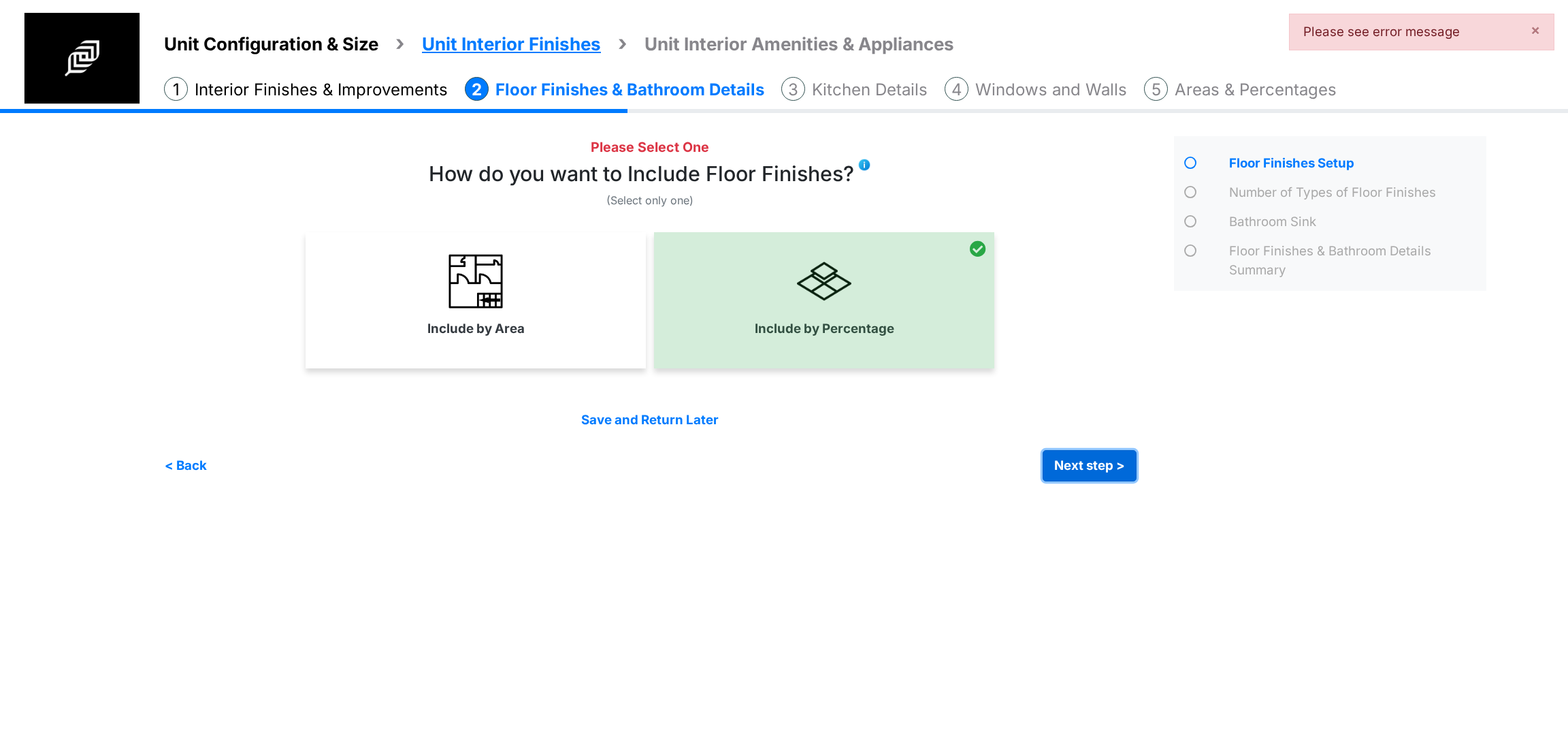
click at [1112, 478] on button "Next step >" at bounding box center [1089, 466] width 94 height 31
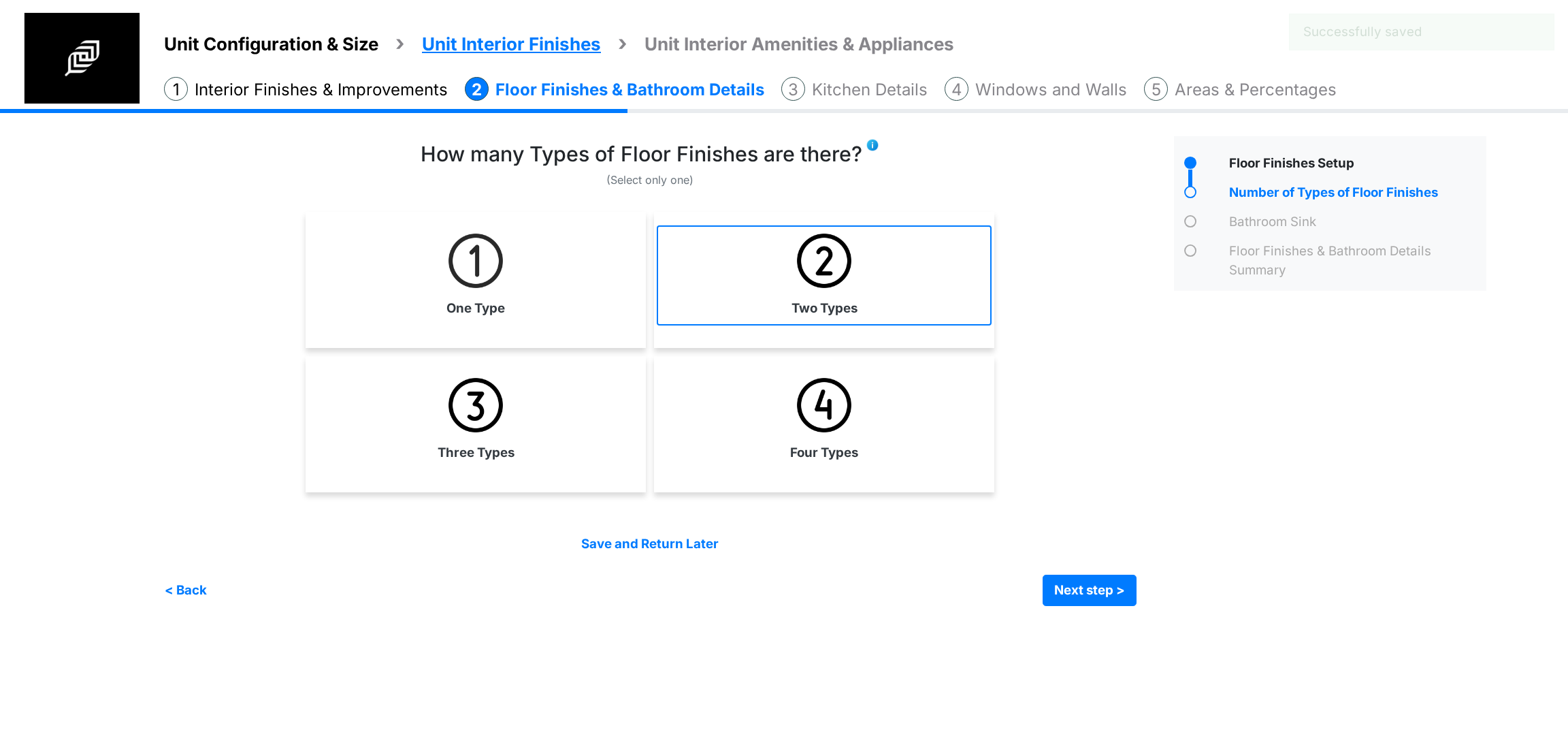
click at [789, 318] on link "Two Types" at bounding box center [824, 275] width 335 height 99
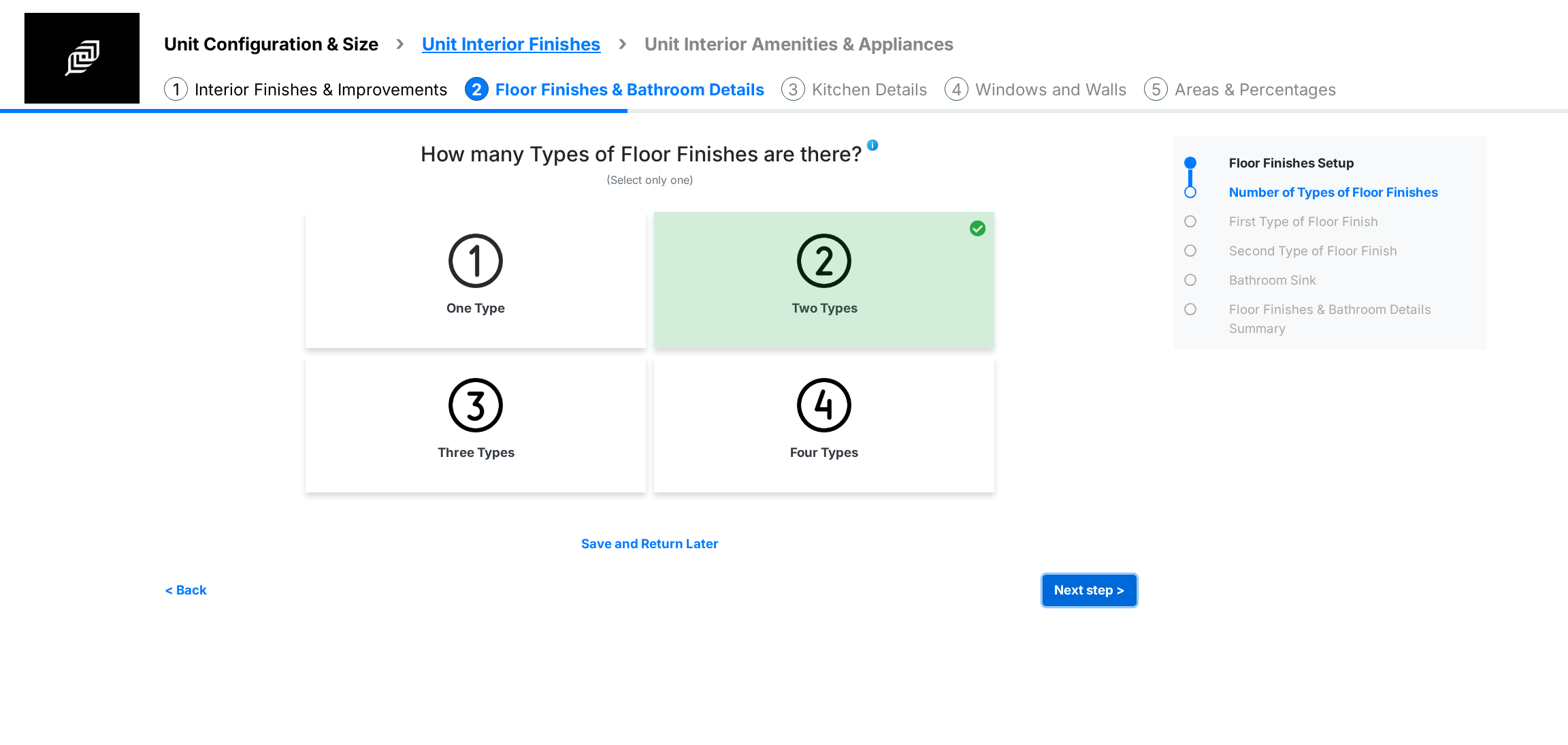
click at [1100, 585] on button "Next step >" at bounding box center [1089, 590] width 94 height 31
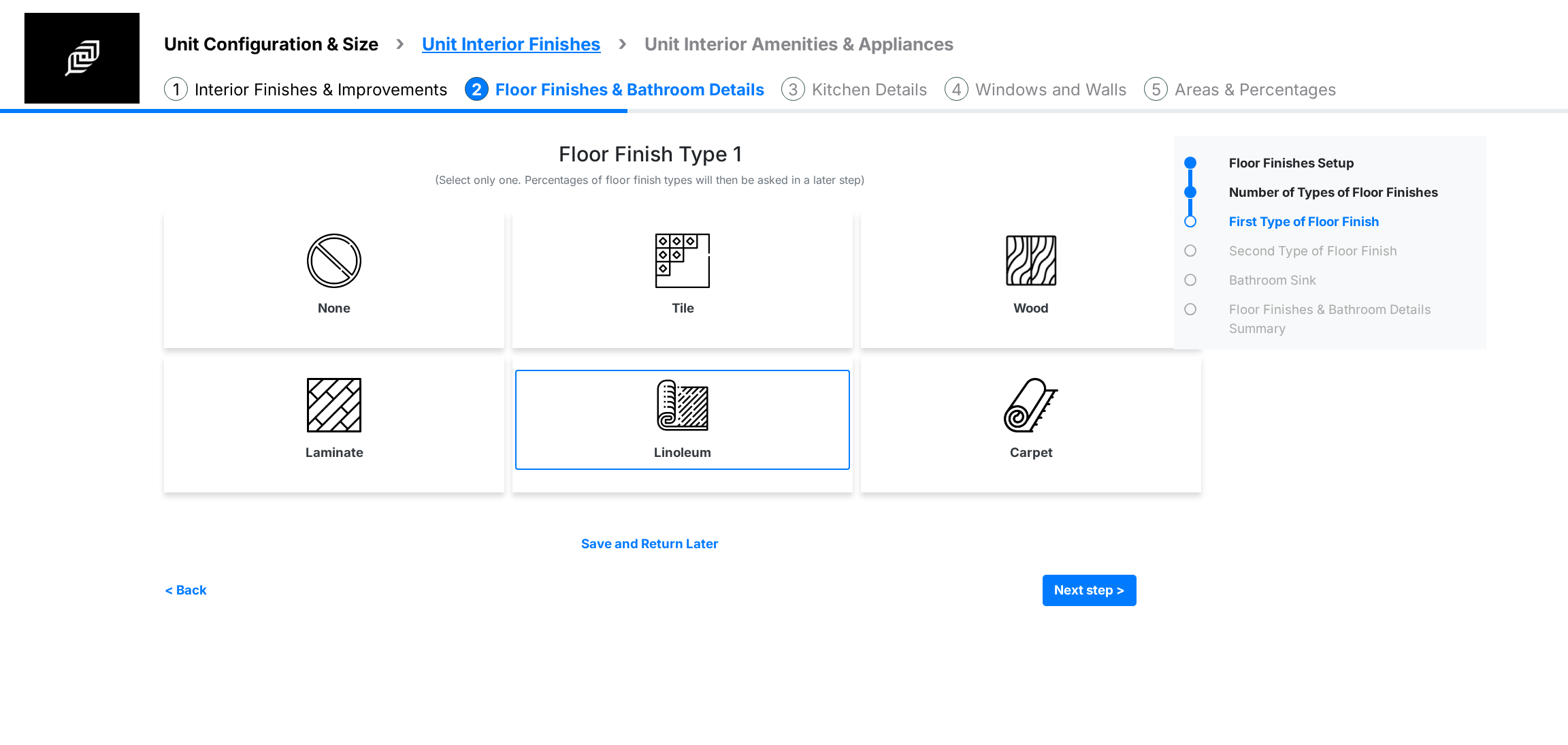
click at [693, 423] on img at bounding box center [683, 405] width 54 height 54
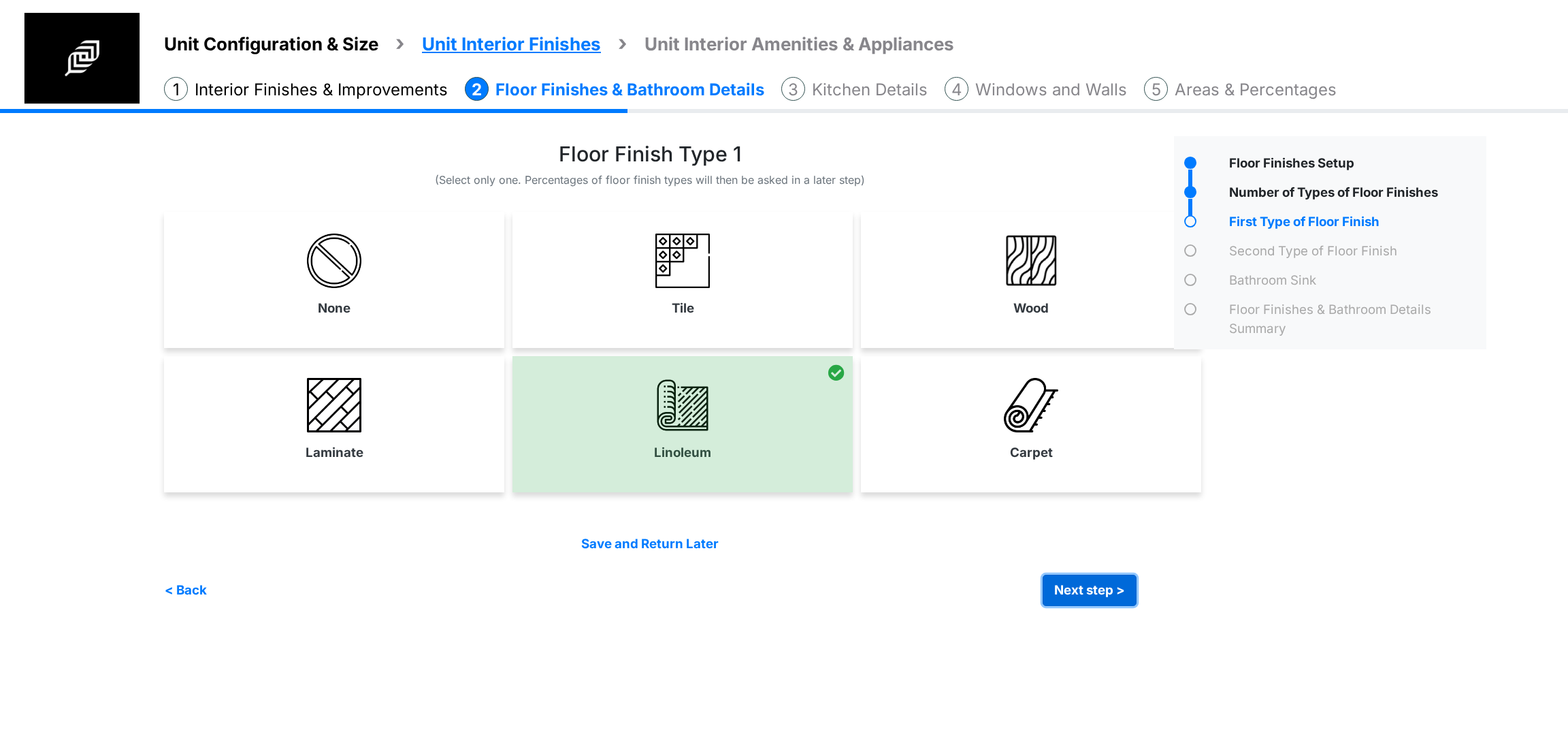
click at [1105, 592] on button "Next step >" at bounding box center [1089, 590] width 94 height 31
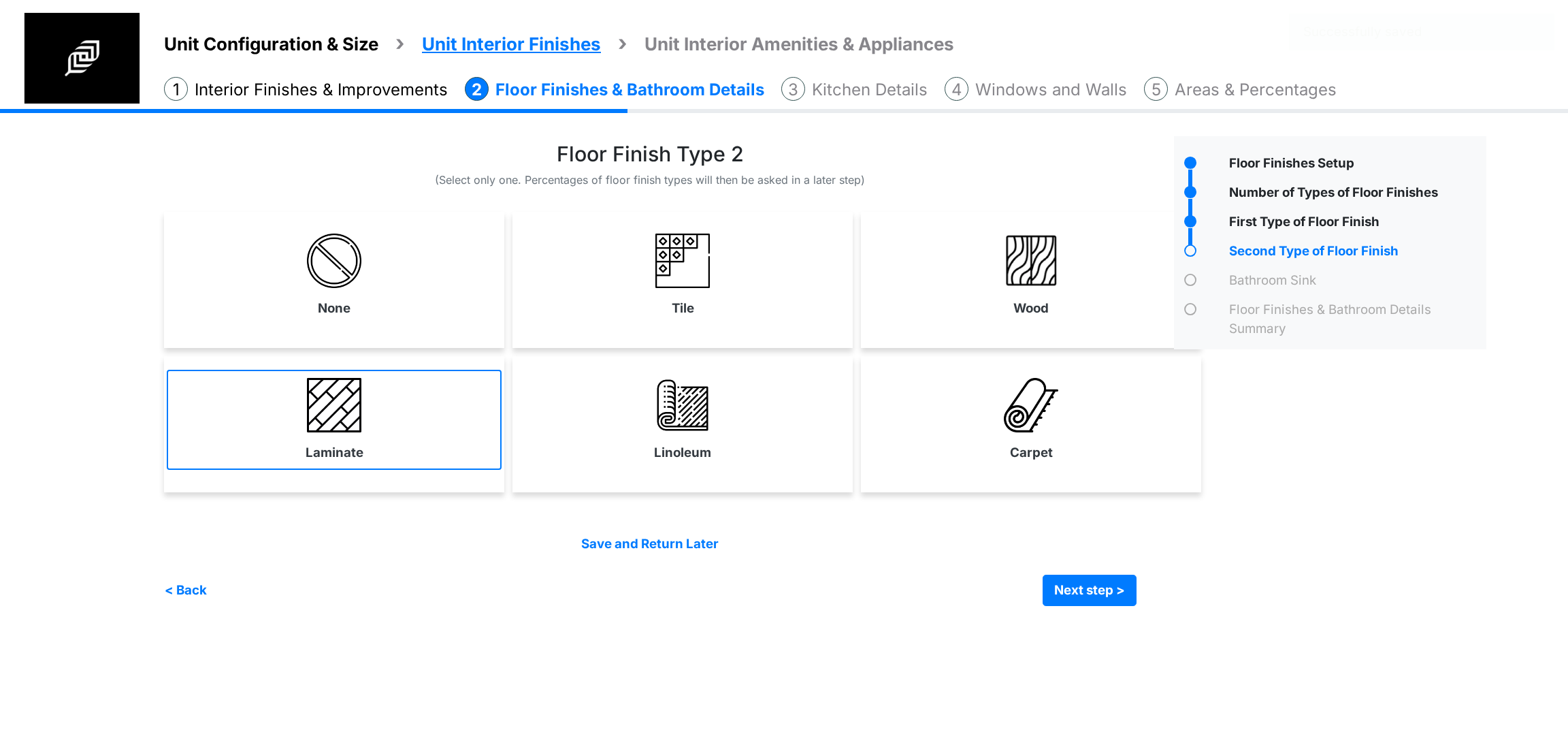
click at [342, 430] on img at bounding box center [335, 405] width 54 height 54
select select "*"
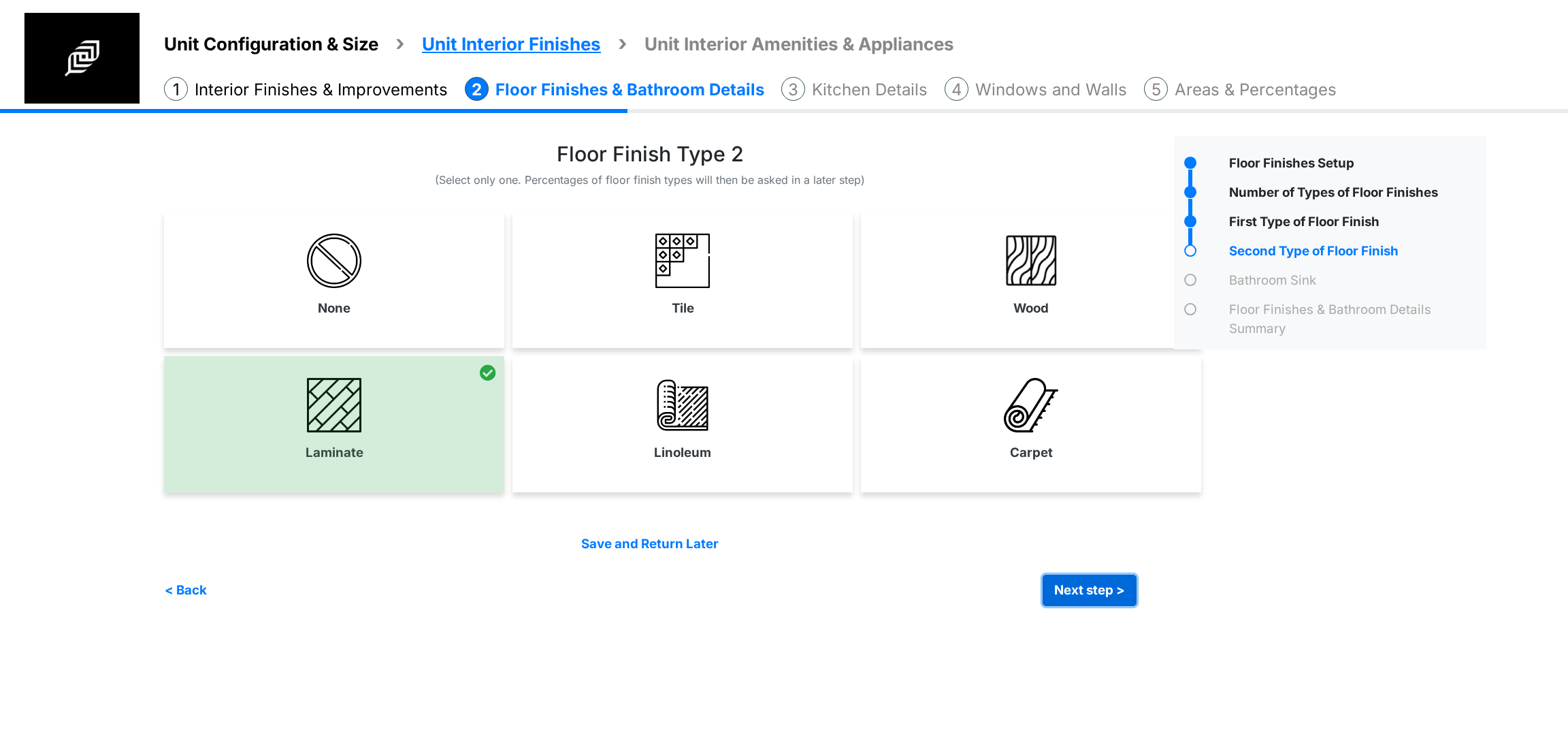
click at [1101, 598] on button "Next step >" at bounding box center [1089, 590] width 94 height 31
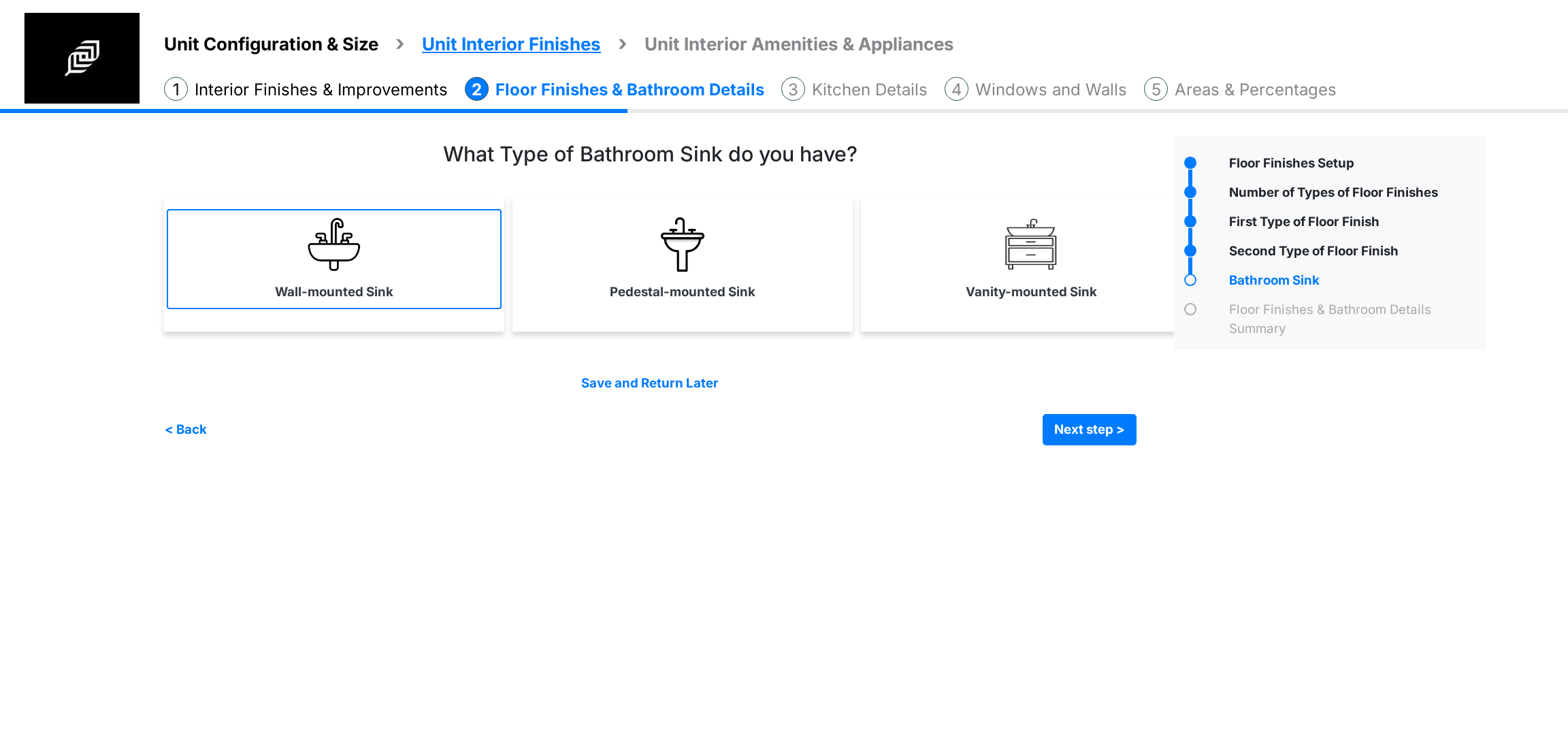
click at [352, 275] on link "Wall-mounted Sink" at bounding box center [334, 259] width 335 height 99
select select "*"
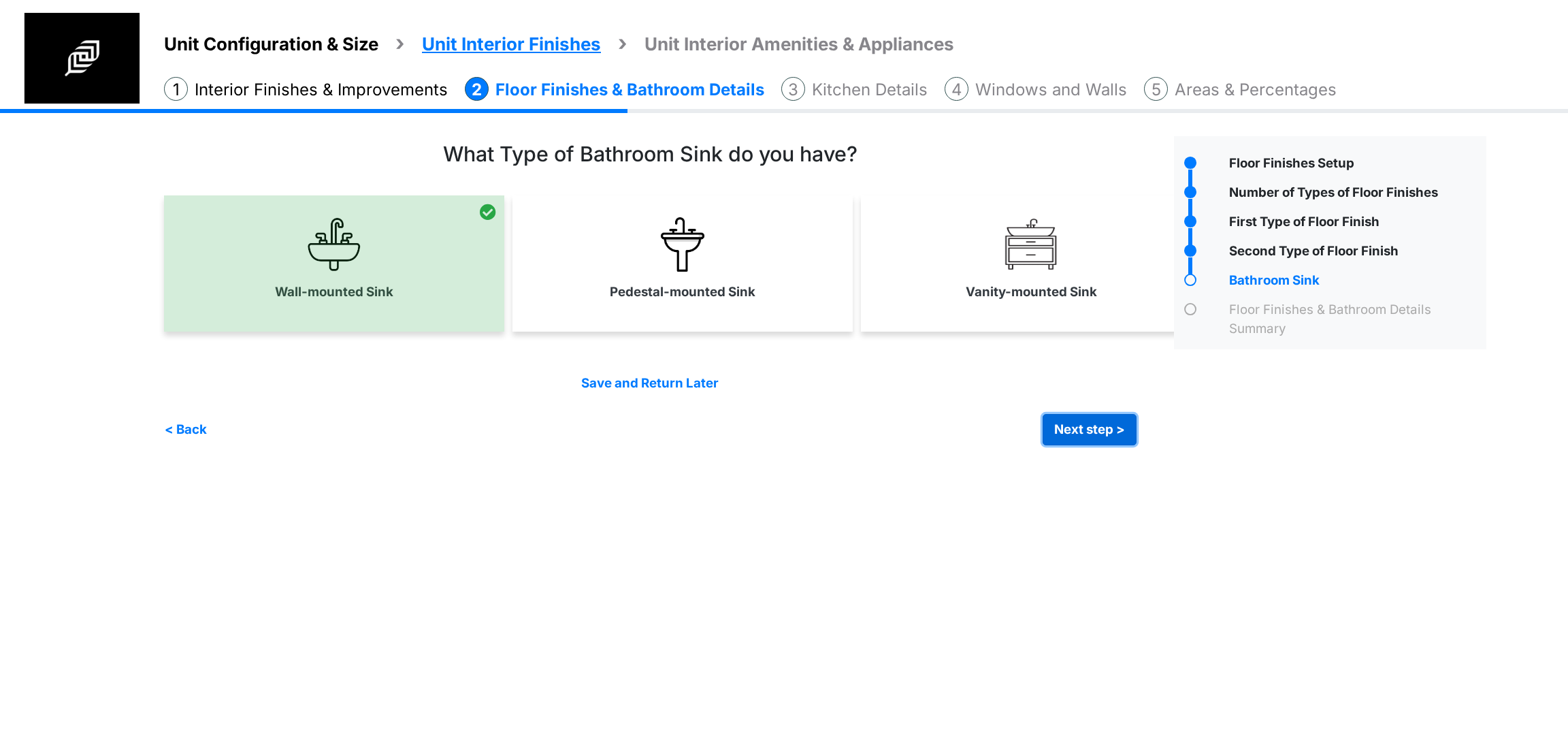
click at [1100, 434] on button "Next step >" at bounding box center [1089, 429] width 94 height 31
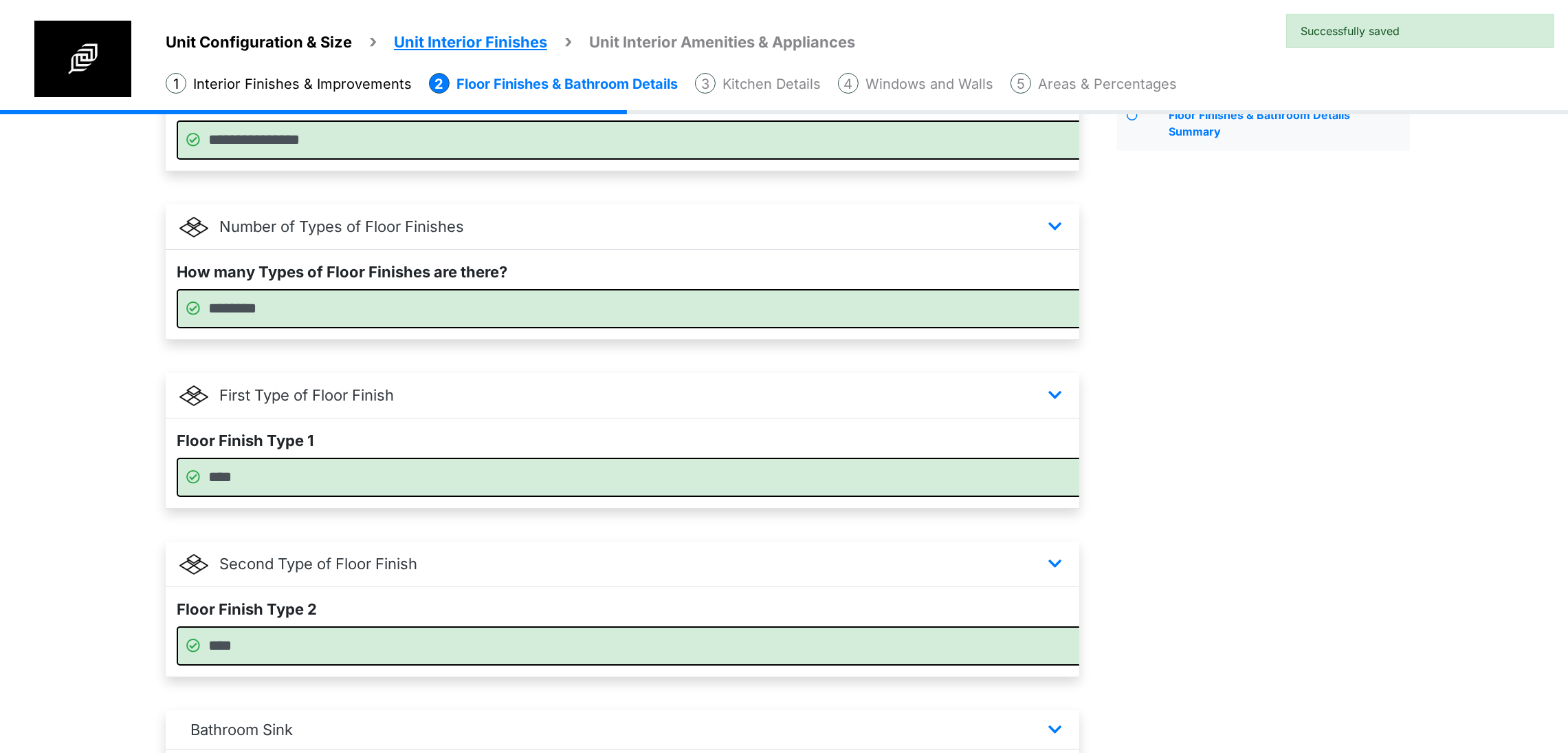
scroll to position [460, 0]
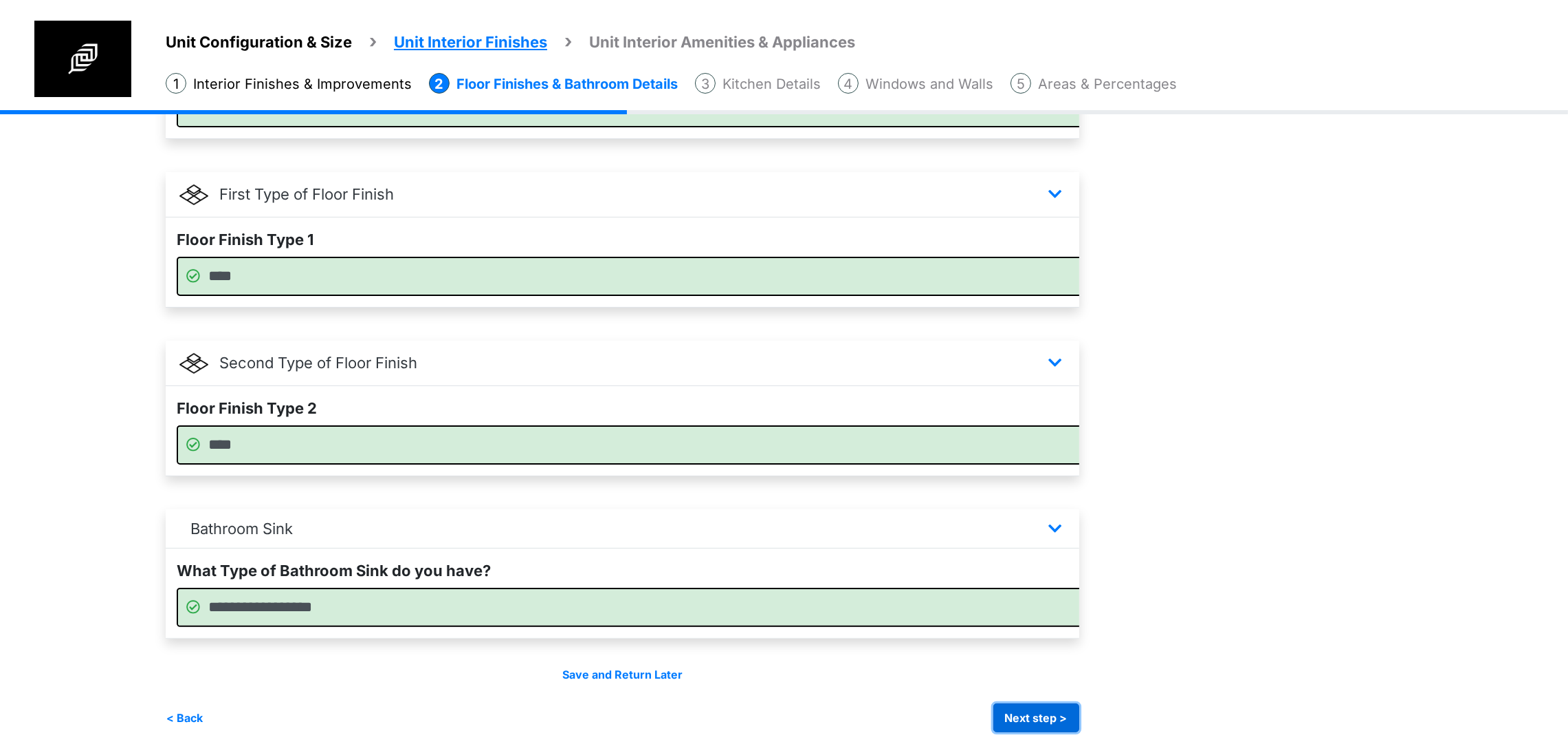
click at [1080, 721] on button "Next step >" at bounding box center [1036, 717] width 85 height 29
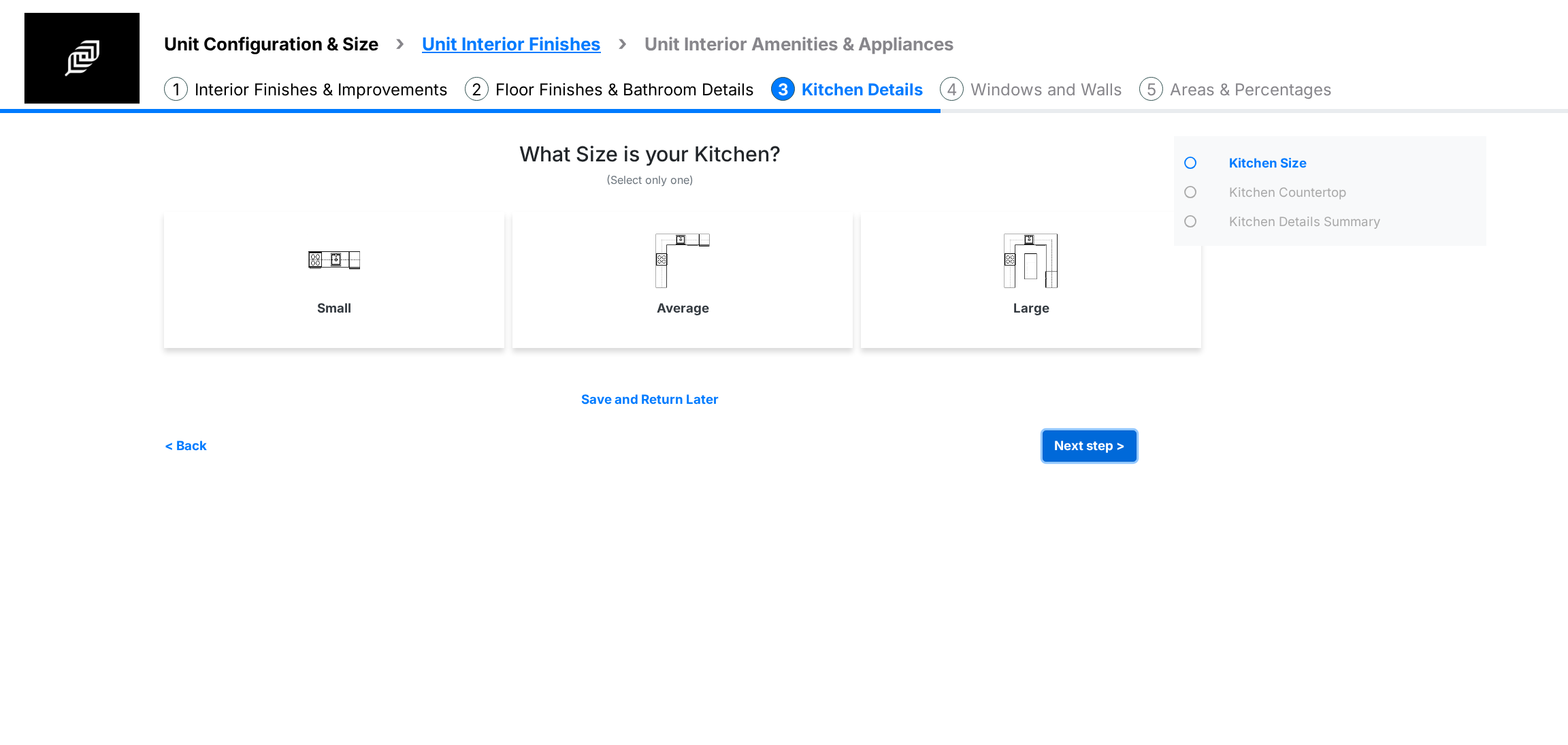
click at [1117, 452] on button "Next step >" at bounding box center [1089, 445] width 94 height 31
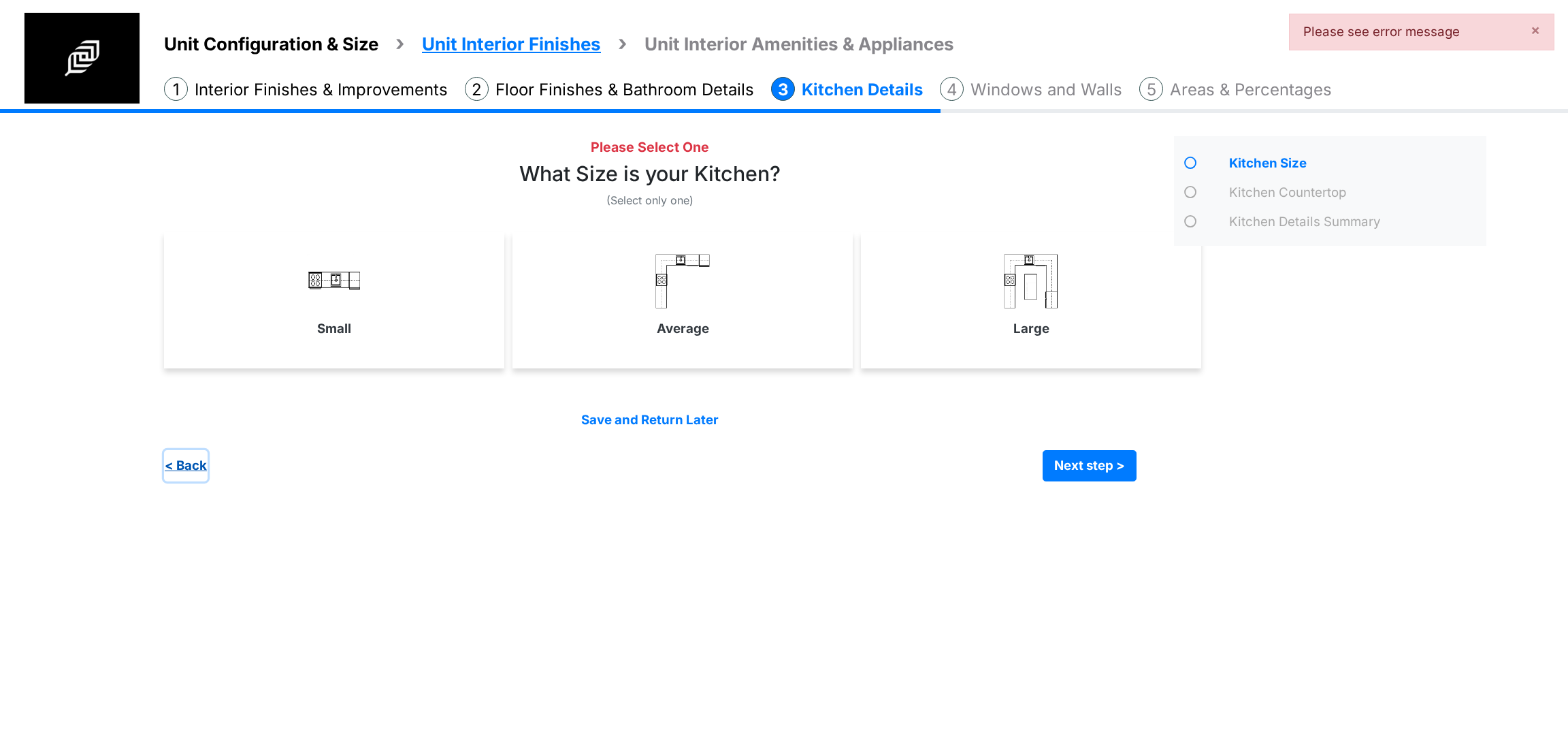
click at [187, 457] on button "< Back" at bounding box center [186, 466] width 44 height 31
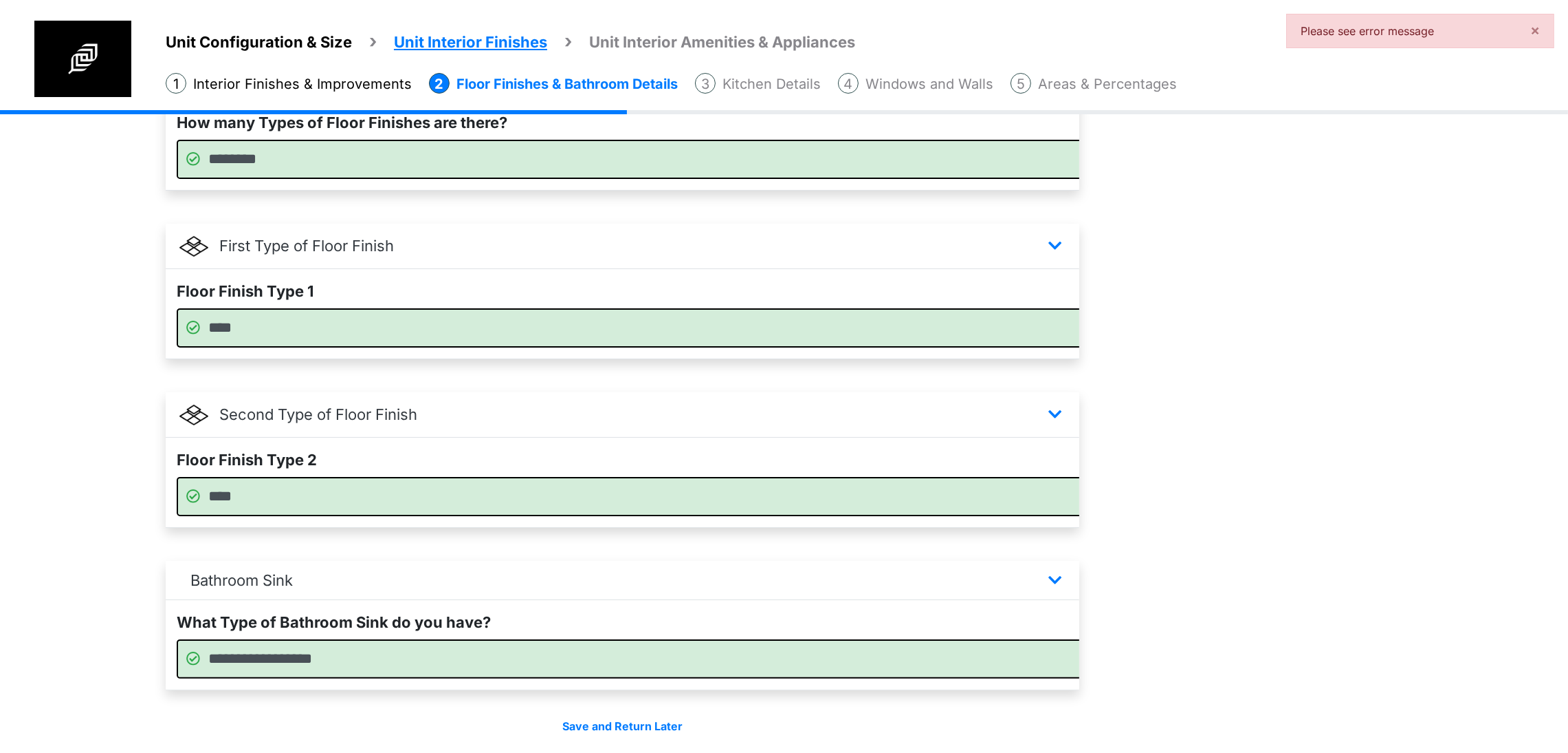
scroll to position [460, 0]
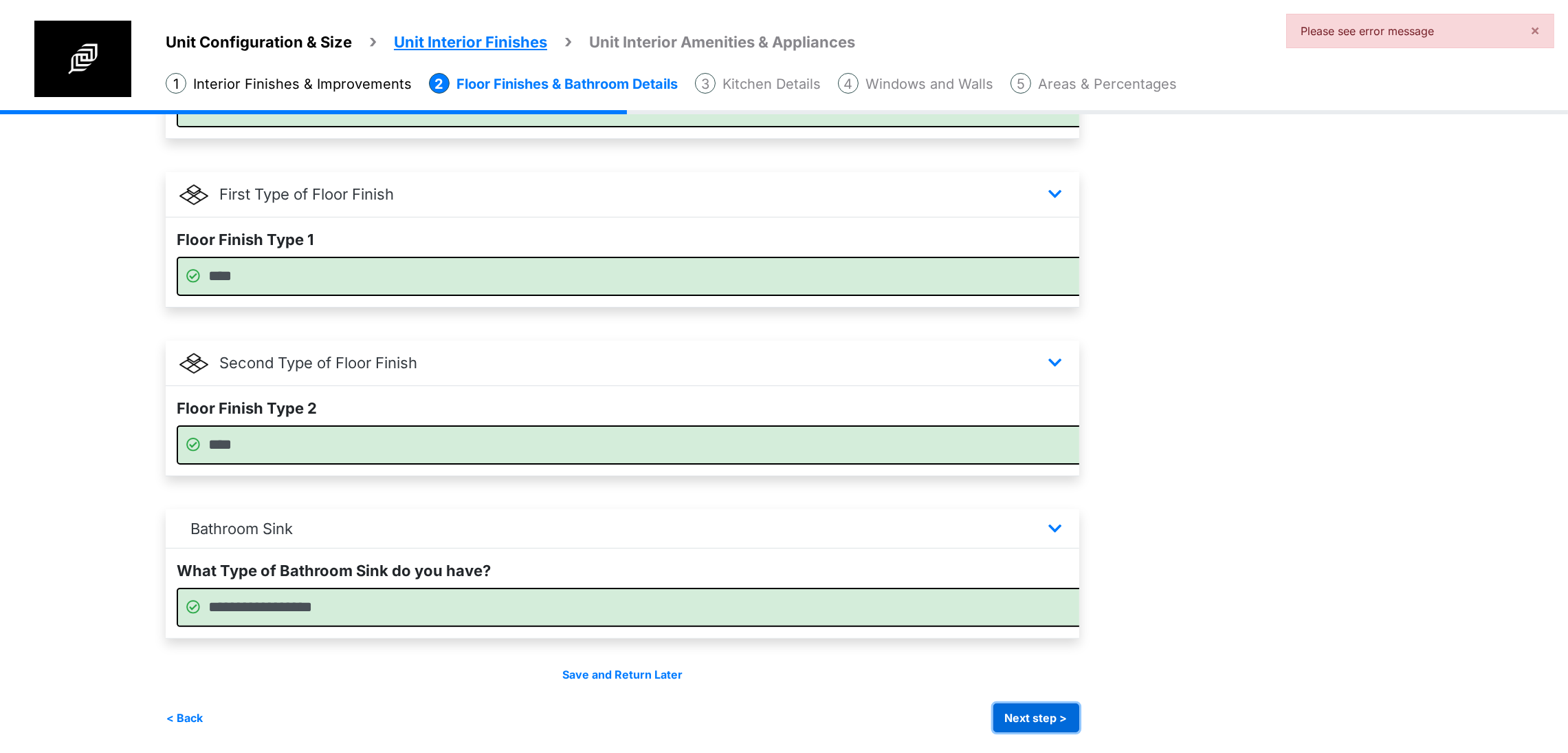
click at [1080, 730] on button "Next step >" at bounding box center [1036, 717] width 85 height 29
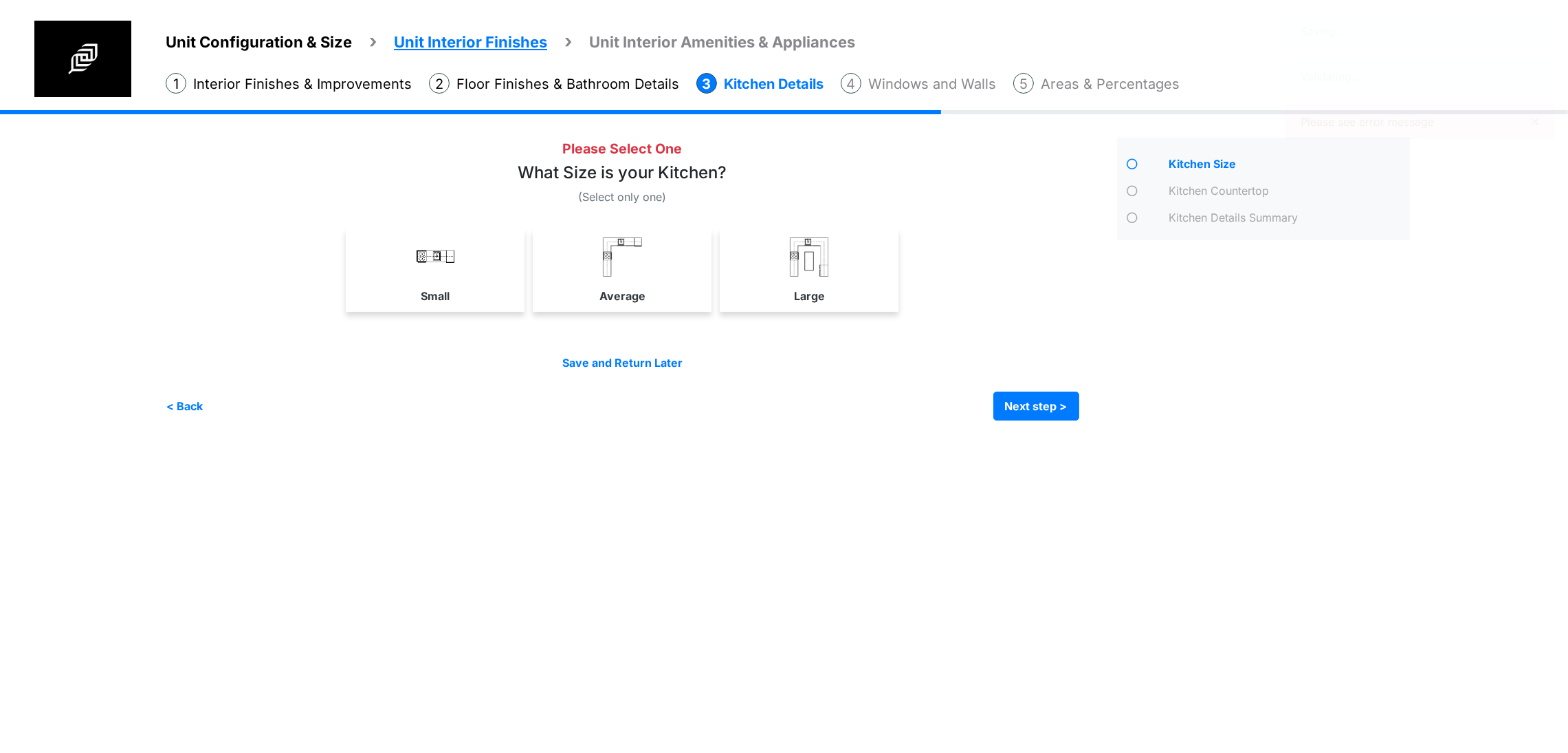
scroll to position [0, 0]
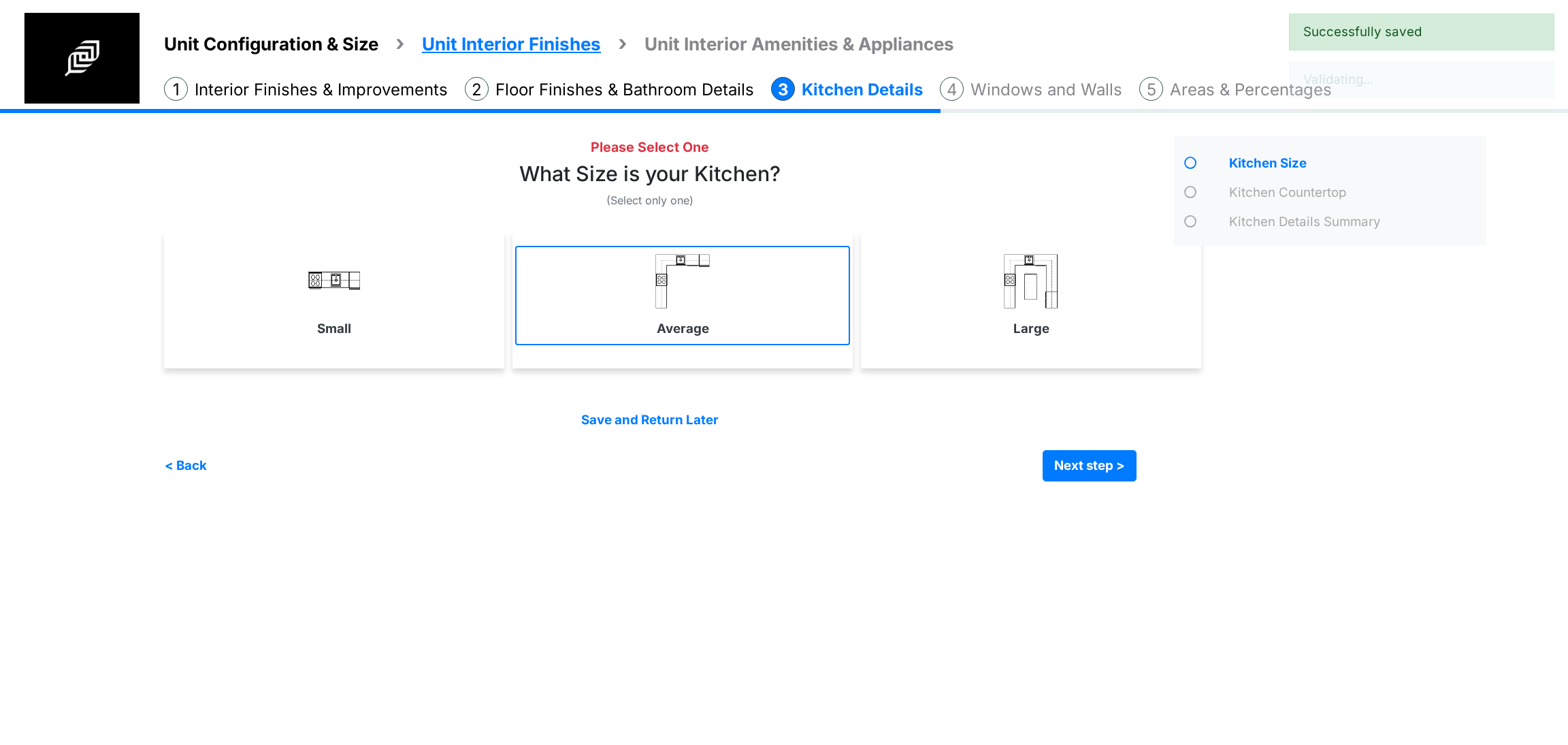
click at [679, 274] on img at bounding box center [683, 281] width 54 height 54
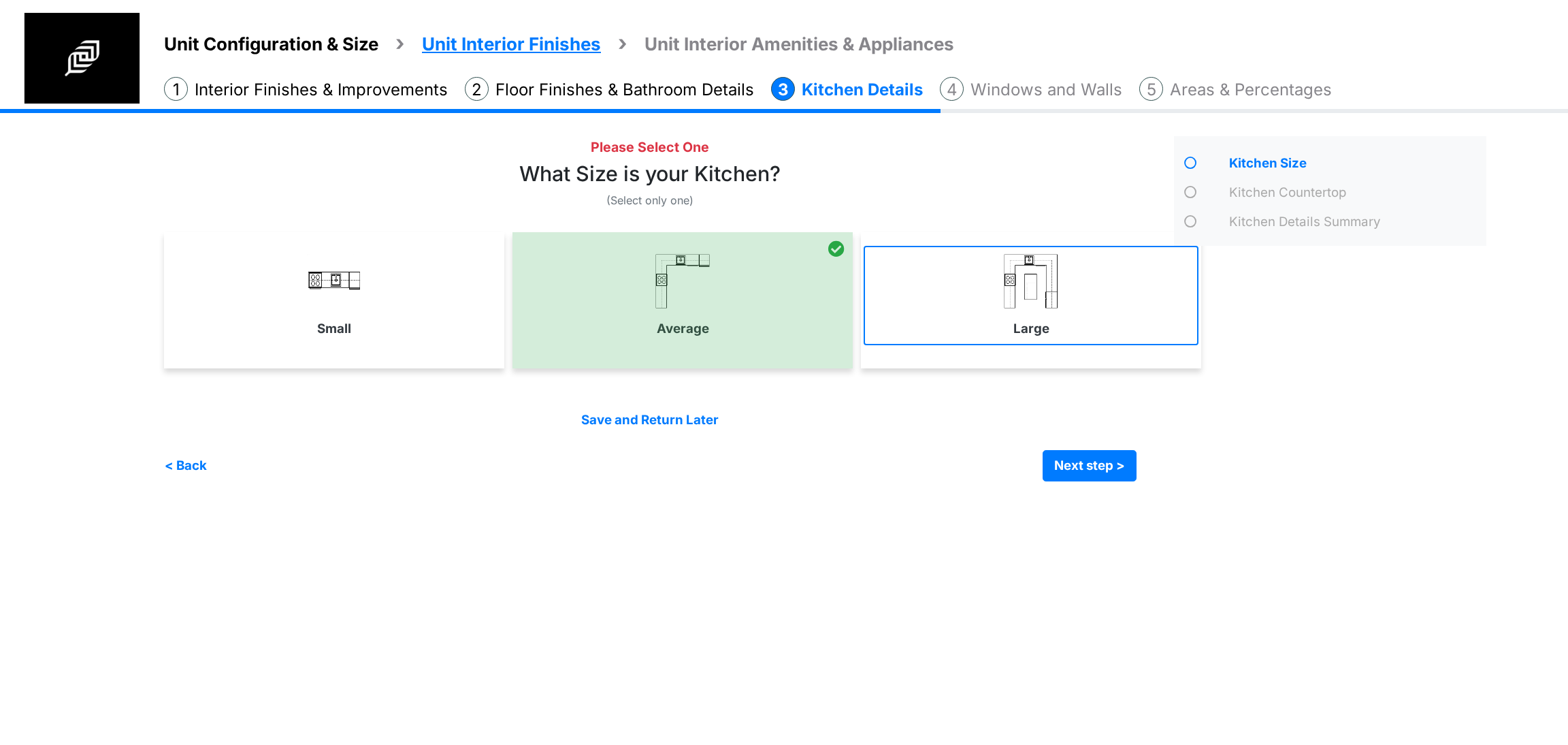
click at [1103, 282] on link "Large" at bounding box center [1031, 296] width 335 height 99
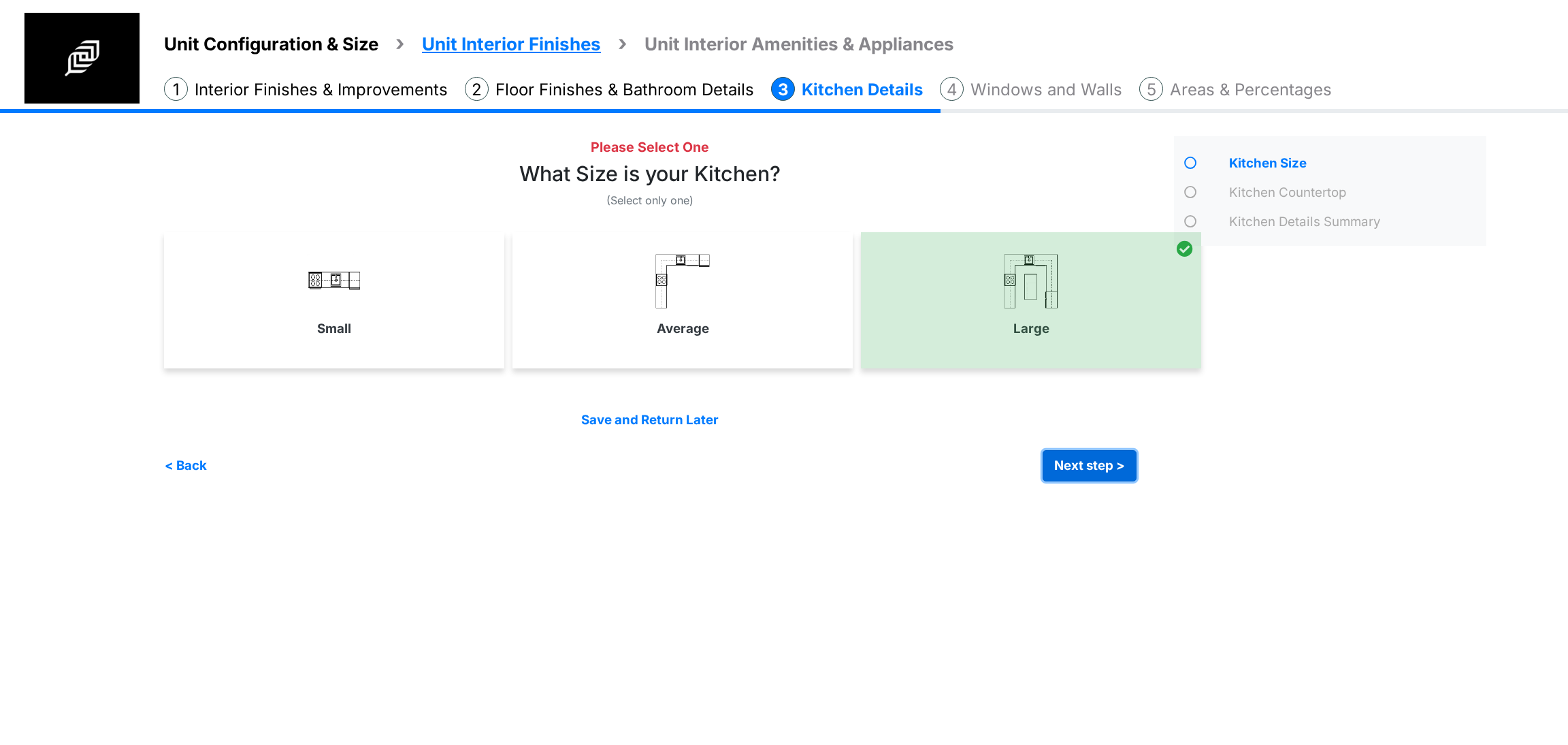
click at [1075, 454] on button "Next step >" at bounding box center [1089, 466] width 94 height 31
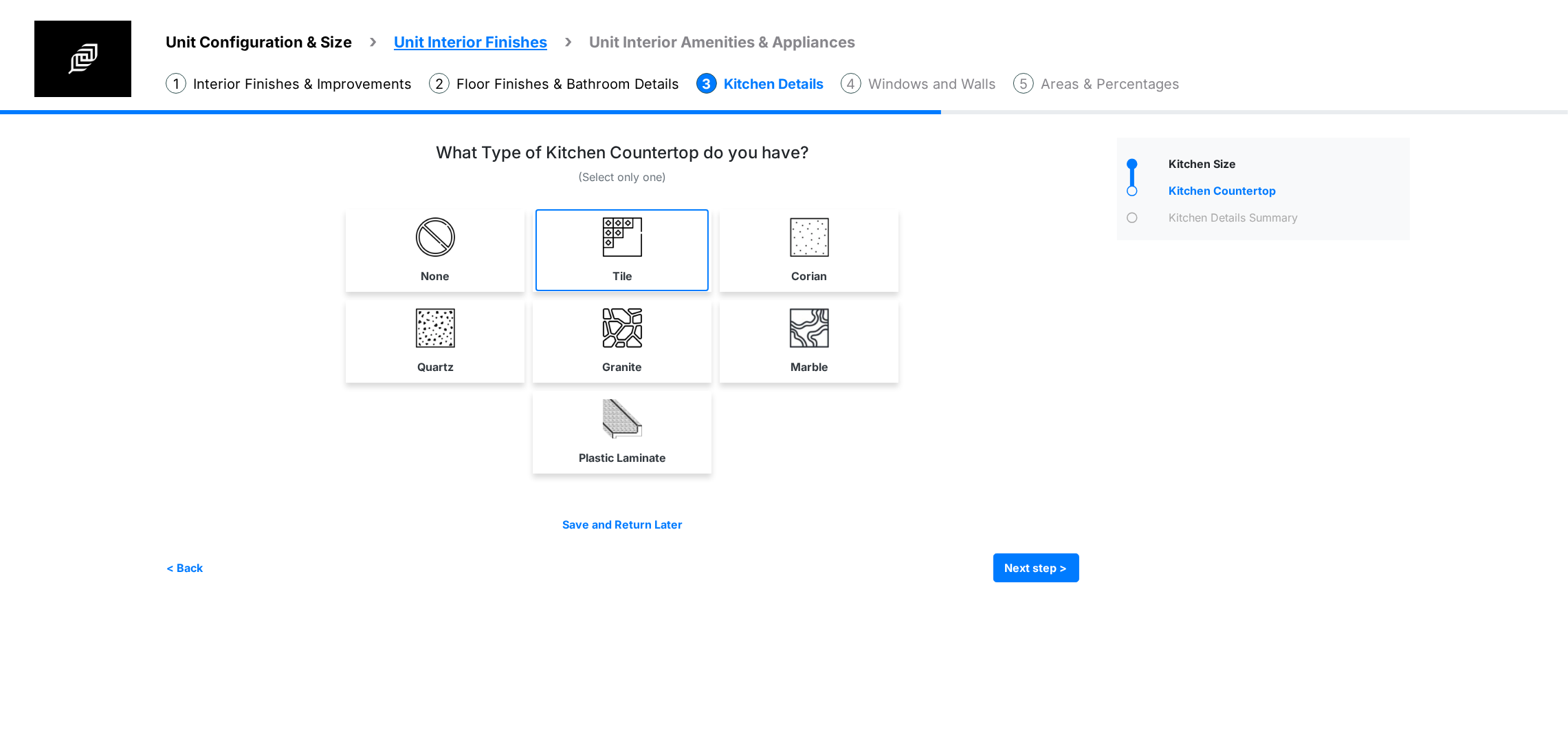
click at [708, 291] on link "Tile" at bounding box center [622, 250] width 173 height 82
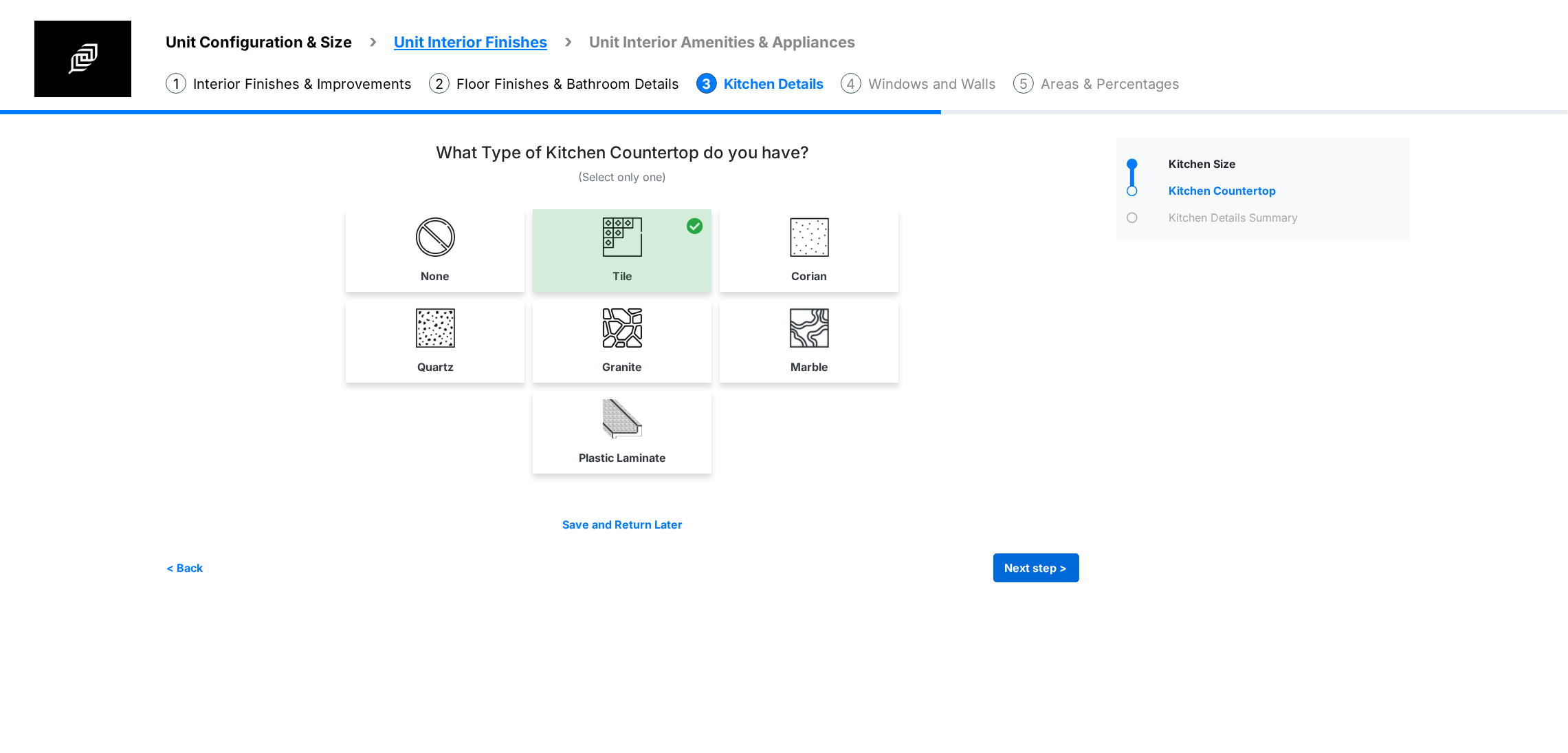
scroll to position [26, 0]
click at [1080, 582] on button "Next step >" at bounding box center [1036, 567] width 85 height 29
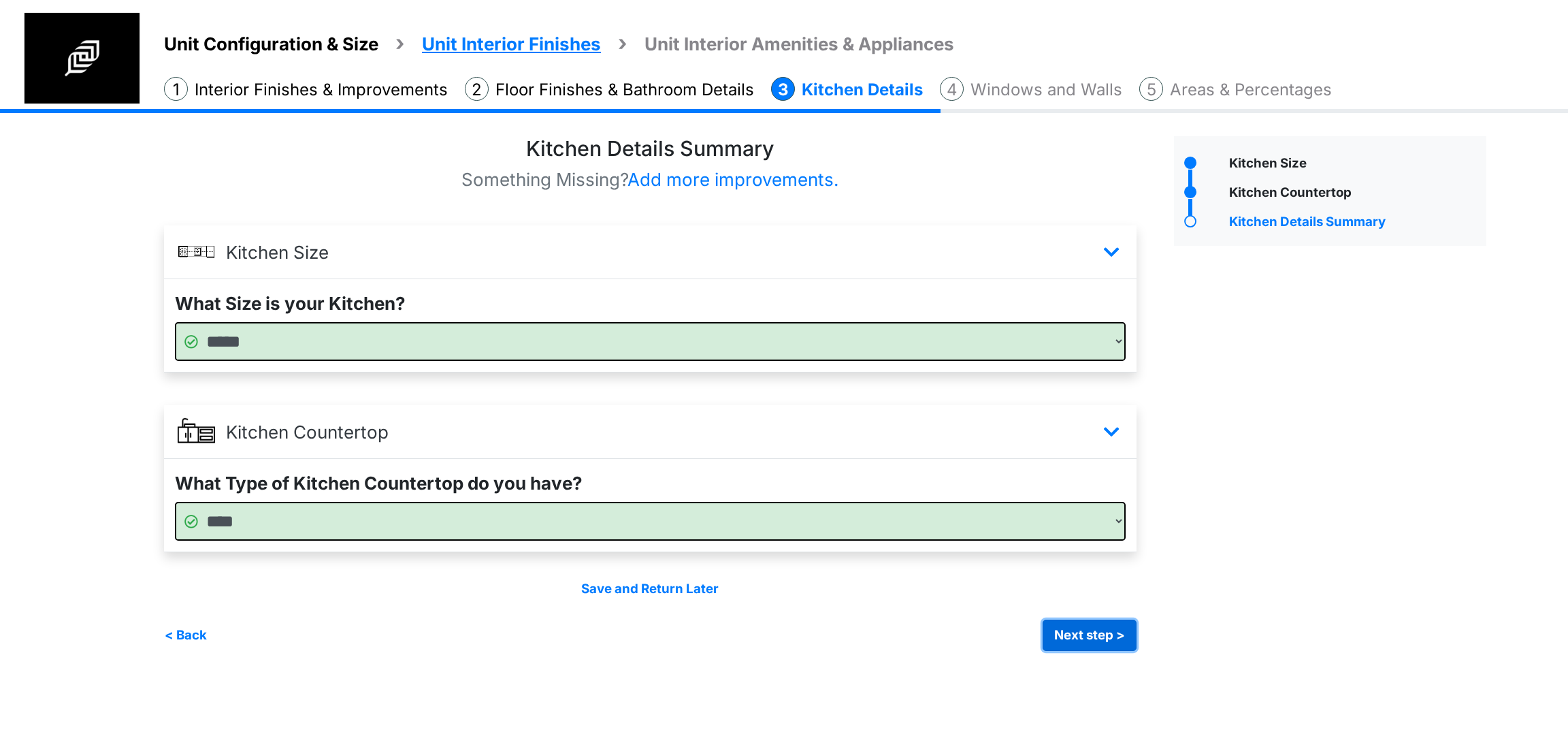
click at [1089, 633] on button "Next step >" at bounding box center [1089, 635] width 94 height 31
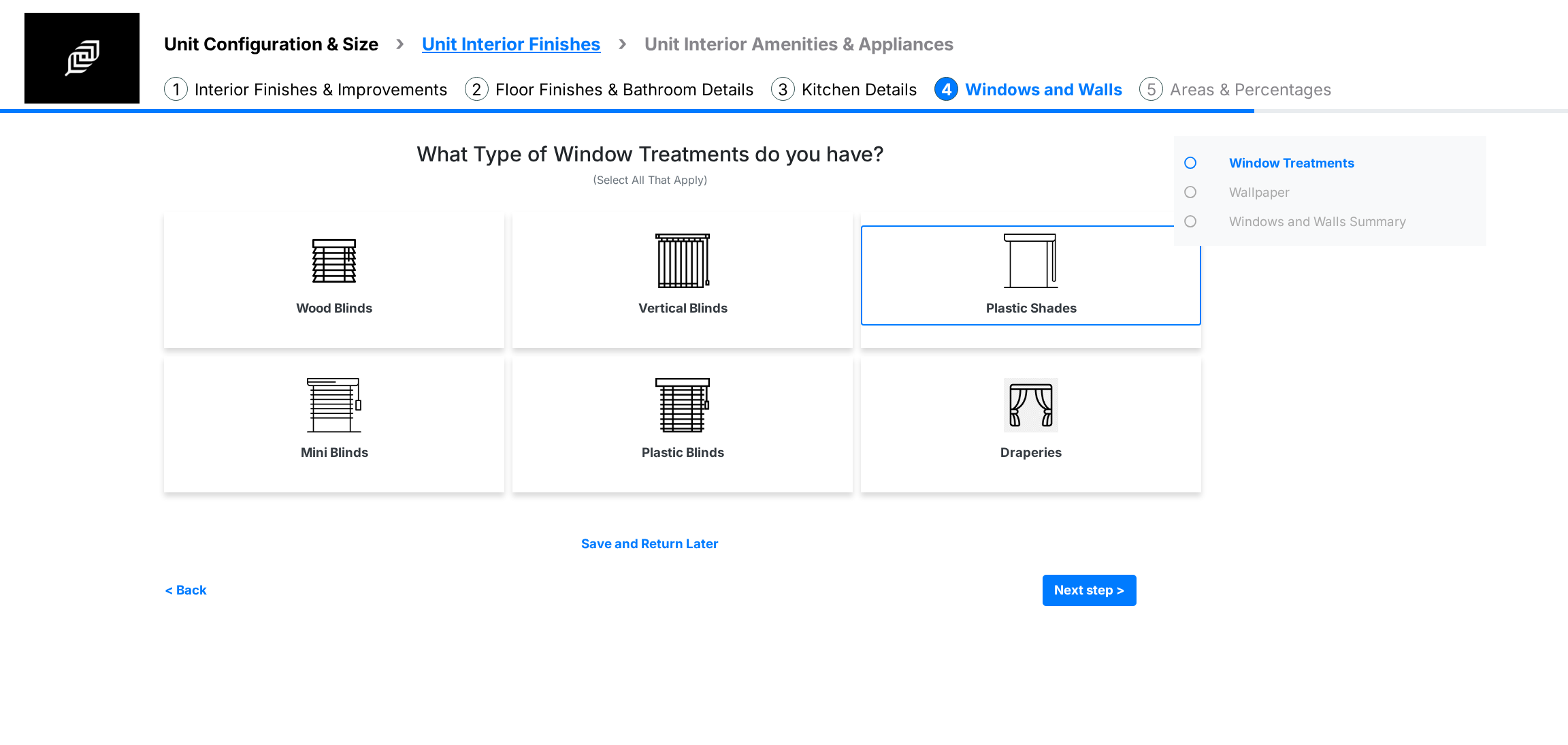
click at [901, 295] on link "Plastic Shades" at bounding box center [1031, 275] width 340 height 99
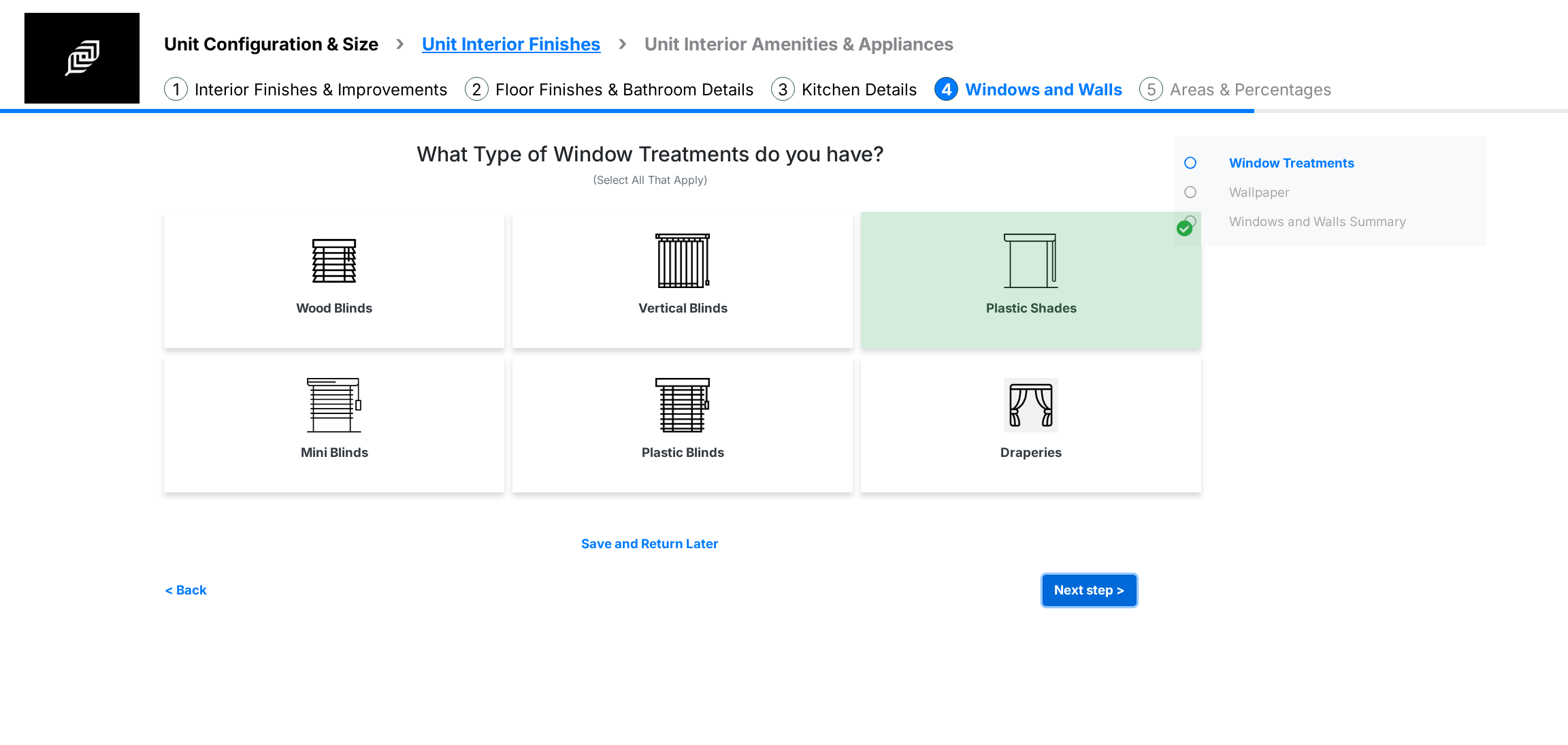
click at [1076, 580] on button "Next step >" at bounding box center [1089, 590] width 94 height 31
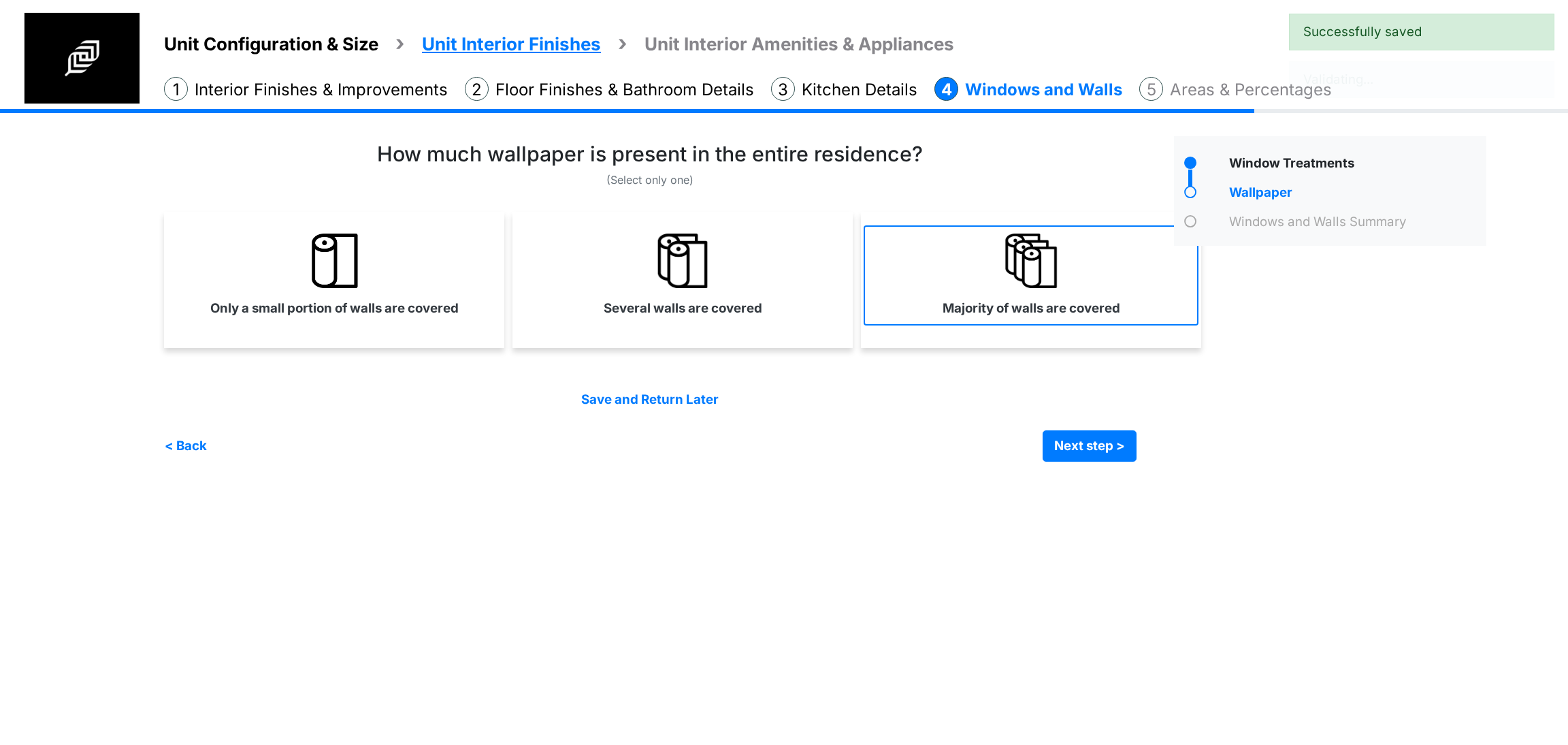
click at [962, 310] on label "Majority of walls are covered" at bounding box center [1031, 308] width 178 height 19
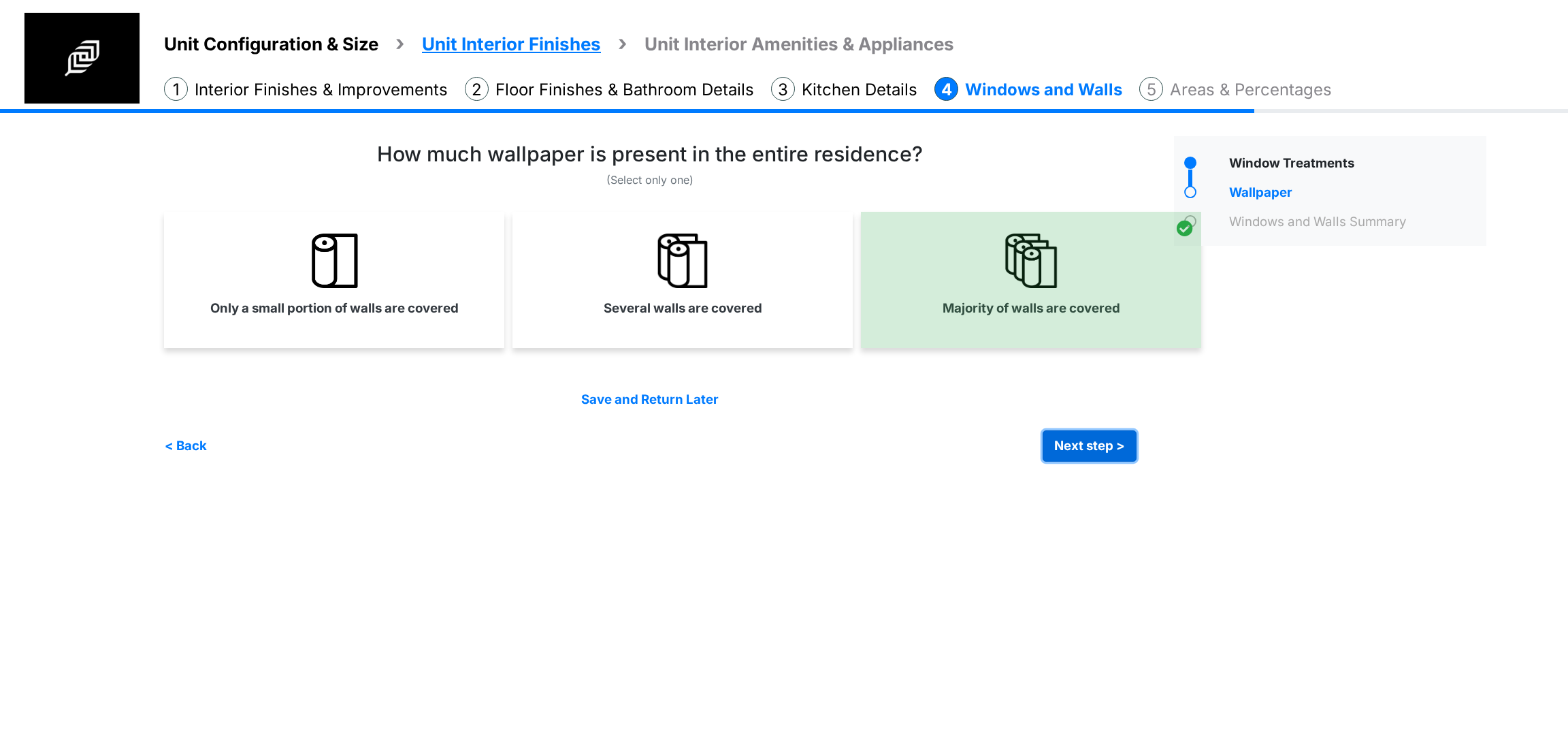
click at [1118, 439] on button "Next step >" at bounding box center [1089, 445] width 94 height 31
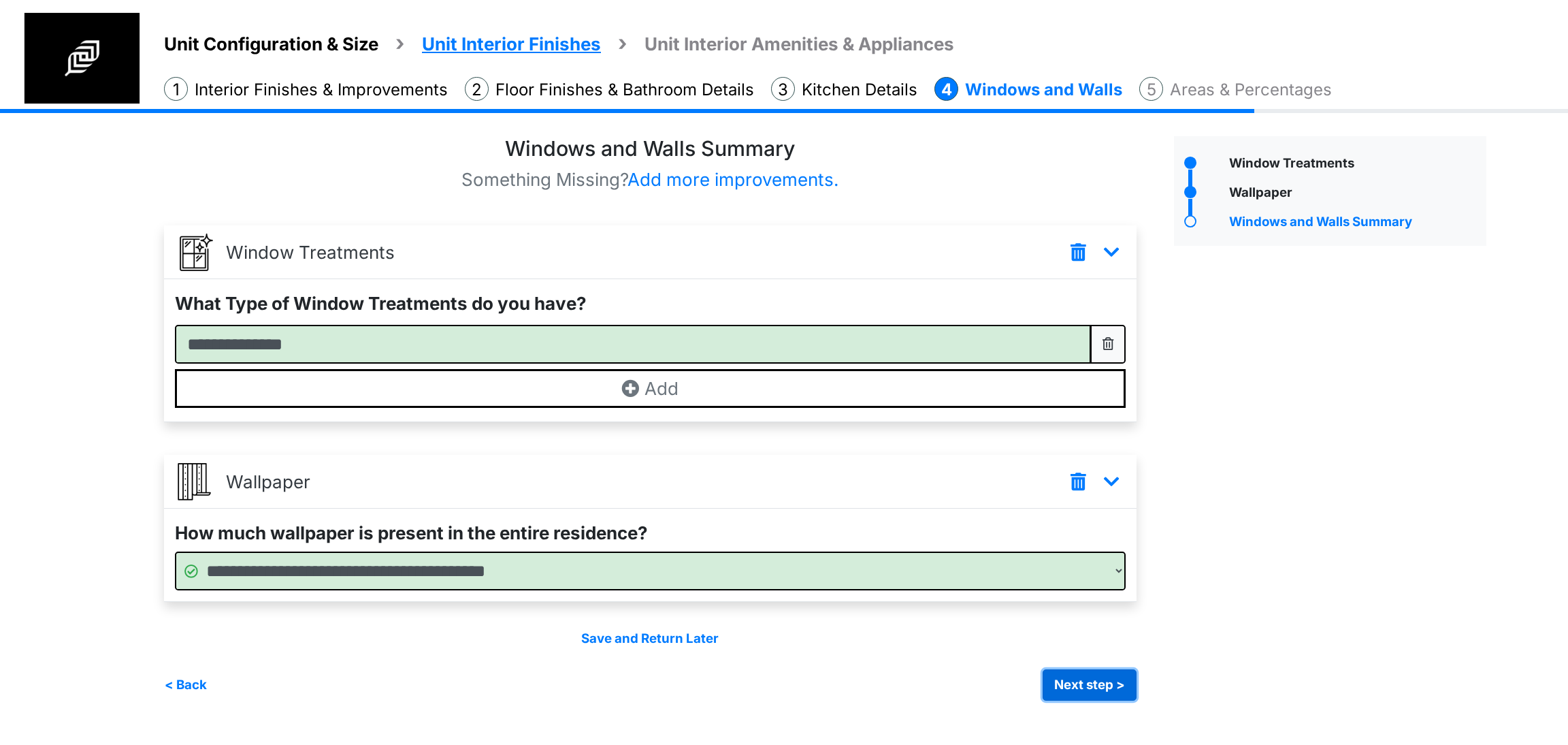
click at [1092, 680] on button "Next step >" at bounding box center [1089, 685] width 94 height 31
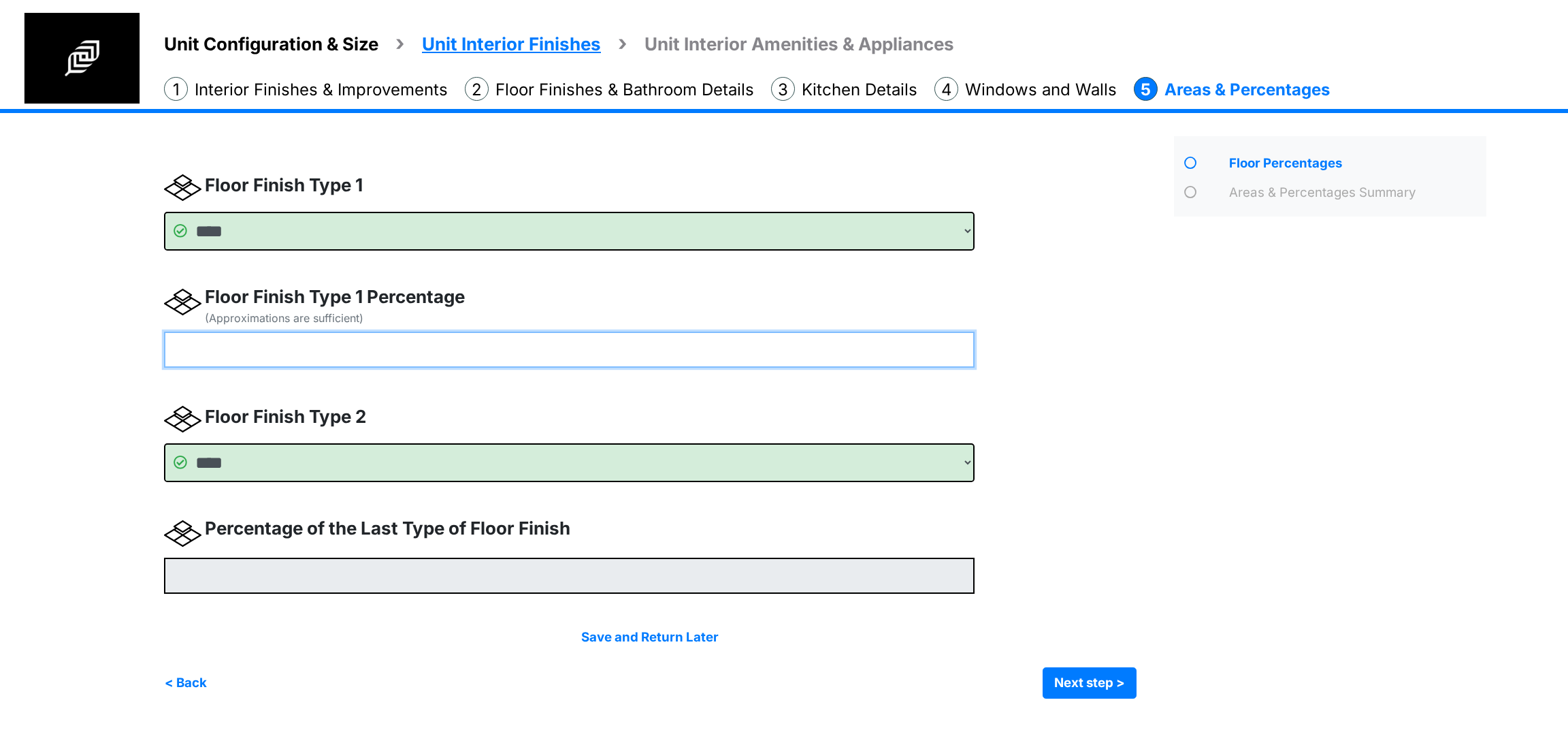
click at [518, 349] on input "number" at bounding box center [569, 349] width 810 height 36
type input "**"
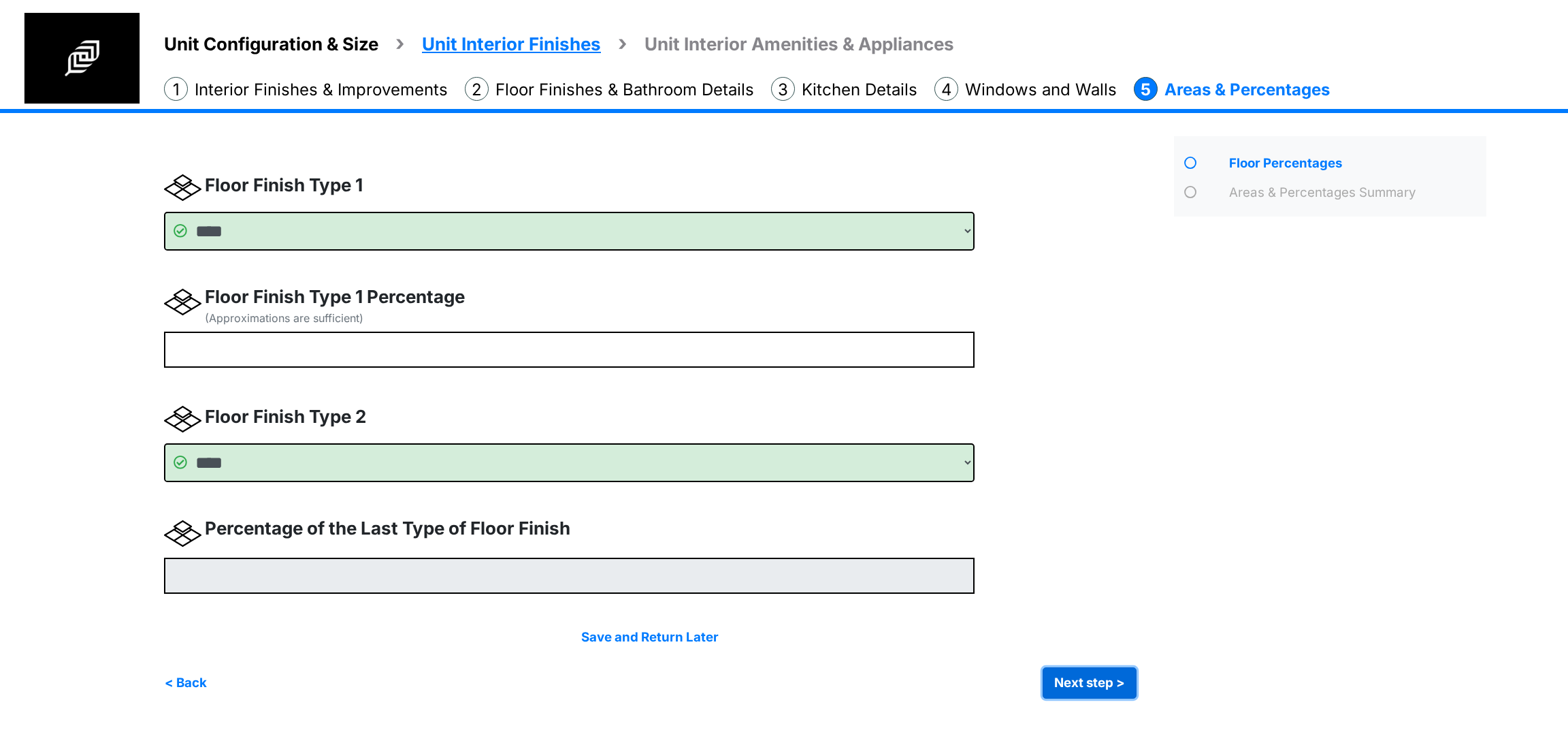
type input "**"
click at [1064, 688] on button "Next step >" at bounding box center [1089, 683] width 94 height 31
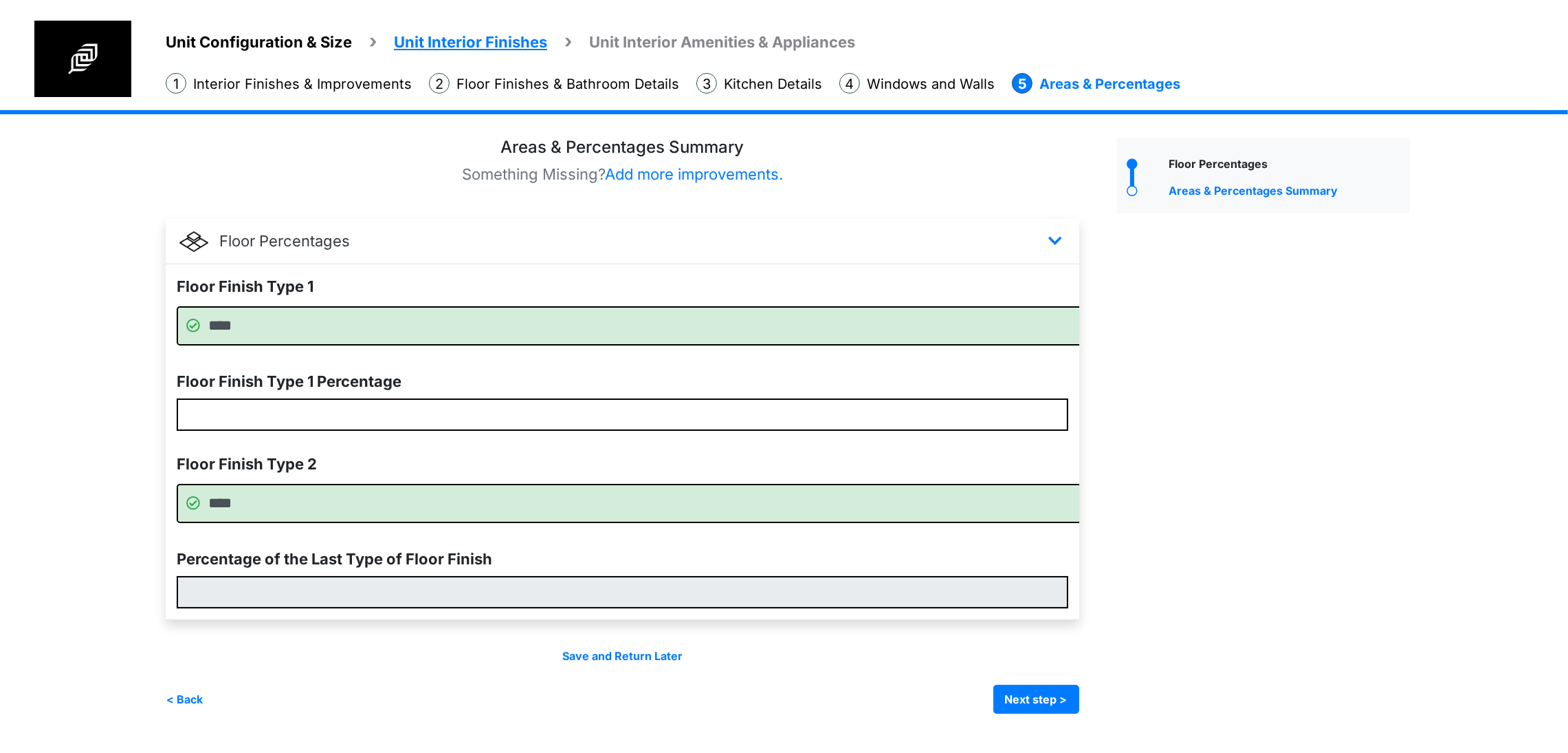
scroll to position [30, 0]
click at [1080, 706] on button "Next step >" at bounding box center [1036, 698] width 85 height 29
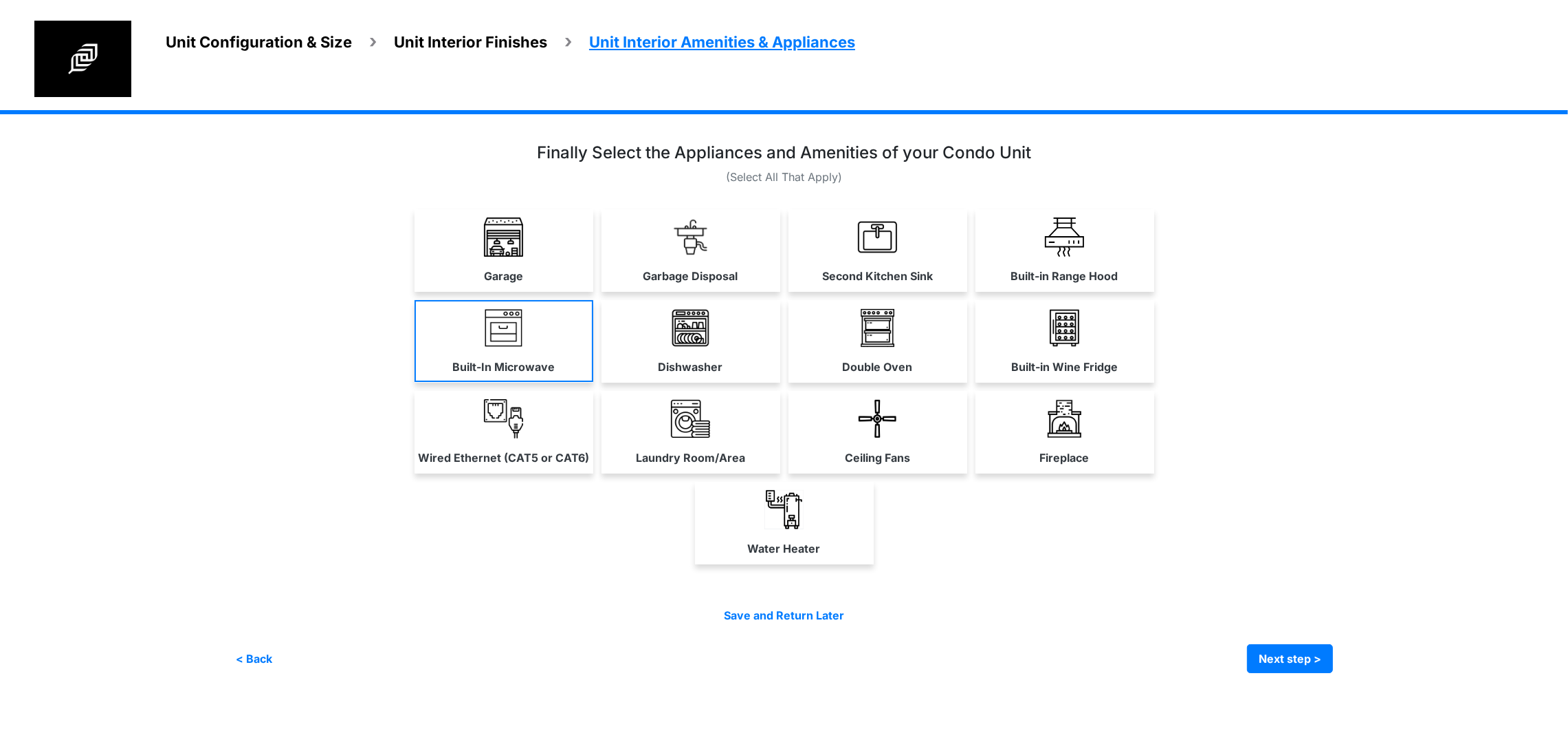
scroll to position [0, 0]
click at [686, 280] on link "Garbage Disposal" at bounding box center [691, 250] width 179 height 82
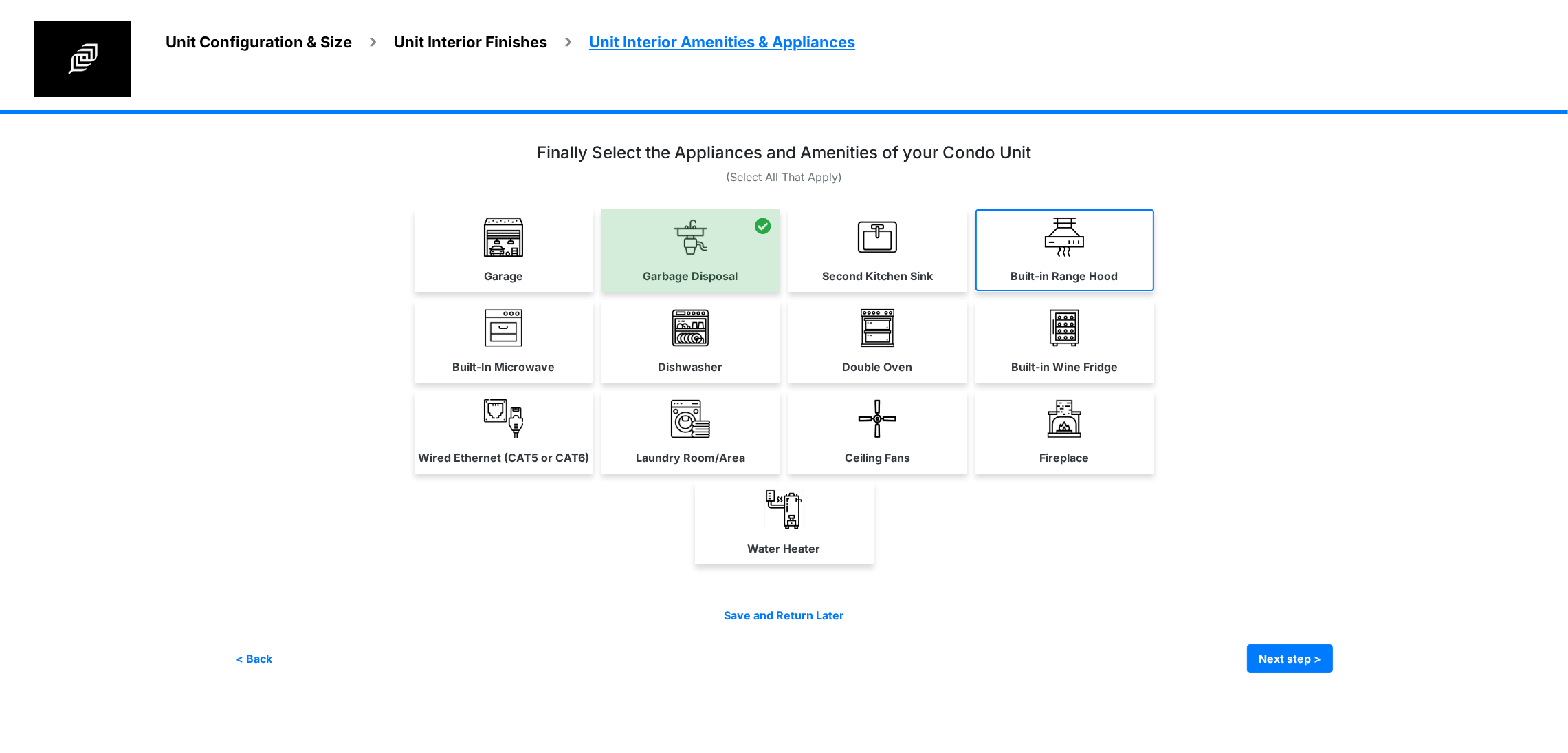
click at [1154, 291] on link "Built-in Range Hood" at bounding box center [1065, 250] width 179 height 82
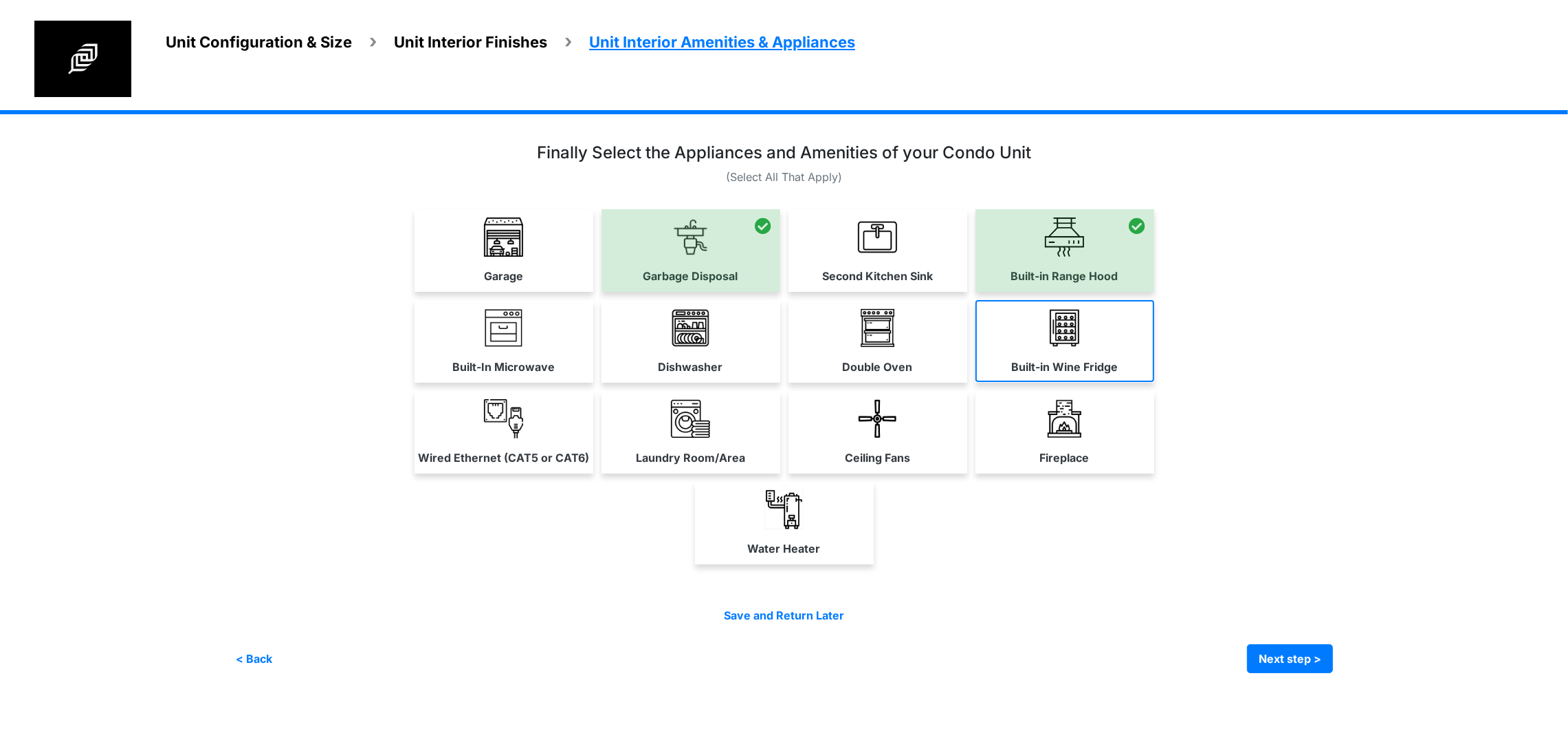
click at [1154, 381] on link "Built-in Wine Fridge" at bounding box center [1065, 340] width 179 height 82
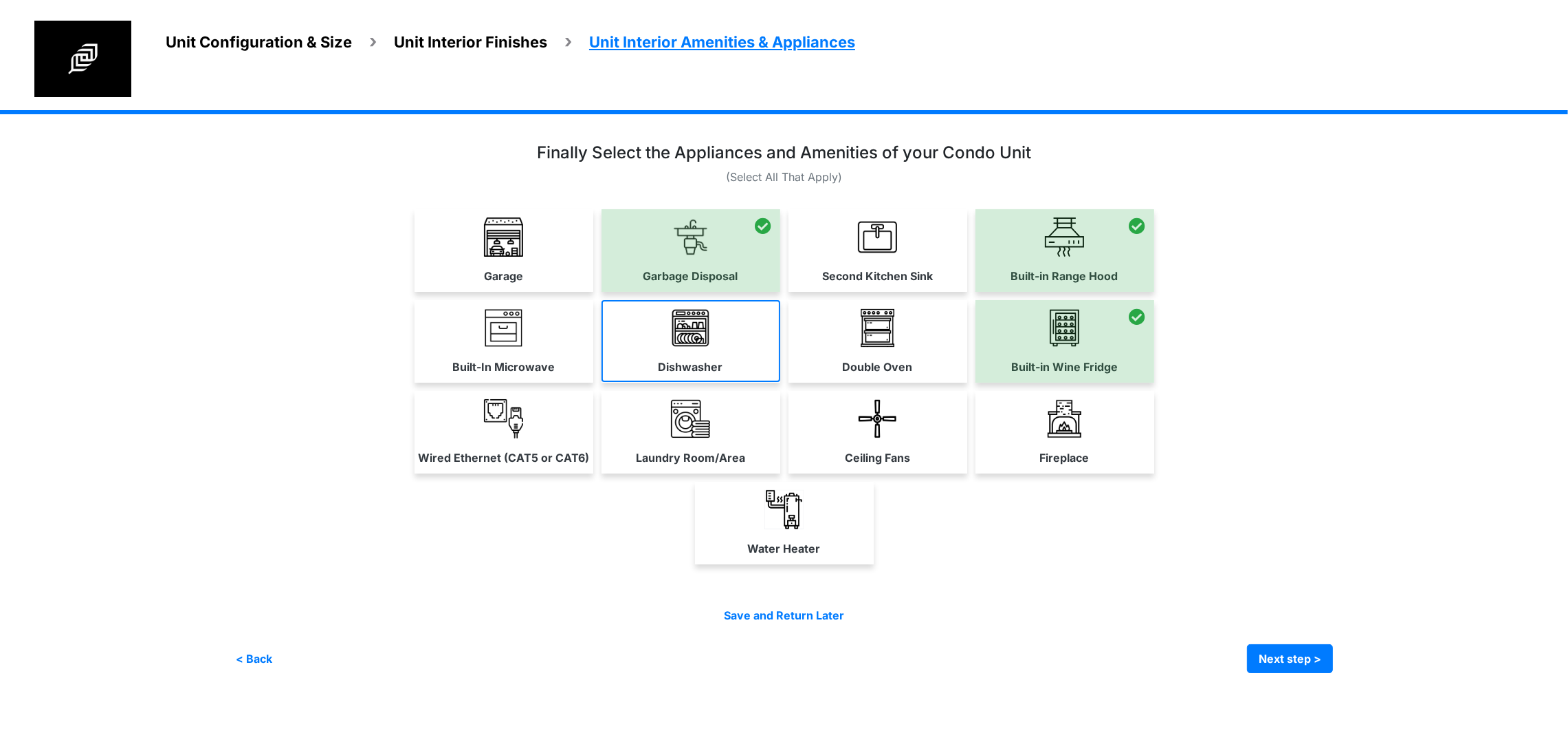
click at [663, 381] on link "Dishwasher" at bounding box center [691, 340] width 179 height 82
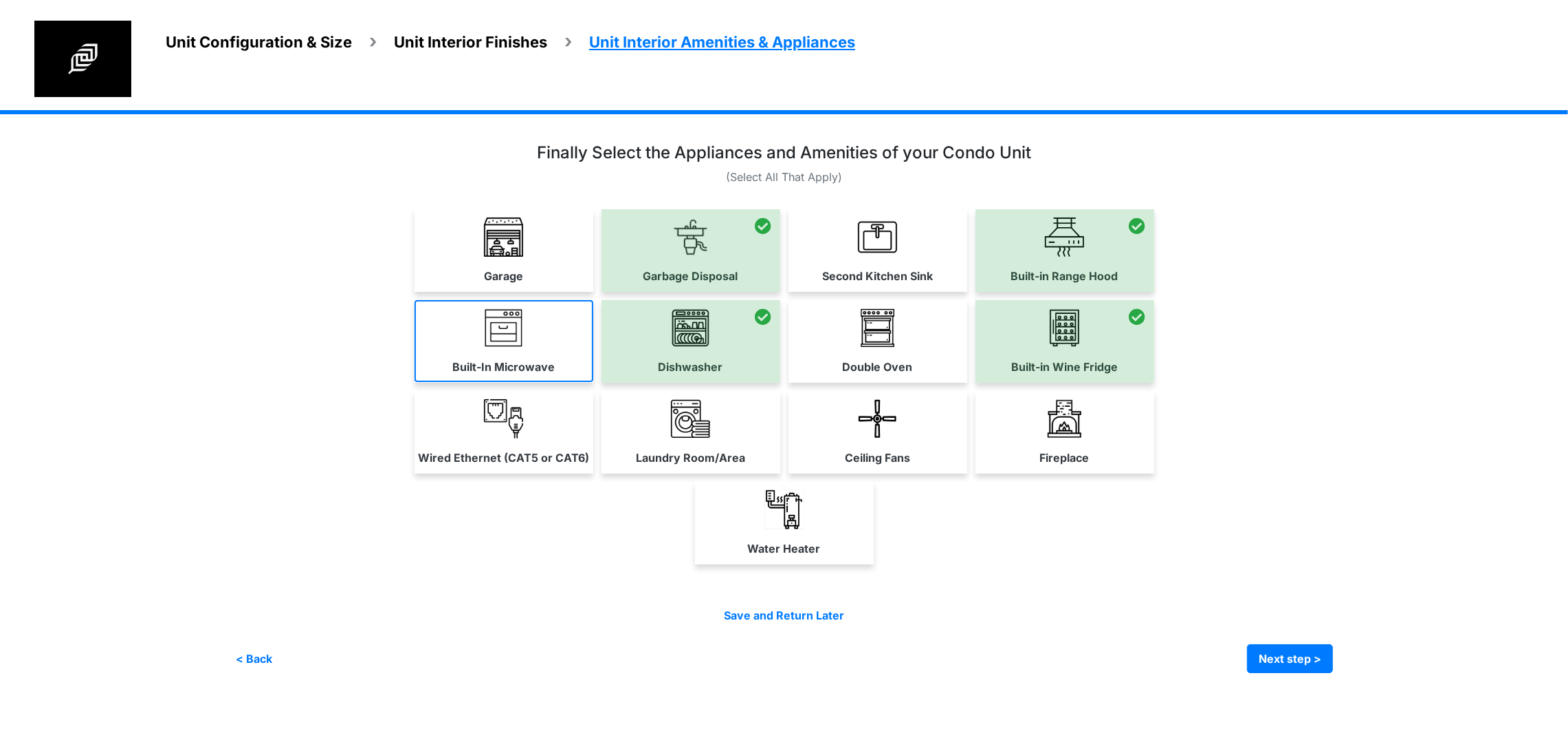
click at [415, 381] on link "Built-In Microwave" at bounding box center [504, 340] width 179 height 82
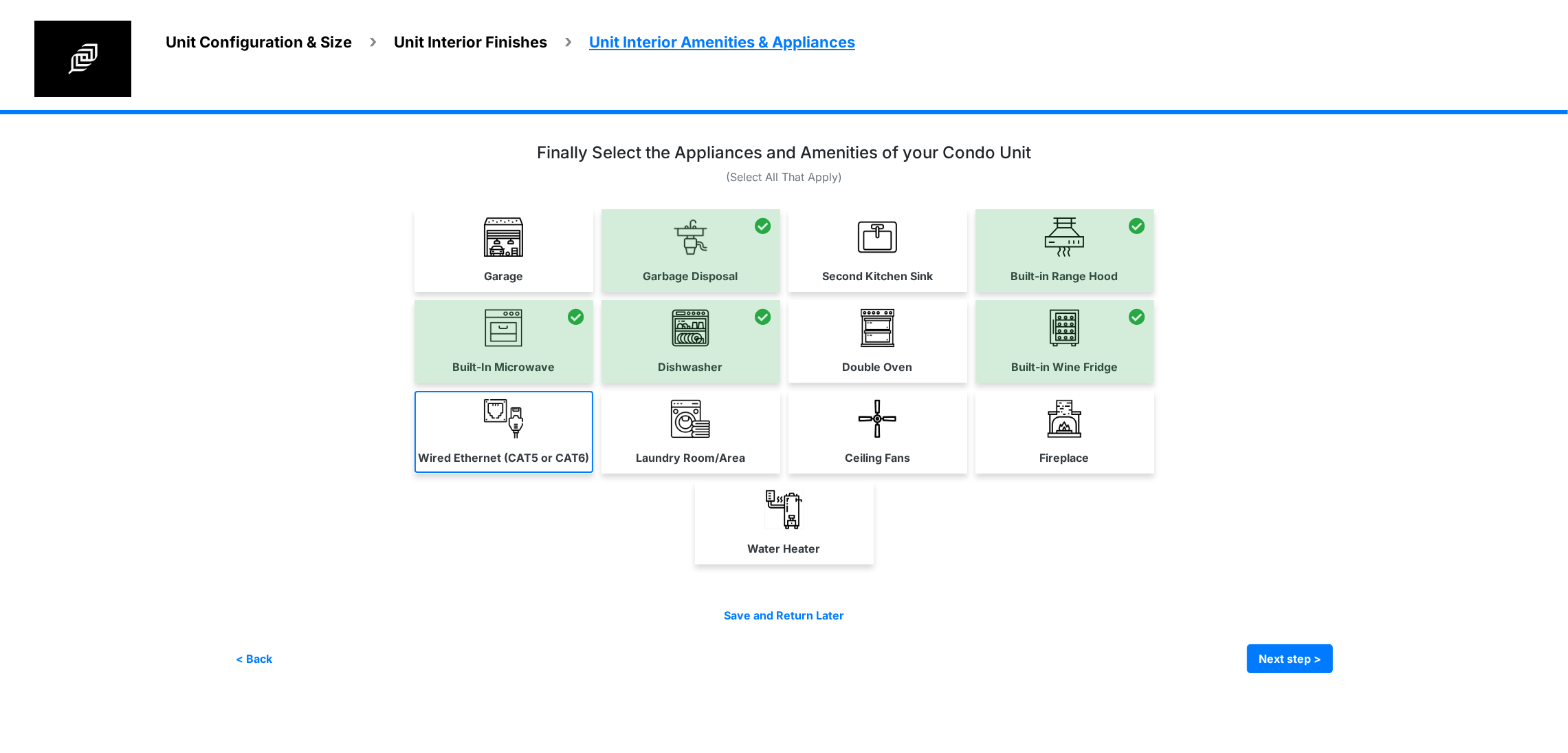
click at [415, 473] on link "Wired Ethernet (CAT5 or CAT6)" at bounding box center [504, 431] width 179 height 82
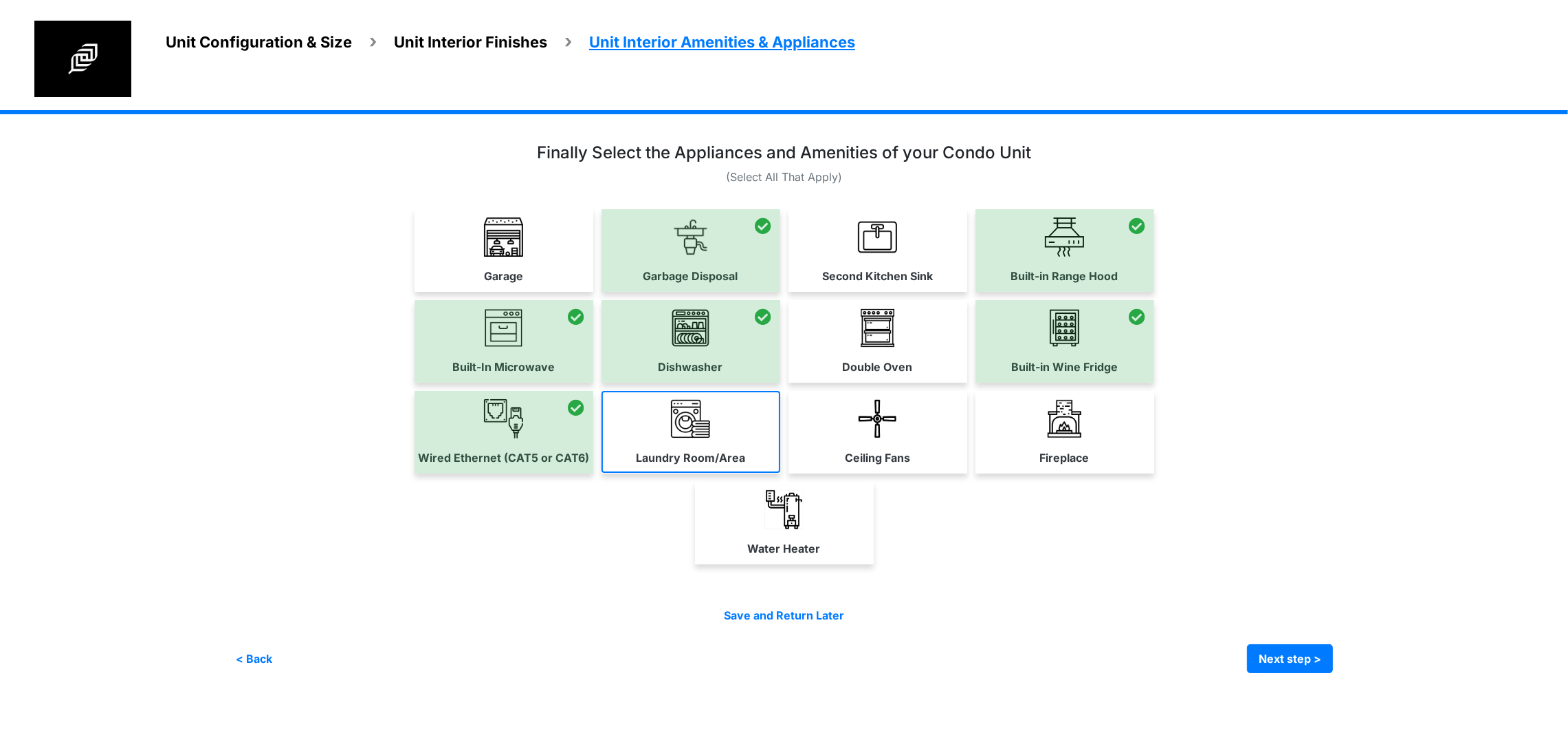
click at [671, 438] on img at bounding box center [691, 419] width 39 height 39
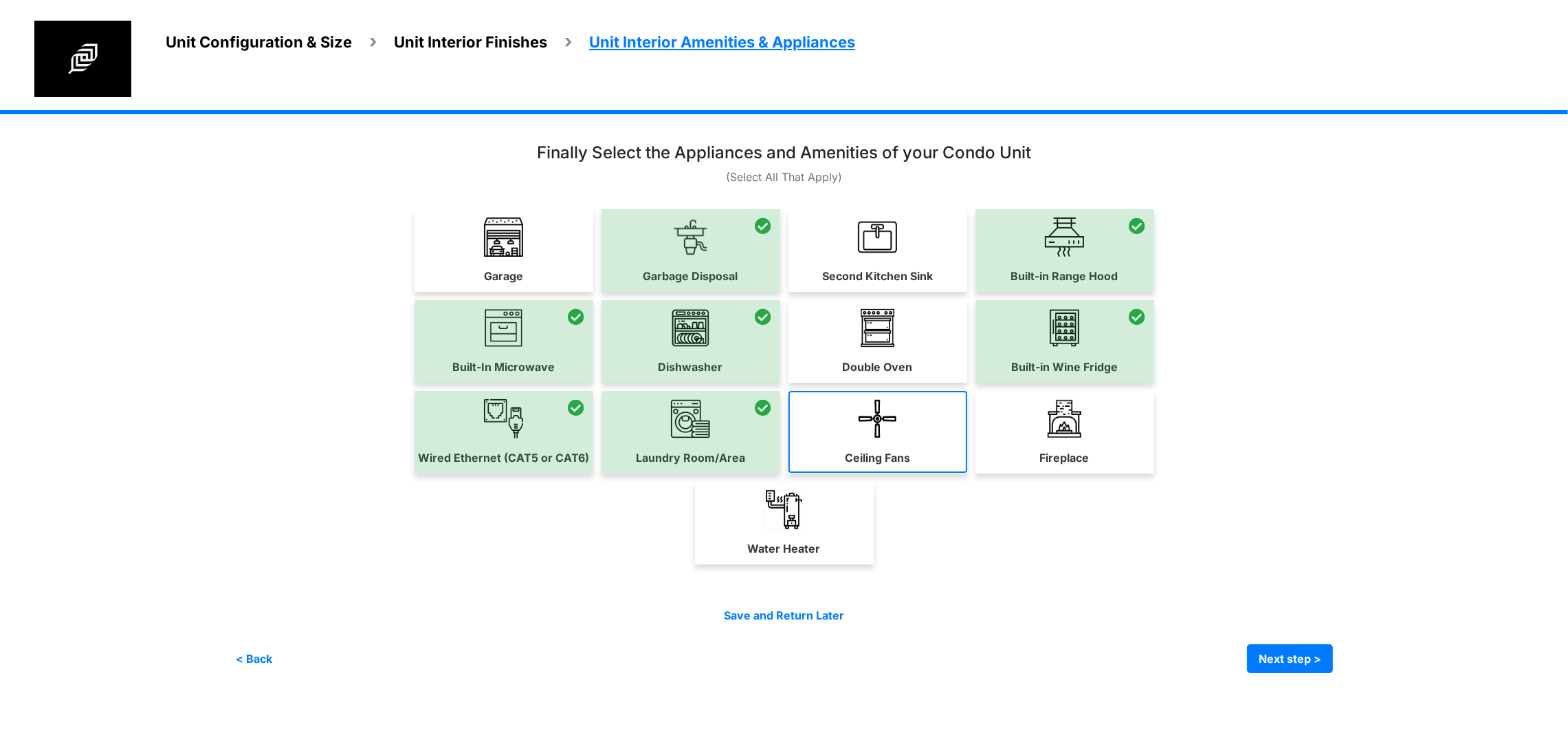
click at [897, 438] on img at bounding box center [877, 419] width 39 height 39
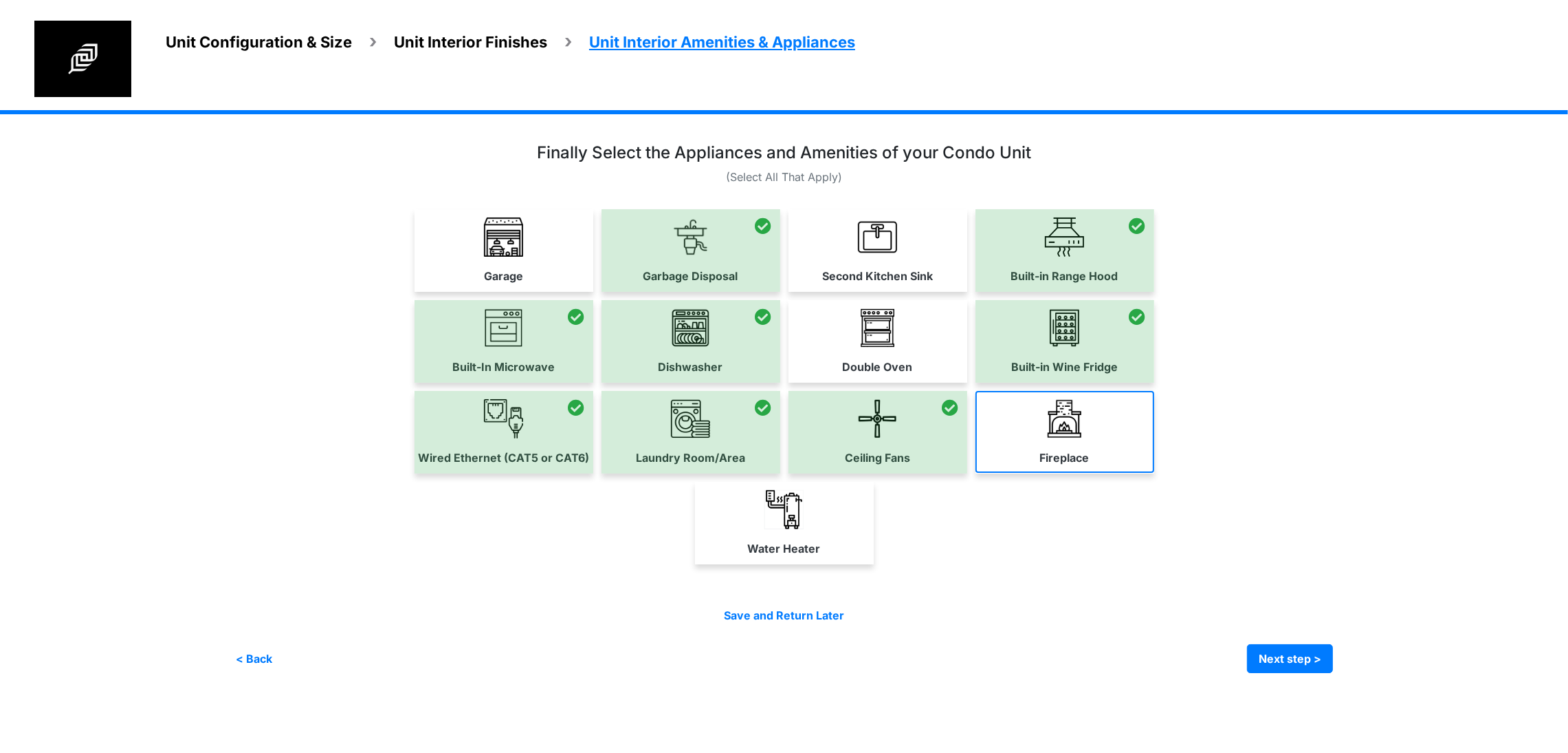
click at [1154, 473] on link "Fireplace" at bounding box center [1065, 431] width 179 height 82
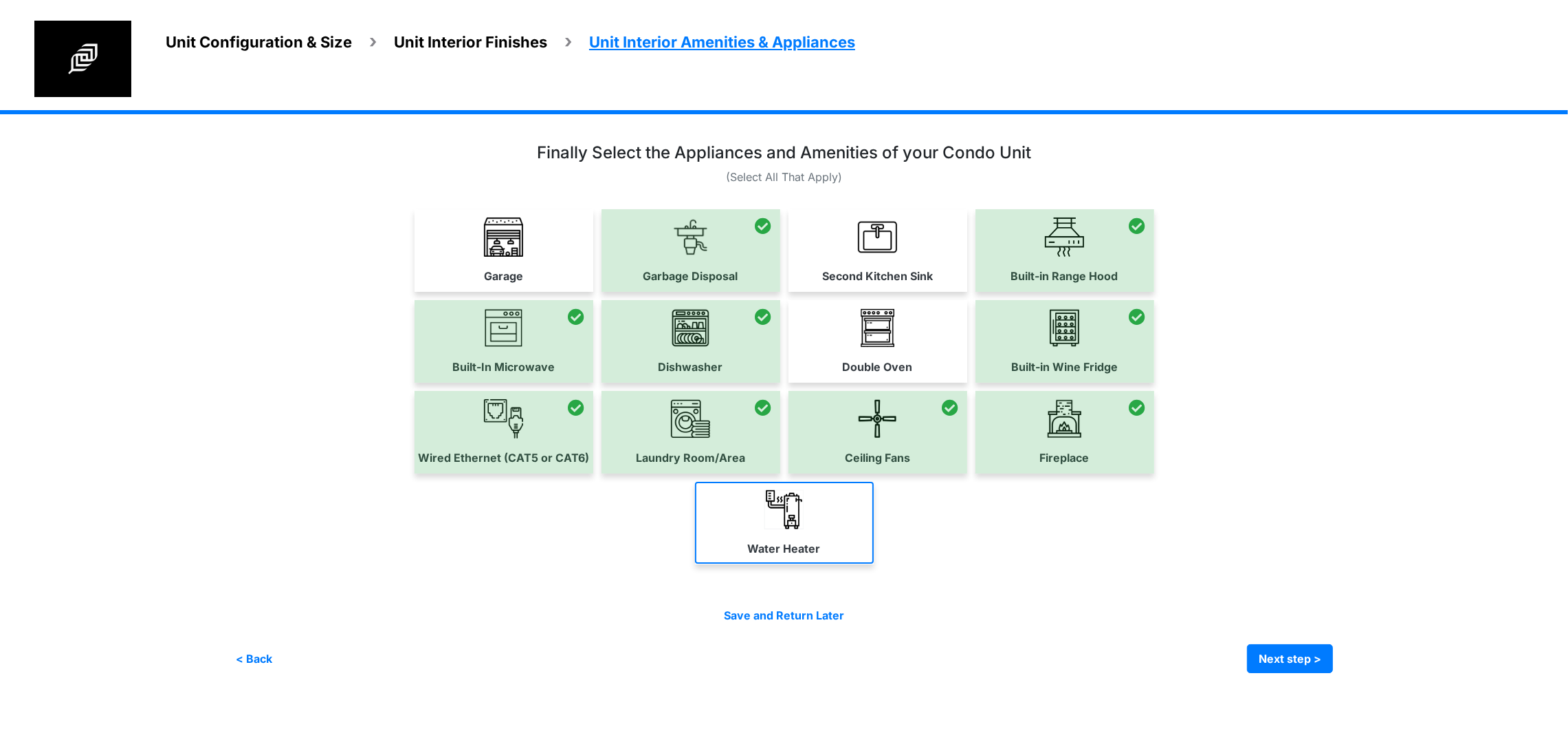
click at [873, 563] on link "Water Heater" at bounding box center [784, 522] width 179 height 82
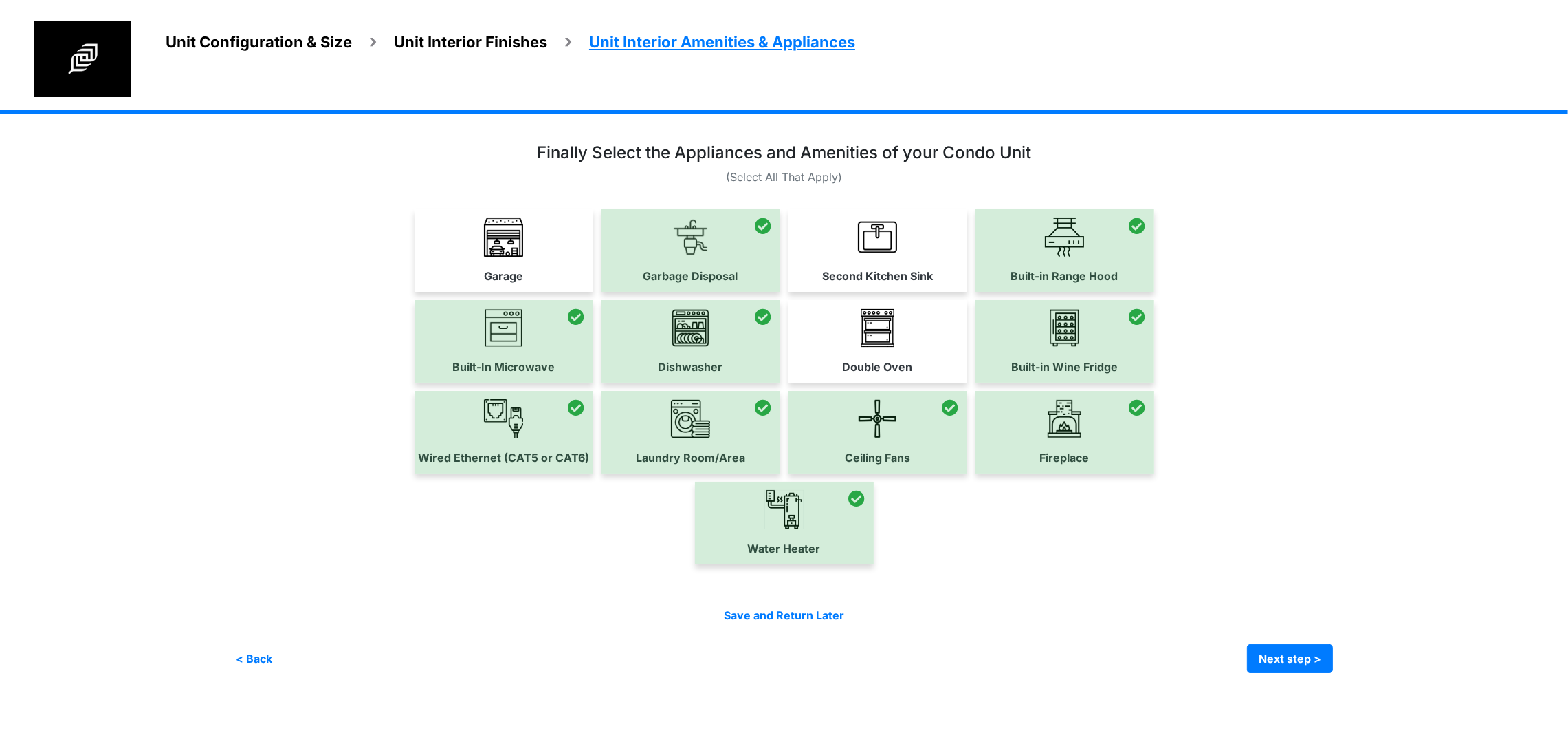
scroll to position [171, 0]
click at [1333, 672] on button "Next step >" at bounding box center [1289, 658] width 85 height 29
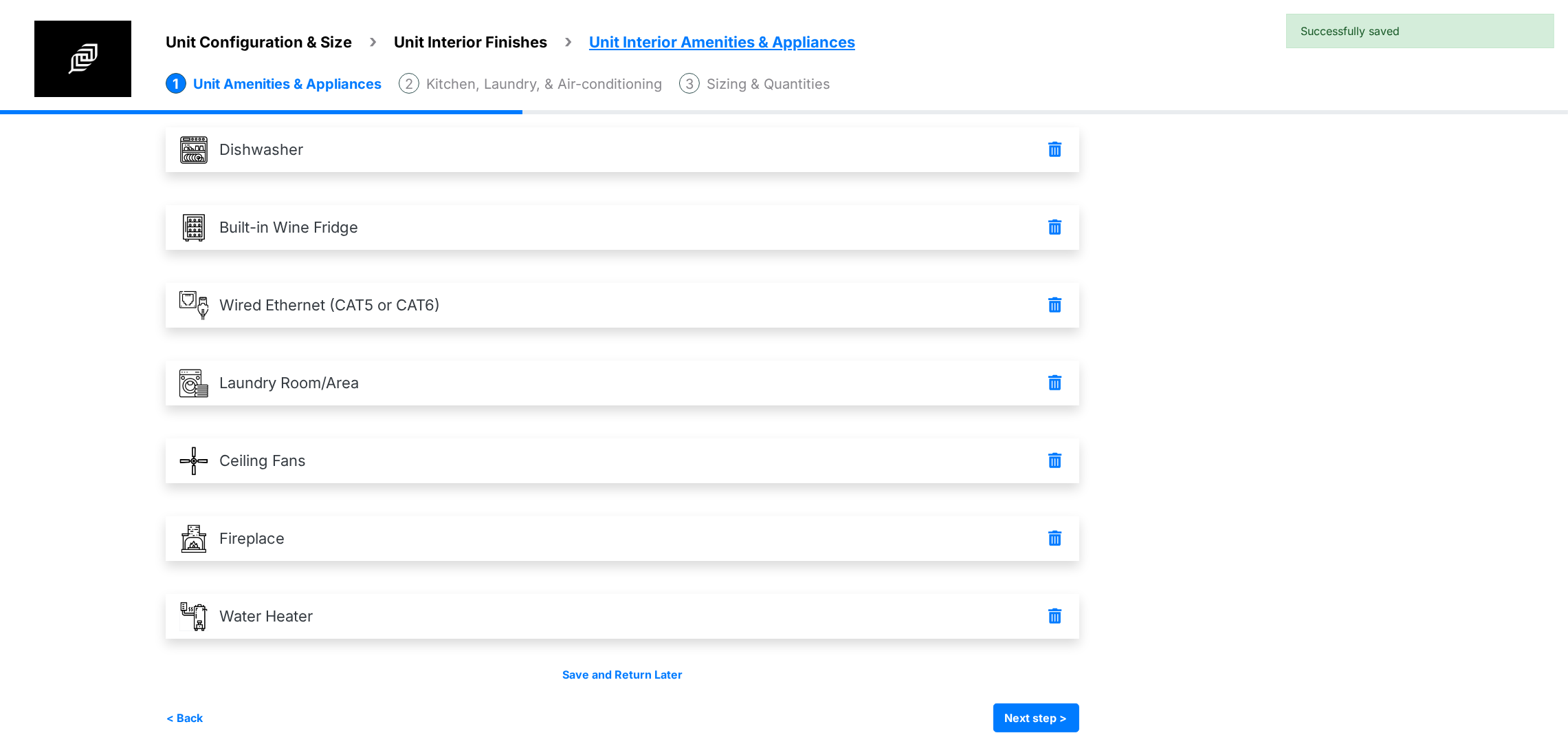
scroll to position [413, 0]
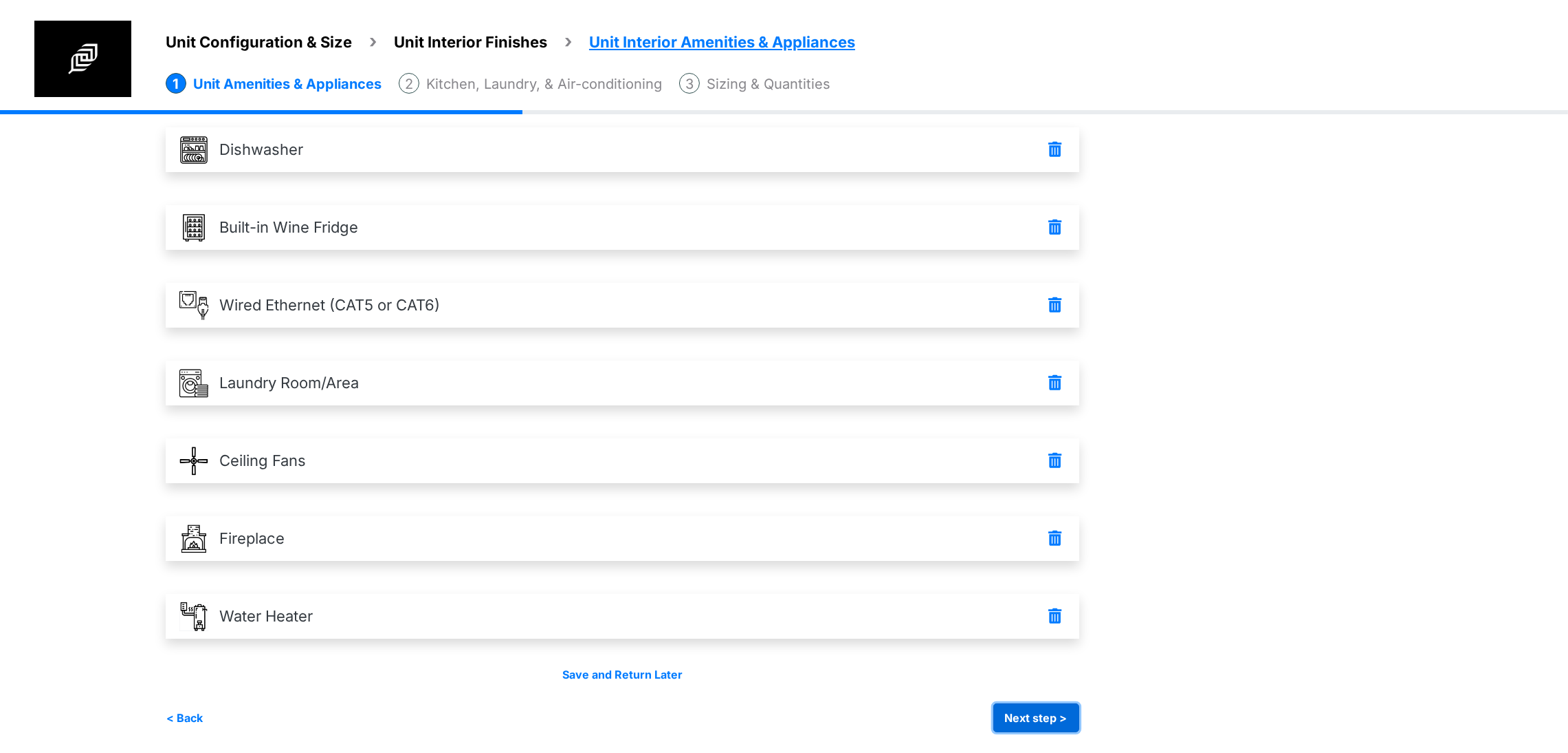
click at [1080, 722] on button "Next step >" at bounding box center [1036, 717] width 85 height 29
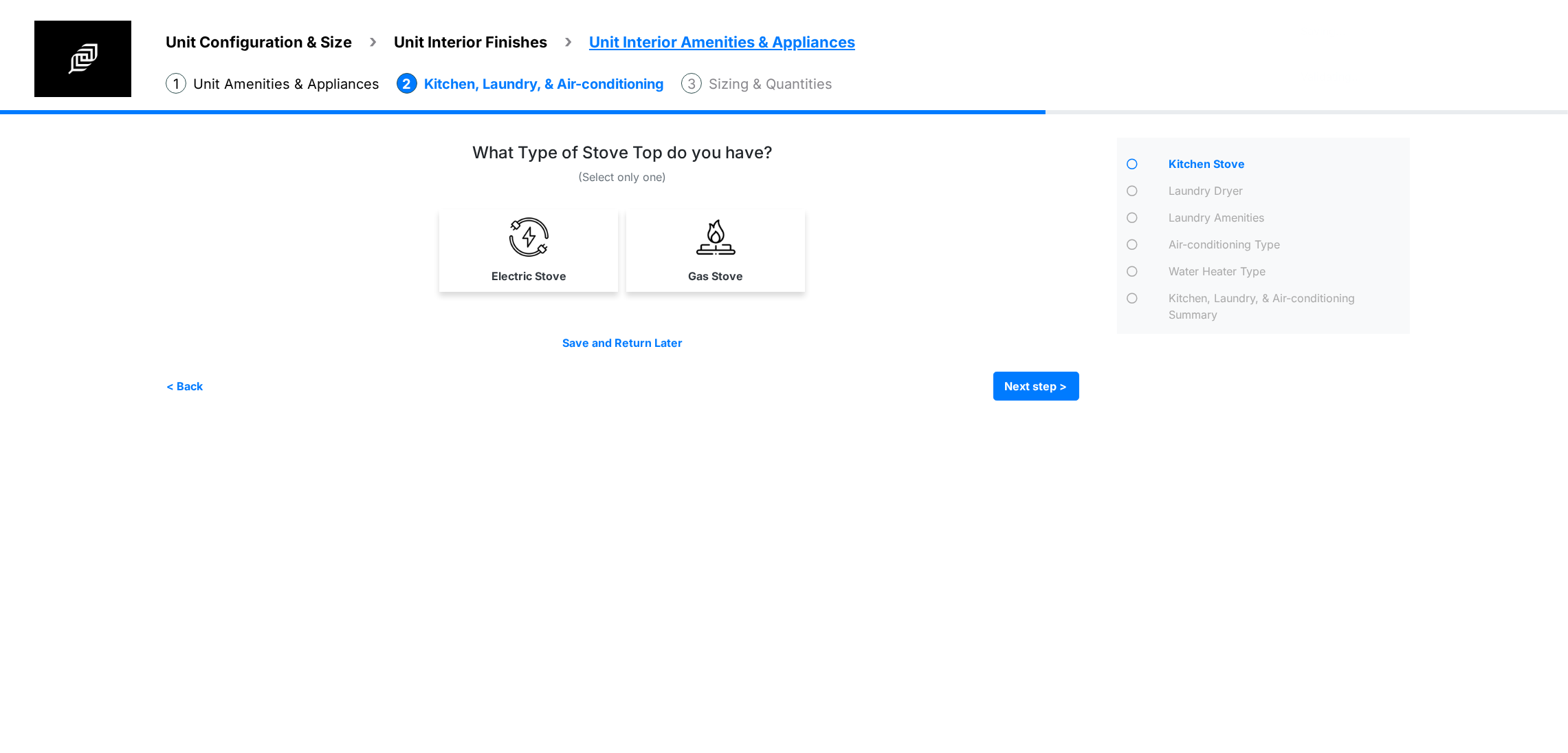
scroll to position [0, 0]
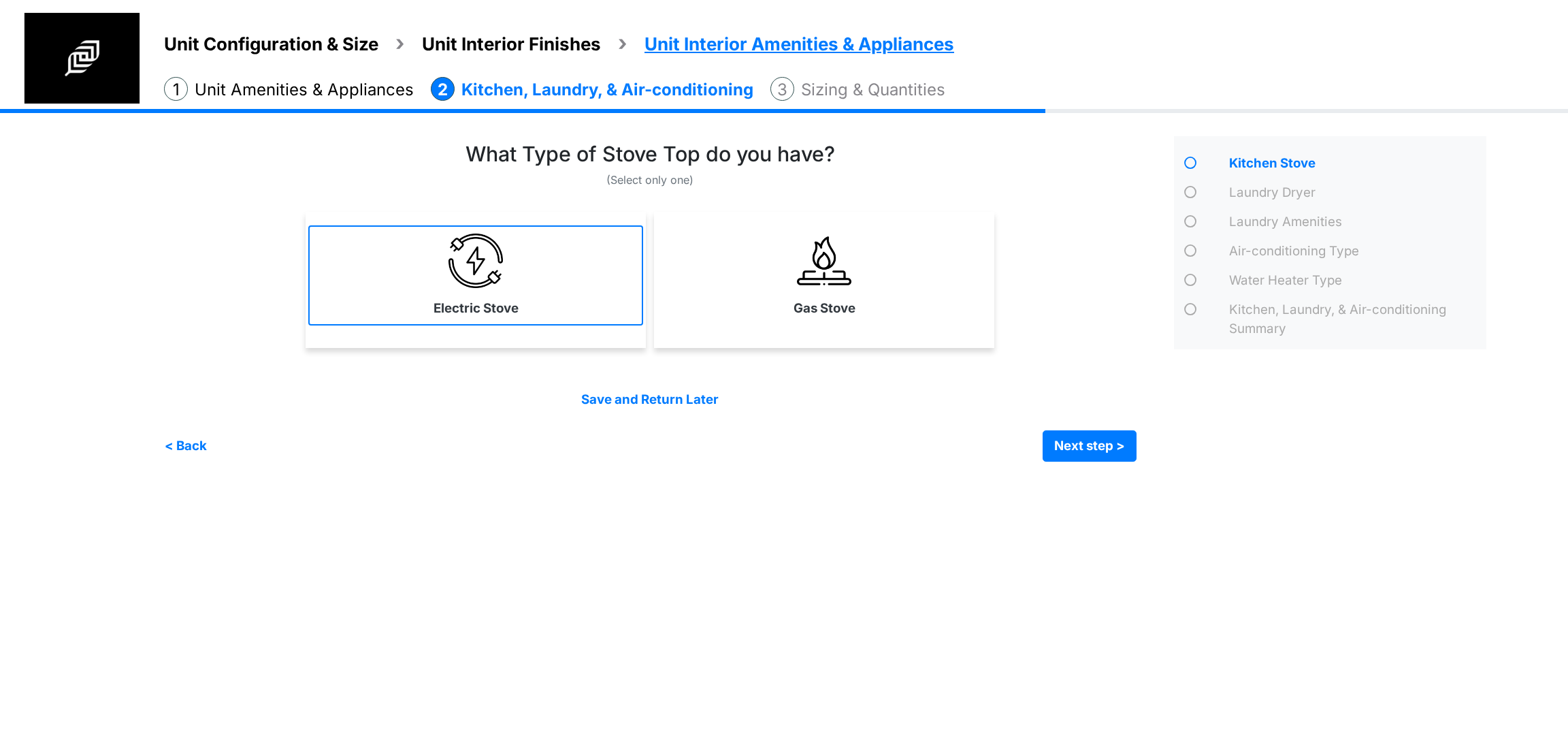
click at [541, 296] on link "Electric Stove" at bounding box center [476, 275] width 335 height 99
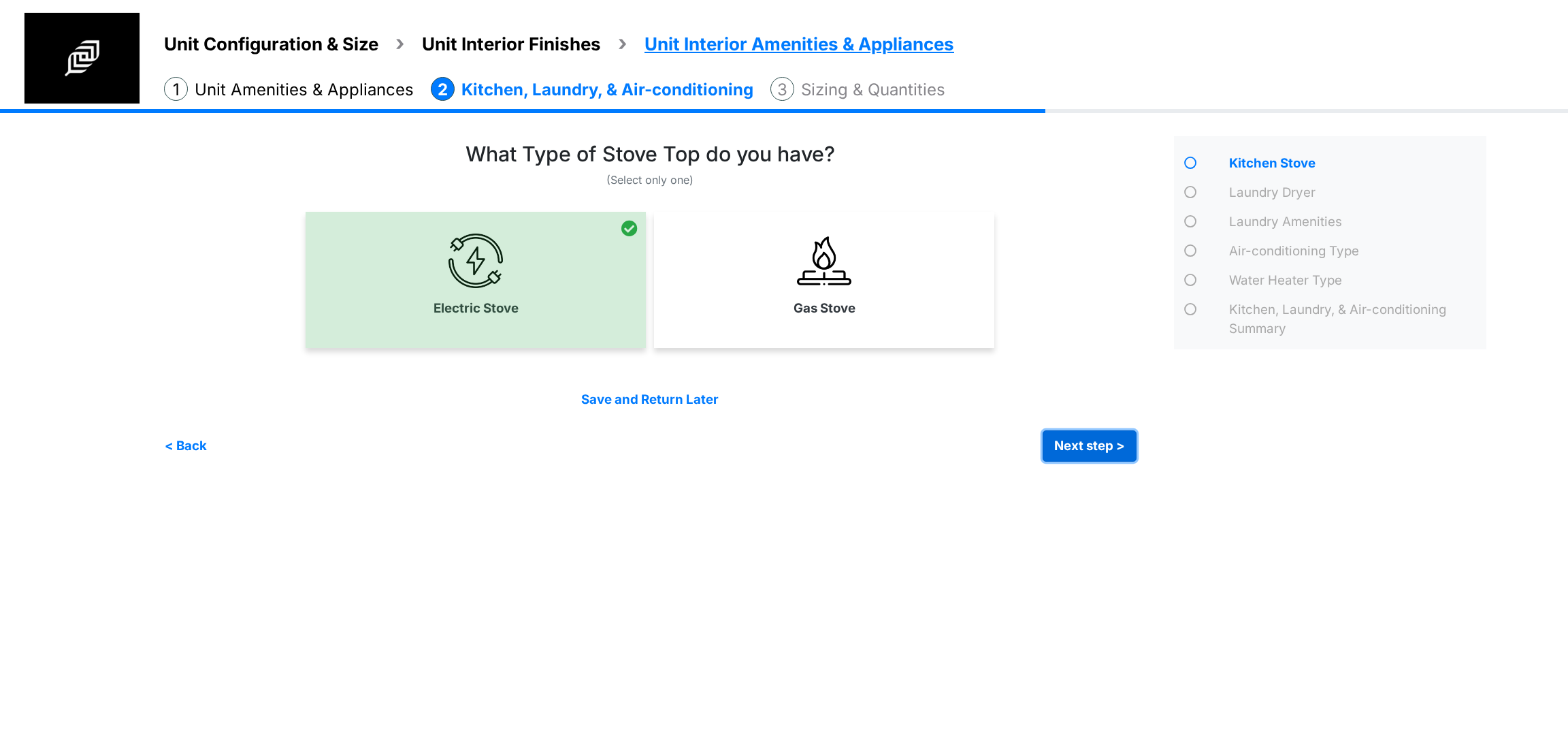
click at [1064, 437] on button "Next step >" at bounding box center [1089, 445] width 94 height 31
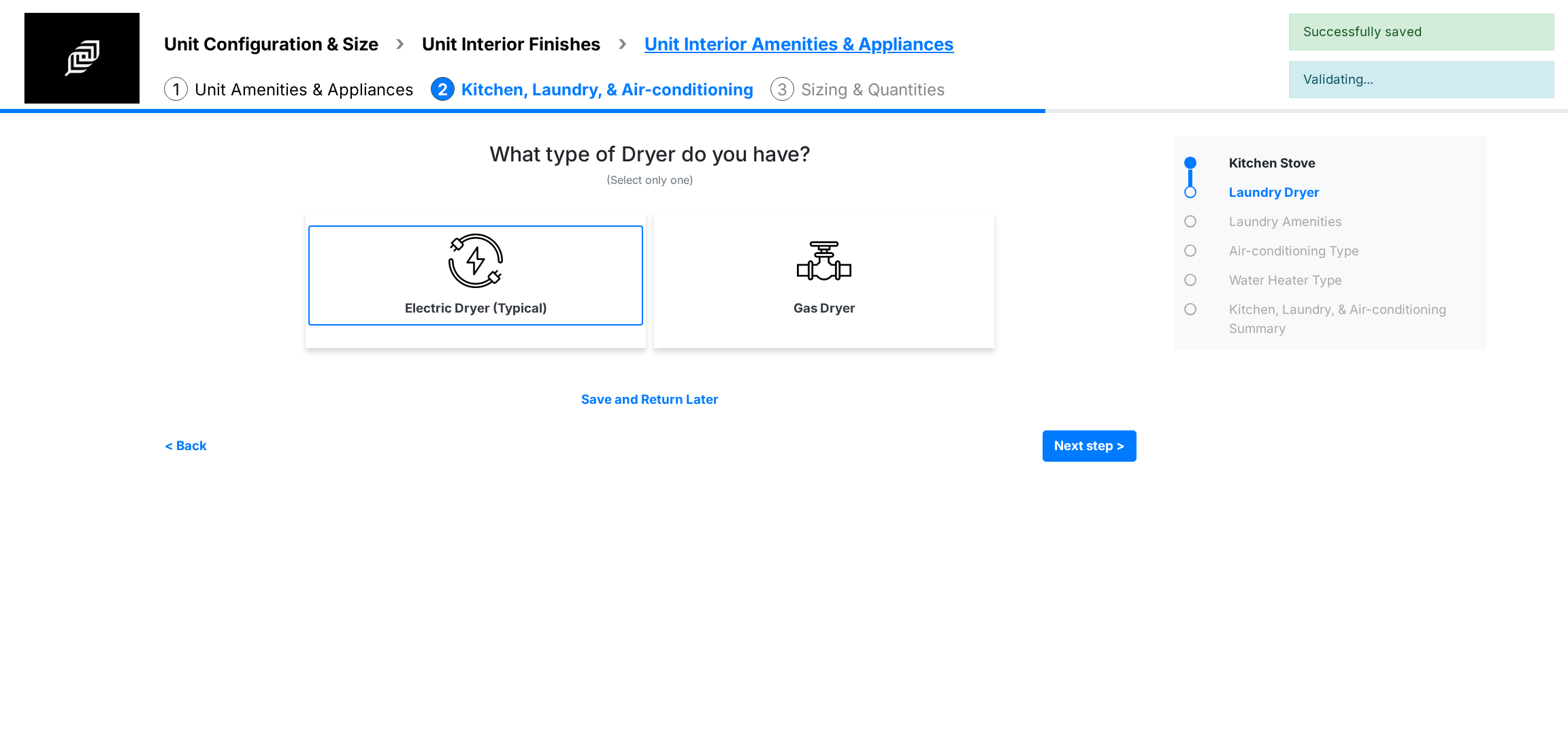
click at [491, 300] on label "Electric Dryer (Typical)" at bounding box center [476, 308] width 142 height 19
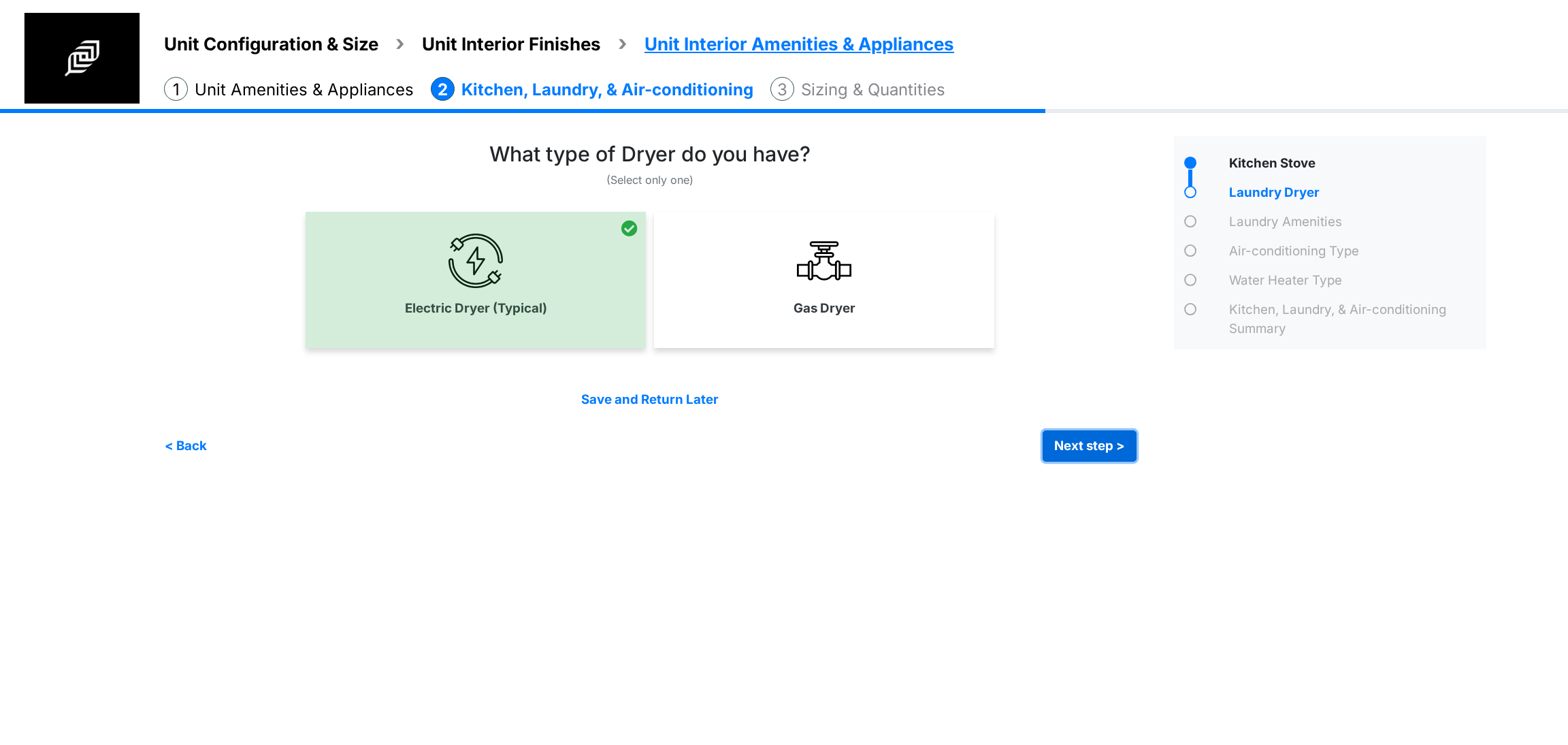
click at [1069, 449] on button "Next step >" at bounding box center [1089, 445] width 94 height 31
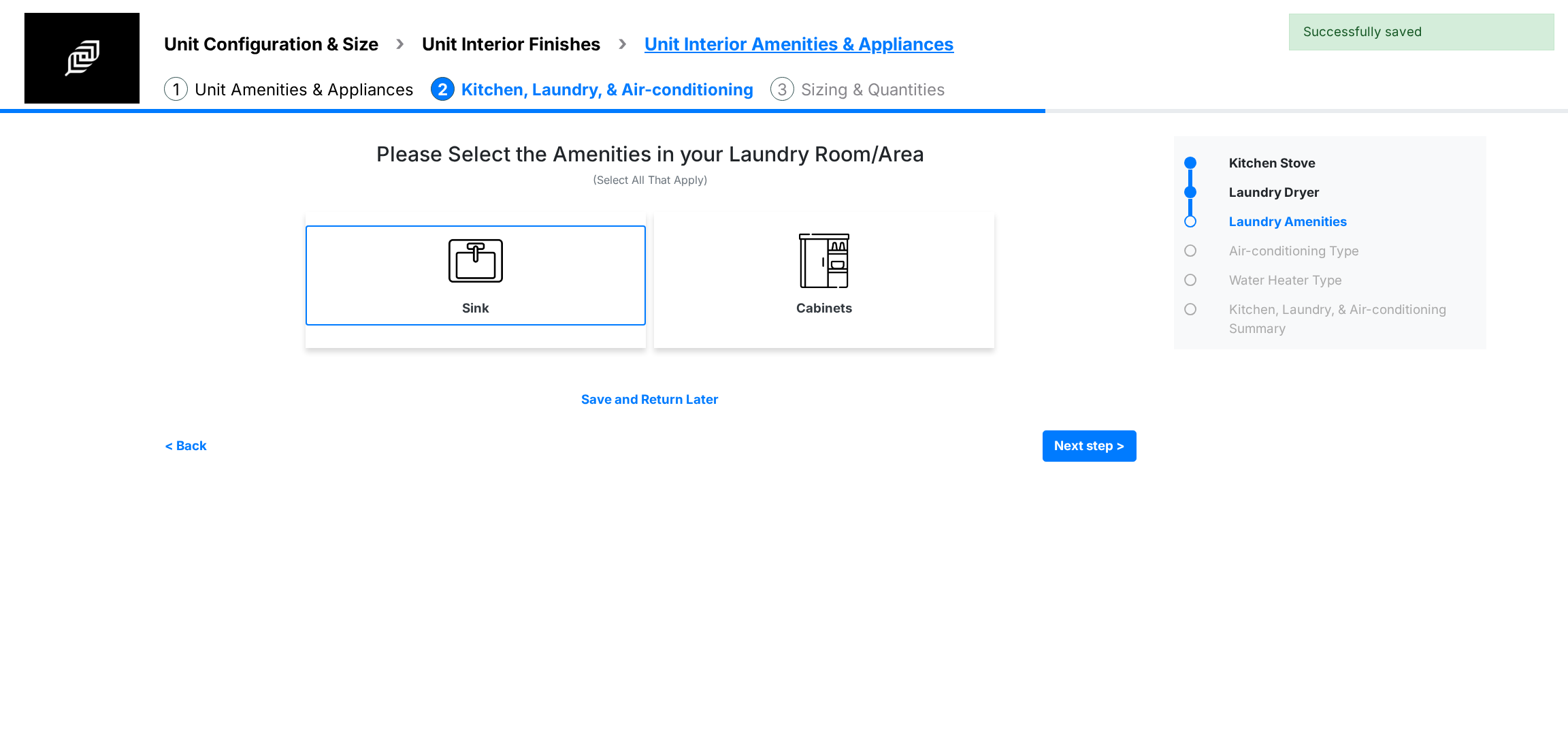
click at [544, 296] on link "Sink" at bounding box center [476, 275] width 340 height 99
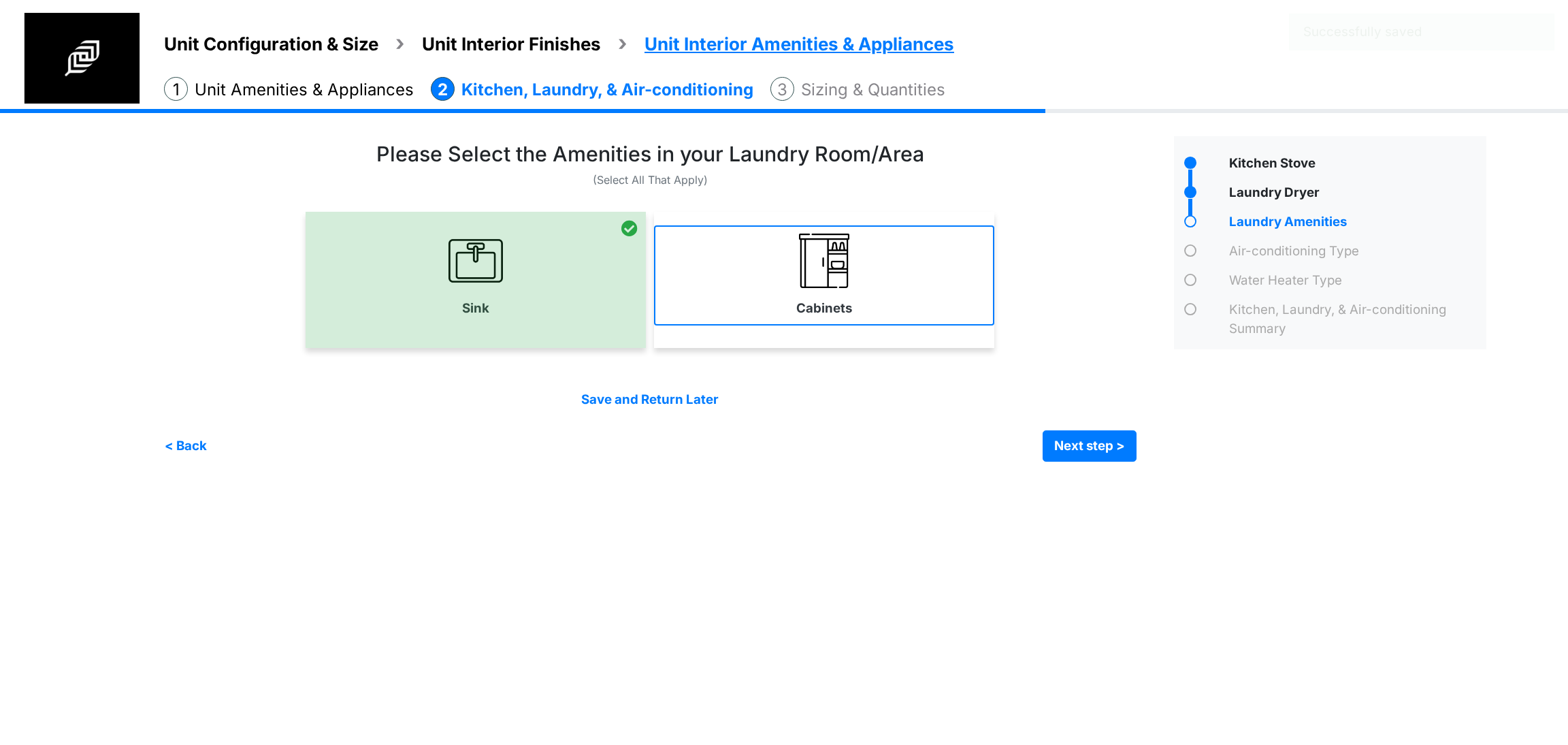
click at [839, 311] on label "Cabinets" at bounding box center [824, 308] width 55 height 19
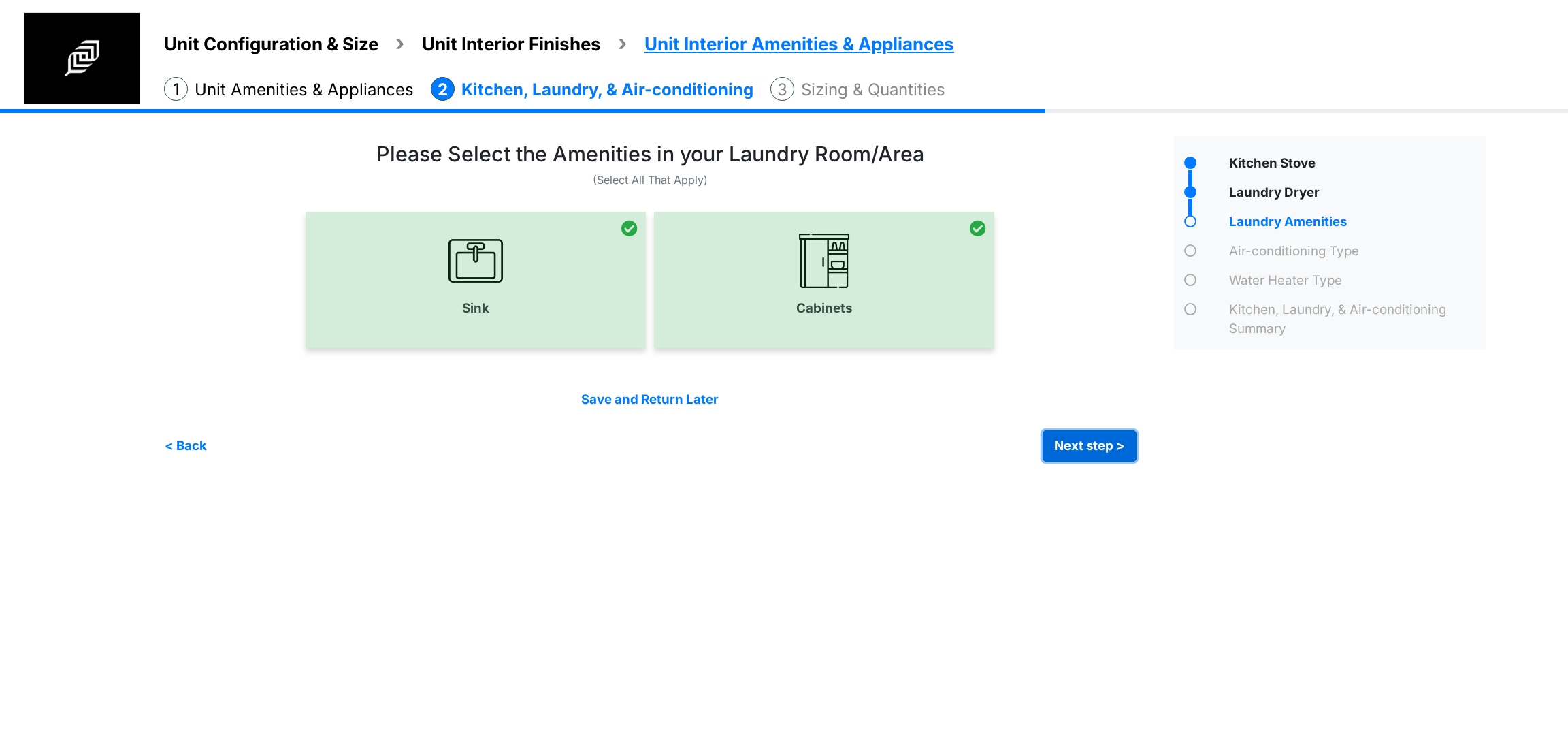
click at [1080, 443] on button "Next step >" at bounding box center [1089, 445] width 94 height 31
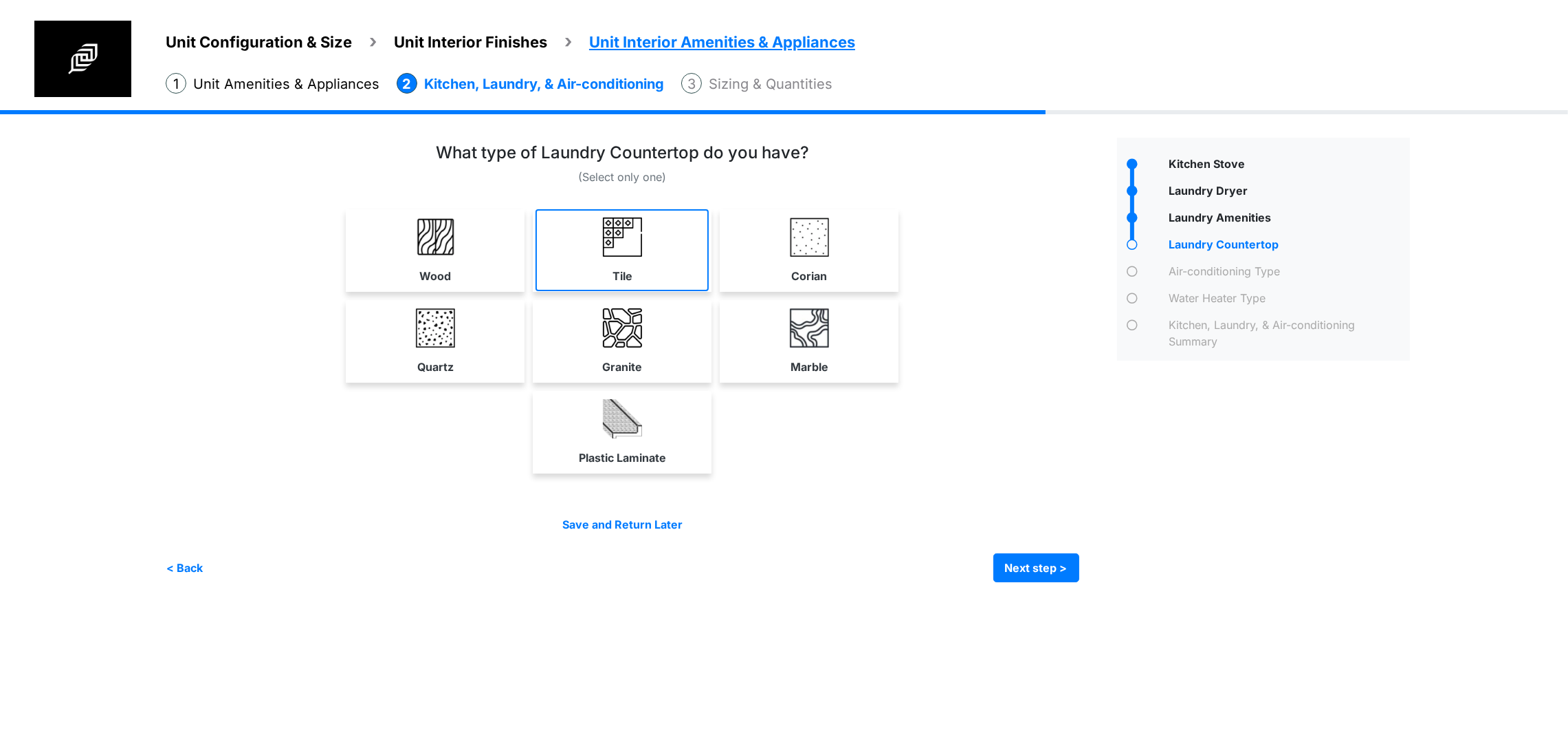
click at [708, 291] on link "Tile" at bounding box center [622, 250] width 173 height 82
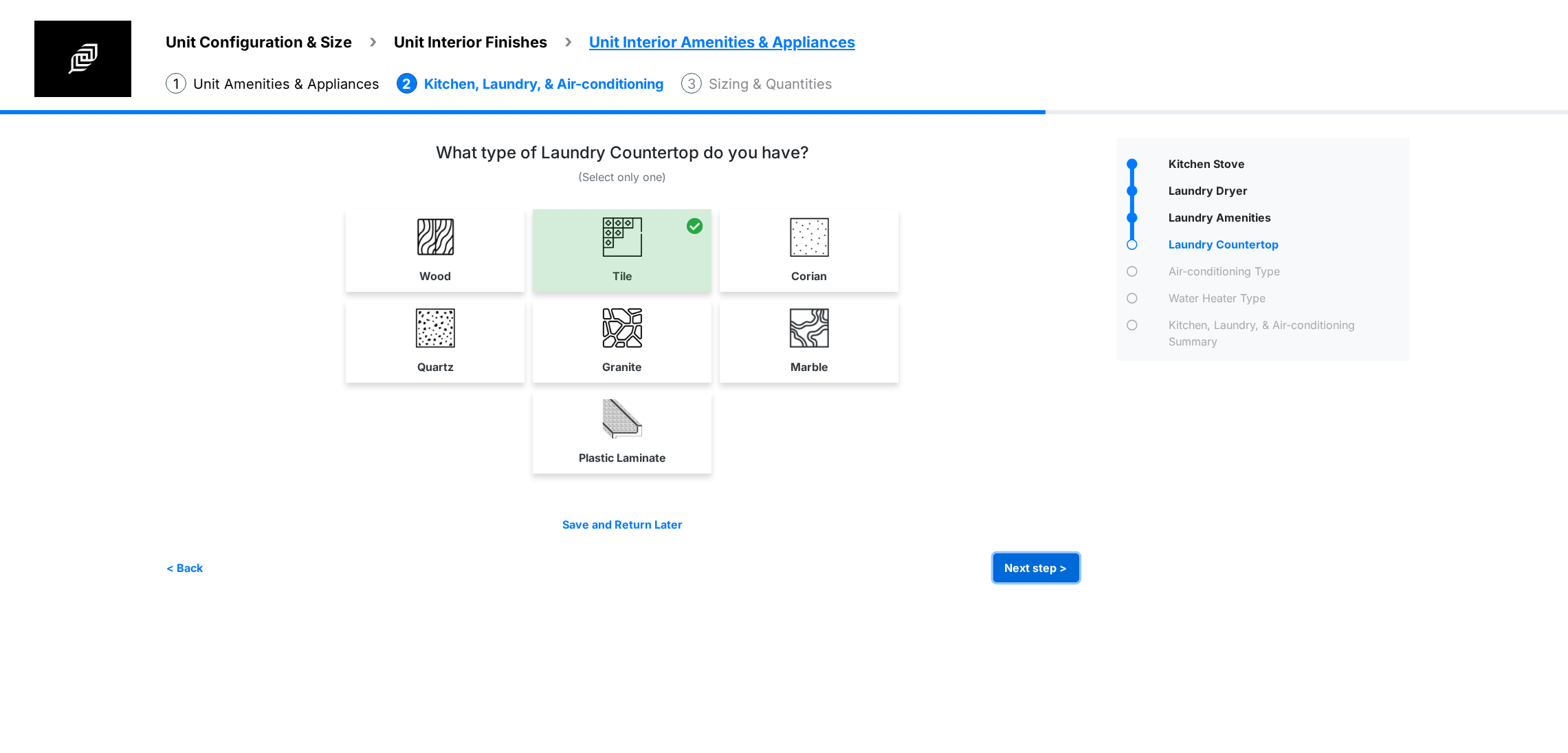
click at [1080, 582] on button "Next step >" at bounding box center [1036, 567] width 85 height 29
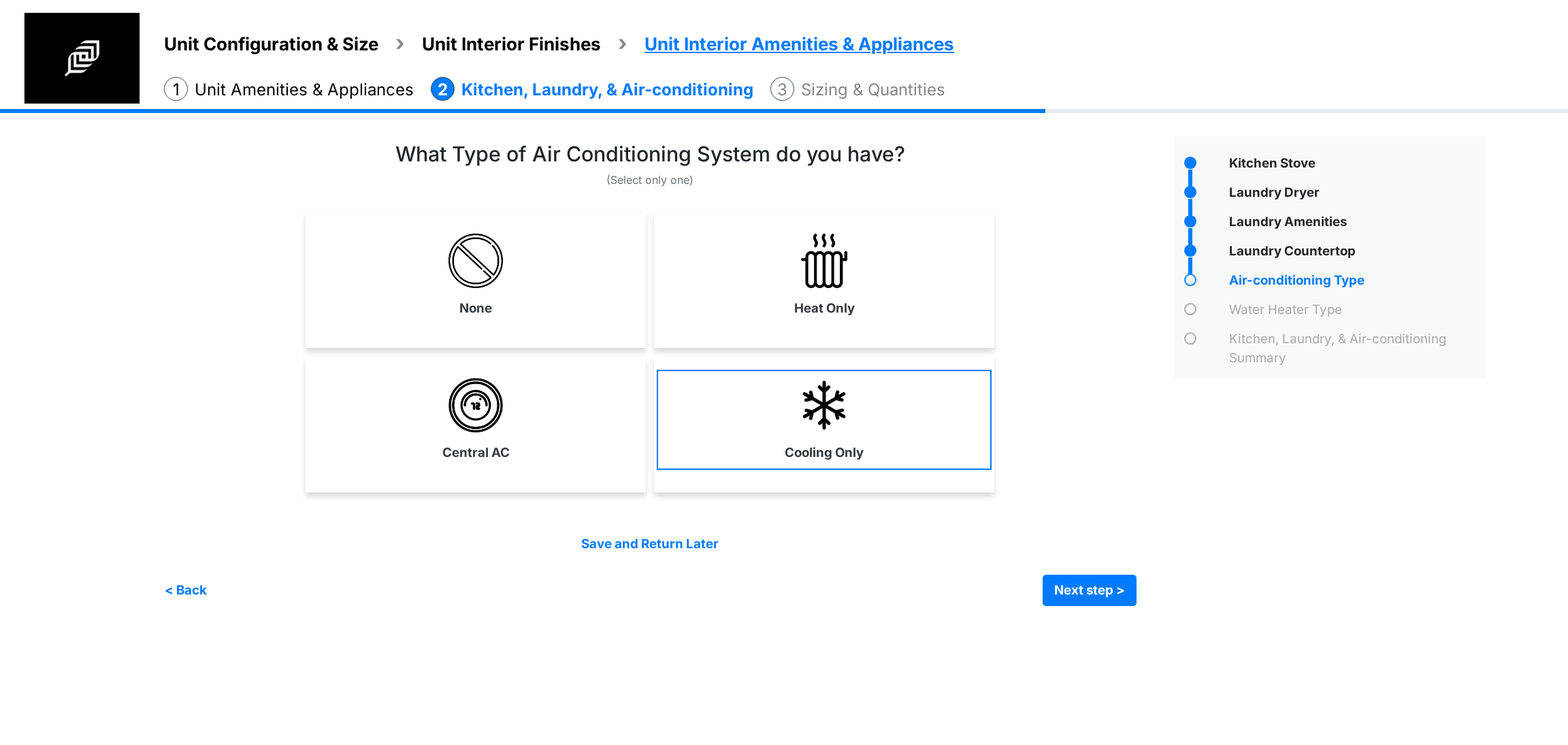
click at [816, 432] on link "Cooling Only" at bounding box center [824, 419] width 335 height 99
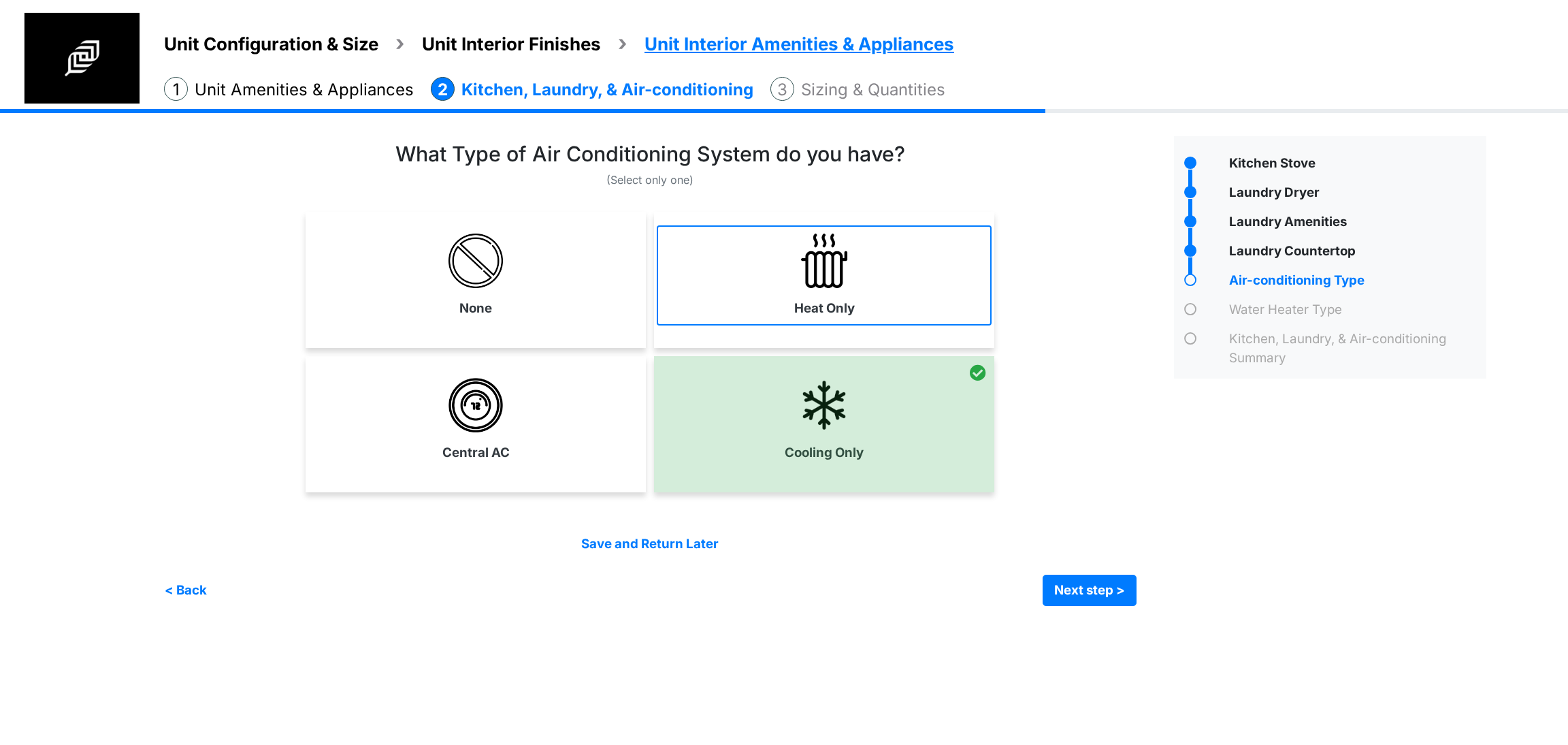
click at [749, 287] on link "Heat Only" at bounding box center [824, 275] width 335 height 99
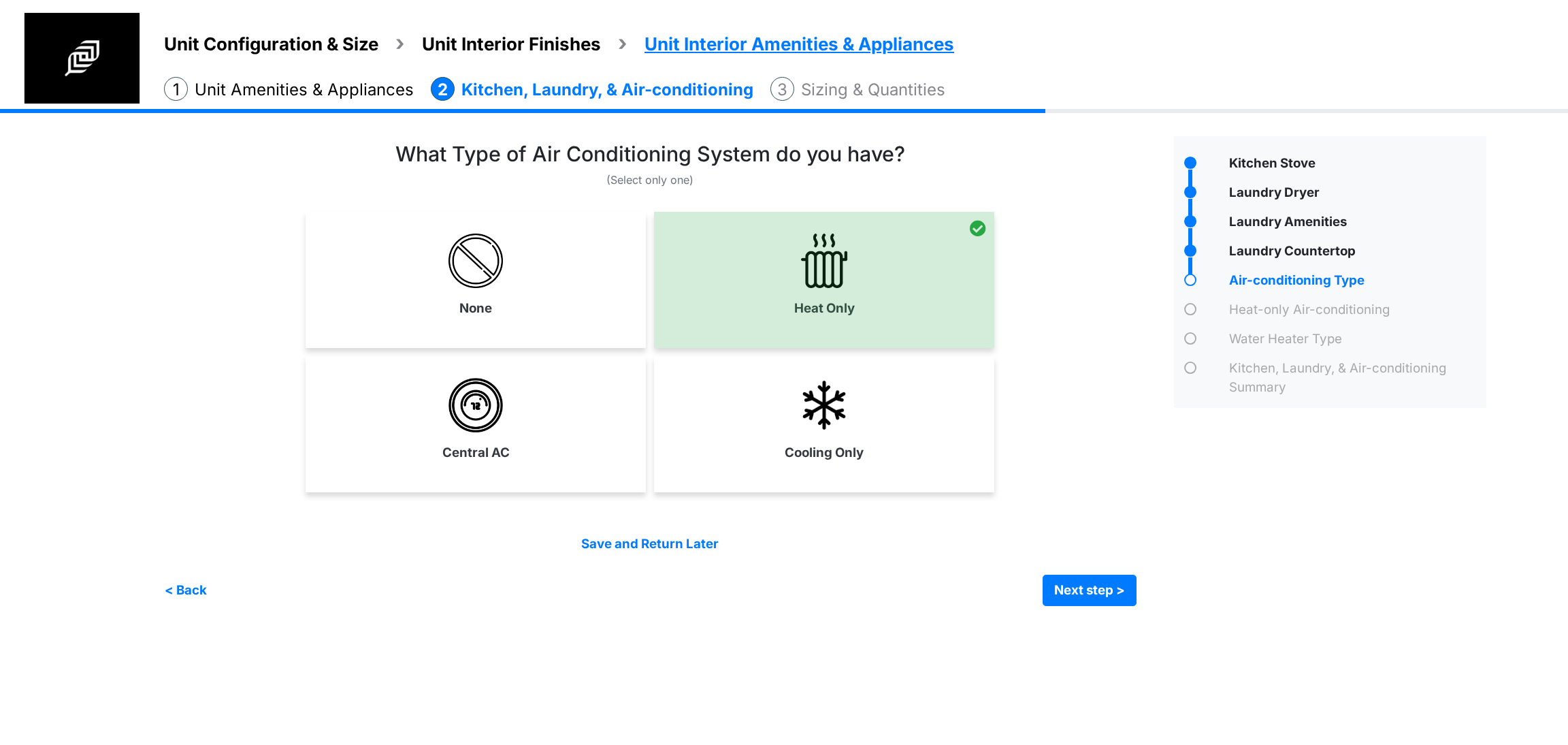
click at [452, 484] on div "Central AC" at bounding box center [476, 424] width 340 height 136
select select "*"
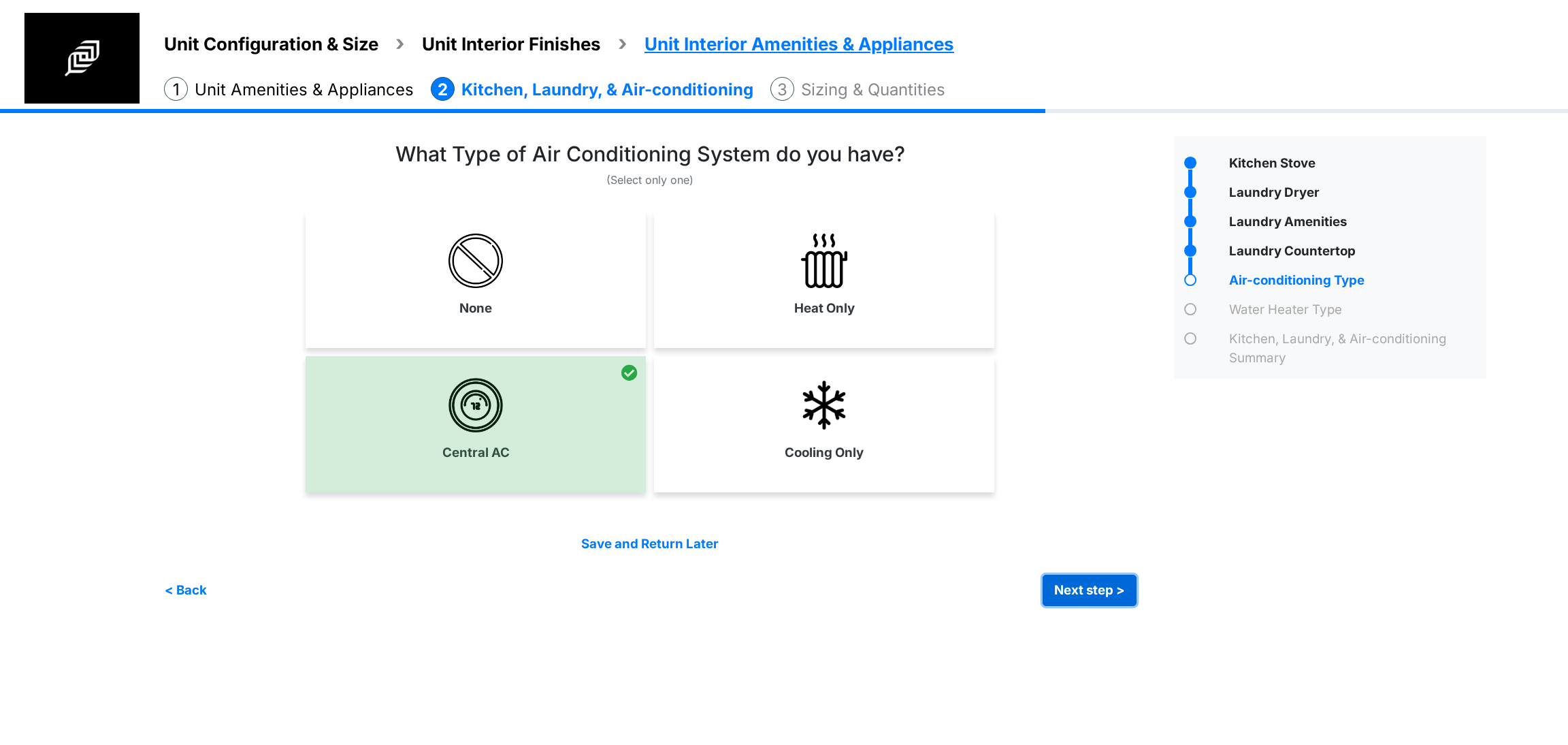
click at [1101, 592] on button "Next step >" at bounding box center [1089, 590] width 94 height 31
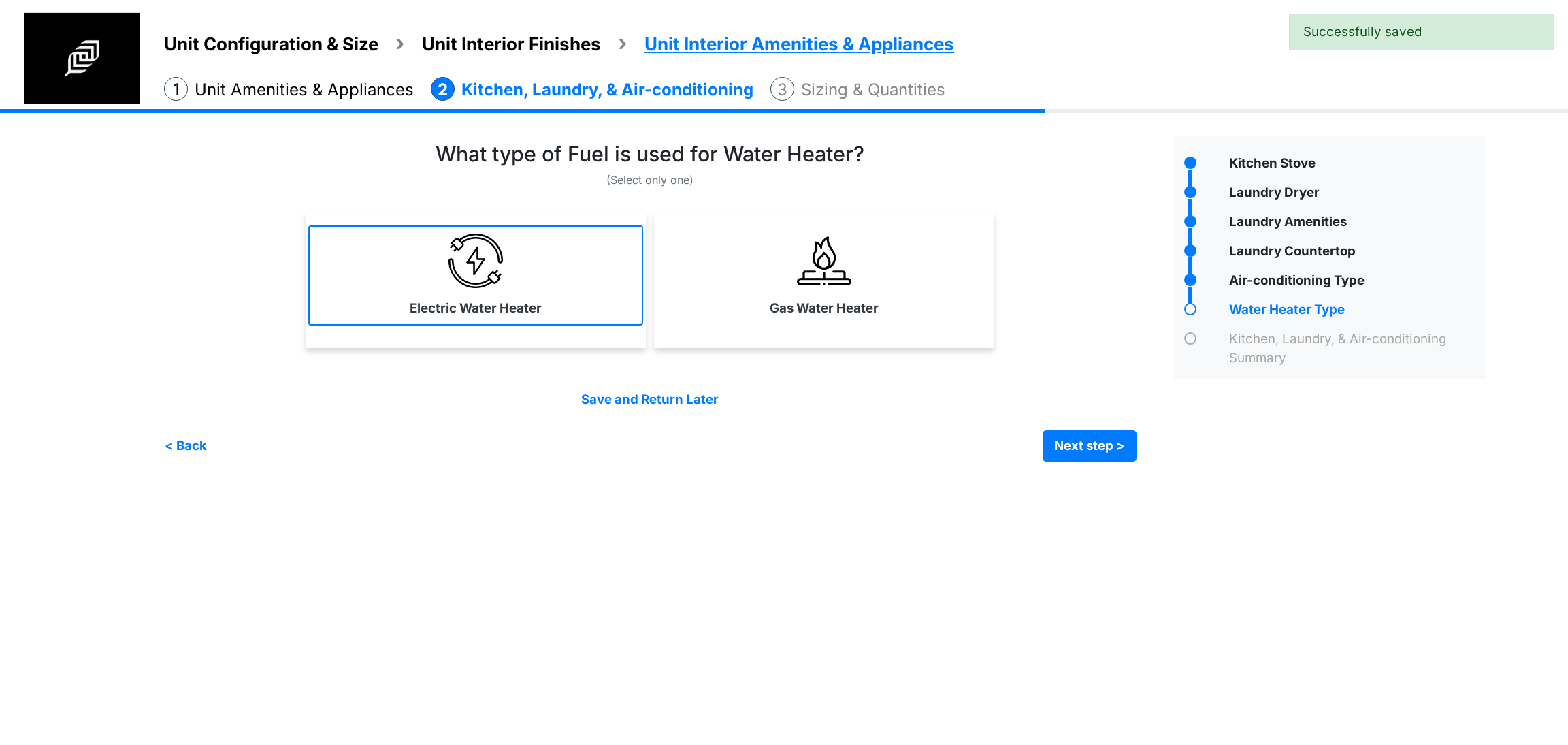
click at [444, 287] on link "Electric Water Heater" at bounding box center [476, 275] width 335 height 99
select select "*"
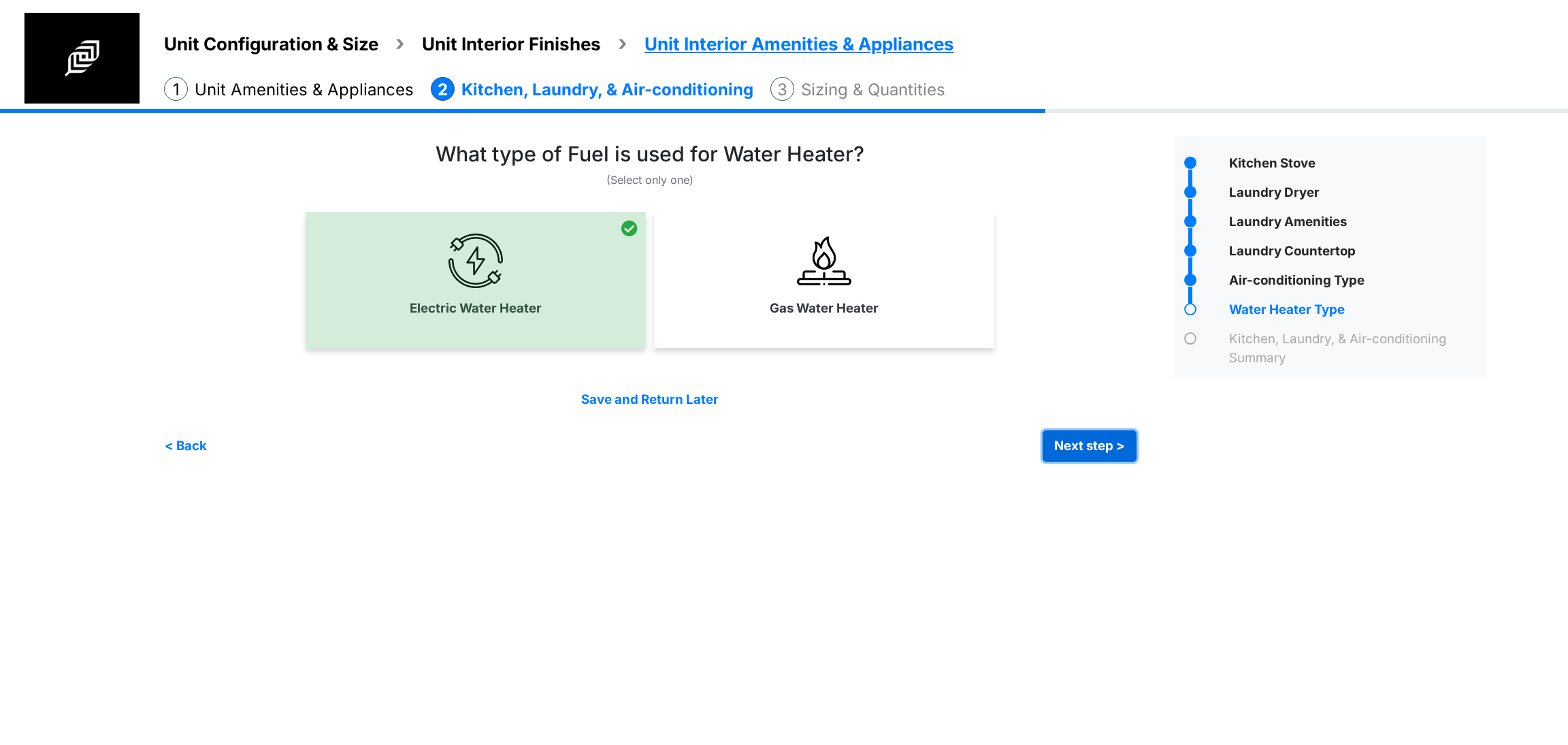
click at [1081, 439] on button "Next step >" at bounding box center [1089, 445] width 94 height 31
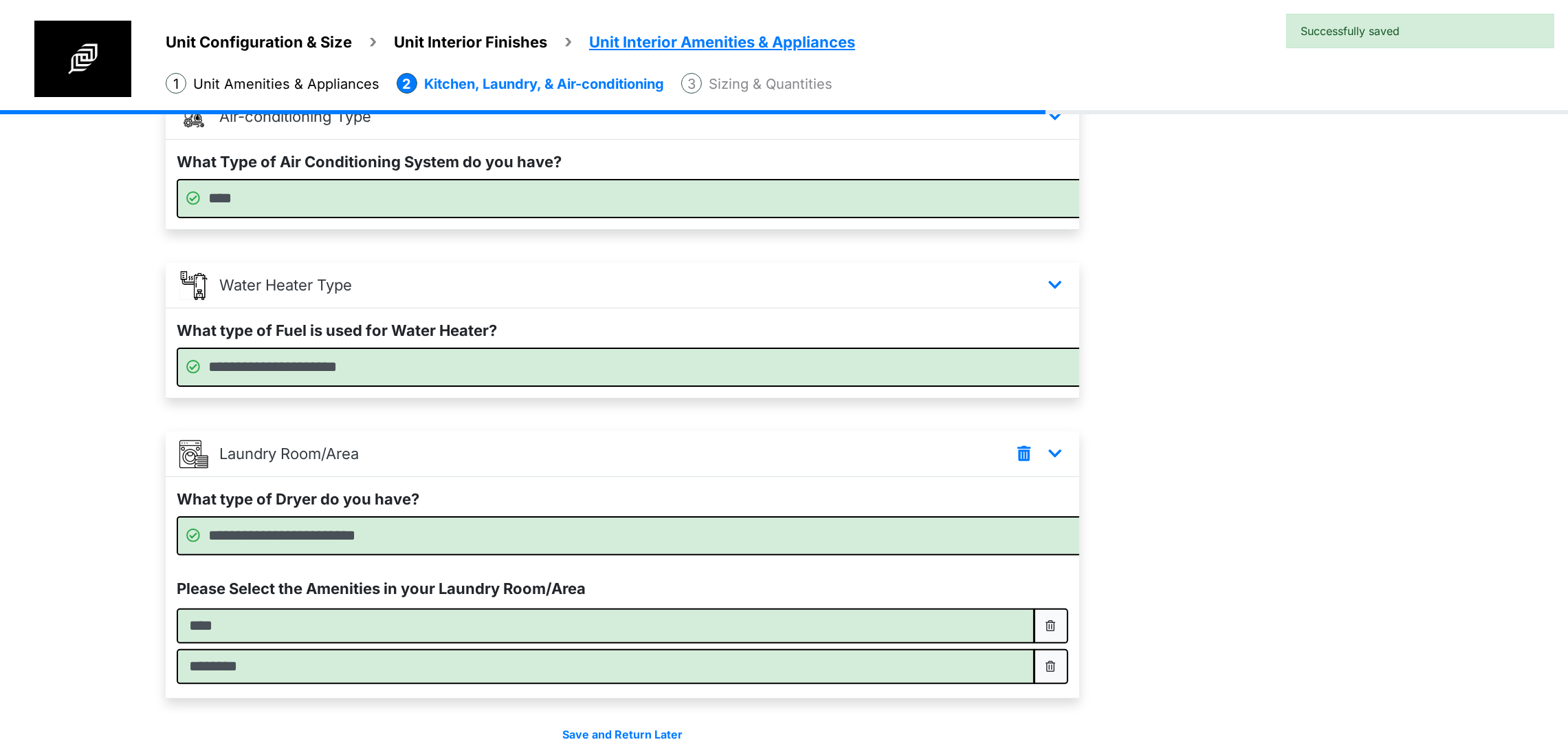
scroll to position [604, 0]
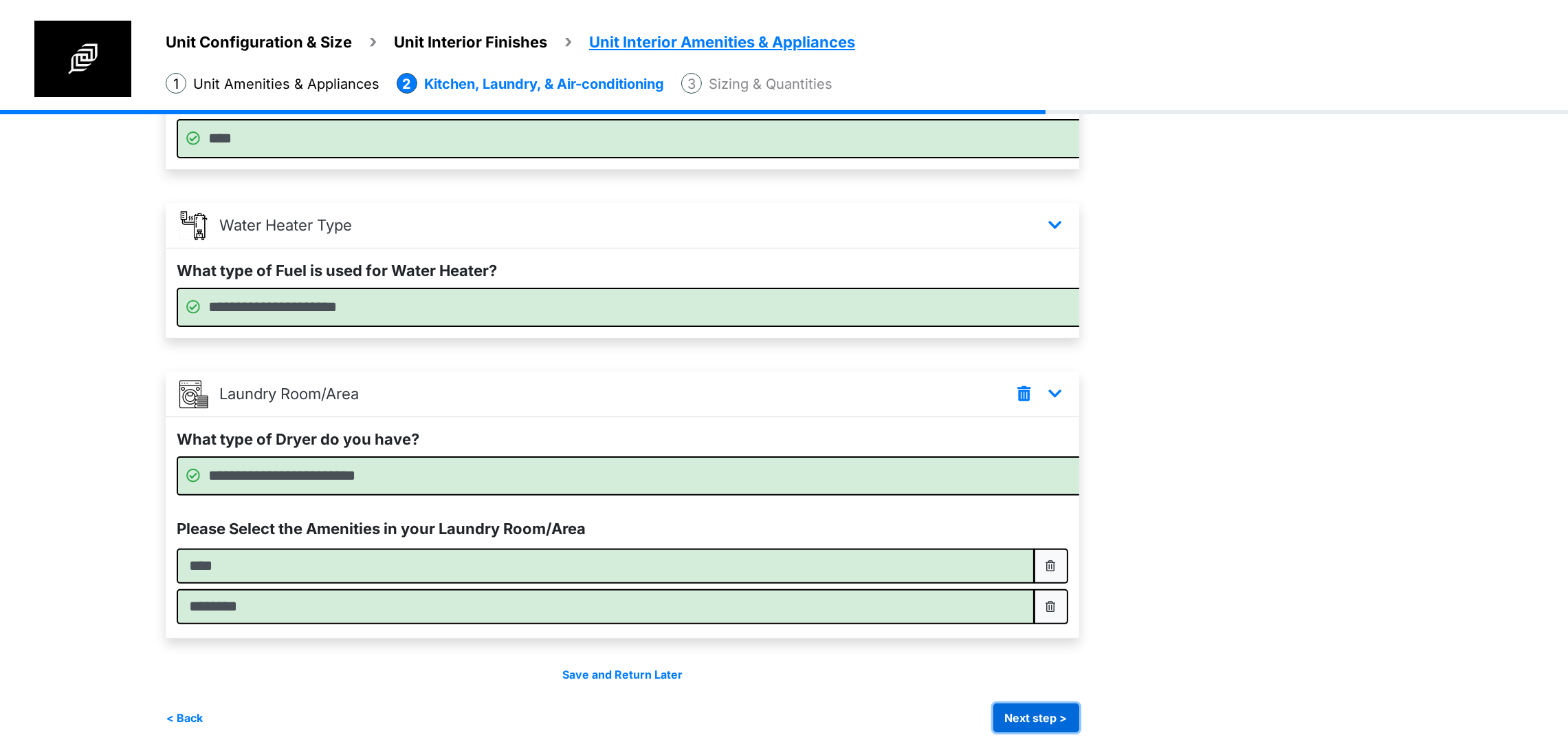
click at [1080, 716] on button "Next step >" at bounding box center [1036, 717] width 85 height 29
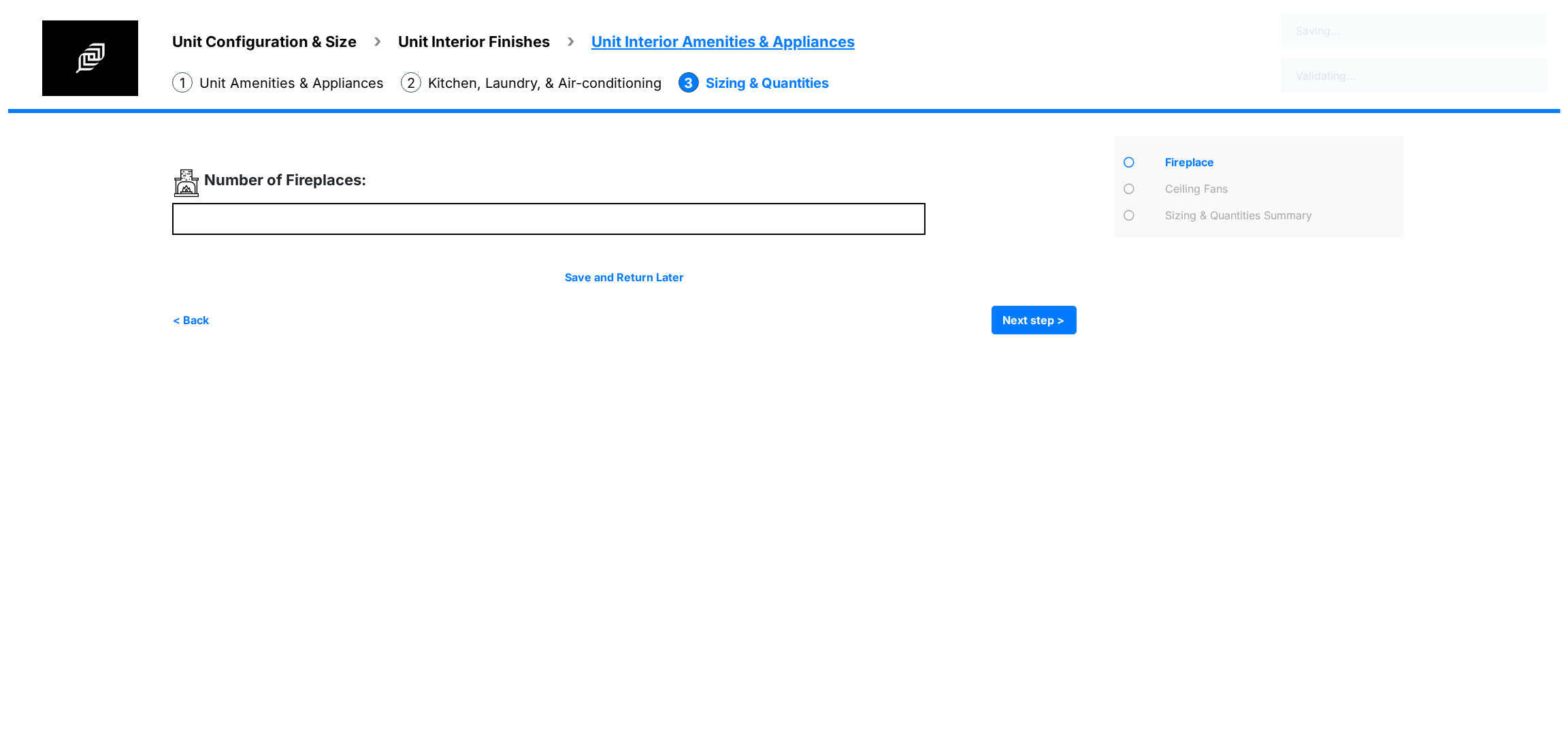
scroll to position [0, 0]
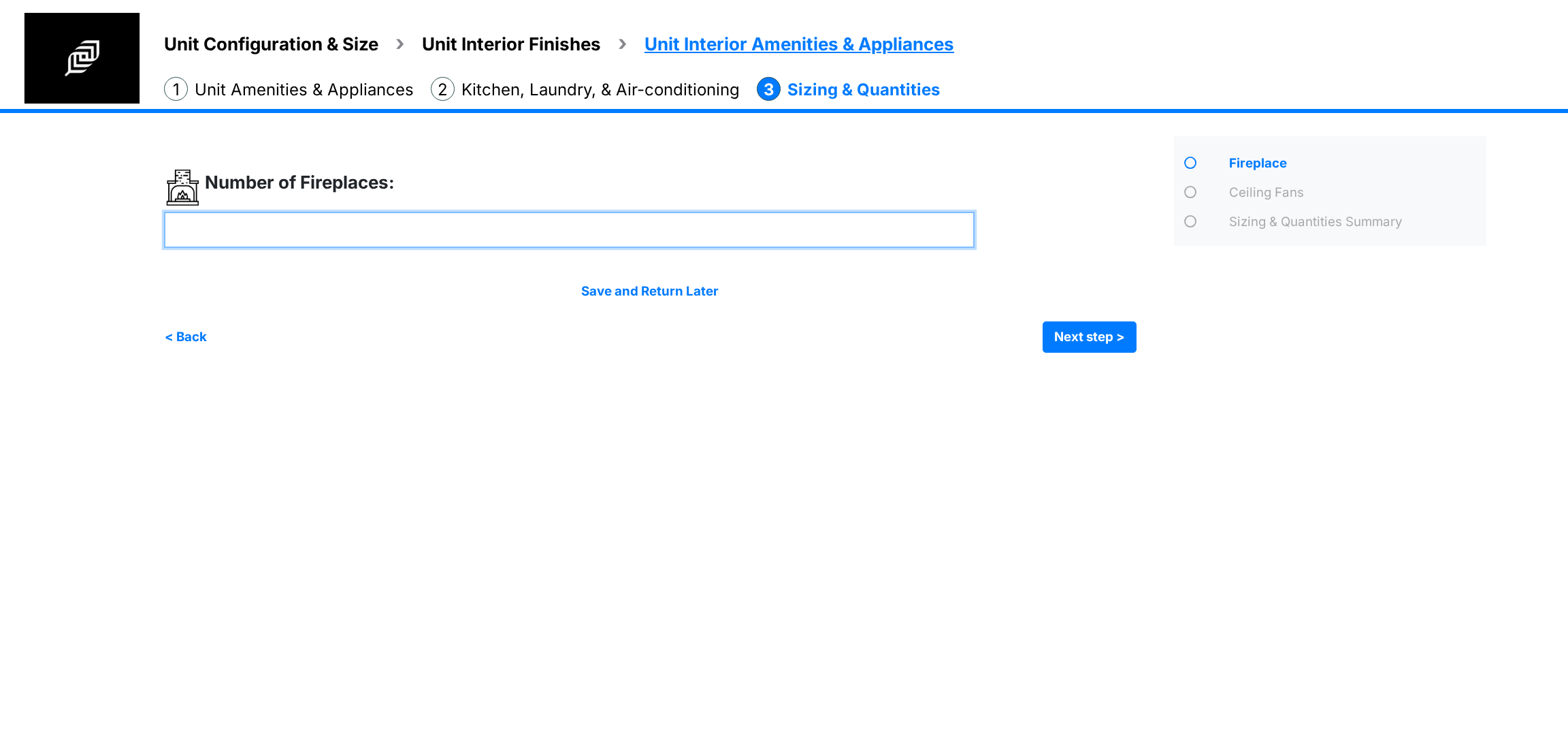
click at [570, 237] on input "number" at bounding box center [569, 230] width 810 height 36
type input "*"
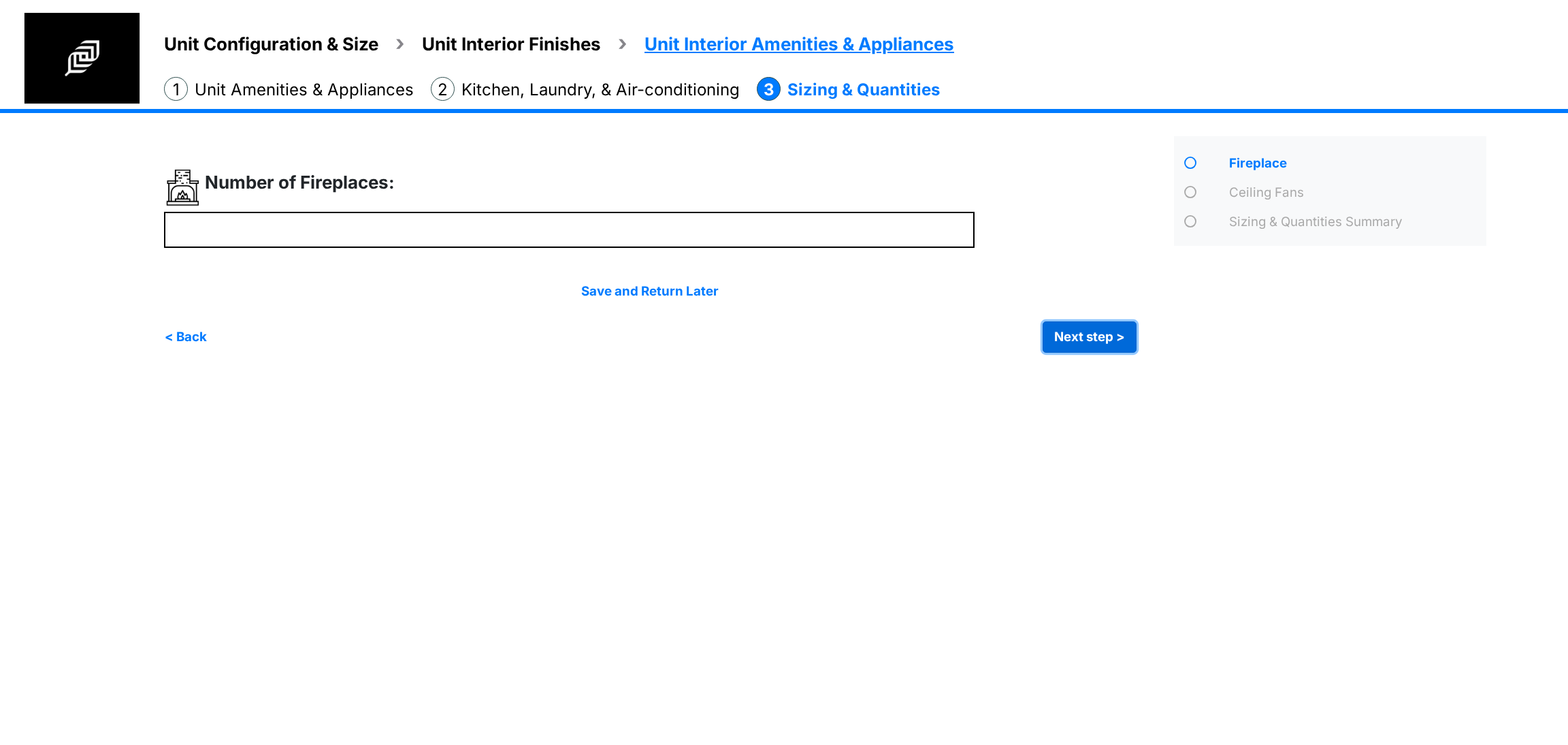
click at [1104, 332] on button "Next step >" at bounding box center [1089, 337] width 94 height 31
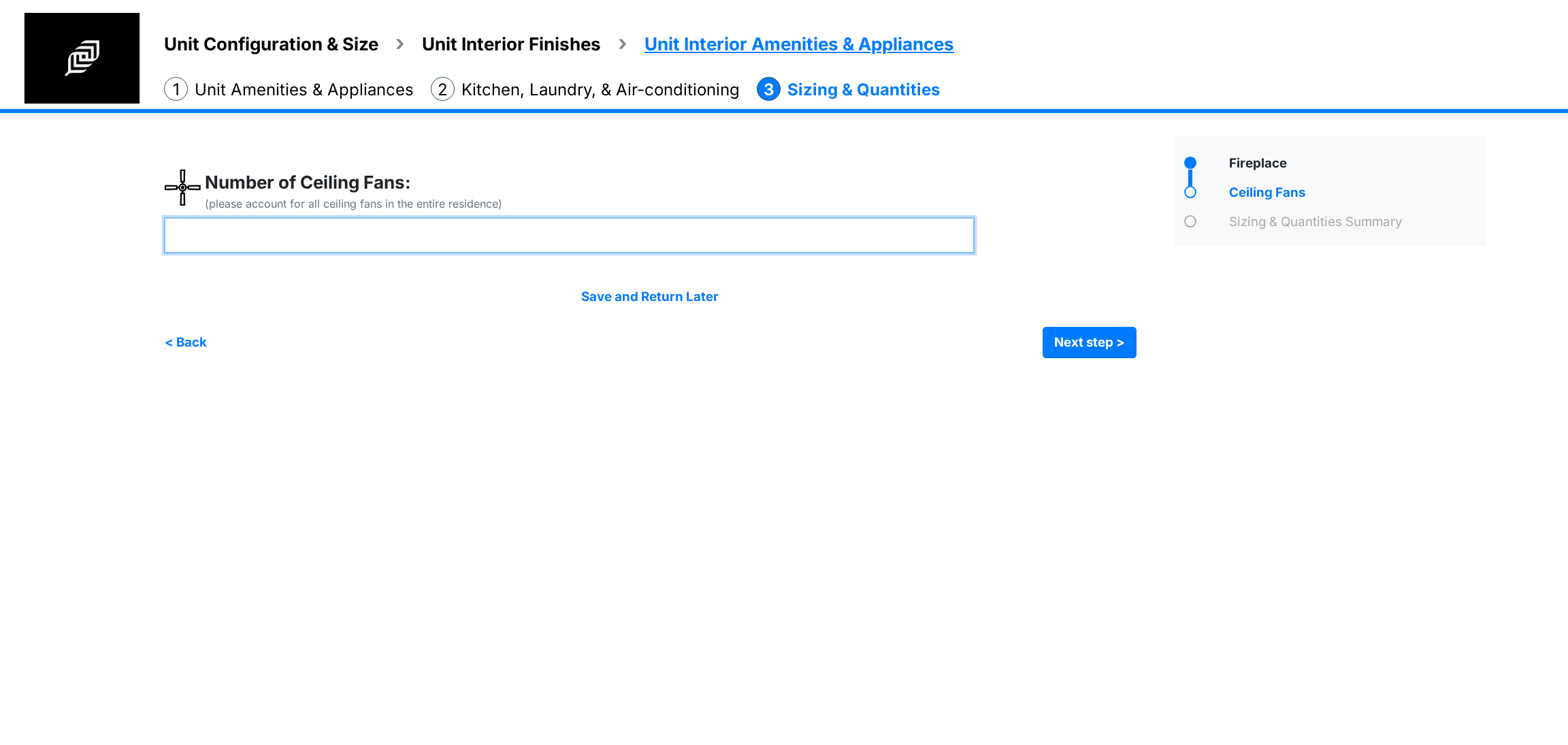
click at [638, 243] on input "number" at bounding box center [569, 234] width 810 height 36
type input "*"
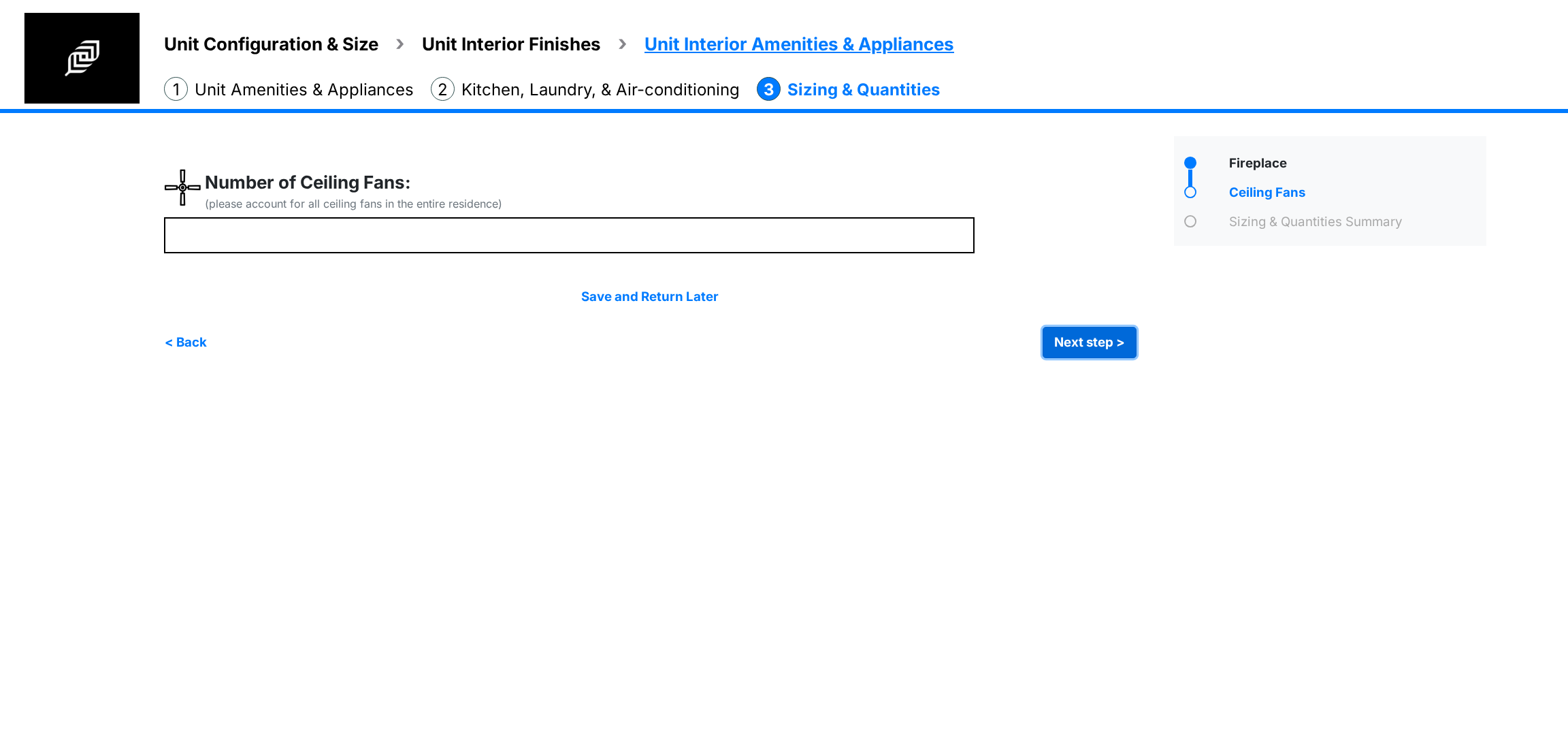
type input "*"
click at [1084, 340] on button "Next step >" at bounding box center [1089, 342] width 94 height 31
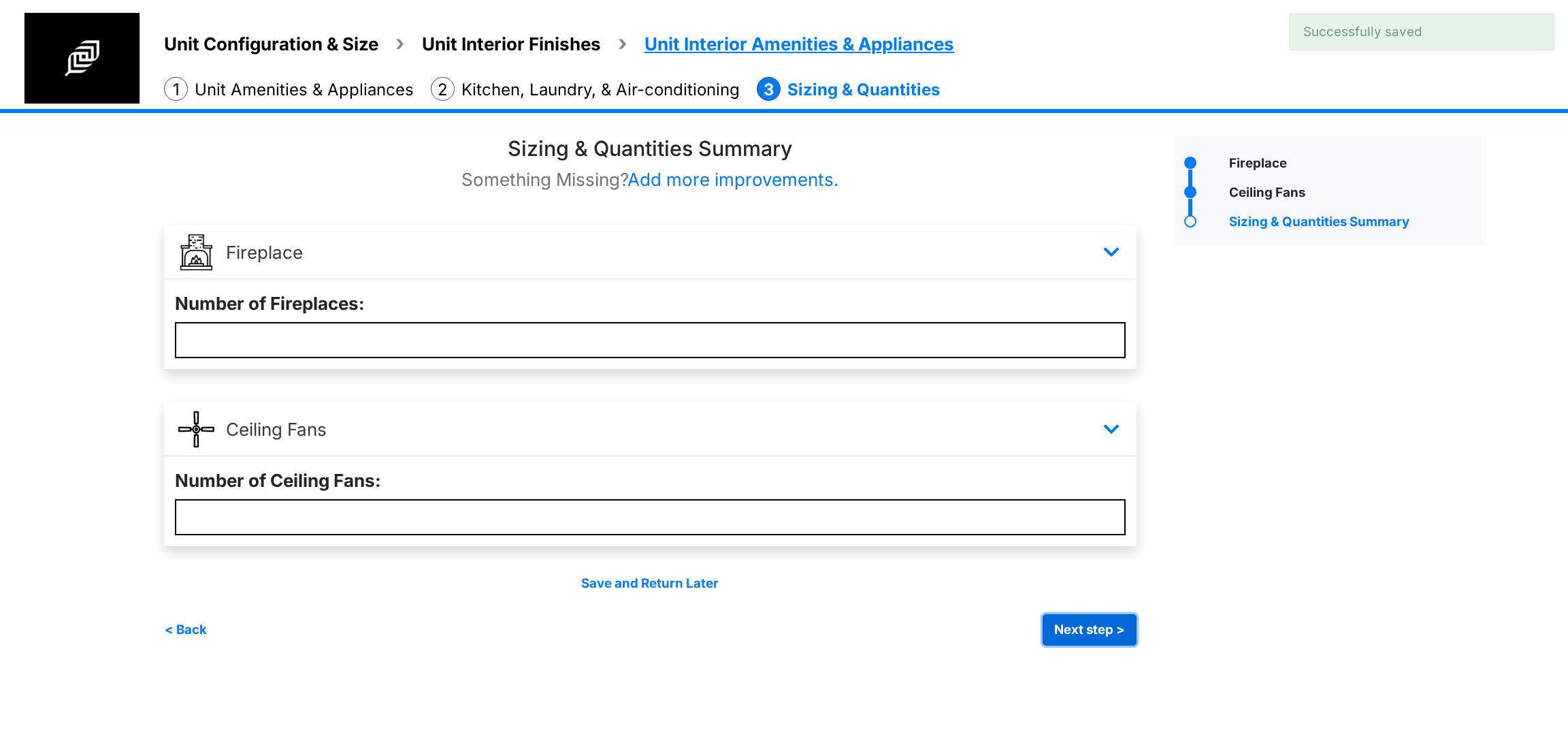
click at [1061, 622] on button "Next step >" at bounding box center [1089, 629] width 94 height 31
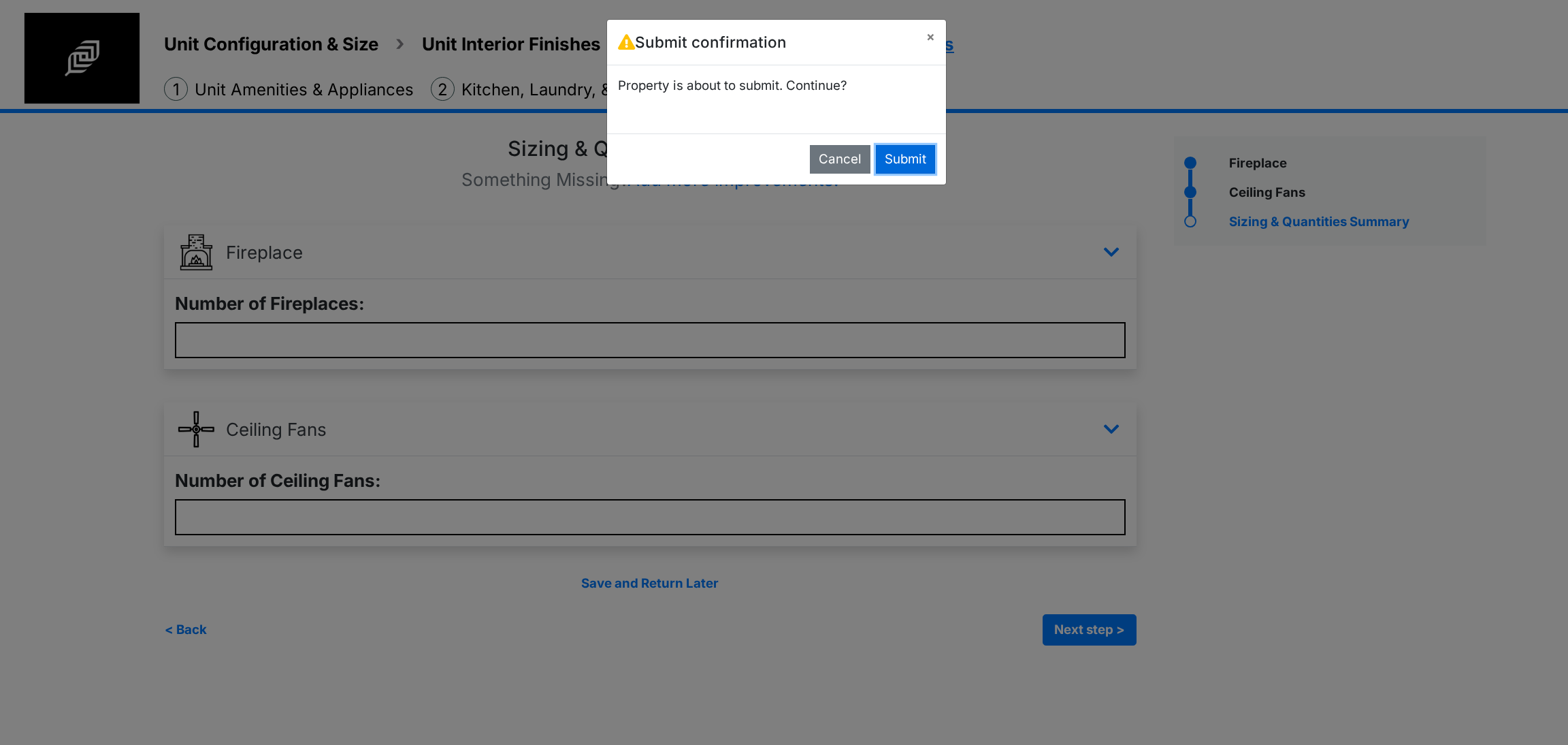
click at [909, 151] on button "Submit" at bounding box center [906, 159] width 59 height 28
